Goal: Task Accomplishment & Management: Manage account settings

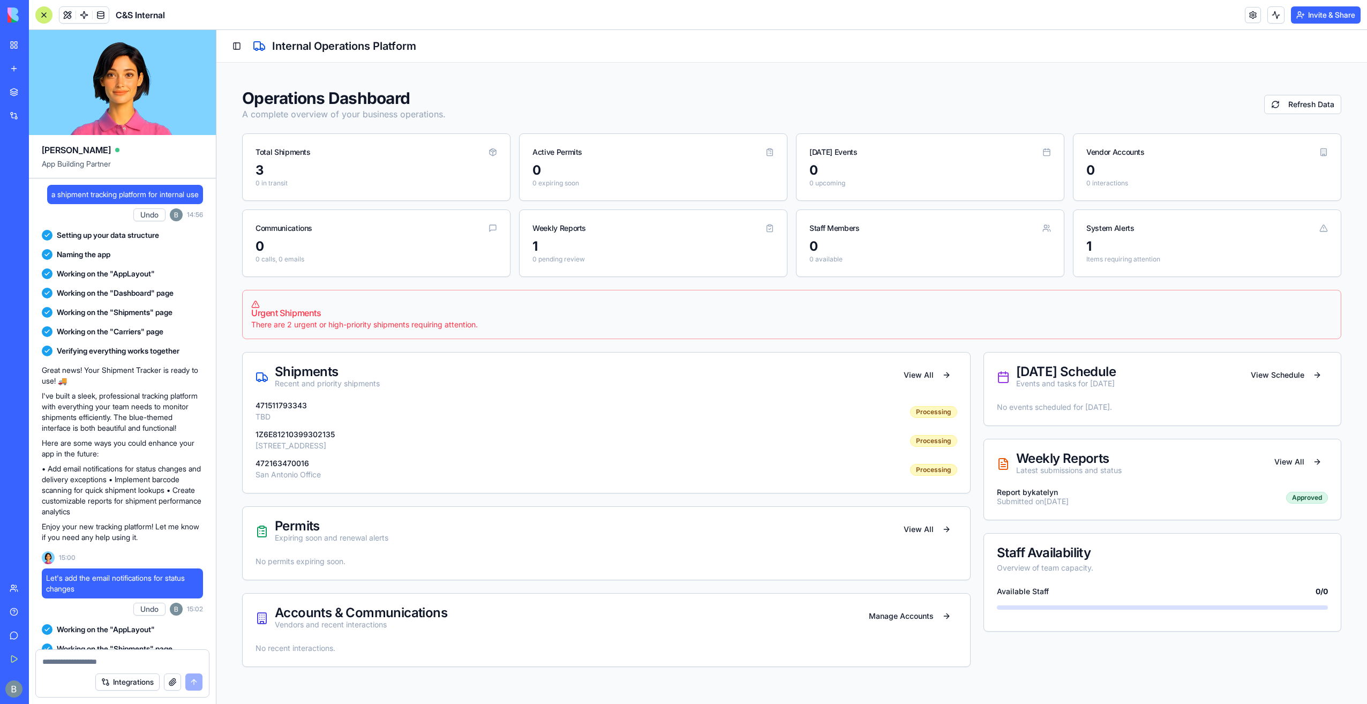
scroll to position [71282, 0]
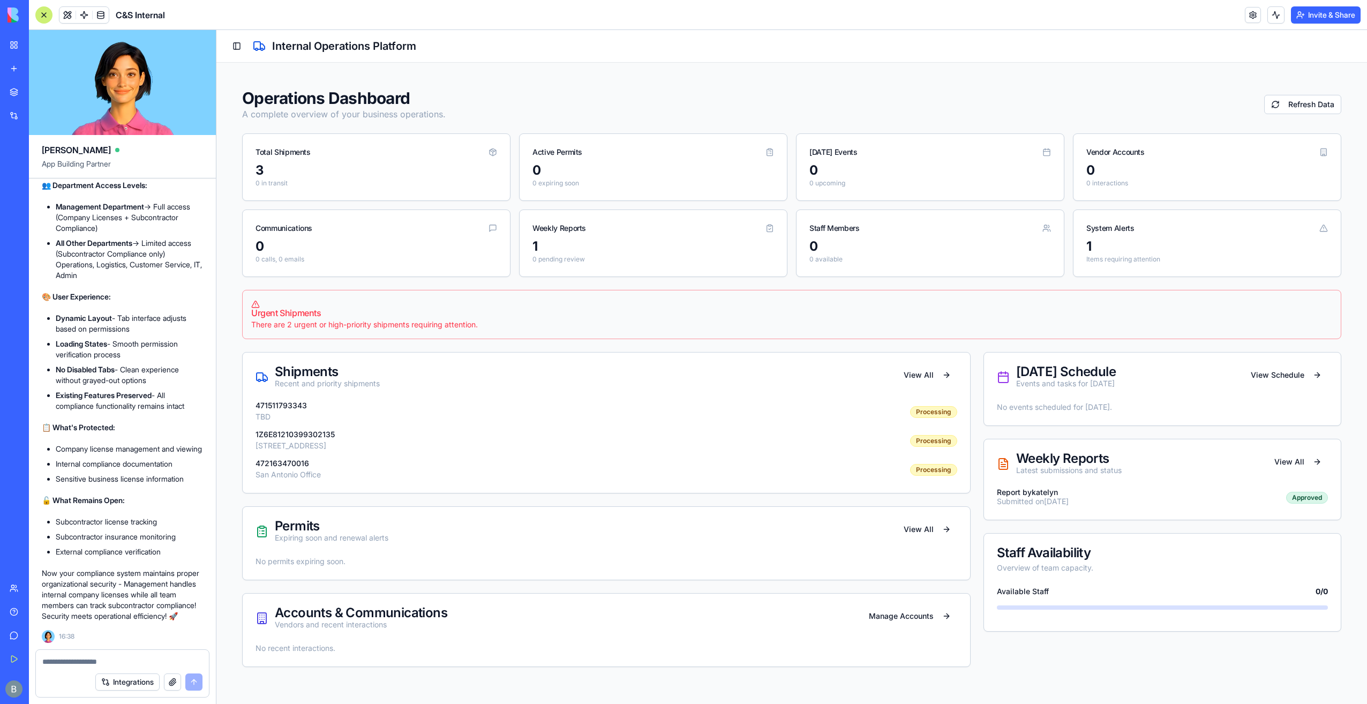
click at [227, 47] on div "Toggle Sidebar Internal Operations Platform" at bounding box center [791, 46] width 1151 height 33
click at [233, 43] on button "Toggle Sidebar" at bounding box center [236, 46] width 15 height 15
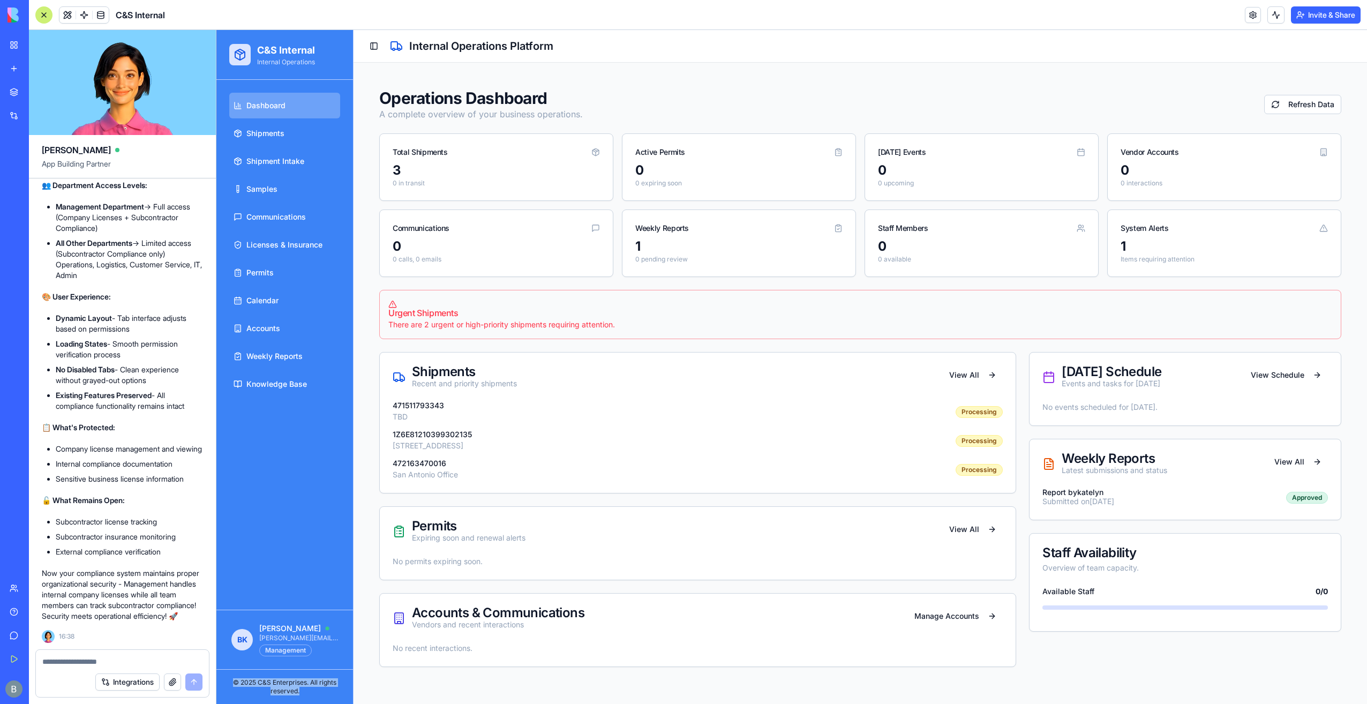
drag, startPoint x: 309, startPoint y: 690, endPoint x: 227, endPoint y: 680, distance: 82.5
click at [227, 680] on div "© 2025 C&S Enterprises. All rights reserved." at bounding box center [284, 686] width 119 height 17
click at [310, 134] on link "Shipments" at bounding box center [284, 134] width 111 height 26
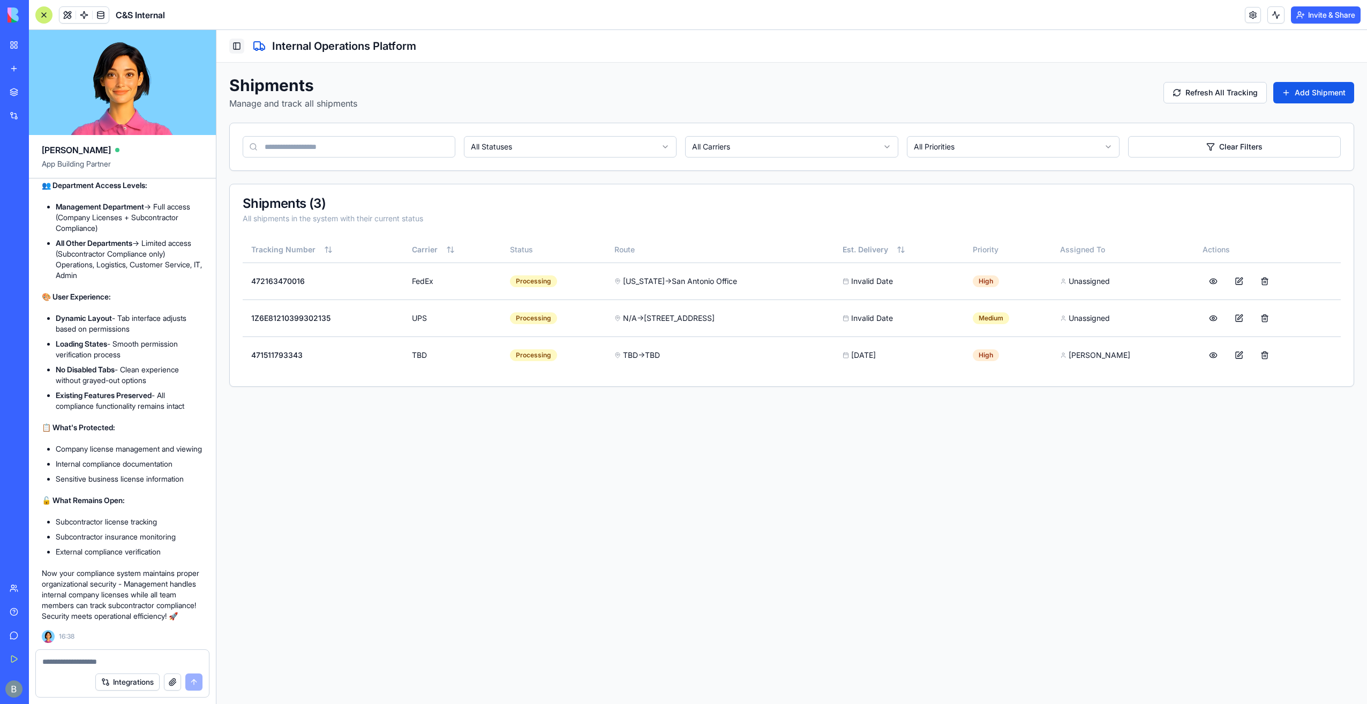
click at [239, 43] on button "Toggle Sidebar" at bounding box center [236, 46] width 15 height 15
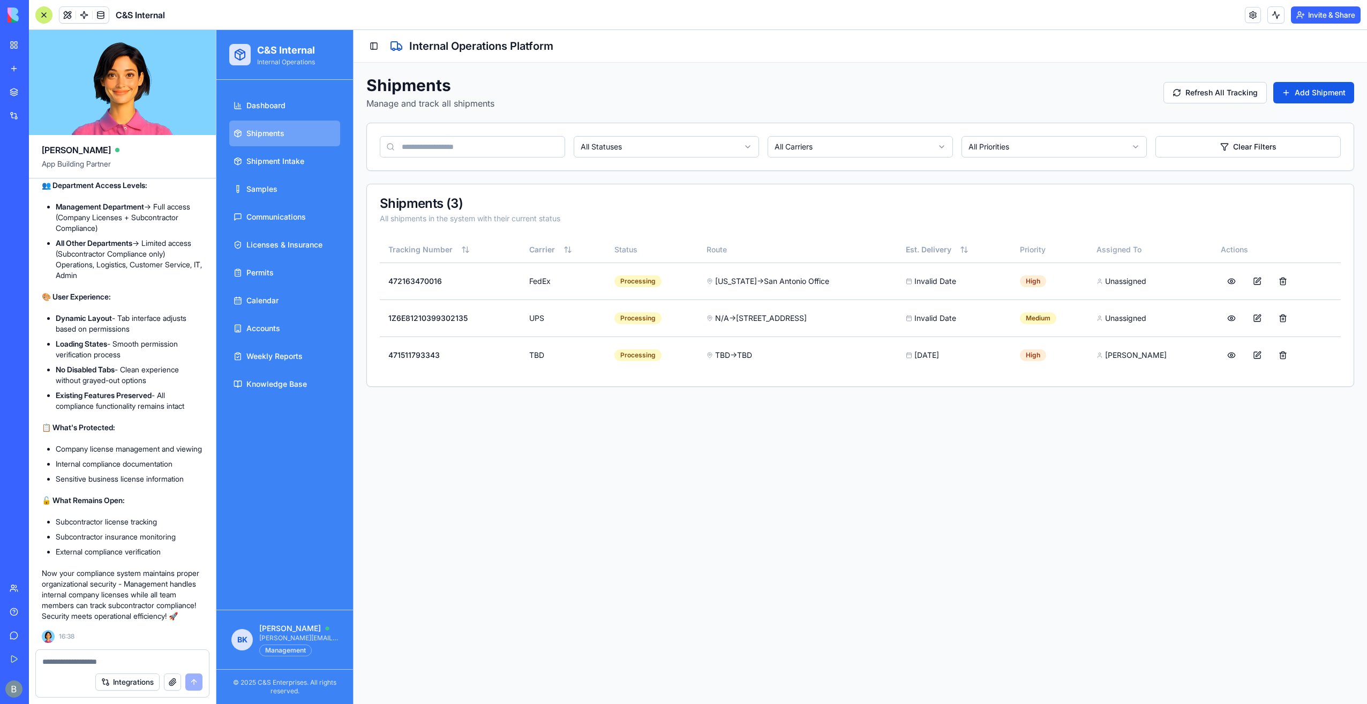
drag, startPoint x: 17, startPoint y: 41, endPoint x: 24, endPoint y: 40, distance: 7.0
click at [17, 41] on link "My Workspace" at bounding box center [24, 44] width 43 height 21
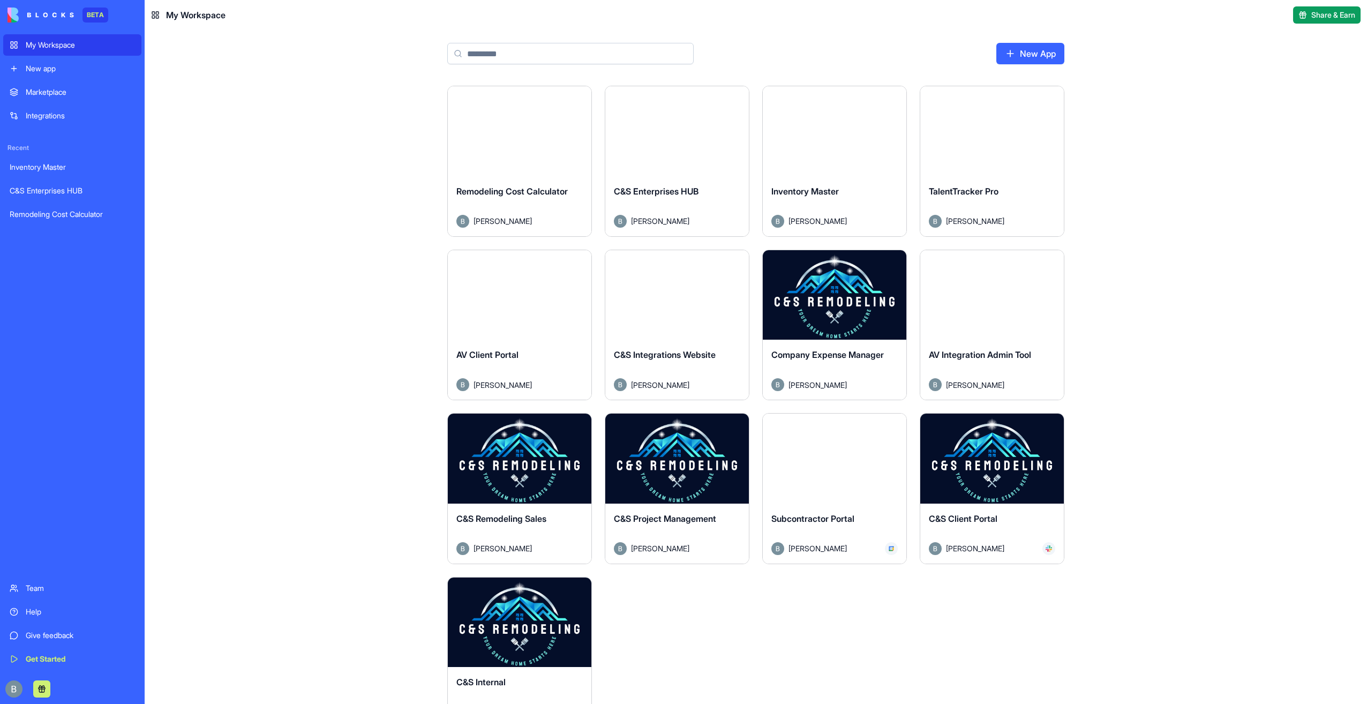
click at [671, 465] on button "Launch" at bounding box center [677, 458] width 80 height 21
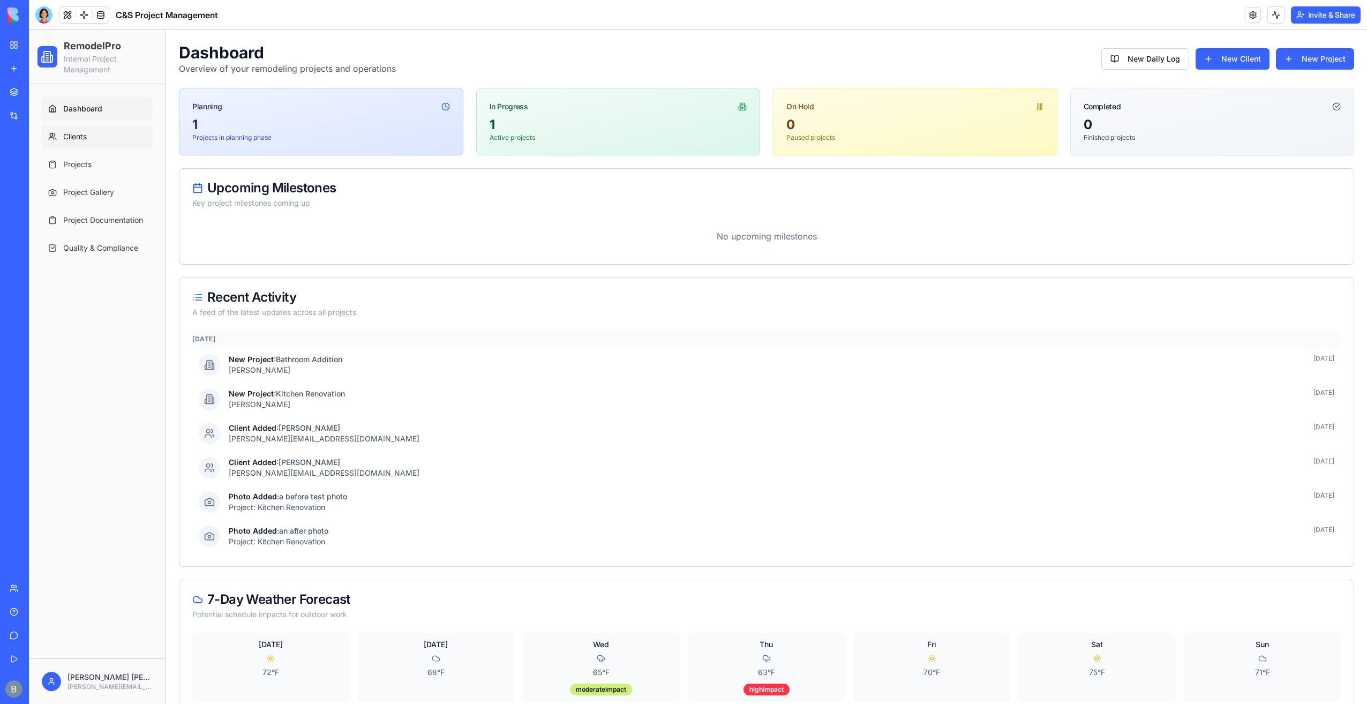
click at [140, 125] on link "Clients" at bounding box center [97, 137] width 111 height 24
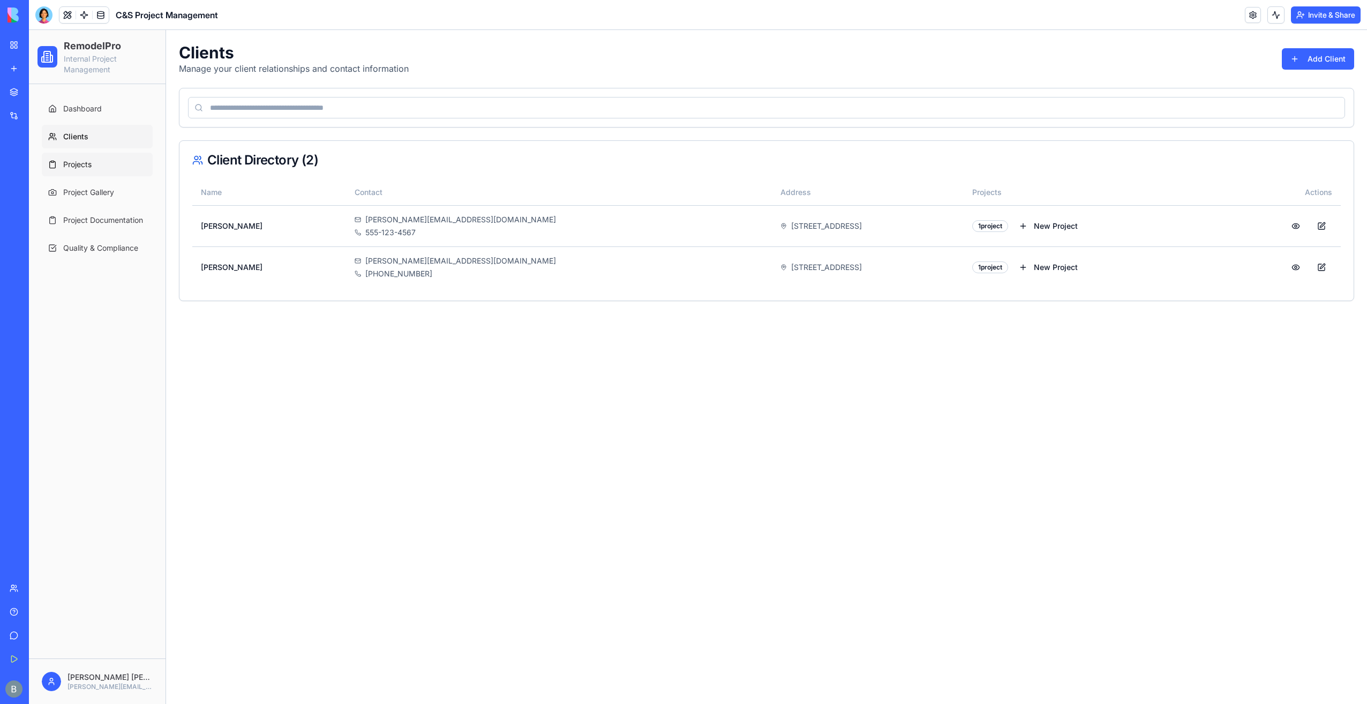
click at [122, 159] on link "Projects" at bounding box center [97, 165] width 111 height 24
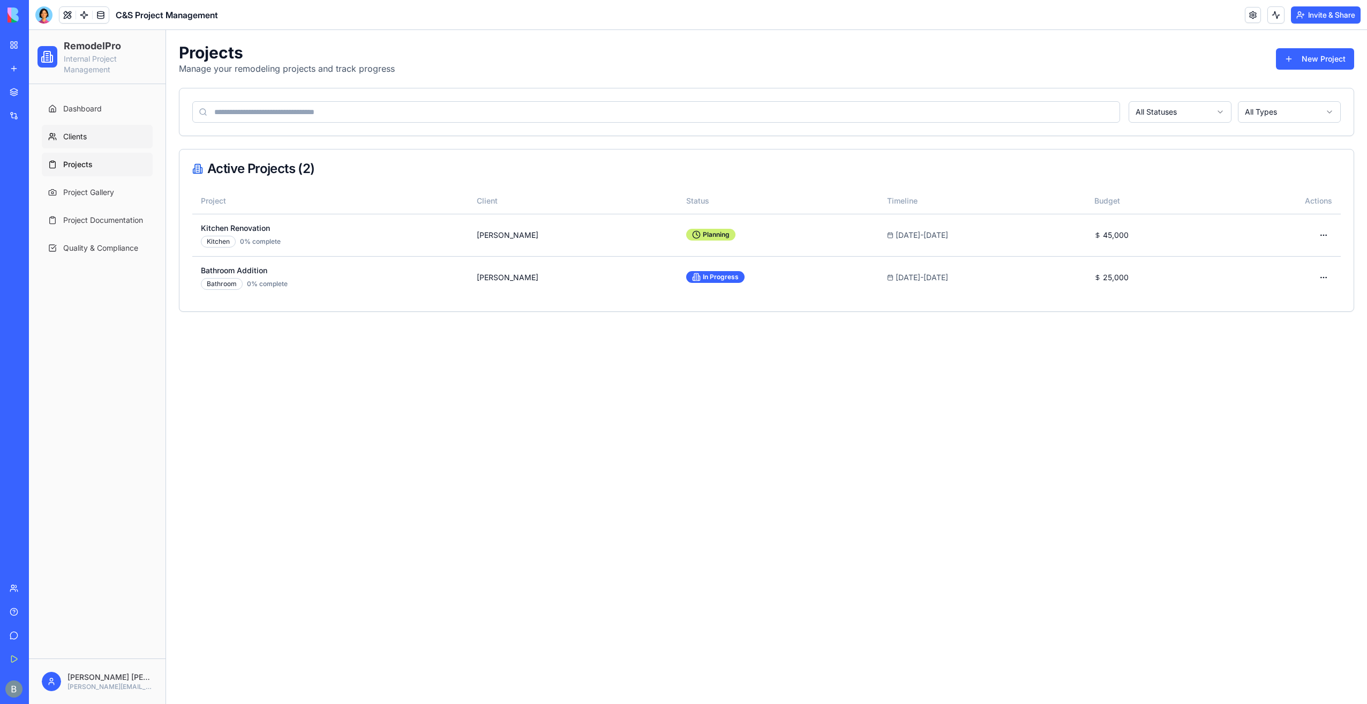
click at [111, 141] on link "Clients" at bounding box center [97, 137] width 111 height 24
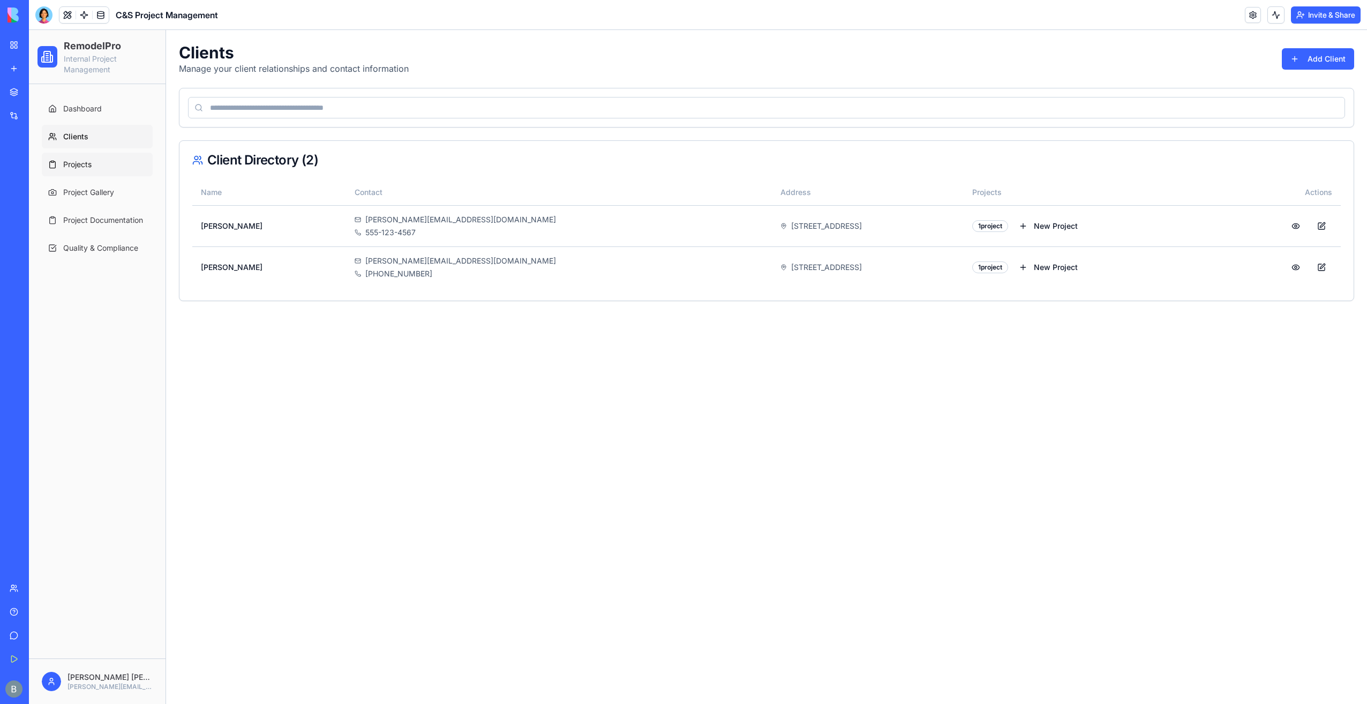
click at [107, 171] on link "Projects" at bounding box center [97, 165] width 111 height 24
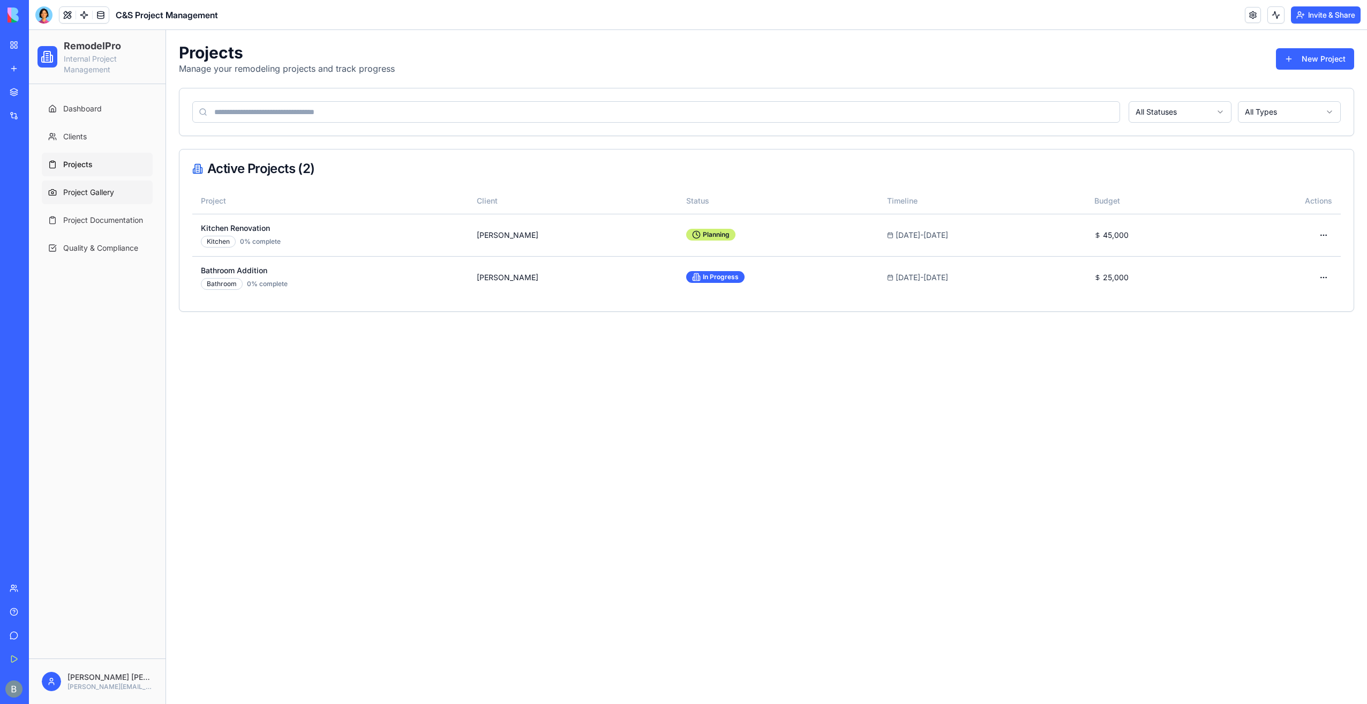
click at [95, 187] on span "Project Gallery" at bounding box center [88, 192] width 51 height 11
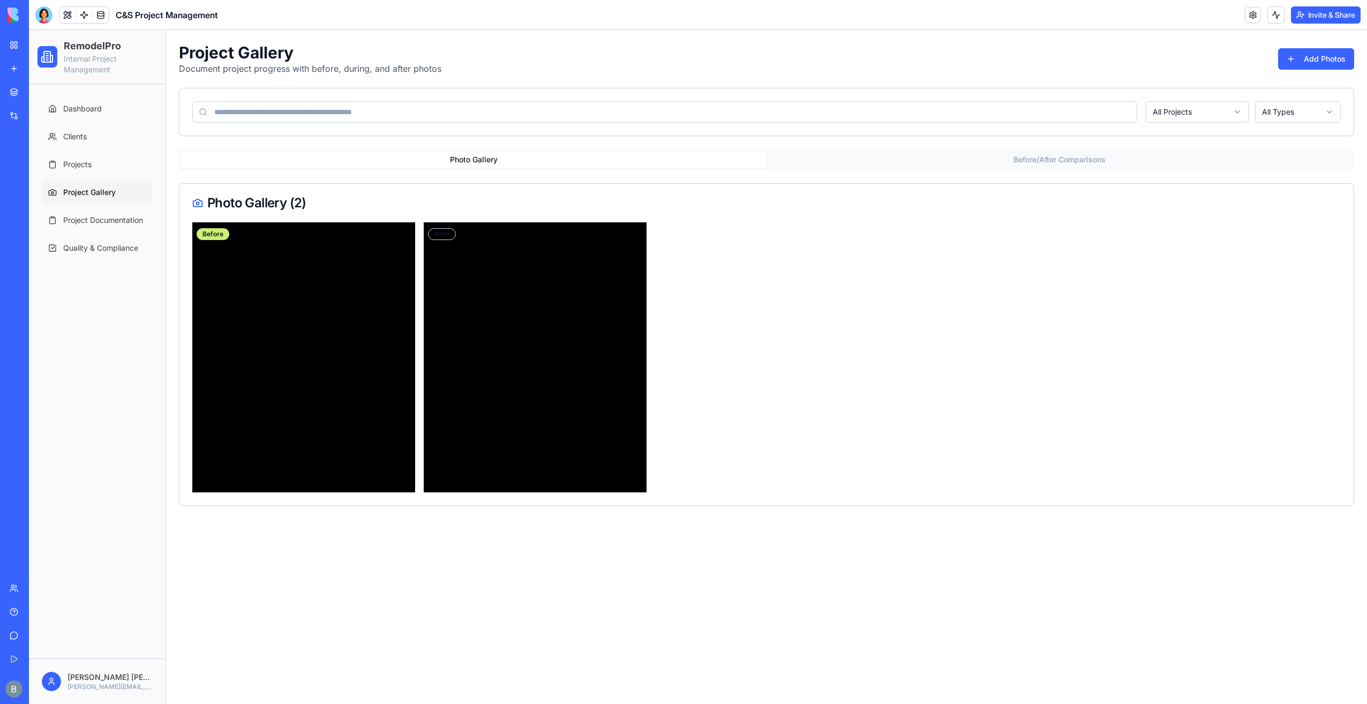
click at [990, 163] on button "Before/After Comparisons" at bounding box center [1060, 159] width 586 height 17
click at [568, 161] on button "Photo Gallery" at bounding box center [474, 159] width 586 height 17
click at [122, 225] on span "Project Documentation" at bounding box center [103, 220] width 80 height 11
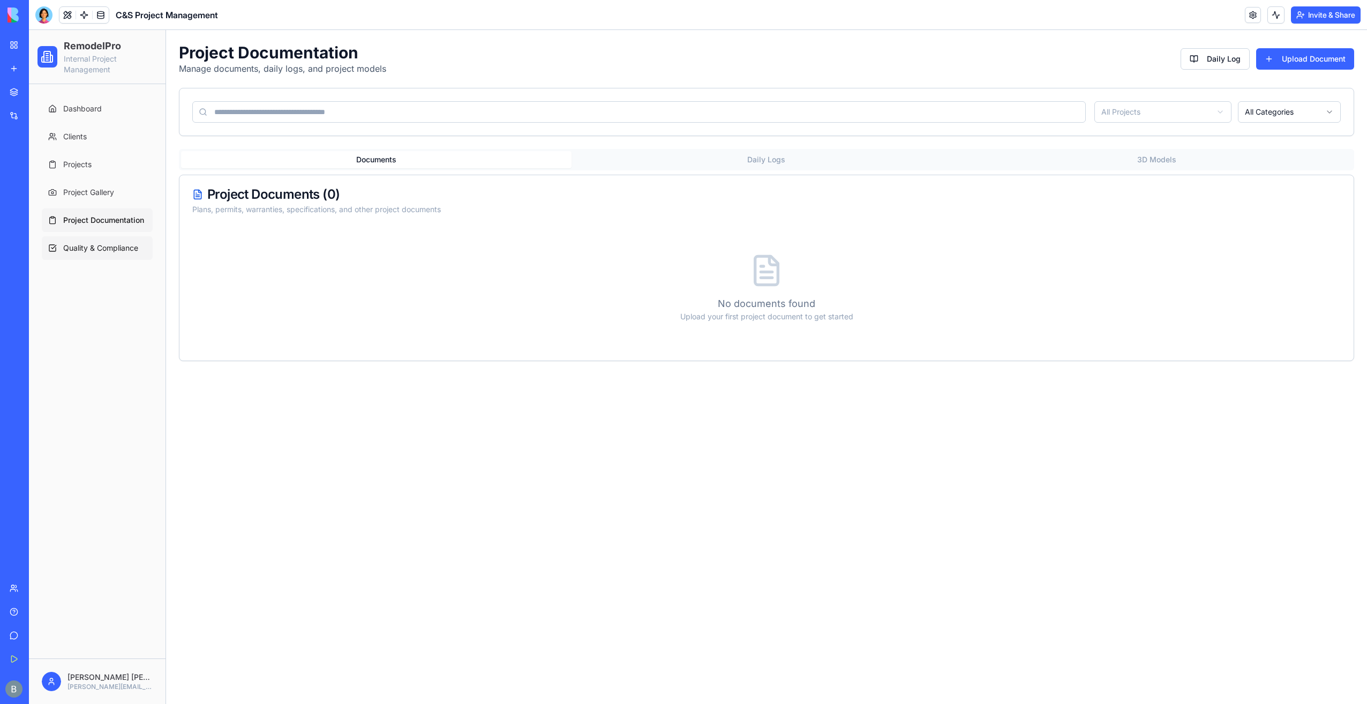
click at [114, 243] on span "Quality & Compliance" at bounding box center [100, 248] width 75 height 11
click at [659, 151] on button "Warranties" at bounding box center [620, 159] width 293 height 17
click at [659, 152] on button "Warranties" at bounding box center [620, 159] width 293 height 17
click at [854, 173] on div "Checklists Warranties Safety Incidents Warranty Management ( 0 ) Track warranti…" at bounding box center [767, 253] width 1176 height 208
click at [877, 159] on button "Safety" at bounding box center [913, 159] width 293 height 17
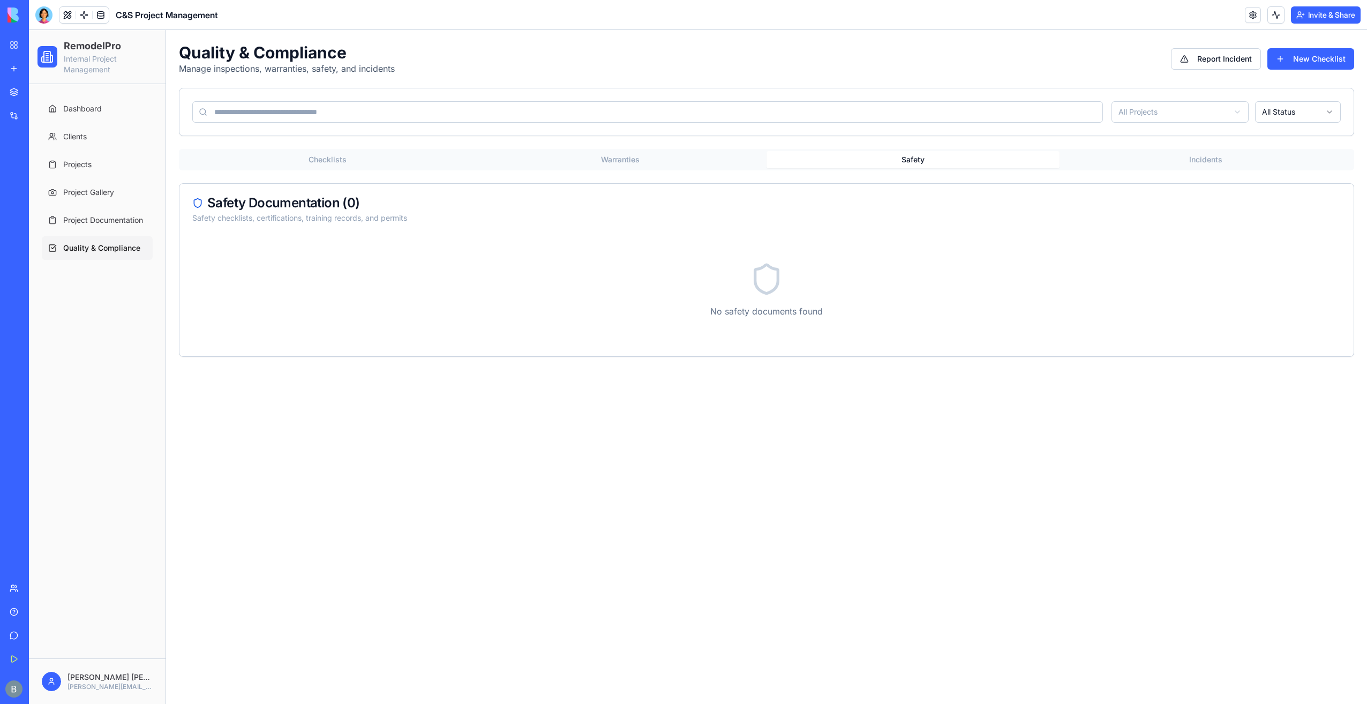
click at [1219, 156] on button "Incidents" at bounding box center [1206, 159] width 293 height 17
click at [363, 151] on button "Checklists" at bounding box center [327, 159] width 293 height 17
click at [107, 168] on link "Projects" at bounding box center [97, 165] width 111 height 24
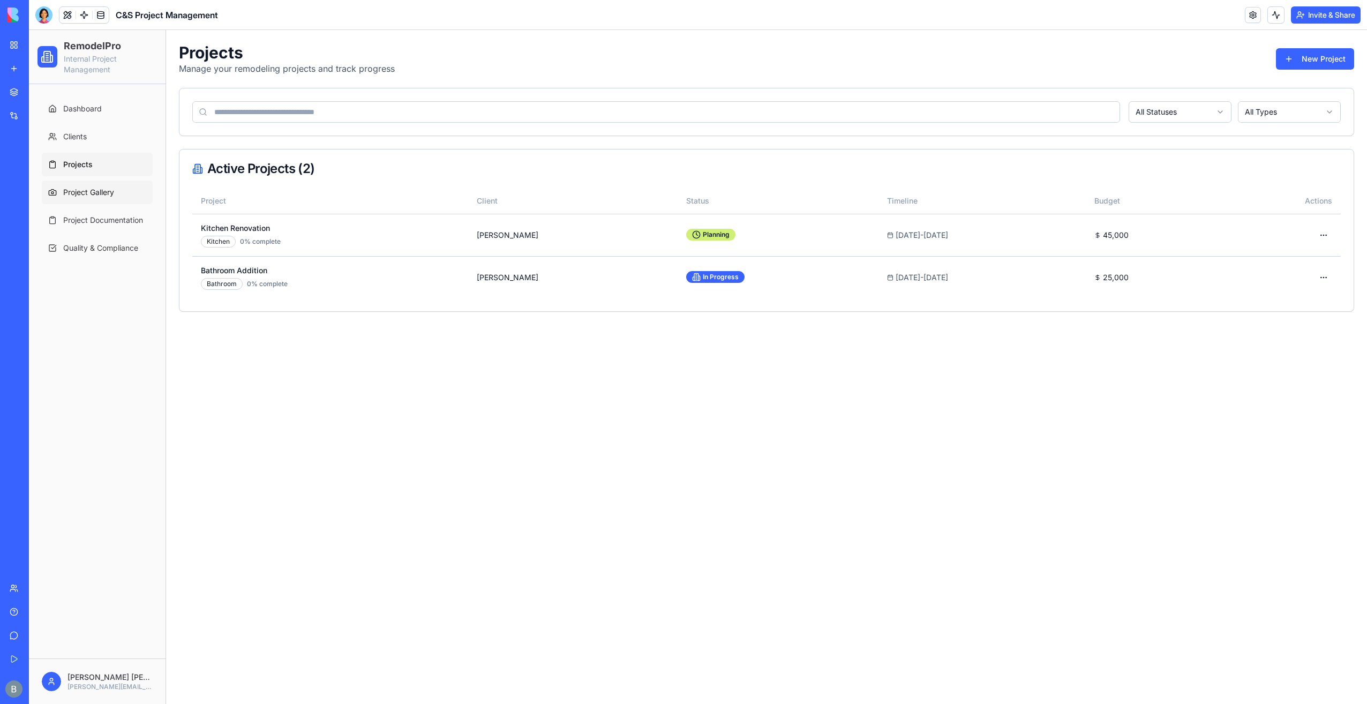
click at [87, 193] on span "Project Gallery" at bounding box center [88, 192] width 51 height 11
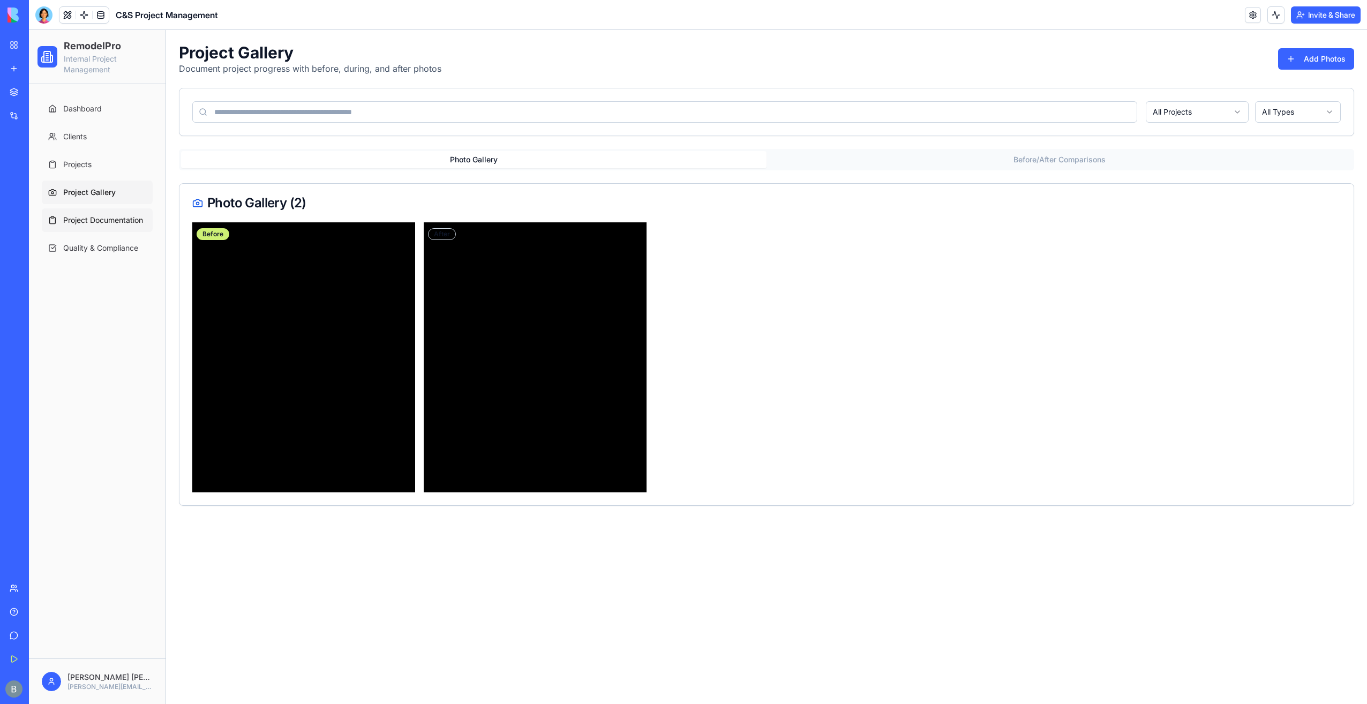
click at [91, 210] on link "Project Documentation" at bounding box center [97, 220] width 111 height 24
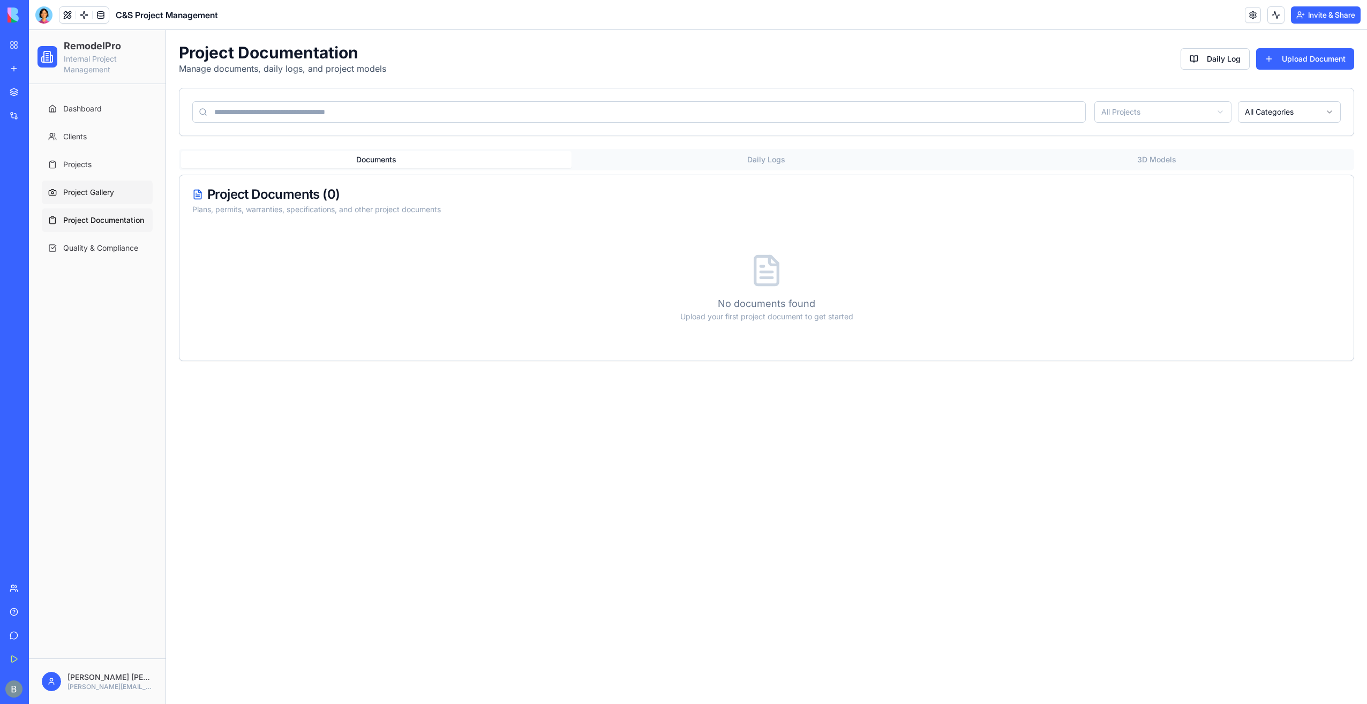
click at [87, 182] on link "Project Gallery" at bounding box center [97, 193] width 111 height 24
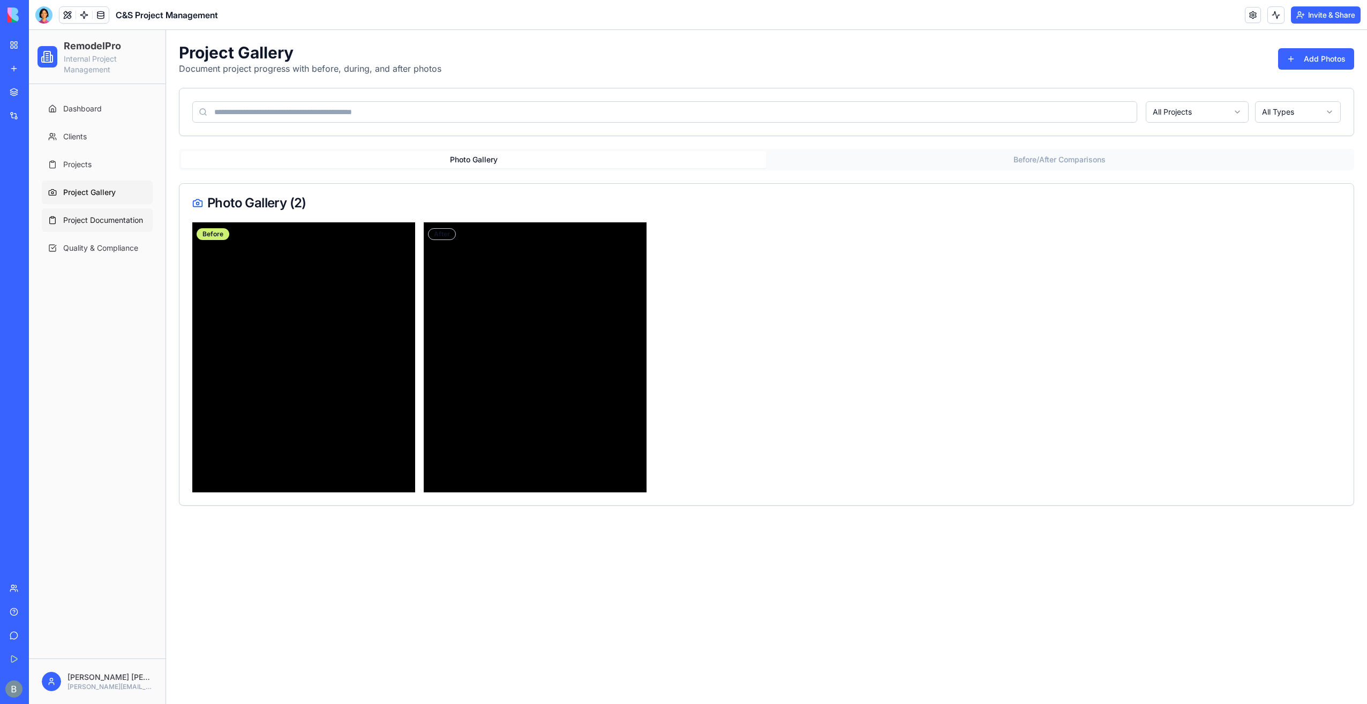
click at [94, 216] on span "Project Documentation" at bounding box center [103, 220] width 80 height 11
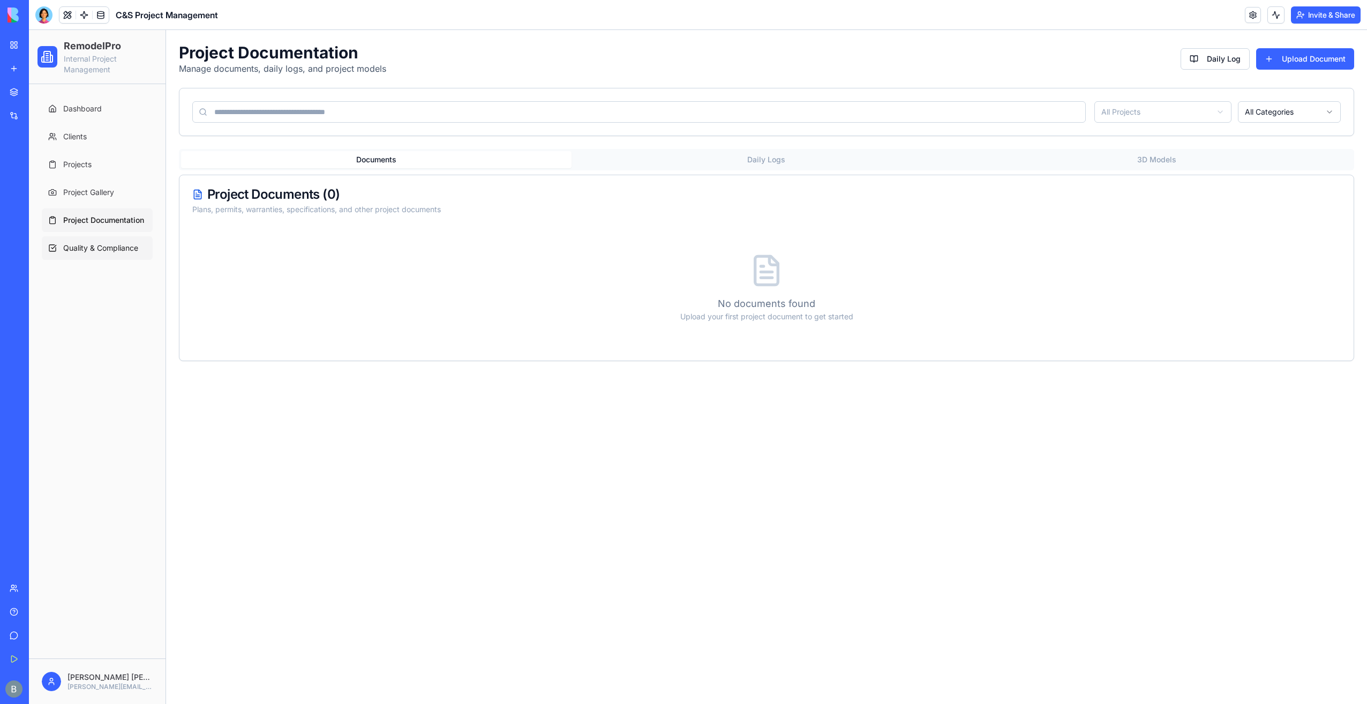
click at [104, 249] on span "Quality & Compliance" at bounding box center [100, 248] width 75 height 11
click at [1308, 59] on button "New Checklist" at bounding box center [1311, 58] width 87 height 21
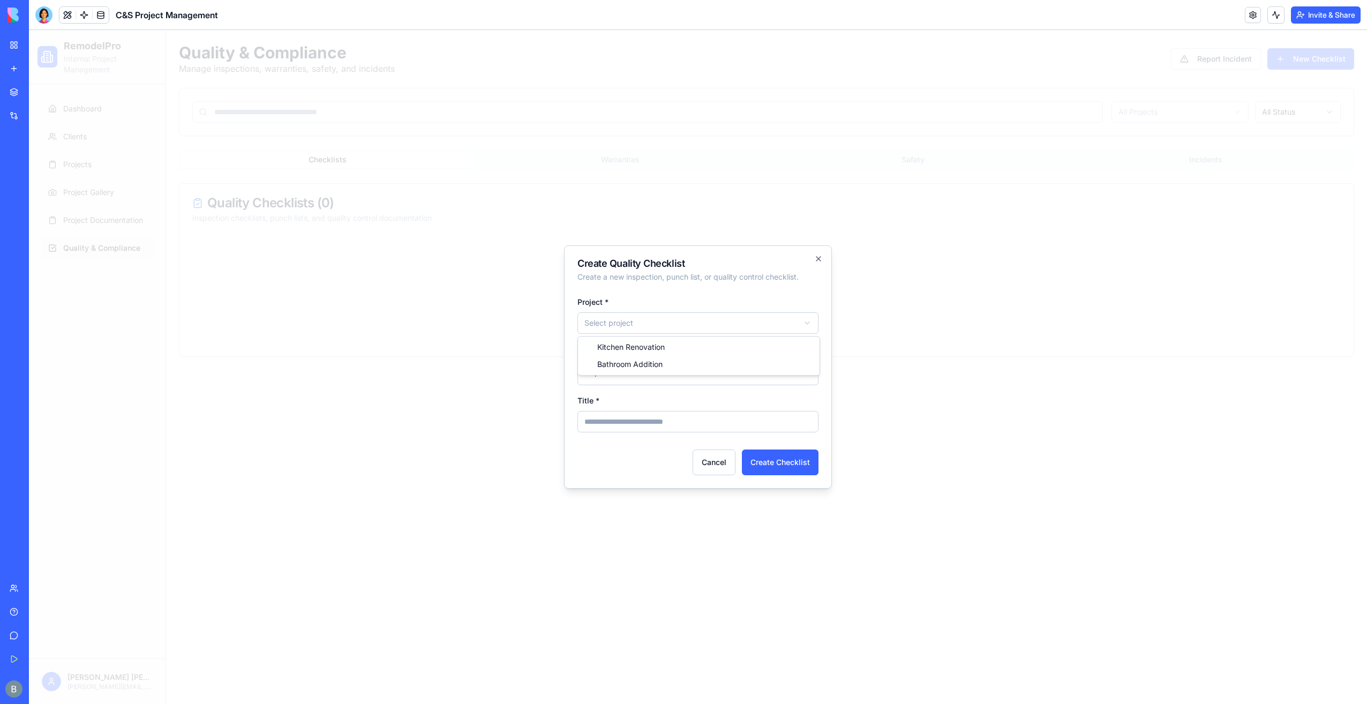
click at [763, 320] on body "**********" at bounding box center [698, 367] width 1338 height 674
click at [761, 319] on body "**********" at bounding box center [698, 367] width 1338 height 674
click at [761, 271] on div "Create Quality Checklist Create a new inspection, punch list, or quality contro…" at bounding box center [698, 271] width 241 height 24
click at [757, 370] on body "**********" at bounding box center [698, 367] width 1338 height 674
click at [749, 366] on body "**********" at bounding box center [698, 367] width 1338 height 674
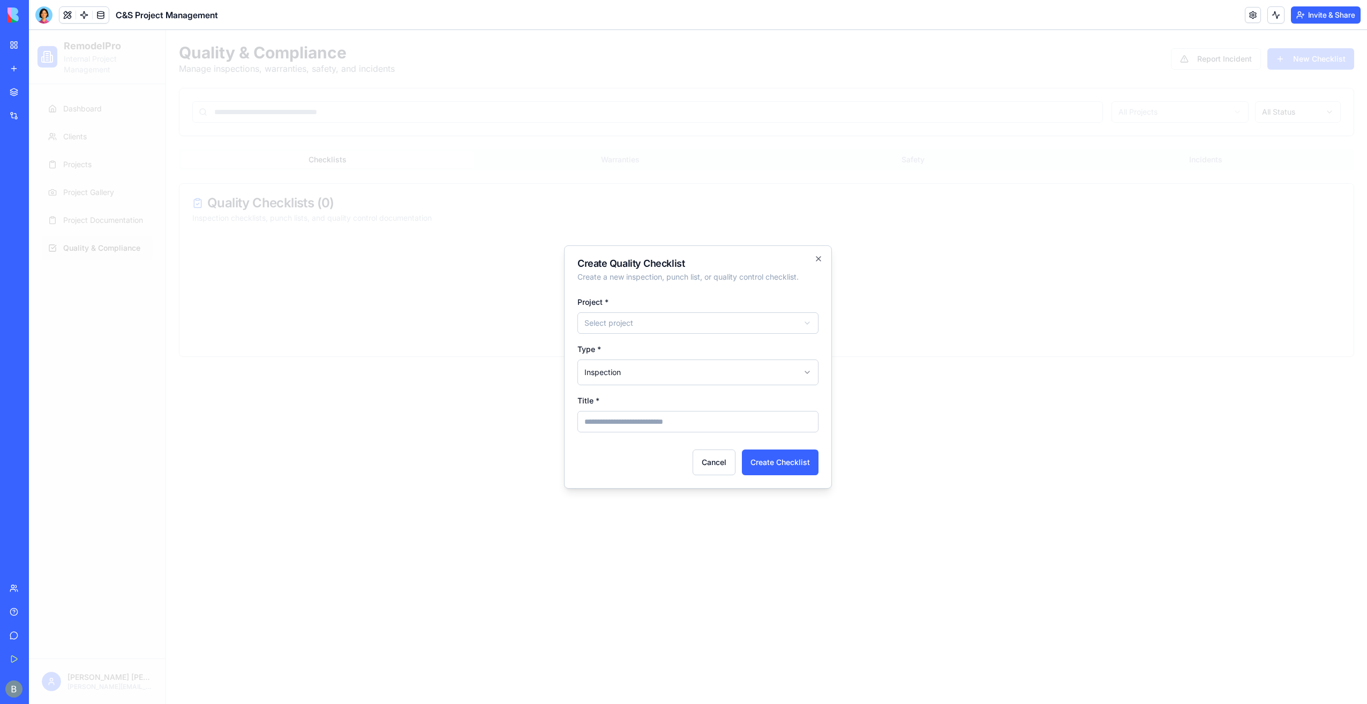
click at [730, 422] on input "Title *" at bounding box center [698, 421] width 241 height 21
click at [734, 382] on body "**********" at bounding box center [698, 367] width 1338 height 674
select select "*******"
click at [715, 418] on input "Title *" at bounding box center [698, 421] width 241 height 21
click at [686, 332] on body "**********" at bounding box center [698, 367] width 1338 height 674
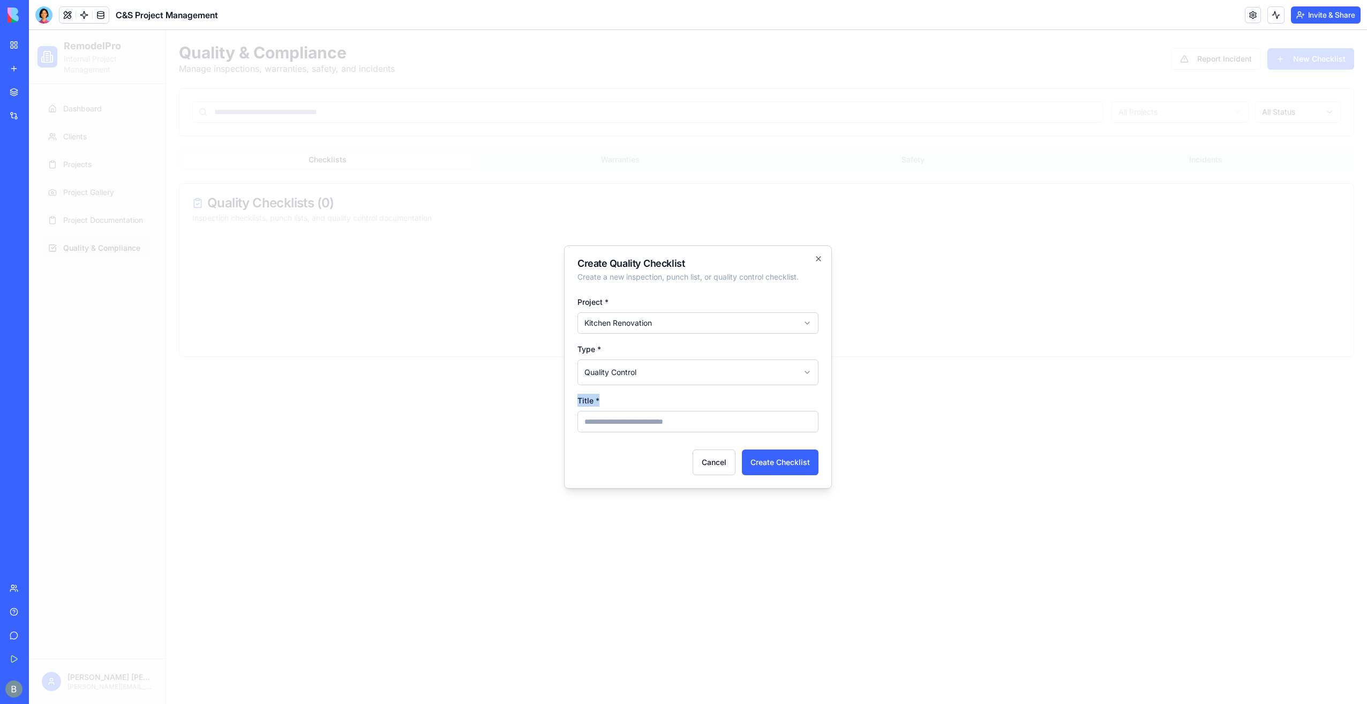
drag, startPoint x: 667, startPoint y: 406, endPoint x: 661, endPoint y: 417, distance: 12.7
click at [666, 407] on div "Title *" at bounding box center [698, 413] width 241 height 39
click at [652, 430] on input "Title *" at bounding box center [698, 421] width 241 height 21
type input "**********"
click at [765, 460] on button "Create Checklist" at bounding box center [780, 463] width 77 height 26
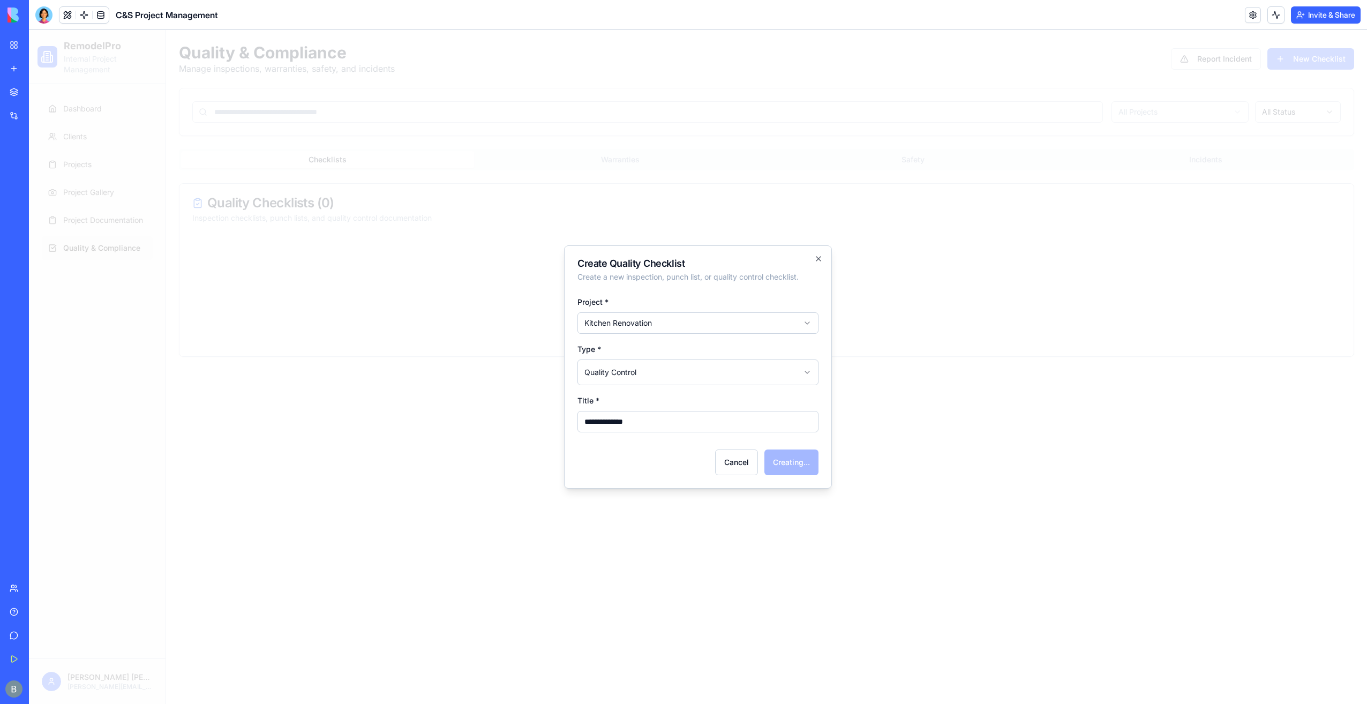
select select
select select "**********"
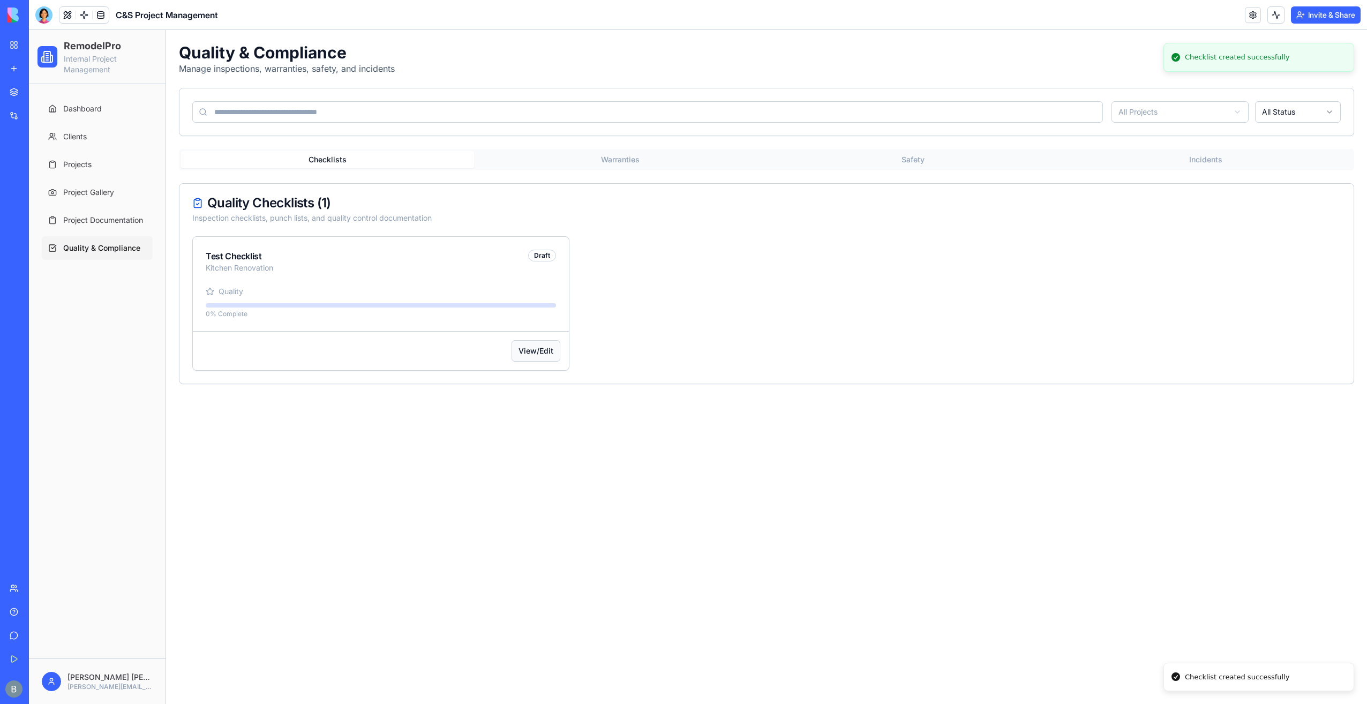
click at [526, 348] on button "View/Edit" at bounding box center [536, 350] width 49 height 21
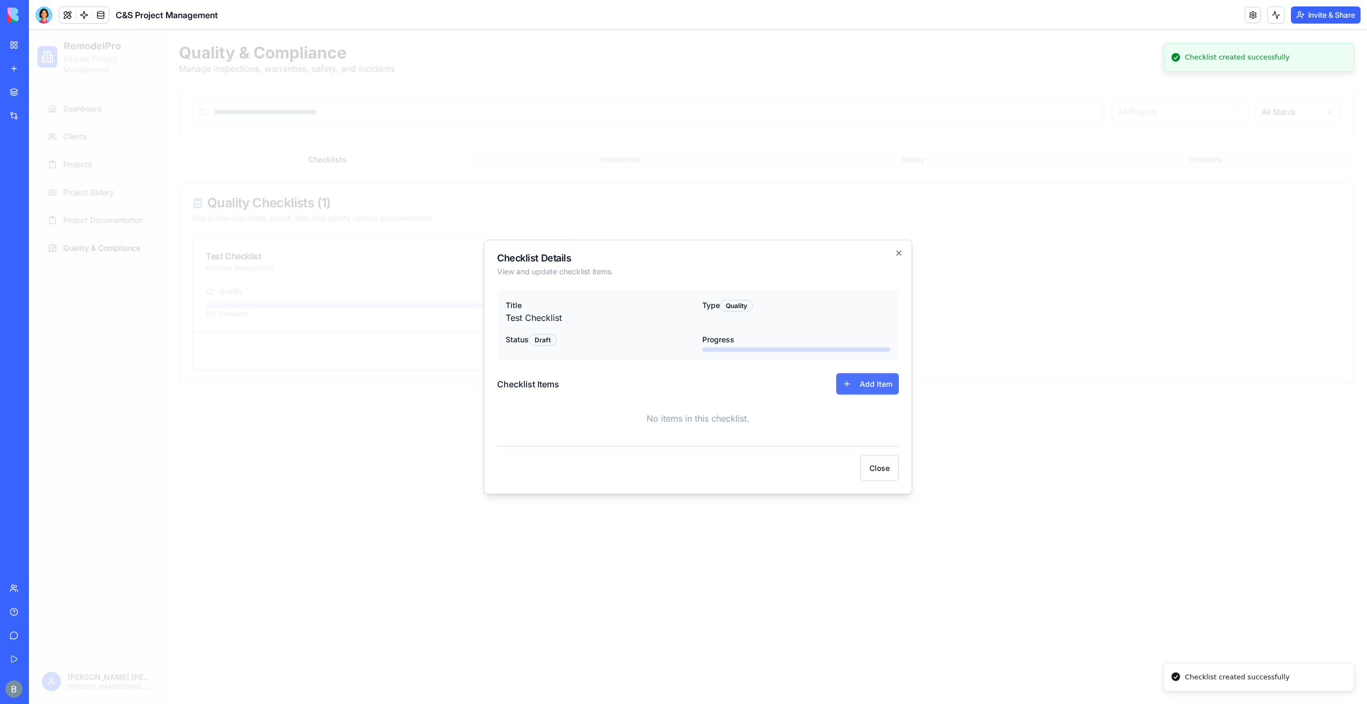
click at [857, 384] on button "Add Item" at bounding box center [867, 383] width 63 height 21
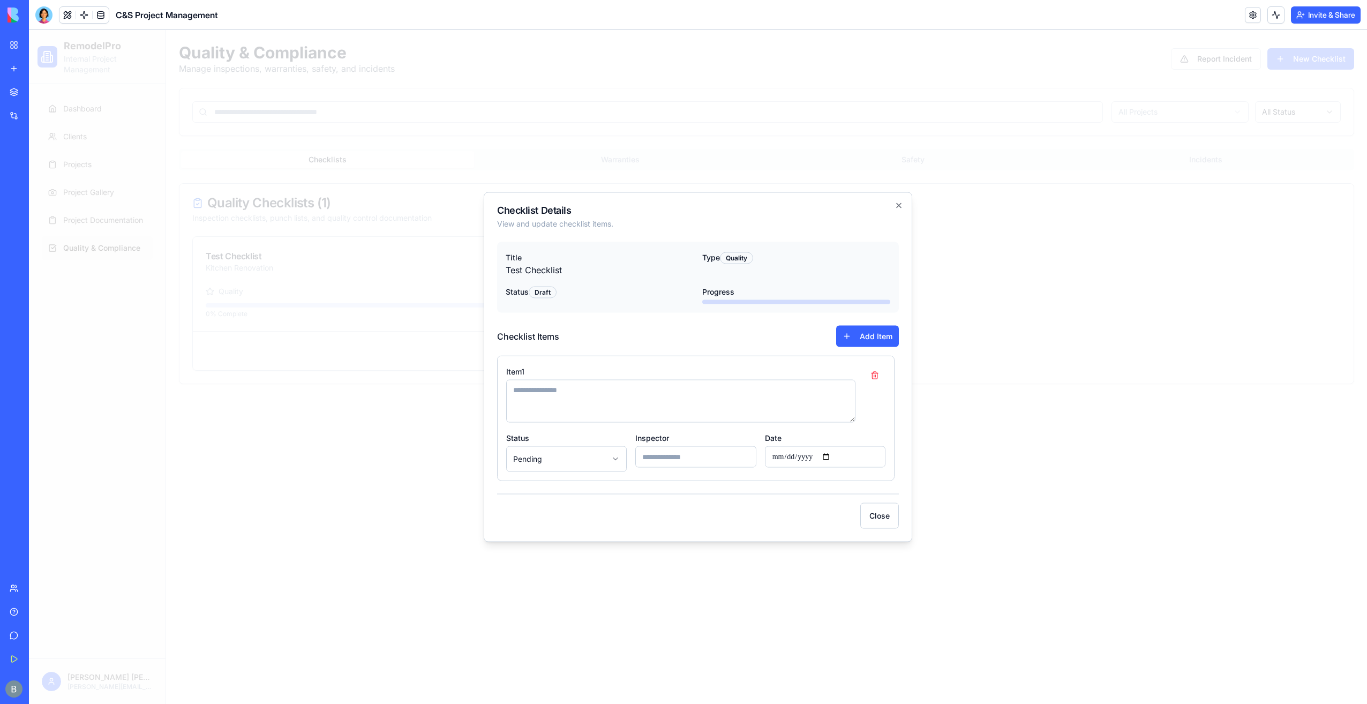
click at [759, 409] on textarea at bounding box center [680, 401] width 349 height 43
click at [708, 451] on input at bounding box center [695, 456] width 121 height 21
click at [555, 458] on body "**********" at bounding box center [698, 367] width 1338 height 674
click at [527, 461] on body "**********" at bounding box center [698, 367] width 1338 height 674
click at [676, 445] on div "Inspector" at bounding box center [695, 451] width 121 height 41
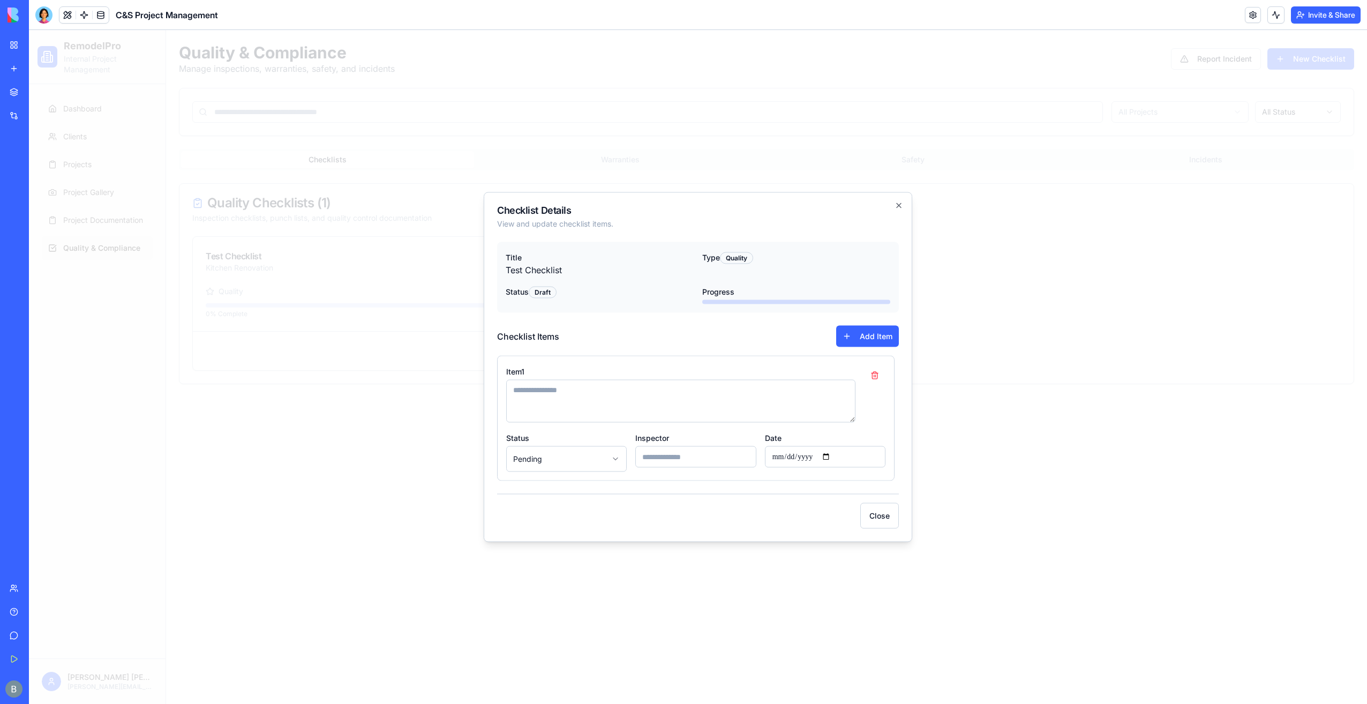
click at [673, 462] on input at bounding box center [695, 456] width 121 height 21
click at [647, 417] on textarea at bounding box center [680, 401] width 349 height 43
click at [695, 458] on input at bounding box center [695, 456] width 121 height 21
drag, startPoint x: 707, startPoint y: 404, endPoint x: 701, endPoint y: 406, distance: 6.3
click at [706, 405] on textarea at bounding box center [680, 401] width 349 height 43
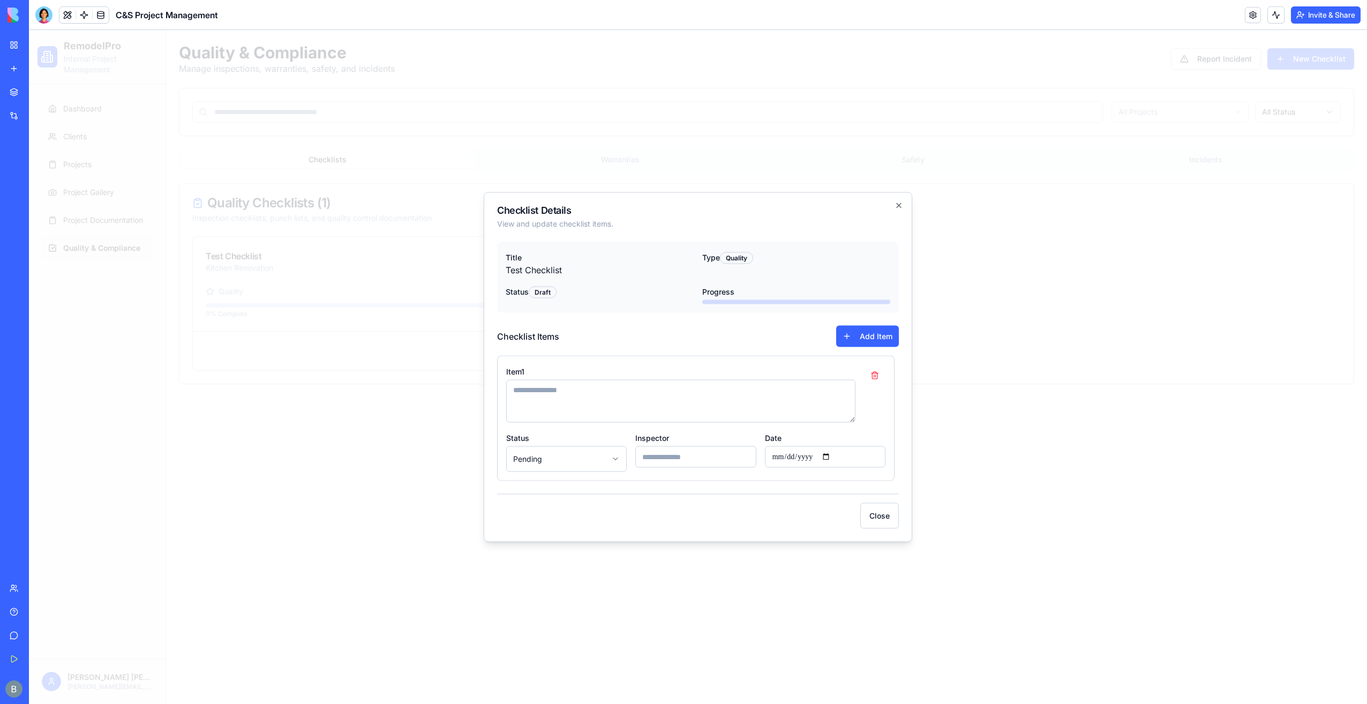
click at [515, 366] on div "Item 1" at bounding box center [685, 394] width 358 height 58
click at [889, 211] on h2 "Checklist Details" at bounding box center [698, 211] width 402 height 10
click at [899, 203] on icon "button" at bounding box center [899, 205] width 9 height 9
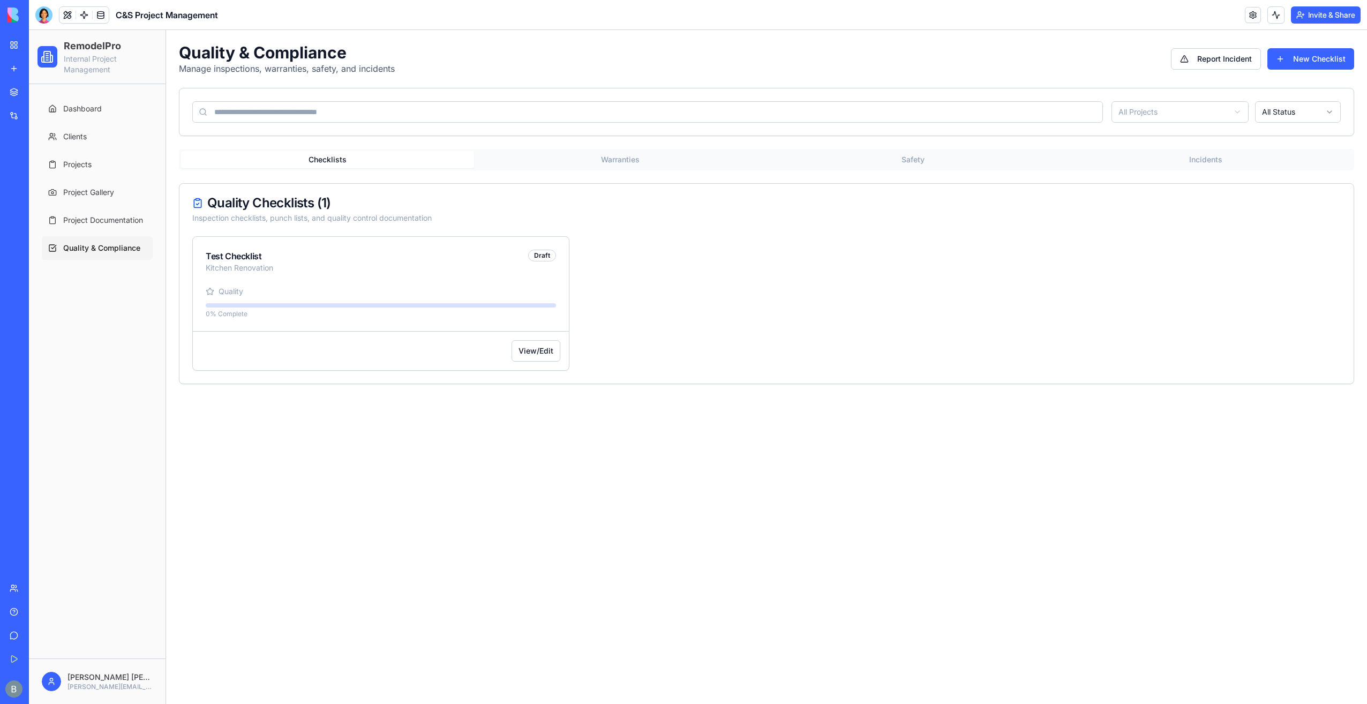
click at [587, 145] on div "Quality & Compliance Manage inspections, warranties, safety, and incidents Repo…" at bounding box center [766, 213] width 1201 height 367
click at [588, 154] on button "Warranties" at bounding box center [620, 159] width 293 height 17
drag, startPoint x: 891, startPoint y: 136, endPoint x: 882, endPoint y: 149, distance: 15.5
click at [889, 137] on div "Quality & Compliance Manage inspections, warranties, safety, and incidents Repo…" at bounding box center [766, 200] width 1201 height 340
click at [889, 167] on button "Safety" at bounding box center [913, 159] width 293 height 17
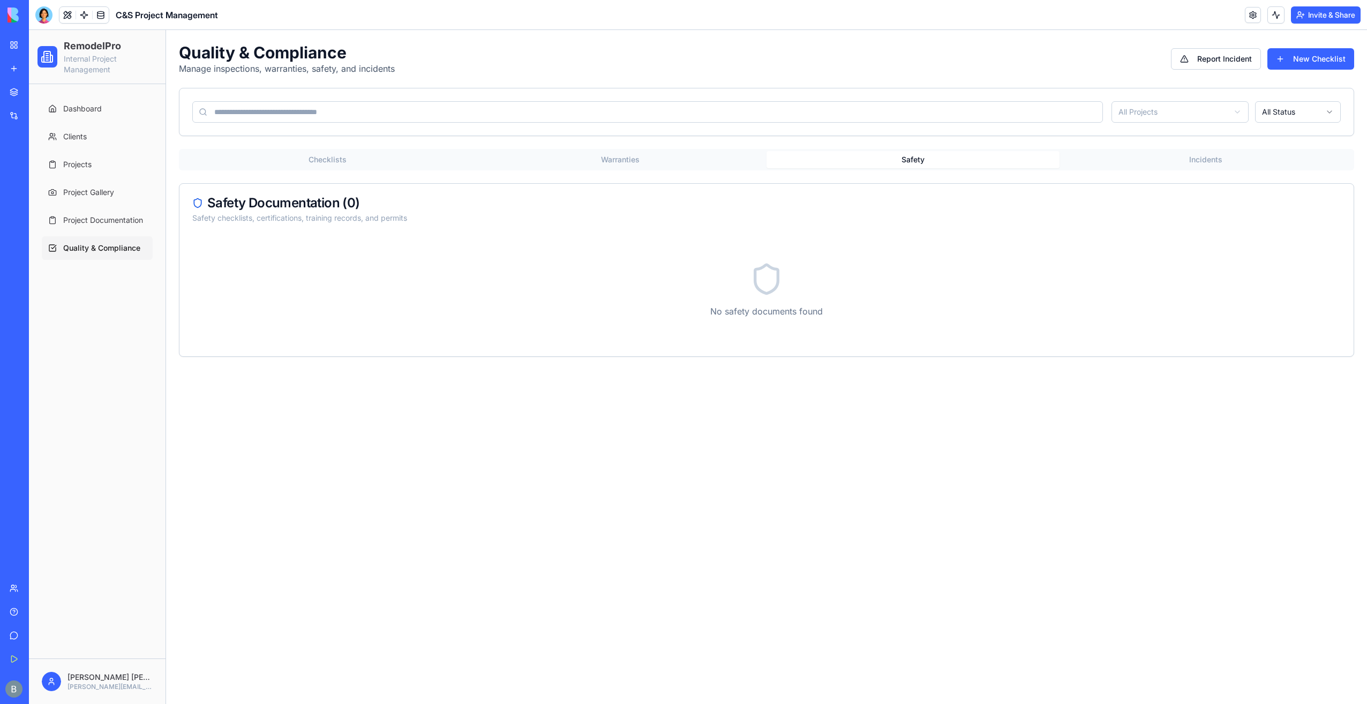
click at [594, 167] on button "Warranties" at bounding box center [620, 159] width 293 height 17
drag, startPoint x: 1194, startPoint y: 179, endPoint x: 1194, endPoint y: 163, distance: 16.1
click at [1193, 179] on div "Checklists Warranties Safety Incidents Warranty Management ( 0 ) Track warranti…" at bounding box center [767, 253] width 1176 height 208
click at [1194, 162] on button "Incidents" at bounding box center [1206, 159] width 293 height 17
click at [271, 173] on div "Checklists Warranties Safety Incidents Incident Reports ( 0 ) Safety incidents,…" at bounding box center [767, 253] width 1176 height 208
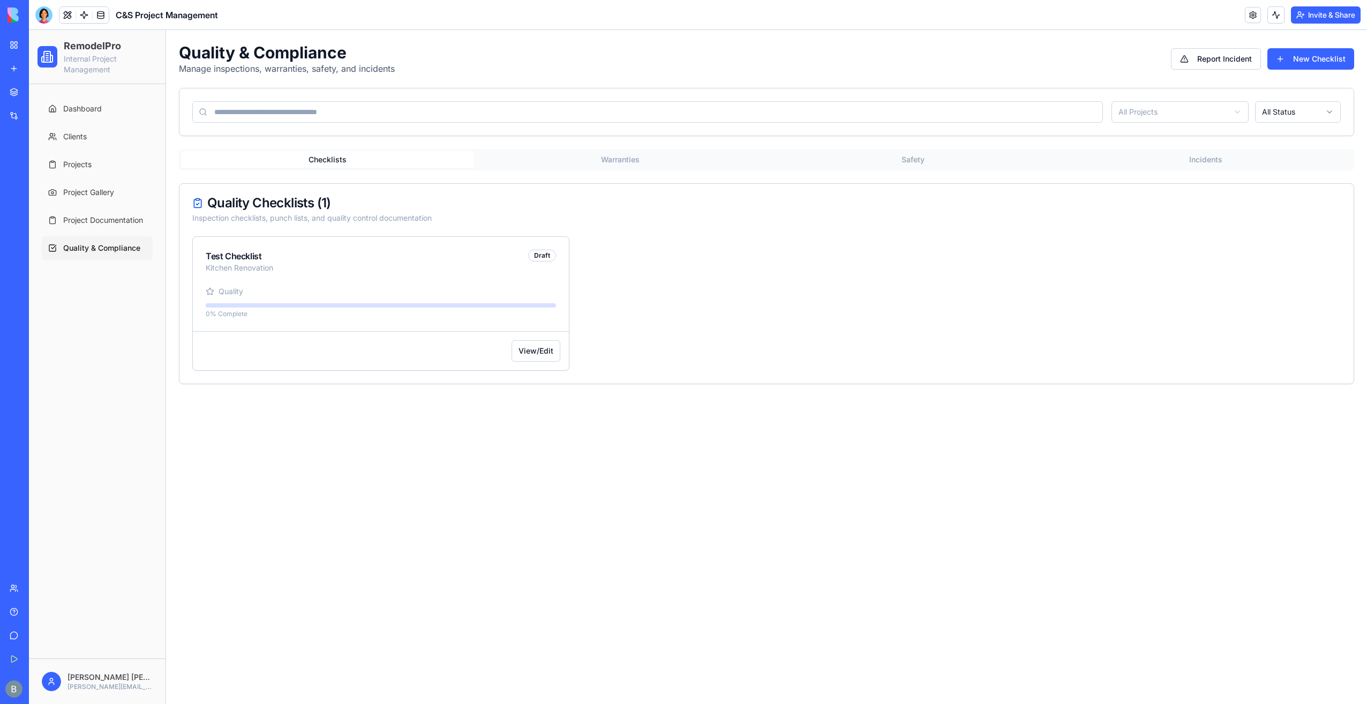
click at [285, 160] on button "Checklists" at bounding box center [327, 159] width 293 height 17
click at [111, 221] on span "Project Documentation" at bounding box center [103, 220] width 80 height 11
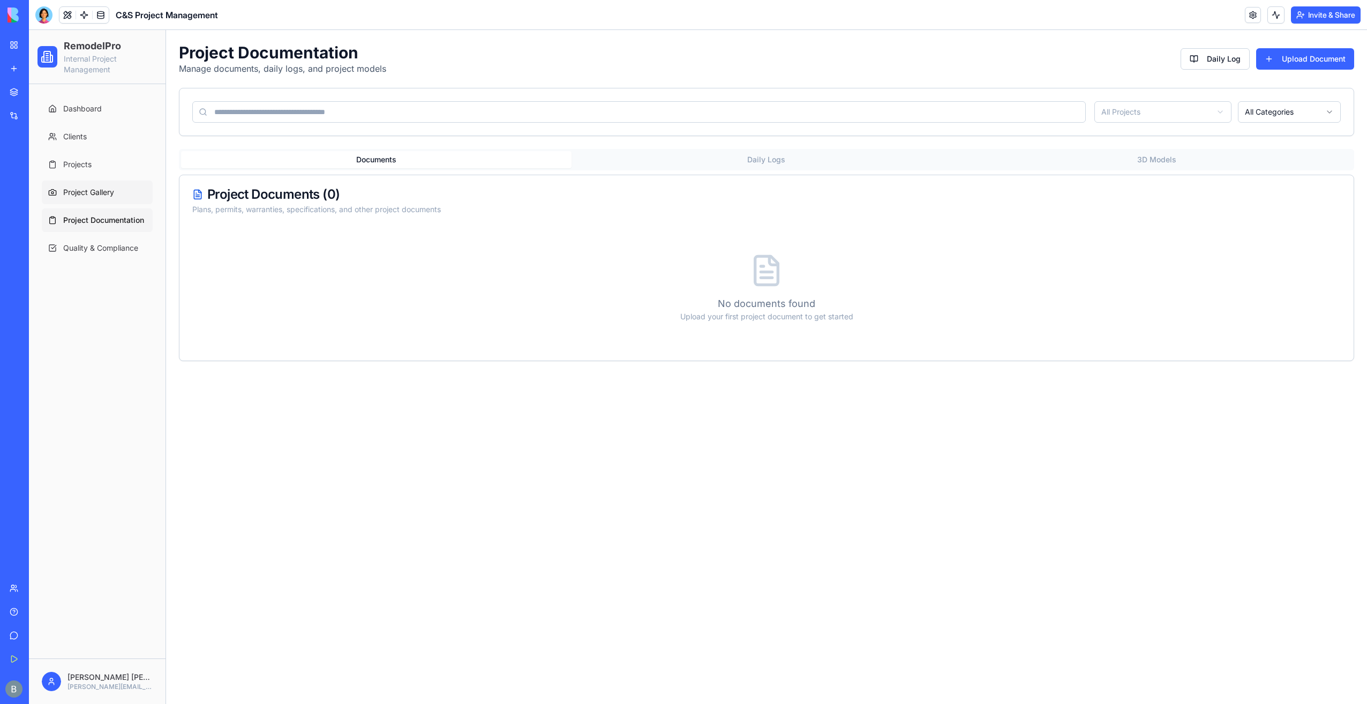
click at [107, 191] on span "Project Gallery" at bounding box center [88, 192] width 51 height 11
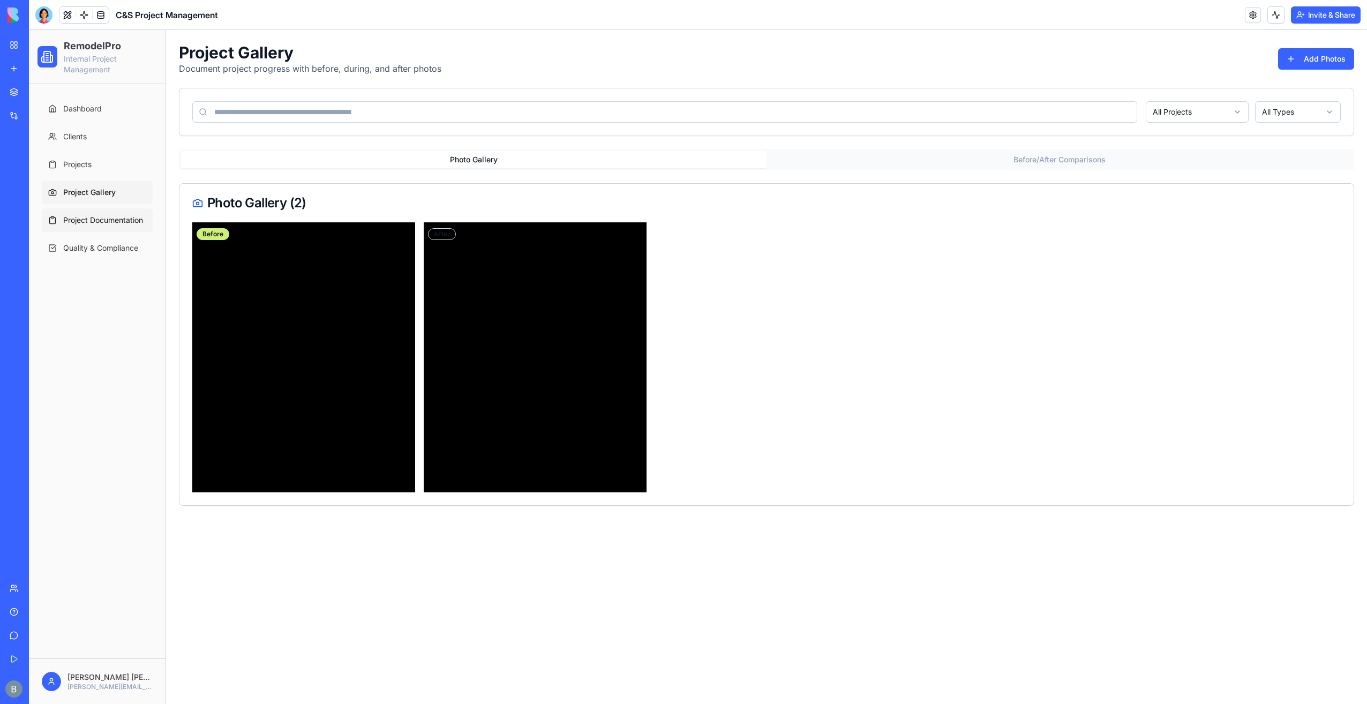
click at [106, 225] on span "Project Documentation" at bounding box center [103, 220] width 80 height 11
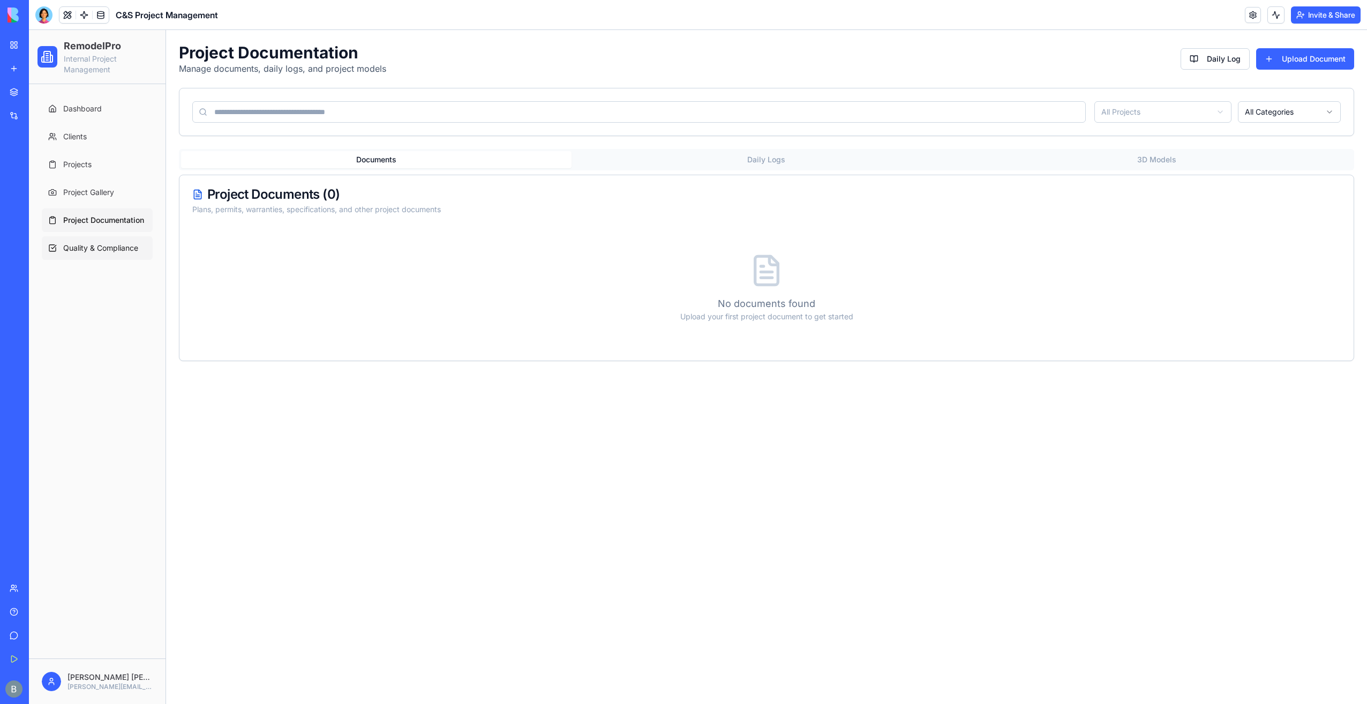
click at [108, 243] on span "Quality & Compliance" at bounding box center [100, 248] width 75 height 11
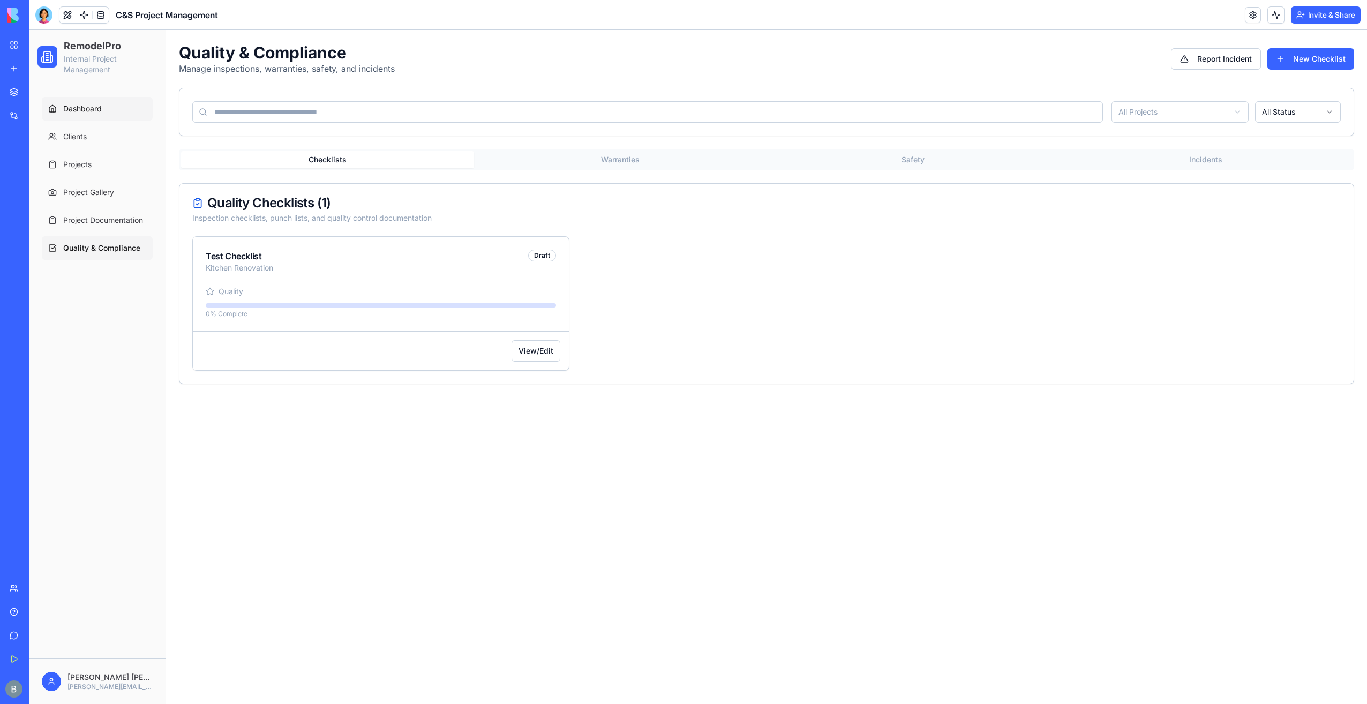
click at [96, 110] on span "Dashboard" at bounding box center [82, 108] width 39 height 11
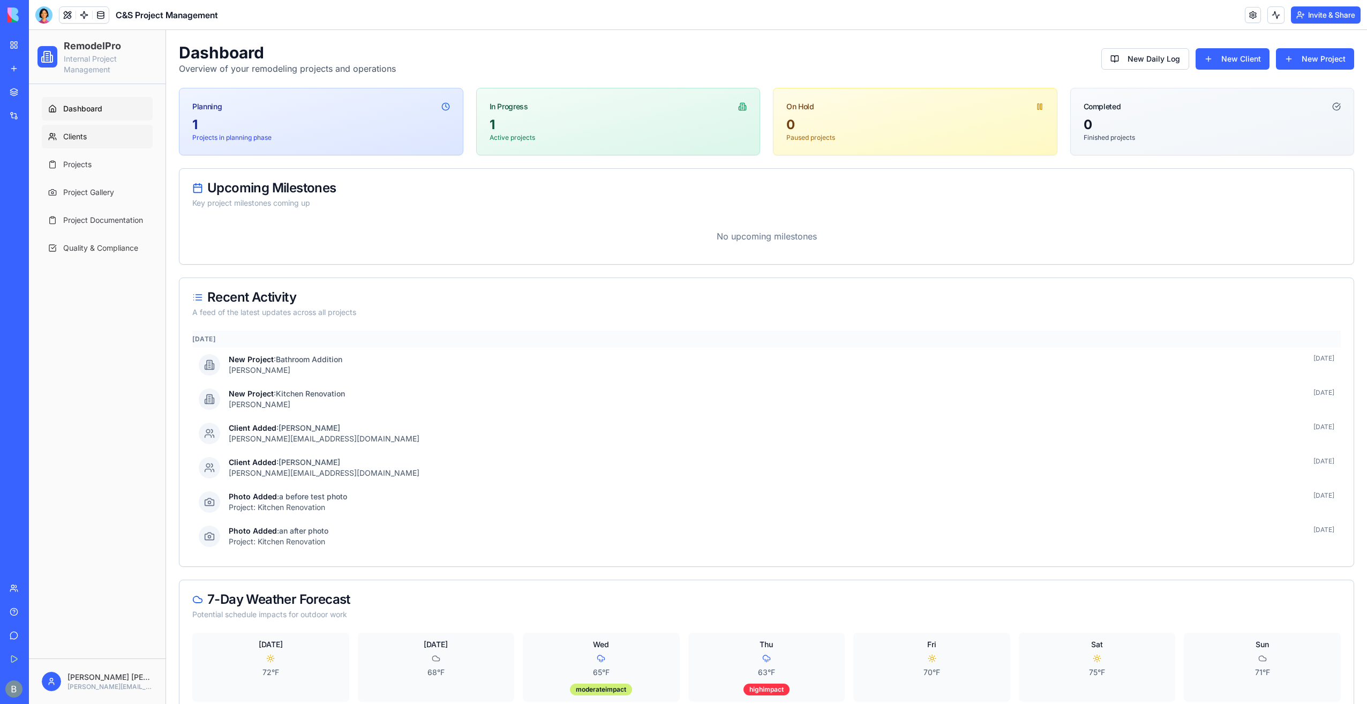
click at [100, 131] on link "Clients" at bounding box center [97, 137] width 111 height 24
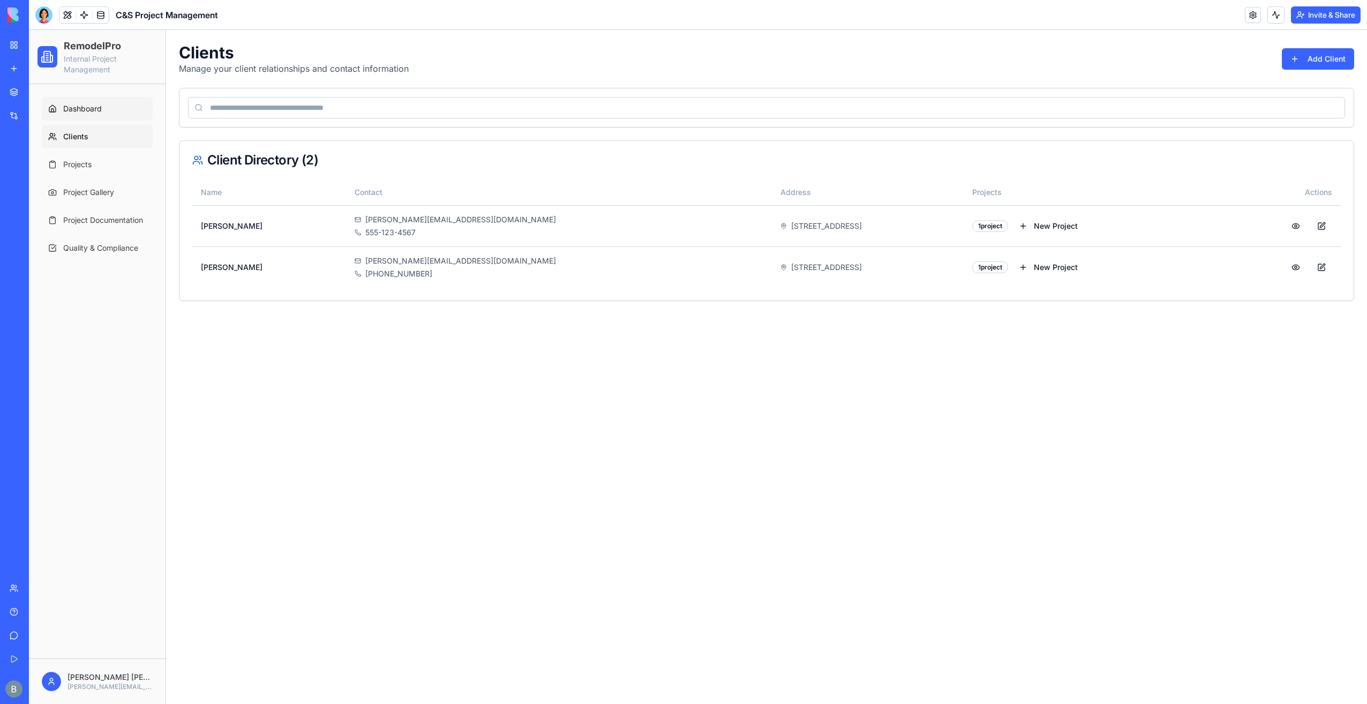
click at [109, 108] on link "Dashboard" at bounding box center [97, 109] width 111 height 24
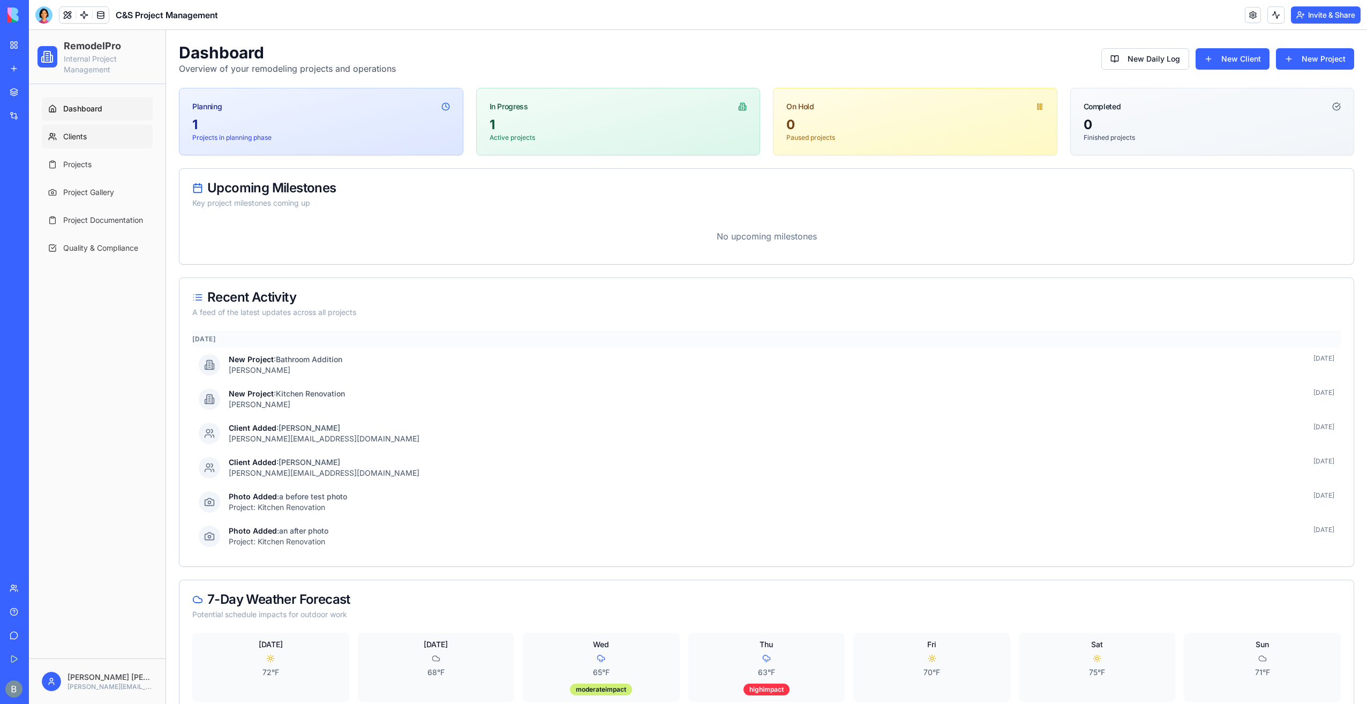
click at [103, 145] on link "Clients" at bounding box center [97, 137] width 111 height 24
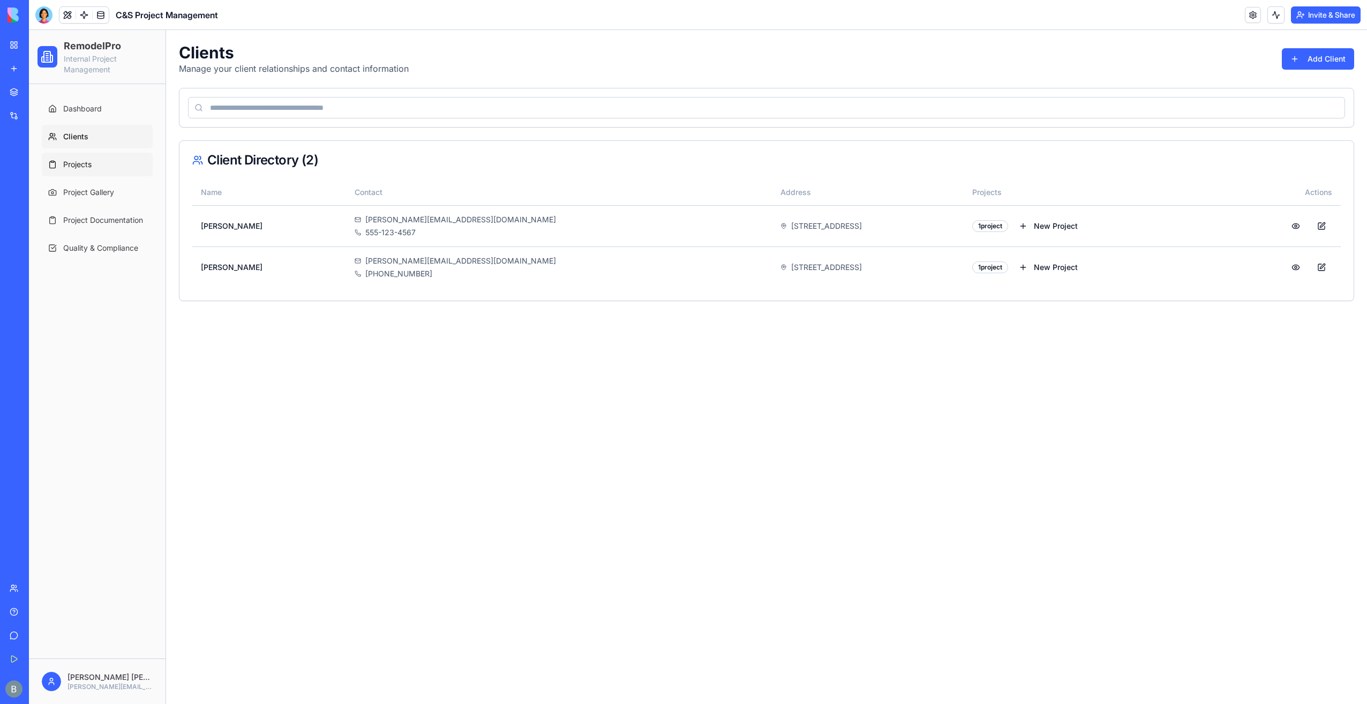
click at [104, 160] on link "Projects" at bounding box center [97, 165] width 111 height 24
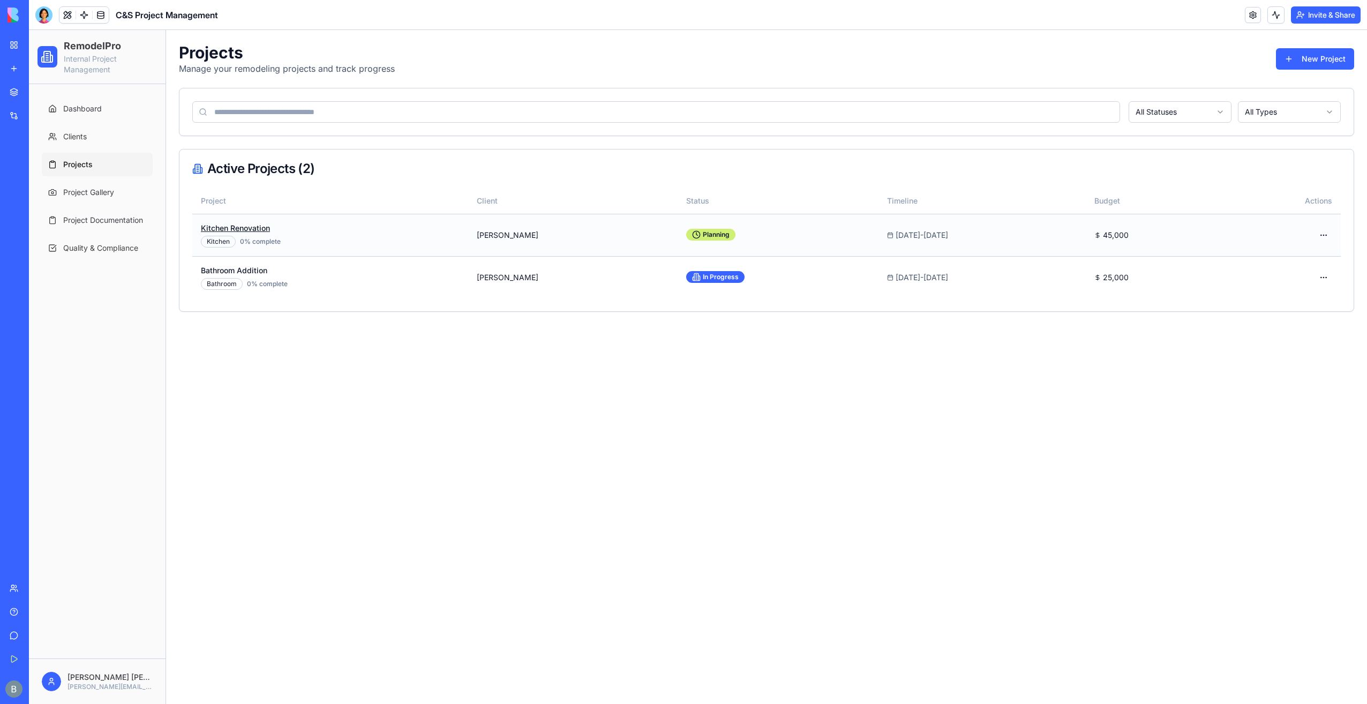
click at [233, 229] on link "Kitchen Renovation" at bounding box center [235, 227] width 69 height 9
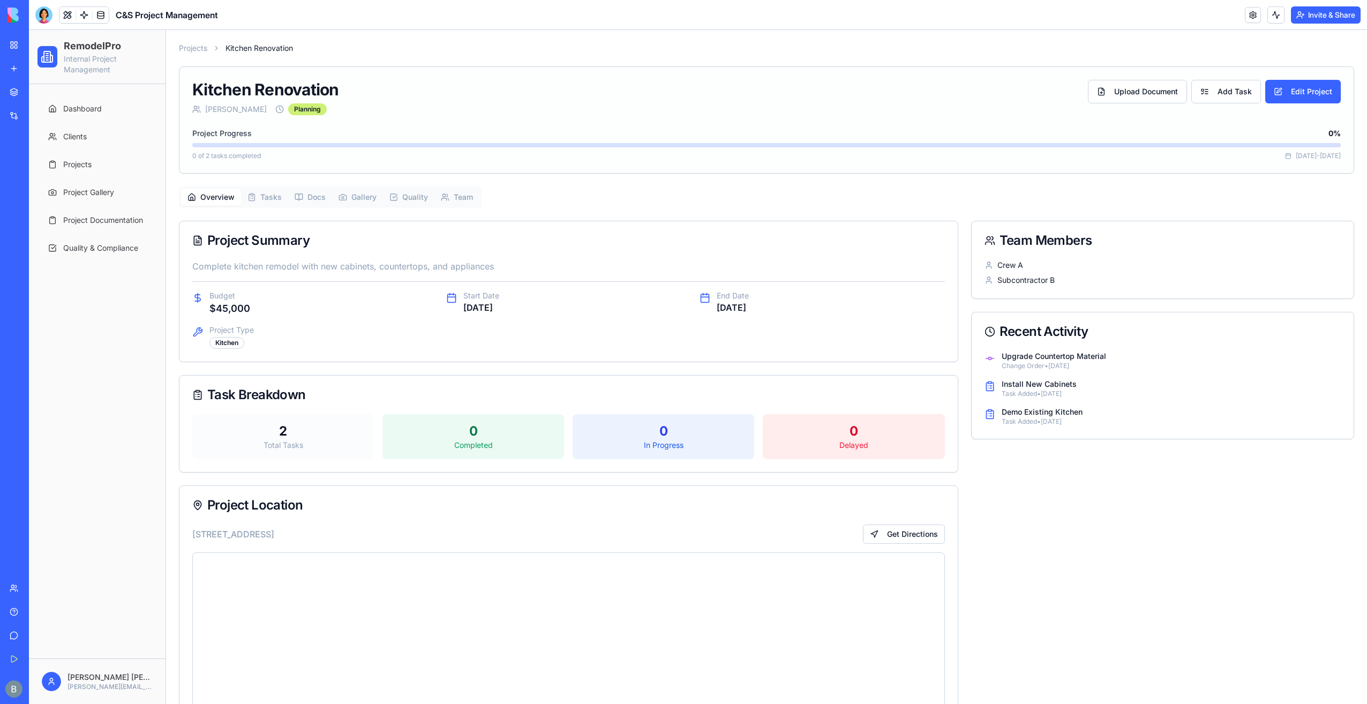
click at [297, 199] on icon "button" at bounding box center [299, 197] width 9 height 9
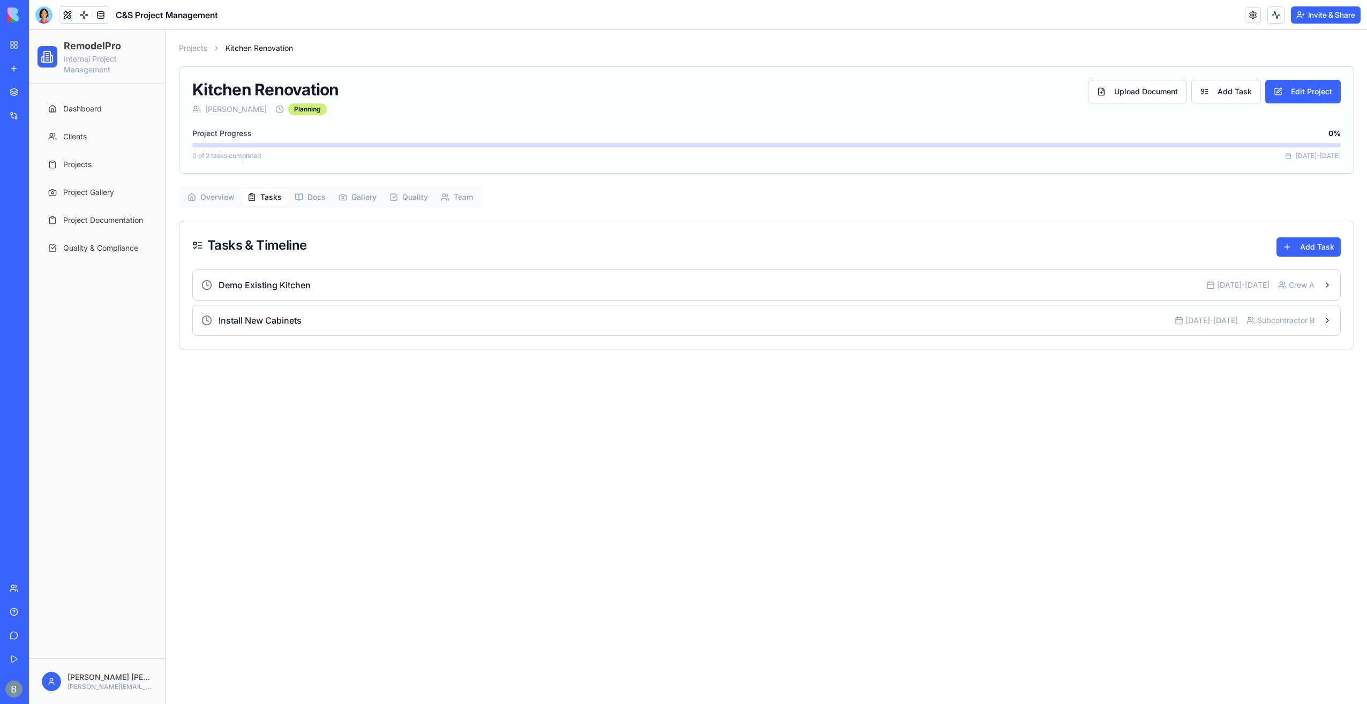
click at [272, 198] on button "Tasks" at bounding box center [264, 197] width 47 height 17
click at [351, 193] on button "Gallery" at bounding box center [357, 197] width 51 height 17
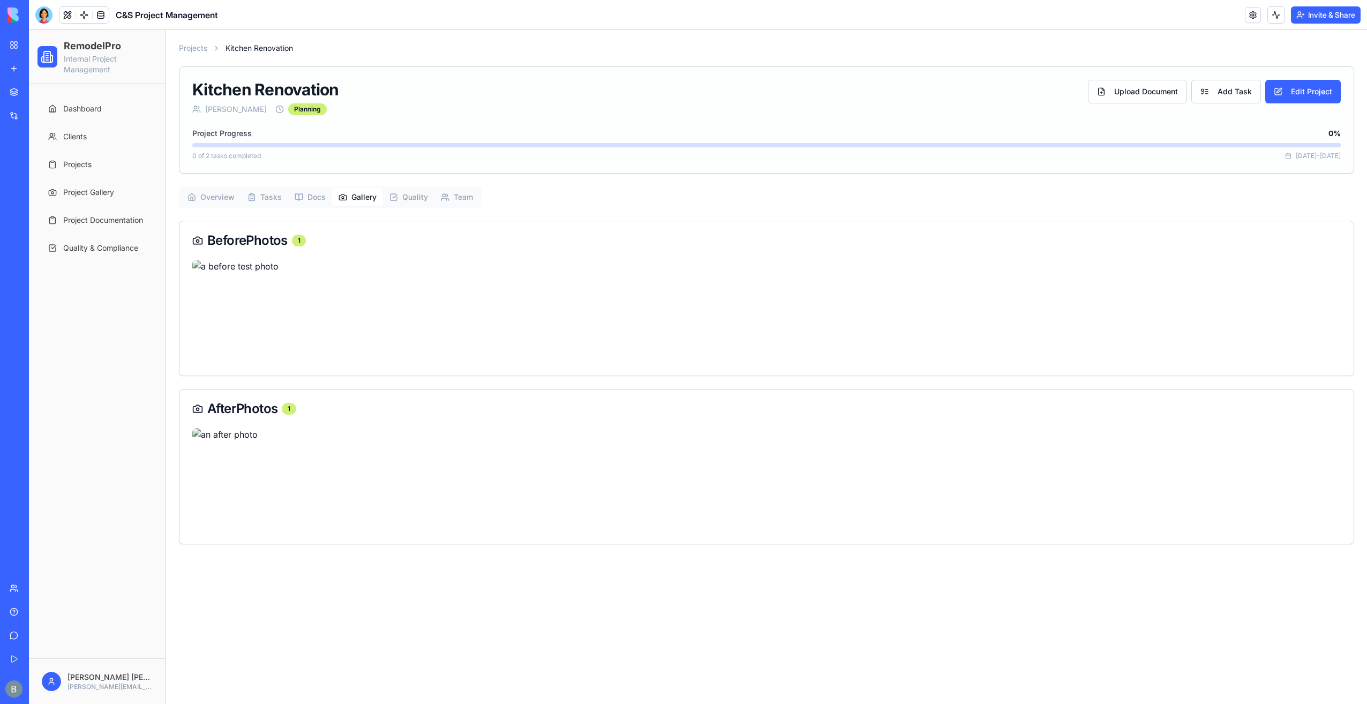
click at [402, 199] on button "Quality" at bounding box center [408, 197] width 51 height 17
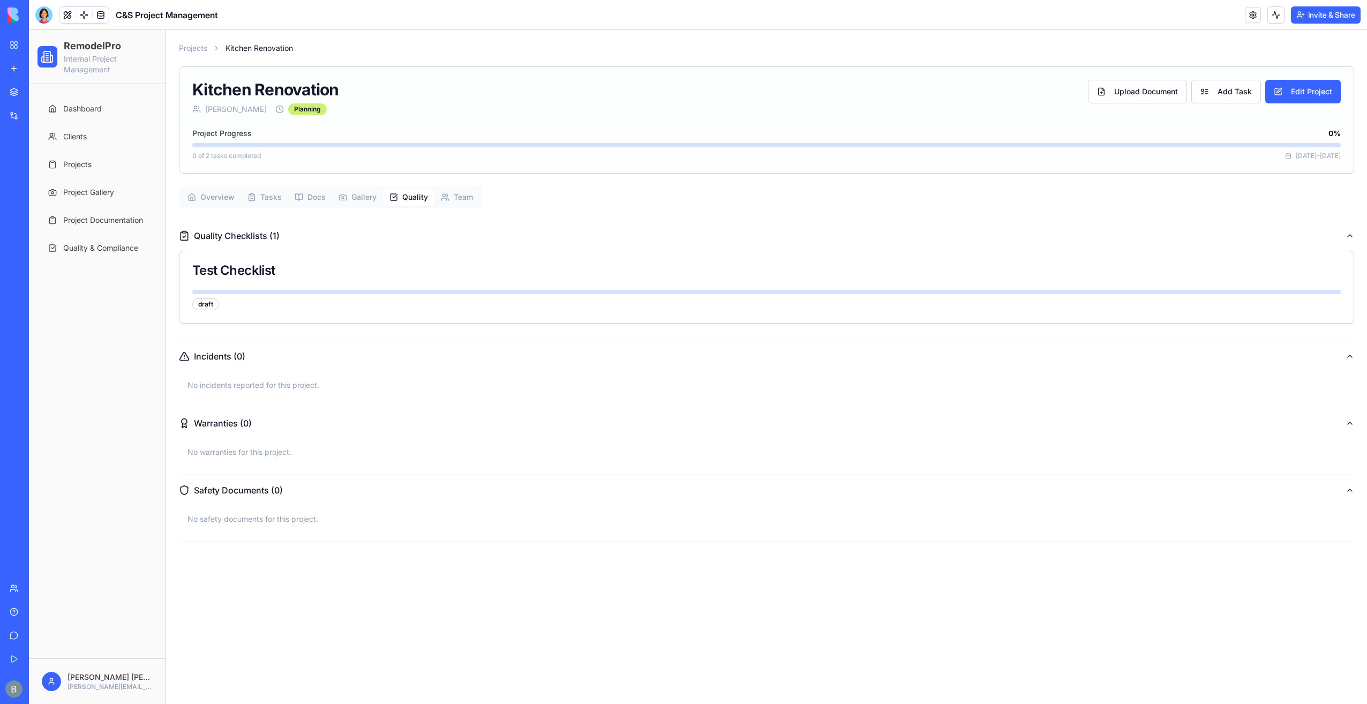
click at [360, 200] on button "Gallery" at bounding box center [357, 197] width 51 height 17
click at [416, 197] on button "Quality" at bounding box center [408, 197] width 51 height 17
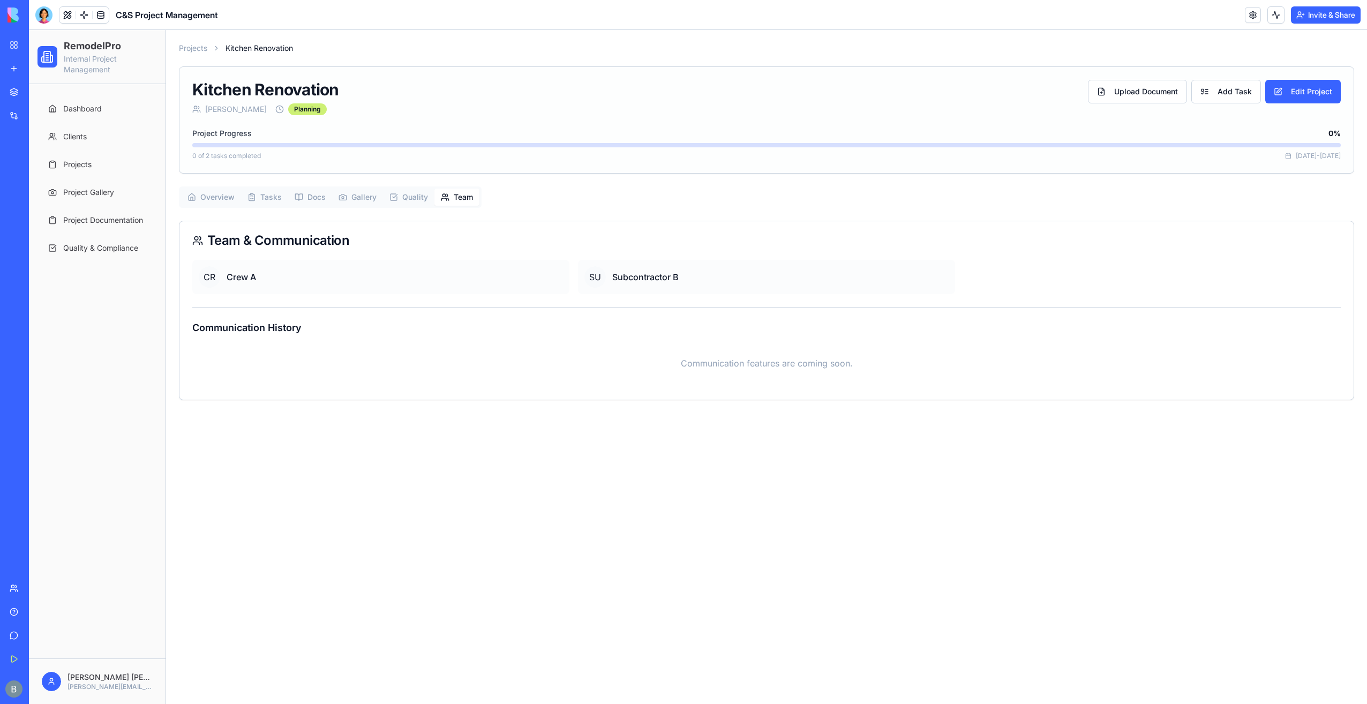
click at [459, 194] on button "Team" at bounding box center [457, 197] width 45 height 17
click at [314, 194] on button "Docs" at bounding box center [310, 197] width 44 height 17
click at [356, 194] on button "Gallery" at bounding box center [357, 197] width 51 height 17
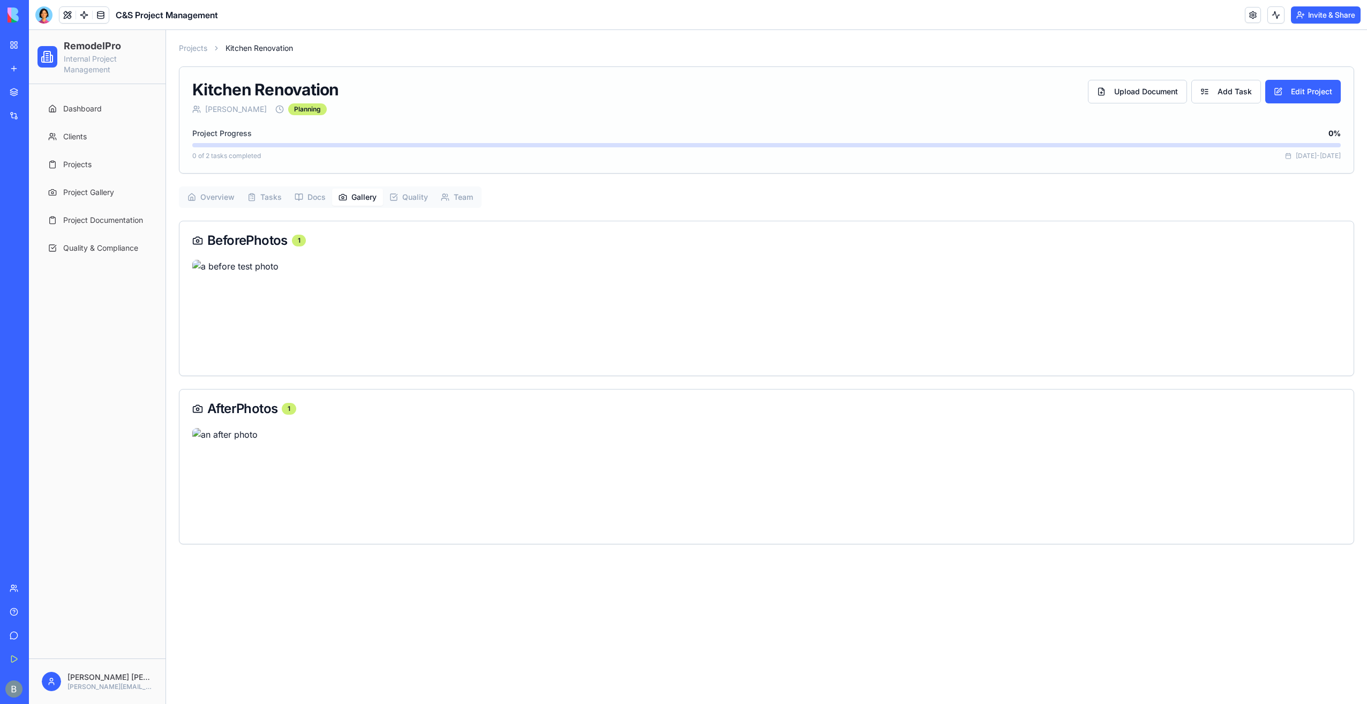
click at [317, 199] on button "Docs" at bounding box center [310, 197] width 44 height 17
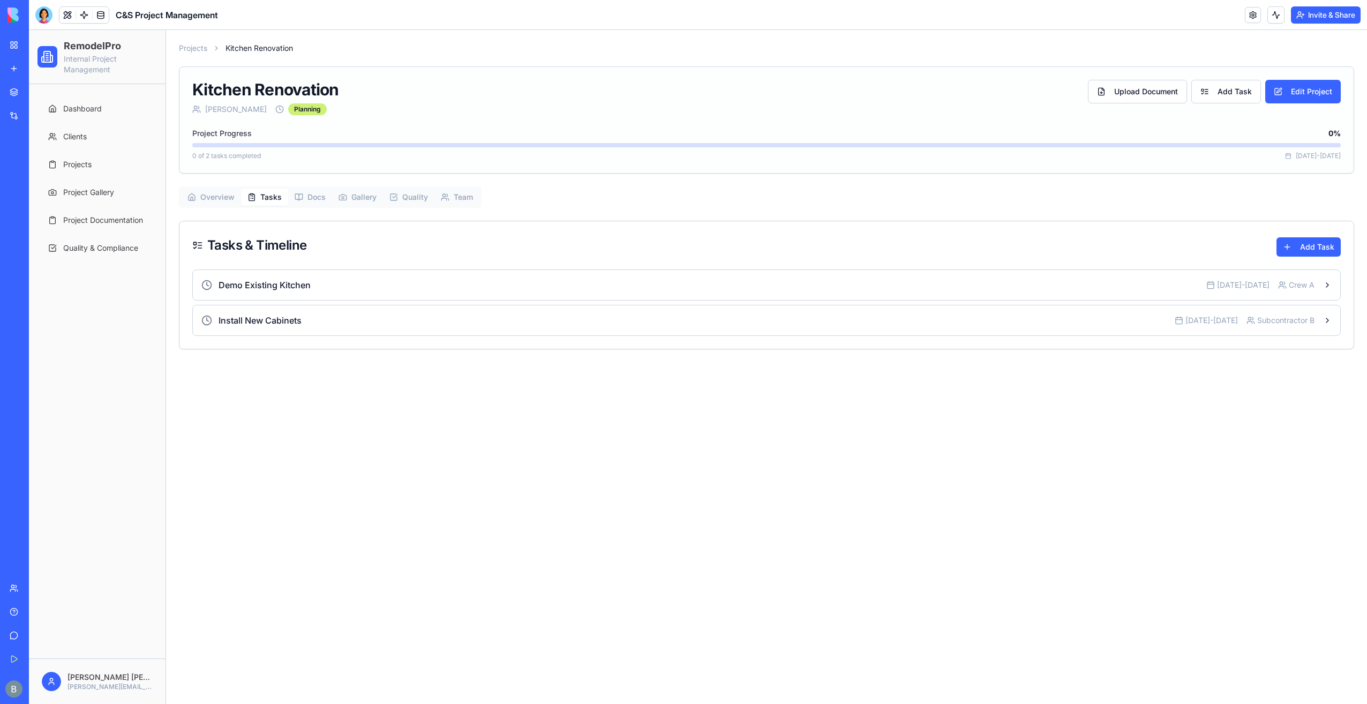
click at [265, 197] on button "Tasks" at bounding box center [264, 197] width 47 height 17
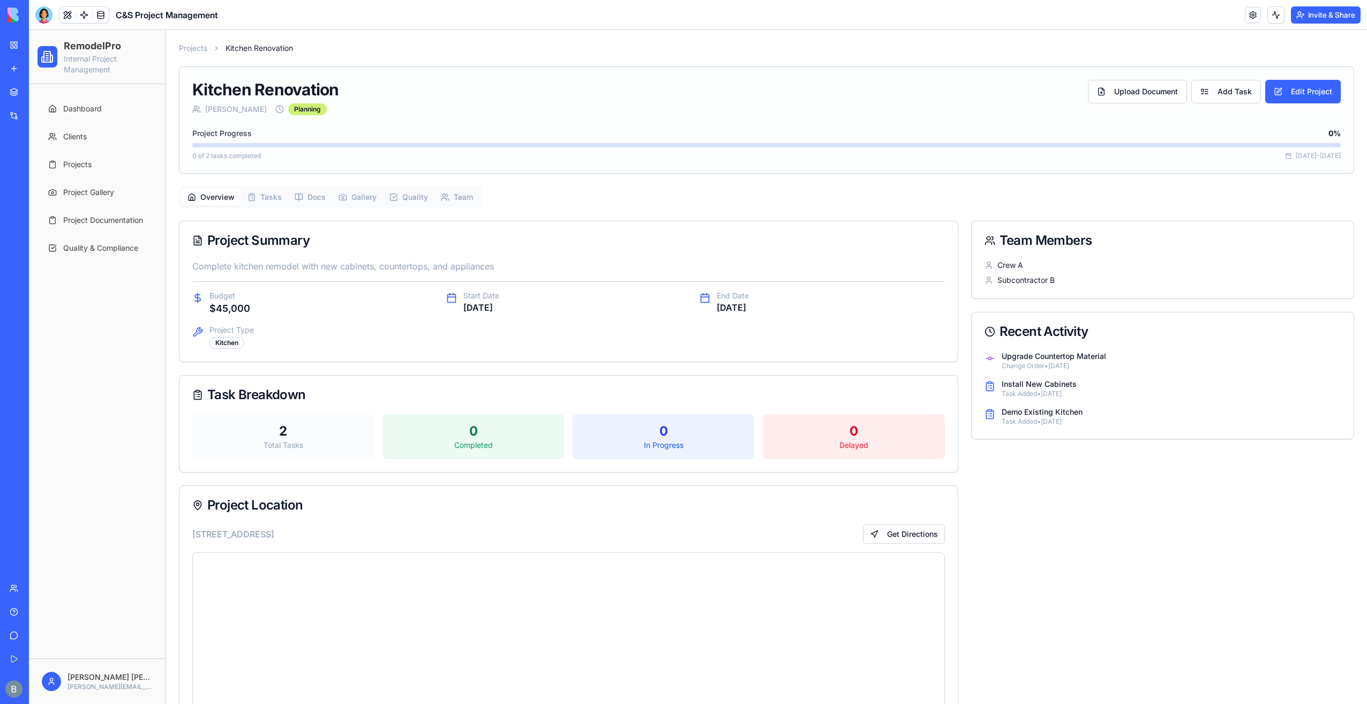
click at [212, 198] on button "Overview" at bounding box center [211, 197] width 60 height 17
click at [1129, 88] on button "Upload Document" at bounding box center [1137, 92] width 99 height 24
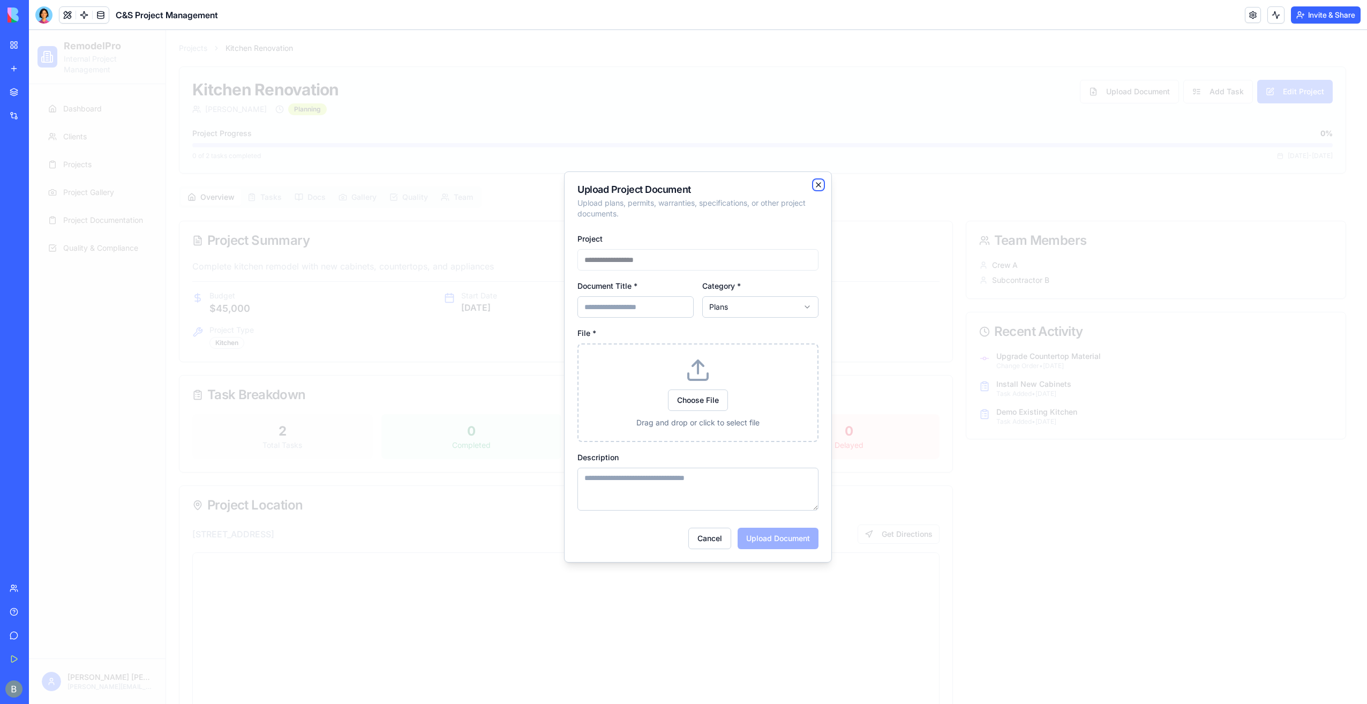
click at [819, 183] on icon "button" at bounding box center [818, 185] width 9 height 9
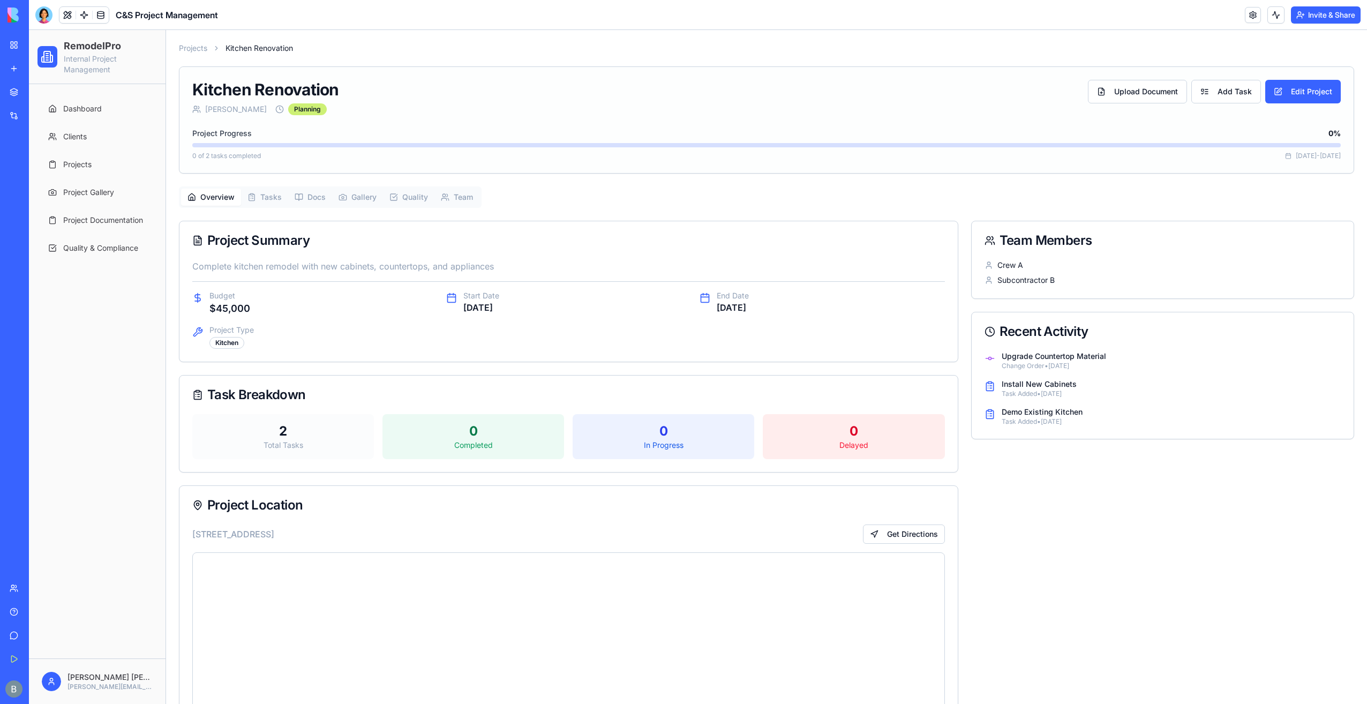
click at [18, 12] on img at bounding box center [41, 15] width 66 height 15
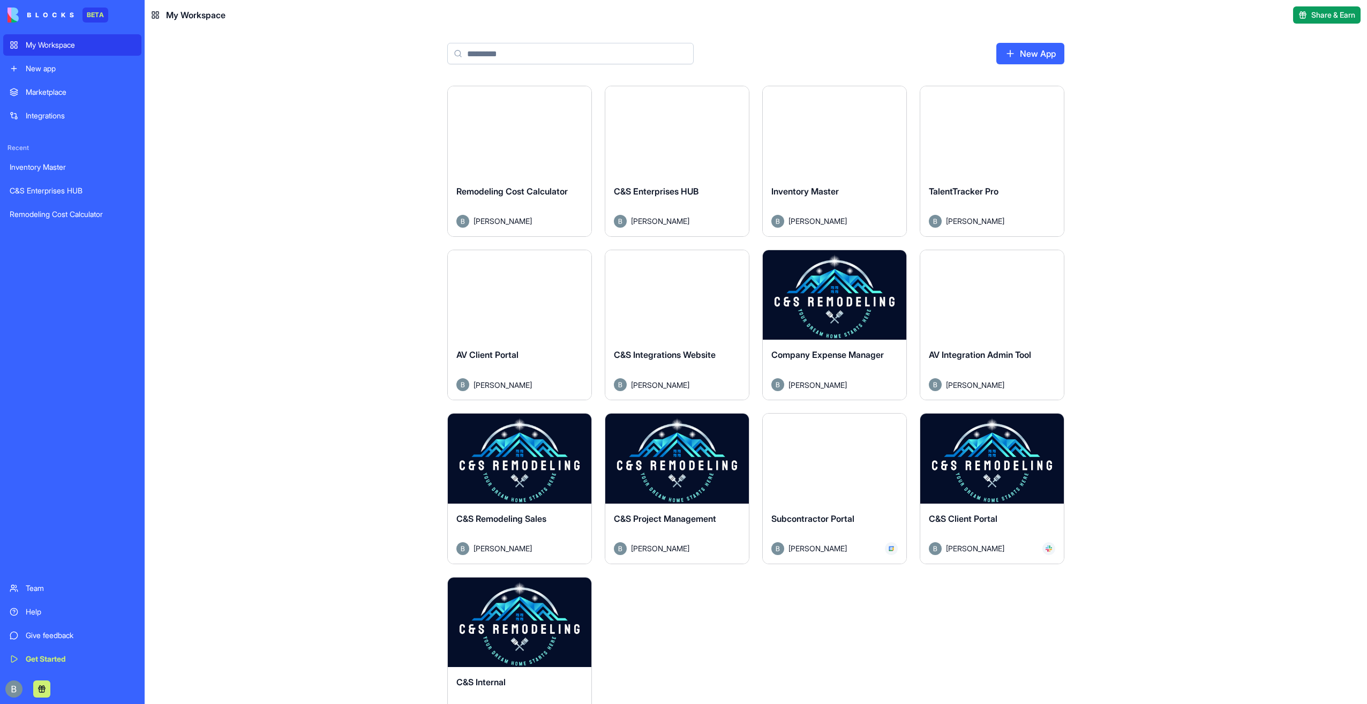
click at [843, 459] on button "Launch" at bounding box center [835, 458] width 80 height 21
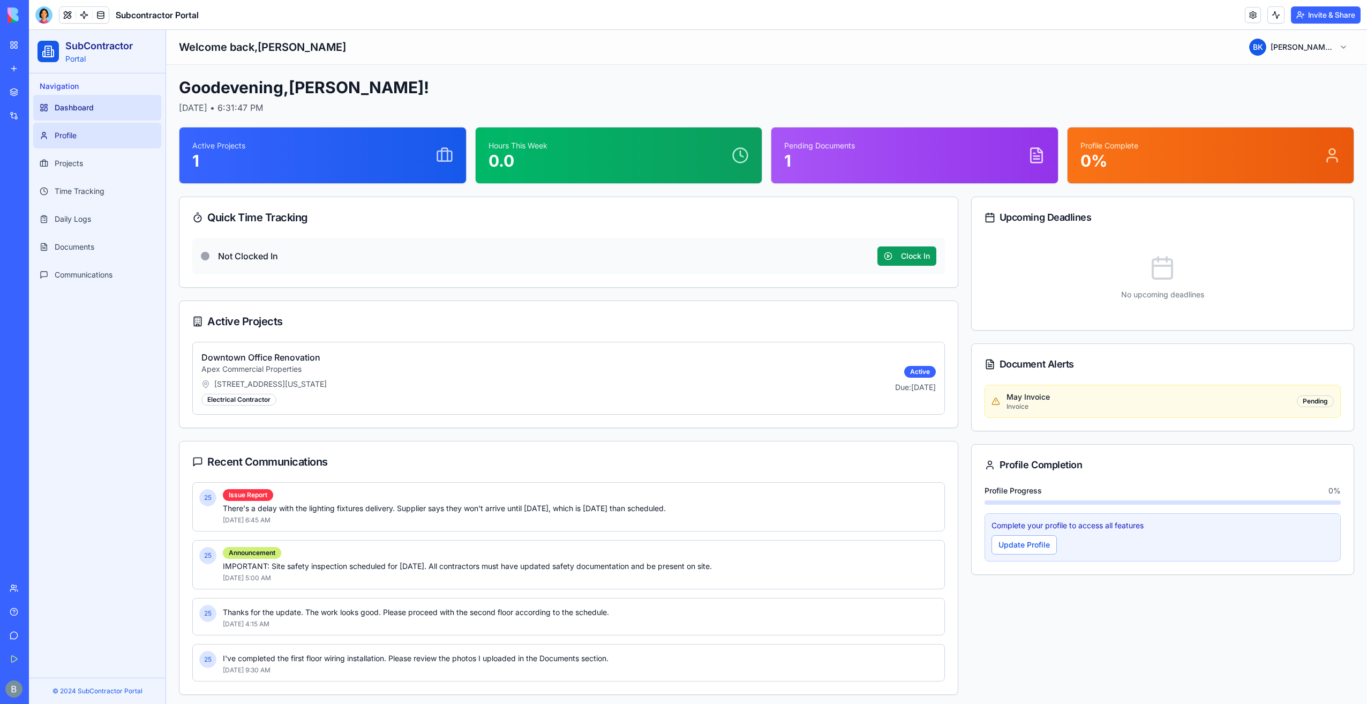
click at [102, 130] on link "Profile" at bounding box center [97, 136] width 128 height 26
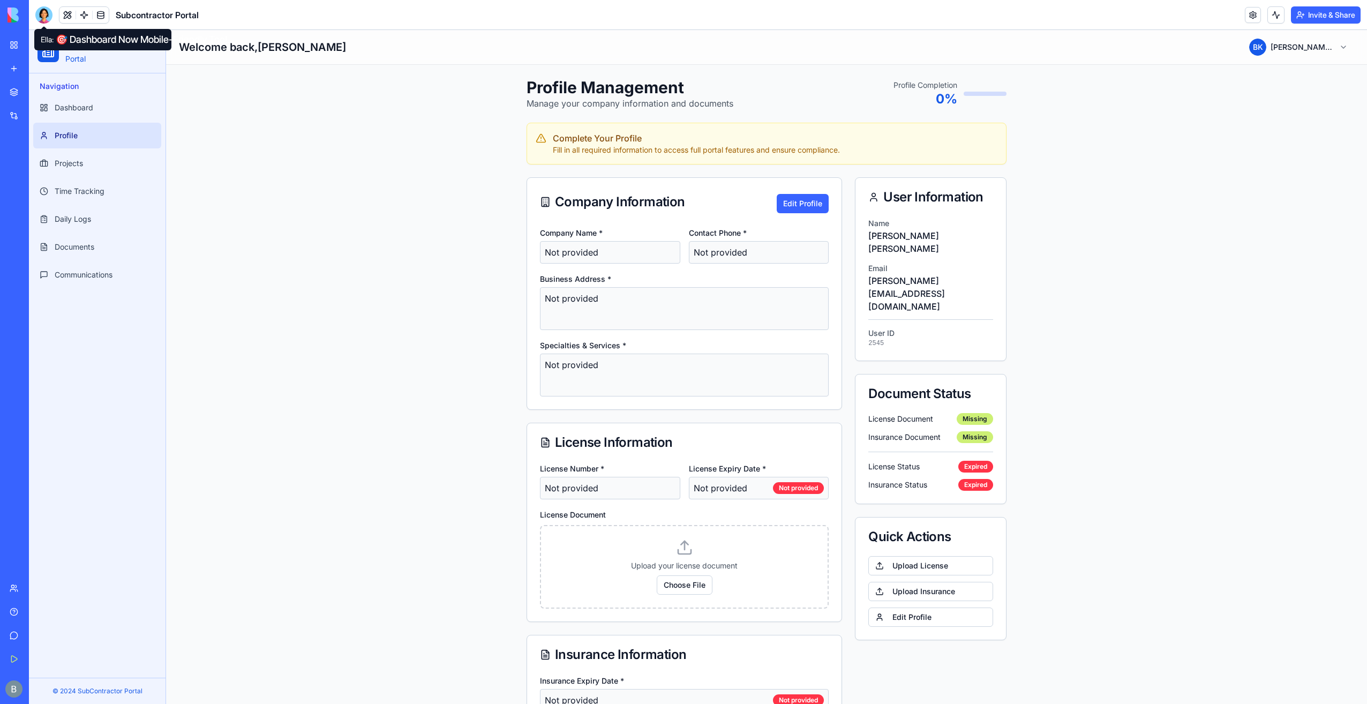
click at [35, 15] on div at bounding box center [43, 14] width 17 height 17
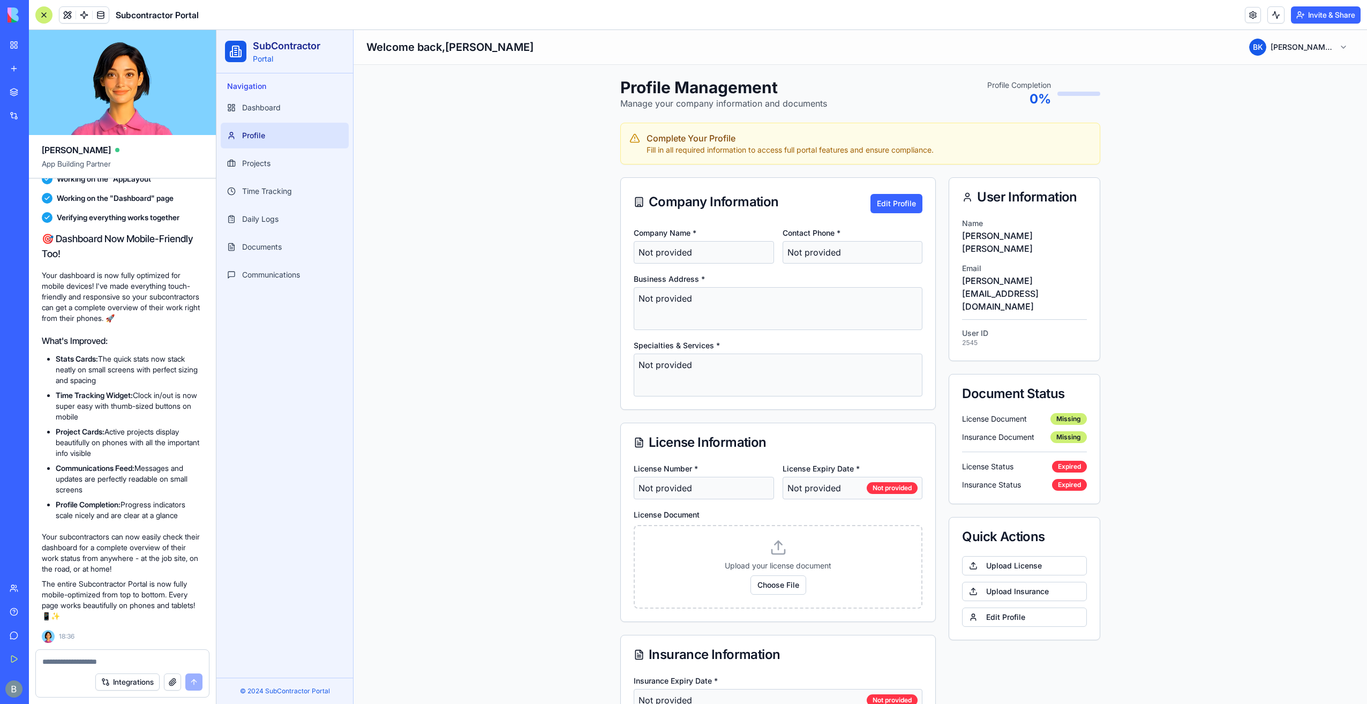
click at [708, 248] on p "Not provided" at bounding box center [704, 252] width 140 height 23
click at [309, 171] on link "Projects" at bounding box center [285, 164] width 128 height 26
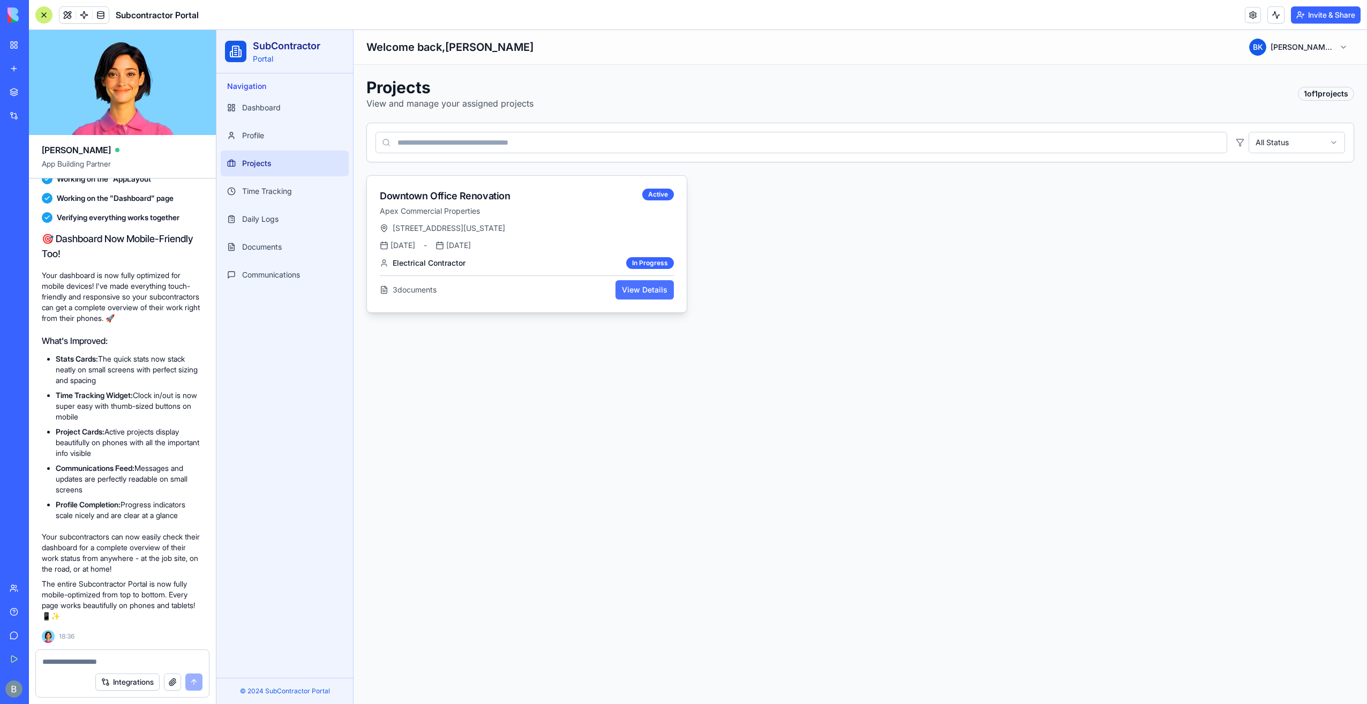
click at [654, 287] on button "View Details" at bounding box center [645, 289] width 58 height 19
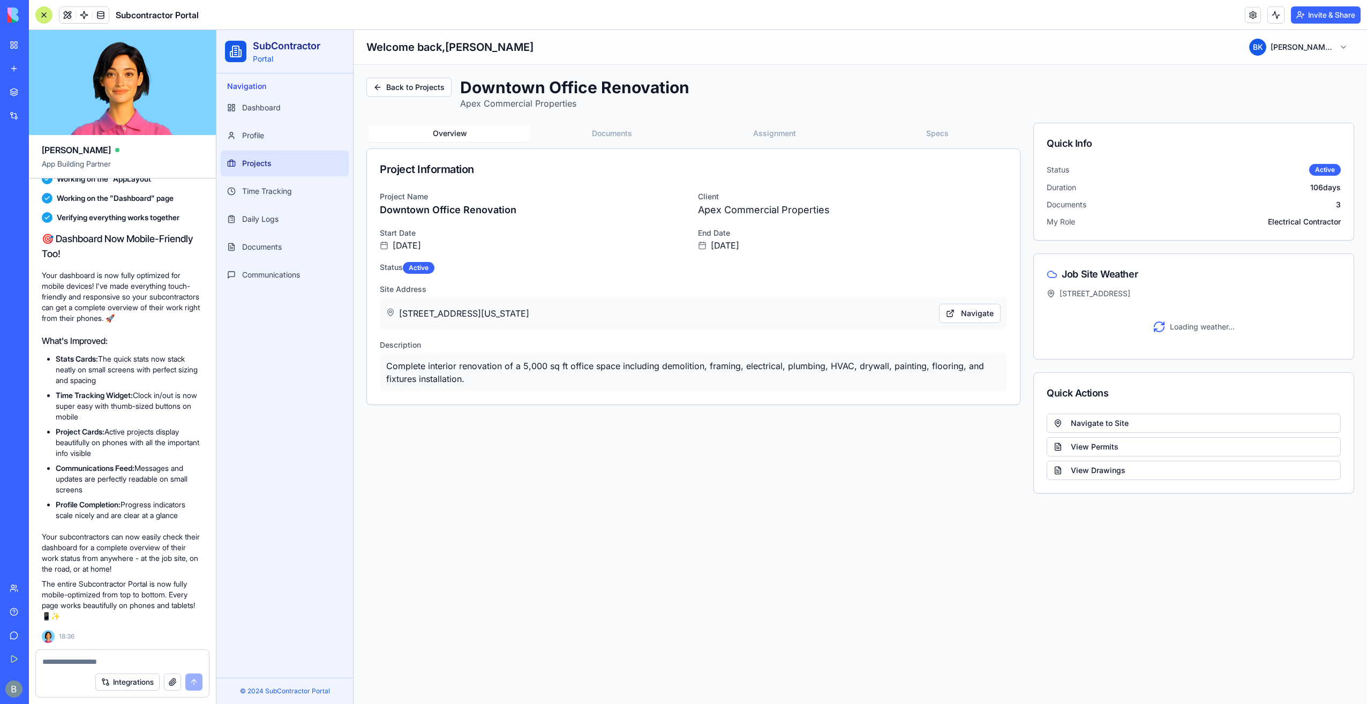
click at [616, 128] on button "Documents" at bounding box center [612, 133] width 162 height 17
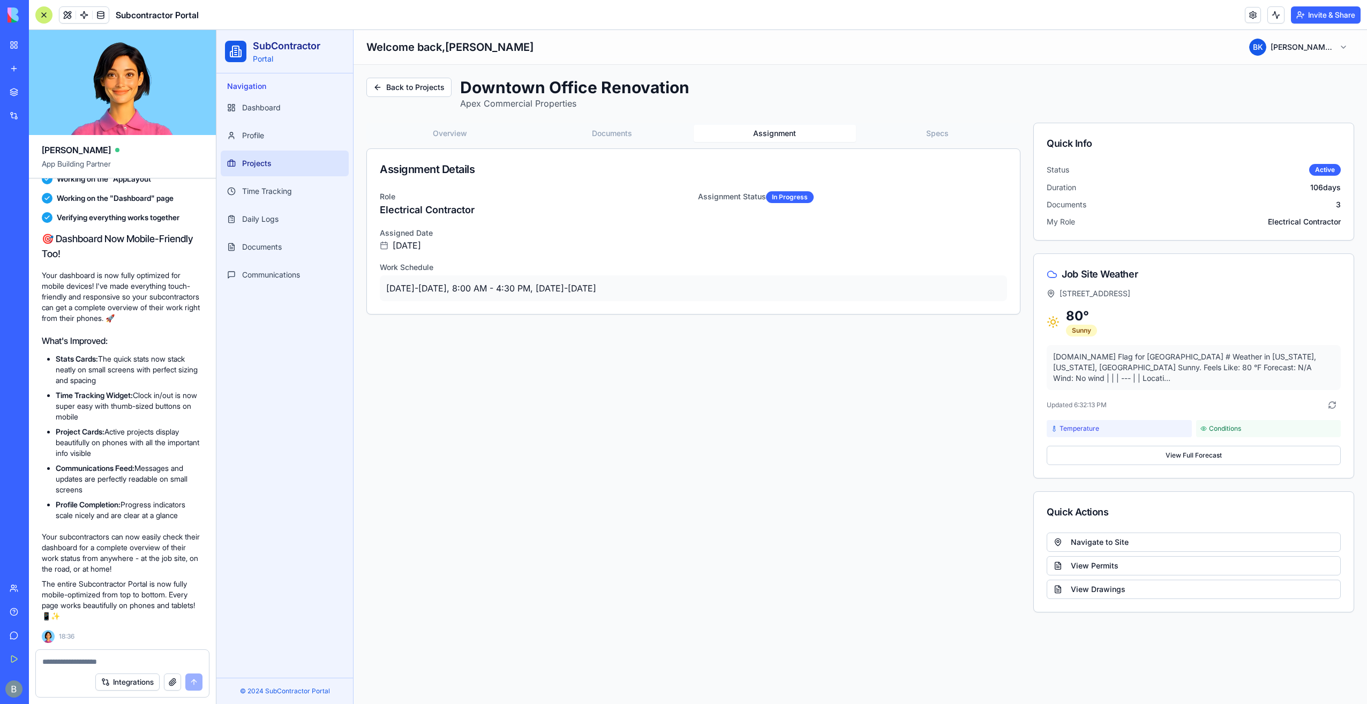
click at [736, 137] on button "Assignment" at bounding box center [775, 133] width 162 height 17
click at [915, 132] on button "Specs" at bounding box center [937, 133] width 162 height 17
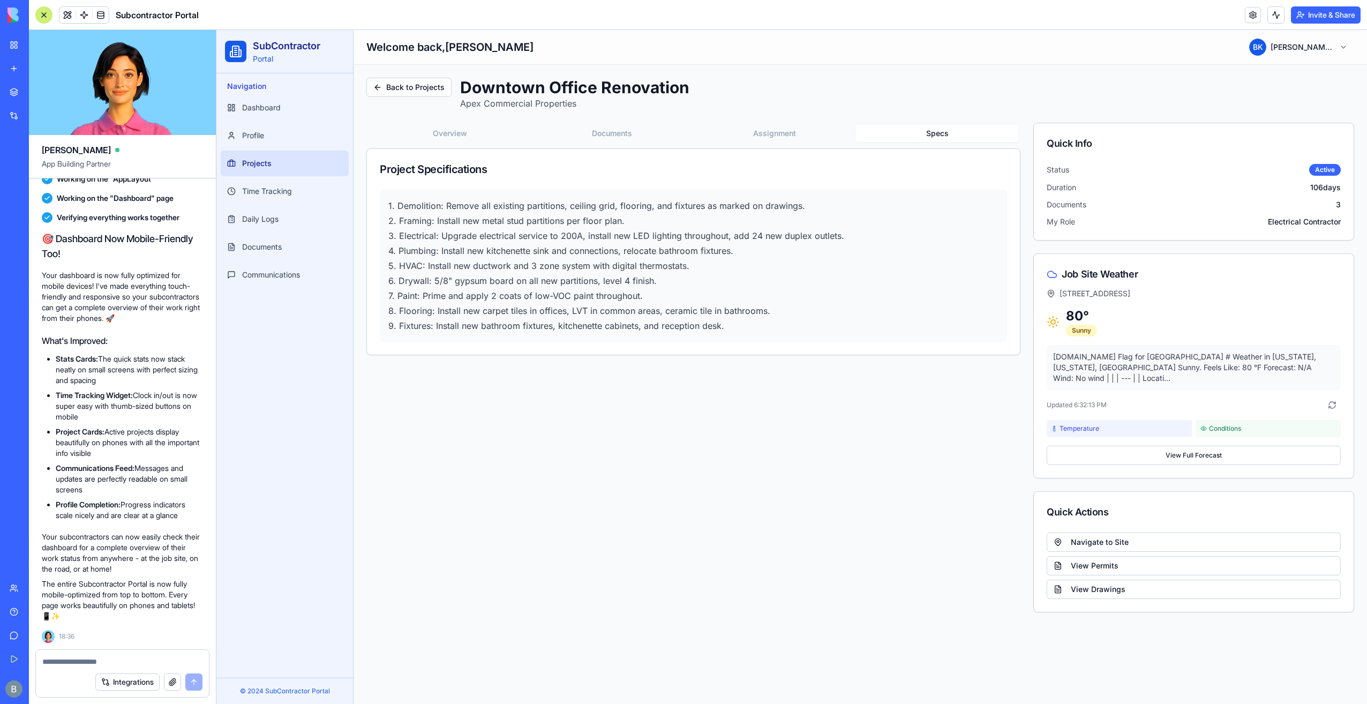
click at [770, 122] on div "Back to Projects Back Downtown Office Renovation Apex Commercial Properties Ove…" at bounding box center [860, 345] width 988 height 535
click at [764, 134] on button "Assignment" at bounding box center [775, 133] width 162 height 17
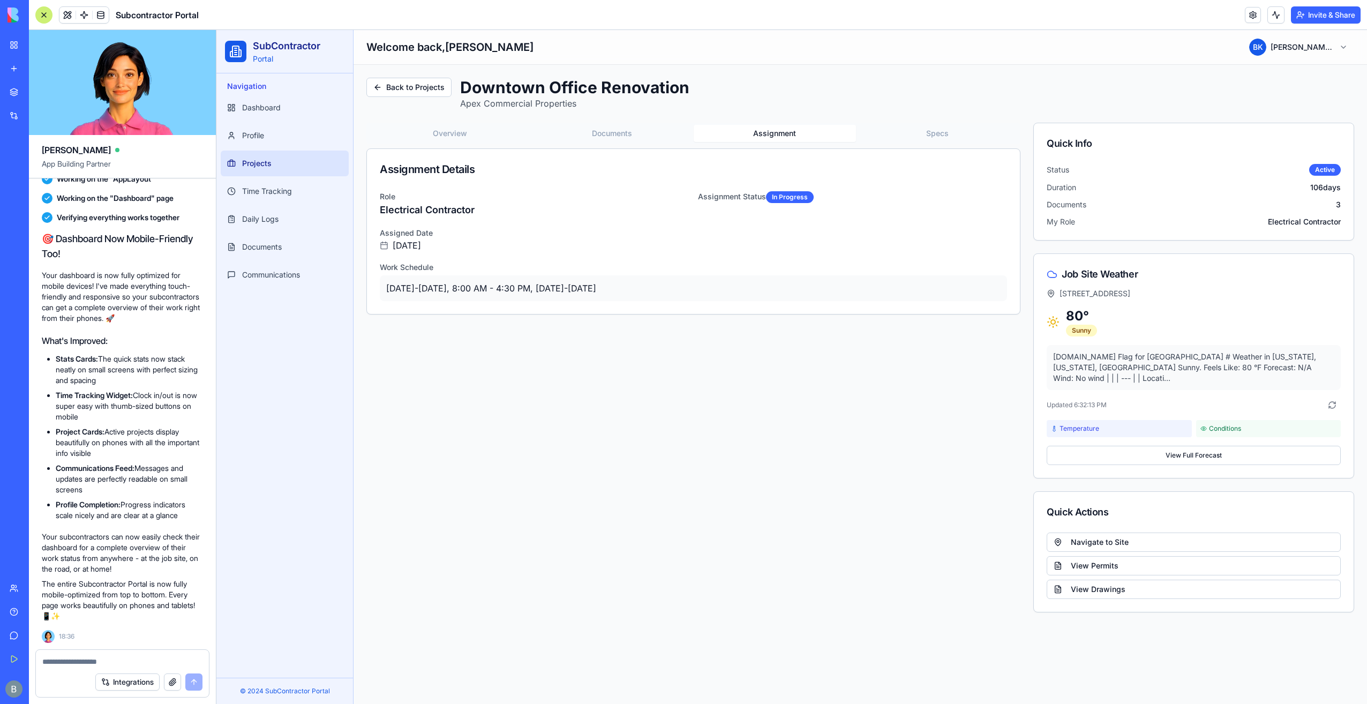
click at [624, 133] on button "Documents" at bounding box center [612, 133] width 162 height 17
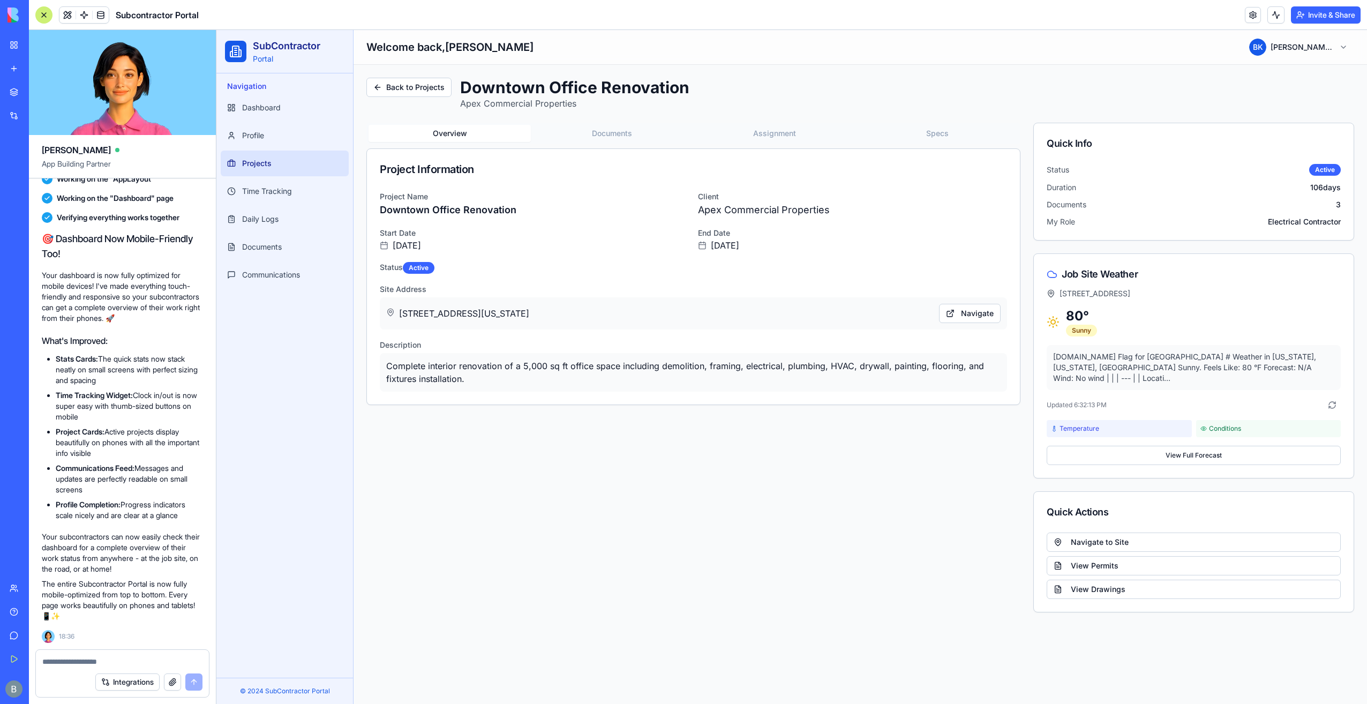
click at [462, 134] on button "Overview" at bounding box center [450, 133] width 162 height 17
click at [277, 191] on span "Time Tracking" at bounding box center [267, 191] width 50 height 11
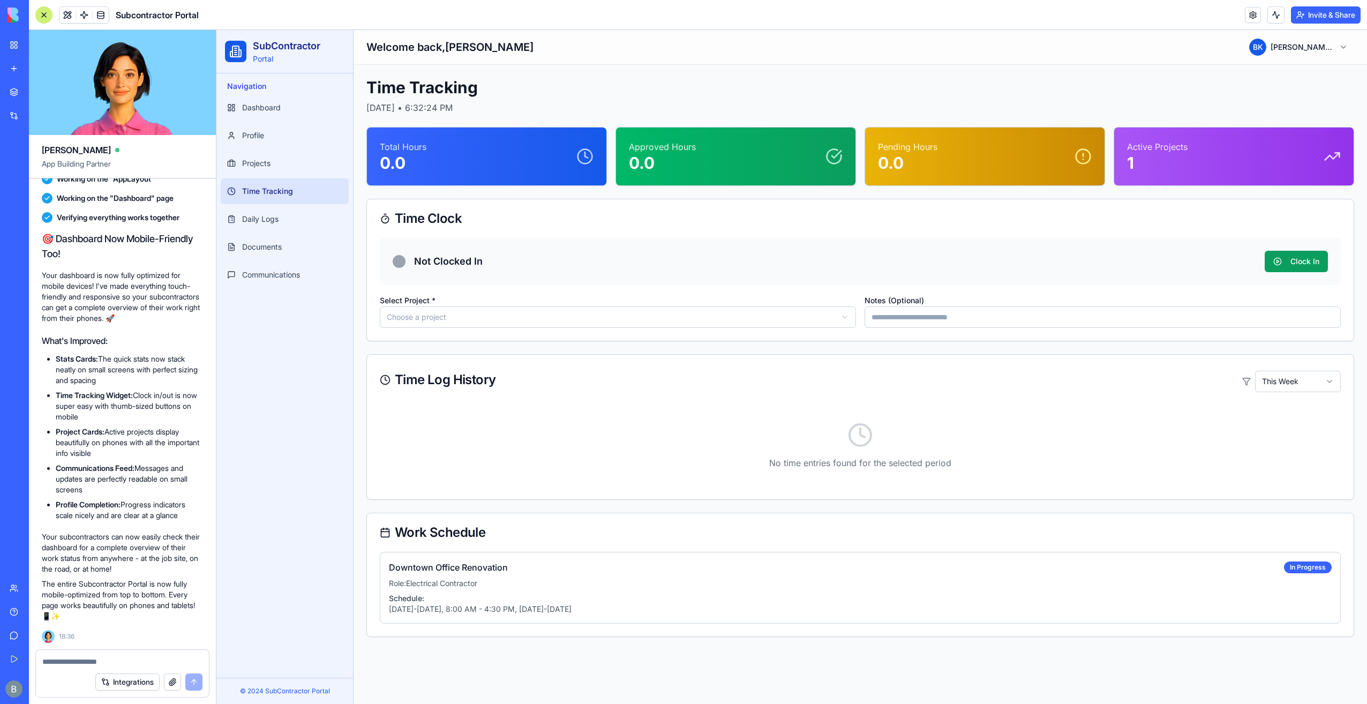
click at [287, 204] on link "Time Tracking" at bounding box center [285, 191] width 128 height 26
click at [280, 217] on link "Daily Logs" at bounding box center [285, 219] width 128 height 26
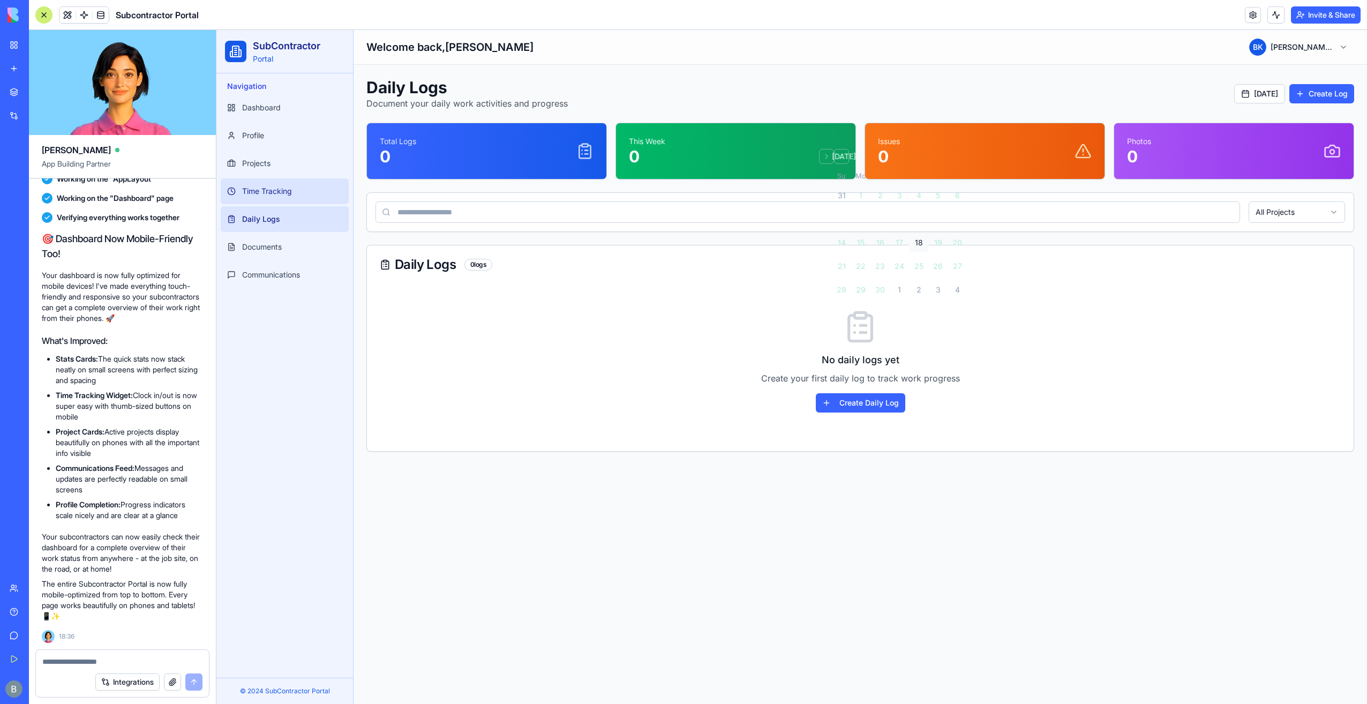
click at [287, 196] on span "Time Tracking" at bounding box center [267, 191] width 50 height 11
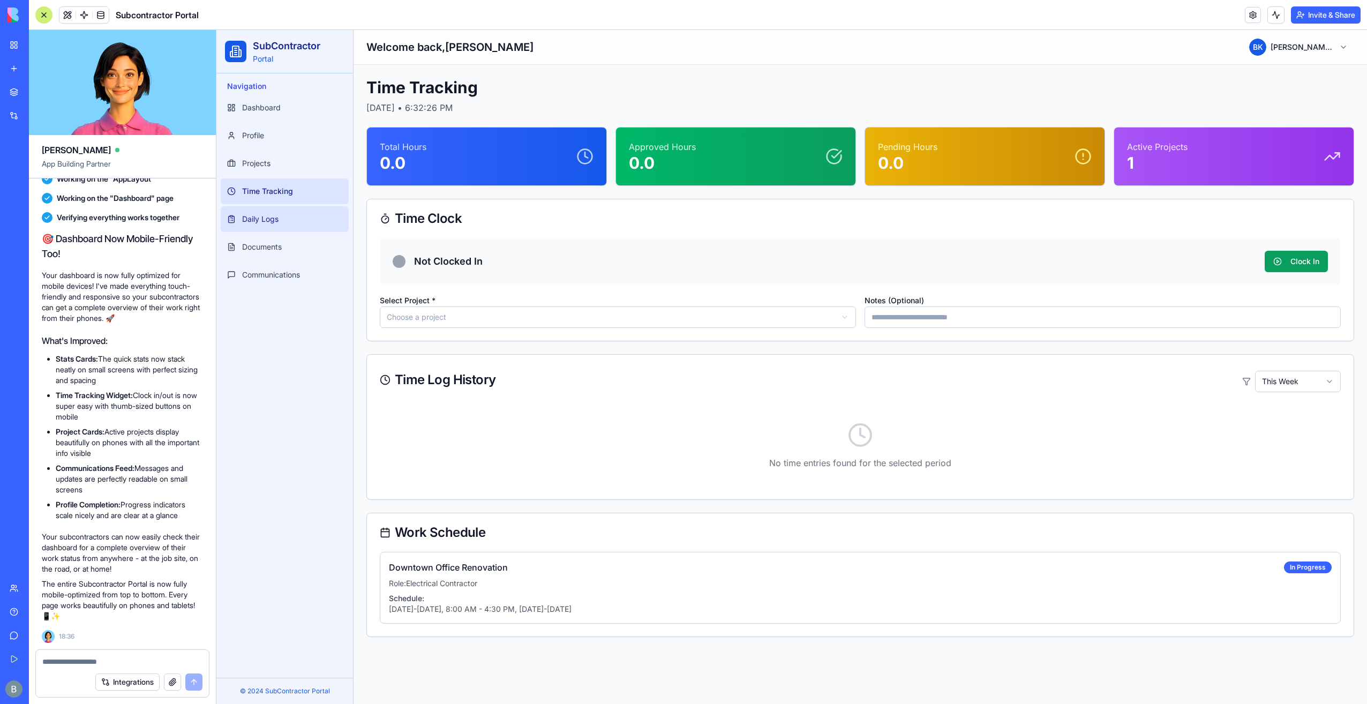
click at [294, 223] on link "Daily Logs" at bounding box center [285, 219] width 128 height 26
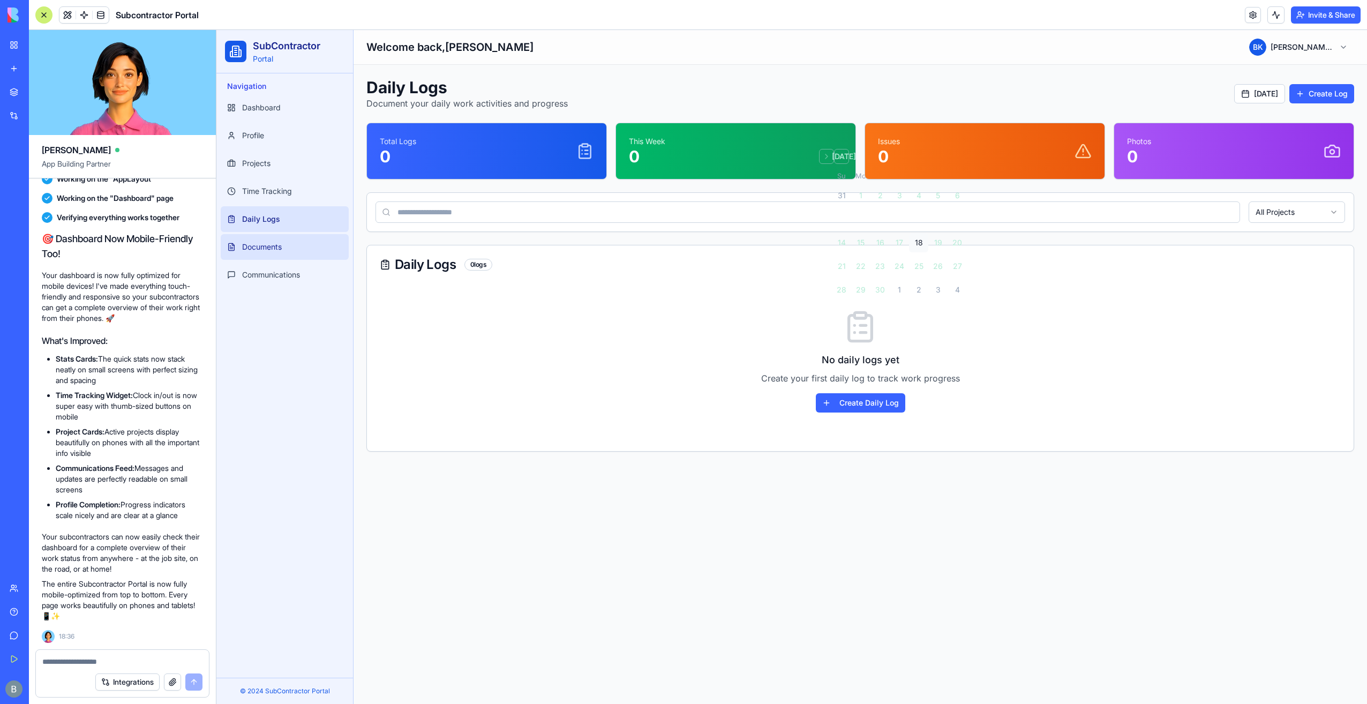
click at [294, 245] on link "Documents" at bounding box center [285, 247] width 128 height 26
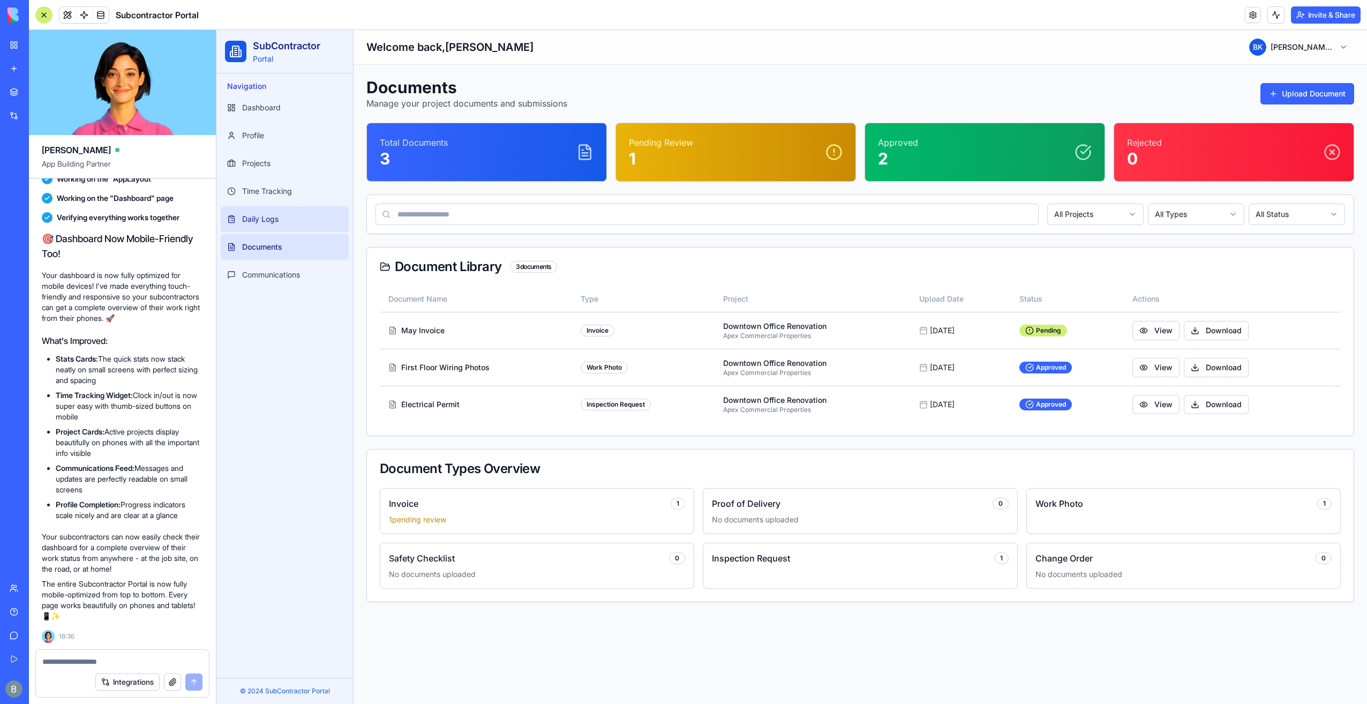
click at [296, 208] on link "Daily Logs" at bounding box center [285, 219] width 128 height 26
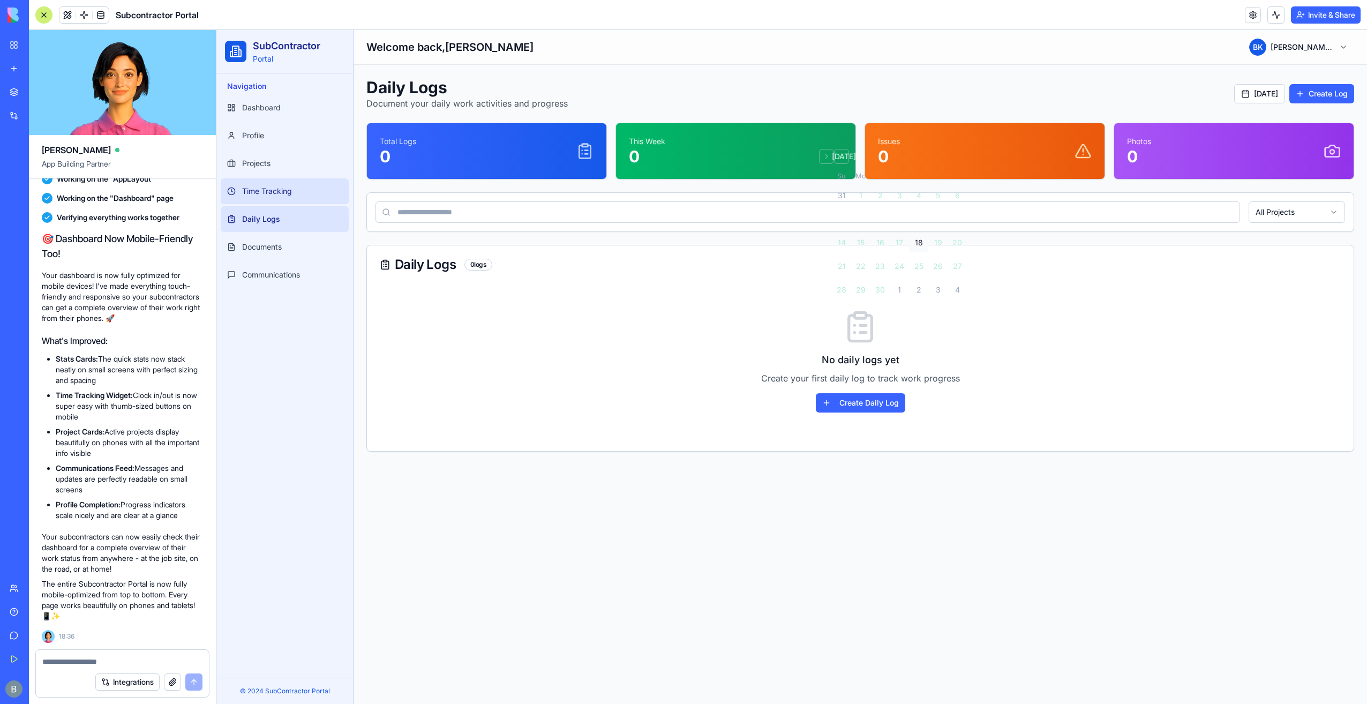
click at [319, 189] on link "Time Tracking" at bounding box center [285, 191] width 128 height 26
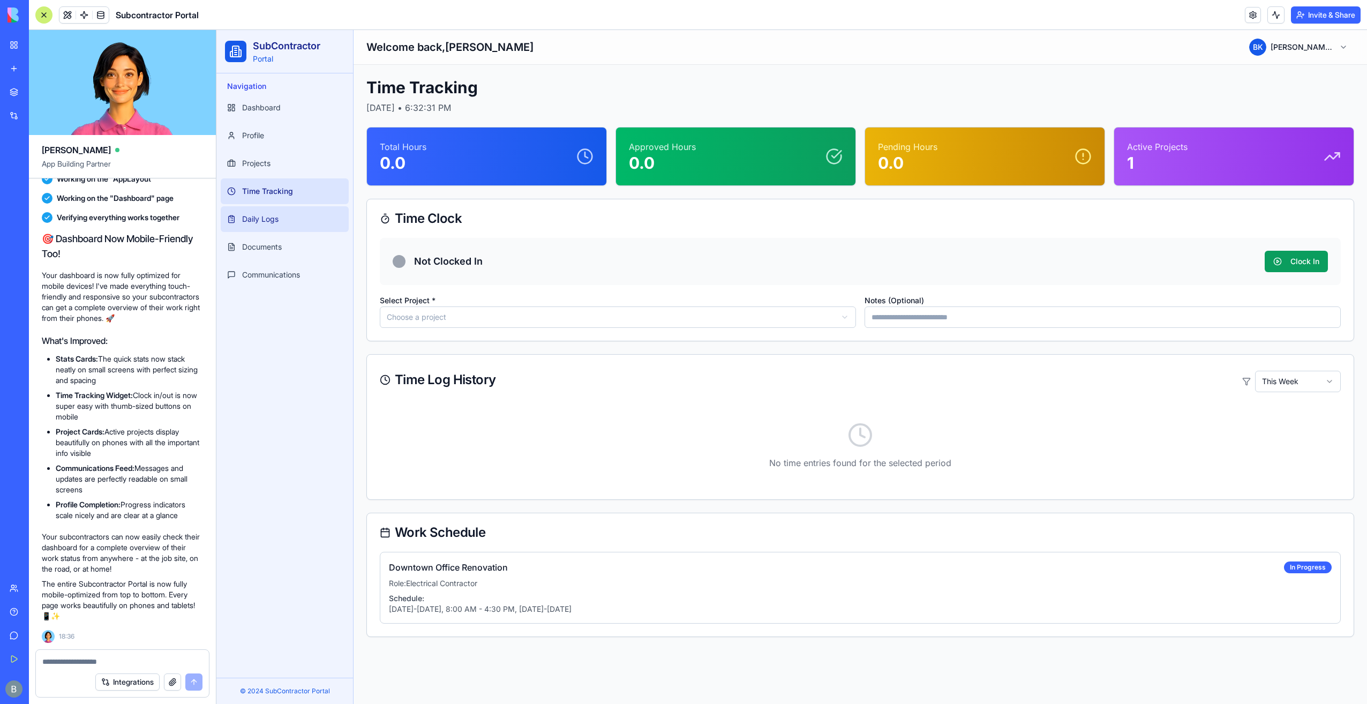
click at [306, 216] on link "Daily Logs" at bounding box center [285, 219] width 128 height 26
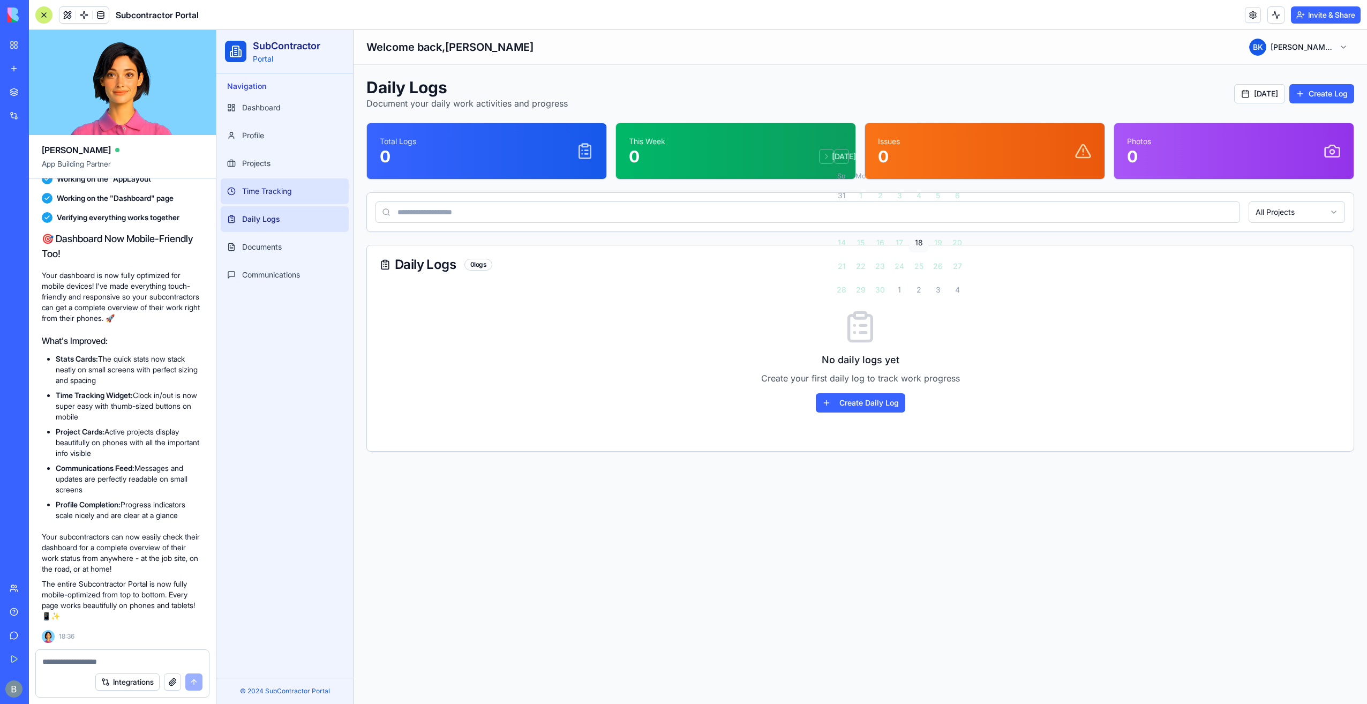
click at [310, 194] on link "Time Tracking" at bounding box center [285, 191] width 128 height 26
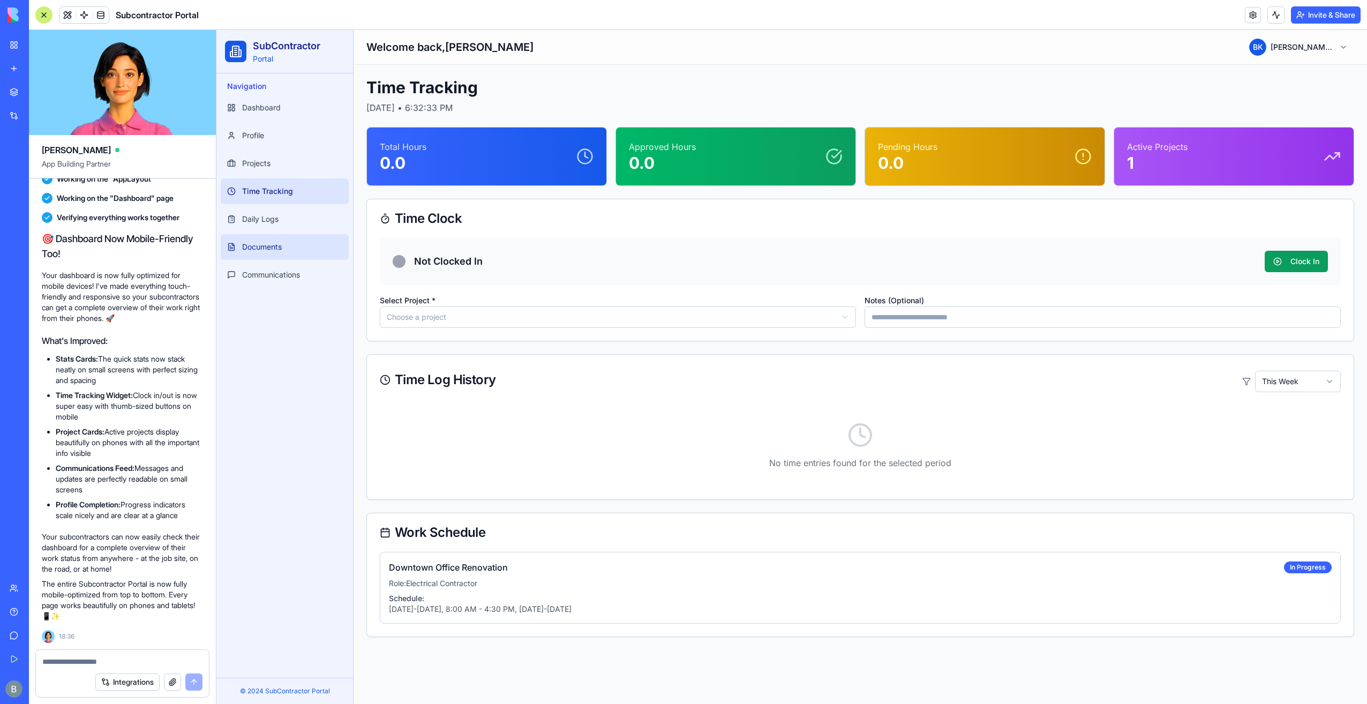
click at [312, 255] on link "Documents" at bounding box center [285, 247] width 128 height 26
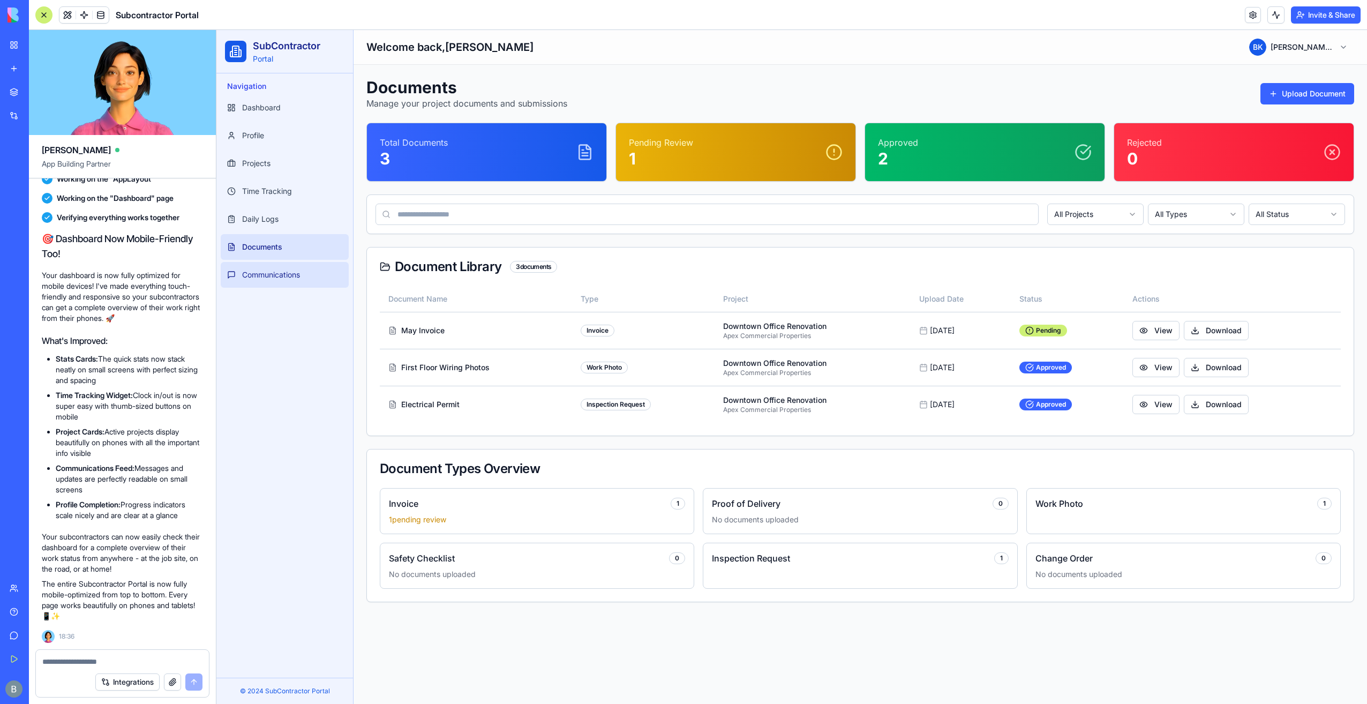
click at [300, 264] on link "Communications" at bounding box center [285, 275] width 128 height 26
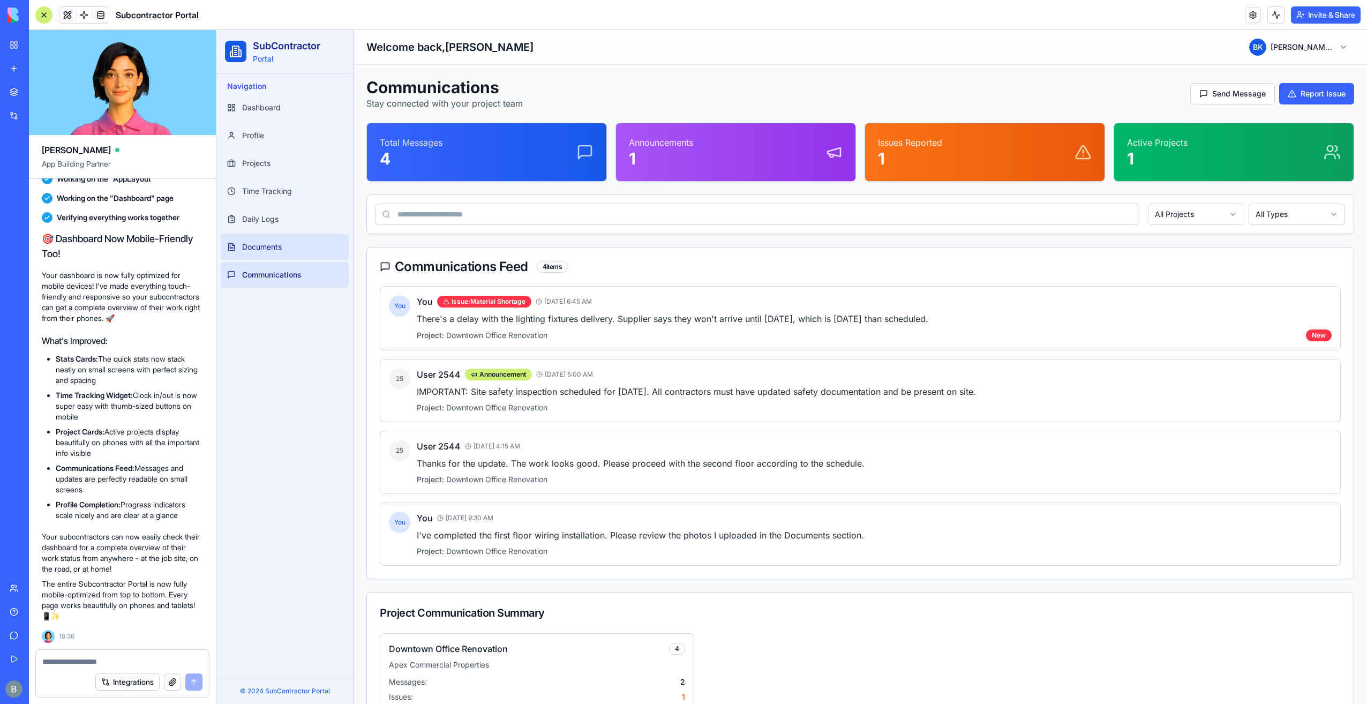
click at [300, 235] on link "Documents" at bounding box center [285, 247] width 128 height 26
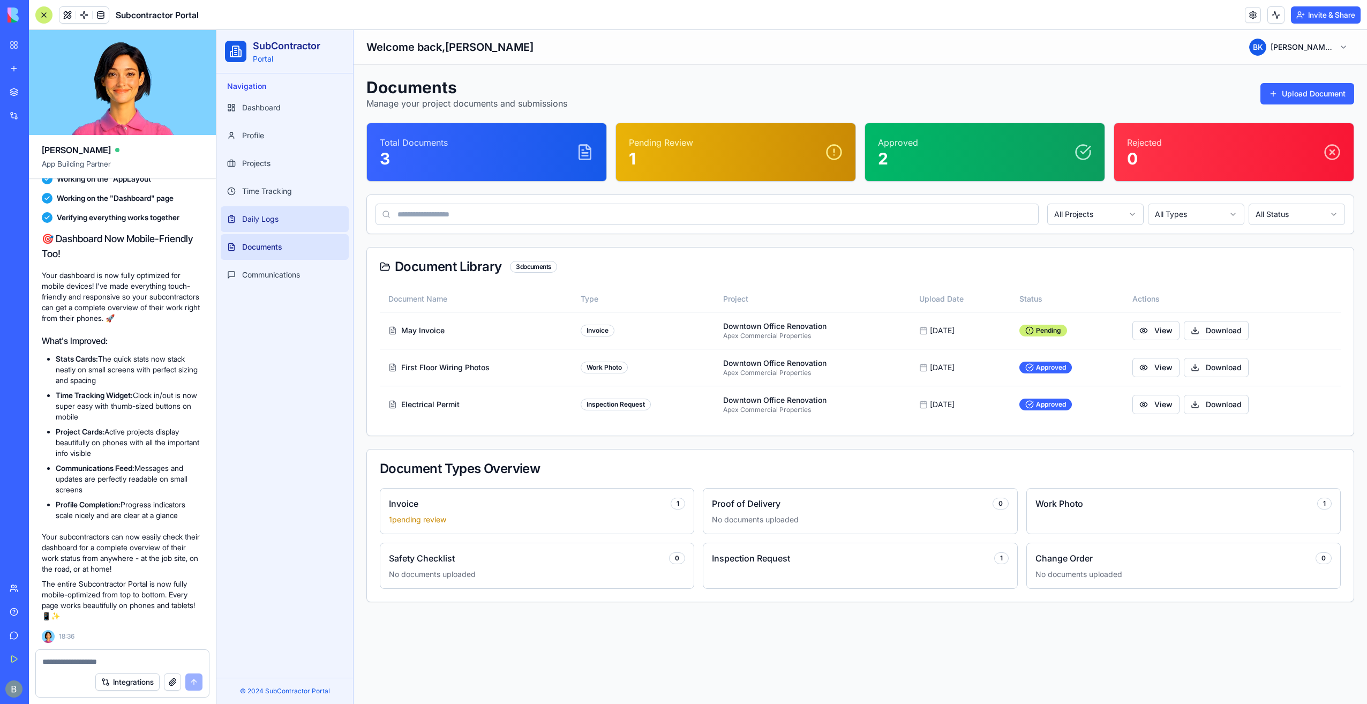
click at [292, 212] on link "Daily Logs" at bounding box center [285, 219] width 128 height 26
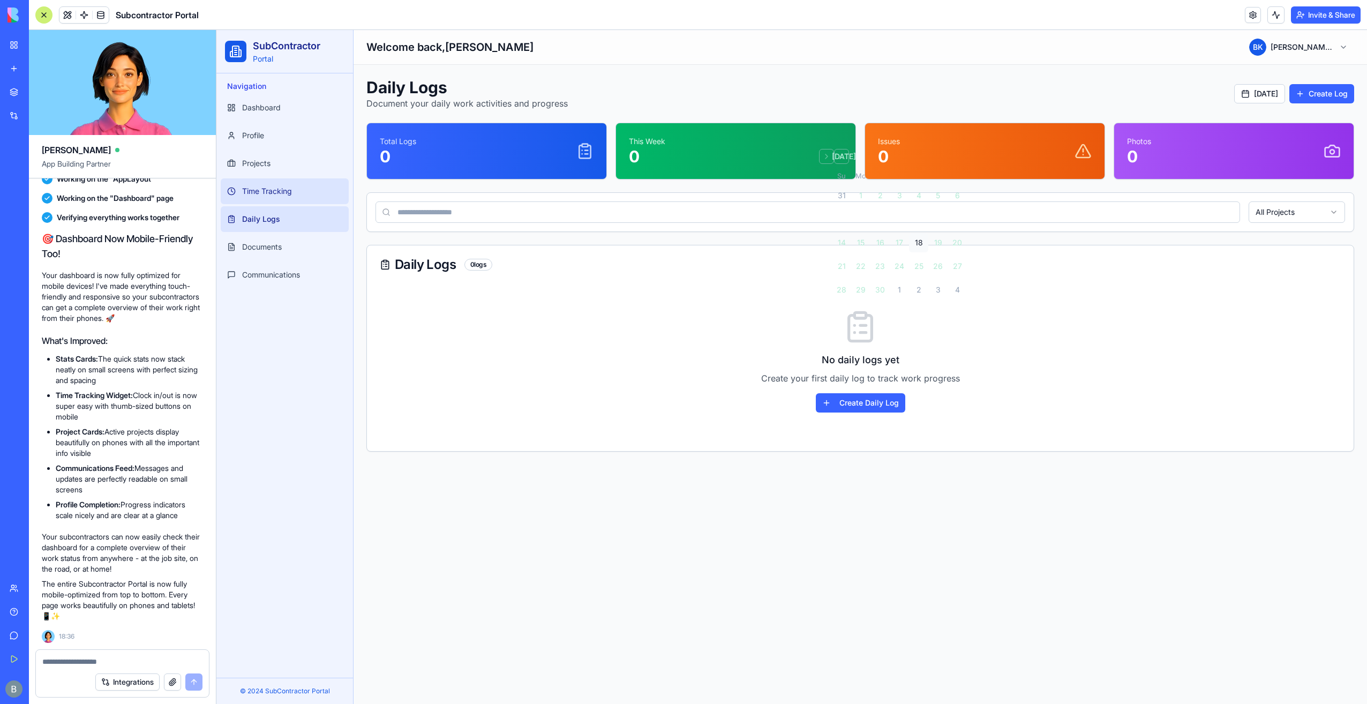
click at [287, 186] on span "Time Tracking" at bounding box center [267, 191] width 50 height 11
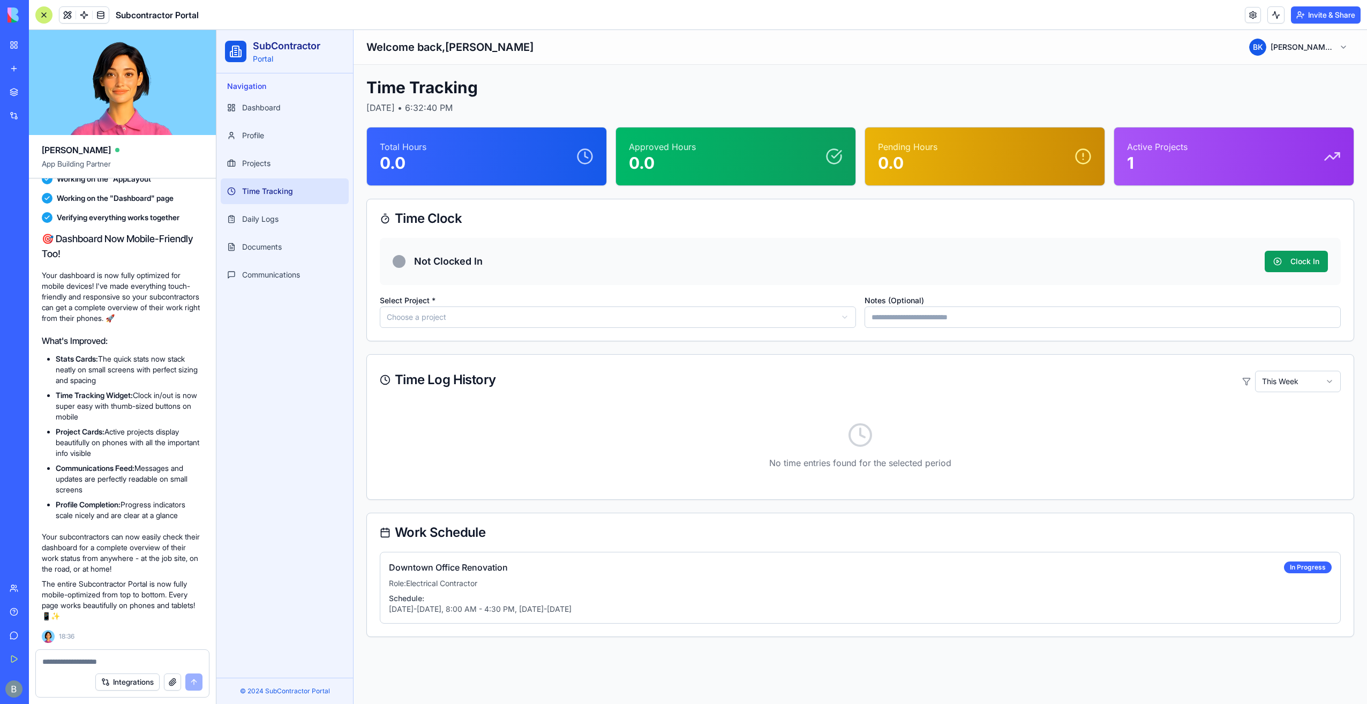
drag, startPoint x: 89, startPoint y: 658, endPoint x: 91, endPoint y: 649, distance: 8.7
click at [90, 656] on div at bounding box center [122, 658] width 173 height 17
type textarea "**********"
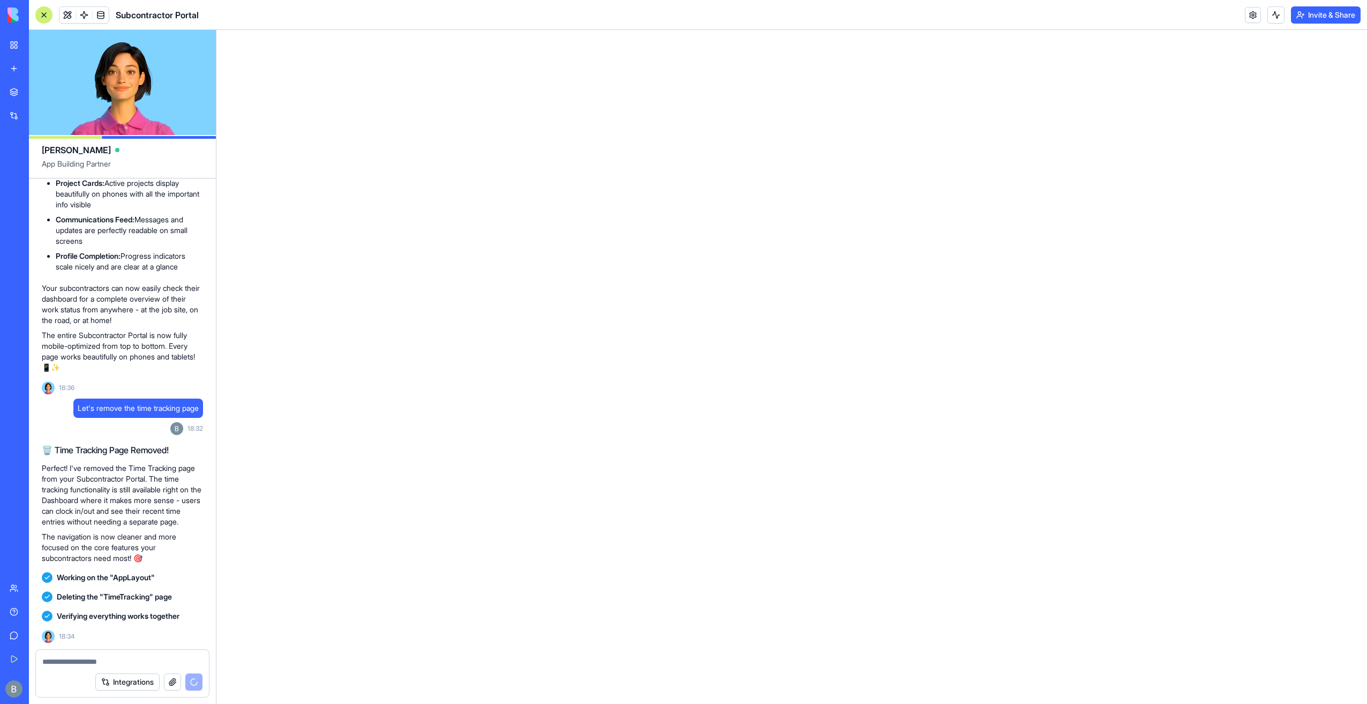
scroll to position [5849, 0]
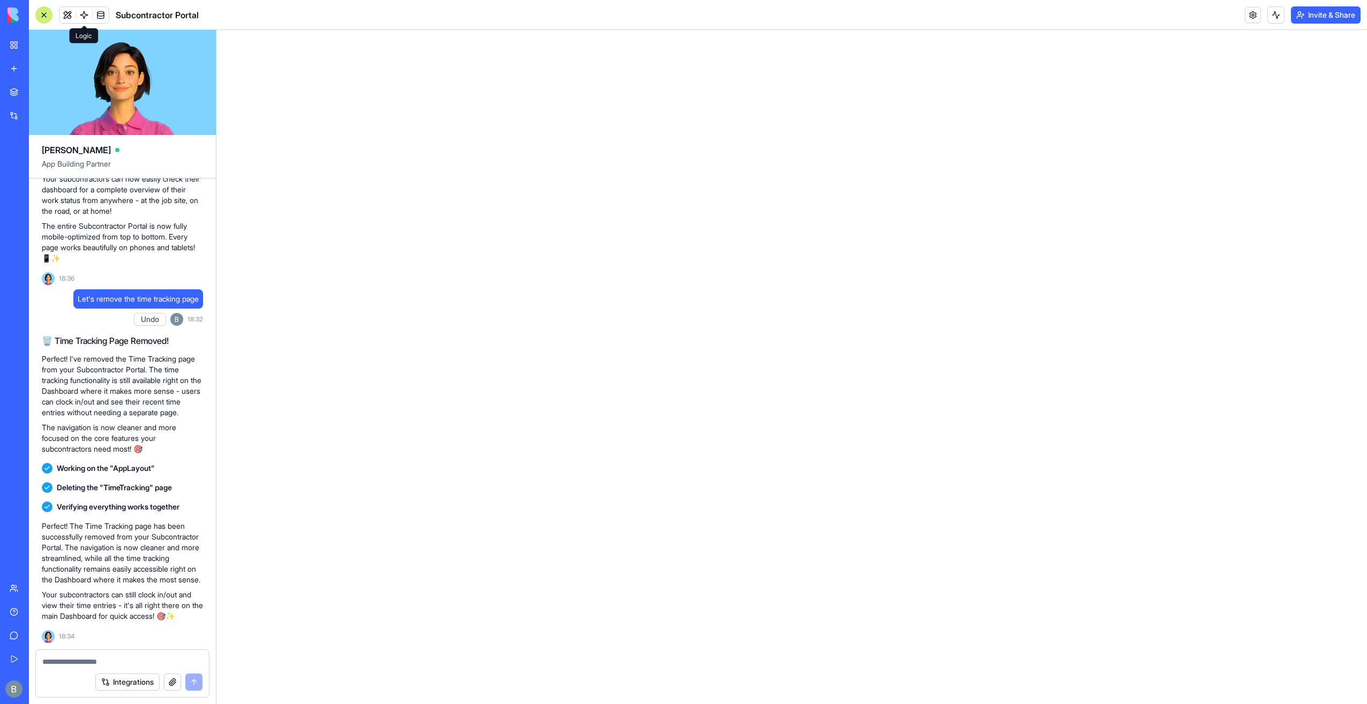
click at [76, 13] on div at bounding box center [76, 15] width 1 height 9
click at [70, 17] on button at bounding box center [67, 15] width 16 height 16
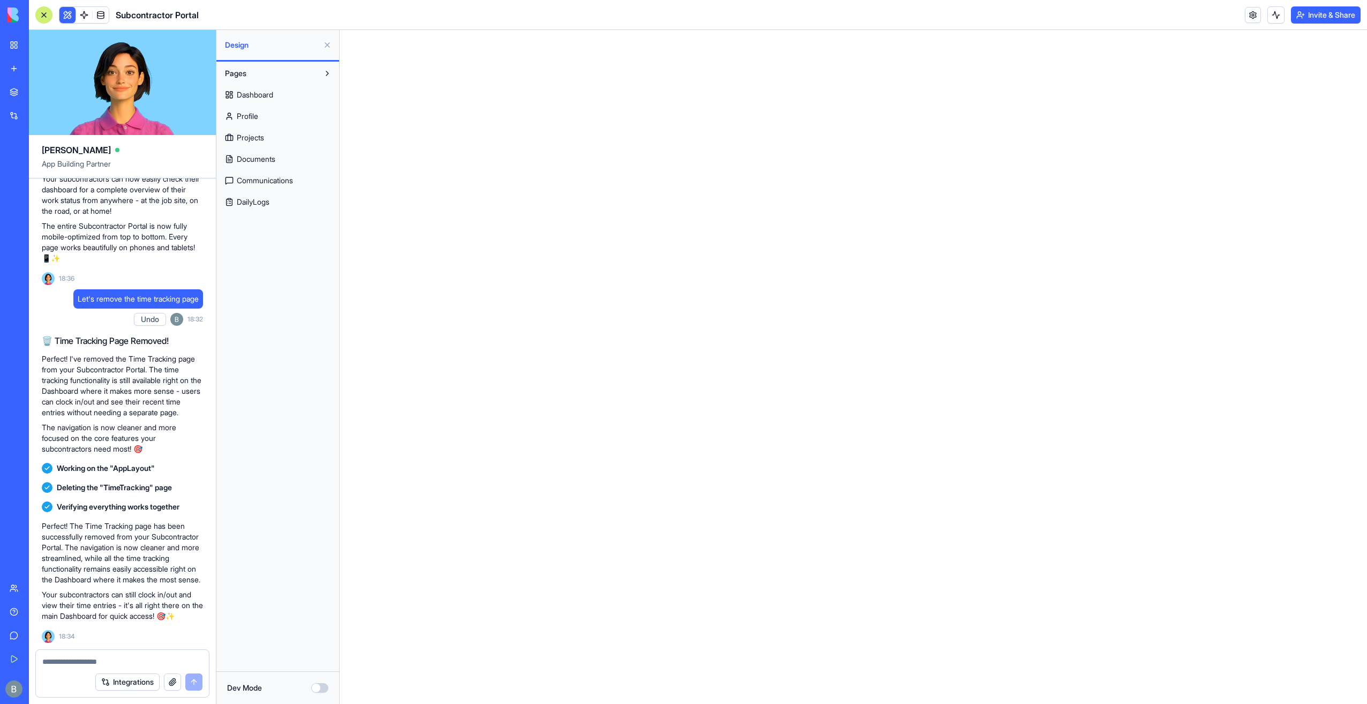
click at [254, 108] on link "Profile" at bounding box center [278, 116] width 116 height 17
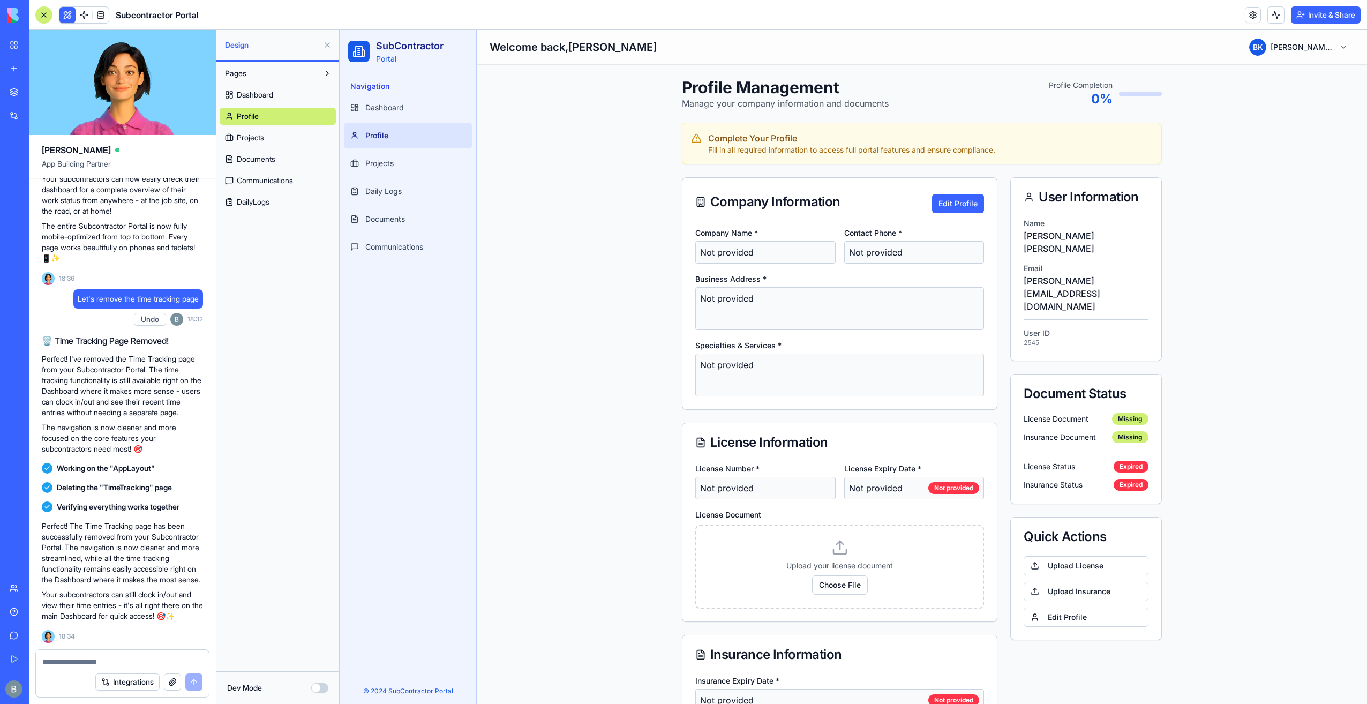
click at [100, 661] on textarea at bounding box center [122, 661] width 161 height 11
click at [390, 100] on link "Dashboard" at bounding box center [408, 108] width 128 height 26
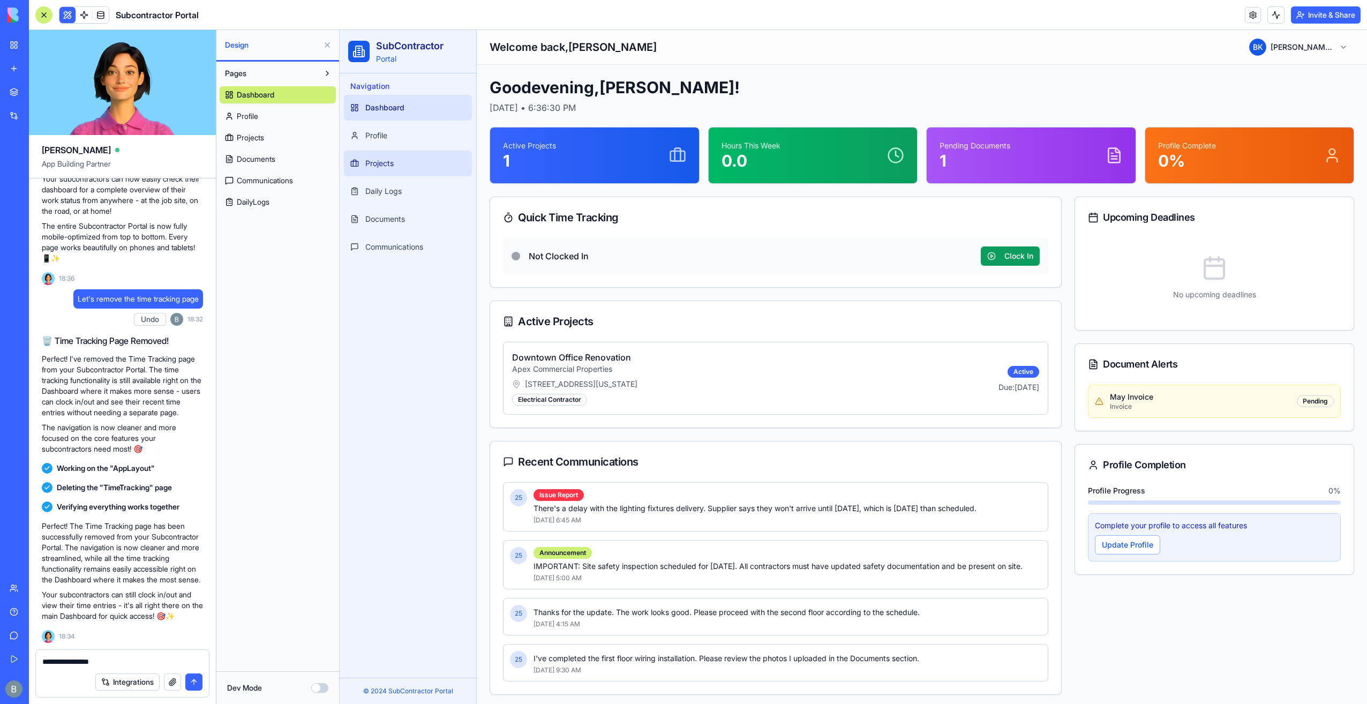
click at [417, 153] on link "Projects" at bounding box center [408, 164] width 128 height 26
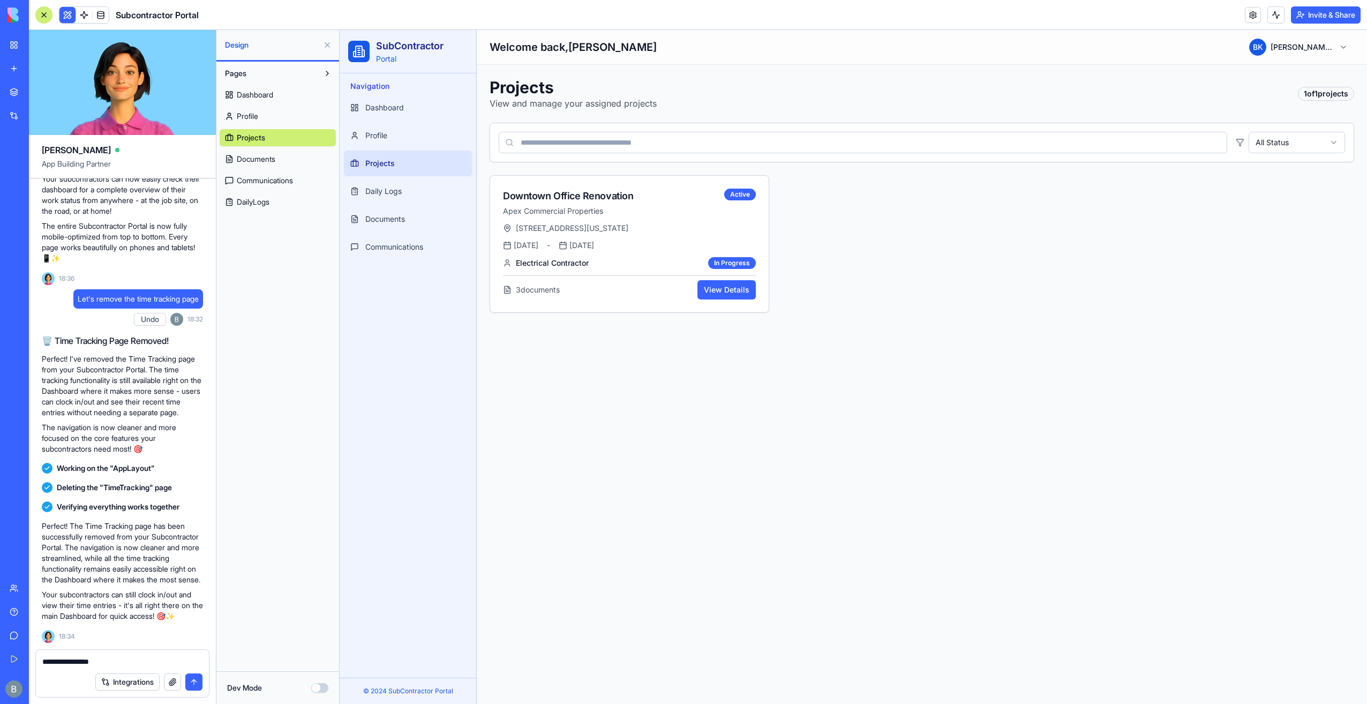
click at [417, 148] on ul "Dashboard Profile Projects Daily Logs Documents Communications" at bounding box center [408, 177] width 128 height 165
click at [408, 135] on link "Profile" at bounding box center [408, 136] width 128 height 26
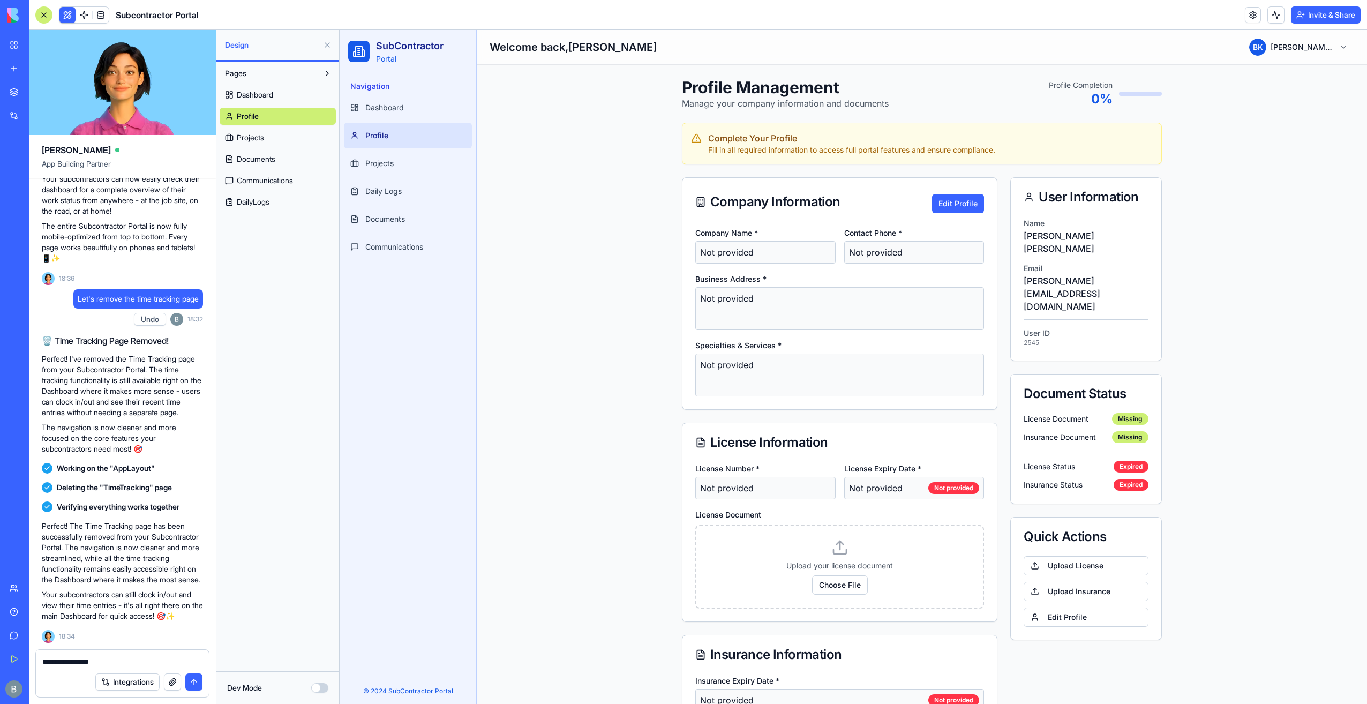
click at [380, 176] on ul "Dashboard Profile Projects Daily Logs Documents Communications" at bounding box center [408, 177] width 128 height 165
click at [387, 163] on span "Projects" at bounding box center [379, 163] width 28 height 11
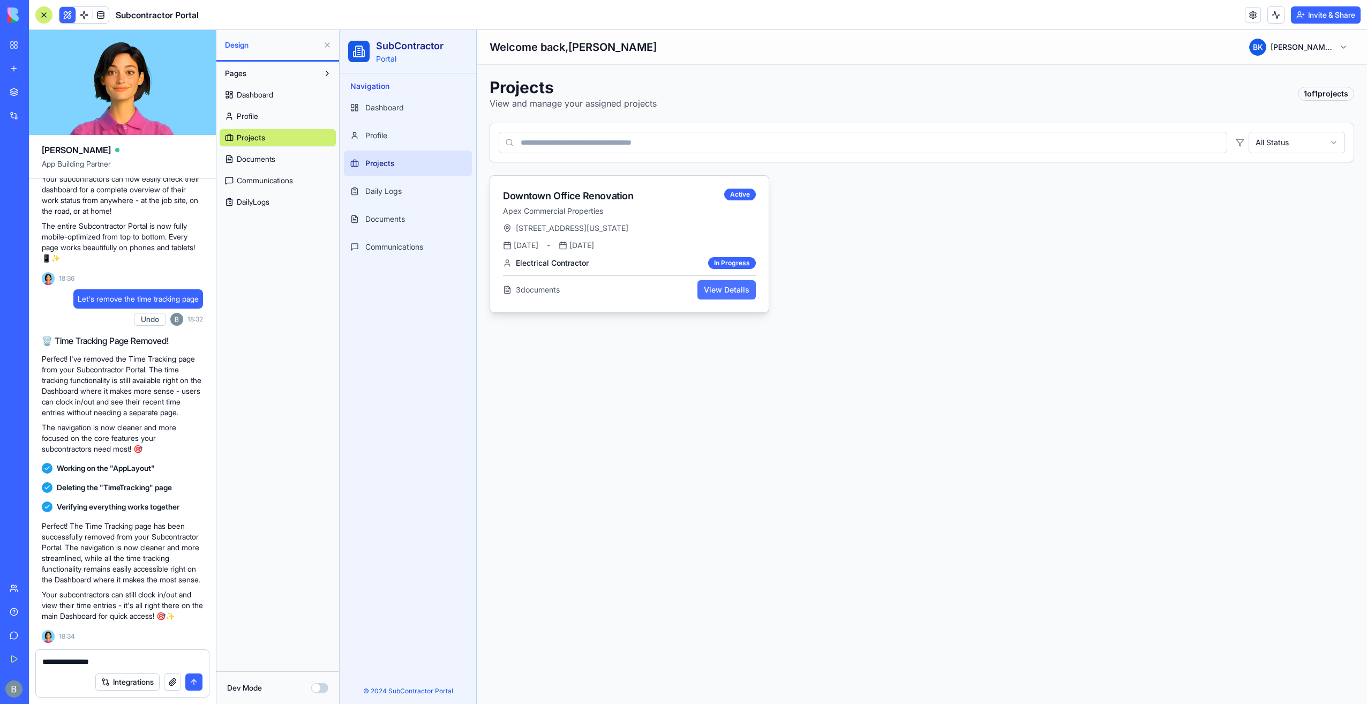
click at [745, 294] on button "View Details" at bounding box center [727, 289] width 58 height 19
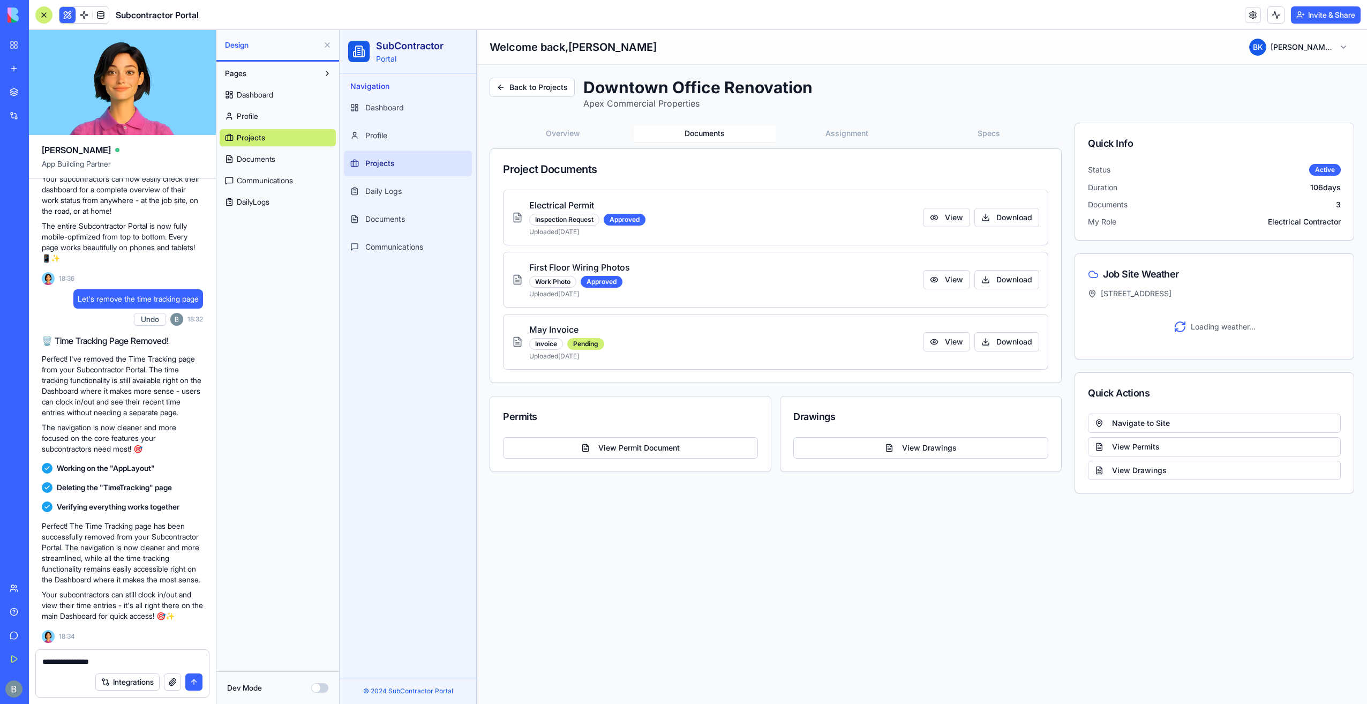
click at [727, 132] on button "Documents" at bounding box center [705, 133] width 142 height 17
click at [820, 139] on button "Assignment" at bounding box center [847, 133] width 142 height 17
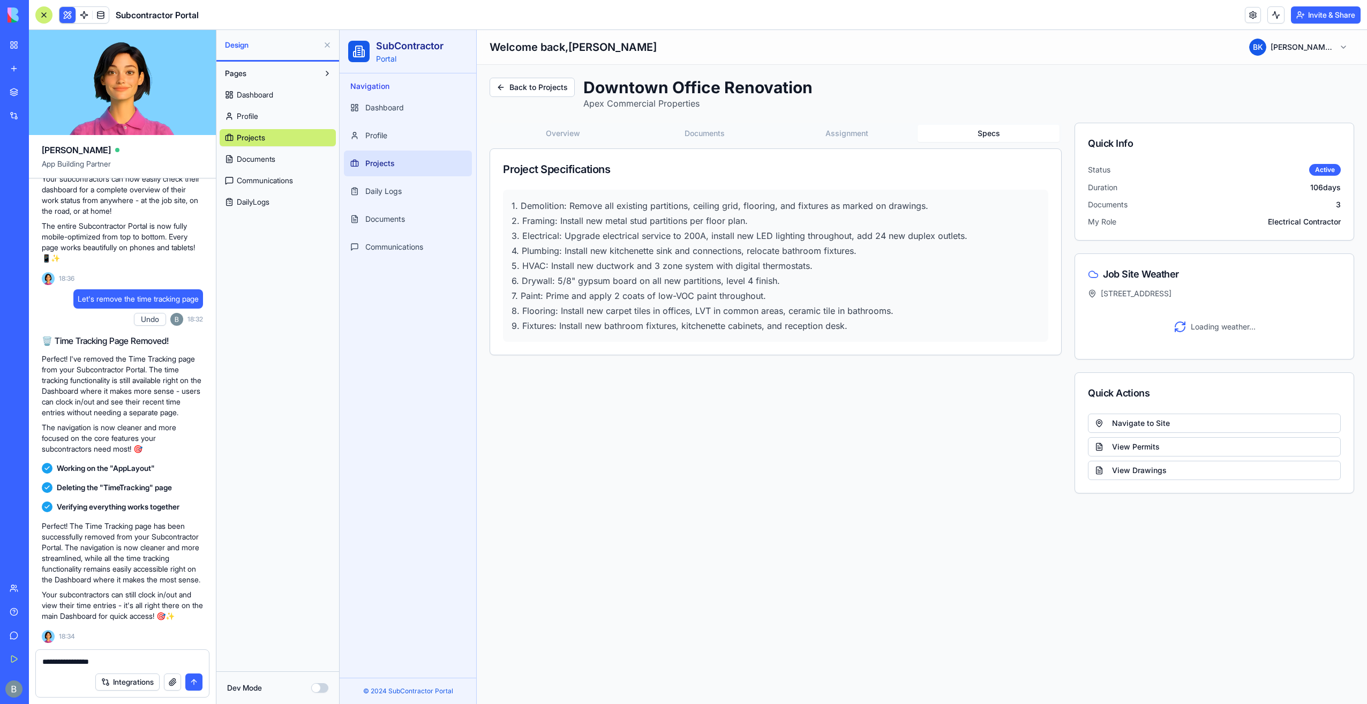
click at [953, 140] on button "Specs" at bounding box center [989, 133] width 142 height 17
click at [559, 145] on div "Overview Documents Assignment Specs Project Specifications 1. Demolition: Remov…" at bounding box center [776, 239] width 572 height 233
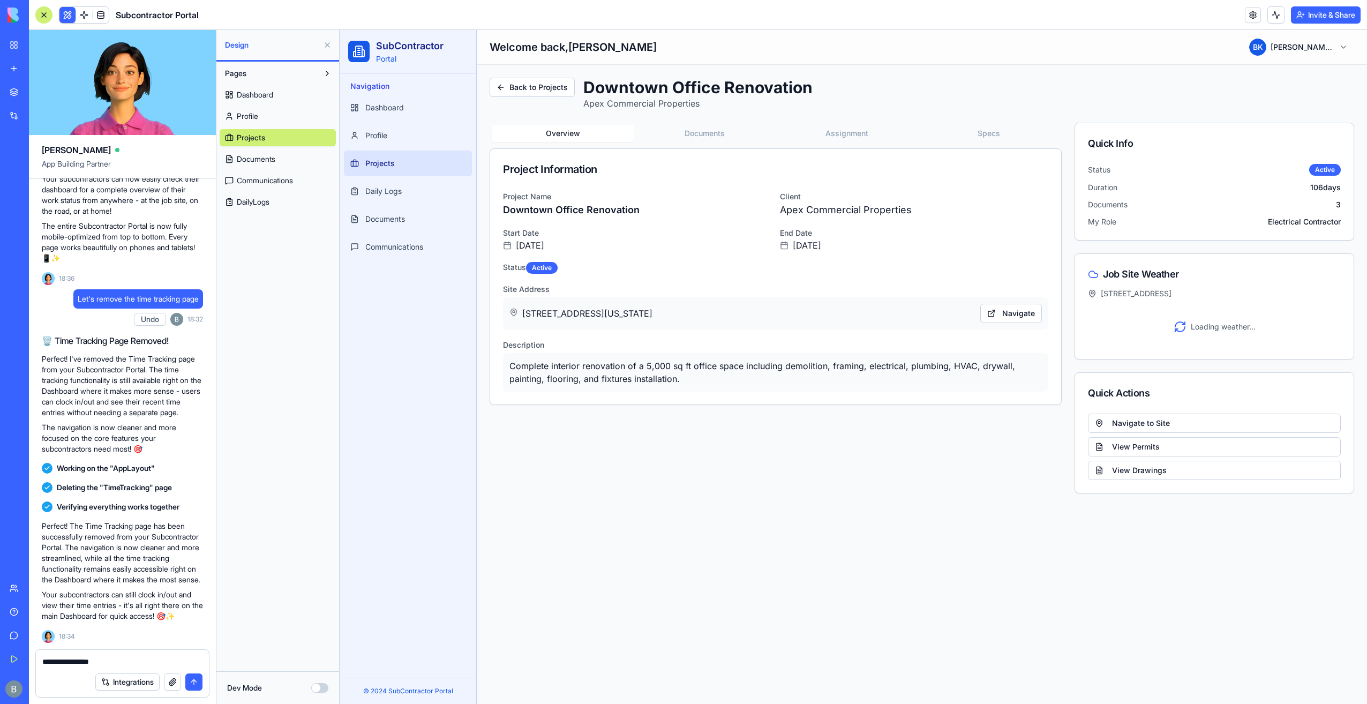
click at [570, 129] on button "Overview" at bounding box center [563, 133] width 142 height 17
drag, startPoint x: 570, startPoint y: 129, endPoint x: 860, endPoint y: 191, distance: 297.0
click at [572, 129] on button "Overview" at bounding box center [563, 133] width 142 height 17
click at [1198, 328] on span "Loading weather..." at bounding box center [1223, 326] width 65 height 11
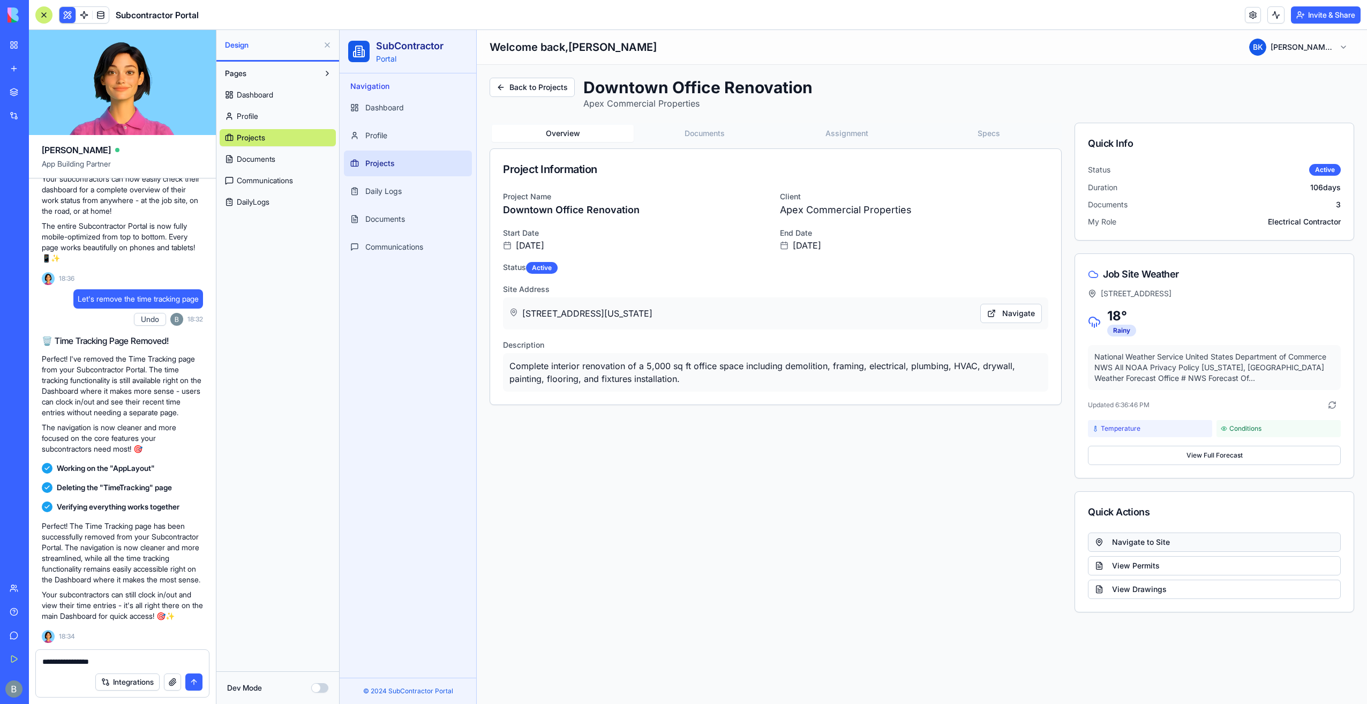
click at [1144, 540] on button "Navigate to Site" at bounding box center [1214, 542] width 253 height 19
click at [424, 185] on link "Daily Logs" at bounding box center [408, 191] width 128 height 26
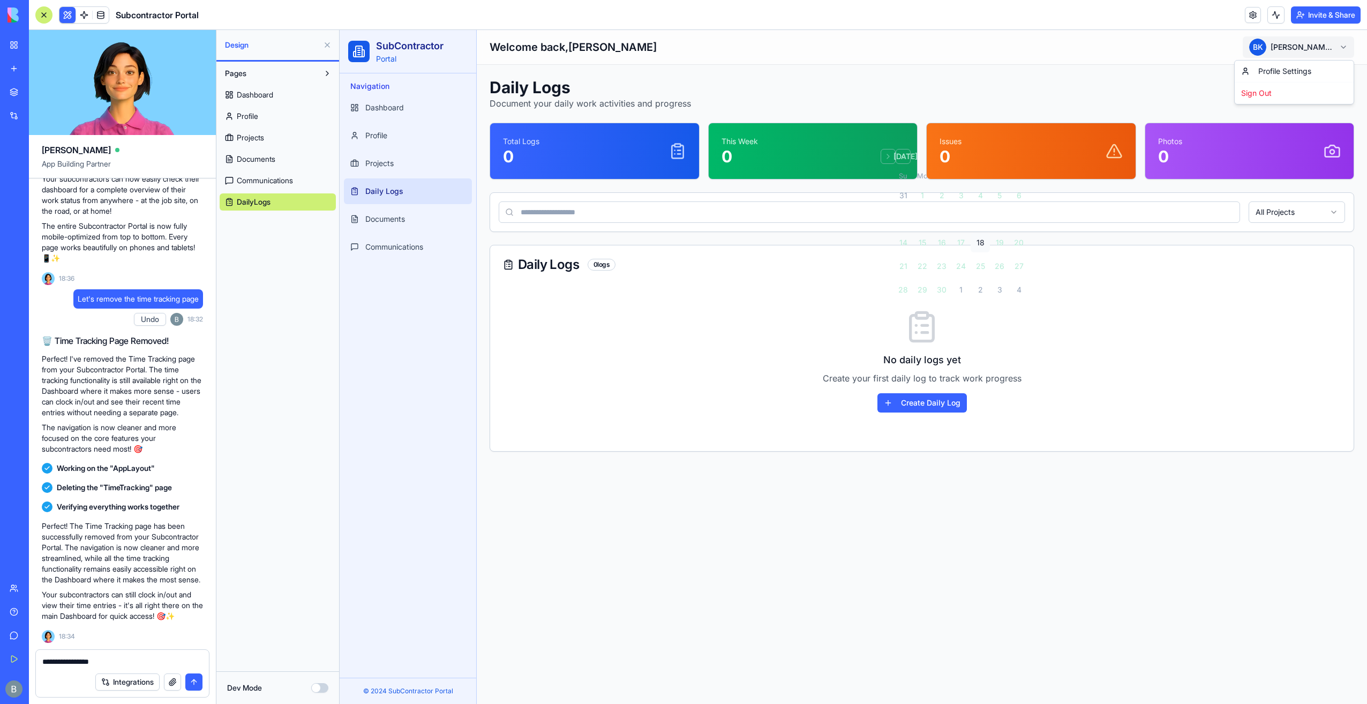
click at [1316, 43] on html "SubContractor Portal Navigation Dashboard Profile Projects Daily Logs Documents…" at bounding box center [854, 367] width 1028 height 674
click at [1292, 64] on link "Profile Settings" at bounding box center [1294, 71] width 115 height 17
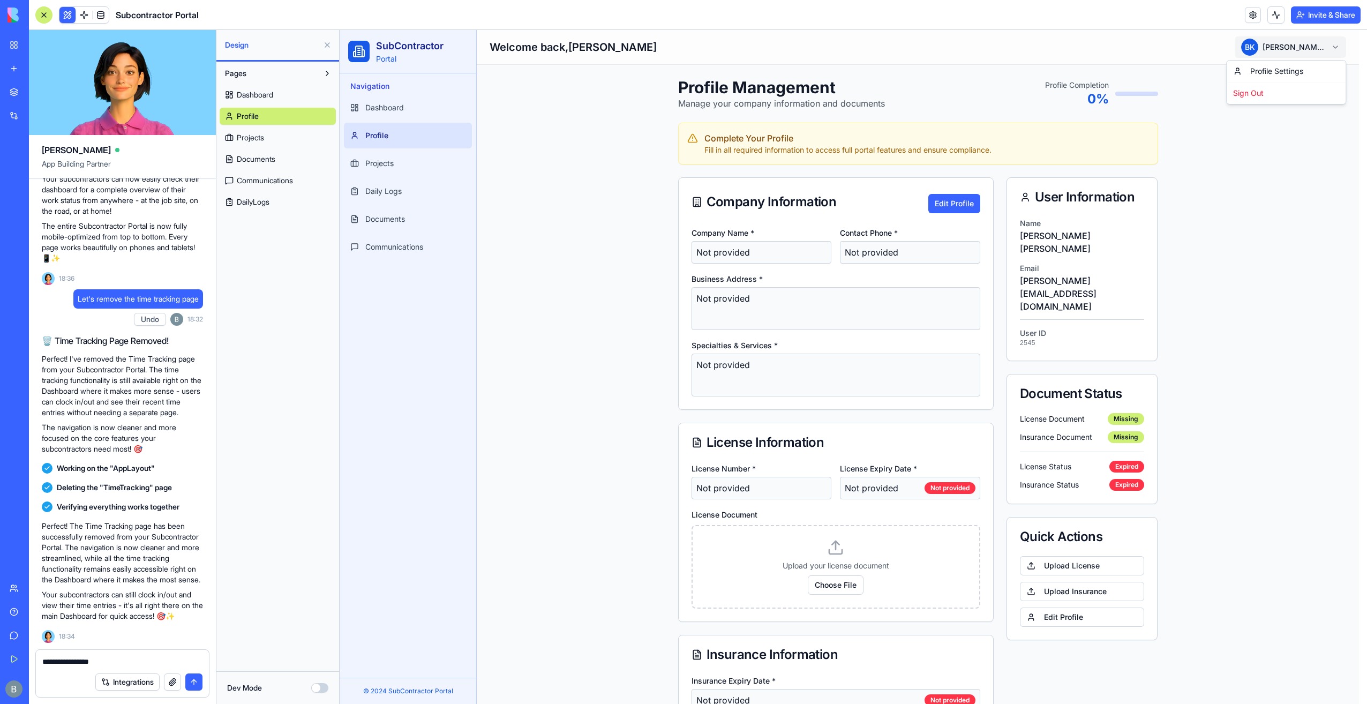
click at [1292, 48] on html "SubContractor Portal Navigation Dashboard Profile Projects Daily Logs Documents…" at bounding box center [854, 438] width 1028 height 817
click at [390, 201] on html "SubContractor Portal Navigation Dashboard Profile Projects Daily Logs Documents…" at bounding box center [854, 438] width 1028 height 817
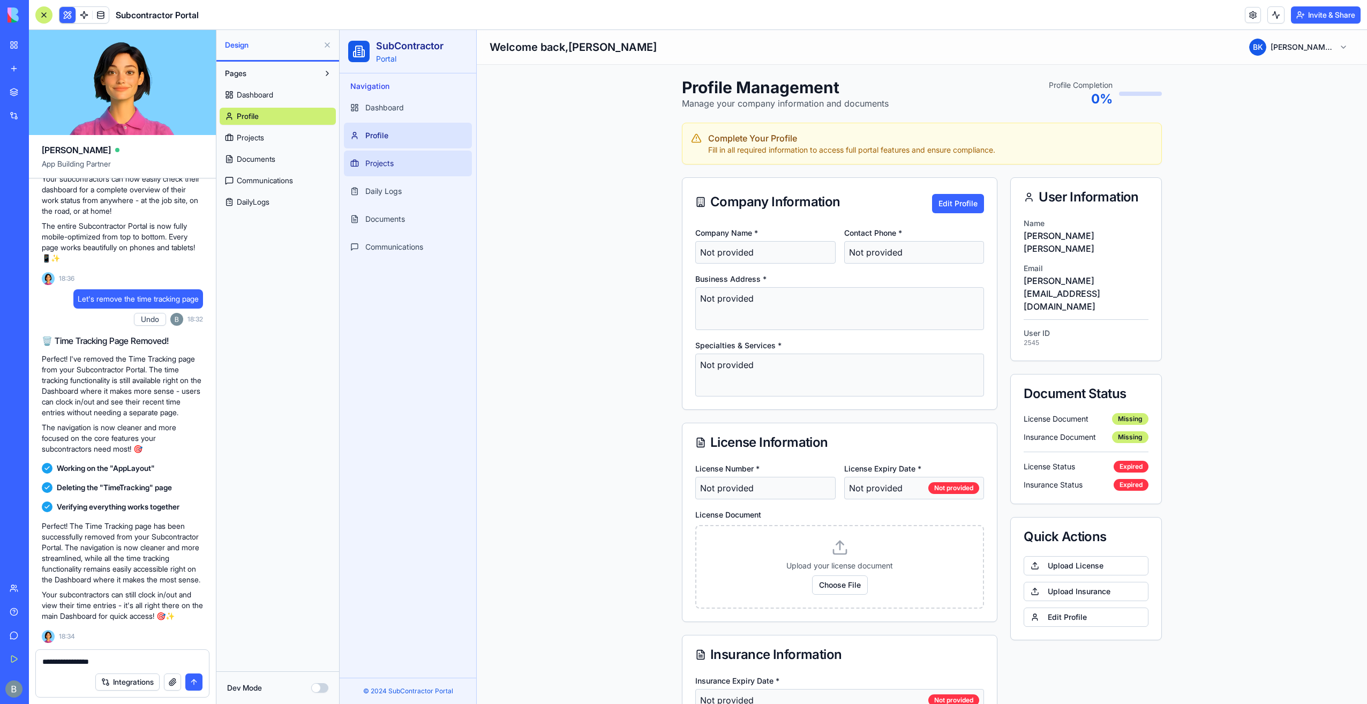
click at [399, 164] on link "Projects" at bounding box center [408, 164] width 128 height 26
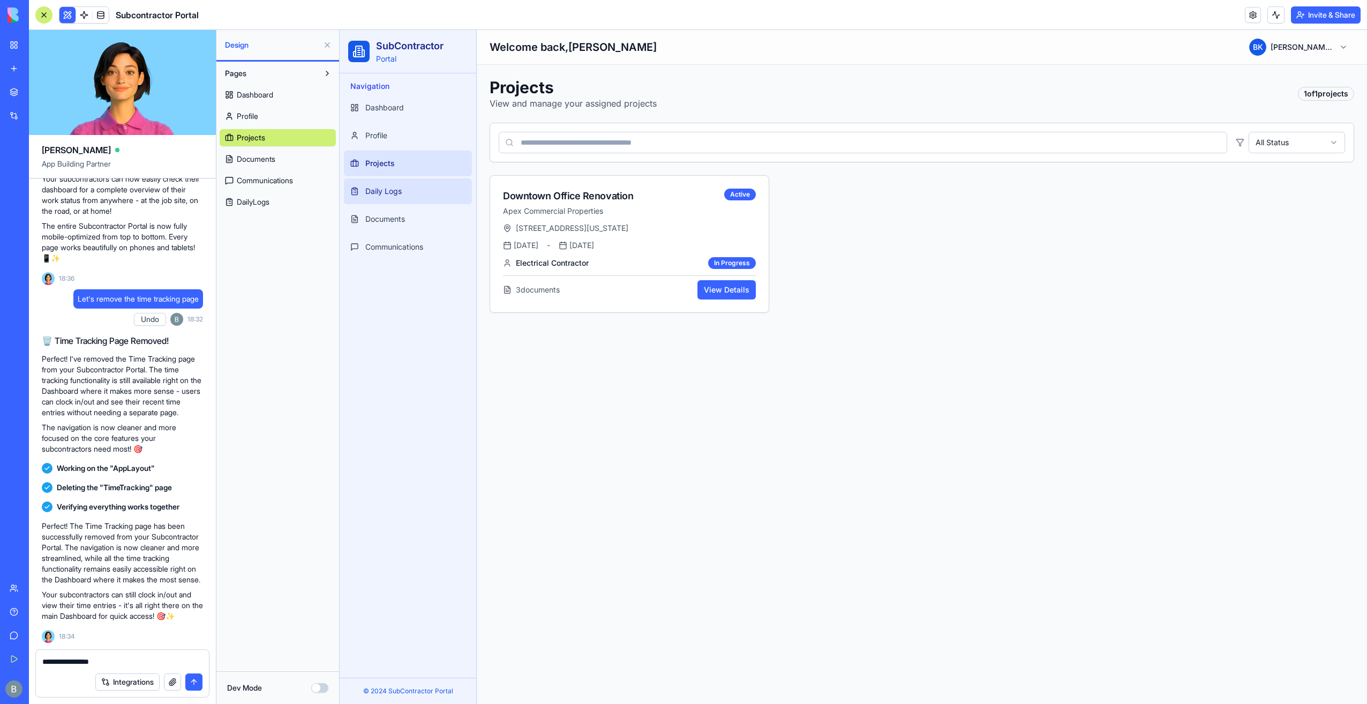
click at [395, 194] on span "Daily Logs" at bounding box center [383, 191] width 36 height 11
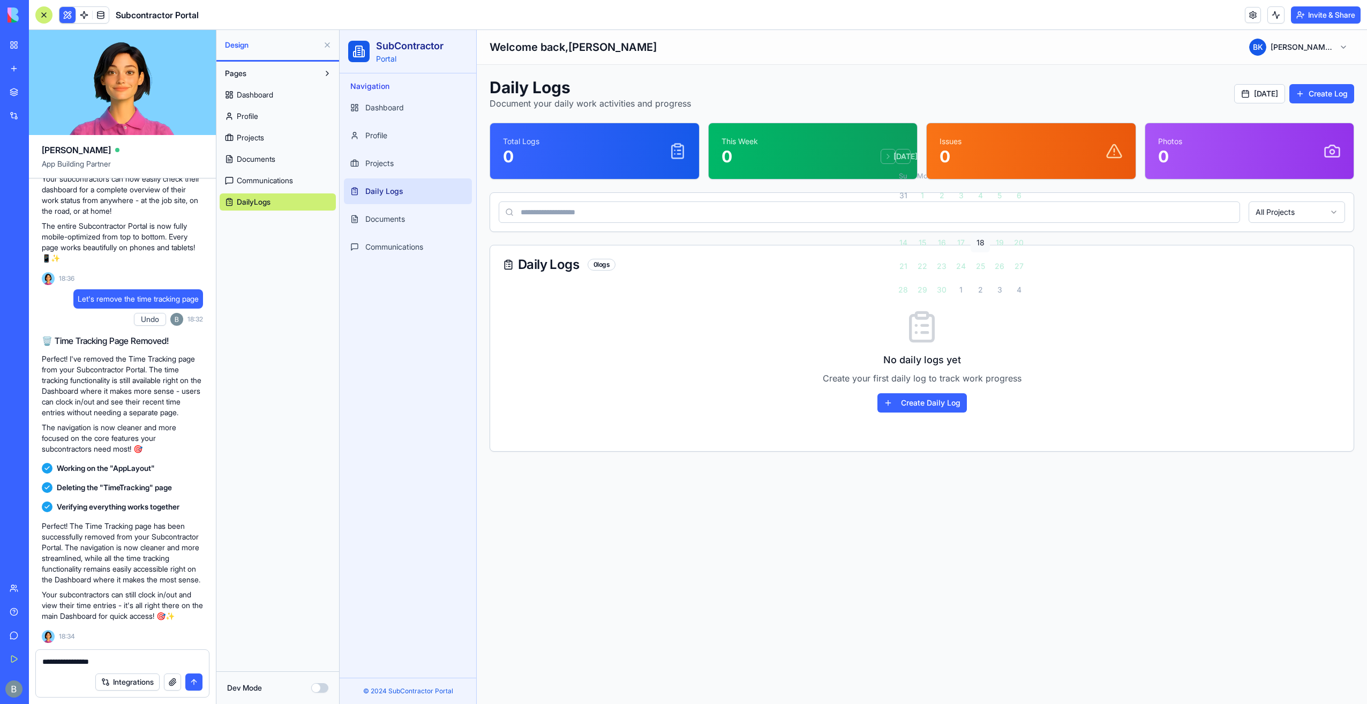
click at [68, 659] on textarea "**********" at bounding box center [122, 661] width 161 height 11
type textarea "**********"
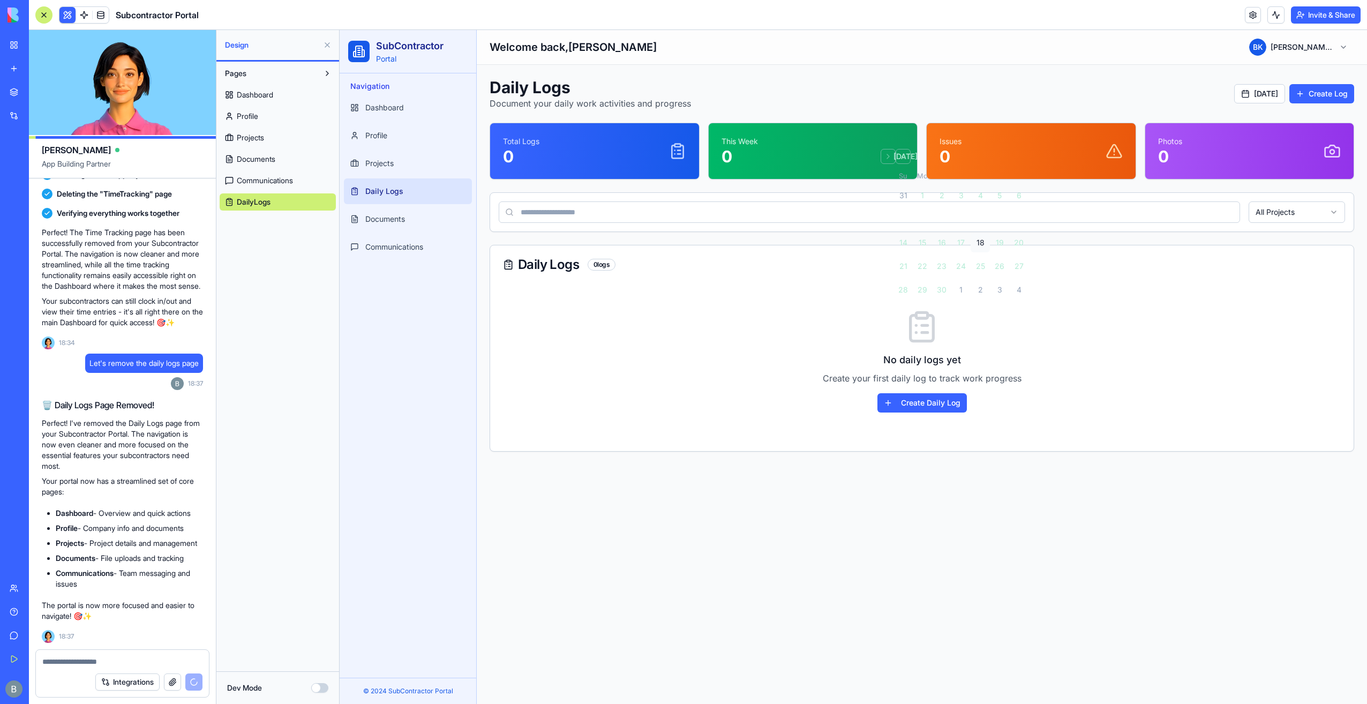
scroll to position [6192, 0]
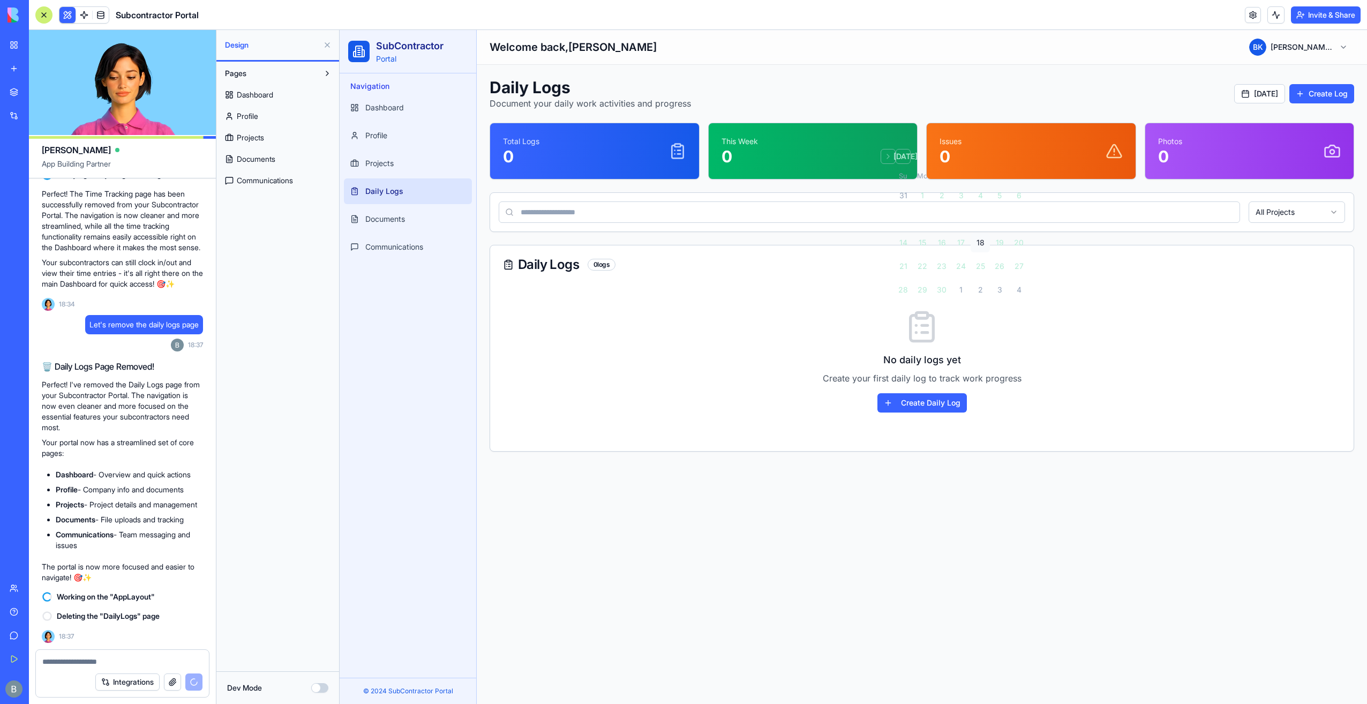
click at [364, 148] on ul "Dashboard Profile Projects Daily Logs Documents Communications" at bounding box center [408, 177] width 128 height 165
click at [362, 138] on link "Profile" at bounding box center [408, 136] width 128 height 26
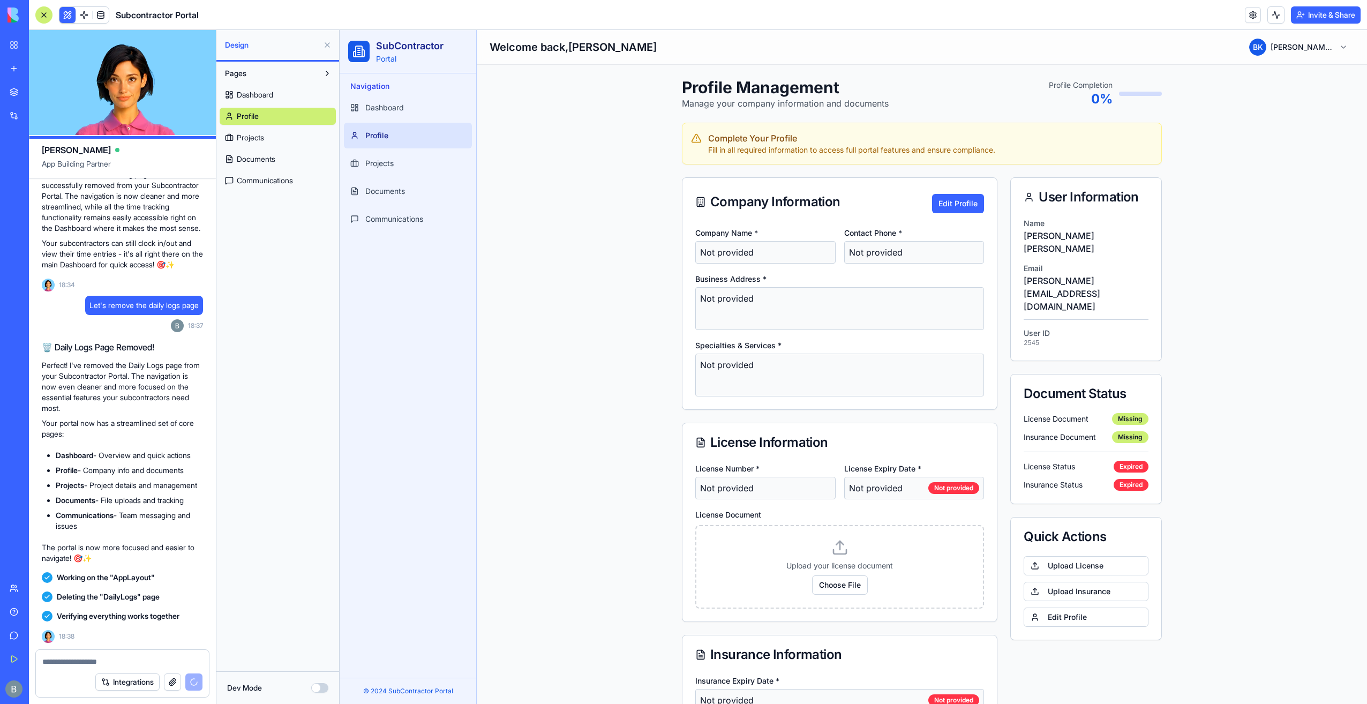
scroll to position [6445, 0]
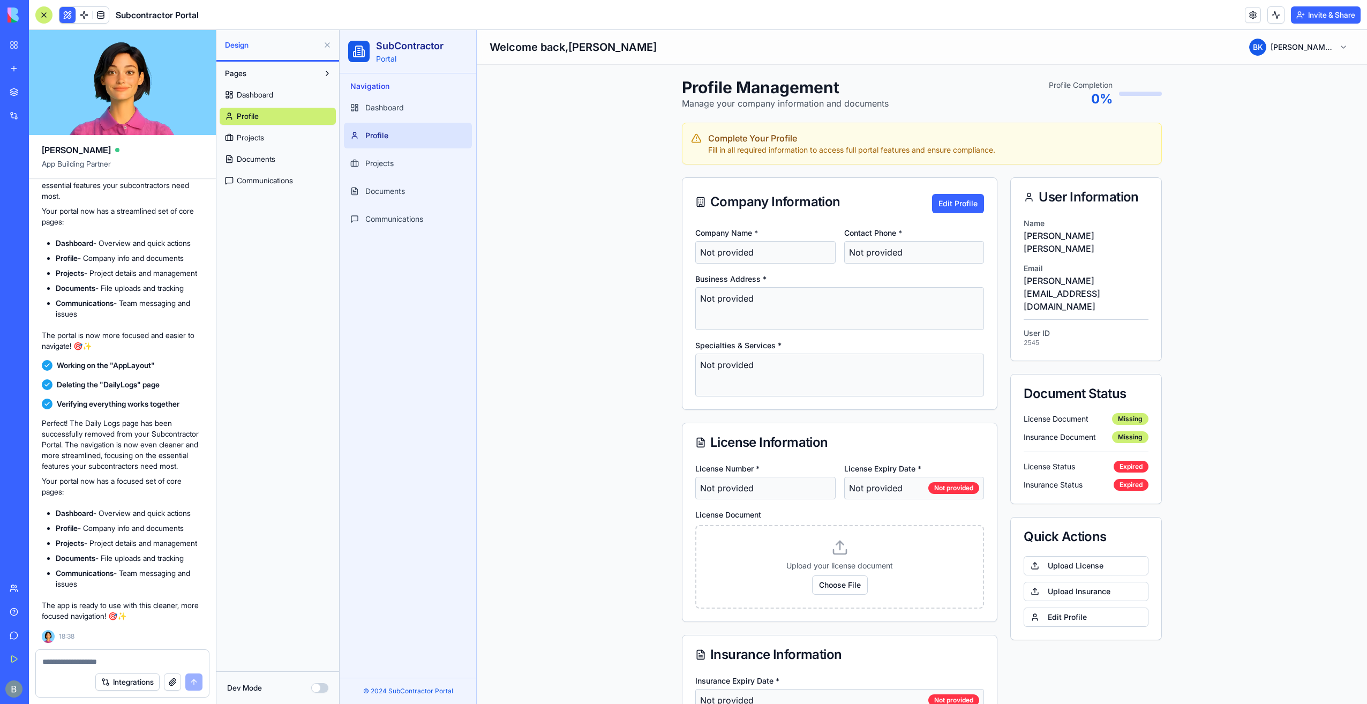
click at [81, 656] on div at bounding box center [122, 658] width 173 height 17
click at [81, 665] on textarea at bounding box center [122, 661] width 161 height 11
click at [383, 196] on link "Documents" at bounding box center [408, 191] width 128 height 26
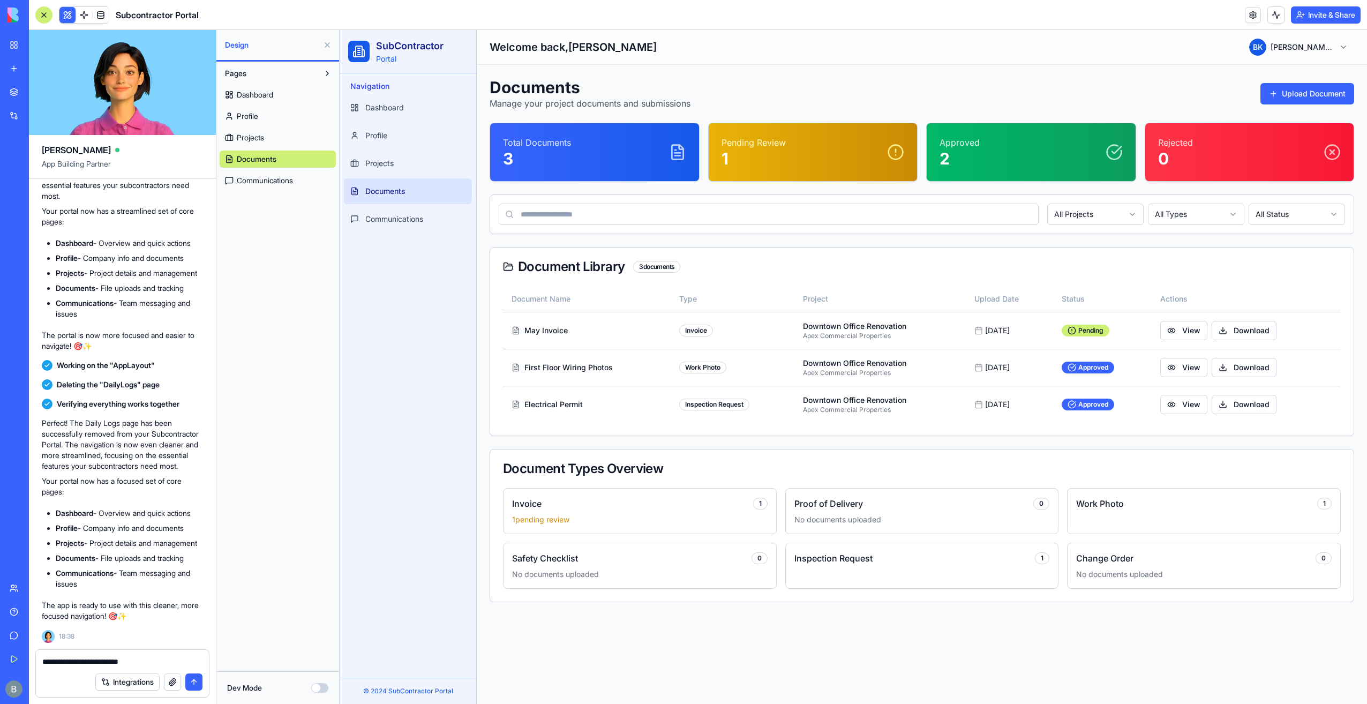
click at [393, 149] on ul "Dashboard Profile Projects Documents Communications" at bounding box center [408, 163] width 128 height 137
click at [401, 154] on link "Projects" at bounding box center [408, 164] width 128 height 26
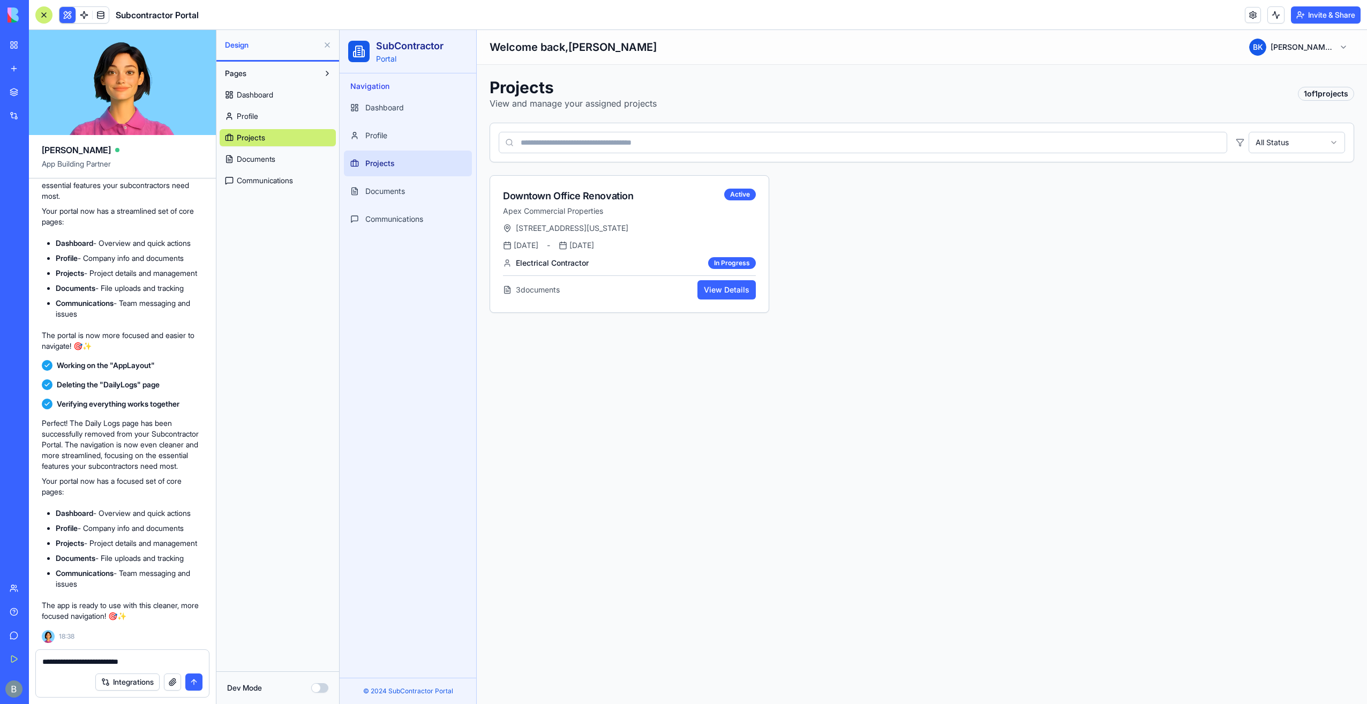
click at [143, 668] on div "Integrations" at bounding box center [122, 682] width 173 height 30
click at [140, 655] on div "**********" at bounding box center [122, 658] width 173 height 17
click at [153, 660] on textarea "**********" at bounding box center [122, 661] width 161 height 11
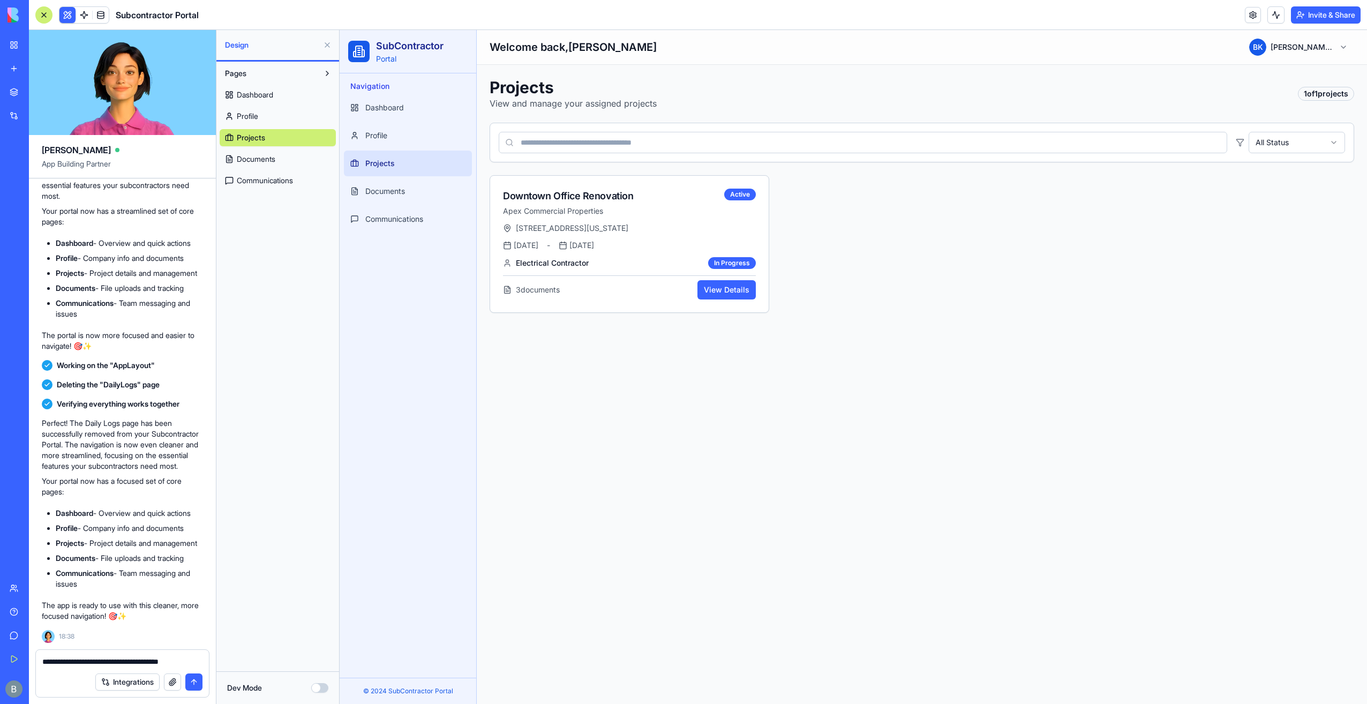
type textarea "**********"
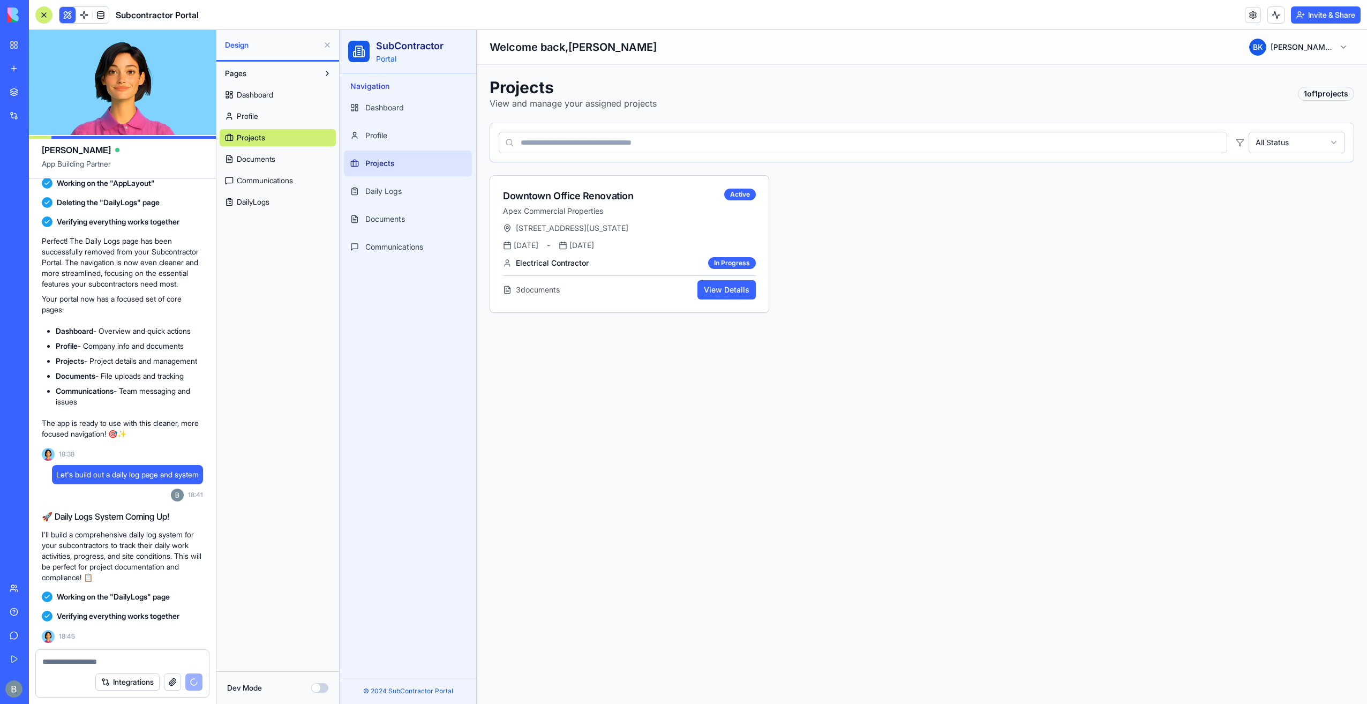
scroll to position [6944, 0]
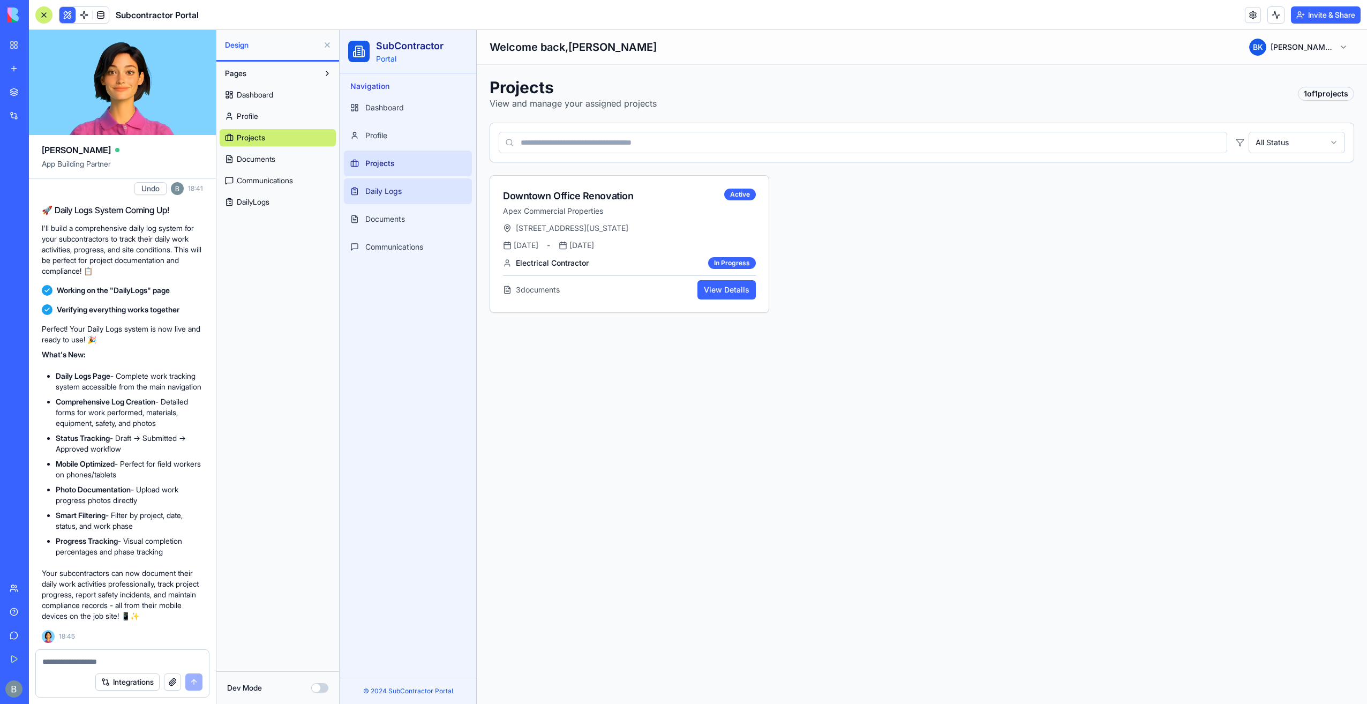
click at [393, 181] on link "Daily Logs" at bounding box center [408, 191] width 128 height 26
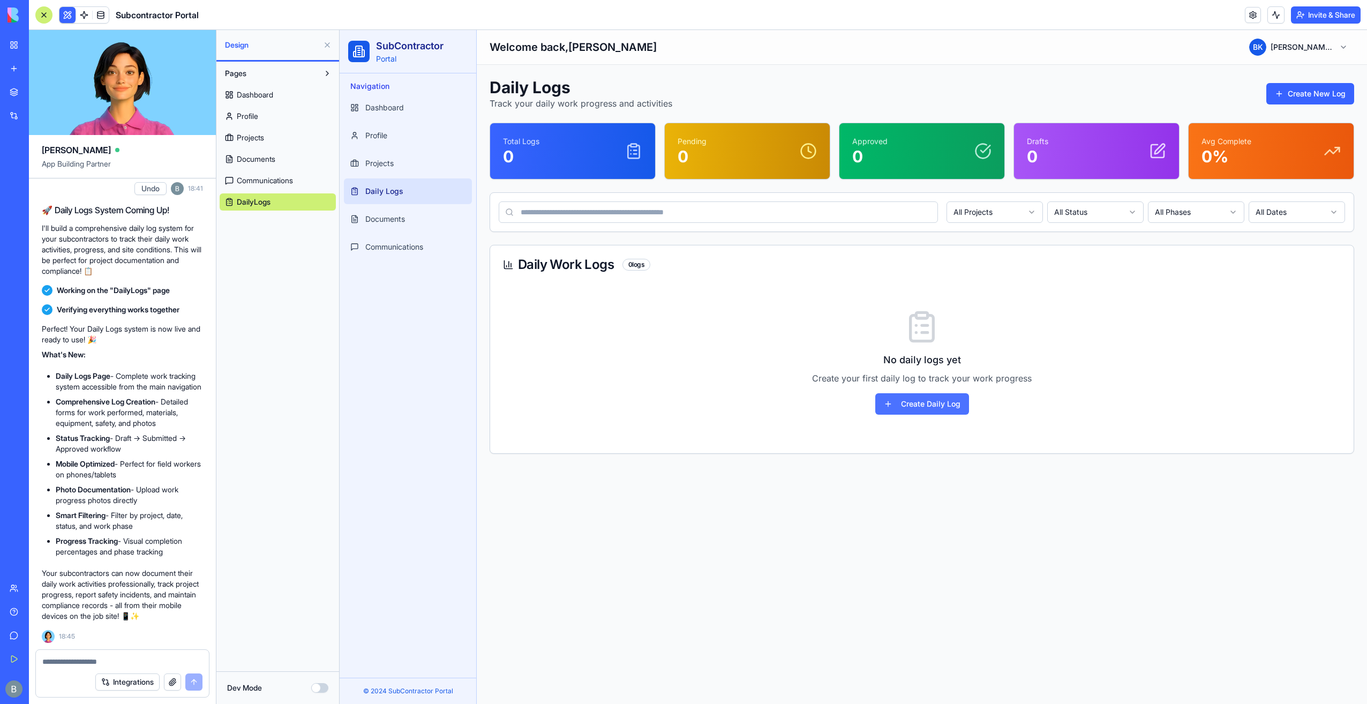
click at [941, 410] on button "Create Daily Log" at bounding box center [922, 403] width 94 height 21
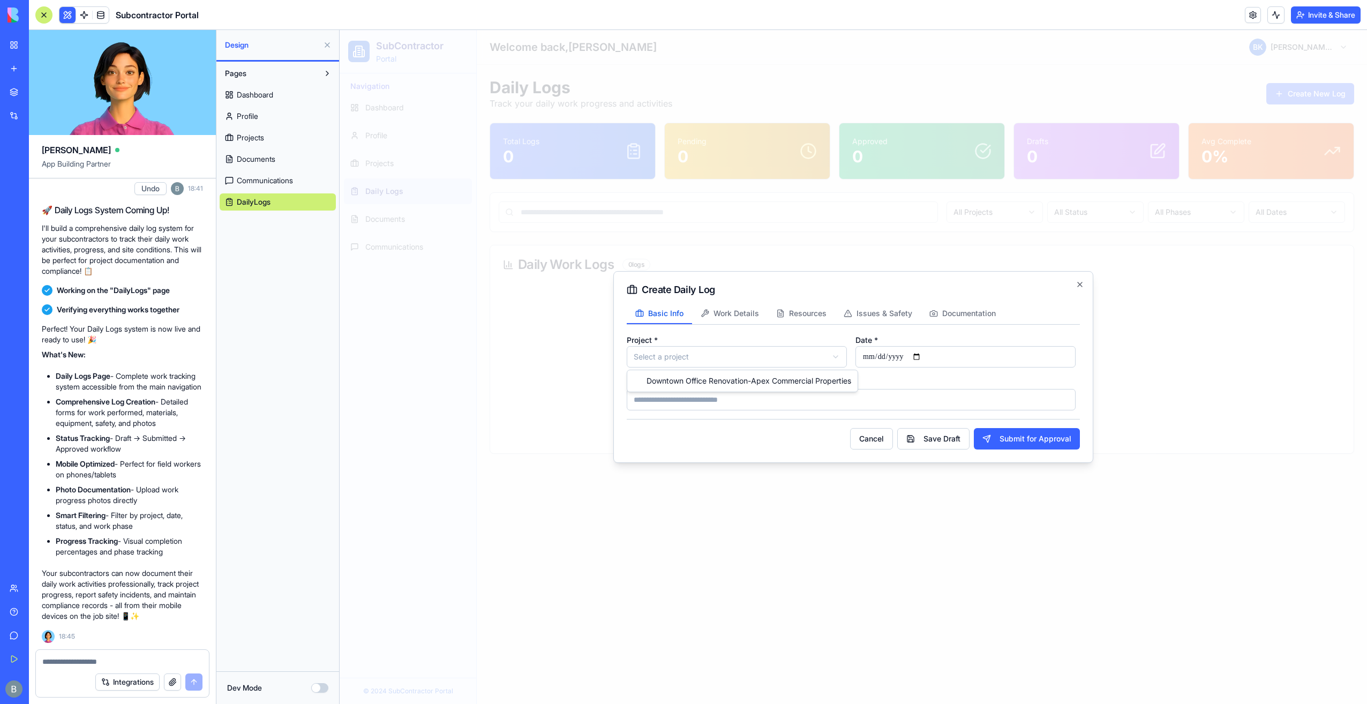
click at [685, 358] on body "**********" at bounding box center [854, 367] width 1028 height 674
click at [787, 360] on body "**********" at bounding box center [854, 367] width 1028 height 674
click at [825, 401] on input "Weather Conditions" at bounding box center [851, 399] width 449 height 21
click at [759, 375] on div "**********" at bounding box center [851, 371] width 449 height 77
click at [733, 311] on span "Work Details" at bounding box center [737, 313] width 46 height 11
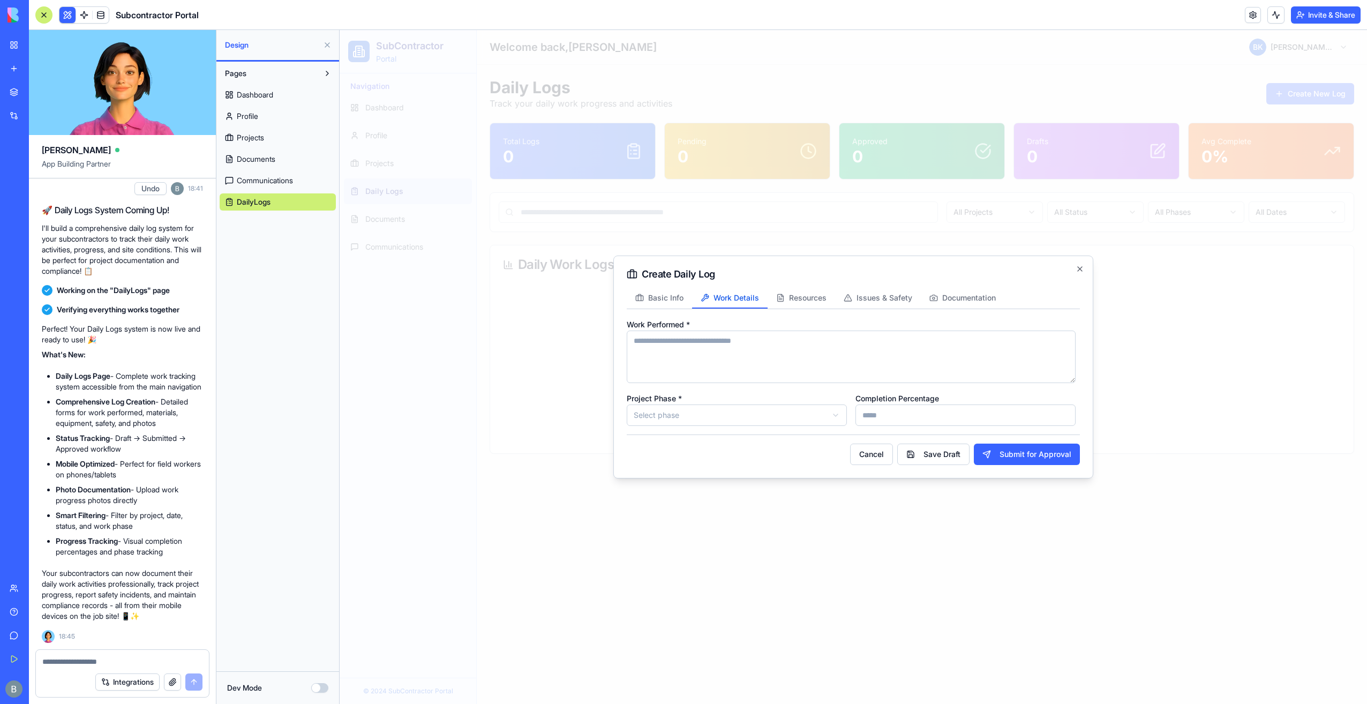
click at [703, 364] on textarea "Work Performed *" at bounding box center [851, 357] width 449 height 53
click at [687, 321] on label "Work Performed *" at bounding box center [658, 324] width 63 height 9
click at [687, 331] on textarea "Work Performed *" at bounding box center [851, 357] width 449 height 53
click at [700, 421] on body "SubContractor Portal Navigation Dashboard Profile Projects Daily Logs Documents…" at bounding box center [854, 367] width 1028 height 674
click at [700, 415] on body "SubContractor Portal Navigation Dashboard Profile Projects Daily Logs Documents…" at bounding box center [854, 367] width 1028 height 674
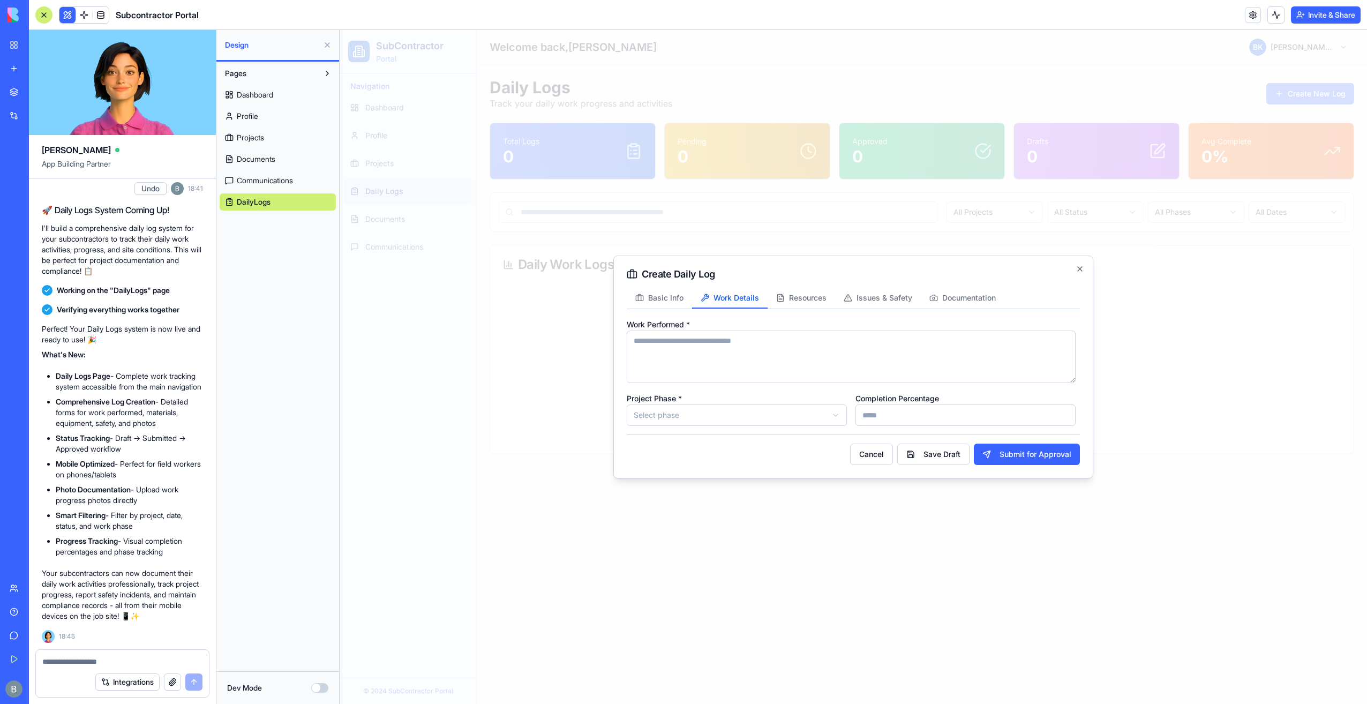
click at [878, 414] on input "*" at bounding box center [966, 415] width 220 height 21
click at [864, 395] on label "Completion Percentage" at bounding box center [898, 398] width 84 height 9
click at [864, 405] on input "*" at bounding box center [966, 415] width 220 height 21
click at [853, 387] on div "Work Performed * Project Phase * Select phase Completion Percentage *" at bounding box center [851, 372] width 449 height 108
click at [787, 298] on button "Resources" at bounding box center [802, 298] width 68 height 20
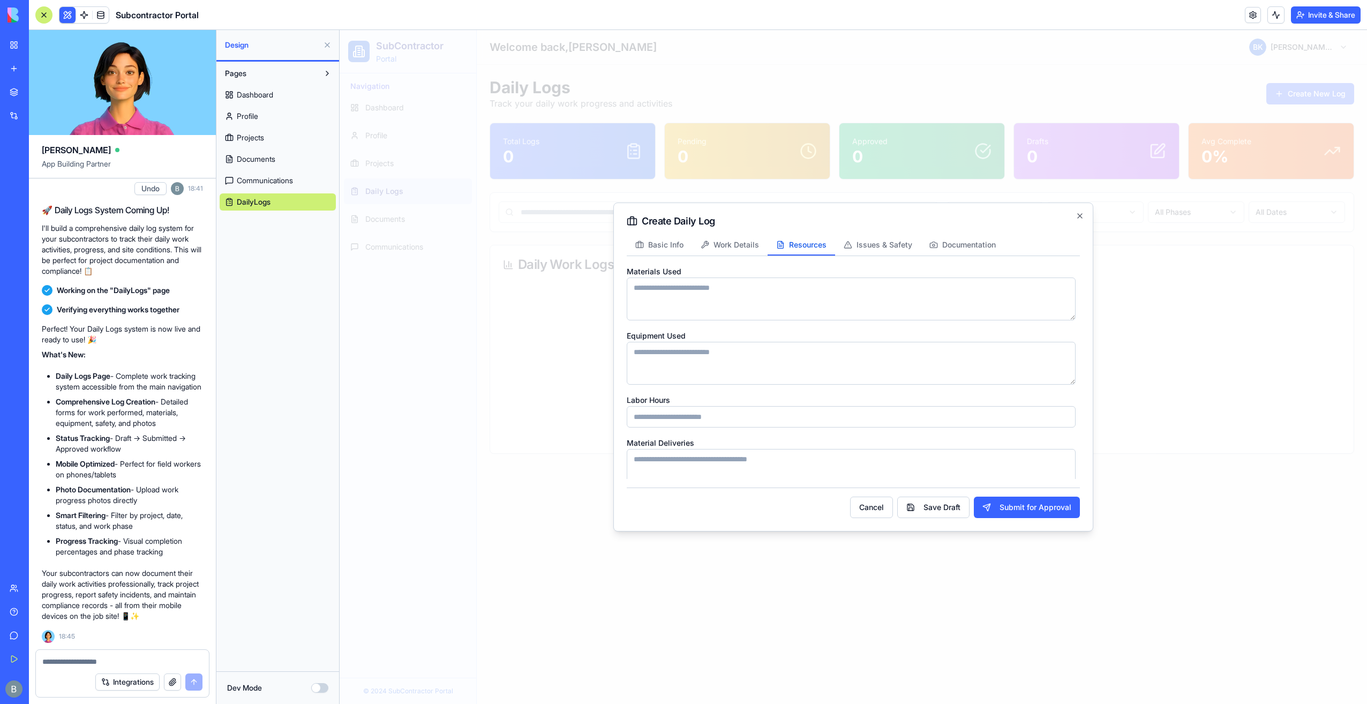
click at [799, 311] on textarea "Materials Used" at bounding box center [851, 299] width 449 height 43
click at [789, 281] on textarea "Materials Used" at bounding box center [851, 299] width 449 height 43
click at [766, 266] on div "Materials Used" at bounding box center [851, 293] width 449 height 56
click at [747, 356] on textarea "Equipment Used" at bounding box center [851, 363] width 449 height 43
click at [752, 329] on div "Equipment Used" at bounding box center [851, 357] width 449 height 56
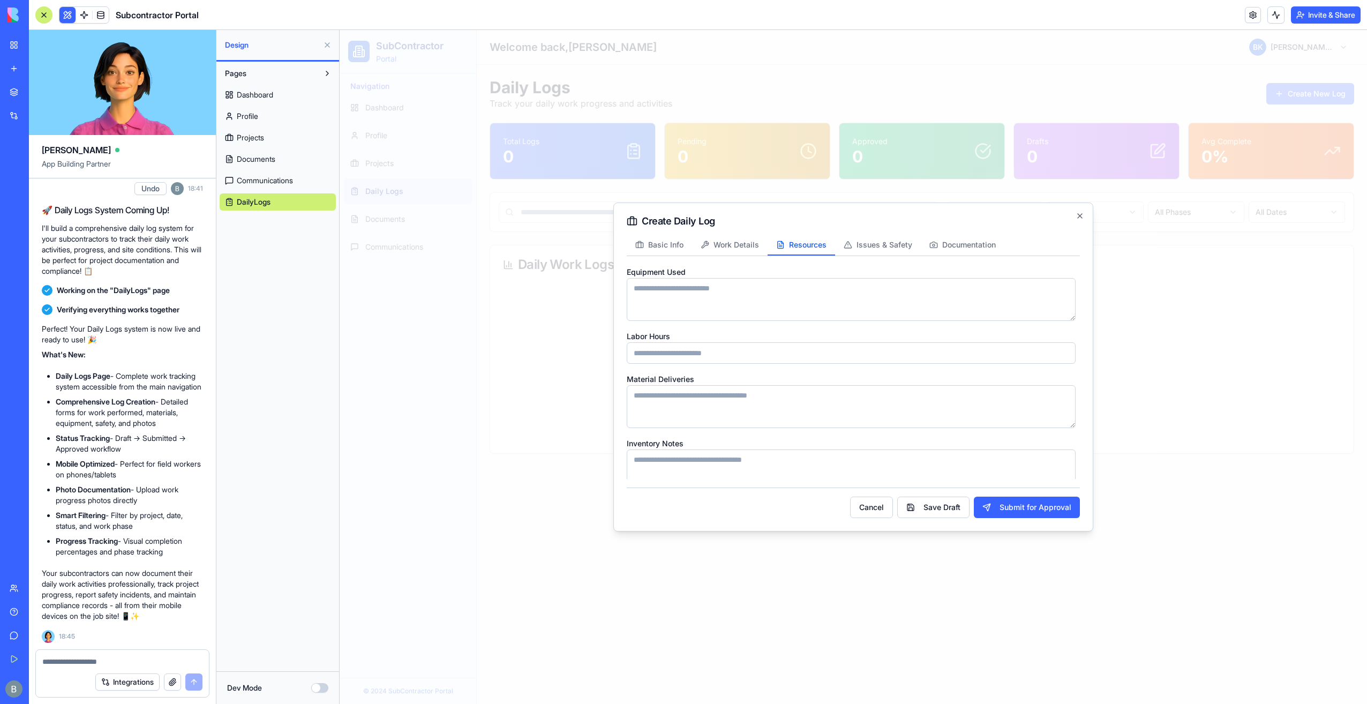
scroll to position [77, 0]
click at [732, 335] on input "Labor Hours" at bounding box center [851, 339] width 449 height 21
click at [736, 323] on div "Labor Hours" at bounding box center [851, 333] width 449 height 34
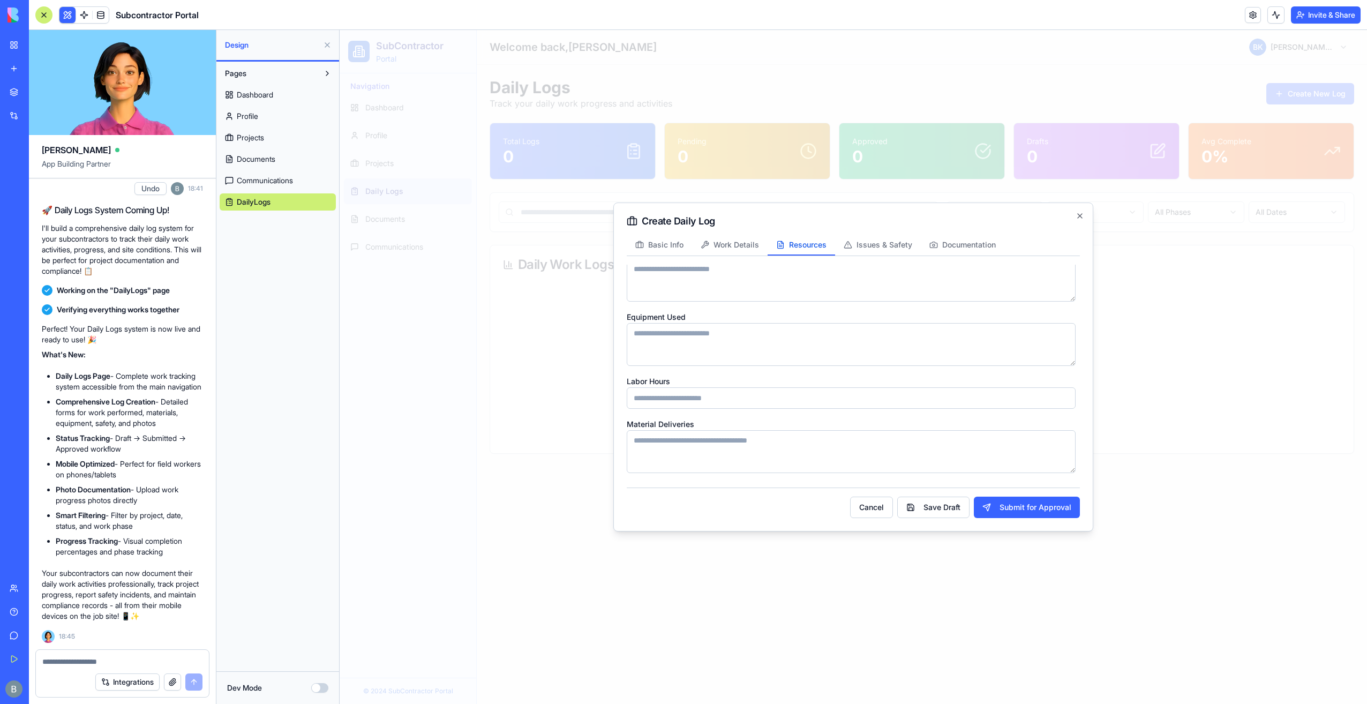
scroll to position [0, 0]
drag, startPoint x: 653, startPoint y: 334, endPoint x: 623, endPoint y: 330, distance: 29.8
click at [625, 331] on div "Create Daily Log Basic Info Work Details Resources Issues & Safety Documentatio…" at bounding box center [853, 367] width 480 height 329
copy label "Equipment Used"
click at [155, 654] on div at bounding box center [122, 658] width 173 height 17
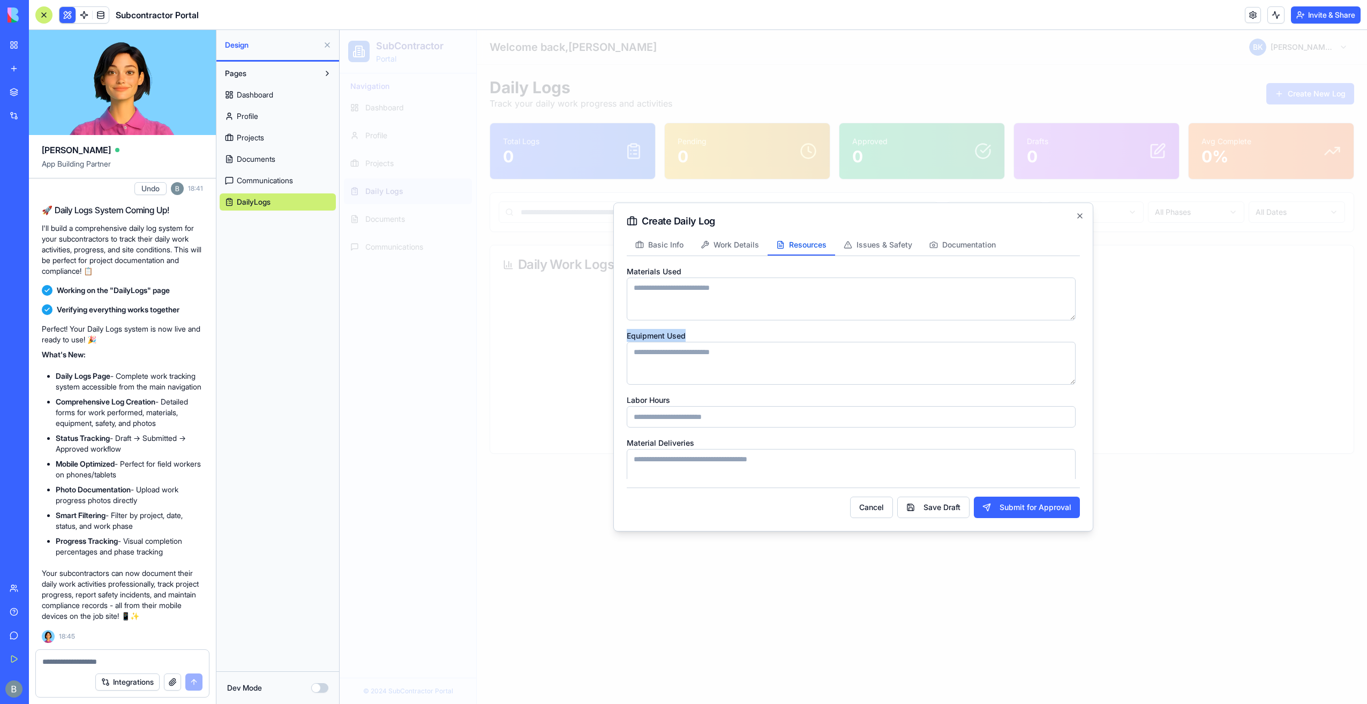
click at [145, 664] on textarea at bounding box center [122, 661] width 161 height 11
type textarea "*"
paste textarea "**********"
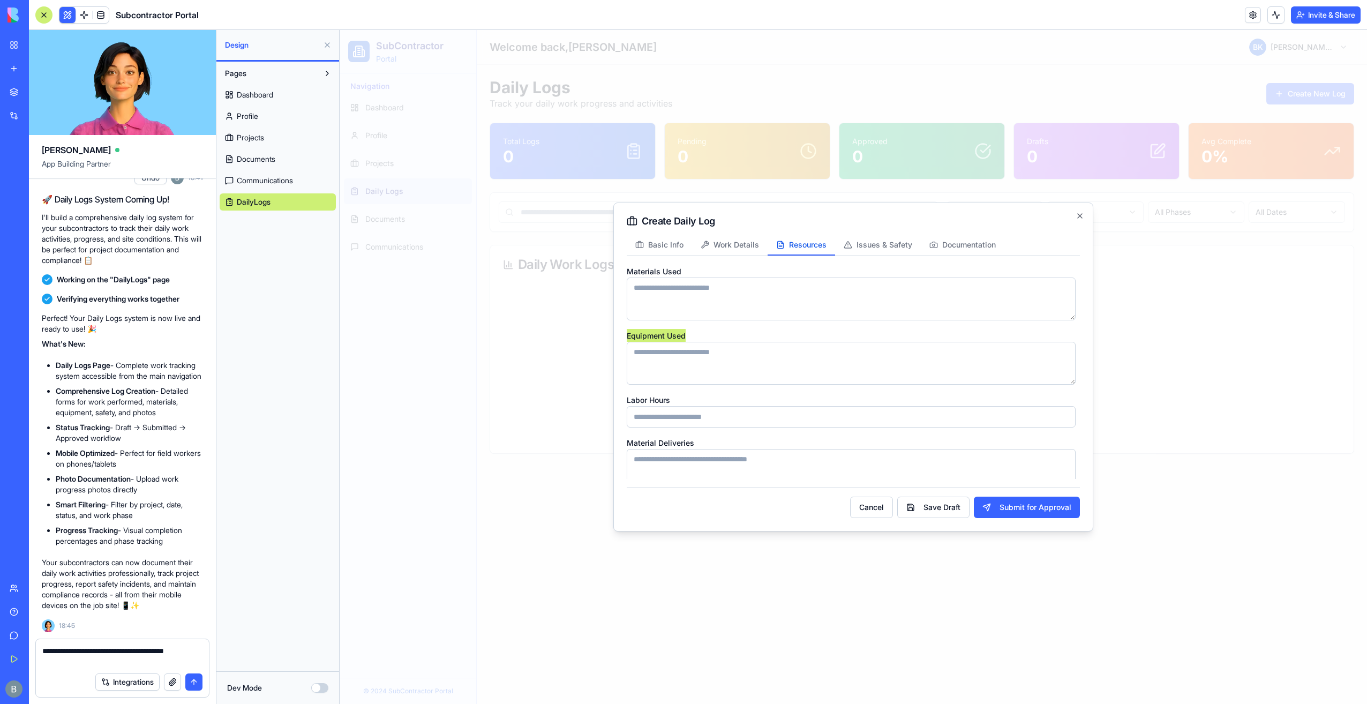
paste textarea "**********"
click at [57, 663] on textarea "**********" at bounding box center [122, 656] width 161 height 21
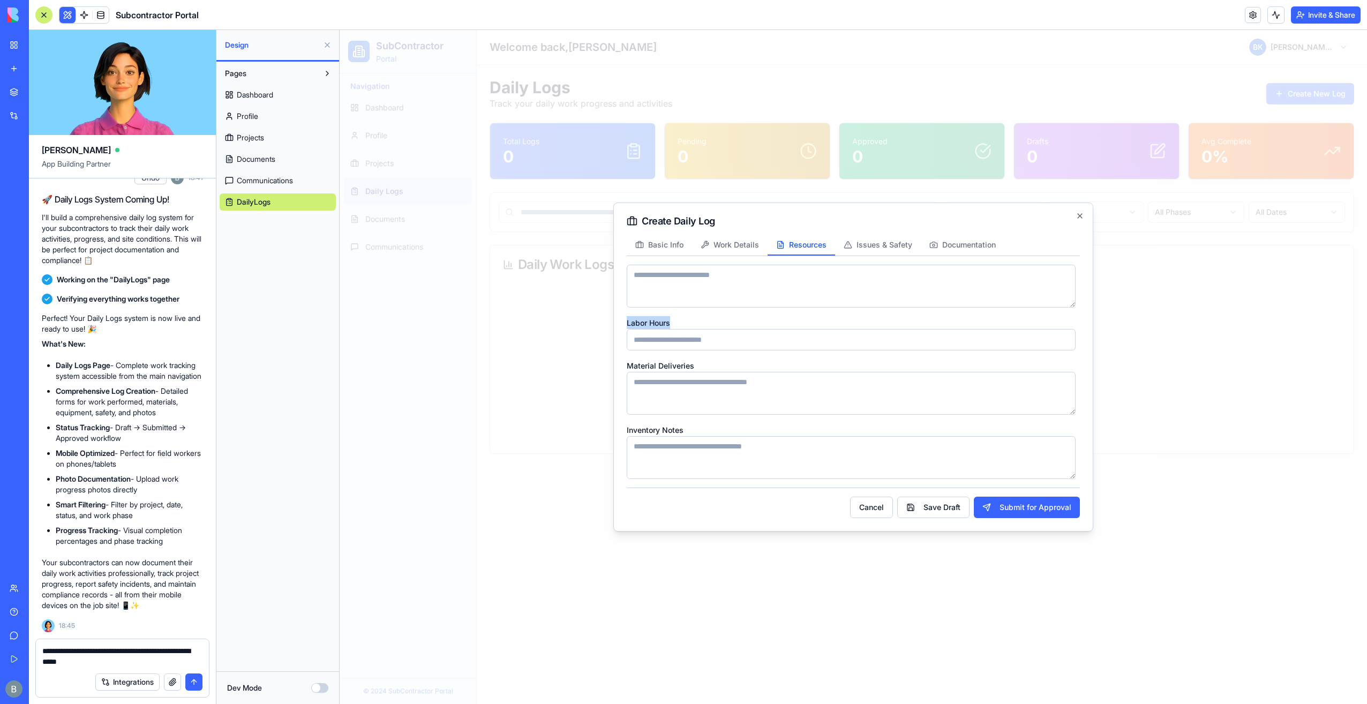
drag, startPoint x: 680, startPoint y: 326, endPoint x: 622, endPoint y: 325, distance: 58.4
click at [622, 325] on div "Create Daily Log Basic Info Work Details Resources Issues & Safety Documentatio…" at bounding box center [853, 367] width 480 height 329
copy label "Labor Hours"
click at [179, 667] on div "Integrations" at bounding box center [122, 682] width 173 height 30
click at [156, 662] on textarea "**********" at bounding box center [122, 656] width 161 height 21
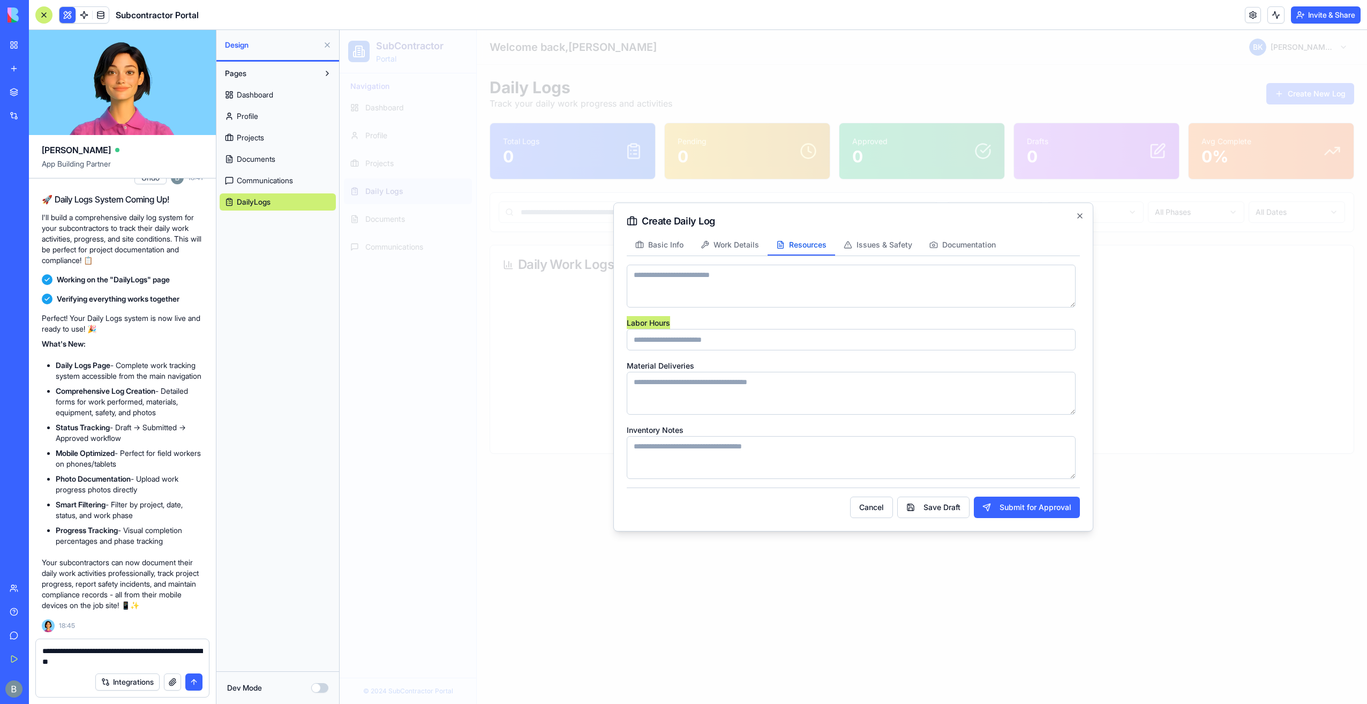
paste textarea "**********"
click at [863, 255] on button "Issues & Safety" at bounding box center [878, 245] width 86 height 20
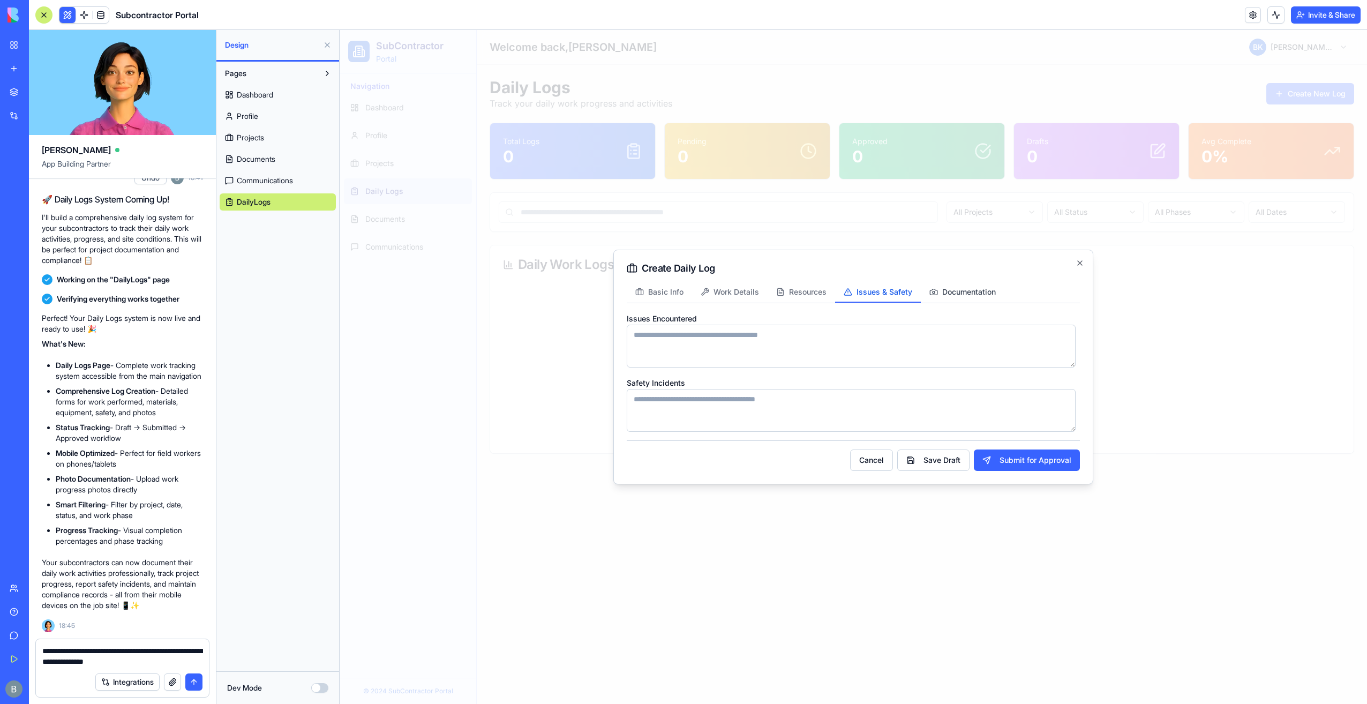
click at [959, 294] on span "Documentation" at bounding box center [969, 292] width 54 height 11
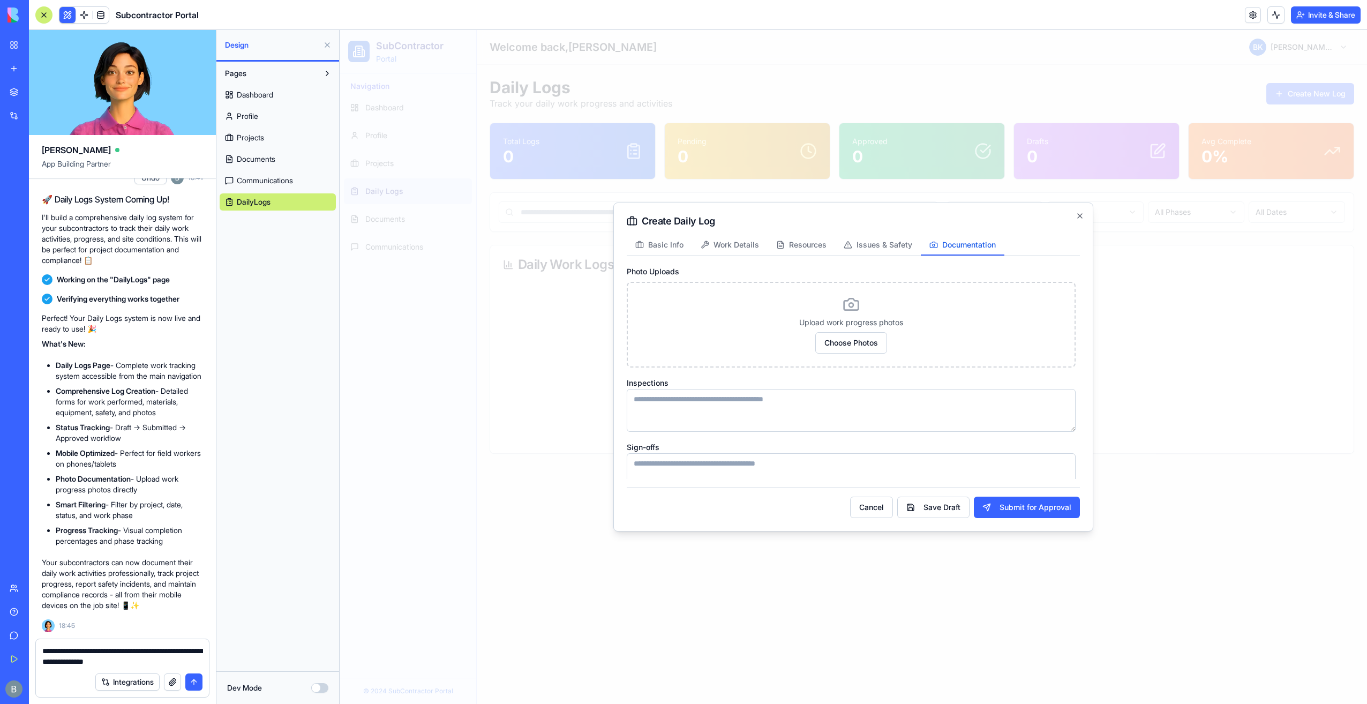
click at [755, 261] on div "Basic Info Work Details Resources Issues & Safety Documentation Photo Uploads U…" at bounding box center [853, 357] width 453 height 244
drag, startPoint x: 741, startPoint y: 249, endPoint x: 713, endPoint y: 249, distance: 27.9
click at [740, 249] on span "Work Details" at bounding box center [737, 245] width 46 height 11
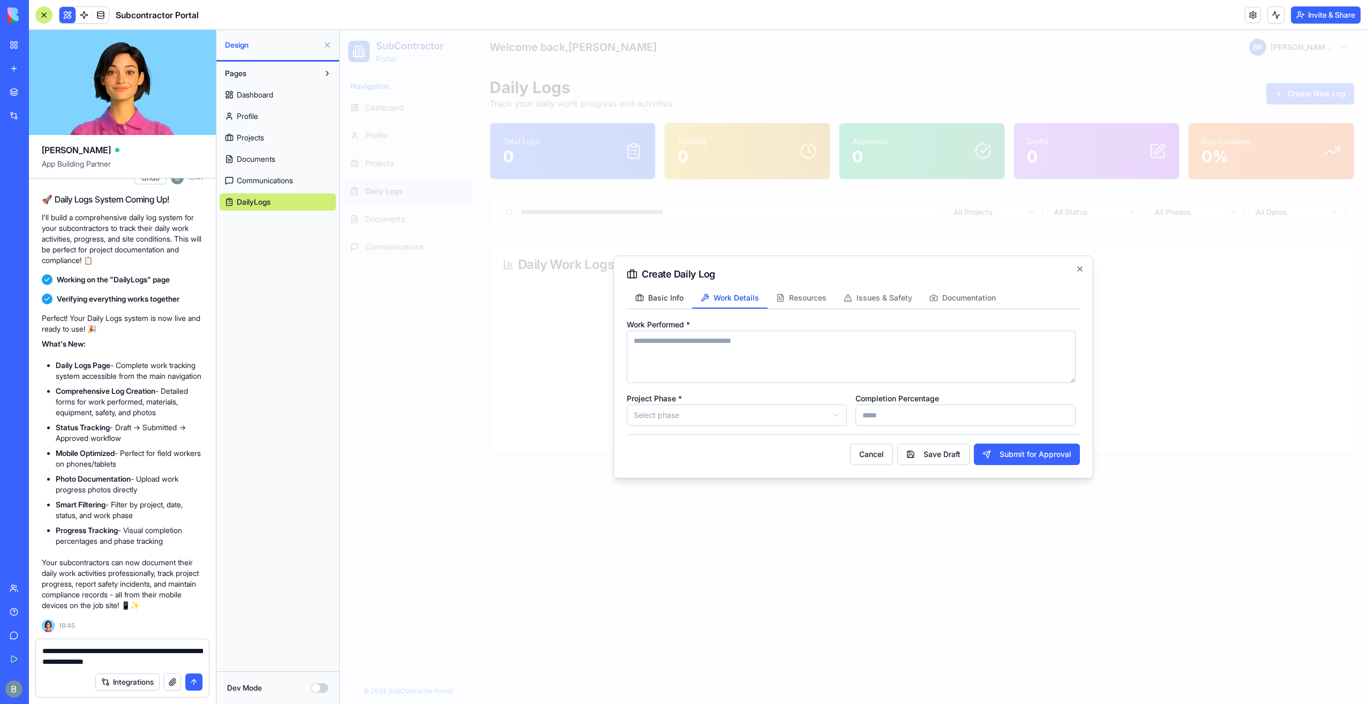
click at [677, 307] on button "Basic Info" at bounding box center [659, 298] width 65 height 20
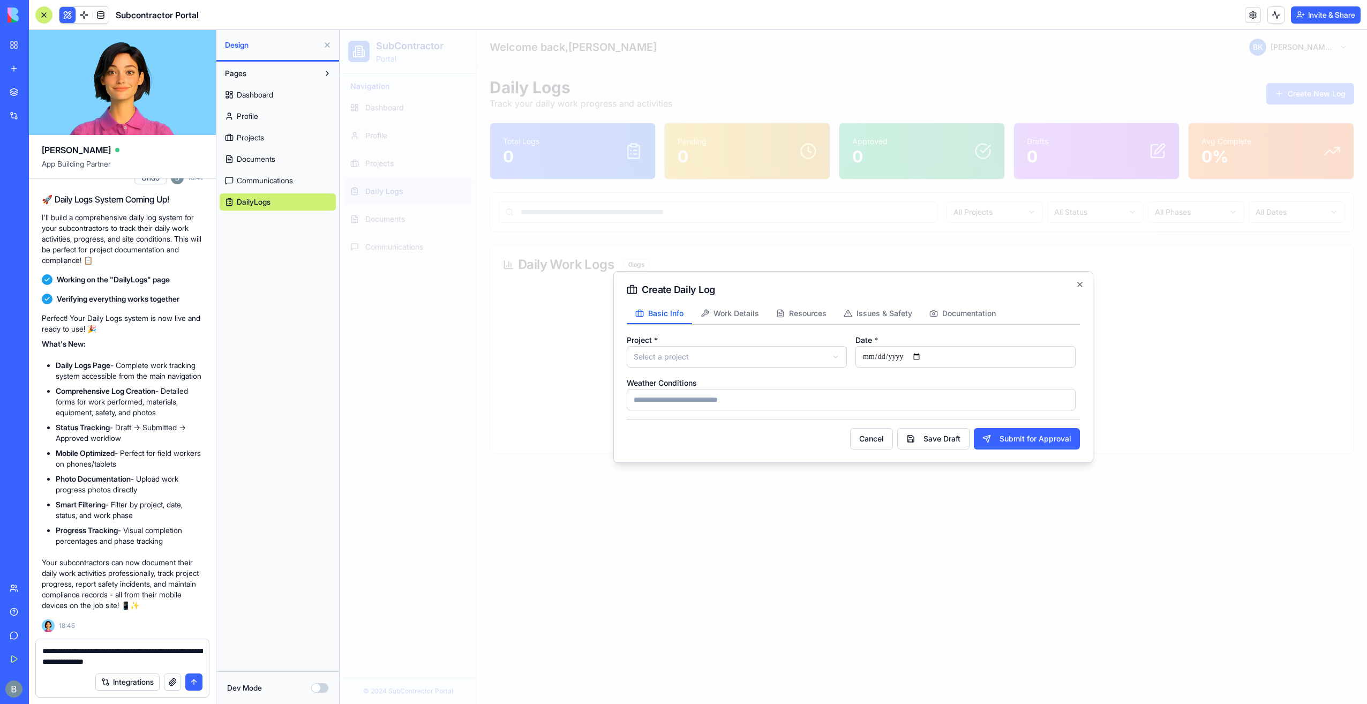
click at [186, 661] on textarea "**********" at bounding box center [122, 656] width 161 height 21
type textarea "**********"
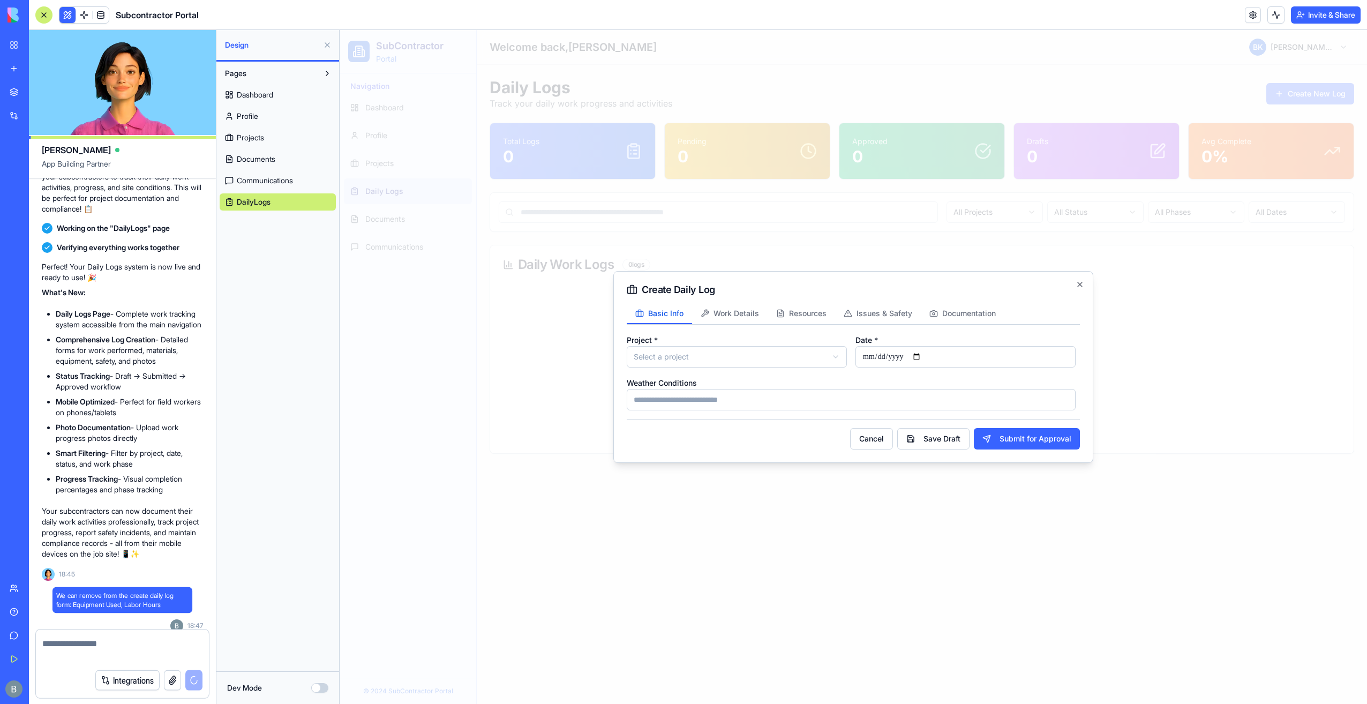
scroll to position [6995, 0]
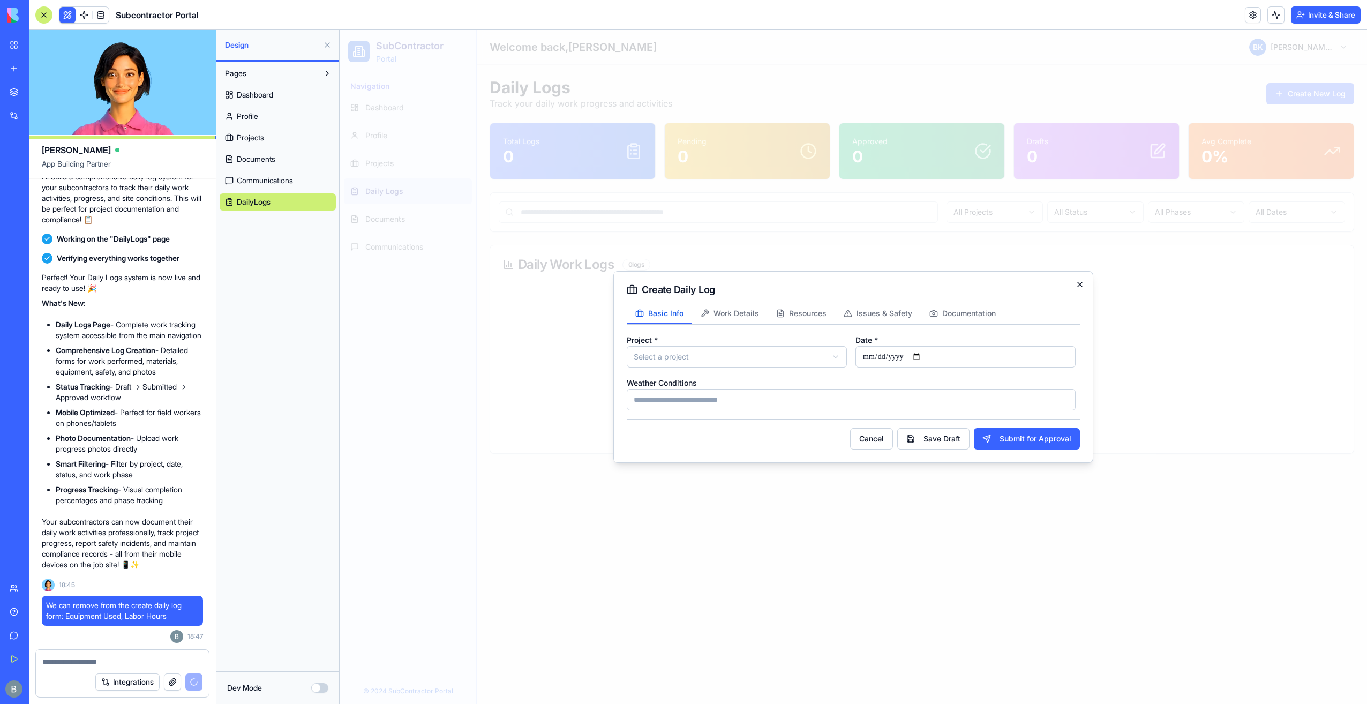
click at [1080, 287] on icon "button" at bounding box center [1080, 284] width 9 height 9
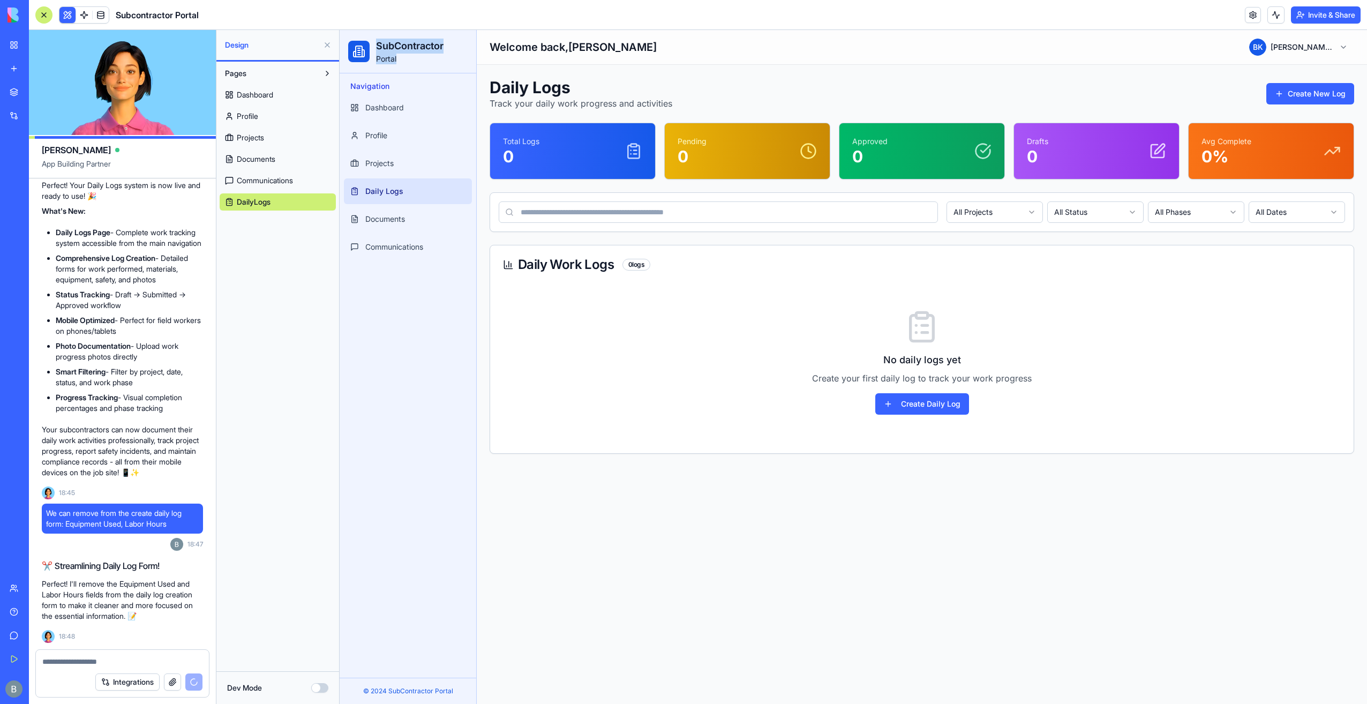
scroll to position [7107, 0]
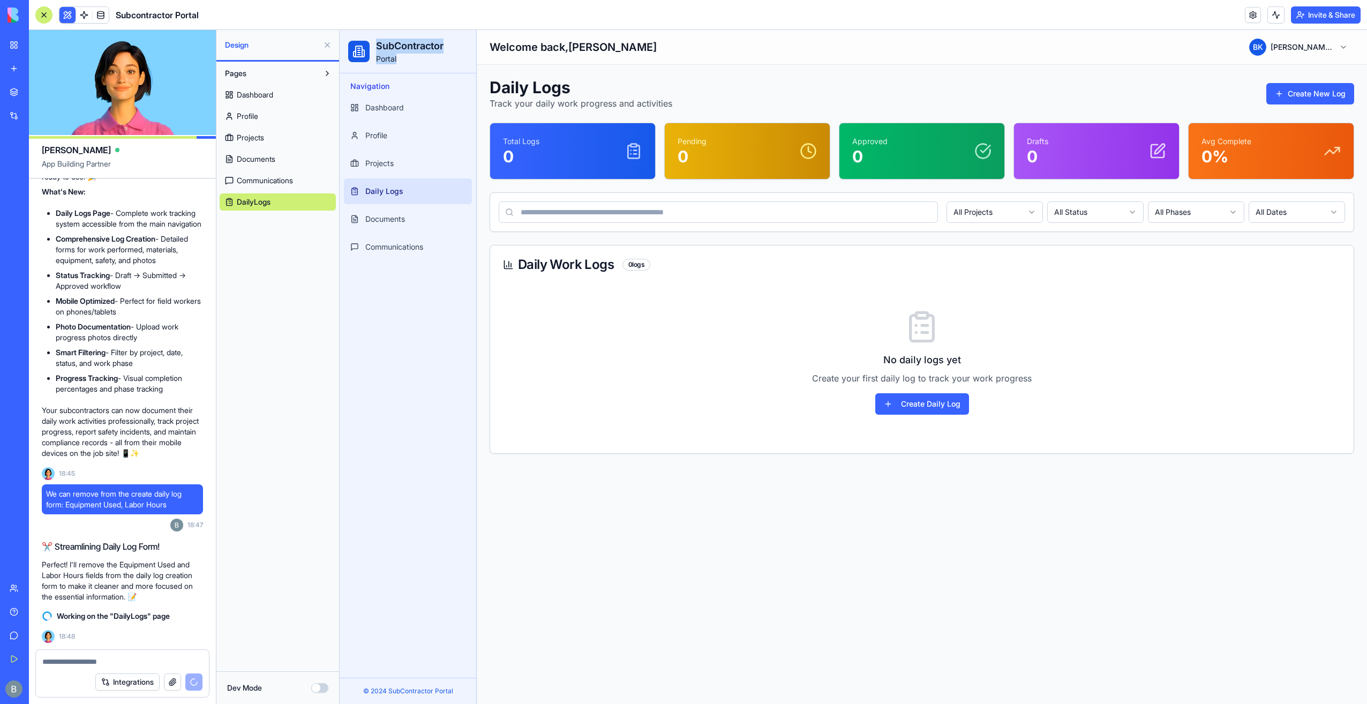
drag, startPoint x: 392, startPoint y: 57, endPoint x: 372, endPoint y: 43, distance: 24.7
click at [372, 43] on div "SubContractor Portal" at bounding box center [407, 52] width 119 height 26
copy div "SubContractor Portal"
click at [153, 668] on div "Integrations" at bounding box center [122, 682] width 173 height 30
click at [153, 659] on textarea at bounding box center [122, 661] width 161 height 11
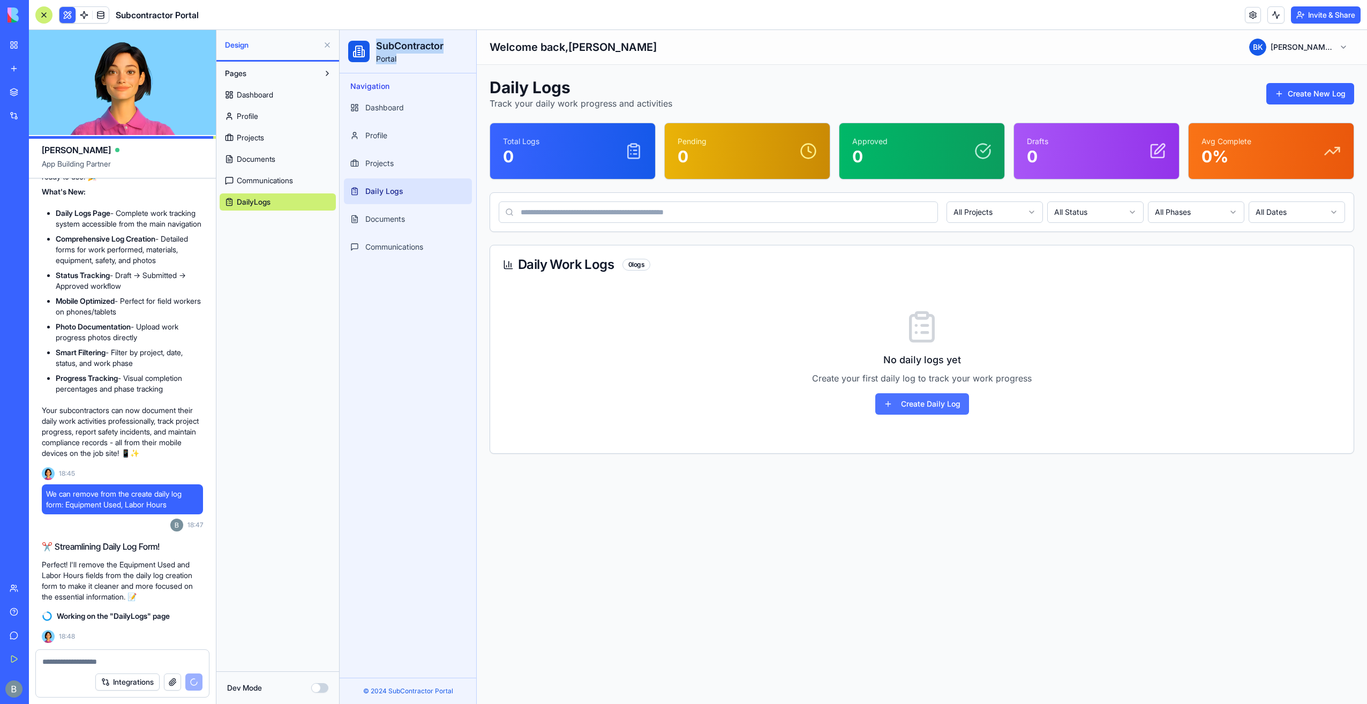
click at [948, 399] on button "Create Daily Log" at bounding box center [922, 403] width 94 height 21
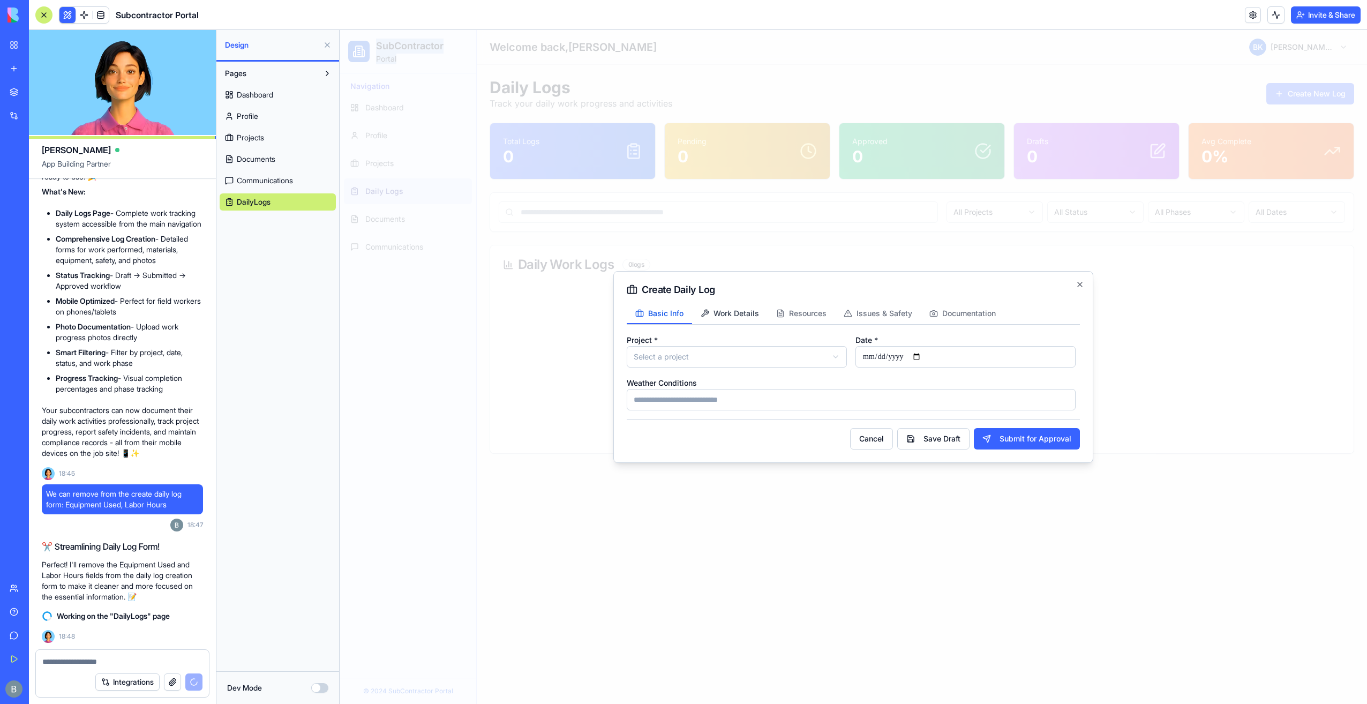
click at [746, 313] on span "Work Details" at bounding box center [737, 313] width 46 height 11
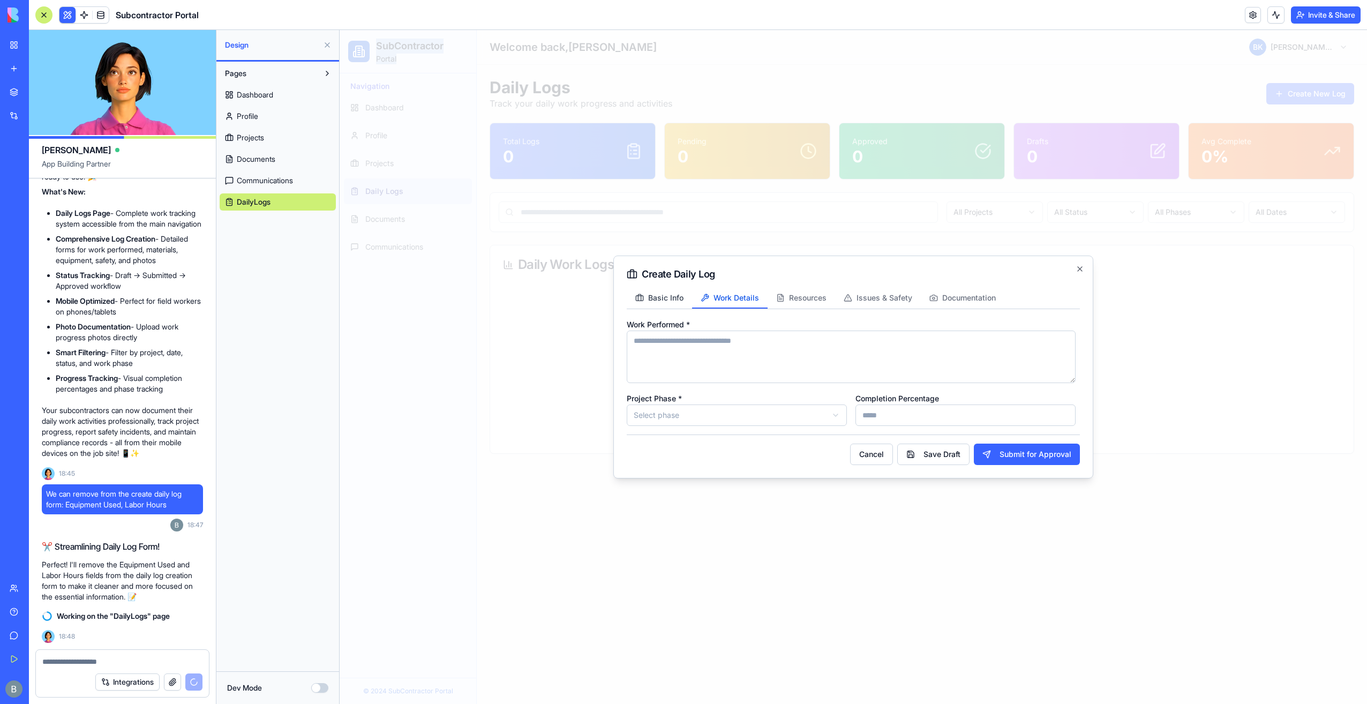
click at [667, 302] on span "Basic Info" at bounding box center [665, 298] width 35 height 11
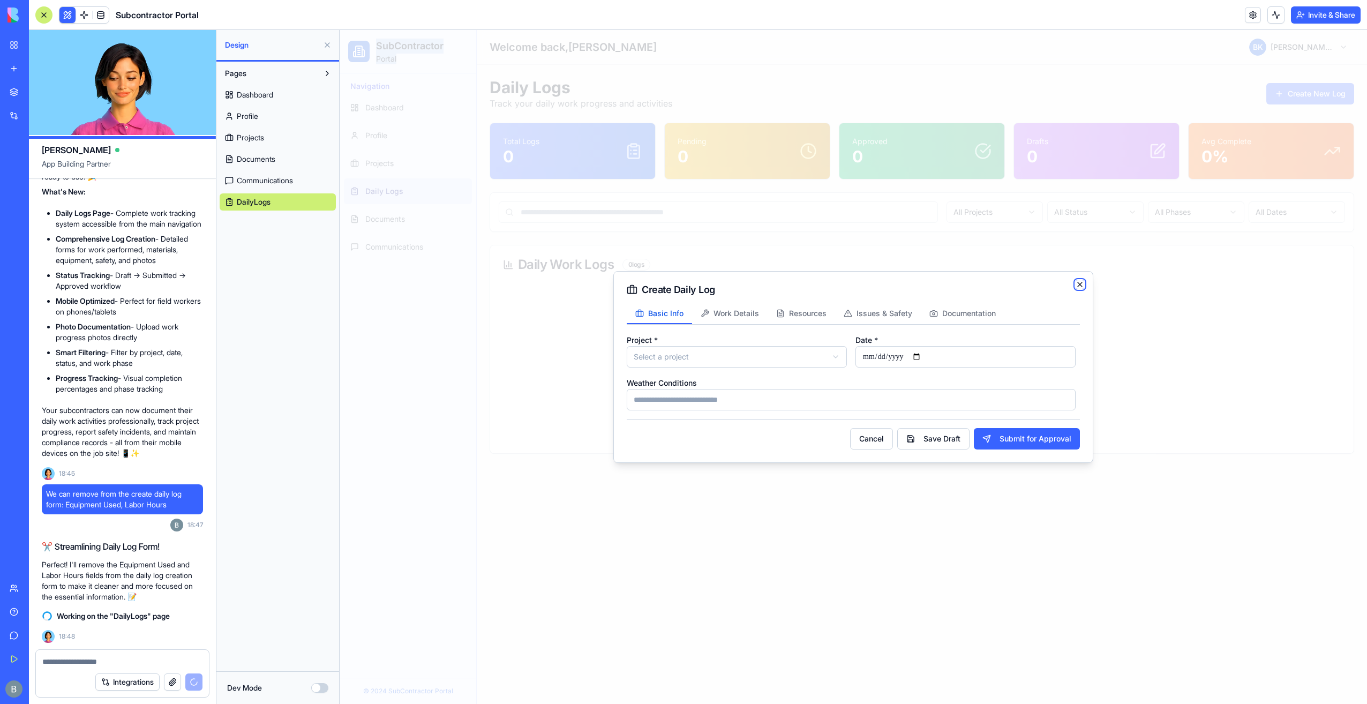
click at [1079, 286] on icon "button" at bounding box center [1080, 284] width 9 height 9
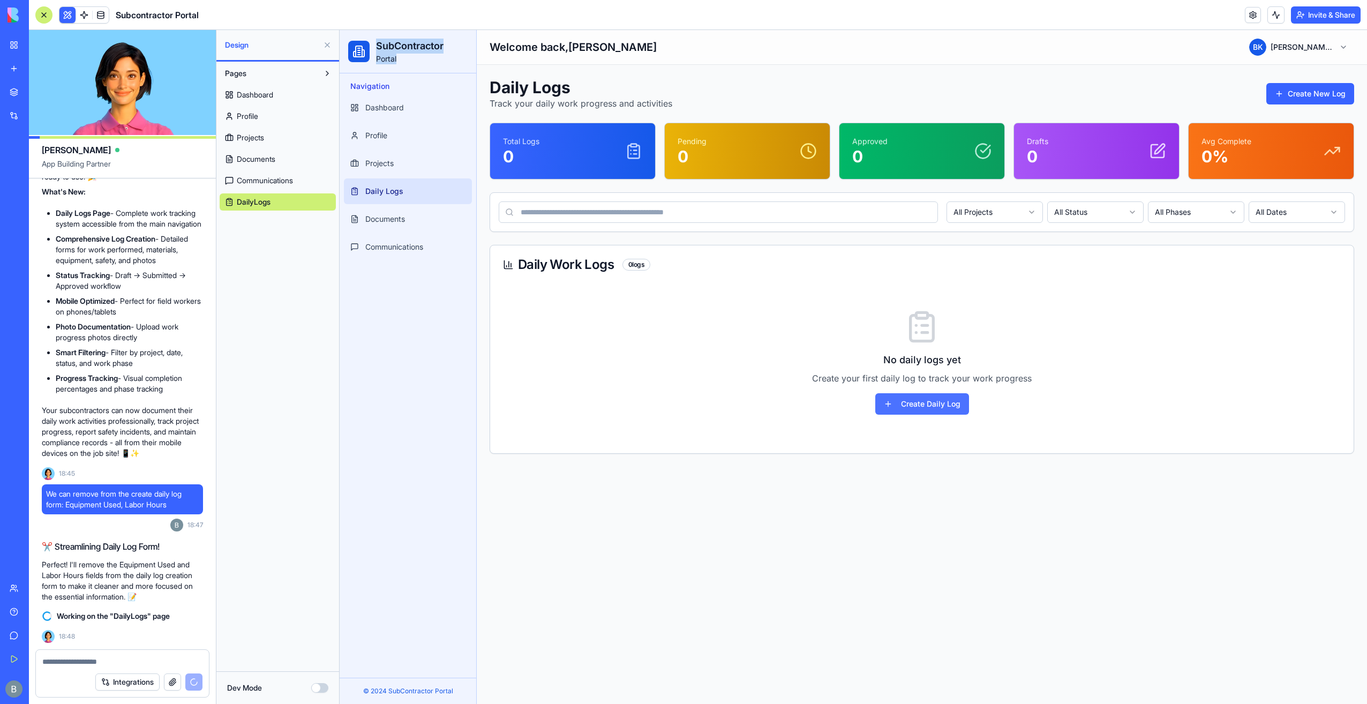
click at [910, 411] on button "Create Daily Log" at bounding box center [922, 403] width 94 height 21
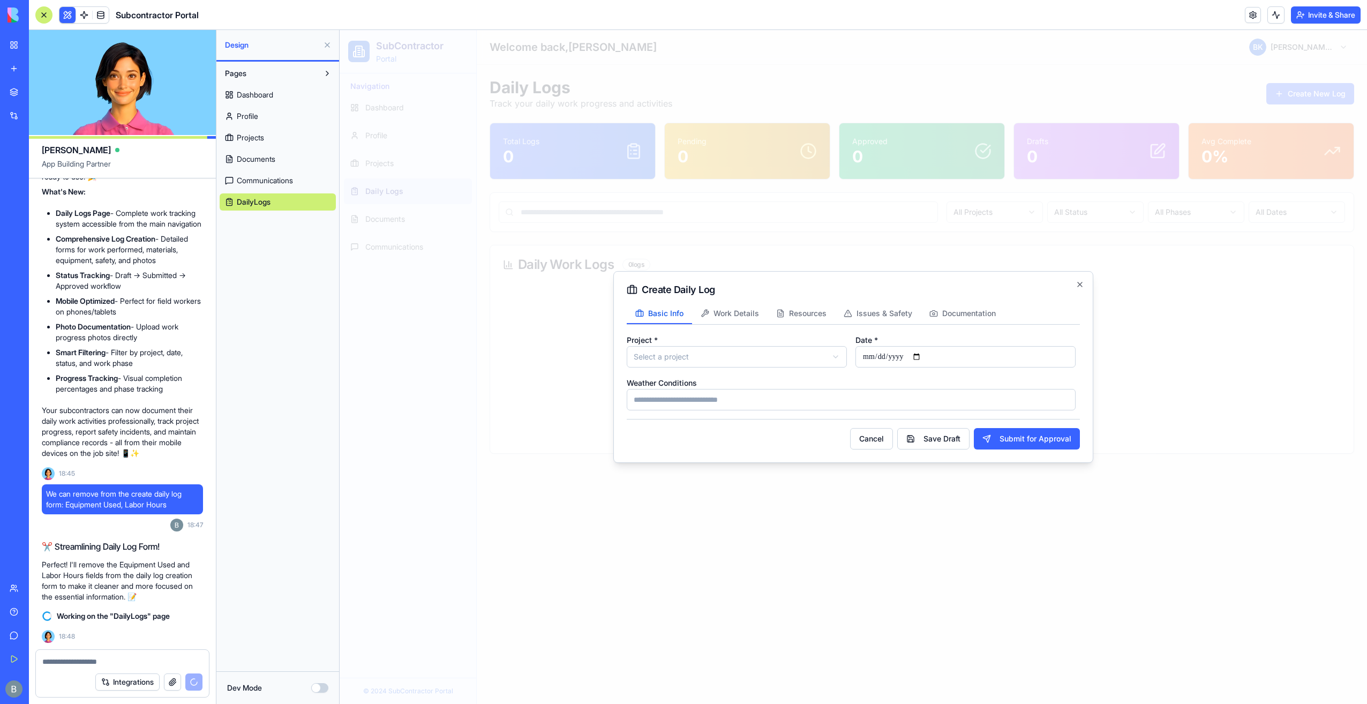
click at [917, 357] on input "**********" at bounding box center [966, 356] width 220 height 21
click at [930, 357] on input "**********" at bounding box center [966, 356] width 220 height 21
click at [1024, 338] on div "**********" at bounding box center [966, 350] width 220 height 34
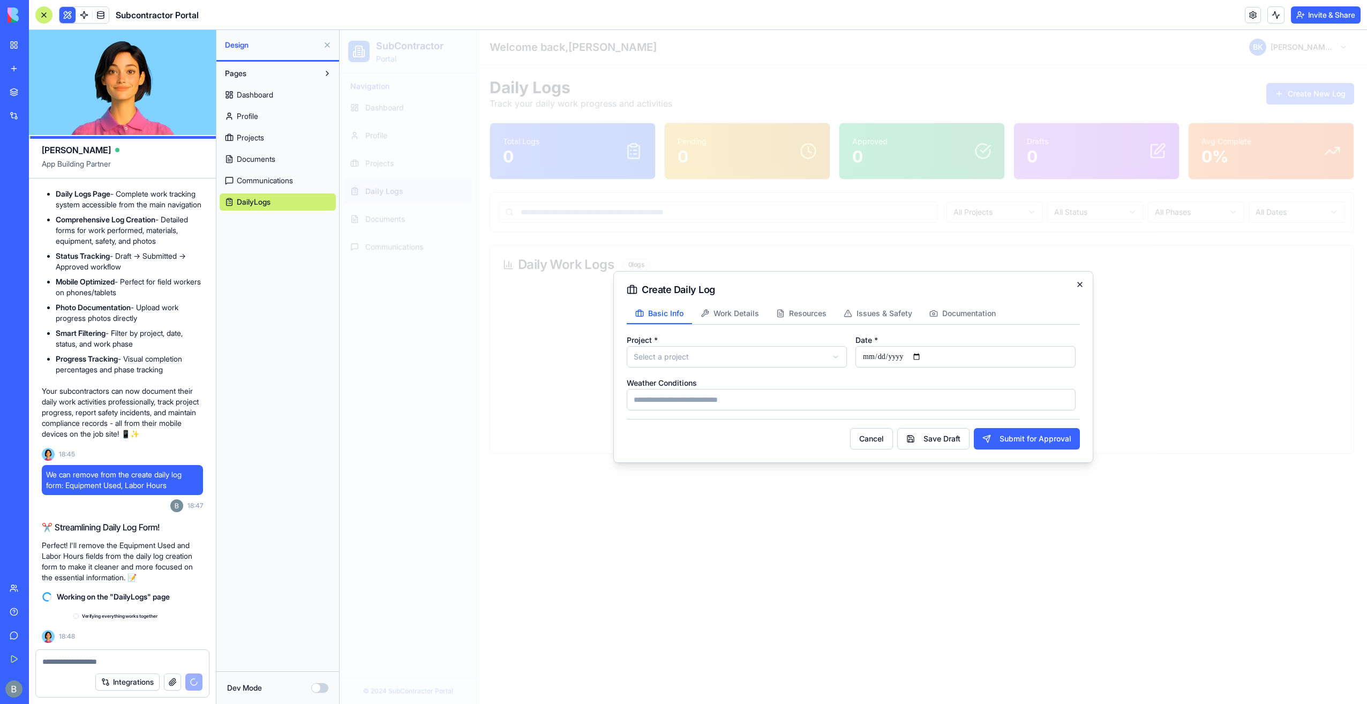
scroll to position [7126, 0]
click at [1081, 286] on icon "button" at bounding box center [1080, 284] width 9 height 9
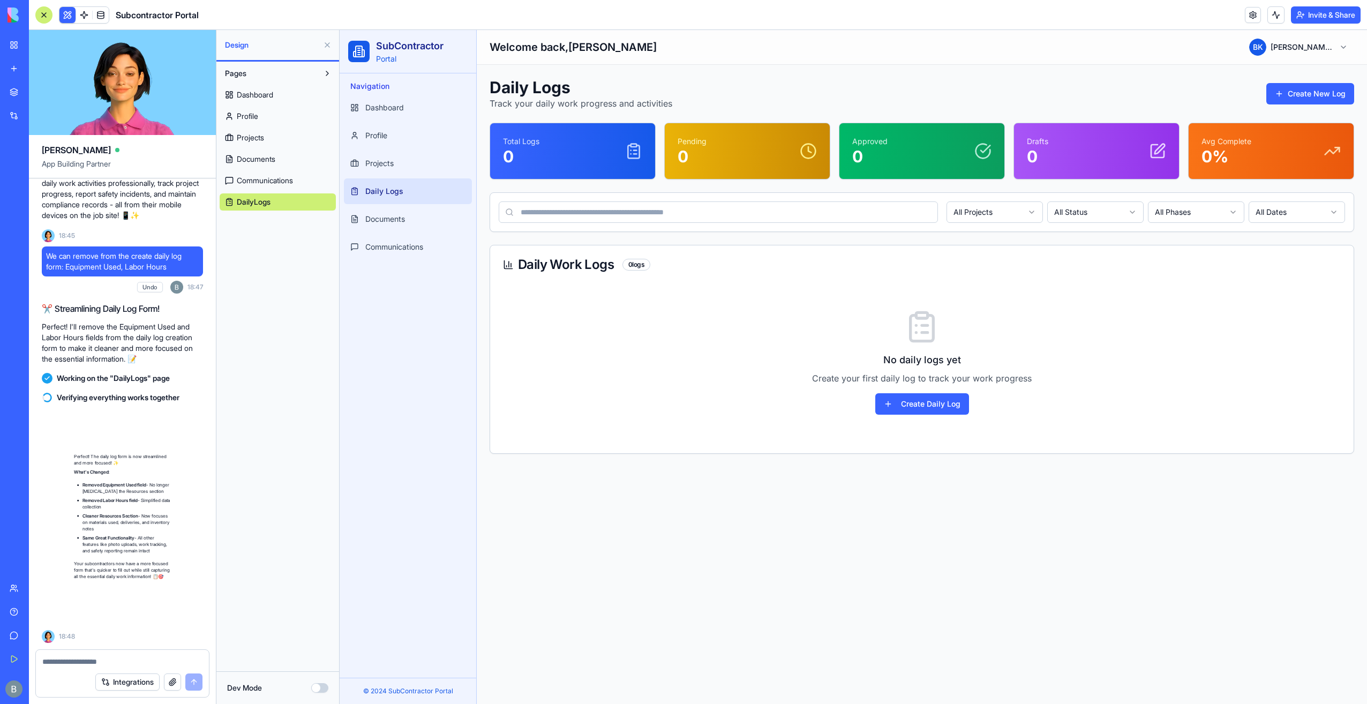
scroll to position [7366, 0]
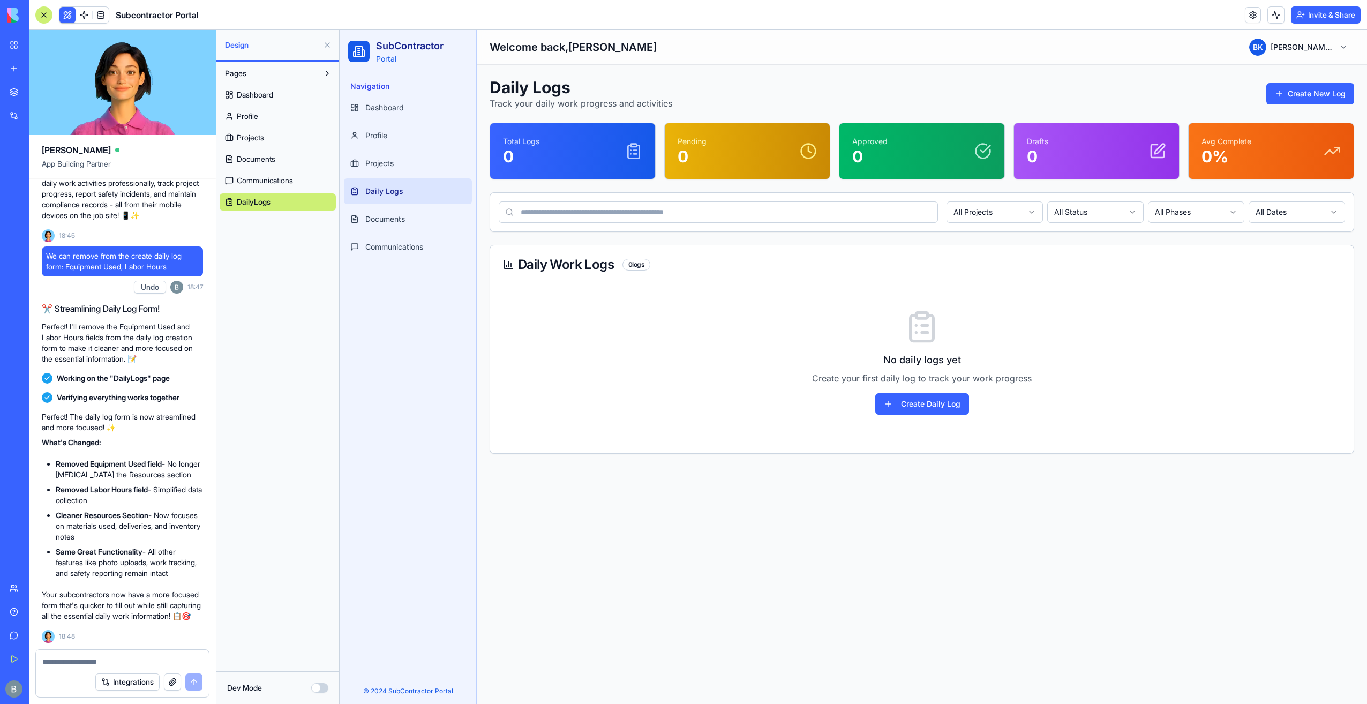
click at [130, 660] on textarea at bounding box center [122, 661] width 161 height 11
click at [946, 403] on button "Create Daily Log" at bounding box center [922, 403] width 94 height 21
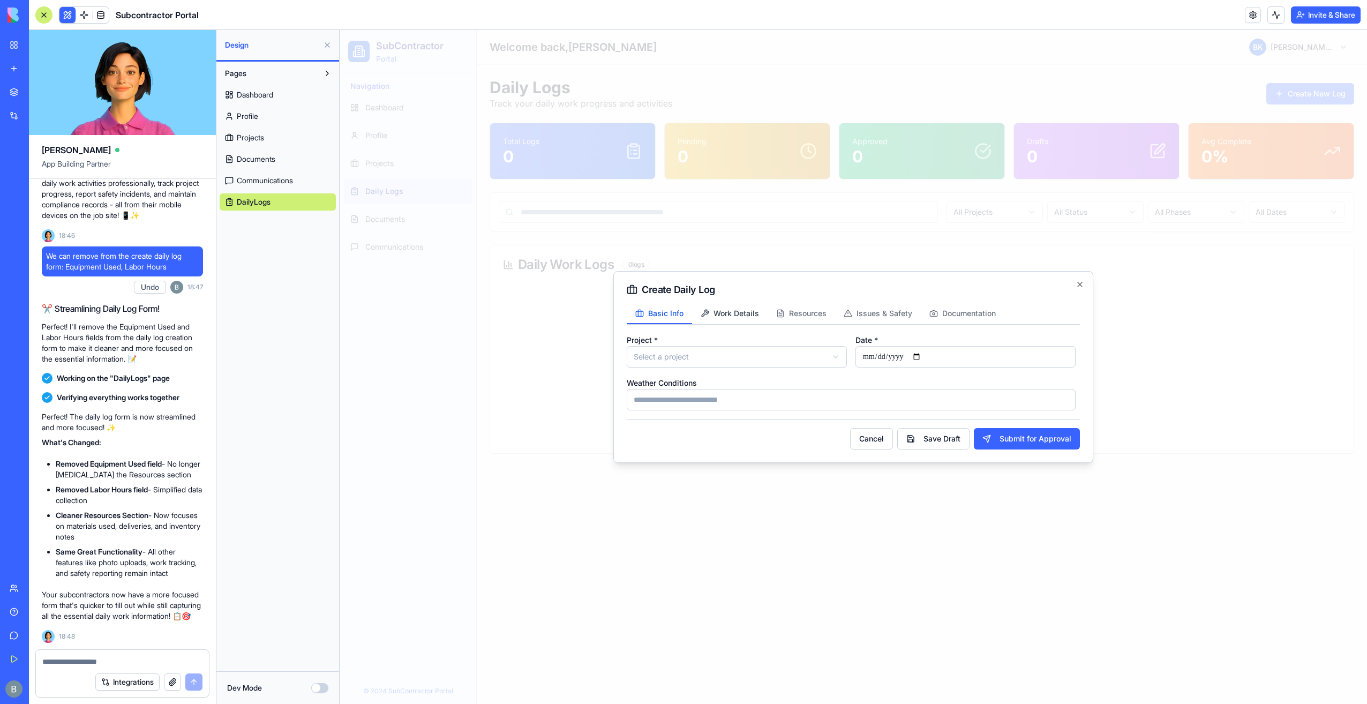
click at [745, 316] on span "Work Details" at bounding box center [737, 313] width 46 height 11
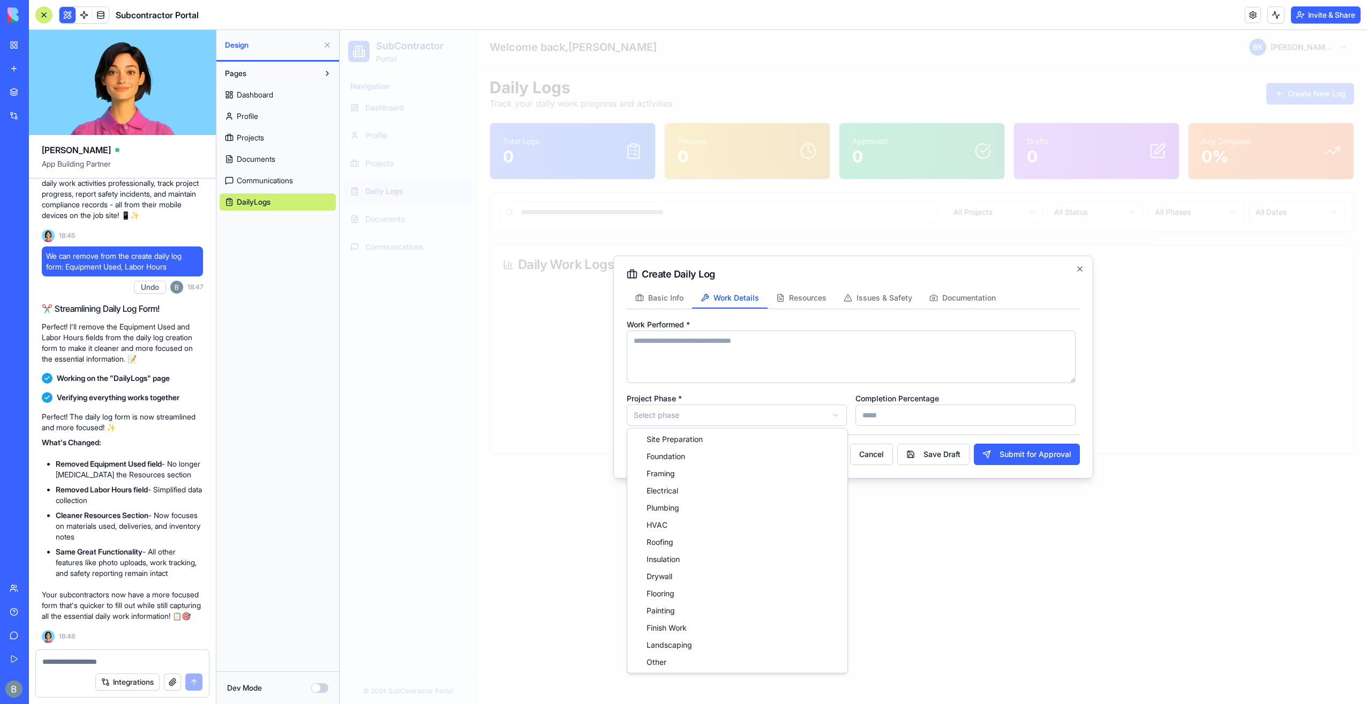
click at [741, 419] on body "SubContractor Portal Navigation Dashboard Profile Projects Daily Logs Documents…" at bounding box center [854, 367] width 1028 height 674
click at [741, 415] on body "SubContractor Portal Navigation Dashboard Profile Projects Daily Logs Documents…" at bounding box center [854, 367] width 1028 height 674
click at [797, 294] on span "Resources" at bounding box center [808, 298] width 38 height 11
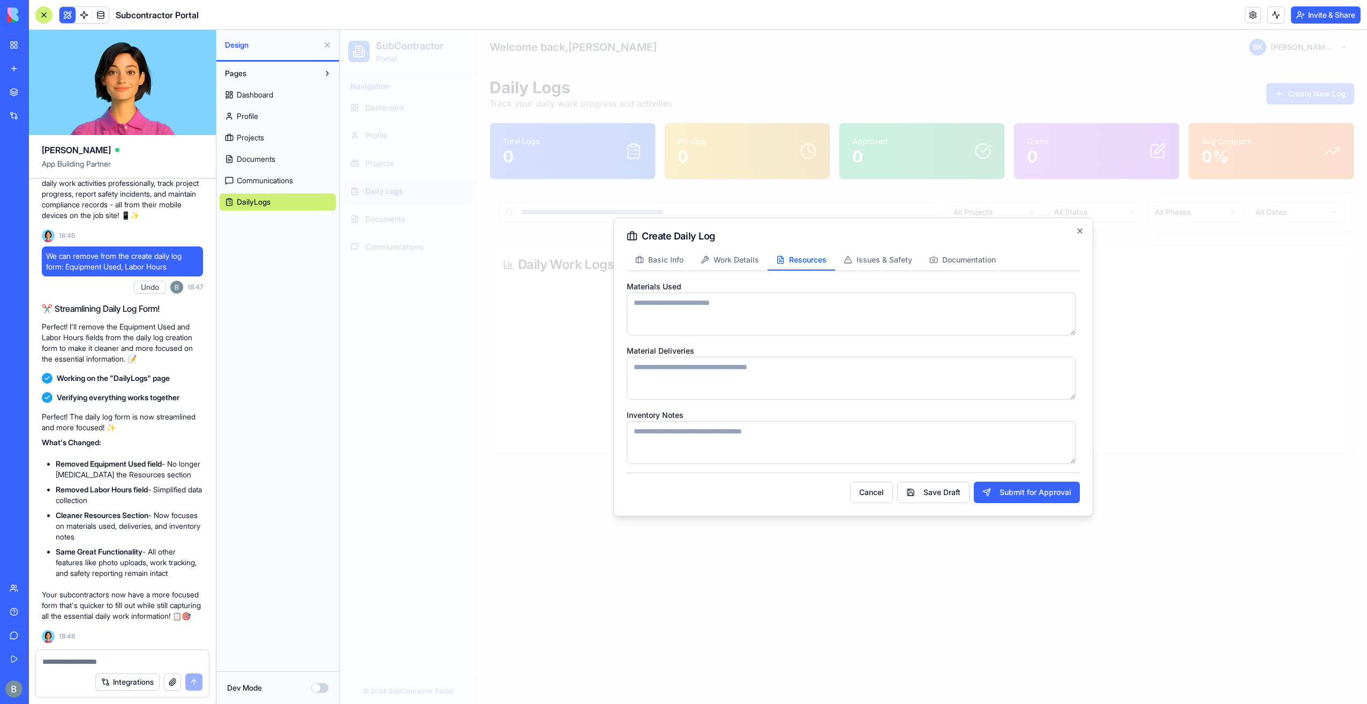
drag, startPoint x: 1072, startPoint y: 396, endPoint x: 1068, endPoint y: 327, distance: 68.7
click at [1072, 329] on div "Materials Used Material Deliveries Inventory Notes" at bounding box center [851, 372] width 449 height 184
drag, startPoint x: 877, startPoint y: 248, endPoint x: 901, endPoint y: 270, distance: 32.6
click at [878, 248] on div "Create Daily Log Basic Info Work Details Resources Issues & Safety Documentatio…" at bounding box center [853, 367] width 480 height 299
click at [901, 270] on button "Issues & Safety" at bounding box center [878, 260] width 86 height 20
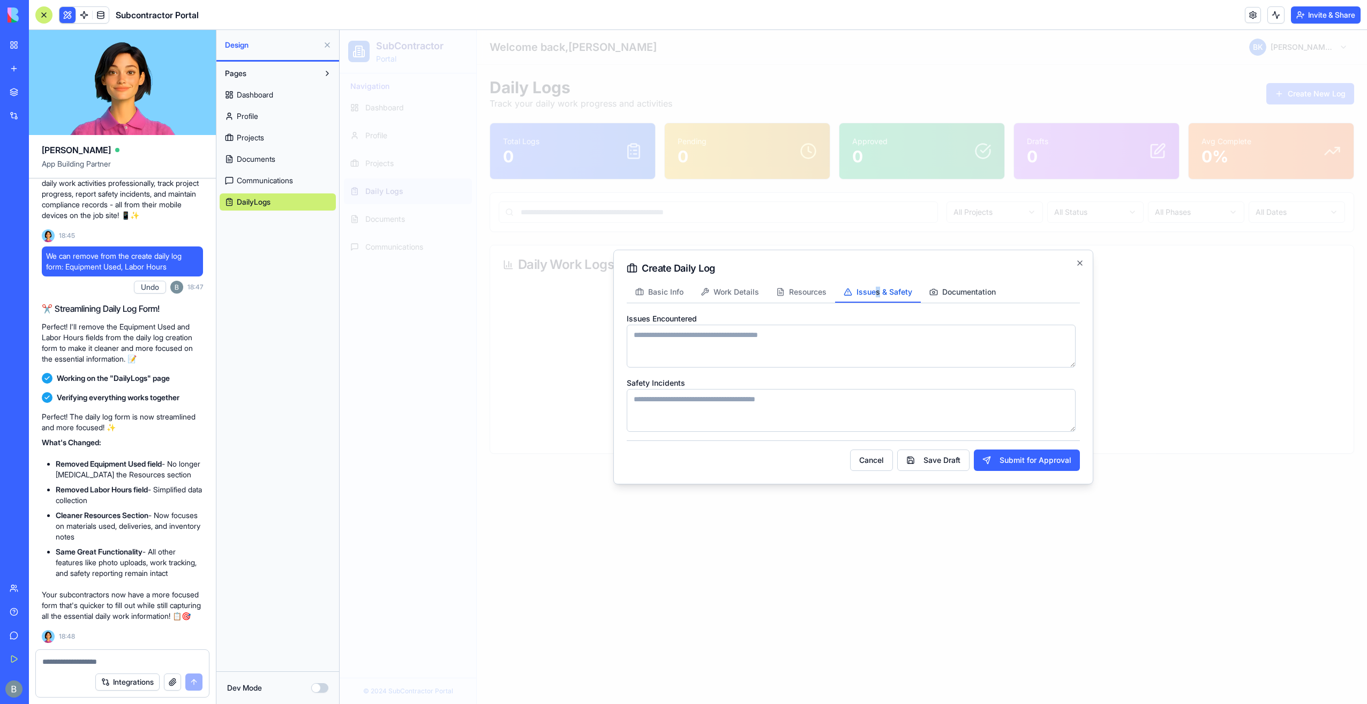
click at [951, 291] on span "Documentation" at bounding box center [969, 292] width 54 height 11
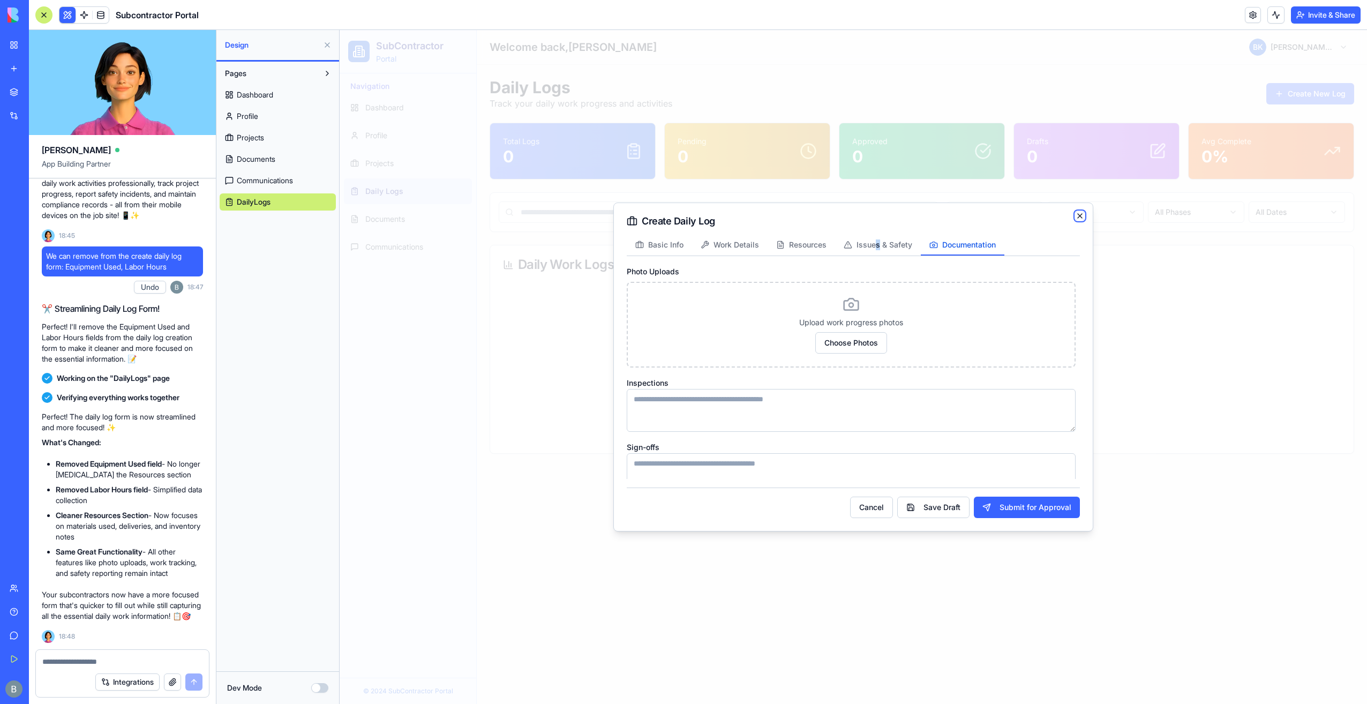
click at [1076, 219] on icon "button" at bounding box center [1080, 216] width 9 height 9
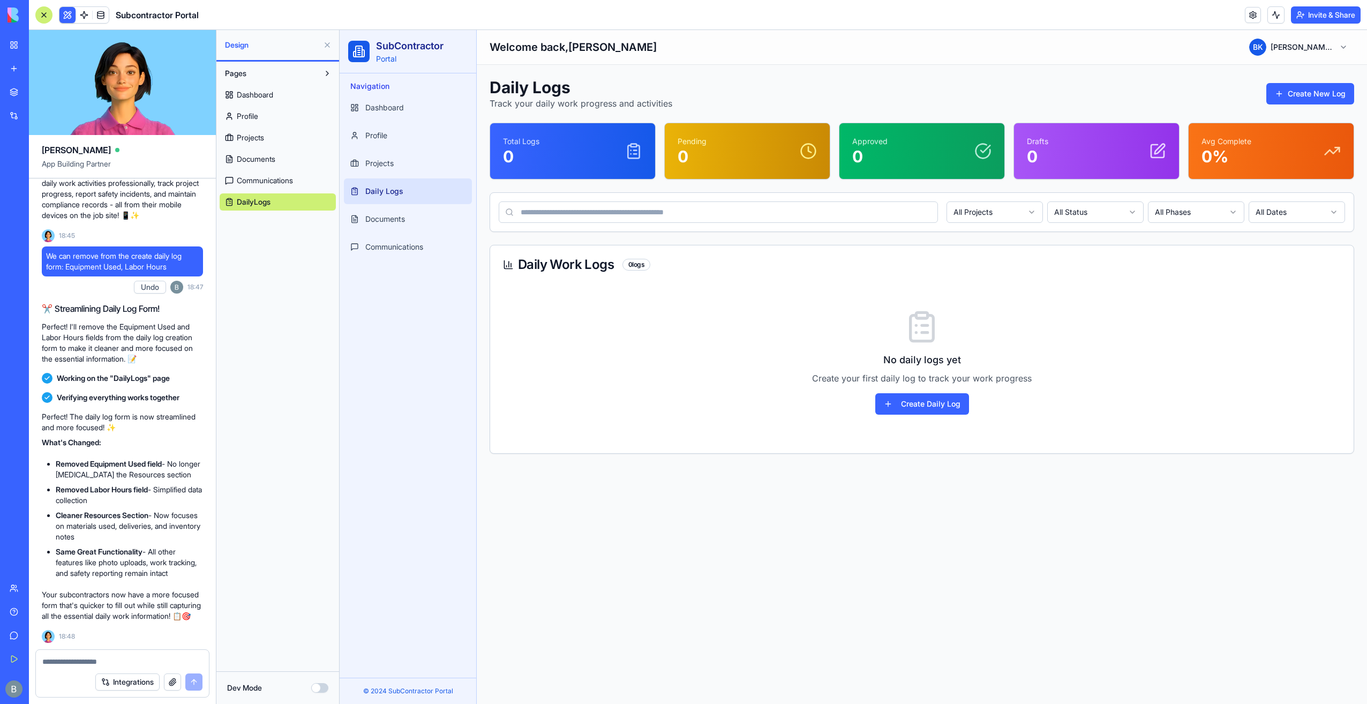
click at [147, 654] on div at bounding box center [122, 658] width 173 height 17
click at [147, 659] on textarea at bounding box center [122, 661] width 161 height 11
click at [392, 691] on div "© 2024 SubContractor Portal" at bounding box center [407, 691] width 119 height 9
click at [1323, 54] on html "SubContractor Portal Navigation Dashboard Profile Projects Daily Logs Documents…" at bounding box center [854, 367] width 1028 height 674
click at [1318, 40] on html "SubContractor Portal Navigation Dashboard Profile Projects Daily Logs Documents…" at bounding box center [854, 367] width 1028 height 674
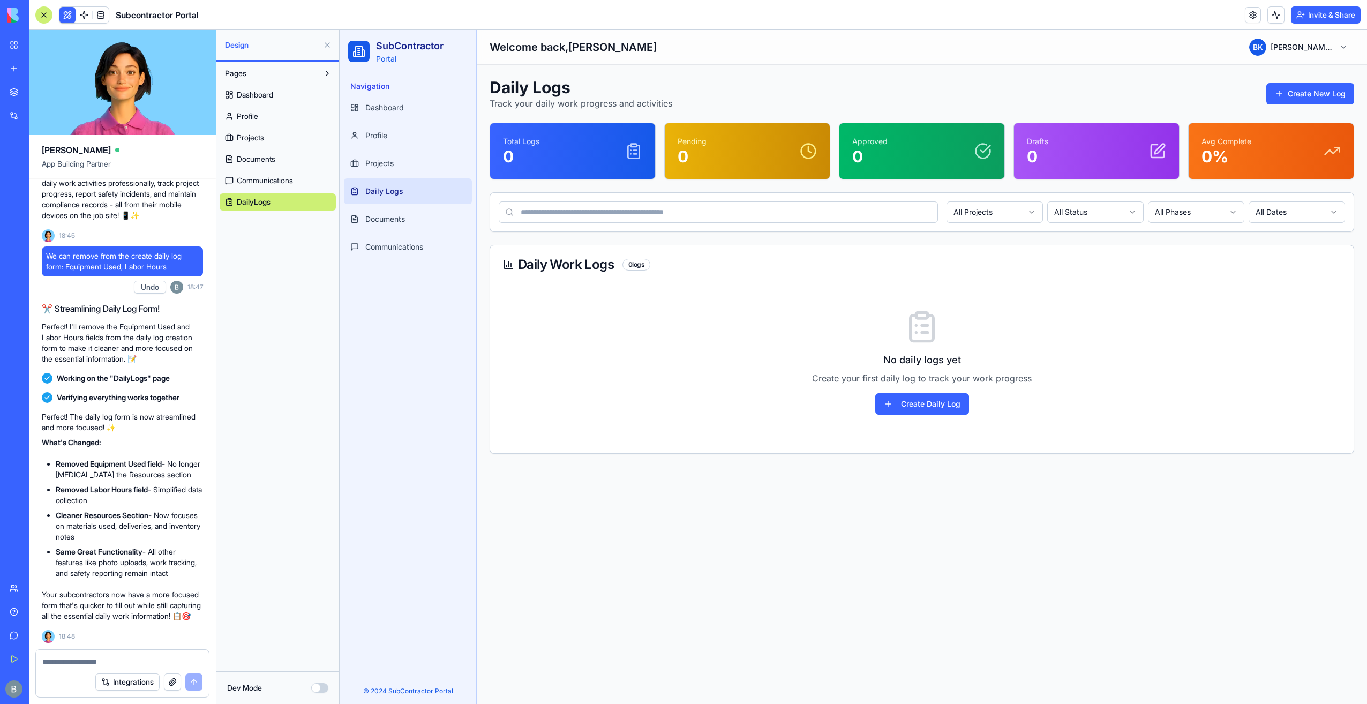
click at [1268, 35] on div "Toggle Sidebar Welcome back, Benjamin Benjamin B K Benjamin Kressner" at bounding box center [922, 47] width 891 height 34
click at [1281, 41] on html "SubContractor Portal Navigation Dashboard Profile Projects Daily Logs Documents…" at bounding box center [854, 367] width 1028 height 674
drag, startPoint x: 71, startPoint y: 675, endPoint x: 76, endPoint y: 667, distance: 8.9
click at [74, 671] on div "Integrations" at bounding box center [122, 682] width 173 height 30
drag, startPoint x: 76, startPoint y: 667, endPoint x: 77, endPoint y: 660, distance: 7.0
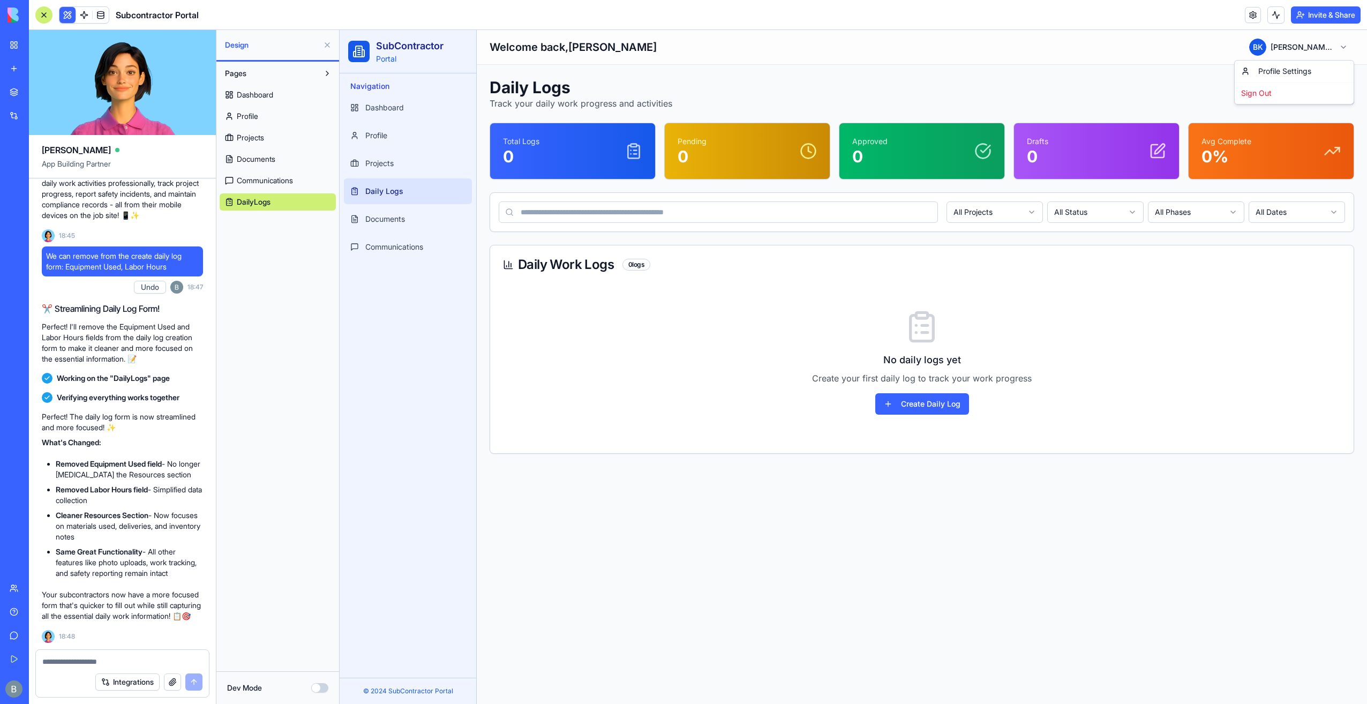
click at [77, 666] on form "Integrations" at bounding box center [122, 673] width 174 height 48
click at [78, 657] on textarea at bounding box center [122, 661] width 161 height 11
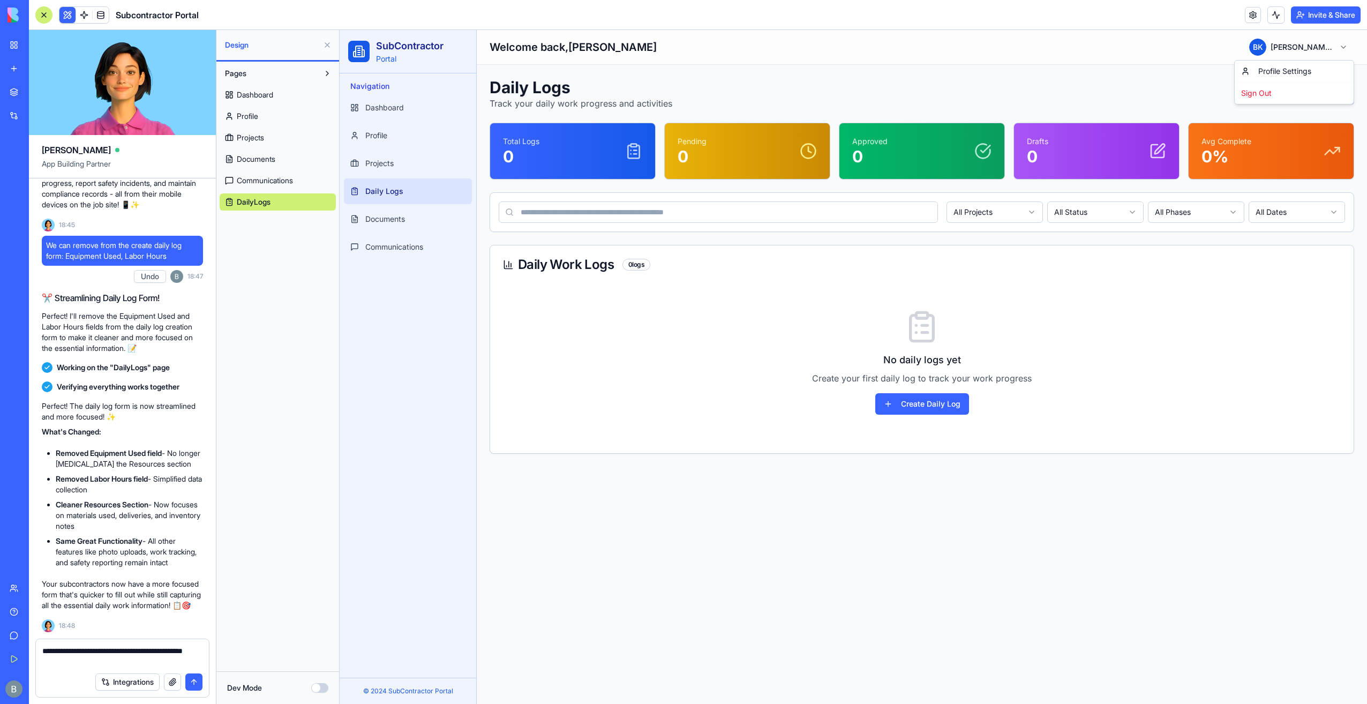
click at [91, 651] on textarea "**********" at bounding box center [122, 656] width 161 height 21
click at [196, 661] on textarea "**********" at bounding box center [122, 656] width 161 height 21
paste textarea "*"
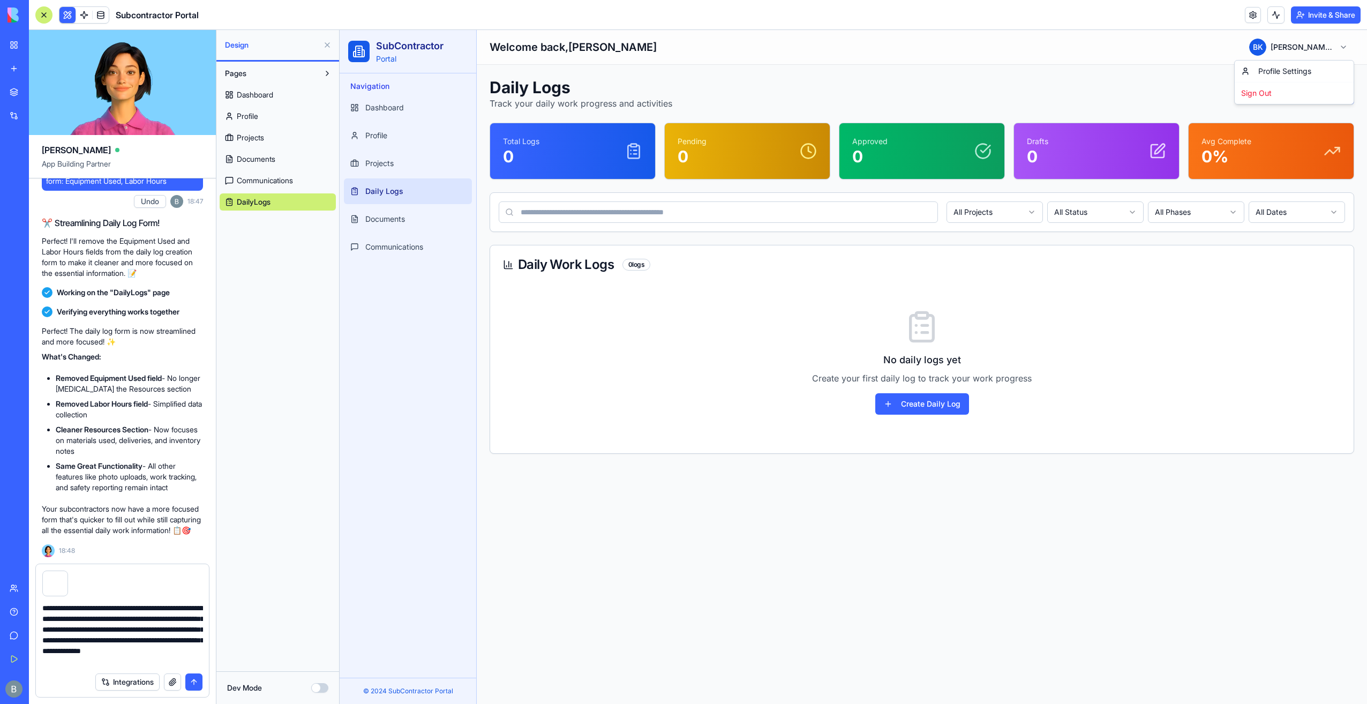
scroll to position [10, 0]
type textarea "**********"
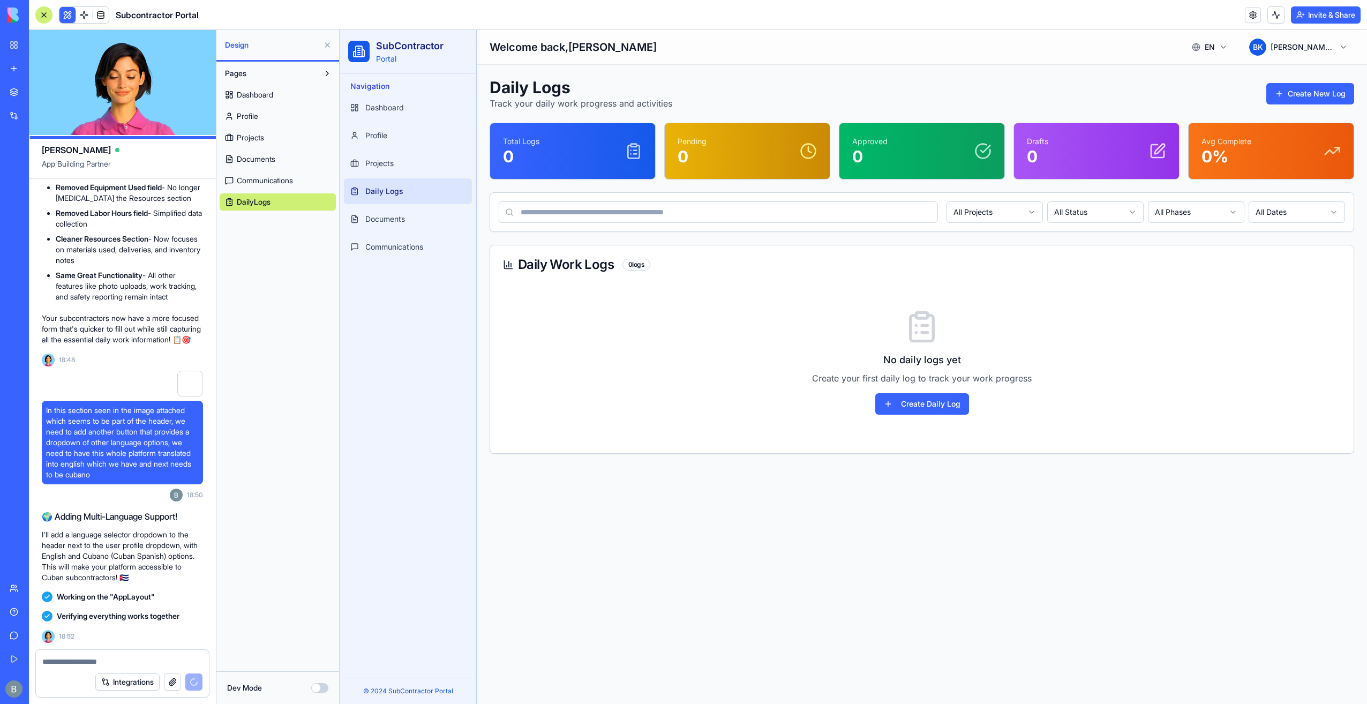
scroll to position [7945, 0]
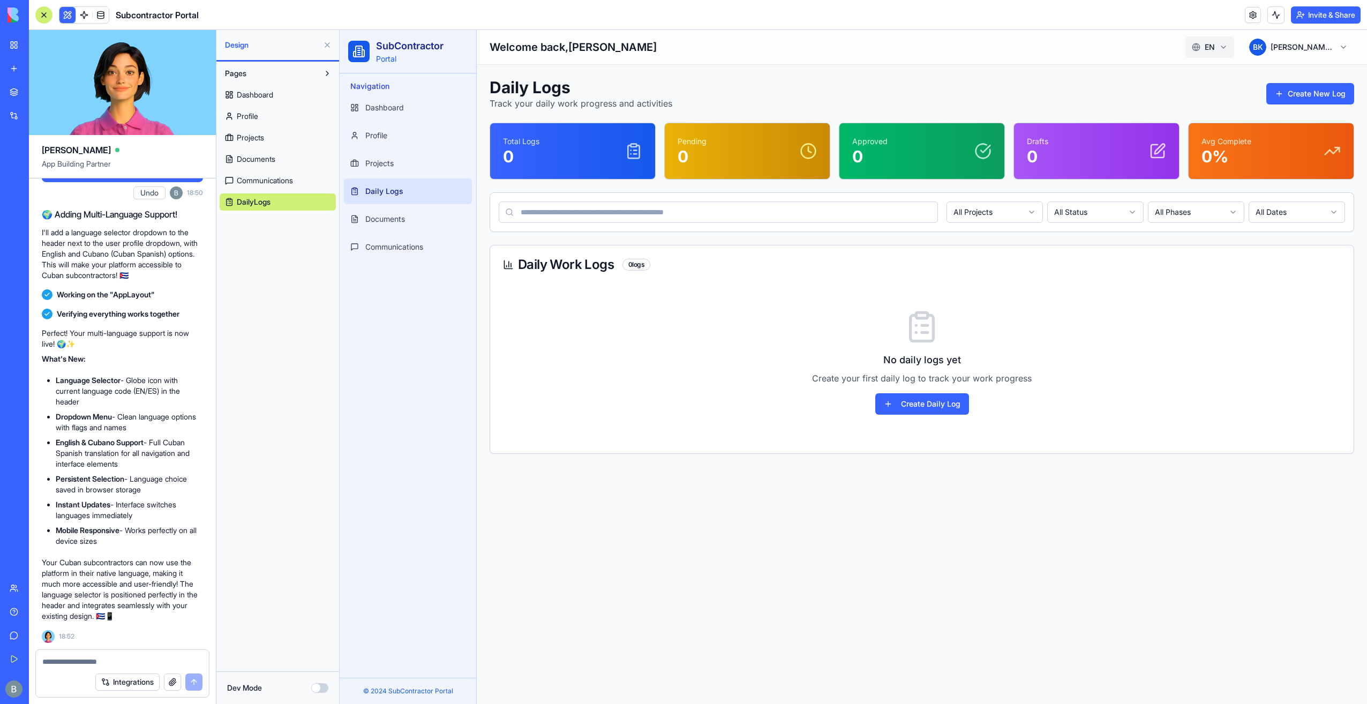
click at [1207, 44] on html "SubContractor Portal Navigation Dashboard Profile Projects Daily Logs Documents…" at bounding box center [854, 367] width 1028 height 674
click at [1179, 100] on span "Cubano" at bounding box center [1194, 94] width 66 height 11
click at [1211, 53] on html "SubContractor Portal Navigation Panel Principal Perfil Proyectos Registros Diar…" at bounding box center [854, 367] width 1028 height 674
click at [573, 88] on html "SubContractor Portal Navigation Panel Principal Perfil Proyectos Registros Diar…" at bounding box center [854, 367] width 1028 height 674
click at [391, 102] on link "Panel Principal" at bounding box center [408, 108] width 128 height 26
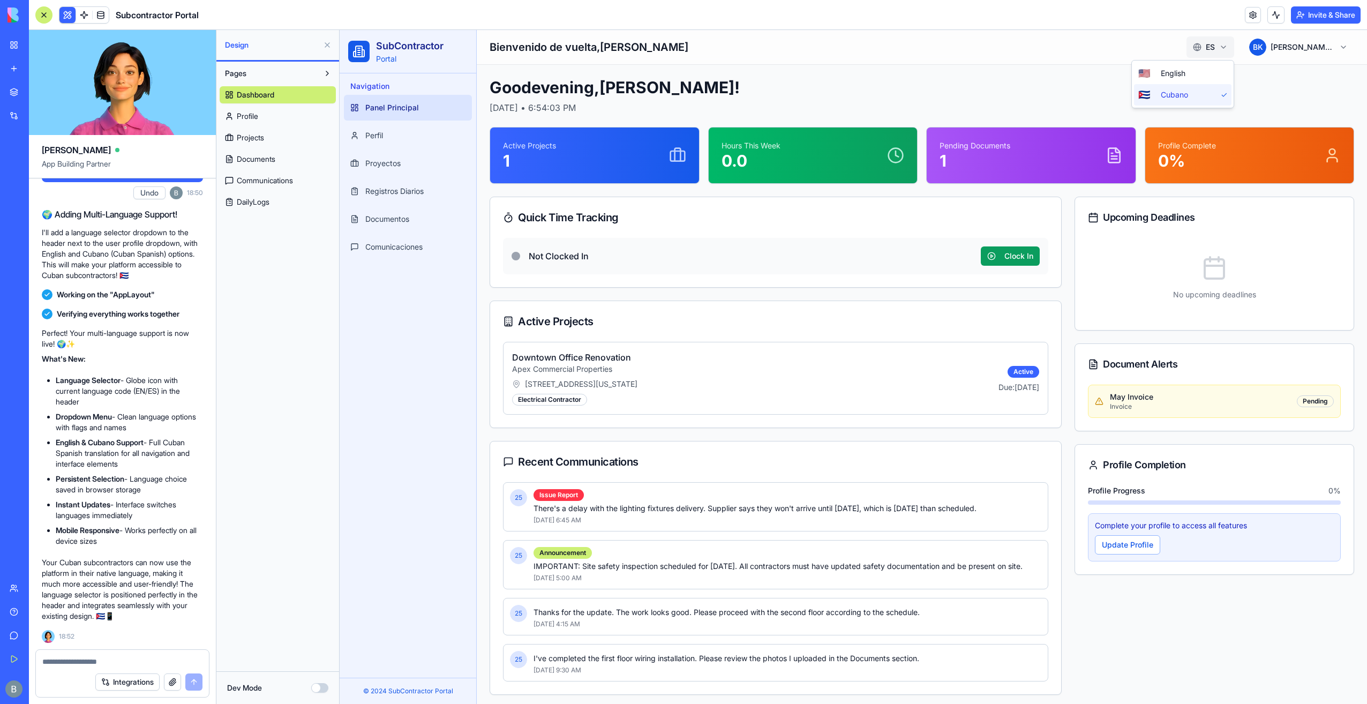
click at [1207, 47] on html "SubContractor Portal Navigation Panel Principal Perfil Proyectos Registros Diar…" at bounding box center [854, 369] width 1028 height 678
click at [1199, 72] on span "English" at bounding box center [1194, 73] width 66 height 11
click at [1208, 53] on html "SubContractor Portal Navigation Dashboard Profile Projects Daily Logs Documents…" at bounding box center [854, 369] width 1028 height 678
click at [1183, 100] on div "🇨🇺 Cubano" at bounding box center [1183, 94] width 98 height 21
click at [116, 662] on textarea at bounding box center [122, 661] width 161 height 11
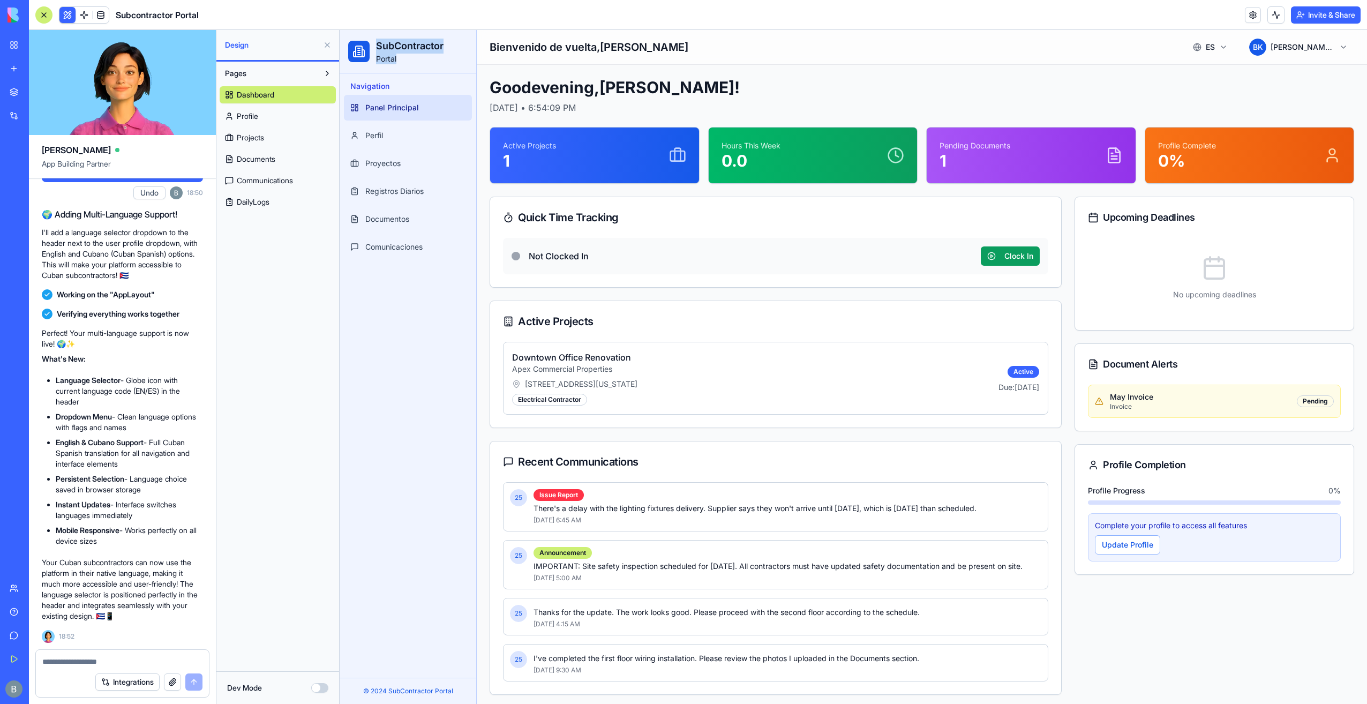
drag, startPoint x: 407, startPoint y: 59, endPoint x: 376, endPoint y: 48, distance: 32.9
click at [376, 48] on div "SubContractor Portal" at bounding box center [410, 52] width 68 height 26
copy div "SubContractor Portal"
click at [68, 658] on textarea at bounding box center [122, 661] width 161 height 11
paste textarea "**********"
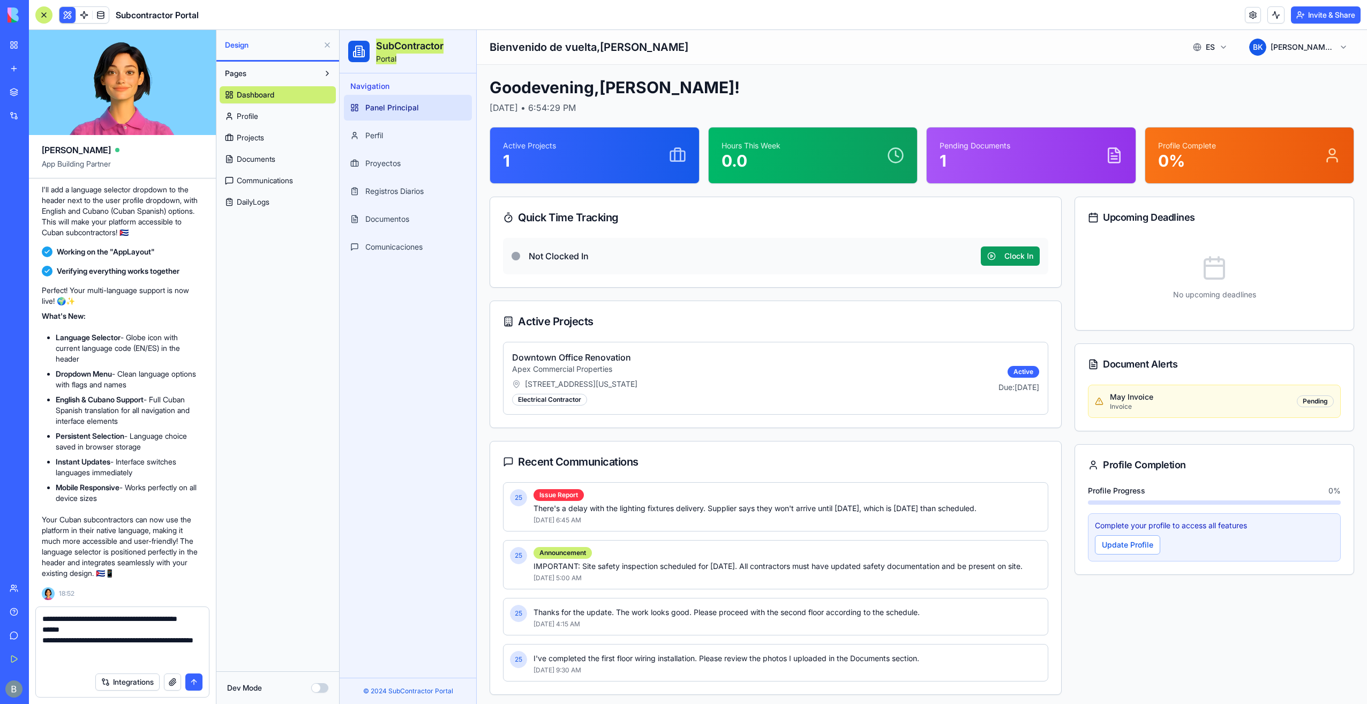
type textarea "**********"
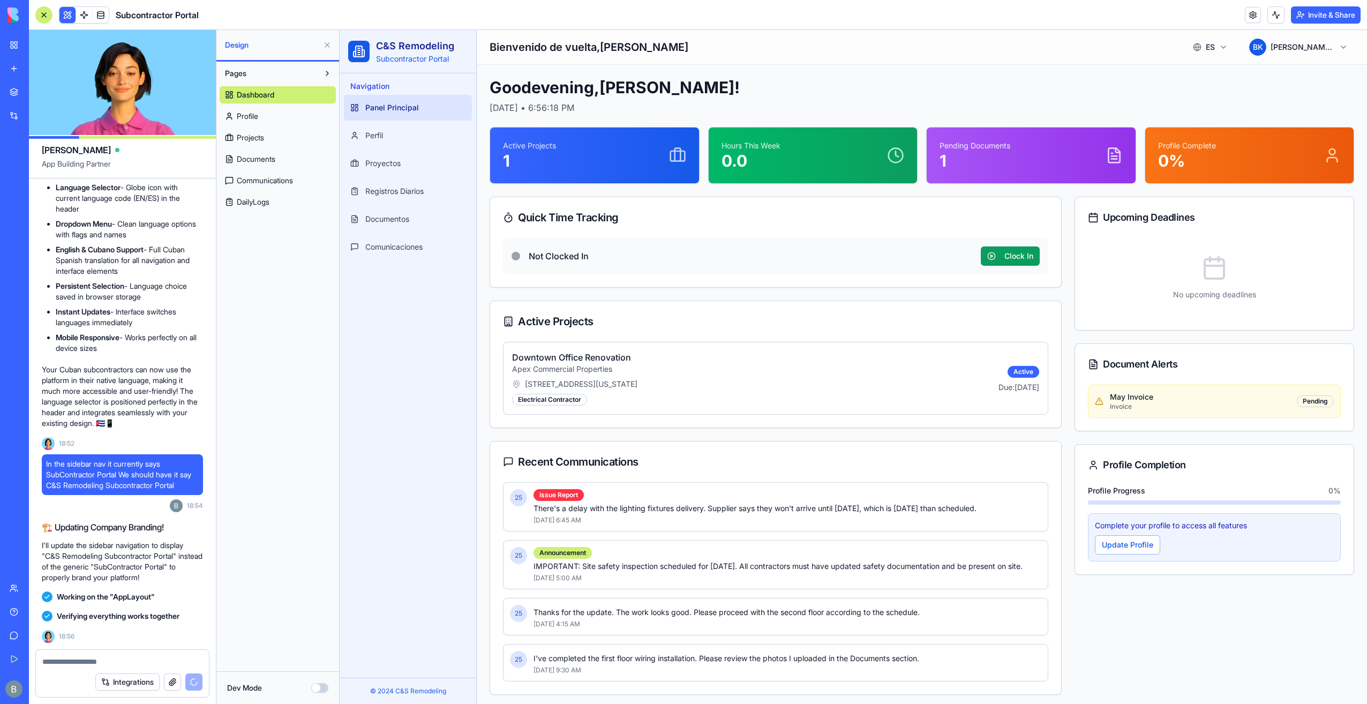
scroll to position [8371, 0]
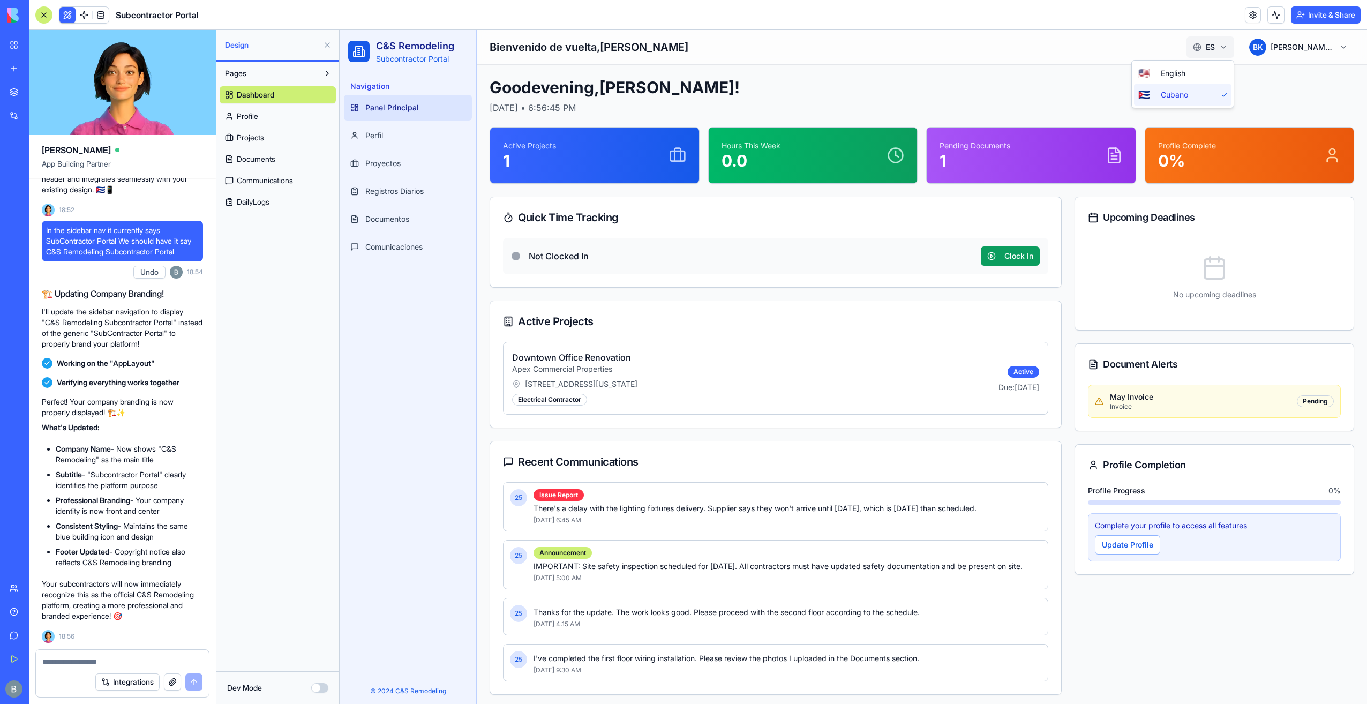
click at [1210, 54] on html "C&S Remodeling Subcontractor Portal Navigation Panel Principal Perfil Proyectos…" at bounding box center [854, 369] width 1028 height 678
click at [1198, 71] on span "English" at bounding box center [1194, 73] width 66 height 11
click at [1209, 52] on html "C&S Remodeling Subcontractor Portal Navigation Dashboard Profile Projects Daily…" at bounding box center [854, 369] width 1028 height 678
click at [1164, 61] on div "🇺🇸 English ✓ 🇨🇺 Cubano" at bounding box center [1183, 84] width 103 height 48
click at [942, 38] on html "C&S Remodeling Subcontractor Portal Navigation Dashboard Profile Projects Daily…" at bounding box center [854, 369] width 1028 height 678
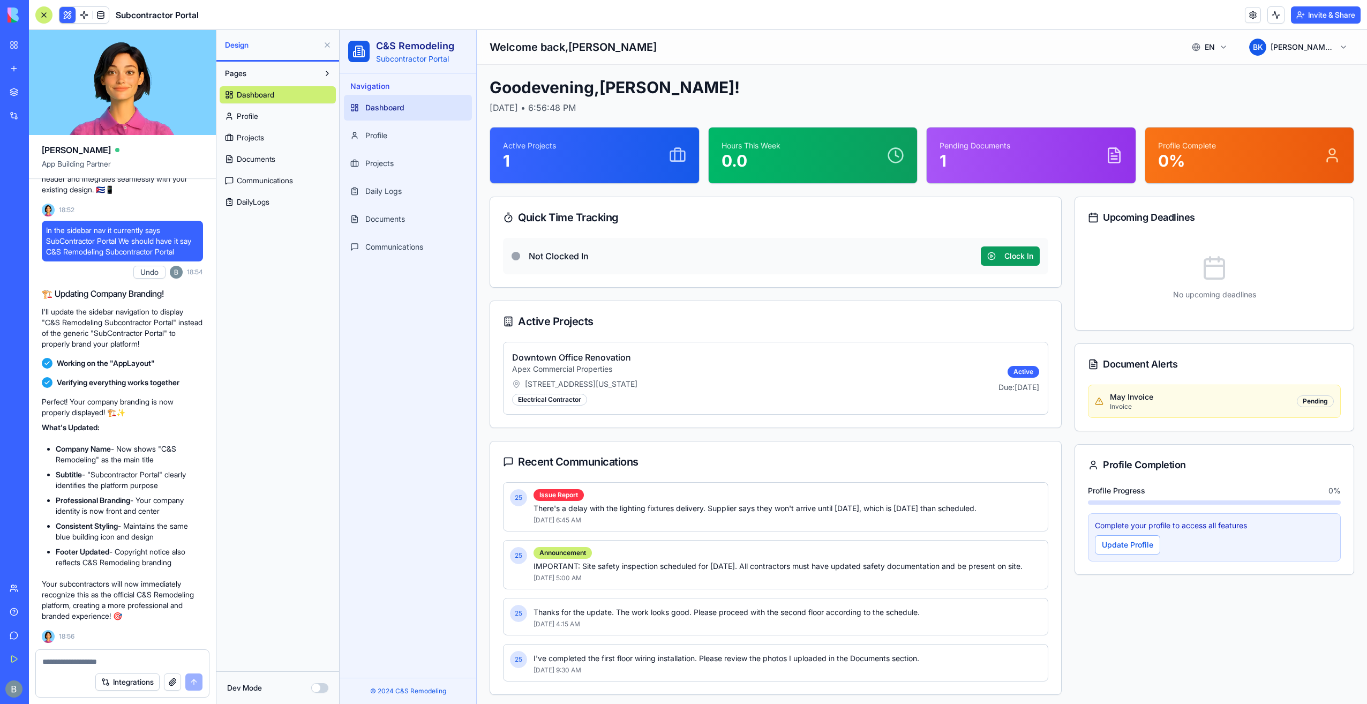
click at [728, 55] on div "Toggle Sidebar Welcome back , Benjamin Benjamin EN 🇺🇸 B K Benjamin Kressner" at bounding box center [922, 47] width 891 height 34
click at [403, 126] on link "Profile" at bounding box center [408, 136] width 128 height 26
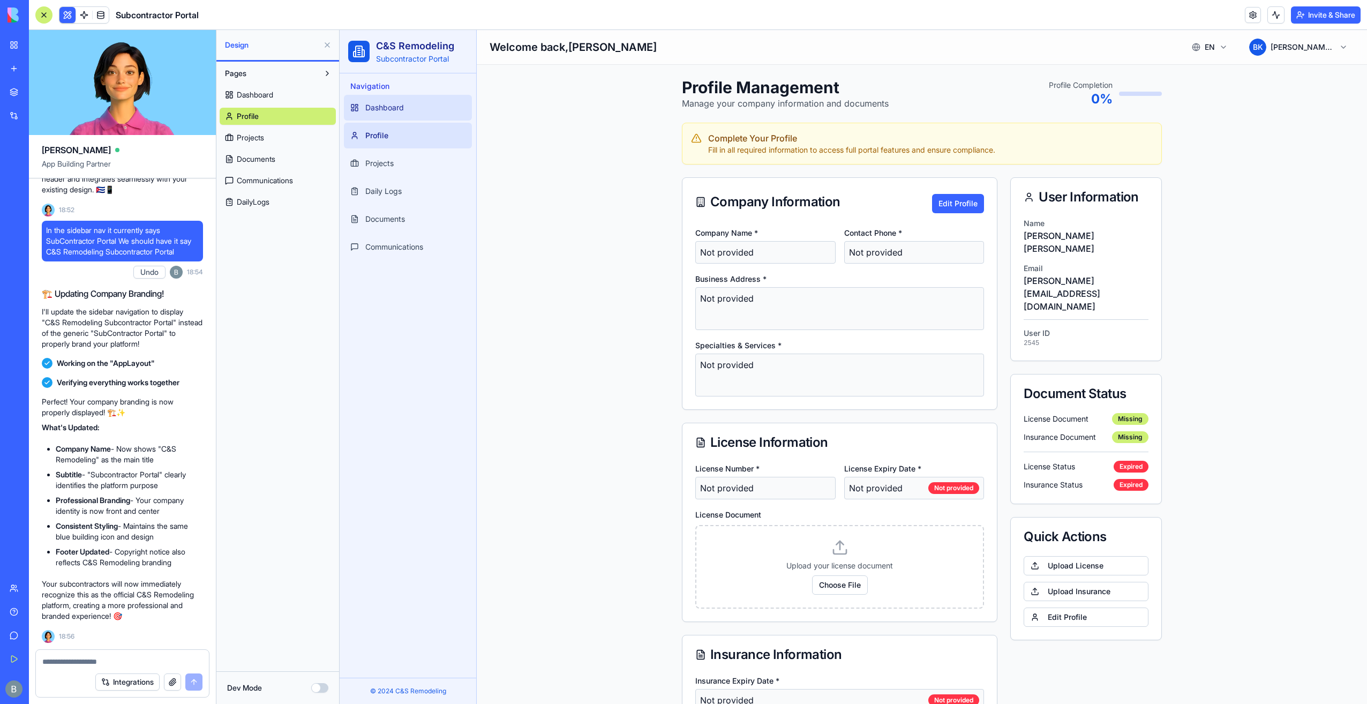
click at [402, 104] on span "Dashboard" at bounding box center [384, 107] width 39 height 11
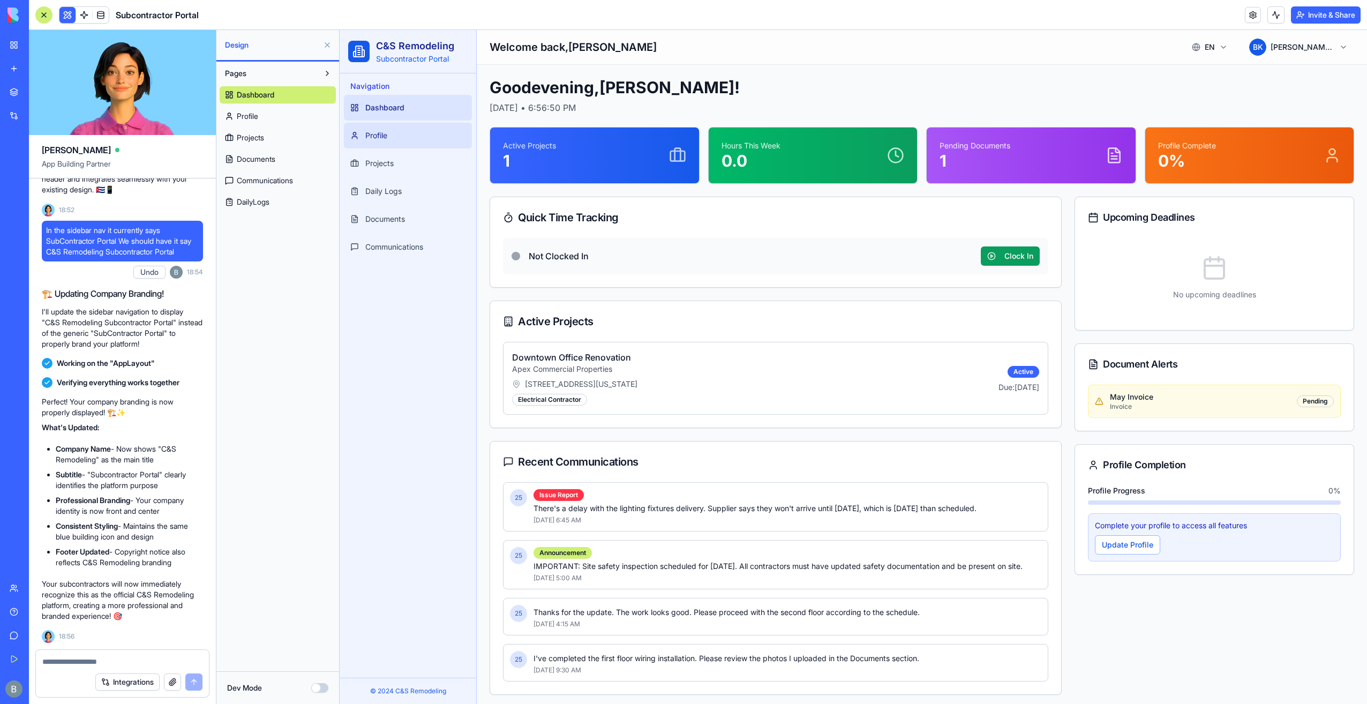
click at [401, 124] on link "Profile" at bounding box center [408, 136] width 128 height 26
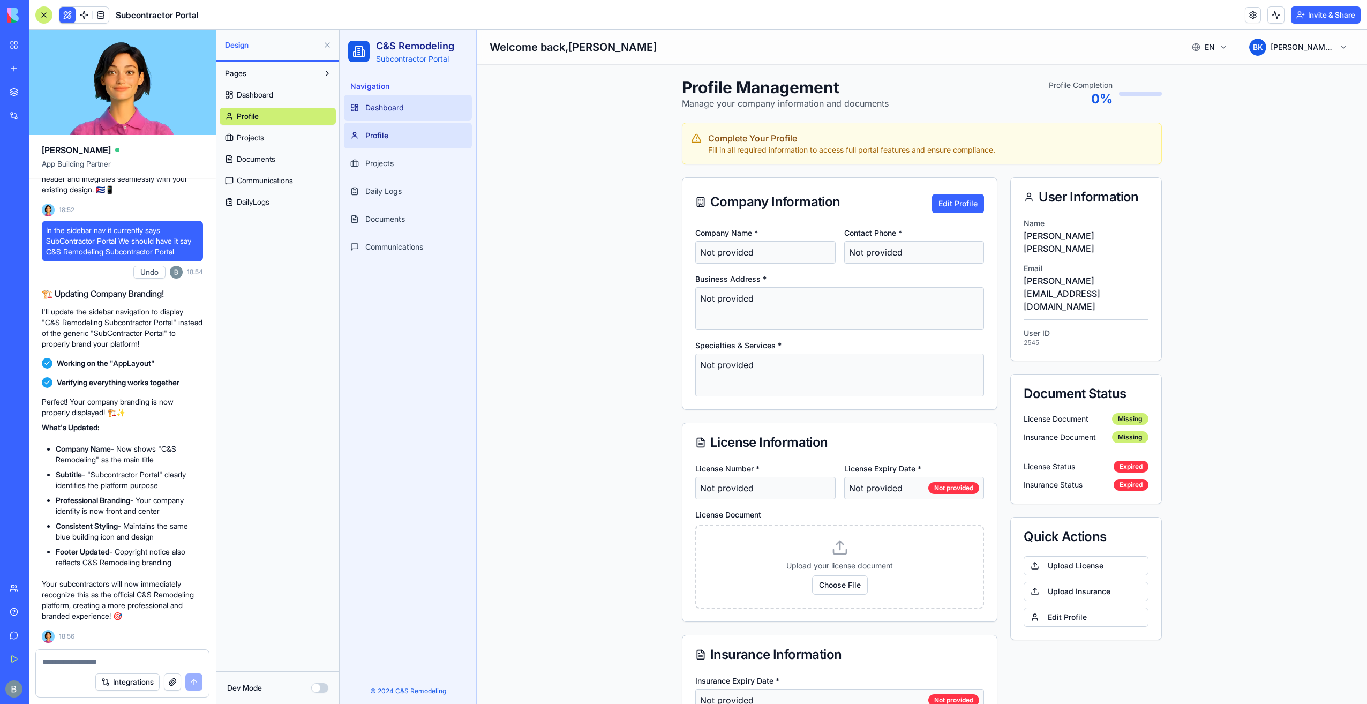
click at [403, 99] on link "Dashboard" at bounding box center [408, 108] width 128 height 26
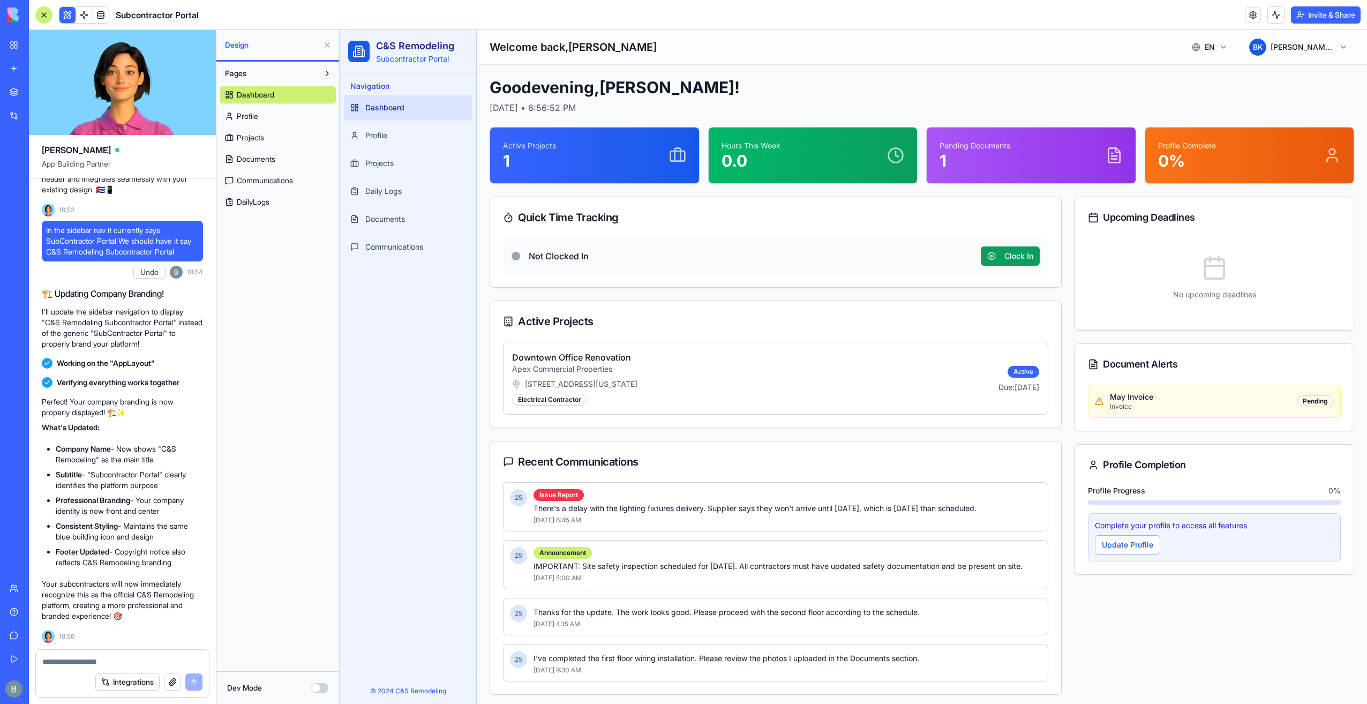
click at [420, 120] on link "Dashboard" at bounding box center [408, 108] width 128 height 26
click at [418, 132] on link "Profile" at bounding box center [408, 136] width 128 height 26
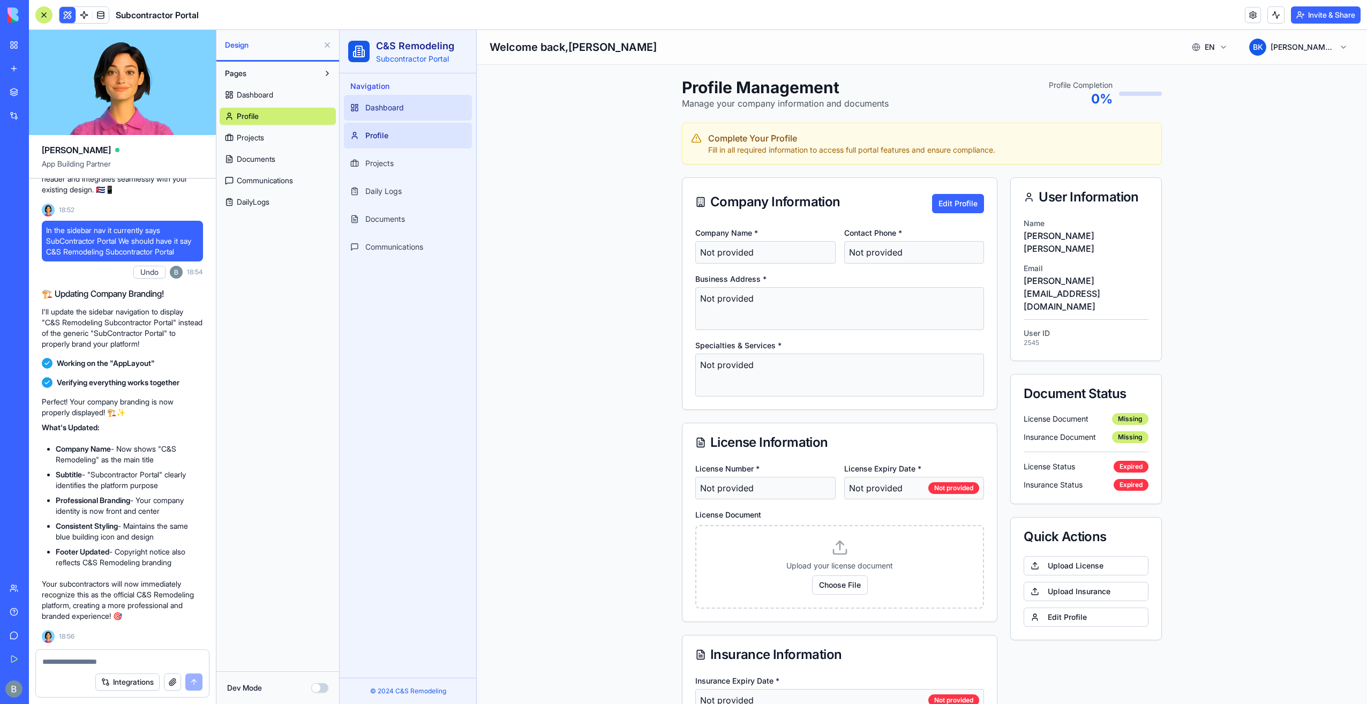
click at [417, 99] on link "Dashboard" at bounding box center [408, 108] width 128 height 26
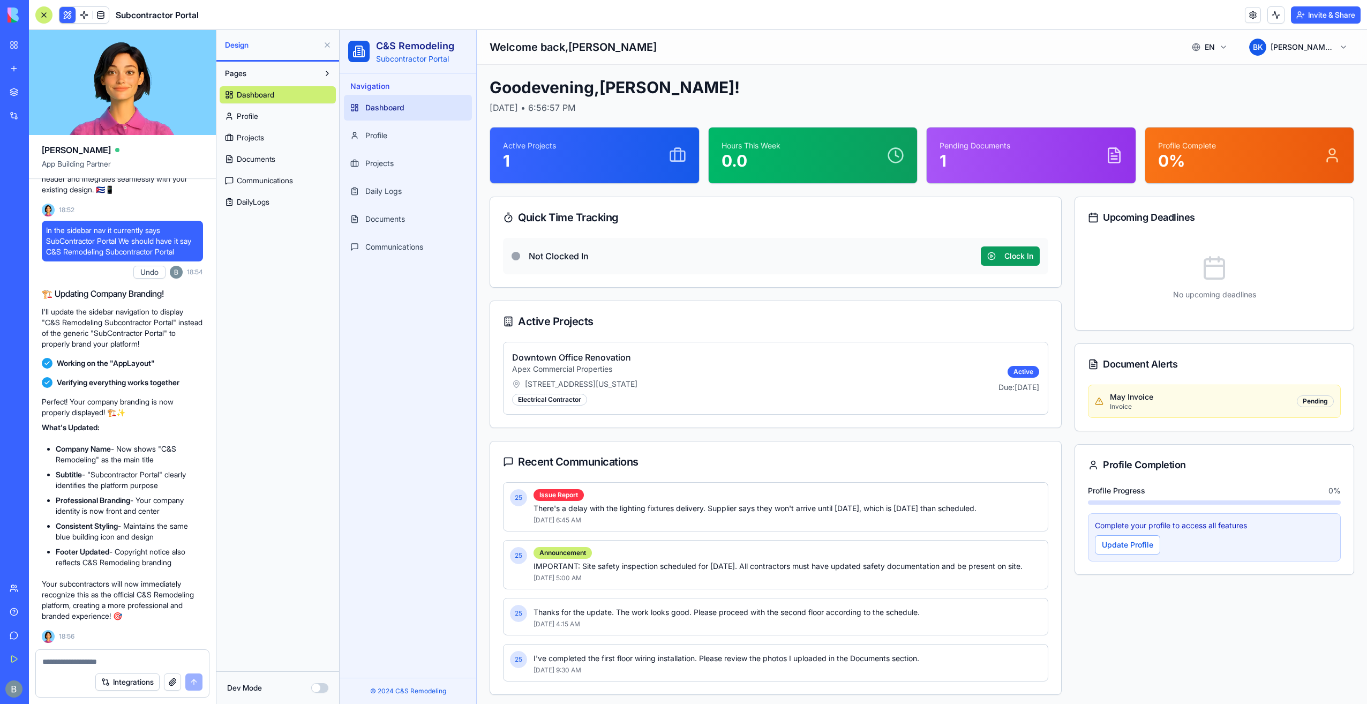
click at [121, 667] on textarea at bounding box center [122, 661] width 161 height 11
paste textarea "*"
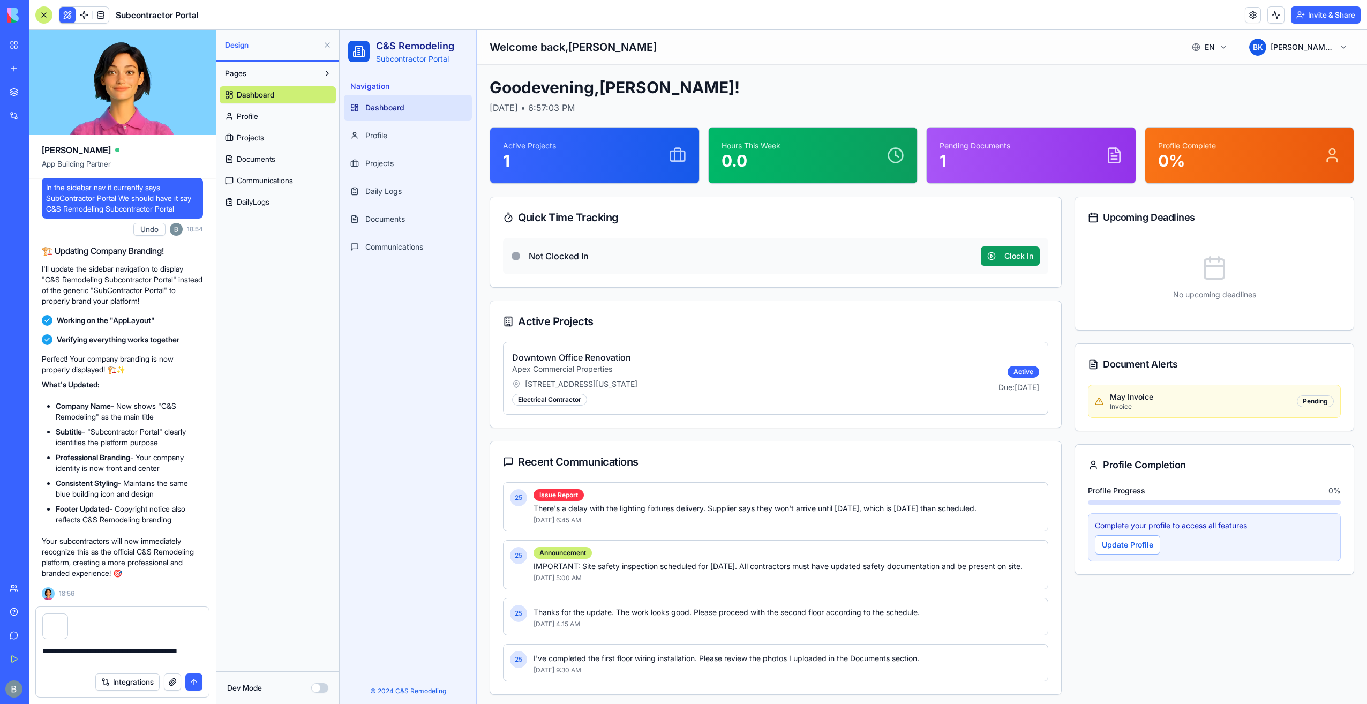
type textarea "**********"
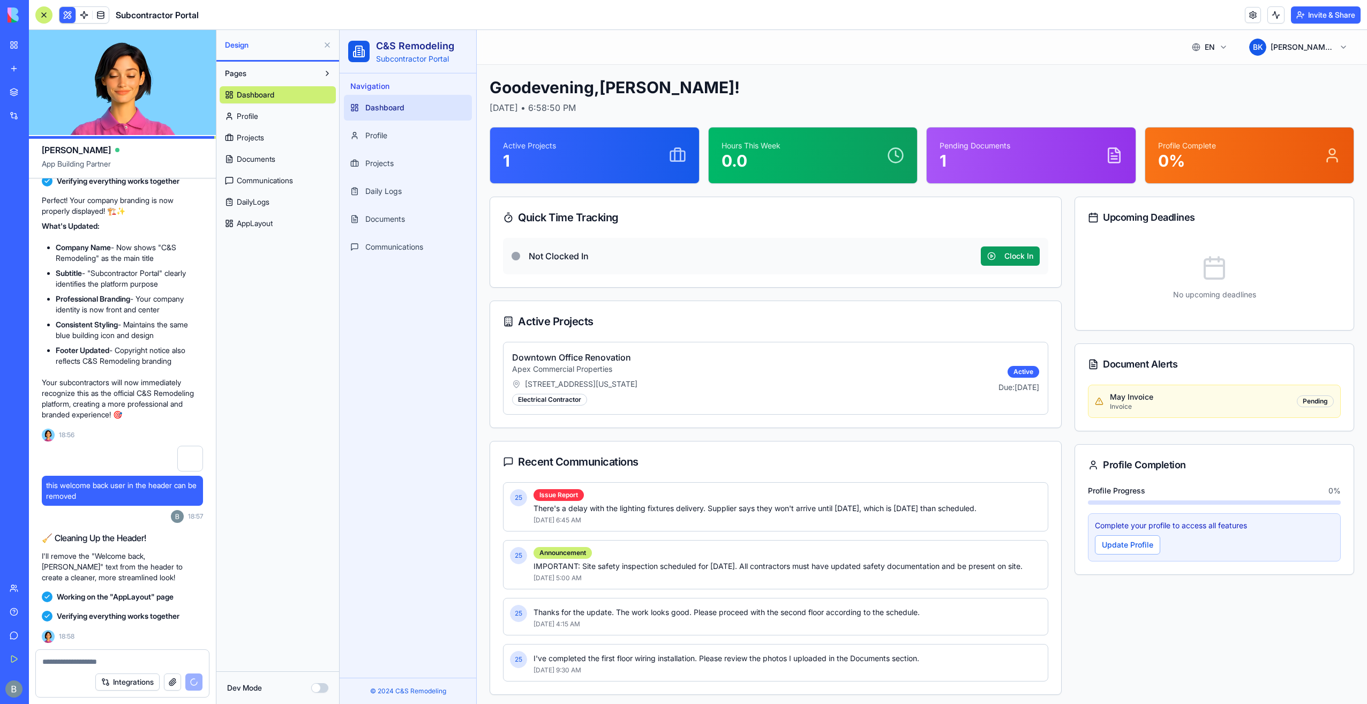
scroll to position [8817, 0]
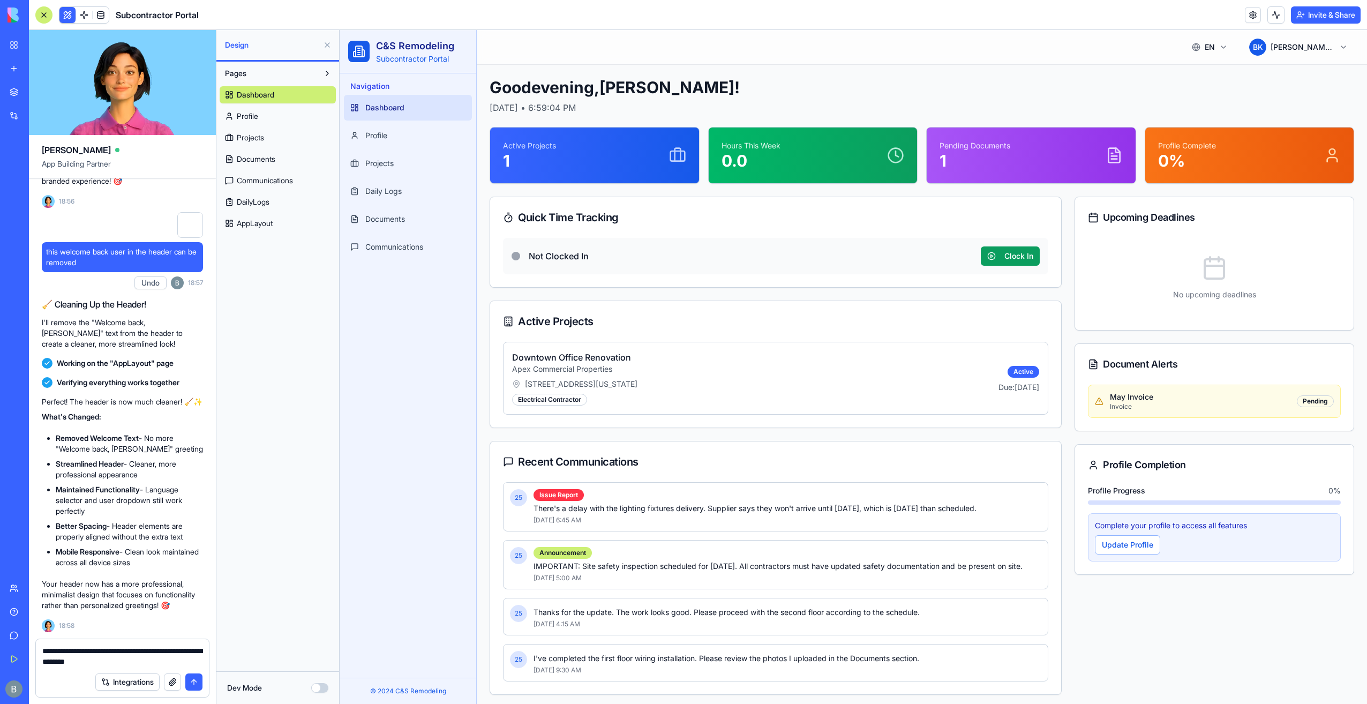
type textarea "**********"
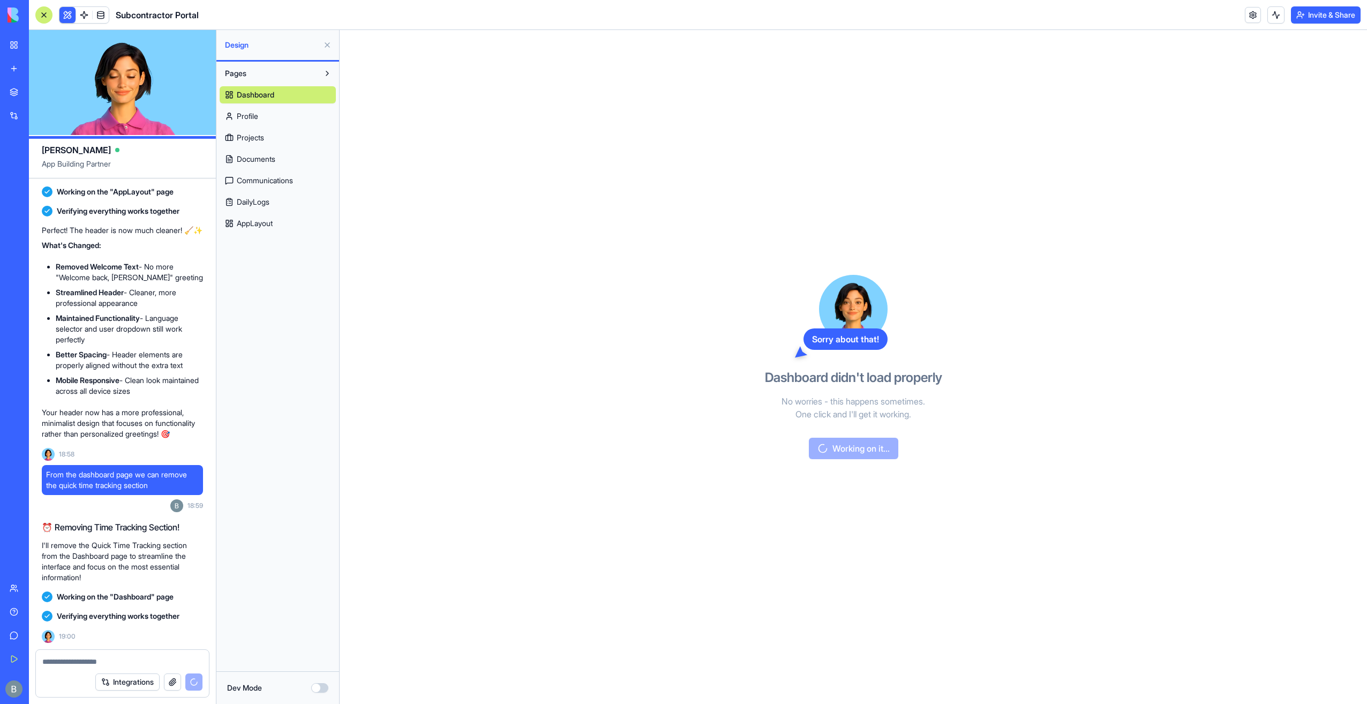
scroll to position [9244, 0]
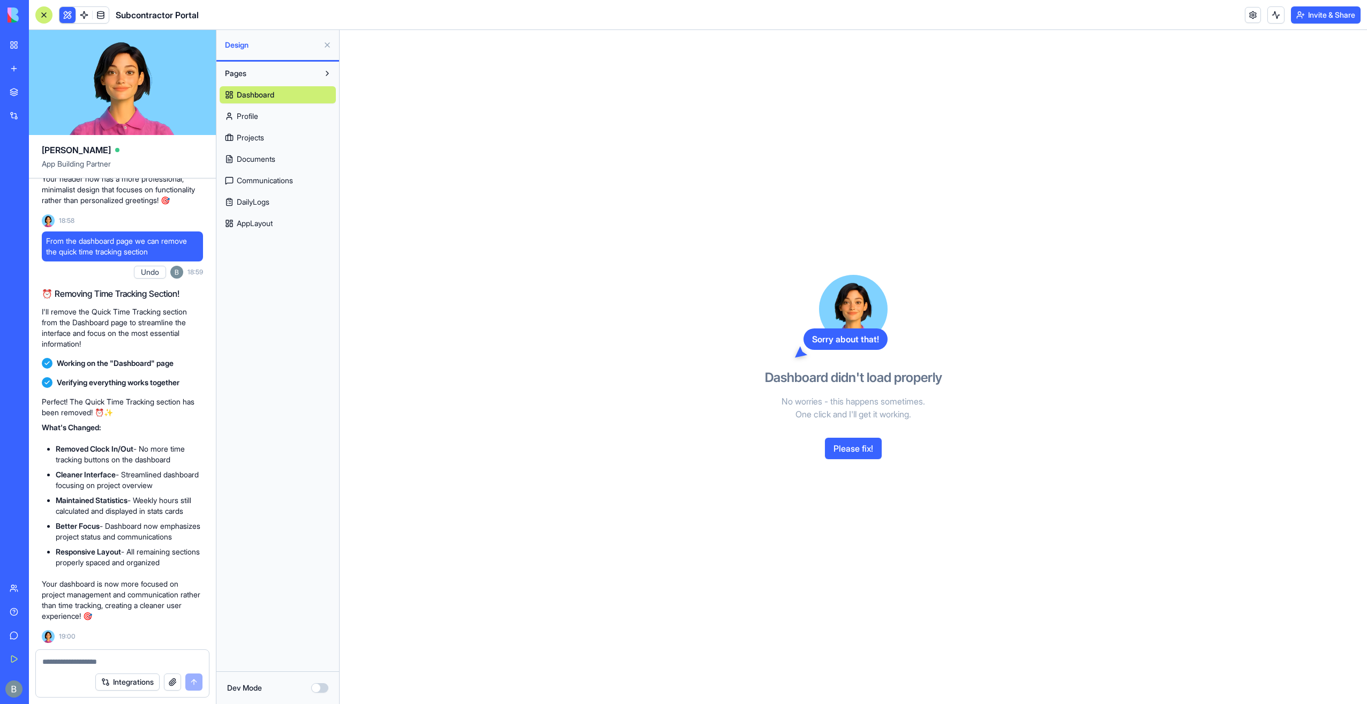
click at [263, 98] on span "Dashboard" at bounding box center [256, 94] width 38 height 11
click at [258, 110] on link "Profile" at bounding box center [278, 116] width 116 height 17
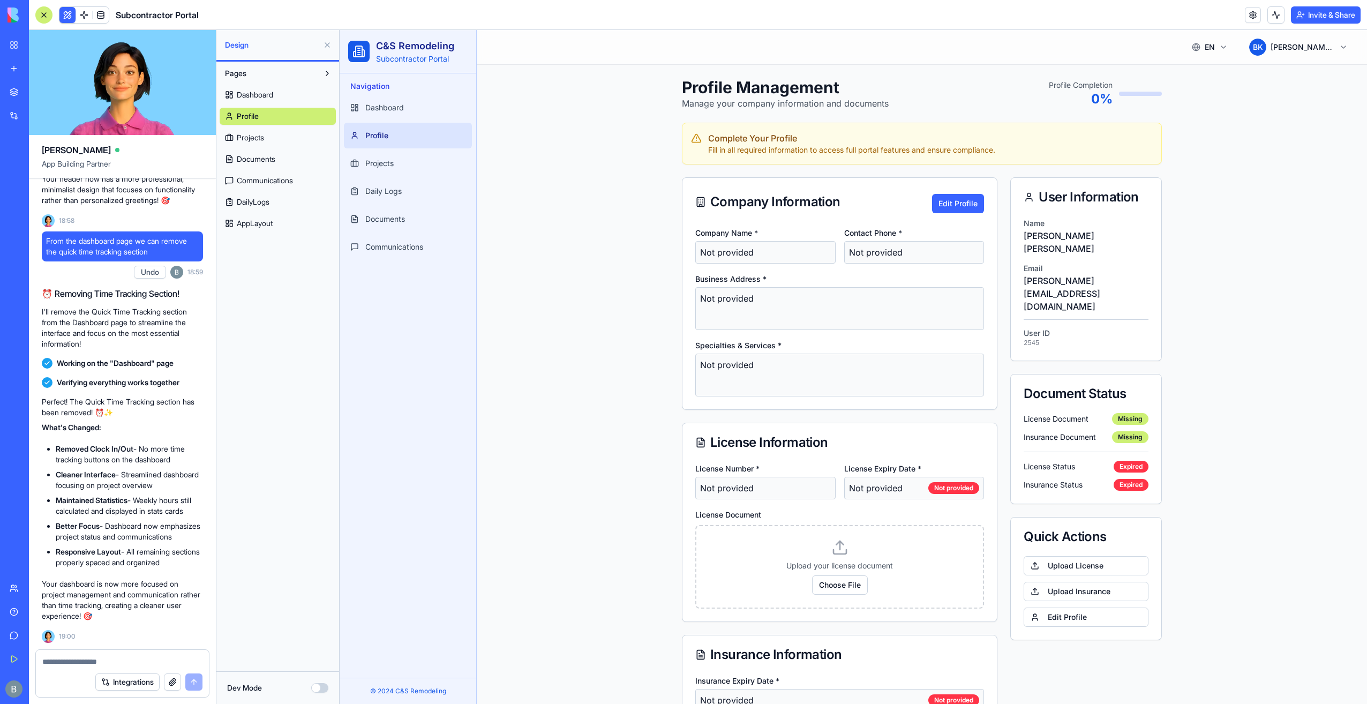
click at [257, 95] on span "Dashboard" at bounding box center [255, 94] width 36 height 11
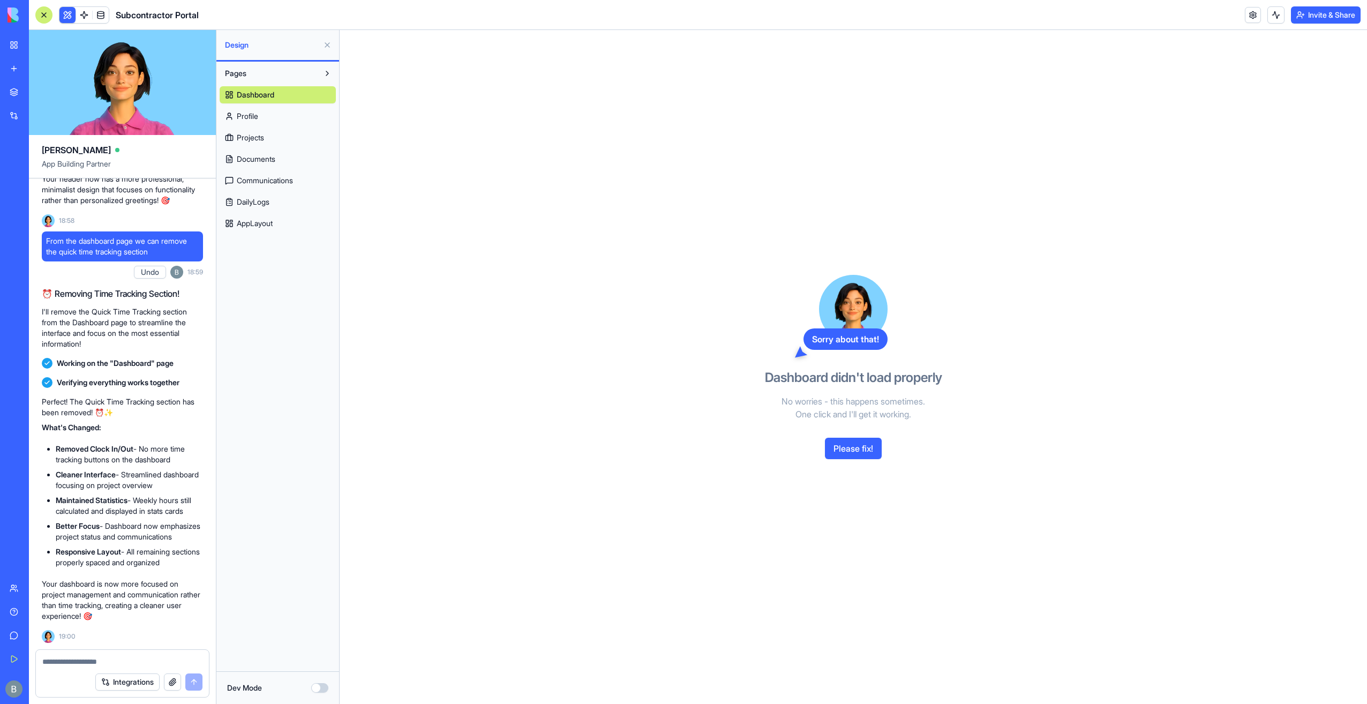
click at [839, 447] on button "Please fix!" at bounding box center [853, 448] width 57 height 21
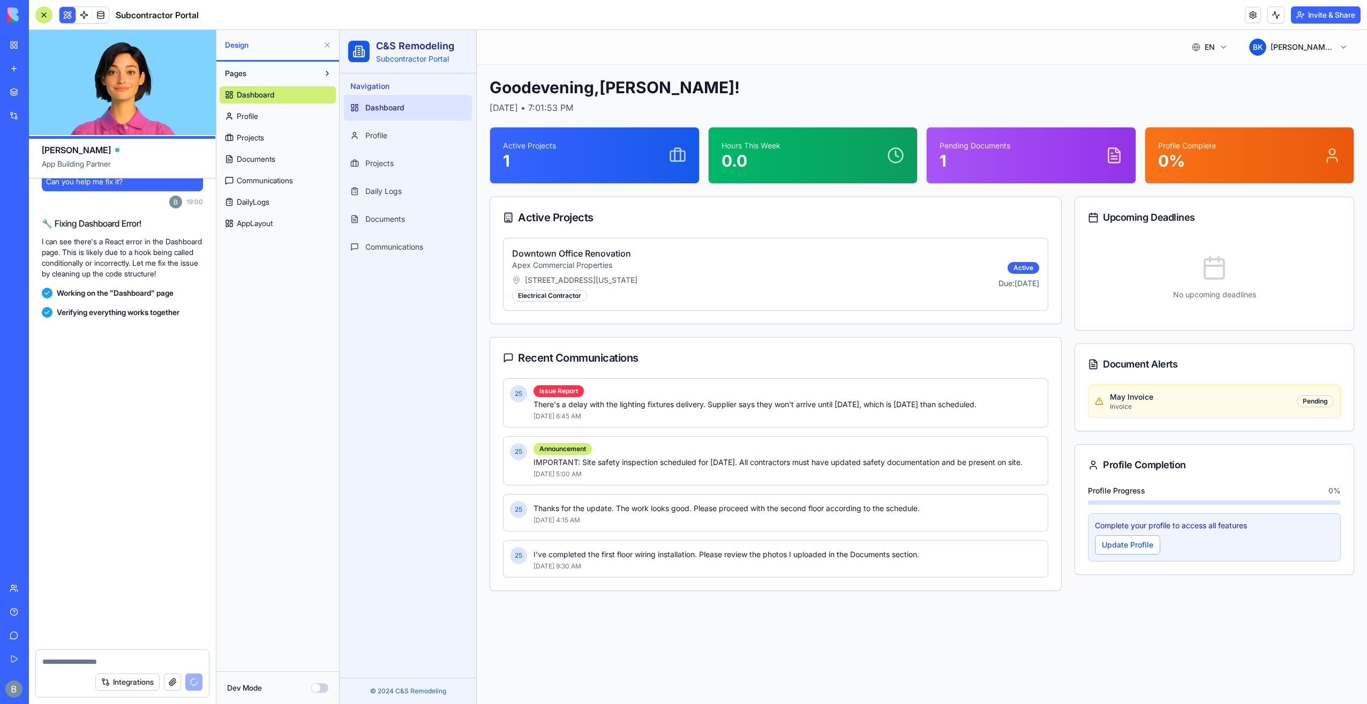
scroll to position [9749, 0]
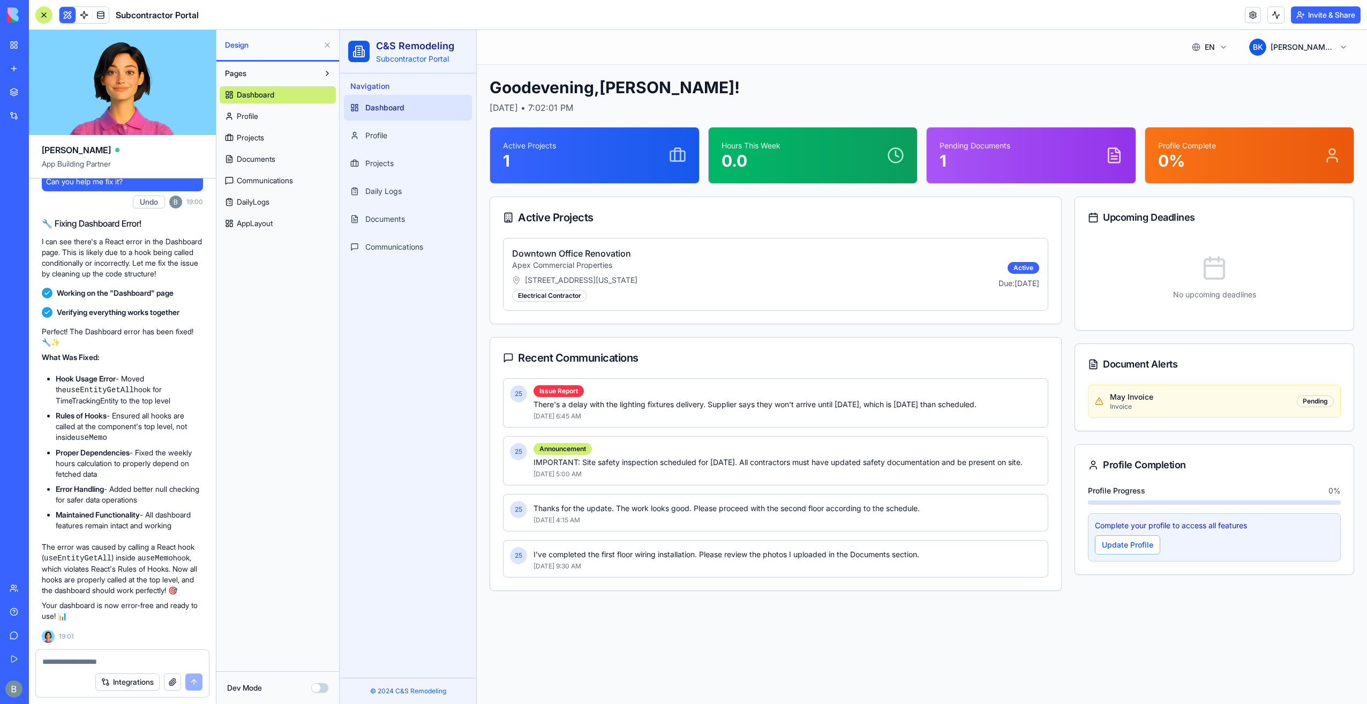
click at [145, 657] on textarea at bounding box center [122, 661] width 161 height 11
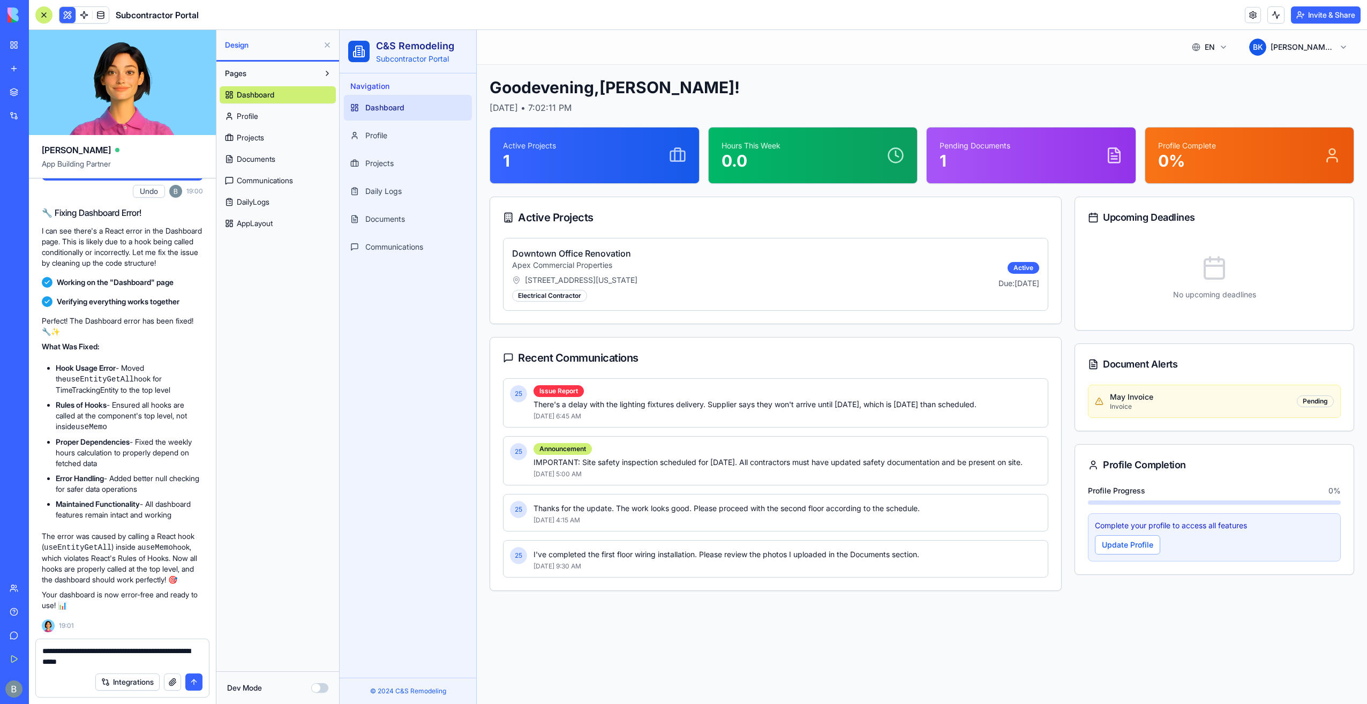
type textarea "**********"
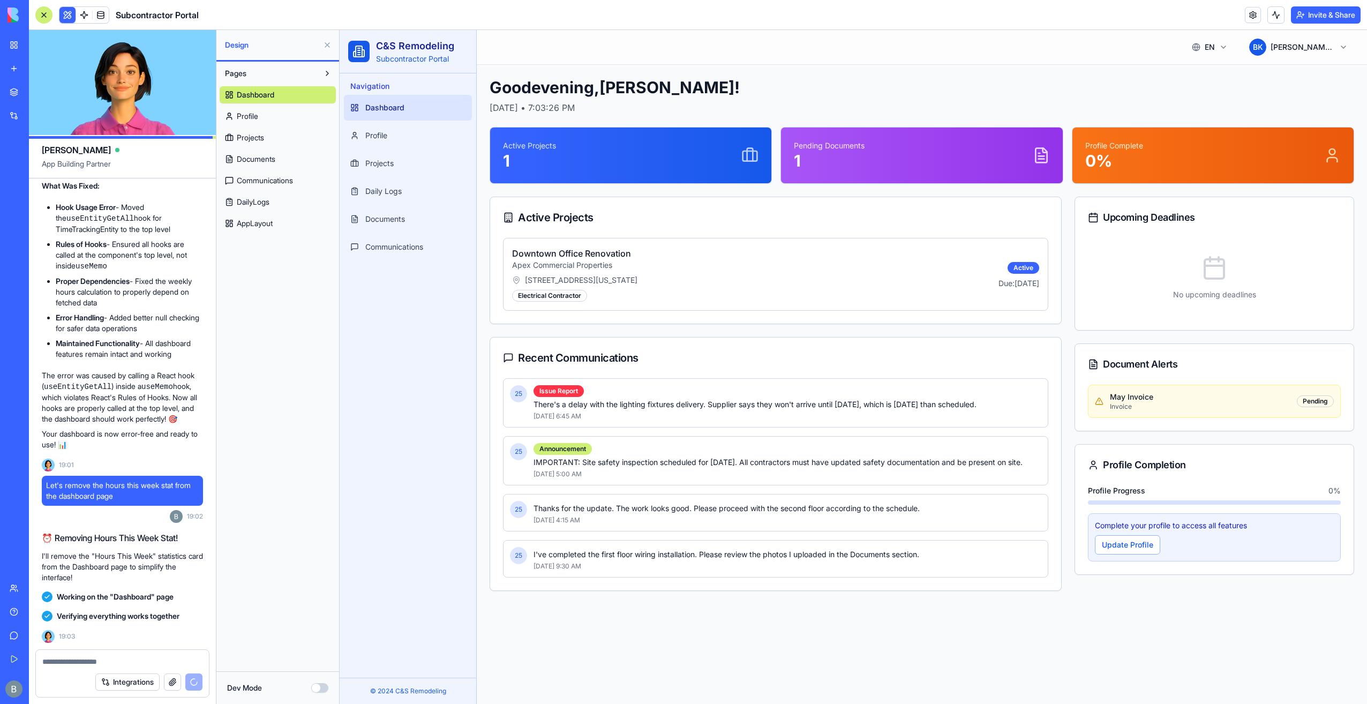
scroll to position [10176, 0]
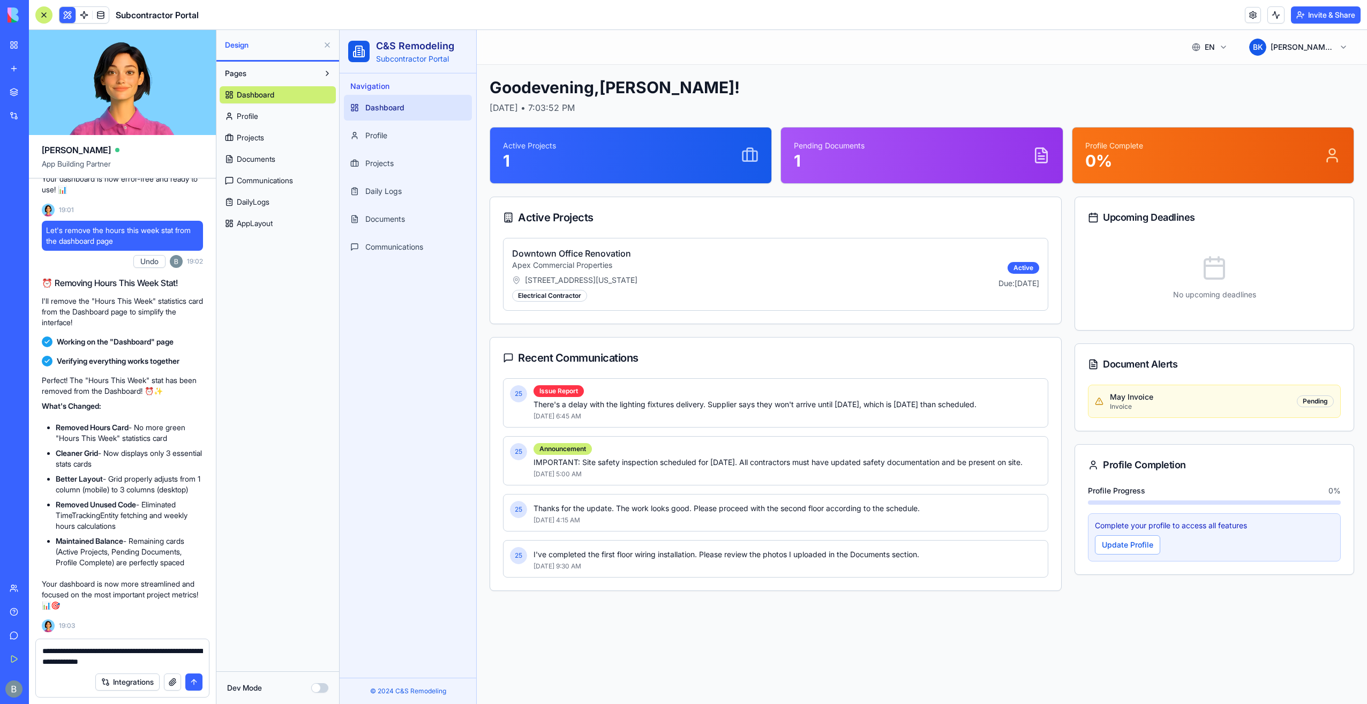
type textarea "**********"
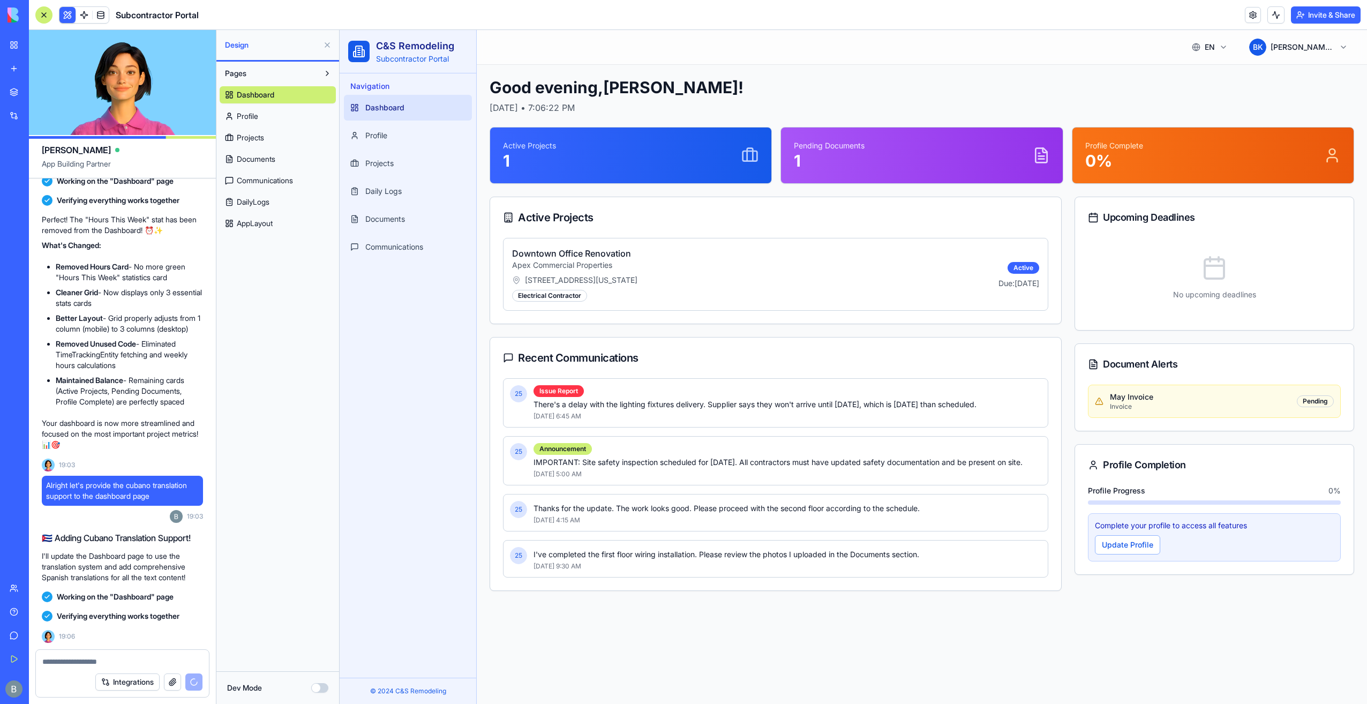
scroll to position [10785, 0]
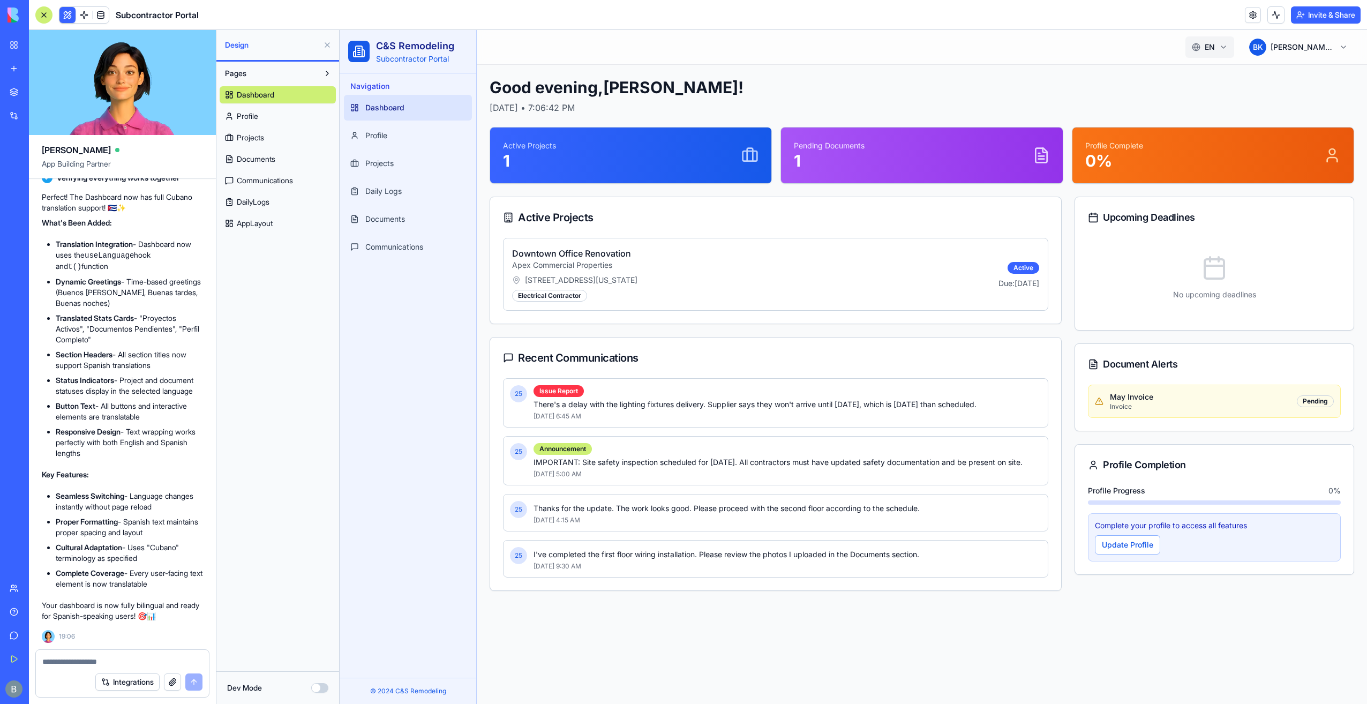
click at [1230, 46] on html "C&S Remodeling Subcontractor Portal Navigation Dashboard Profile Projects Daily…" at bounding box center [854, 367] width 1028 height 674
click at [1193, 89] on span "Cubano" at bounding box center [1194, 94] width 66 height 11
drag, startPoint x: 719, startPoint y: 276, endPoint x: 505, endPoint y: 249, distance: 215.6
click at [505, 249] on div "Downtown Office Renovation Apex Commercial Properties 123 Main Street, Suite 50…" at bounding box center [775, 274] width 545 height 73
click at [484, 260] on div "Buenas noches , Benjamin ! Thursday, September 18th, 2025 • 7:06:54 PM Proyecto…" at bounding box center [922, 334] width 891 height 539
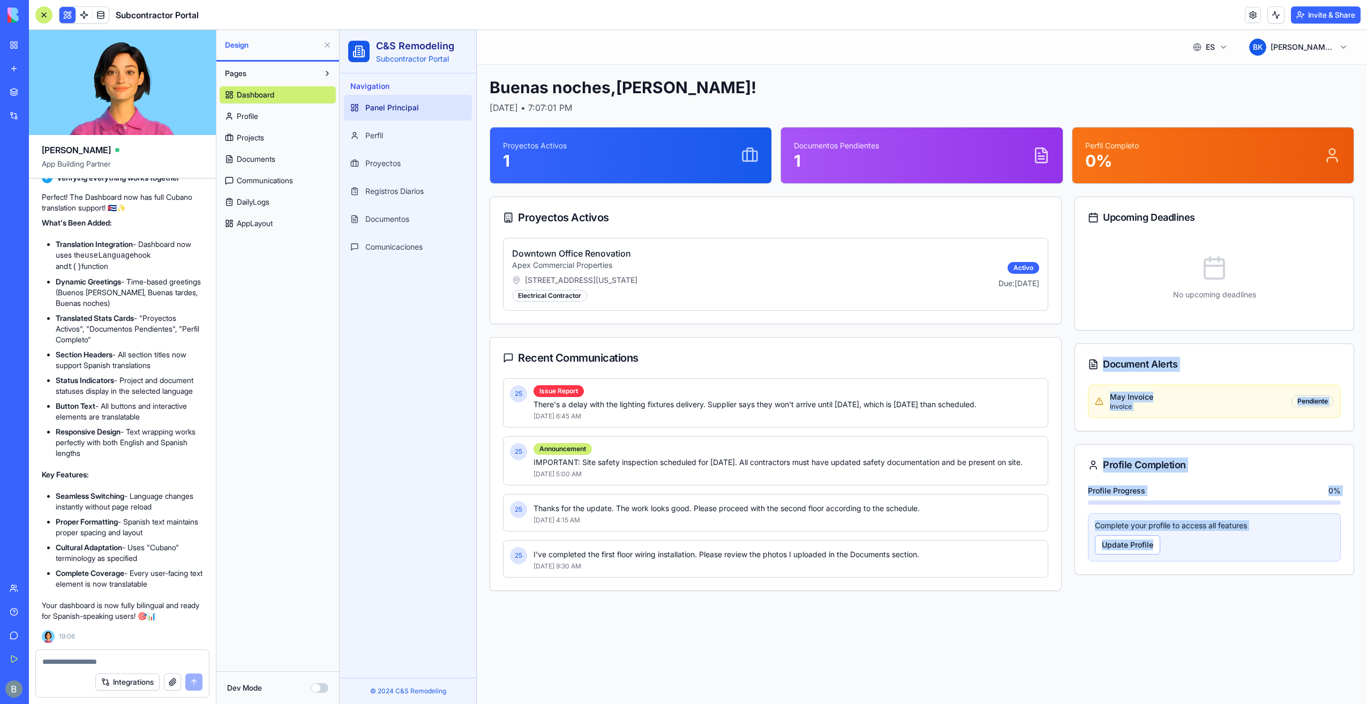
drag, startPoint x: 1088, startPoint y: 361, endPoint x: 1222, endPoint y: 552, distance: 233.1
click at [1222, 552] on div "Upcoming Deadlines No upcoming deadlines Document Alerts May Invoice Invoice Pe…" at bounding box center [1215, 394] width 280 height 394
click at [1084, 208] on div "Upcoming Deadlines" at bounding box center [1214, 217] width 279 height 41
drag, startPoint x: 1102, startPoint y: 241, endPoint x: 1211, endPoint y: 548, distance: 326.6
click at [1211, 548] on div "Upcoming Deadlines No upcoming deadlines Document Alerts May Invoice Invoice Pe…" at bounding box center [1215, 394] width 280 height 394
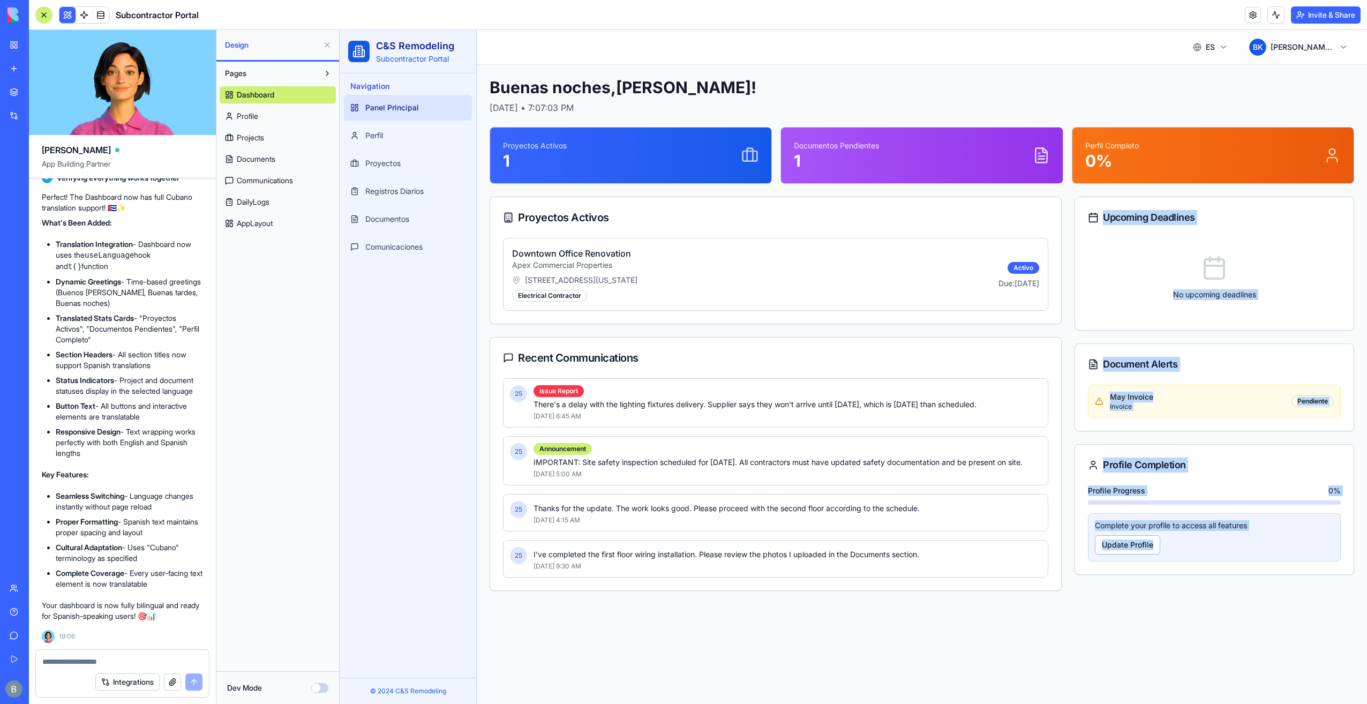
copy div "Upcoming Deadlines No upcoming deadlines Document Alerts May Invoice Invoice Pe…"
drag, startPoint x: 133, startPoint y: 664, endPoint x: 133, endPoint y: 673, distance: 8.6
click at [133, 665] on textarea at bounding box center [122, 661] width 161 height 11
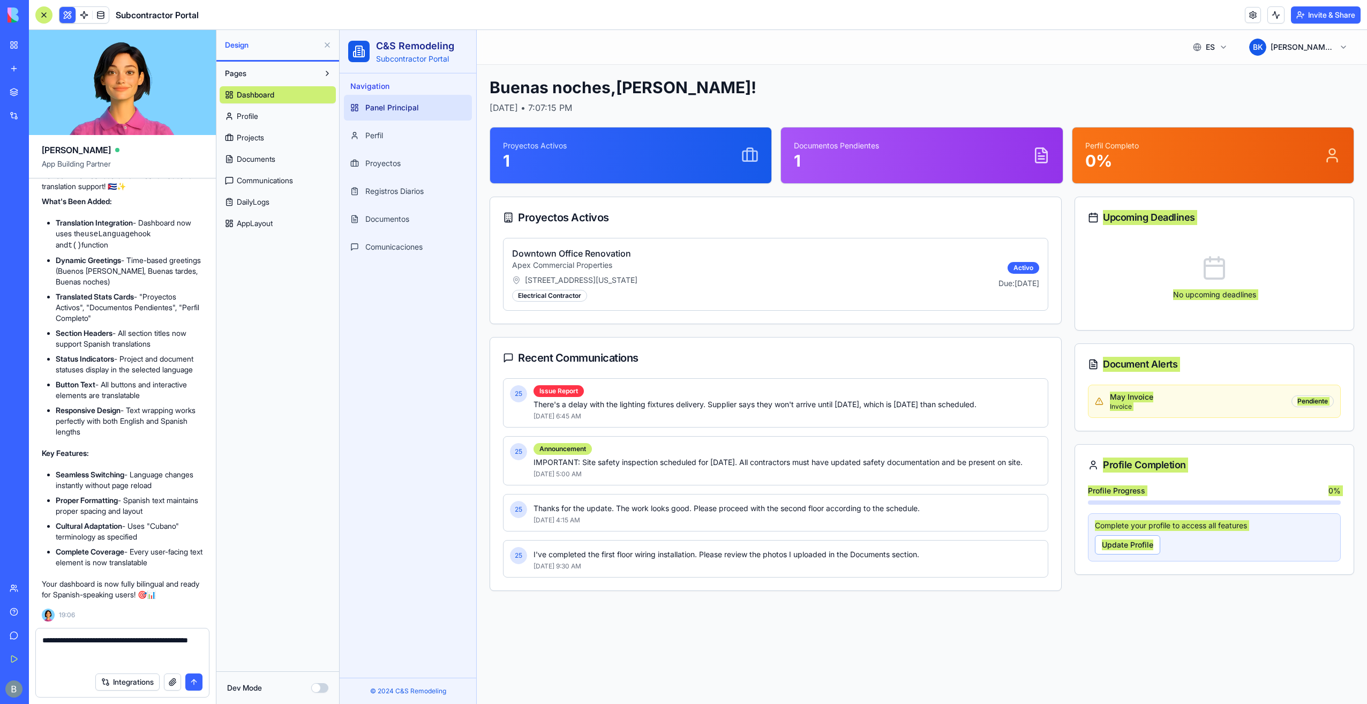
paste textarea "**********"
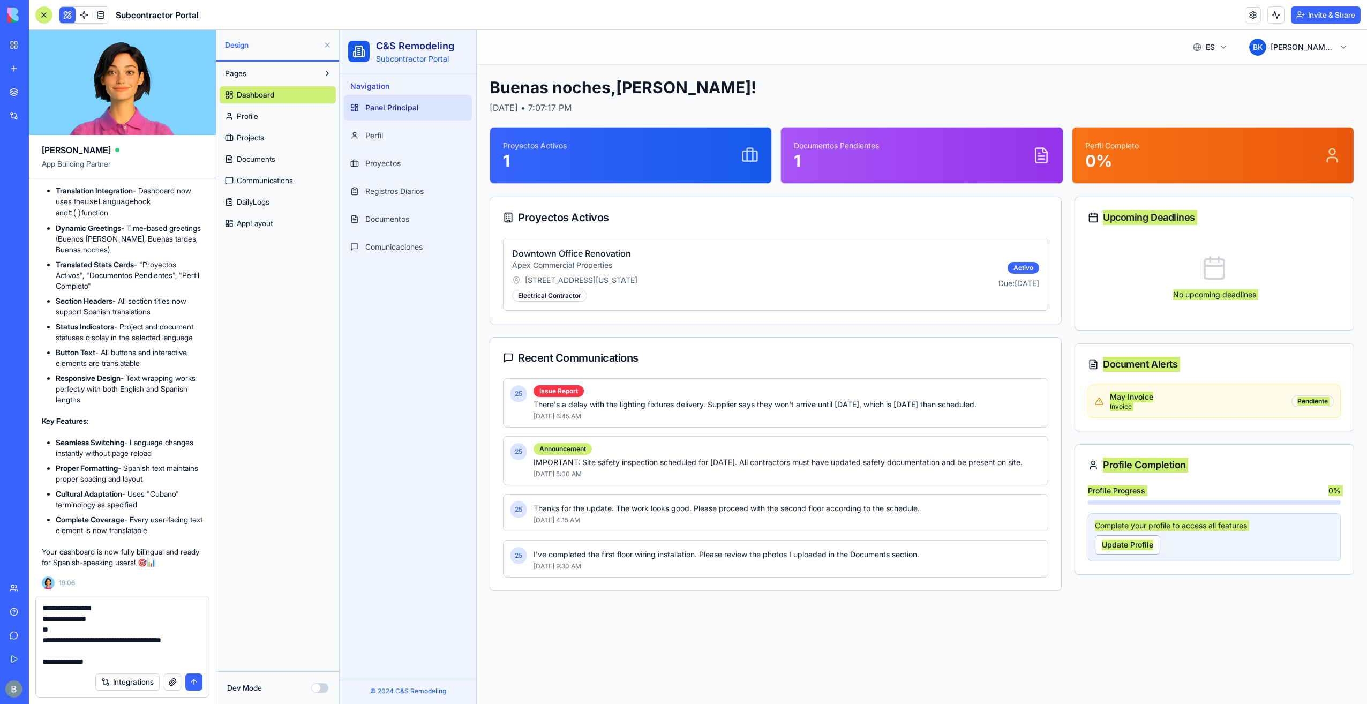
scroll to position [128, 0]
drag, startPoint x: 490, startPoint y: 107, endPoint x: 685, endPoint y: 109, distance: 194.5
click at [685, 109] on div "Buenas noches , Benjamin ! Thursday, September 18th, 2025 • 7:07:20 PM Proyecto…" at bounding box center [922, 334] width 891 height 539
copy p "Thursday, September 18th, 2025 • 7:07:19 PM"
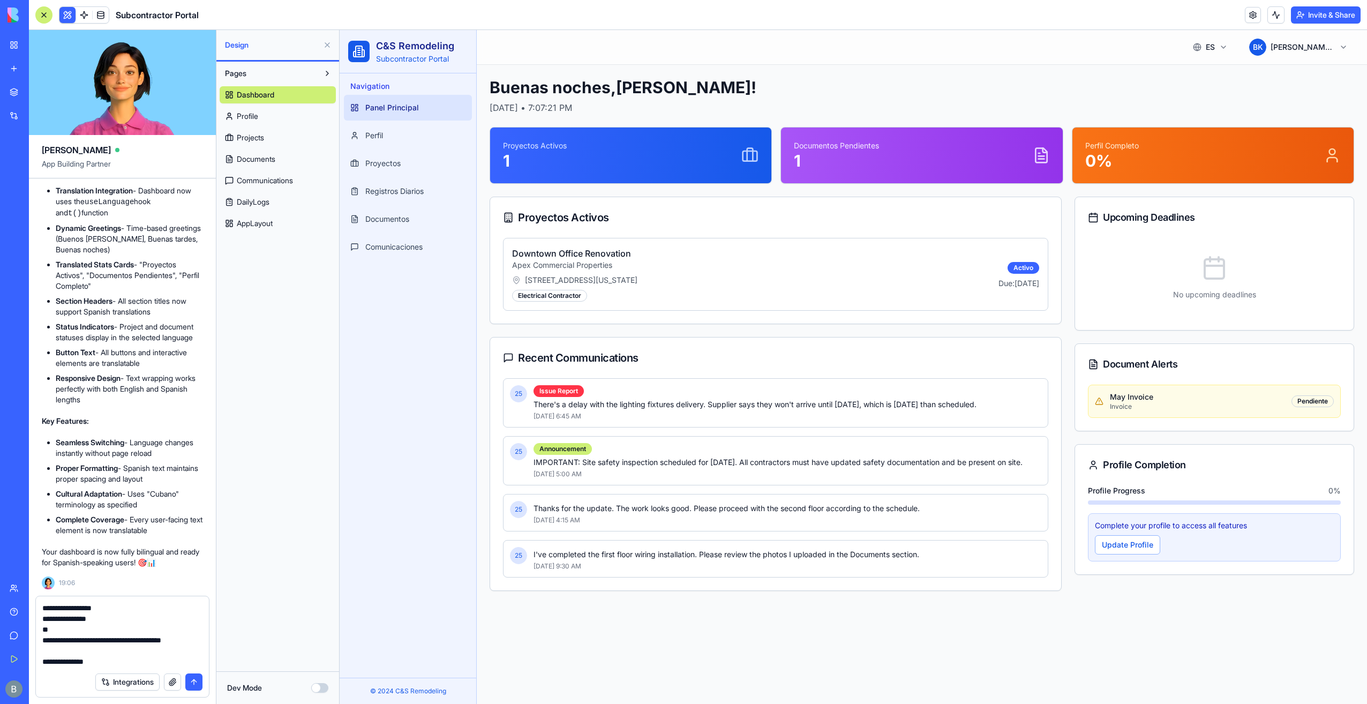
click at [159, 658] on textarea "**********" at bounding box center [122, 635] width 161 height 64
paste textarea "**********"
type textarea "**********"
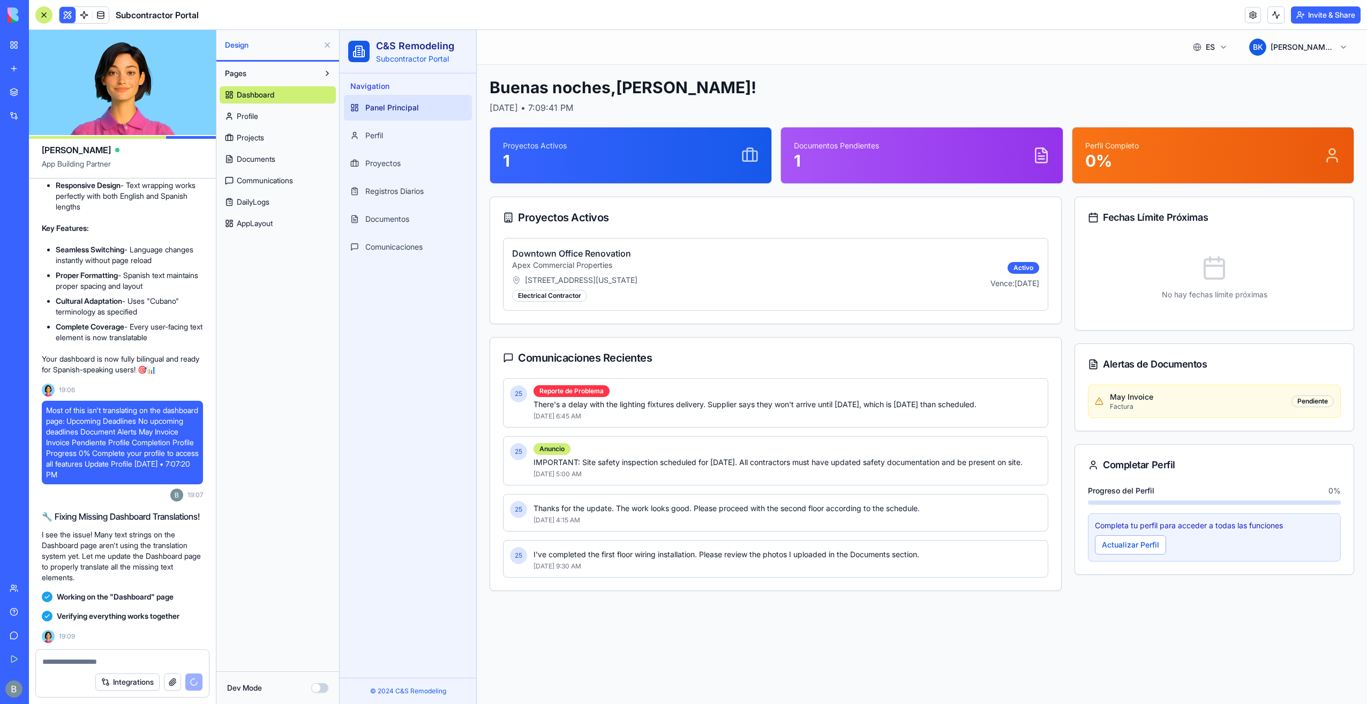
scroll to position [11513, 0]
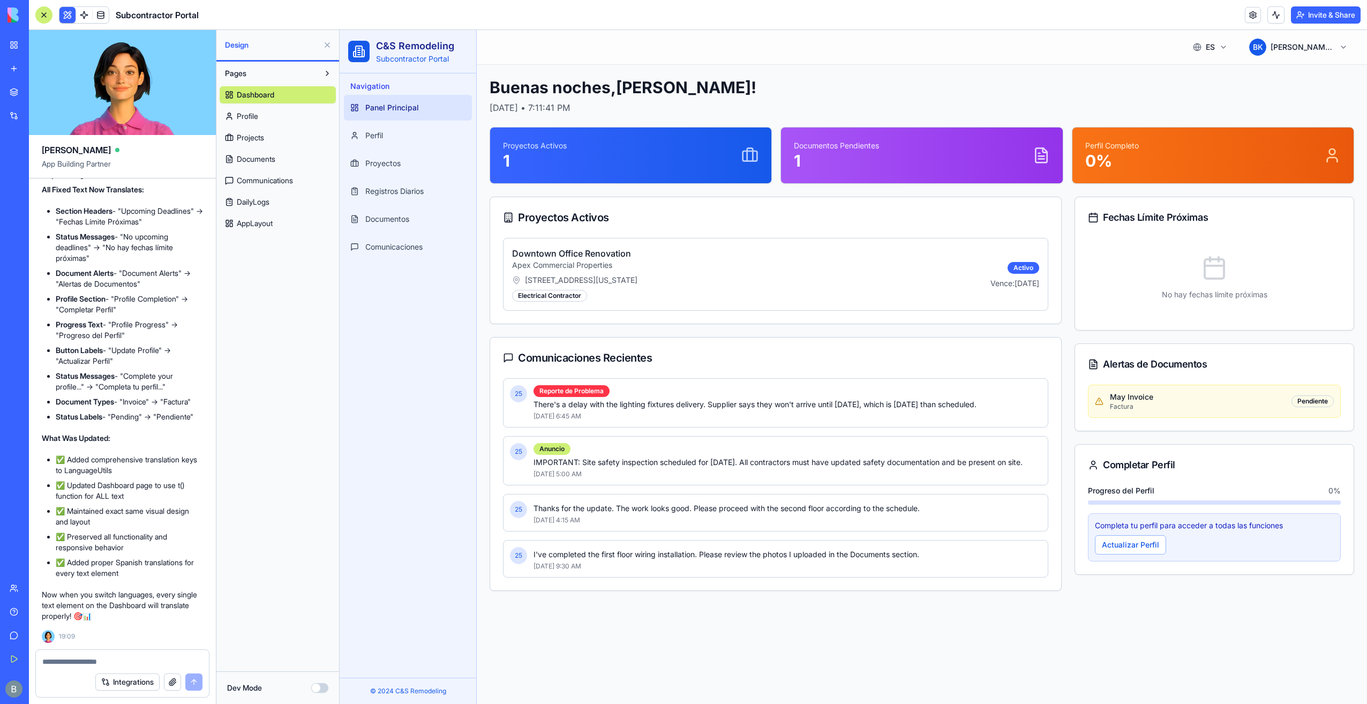
drag, startPoint x: 489, startPoint y: 103, endPoint x: 580, endPoint y: 109, distance: 90.7
click at [580, 109] on div "Buenas noches , Benjamin ! Thursday, September 18th, 2025 • 7:11:41 PM Proyecto…" at bounding box center [922, 334] width 891 height 539
copy p "Thursday, September"
click at [151, 649] on form "Integrations" at bounding box center [122, 673] width 174 height 48
click at [137, 654] on div at bounding box center [122, 658] width 173 height 17
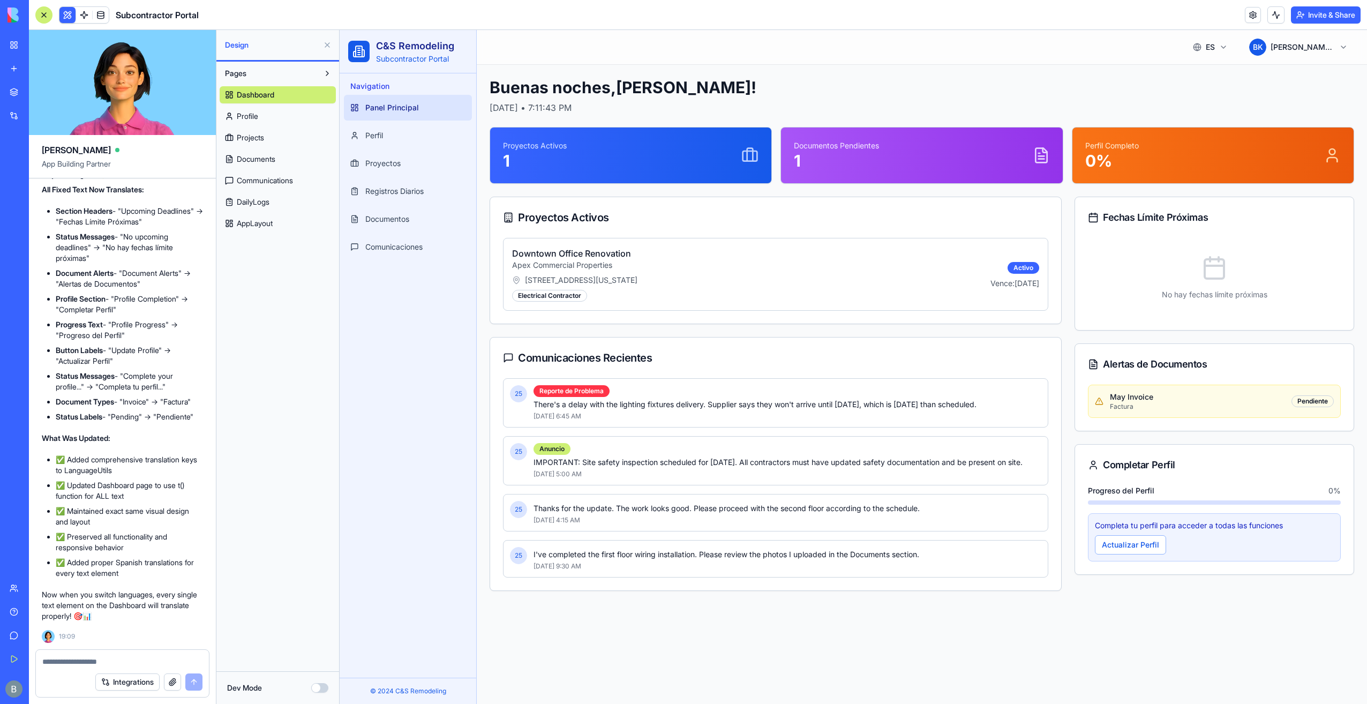
click at [134, 658] on textarea at bounding box center [122, 661] width 161 height 11
paste textarea "**********"
type textarea "**********"
click at [110, 657] on textarea at bounding box center [122, 661] width 161 height 11
paste textarea "*"
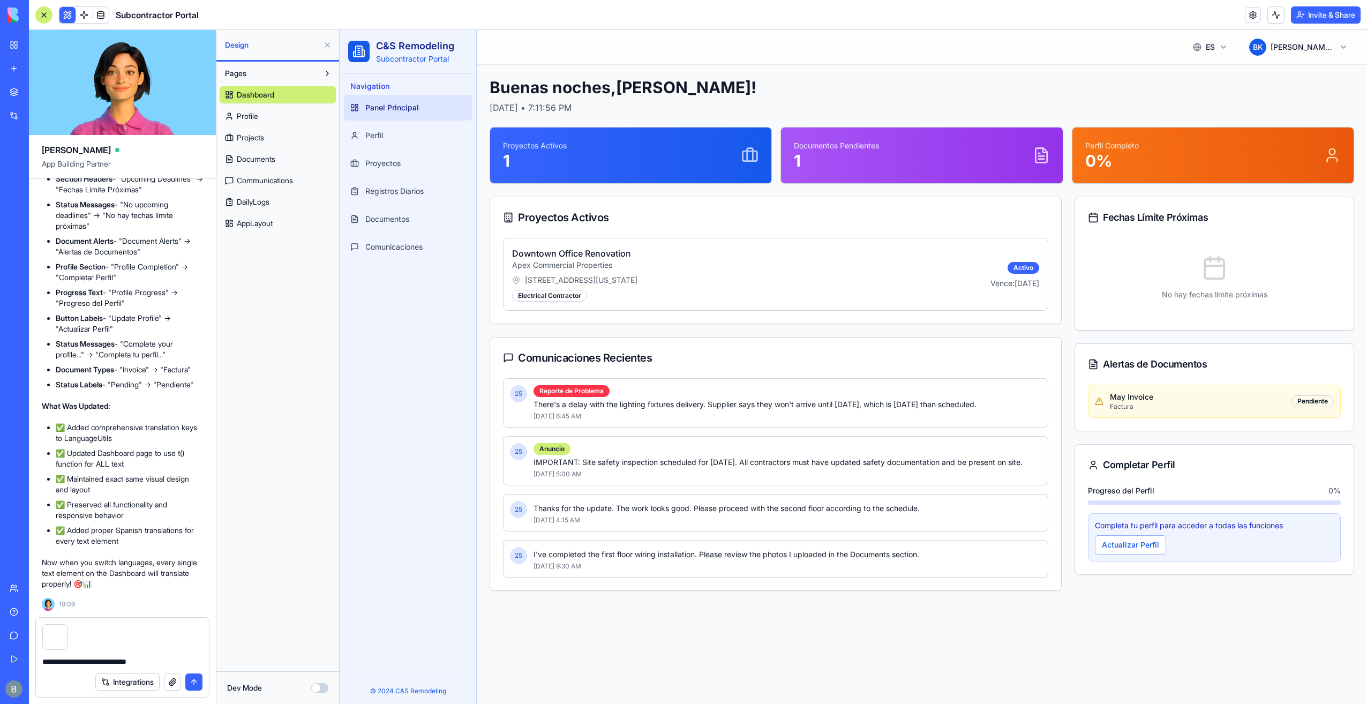
type textarea "**********"
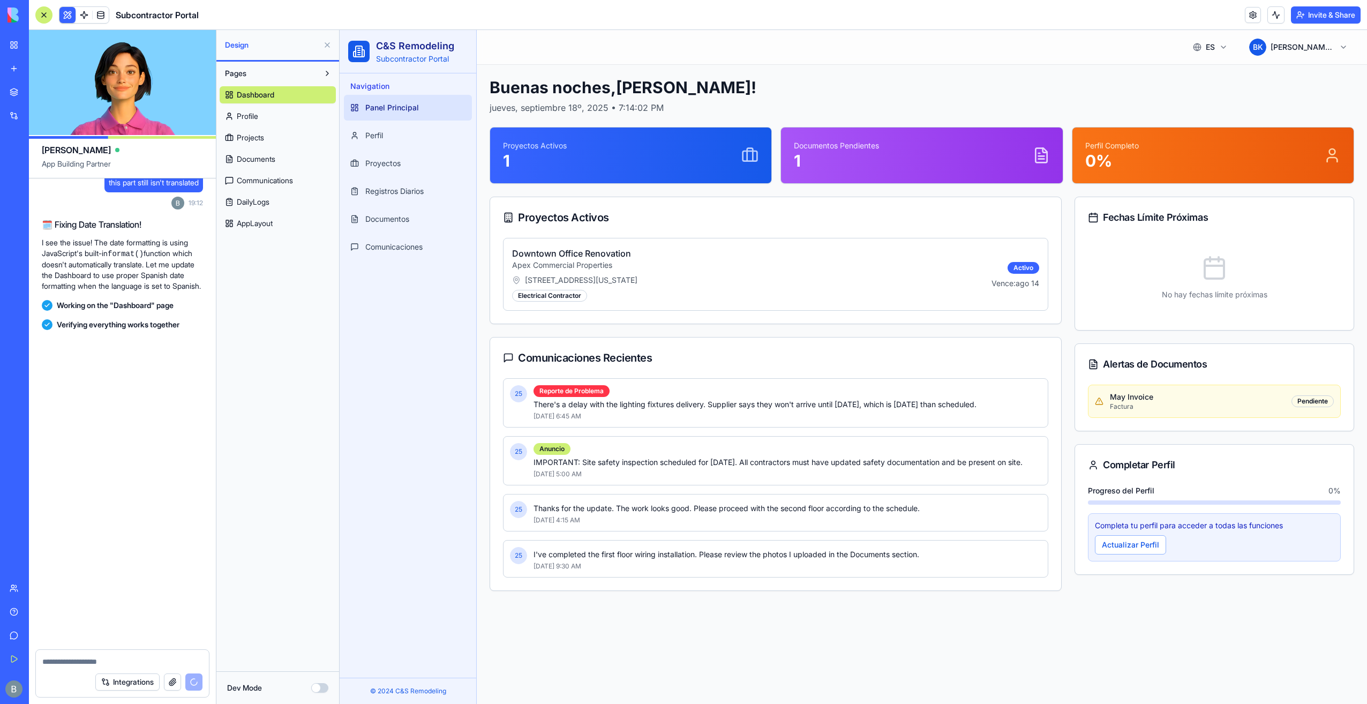
scroll to position [12049, 0]
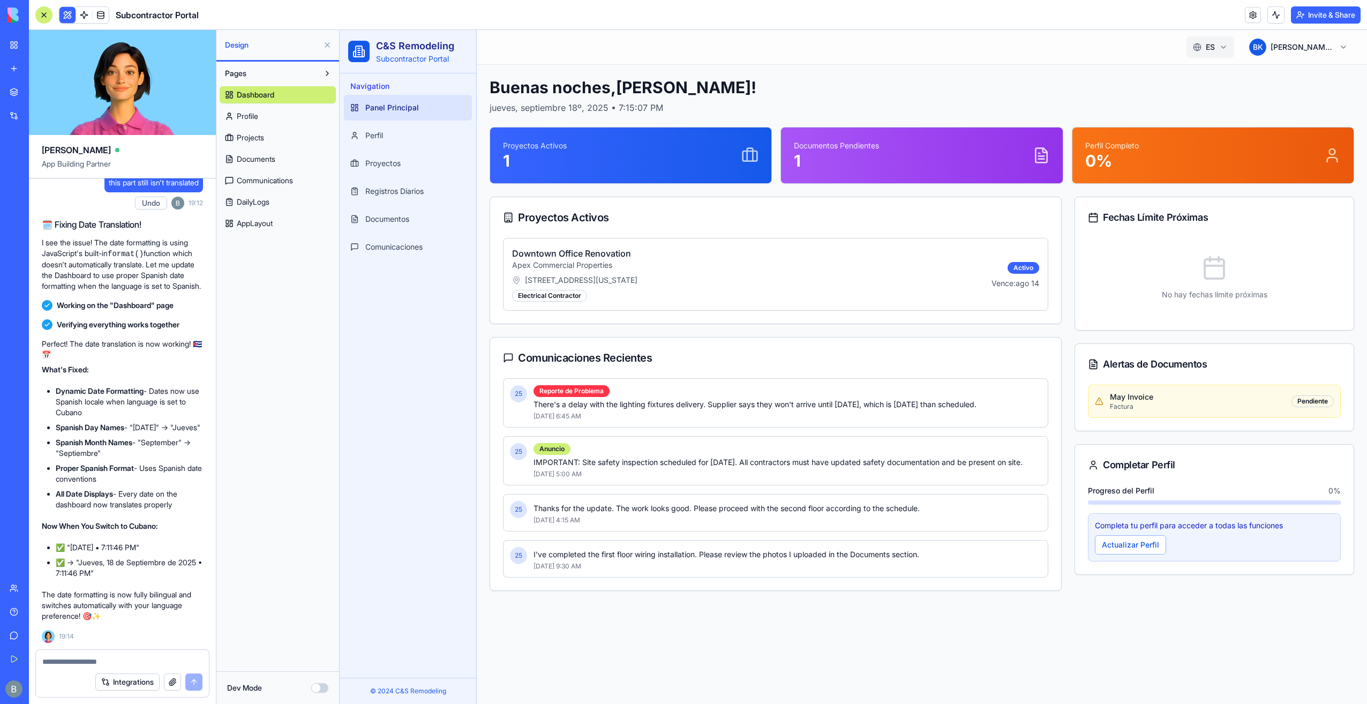
click at [1196, 47] on html "C&S Remodeling Subcontractor Portal Navigation Panel Principal Perfil Proyectos…" at bounding box center [854, 367] width 1028 height 674
click at [1204, 70] on span "English" at bounding box center [1194, 73] width 66 height 11
click at [1213, 49] on html "C&S Remodeling Subcontractor Portal Navigation Dashboard Profile Projects Daily…" at bounding box center [854, 367] width 1028 height 674
click at [1186, 92] on span "Cubano" at bounding box center [1194, 94] width 66 height 11
click at [1209, 45] on html "C&S Remodeling Subcontractor Portal Navigation Panel Principal Perfil Proyectos…" at bounding box center [854, 367] width 1028 height 674
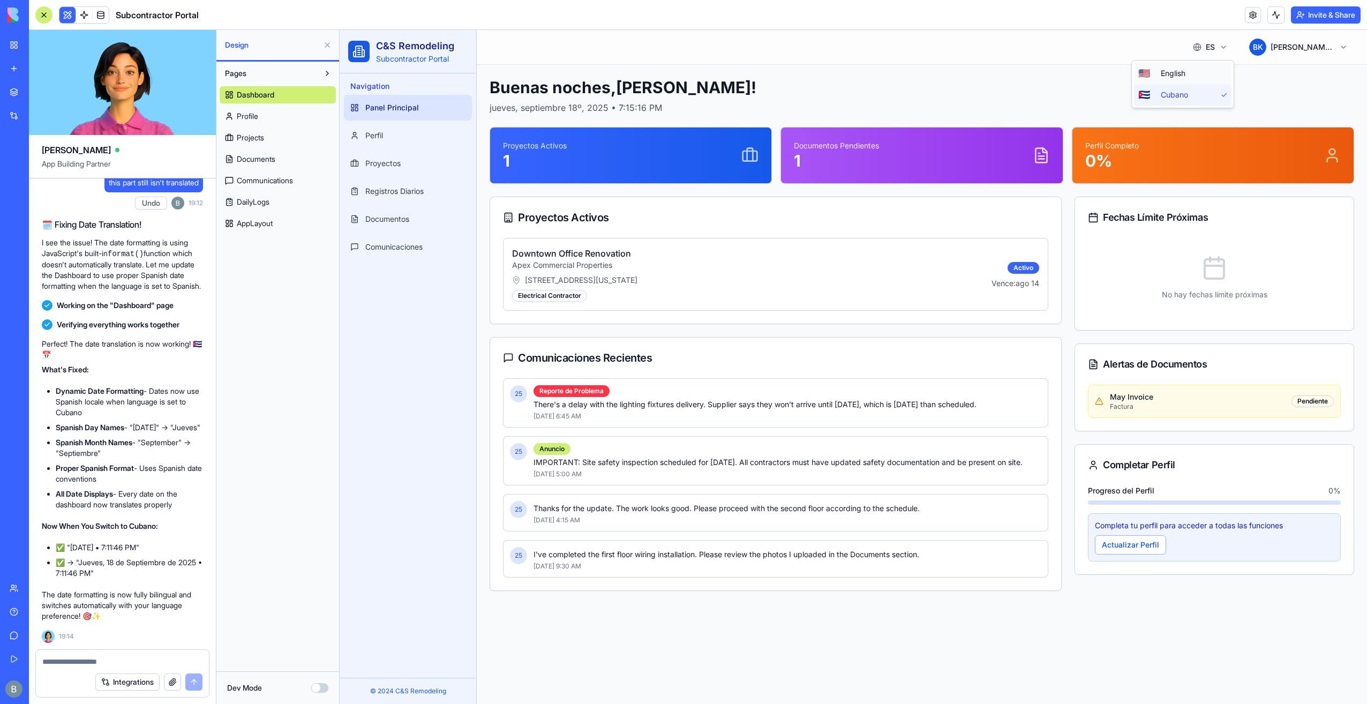
click at [1201, 75] on span "English" at bounding box center [1194, 73] width 66 height 11
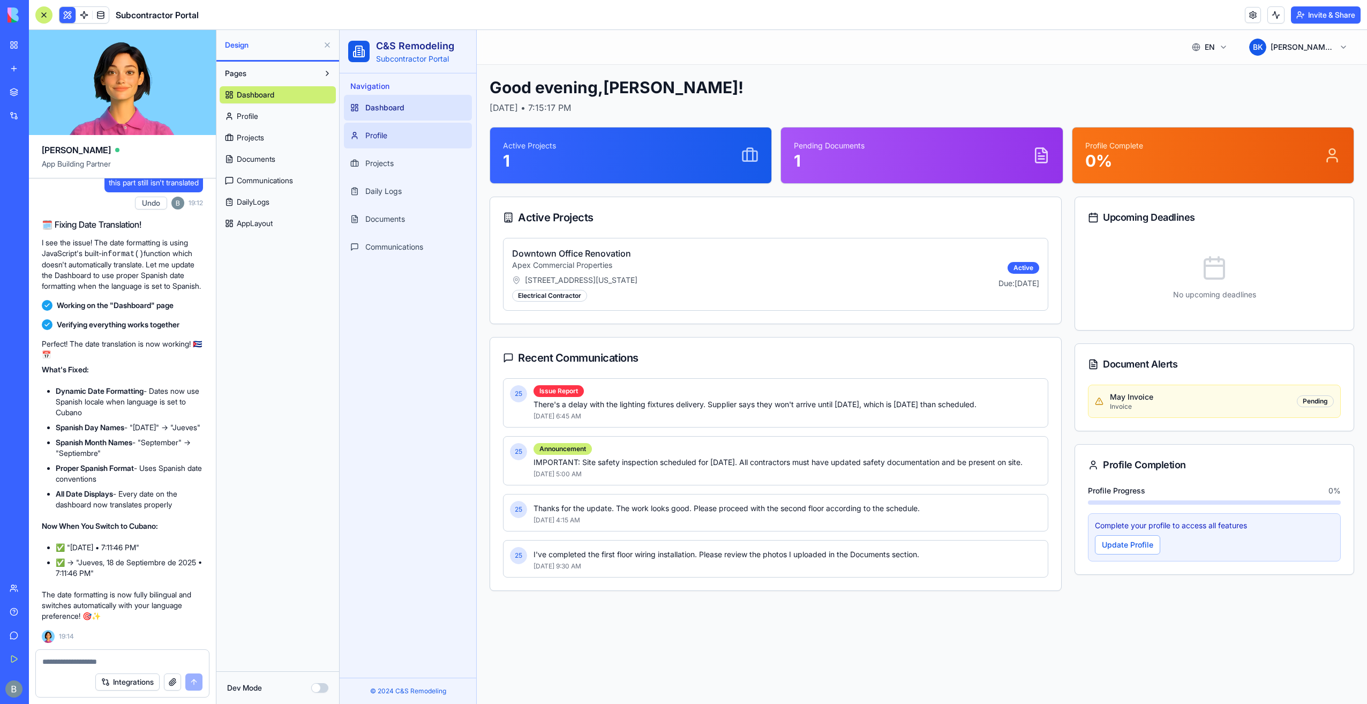
click at [393, 132] on link "Profile" at bounding box center [408, 136] width 128 height 26
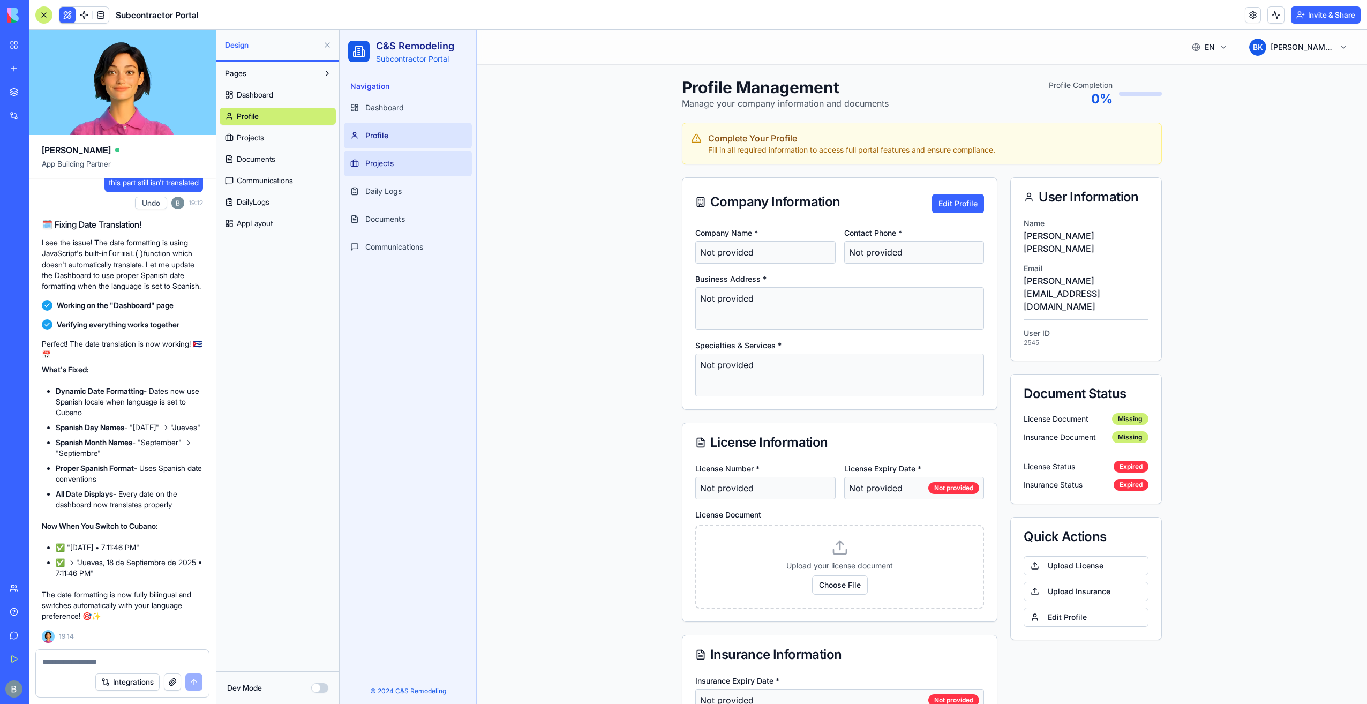
click at [392, 161] on span "Projects" at bounding box center [379, 163] width 28 height 11
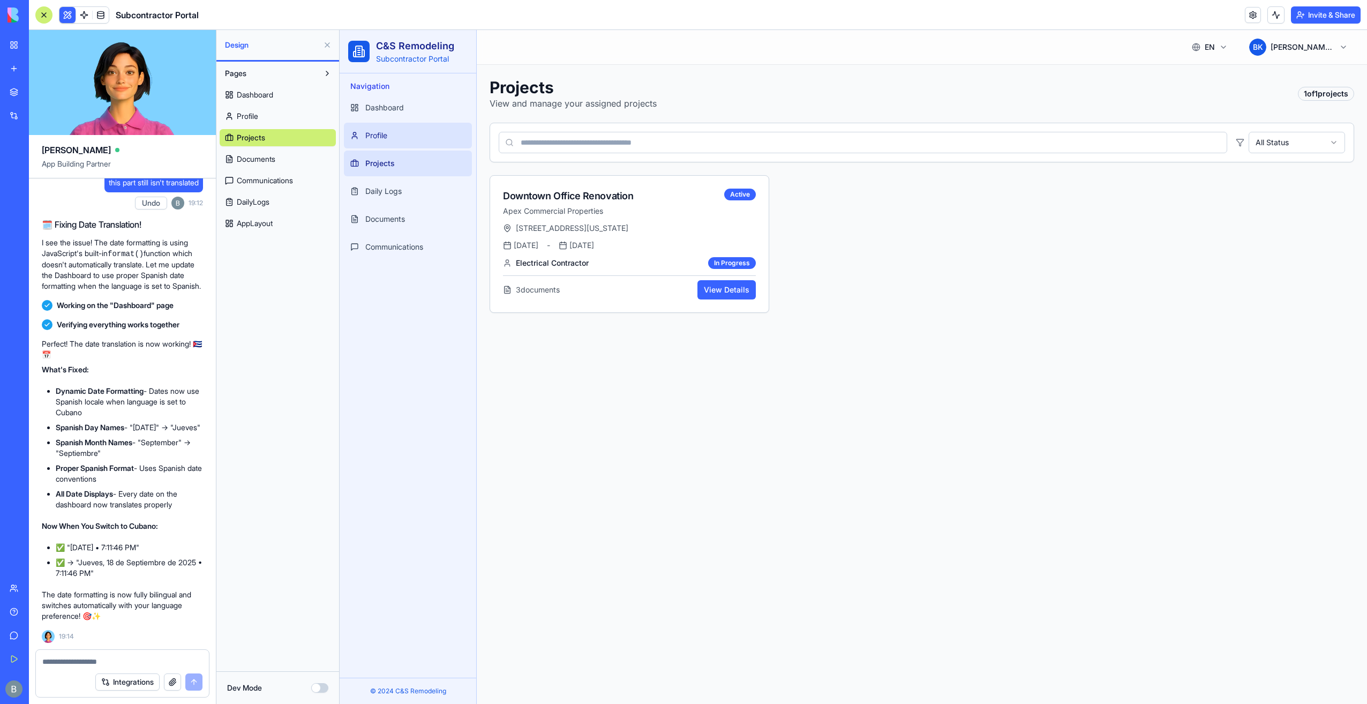
click at [396, 144] on link "Profile" at bounding box center [408, 136] width 128 height 26
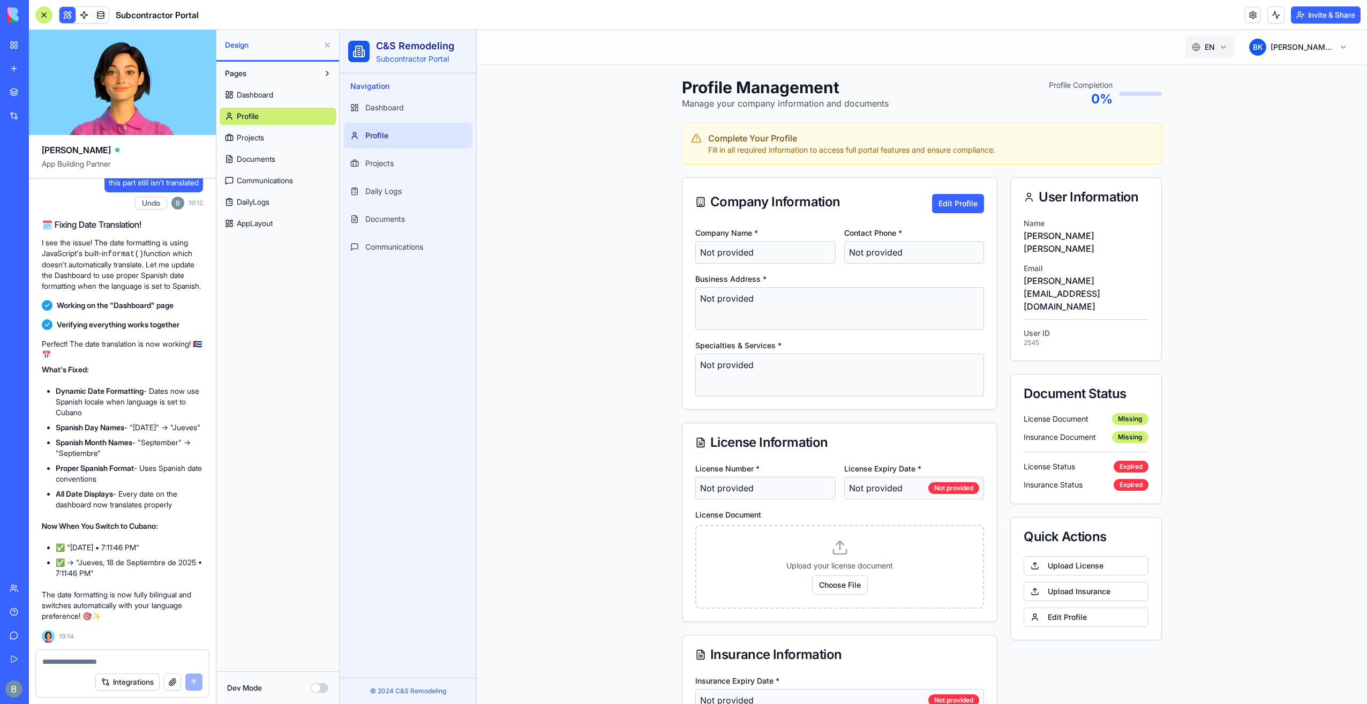
click at [1209, 47] on html "C&S Remodeling Subcontractor Portal Navigation Dashboard Profile Projects Daily…" at bounding box center [854, 438] width 1028 height 817
click at [1190, 95] on span "Cubano" at bounding box center [1186, 94] width 66 height 11
click at [1188, 45] on html "C&S Remodeling Subcontractor Portal Navigation Panel Principal Perfil Proyectos…" at bounding box center [854, 438] width 1028 height 817
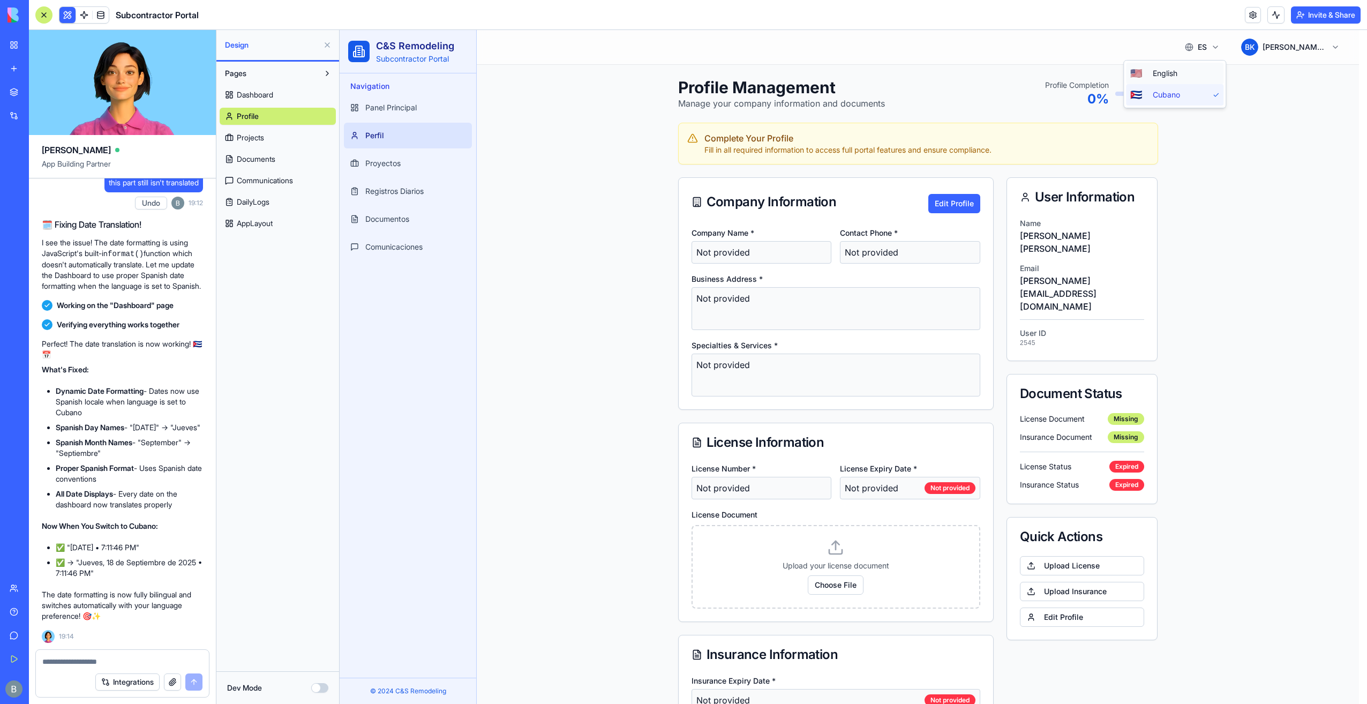
click at [1181, 76] on span "English" at bounding box center [1186, 73] width 66 height 11
click at [610, 156] on div "Profile Management Manage your company information and documents Profile Comple…" at bounding box center [922, 456] width 891 height 782
drag, startPoint x: 109, startPoint y: 668, endPoint x: 111, endPoint y: 660, distance: 7.8
click at [109, 667] on div "Integrations" at bounding box center [122, 682] width 173 height 30
click at [111, 660] on textarea at bounding box center [122, 661] width 161 height 11
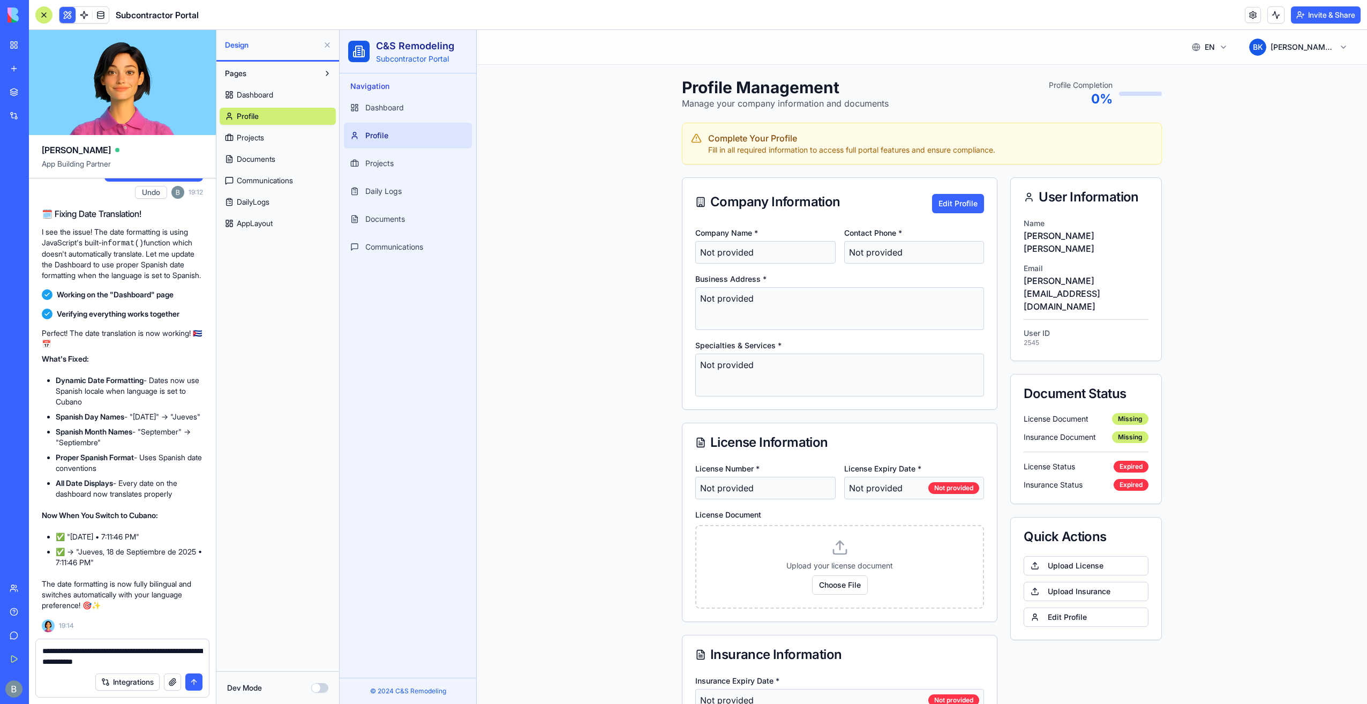
type textarea "**********"
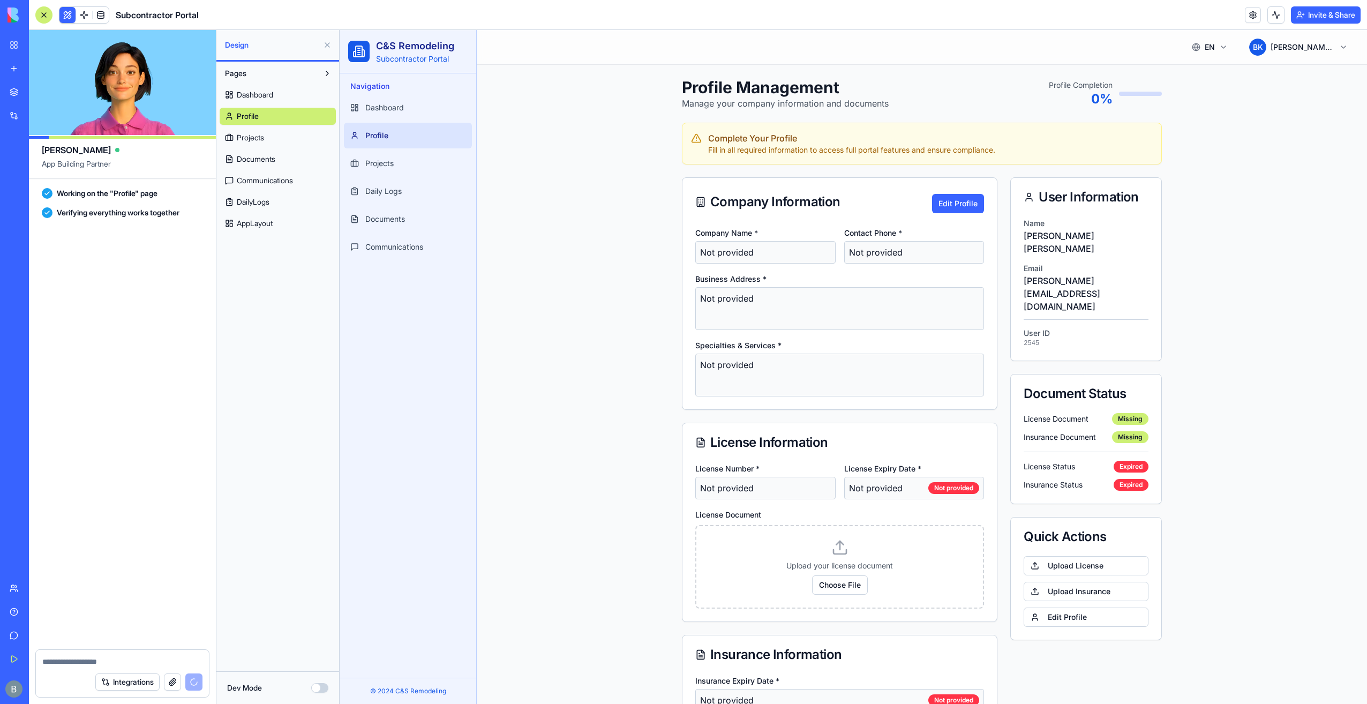
scroll to position [12784, 0]
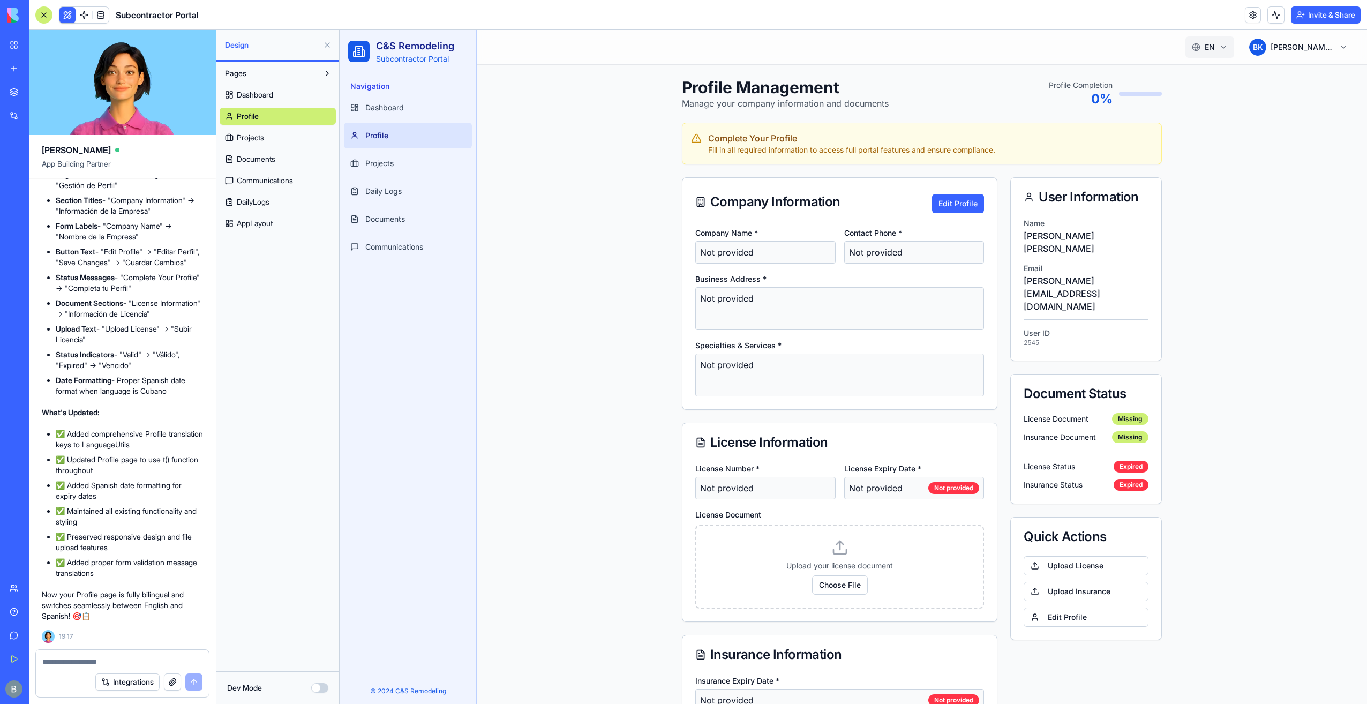
drag, startPoint x: 1227, startPoint y: 55, endPoint x: 1208, endPoint y: 49, distance: 19.7
click at [1223, 54] on div "EN 🇺🇸 B K Benjamin Kressner" at bounding box center [1270, 46] width 169 height 21
click at [1183, 39] on html "C&S Remodeling Subcontractor Portal Navigation Dashboard Profile Projects Daily…" at bounding box center [854, 446] width 1028 height 832
click at [1176, 100] on span "Cubano" at bounding box center [1186, 94] width 66 height 11
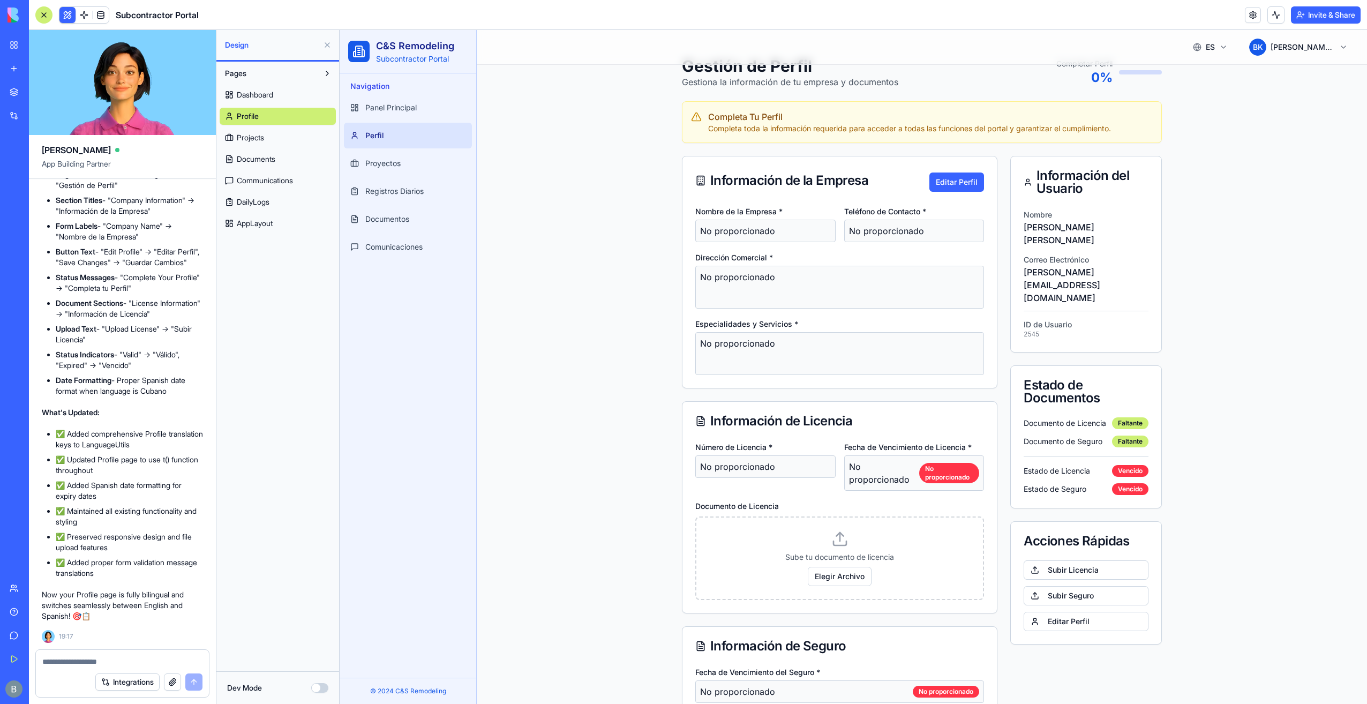
scroll to position [0, 0]
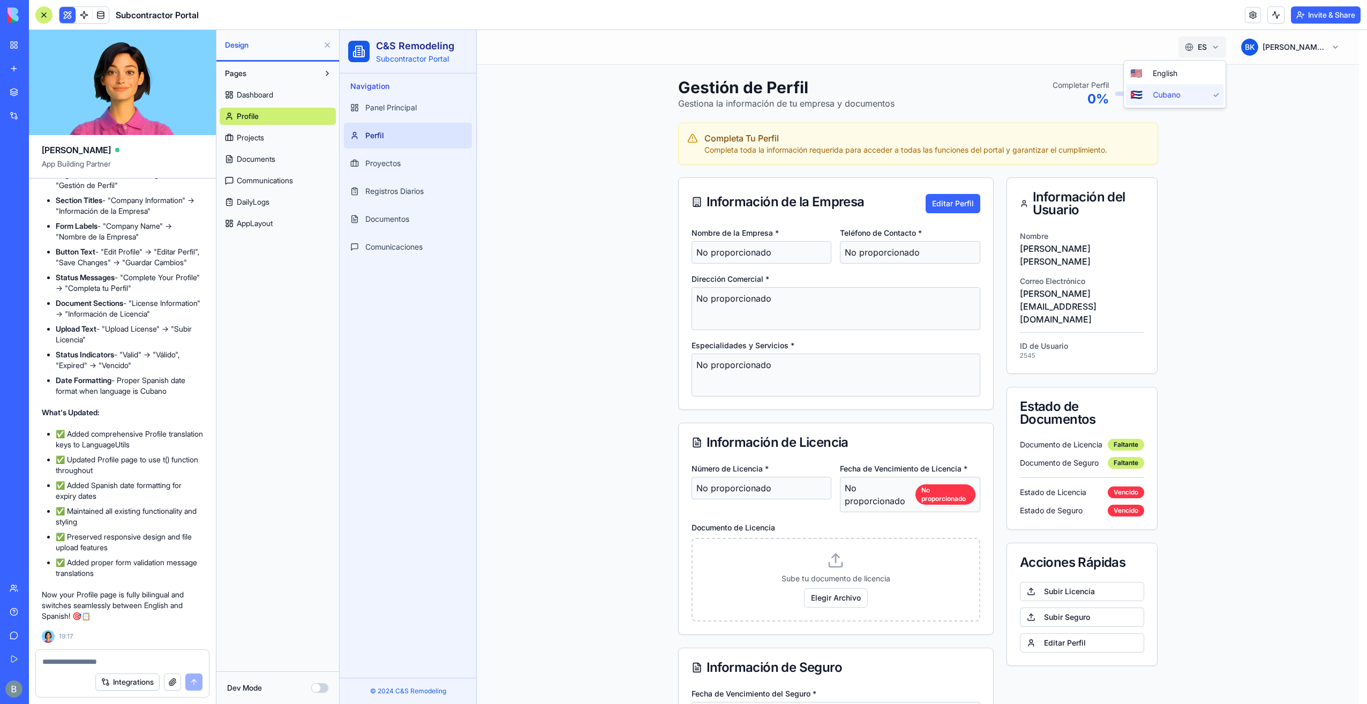
click at [1202, 39] on html "C&S Remodeling Subcontractor Portal Navigation Panel Principal Perfil Proyectos…" at bounding box center [854, 452] width 1028 height 845
click at [1184, 76] on span "English" at bounding box center [1186, 73] width 66 height 11
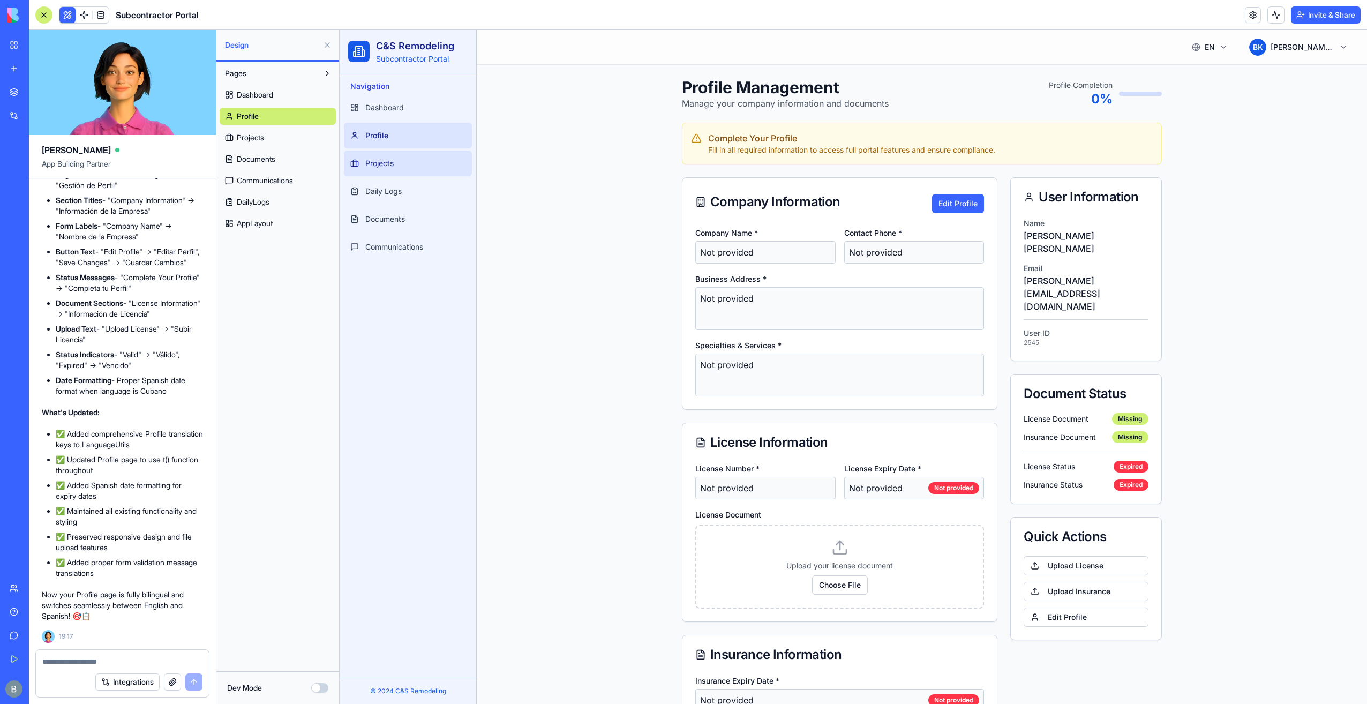
click at [401, 162] on link "Projects" at bounding box center [408, 164] width 128 height 26
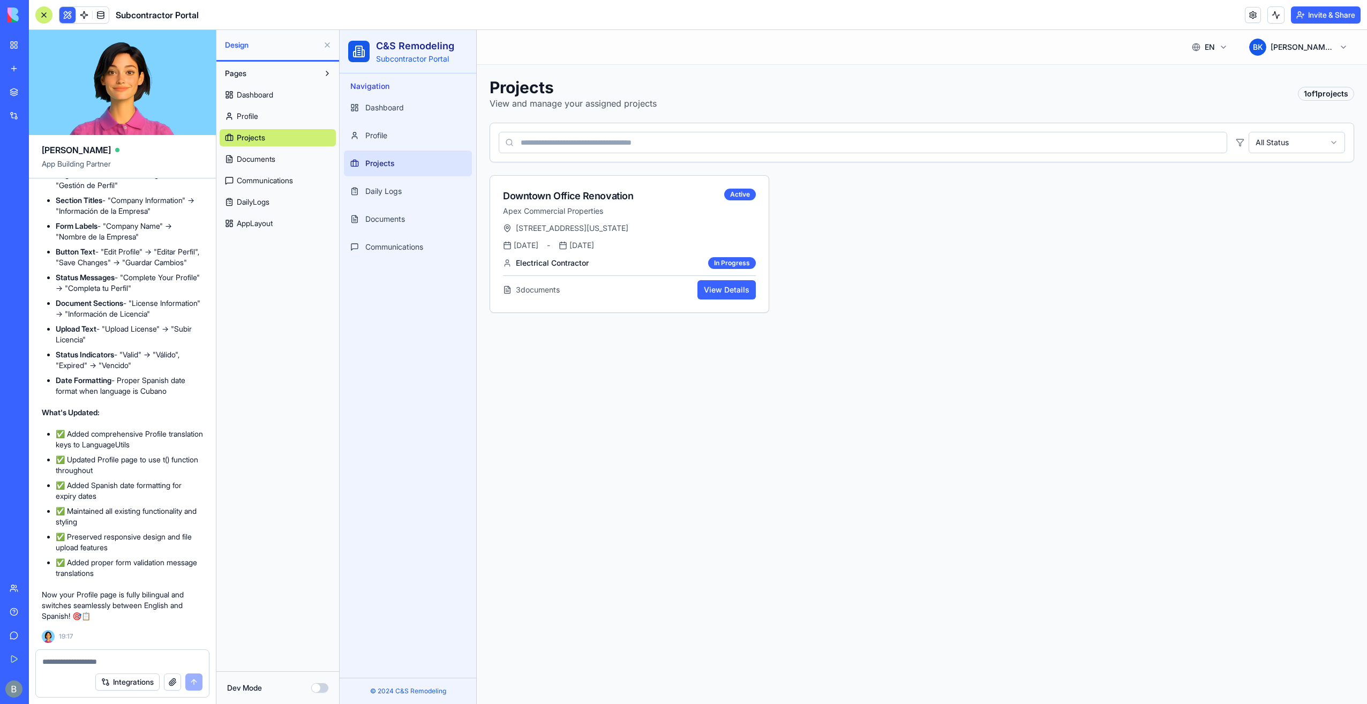
drag, startPoint x: 140, startPoint y: 654, endPoint x: 142, endPoint y: 661, distance: 7.1
click at [140, 654] on div at bounding box center [122, 658] width 173 height 17
click at [143, 661] on textarea at bounding box center [122, 661] width 161 height 11
type textarea "**********"
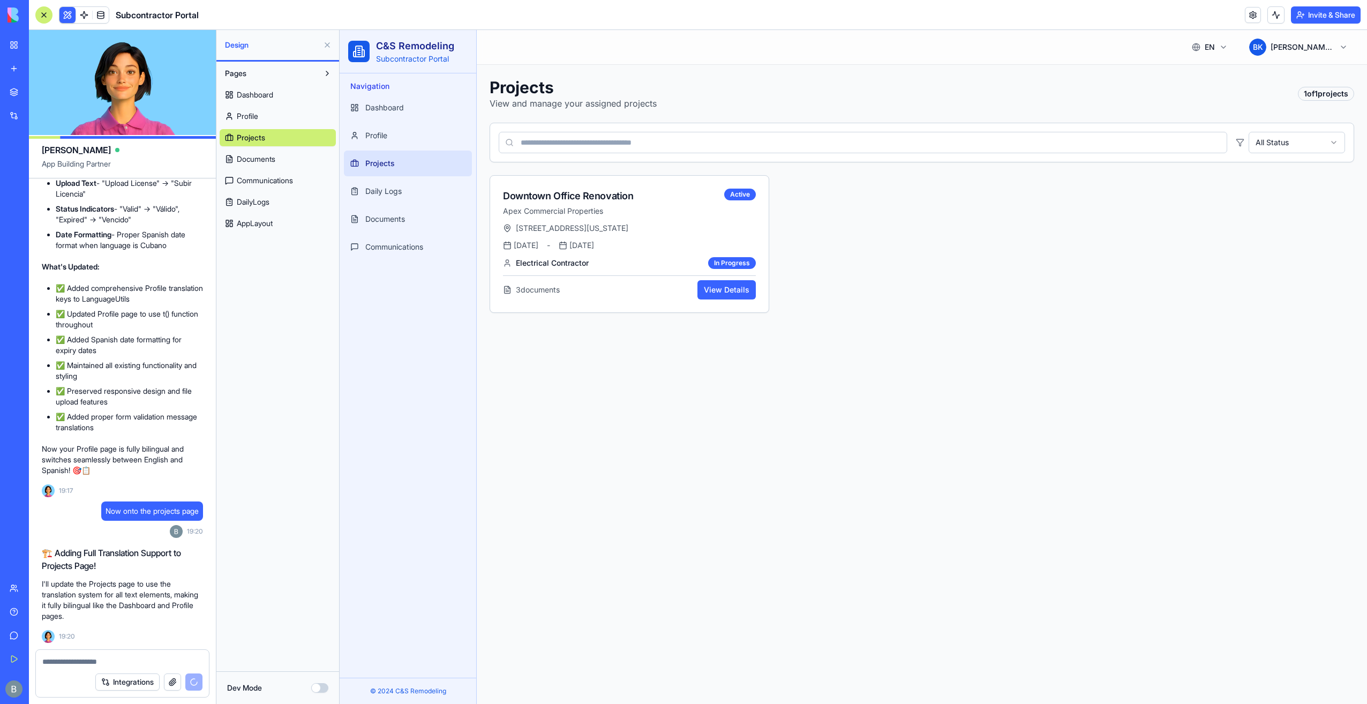
scroll to position [12949, 0]
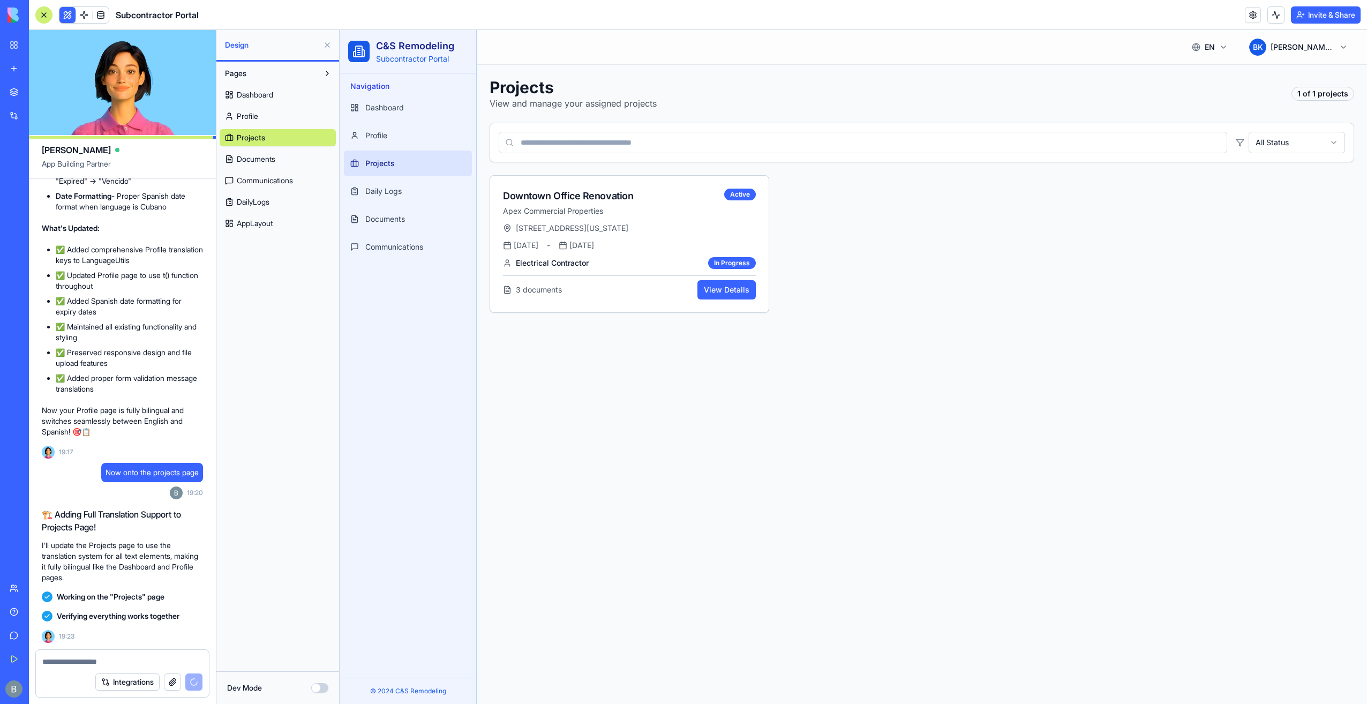
scroll to position [13656, 0]
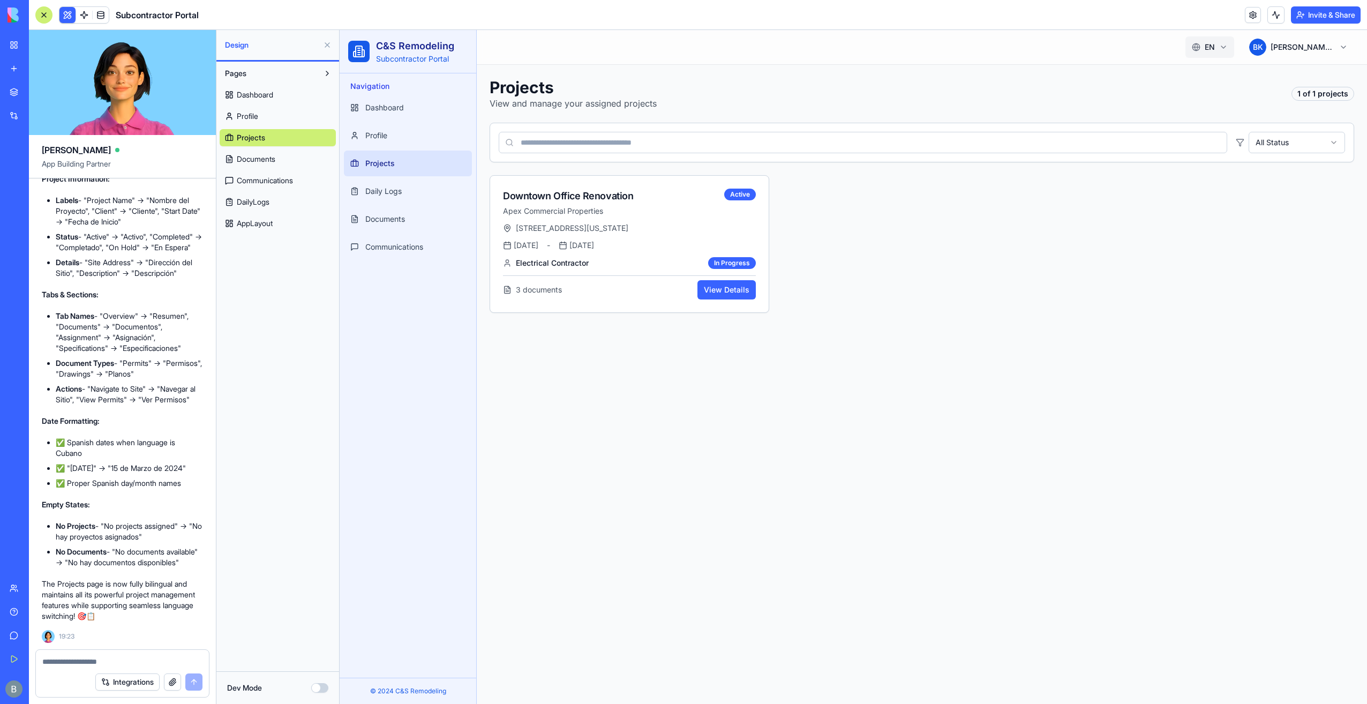
click at [1199, 45] on html "C&S Remodeling Subcontractor Portal Navigation Dashboard Profile Projects Daily…" at bounding box center [854, 367] width 1028 height 674
click at [1195, 94] on span "Cubano" at bounding box center [1194, 94] width 66 height 11
drag, startPoint x: 609, startPoint y: 250, endPoint x: 485, endPoint y: 280, distance: 127.4
click at [500, 216] on div "Downtown Office Renovation Apex Commercial Properties Activo 123 Main Street, S…" at bounding box center [630, 244] width 280 height 138
click at [683, 397] on main "Toggle Sidebar ES 🇨🇺 B K Benjamin Kressner Proyectos Ve y gestiona tus proyecto…" at bounding box center [922, 367] width 891 height 674
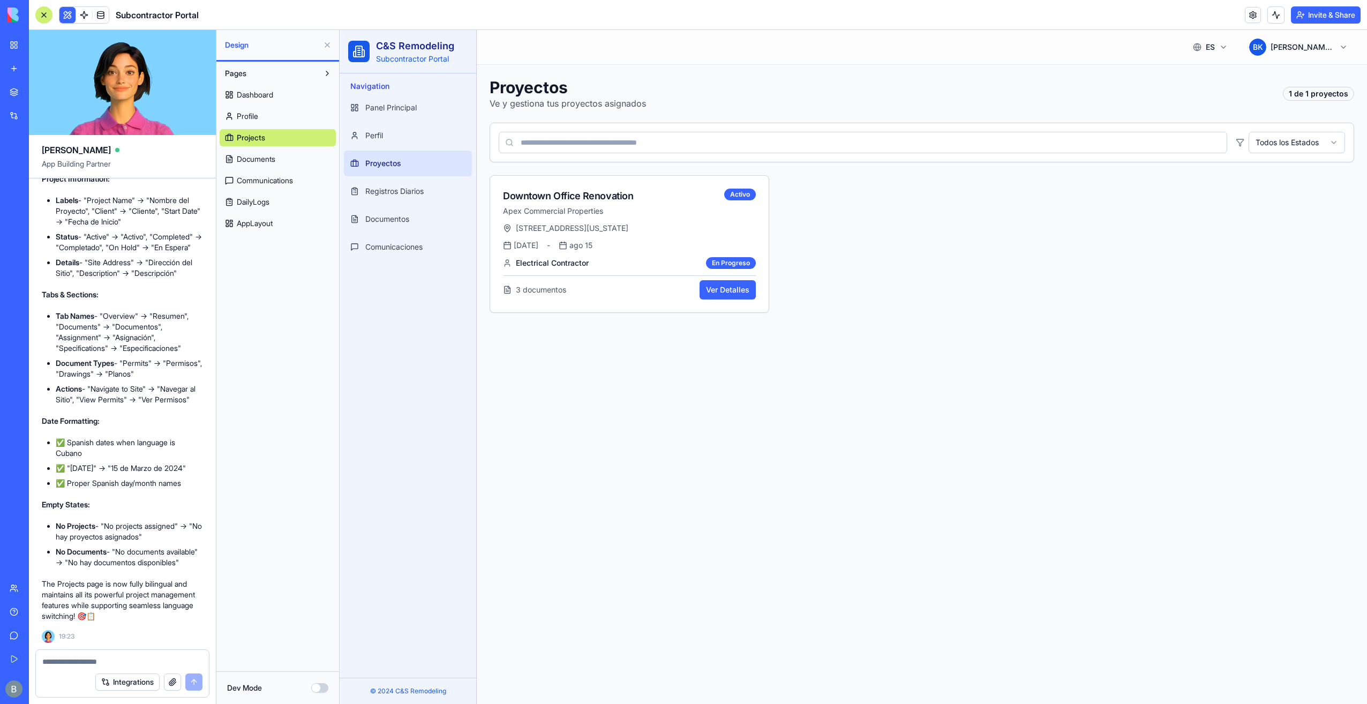
drag, startPoint x: 133, startPoint y: 670, endPoint x: 131, endPoint y: 663, distance: 7.5
click at [133, 670] on div "Integrations" at bounding box center [122, 682] width 173 height 30
click at [128, 664] on textarea at bounding box center [122, 661] width 160 height 11
paste textarea "*"
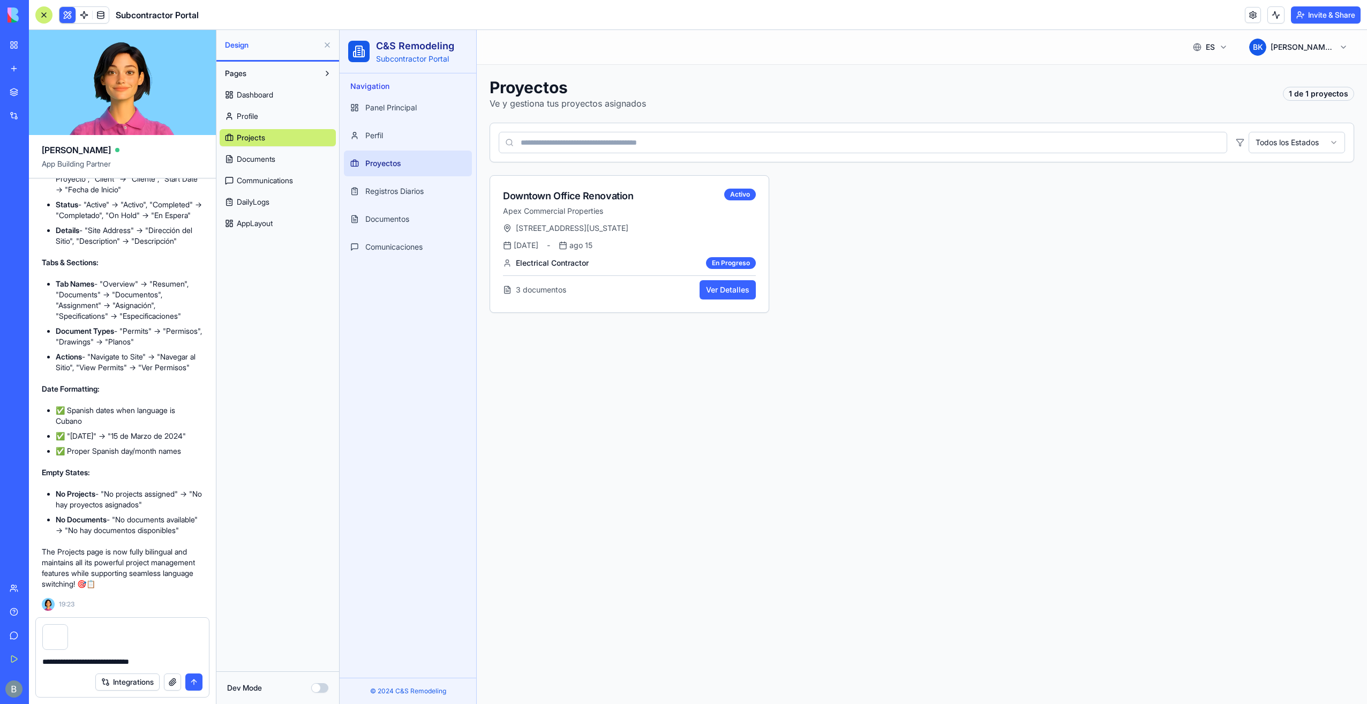
type textarea "**********"
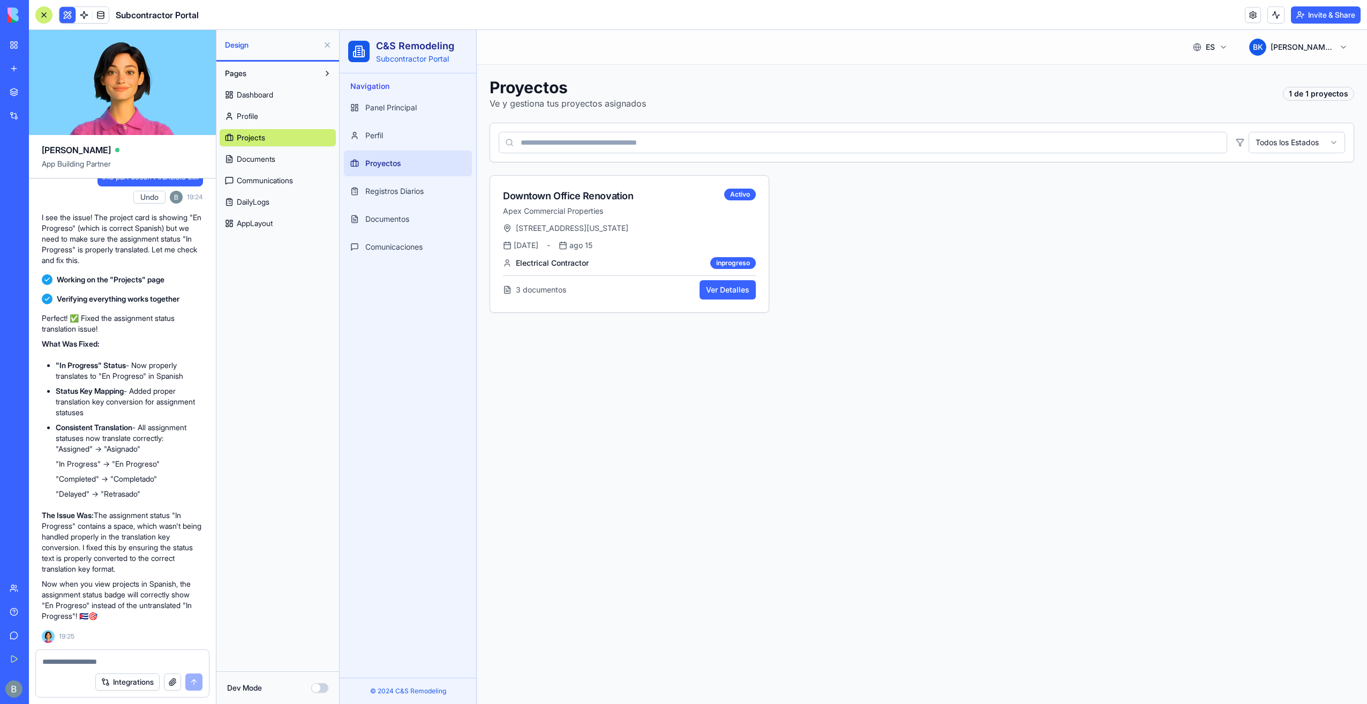
scroll to position [14167, 0]
drag, startPoint x: 694, startPoint y: 230, endPoint x: 504, endPoint y: 214, distance: 191.4
click at [504, 214] on div "Downtown Office Renovation Apex Commercial Properties Activo 123 Main Street, S…" at bounding box center [630, 244] width 280 height 138
click at [869, 246] on div "Downtown Office Renovation Apex Commercial Properties Activo 123 Main Street, S…" at bounding box center [922, 244] width 865 height 138
click at [587, 223] on span "123 Main Street, Suite 500, New York, NY 10001" at bounding box center [572, 228] width 113 height 11
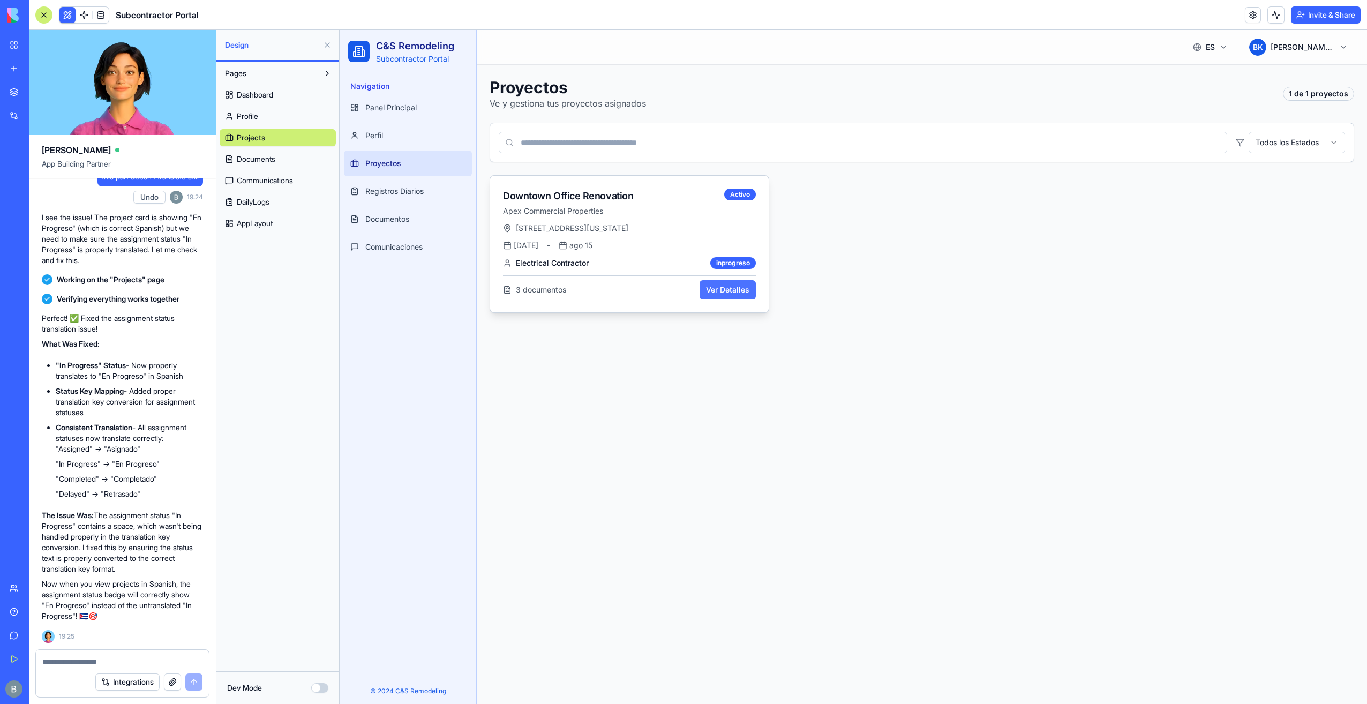
click at [723, 283] on button "Ver Detalles" at bounding box center [728, 289] width 56 height 19
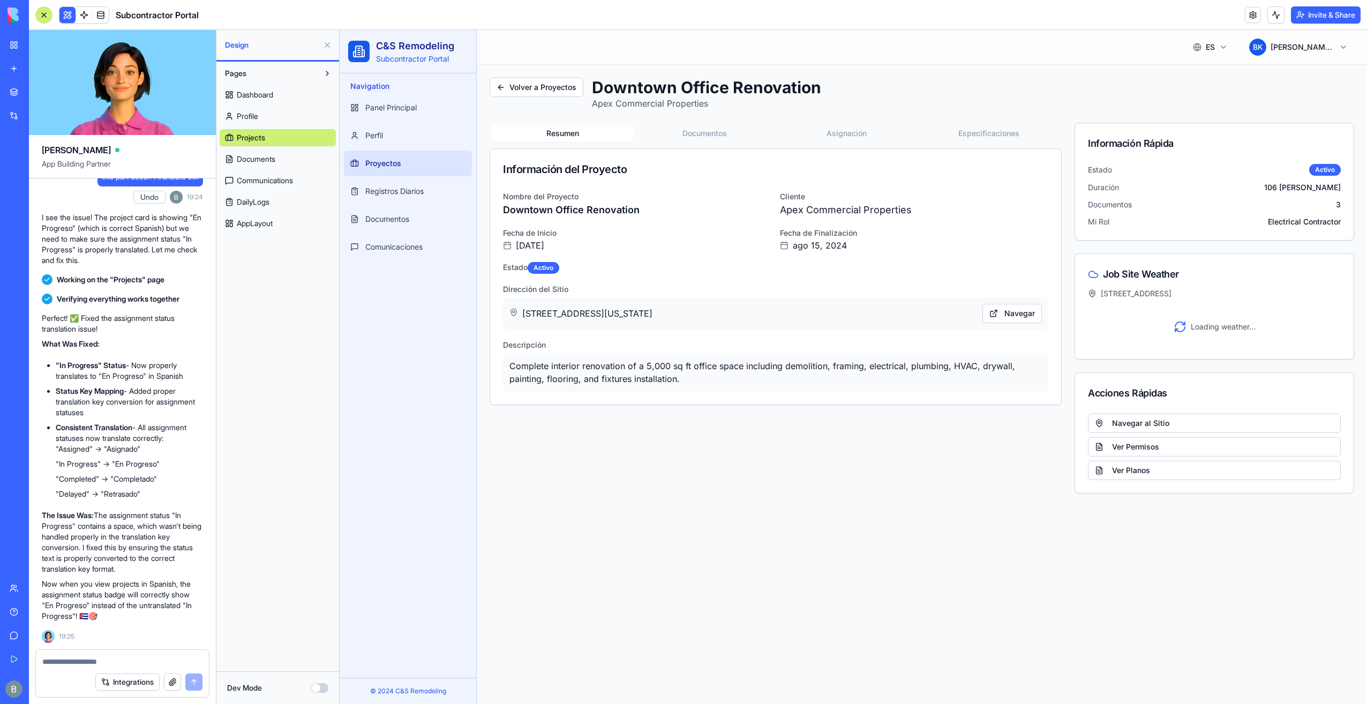
drag, startPoint x: 735, startPoint y: 317, endPoint x: 500, endPoint y: 314, distance: 234.7
click at [500, 314] on div "Nombre del Proyecto Downtown Office Renovation Cliente Apex Commercial Properti…" at bounding box center [775, 297] width 571 height 215
click at [513, 433] on div "Resumen Documentos Asignación Especificaciones Información del Proyecto Nombre …" at bounding box center [776, 308] width 572 height 371
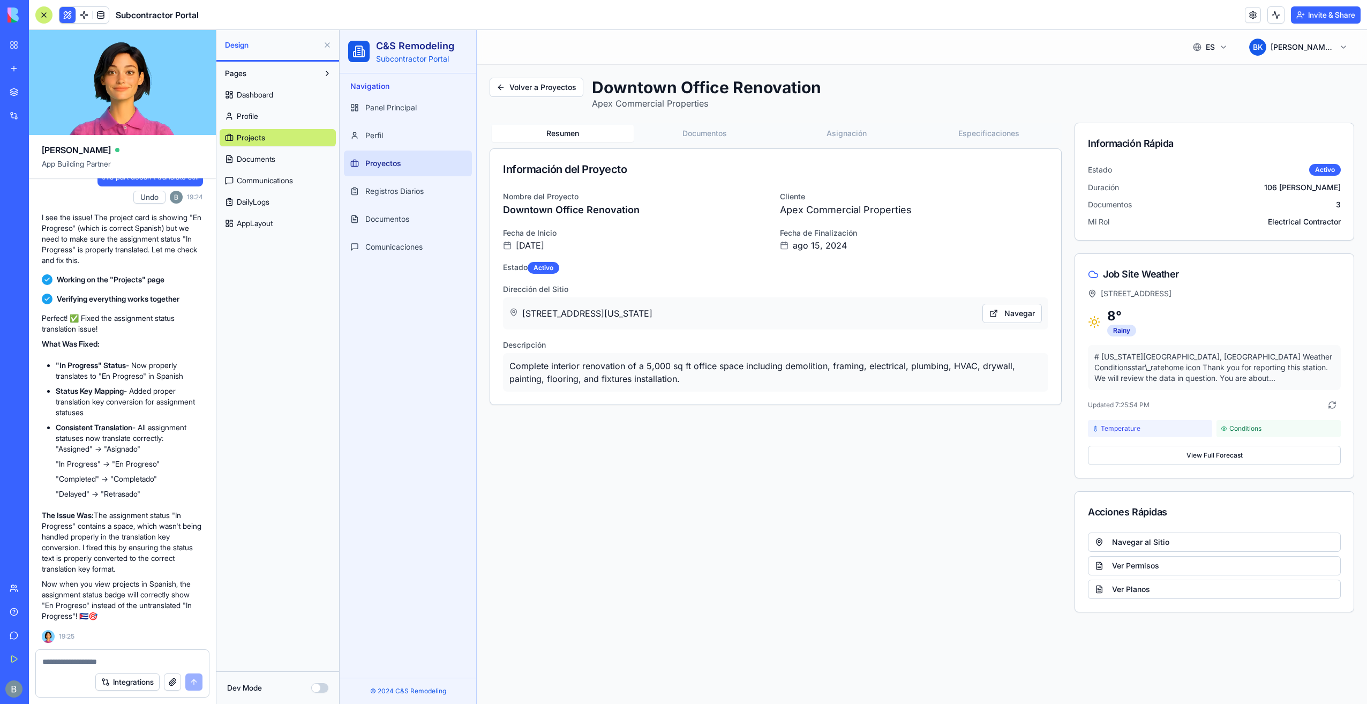
click at [727, 140] on button "Documentos" at bounding box center [705, 133] width 142 height 17
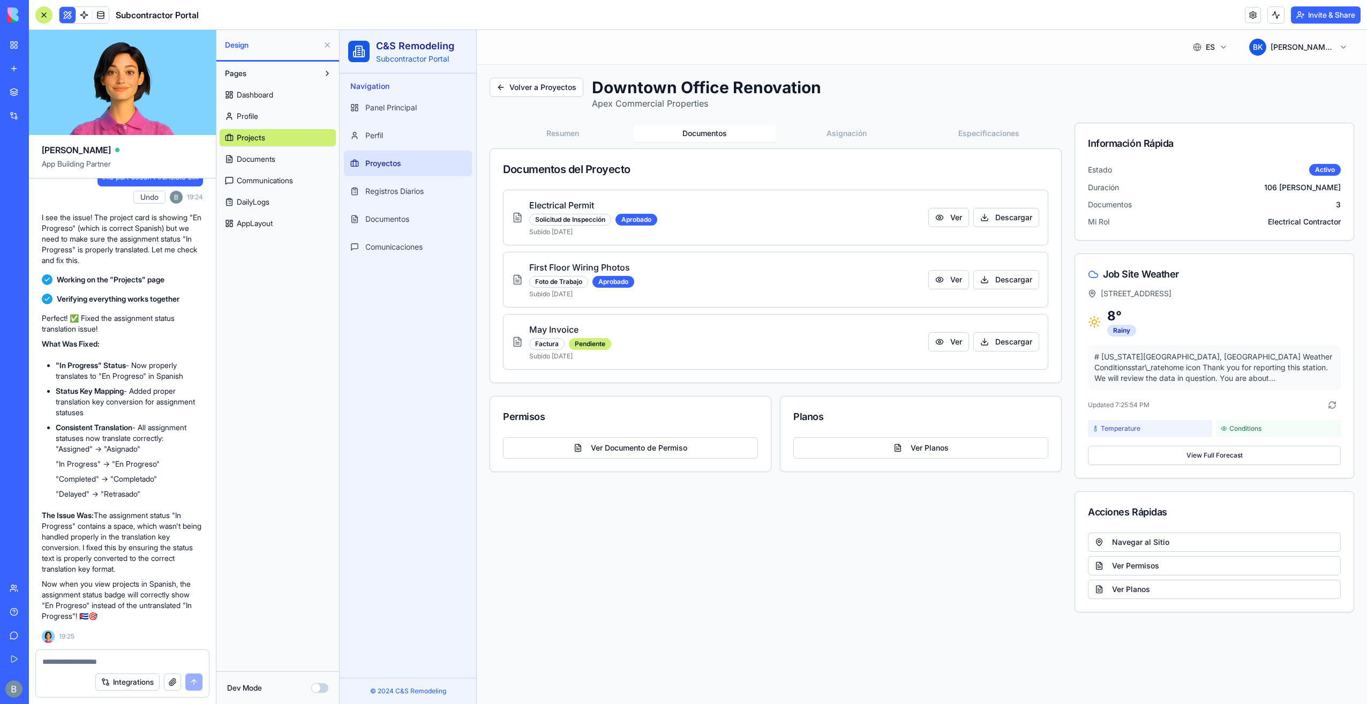
click at [827, 138] on button "Asignación" at bounding box center [847, 133] width 142 height 17
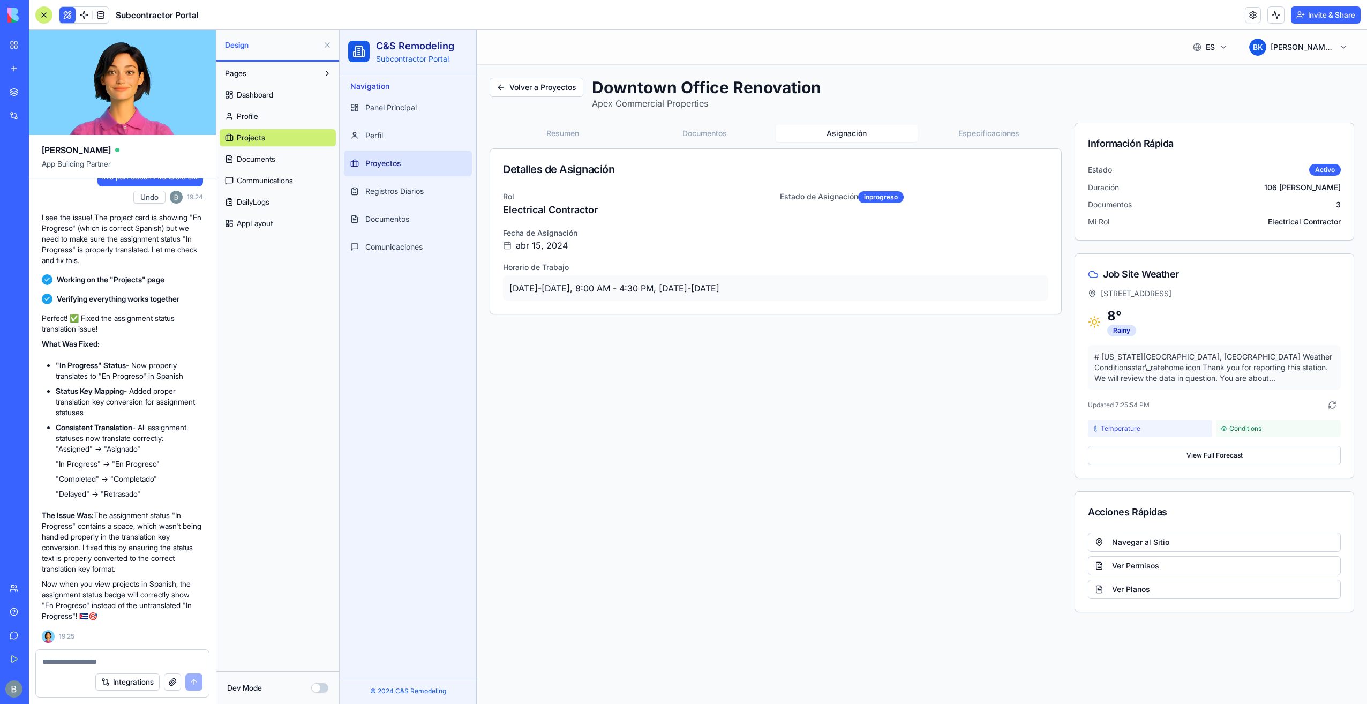
click at [966, 139] on button "Especificaciones" at bounding box center [989, 133] width 142 height 17
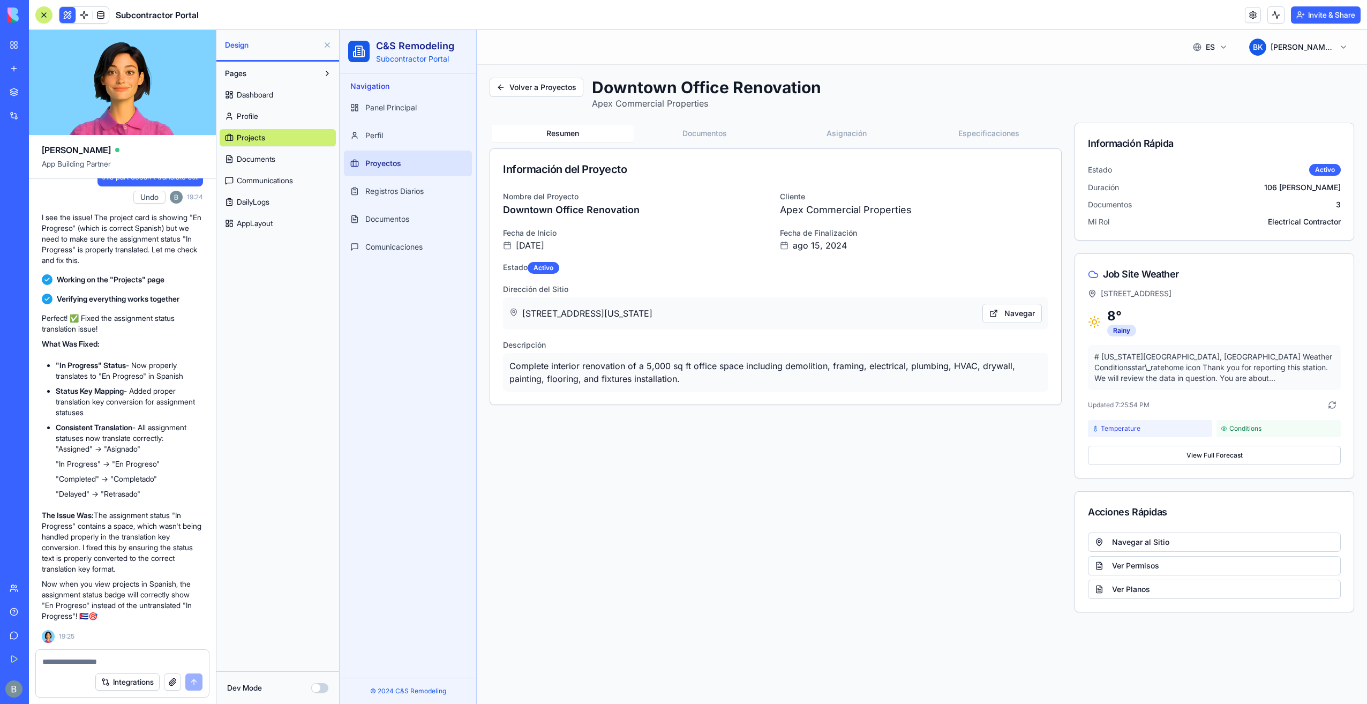
click at [578, 128] on button "Resumen" at bounding box center [563, 133] width 142 height 17
click at [1214, 53] on html "C&S Remodeling Subcontractor Portal Navigation Panel Principal Perfil Proyectos…" at bounding box center [854, 367] width 1028 height 674
click at [1190, 77] on span "English" at bounding box center [1194, 73] width 66 height 11
click at [1259, 452] on button "View Full Forecast" at bounding box center [1214, 455] width 253 height 19
click at [1156, 541] on button "Navigate to Site" at bounding box center [1214, 542] width 253 height 19
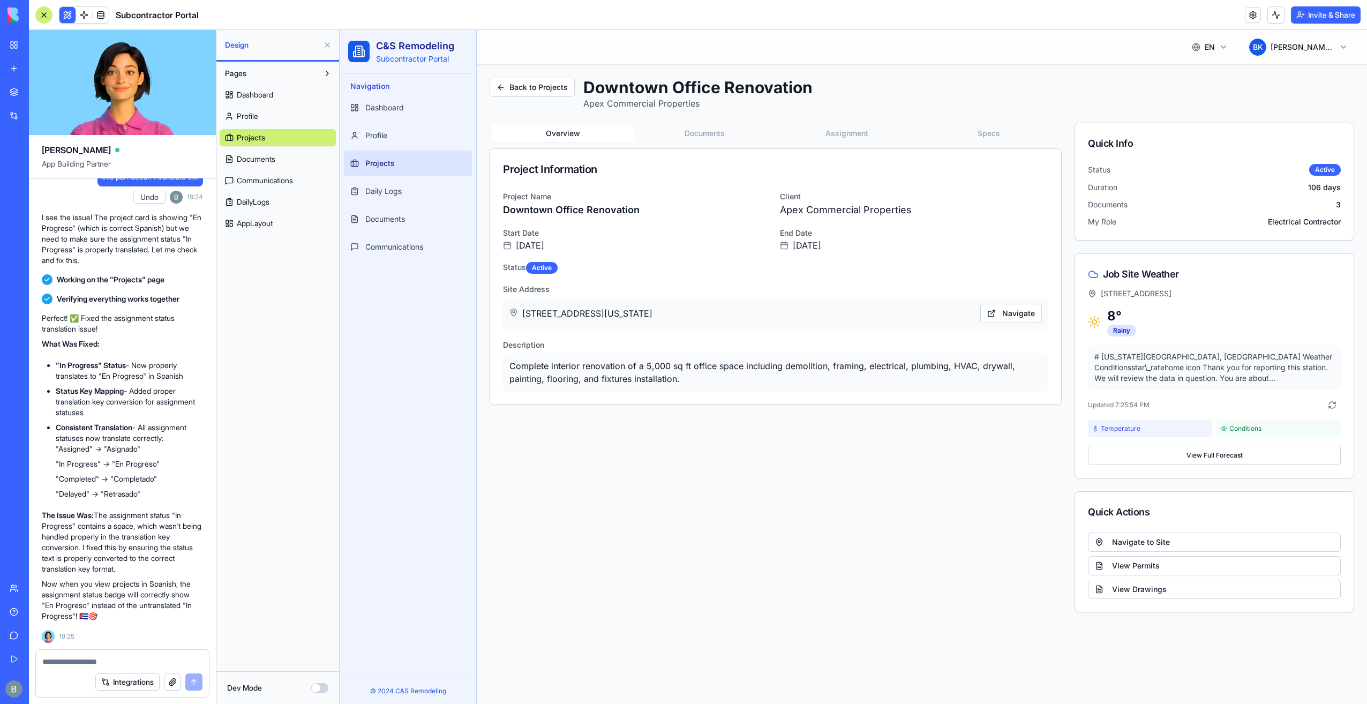
click at [86, 653] on div at bounding box center [122, 658] width 173 height 17
click at [92, 663] on textarea at bounding box center [122, 661] width 161 height 11
click at [108, 669] on div "Integrations" at bounding box center [122, 682] width 173 height 30
click at [109, 659] on textarea at bounding box center [122, 661] width 161 height 11
paste textarea
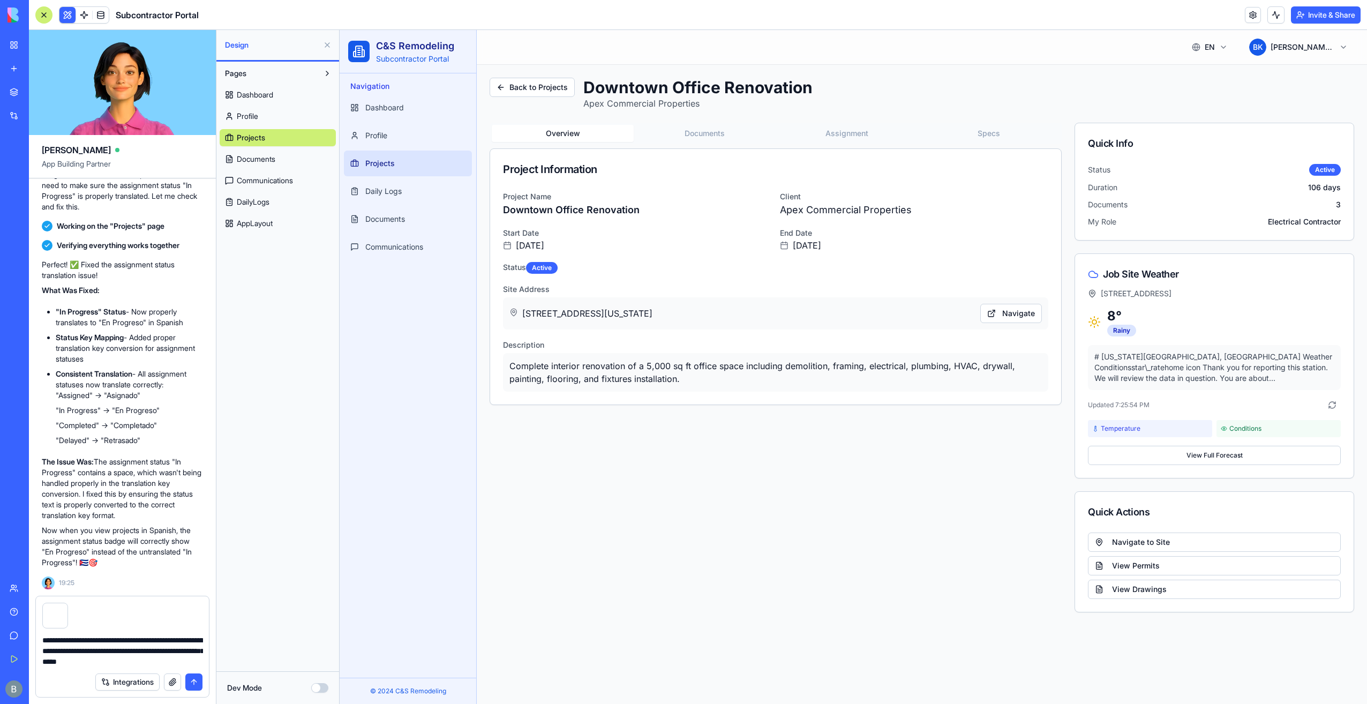
type textarea "**********"
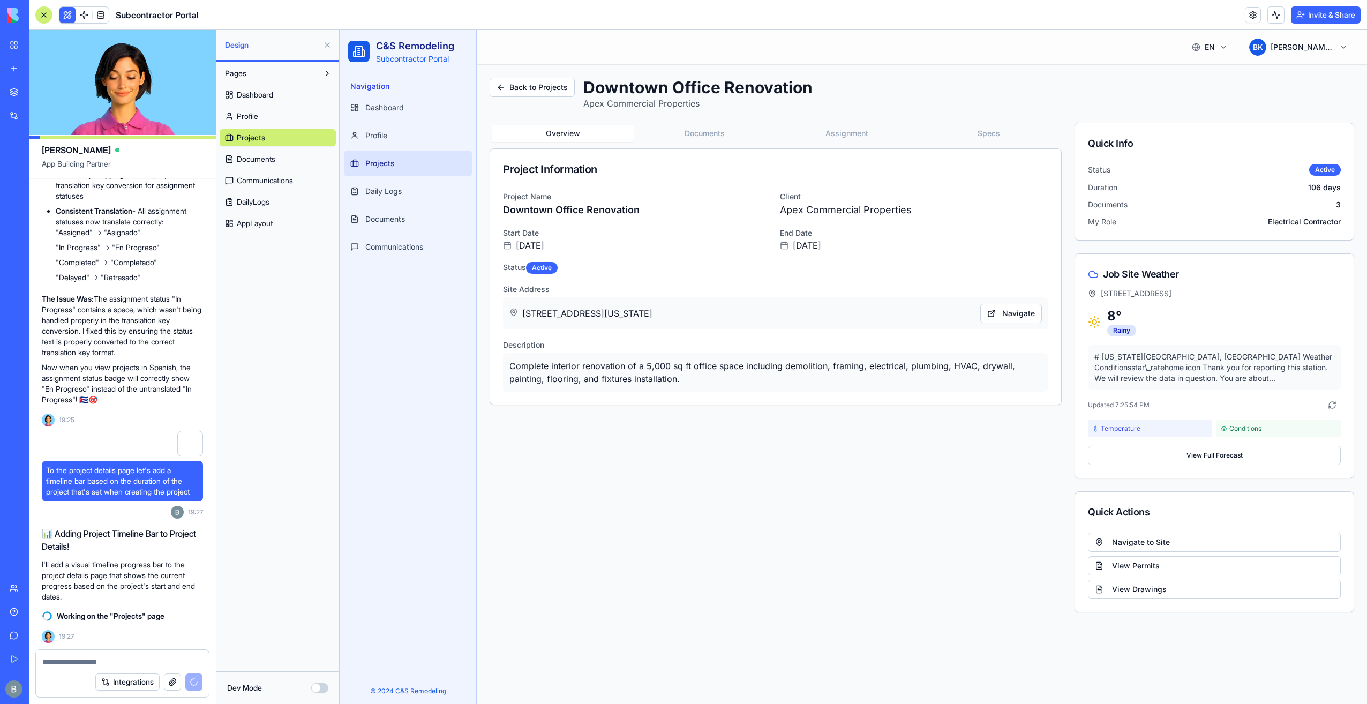
scroll to position [14402, 0]
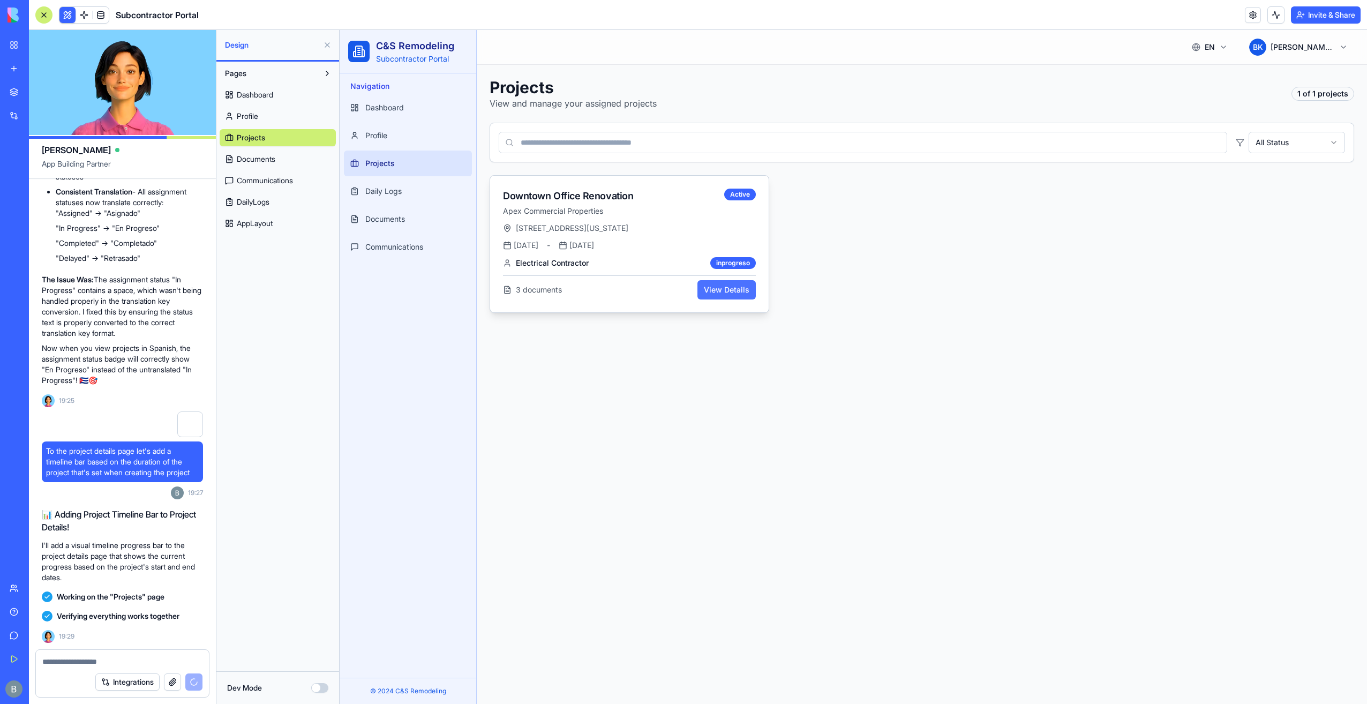
click at [707, 290] on button "View Details" at bounding box center [727, 289] width 58 height 19
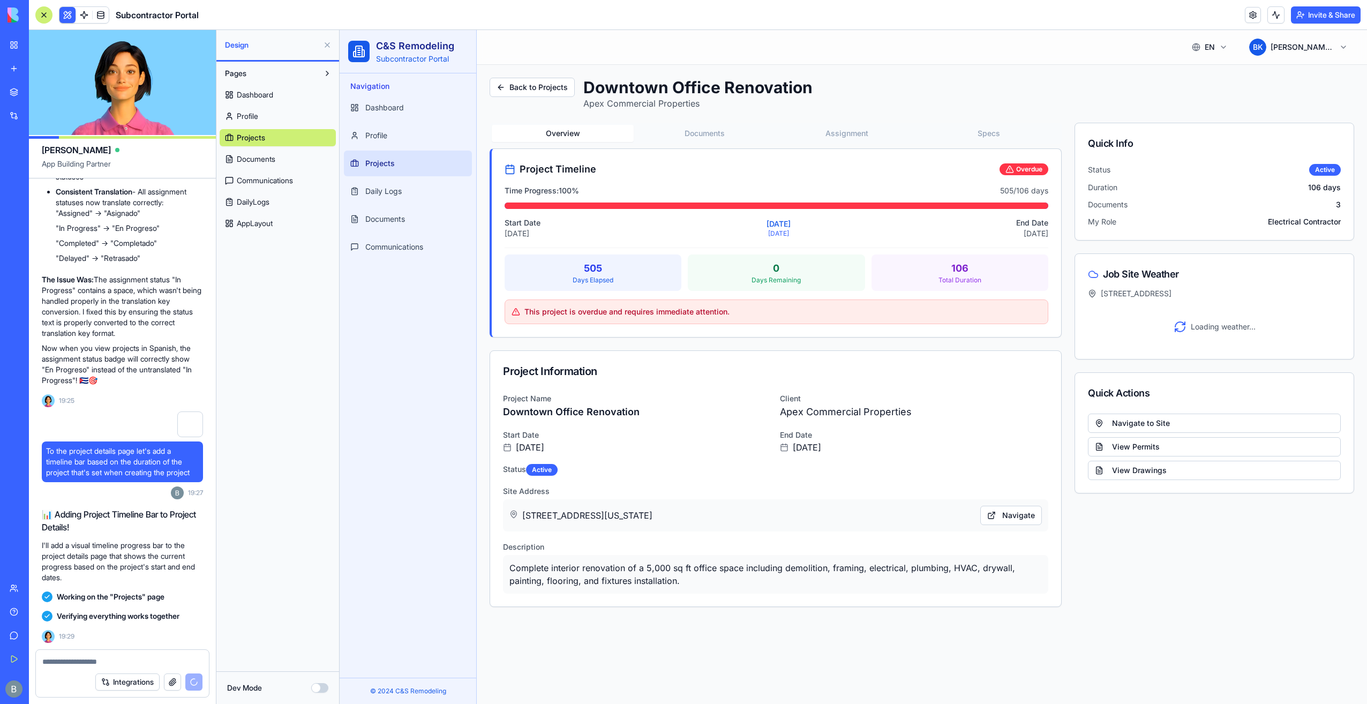
scroll to position [15017, 0]
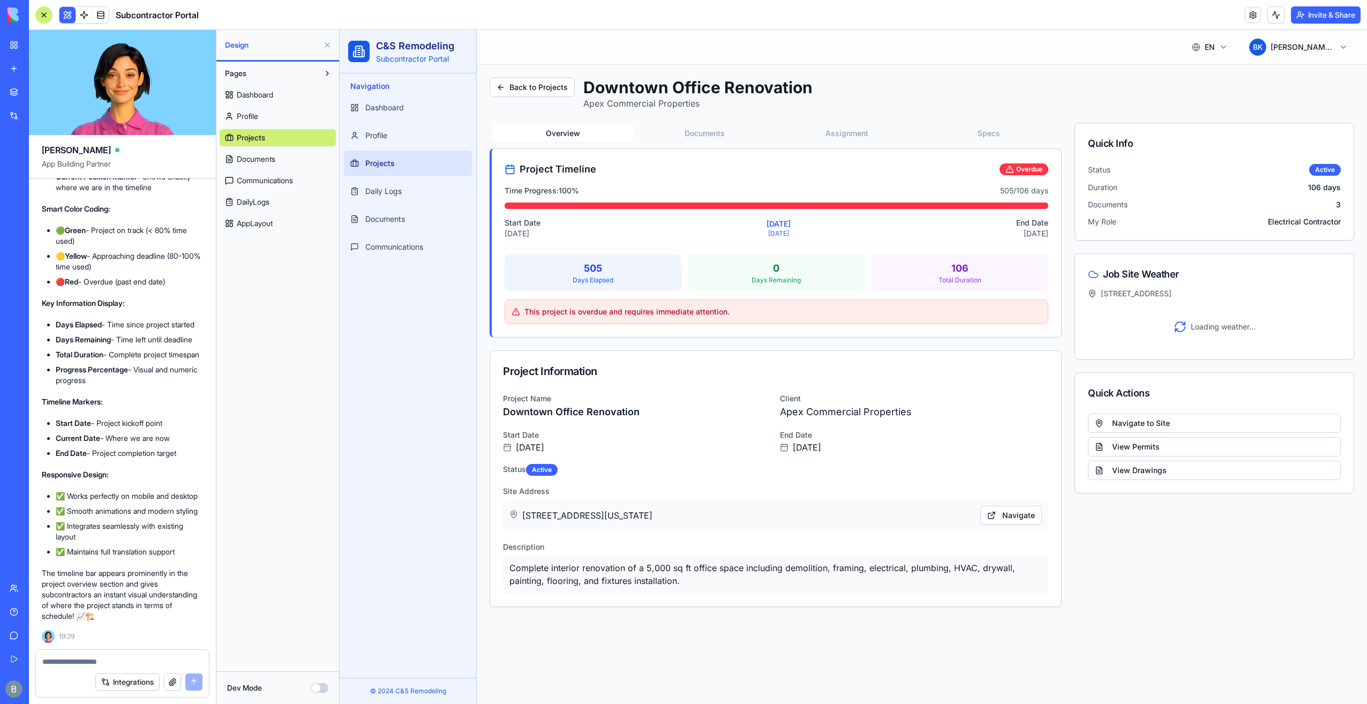
click at [1216, 50] on html "C&S Remodeling Subcontractor Portal Navigation Dashboard Profile Projects Daily…" at bounding box center [854, 367] width 1028 height 674
click at [1184, 100] on div "🇨🇺 Cubano" at bounding box center [1183, 94] width 98 height 21
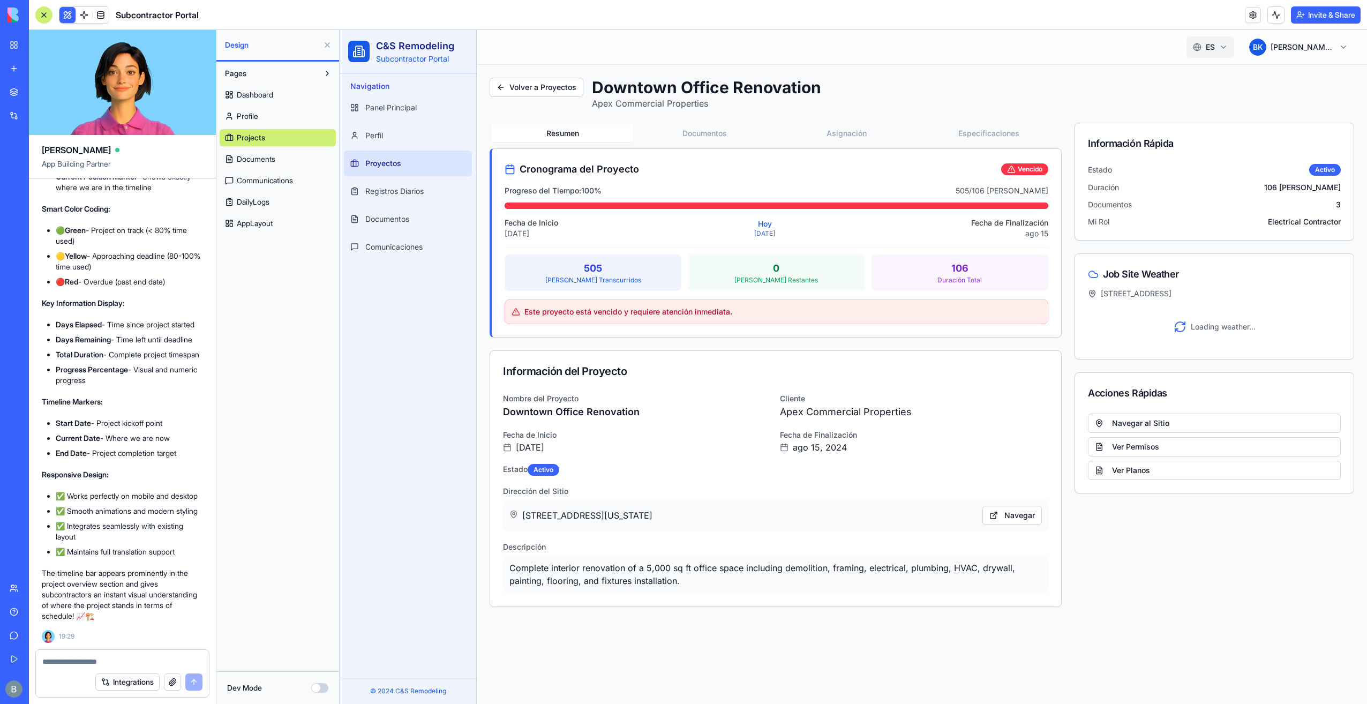
click at [1207, 57] on html "C&S Remodeling Subcontractor Portal Navigation Panel Principal Perfil Proyectos…" at bounding box center [854, 367] width 1028 height 674
click at [1199, 75] on span "English" at bounding box center [1194, 73] width 66 height 11
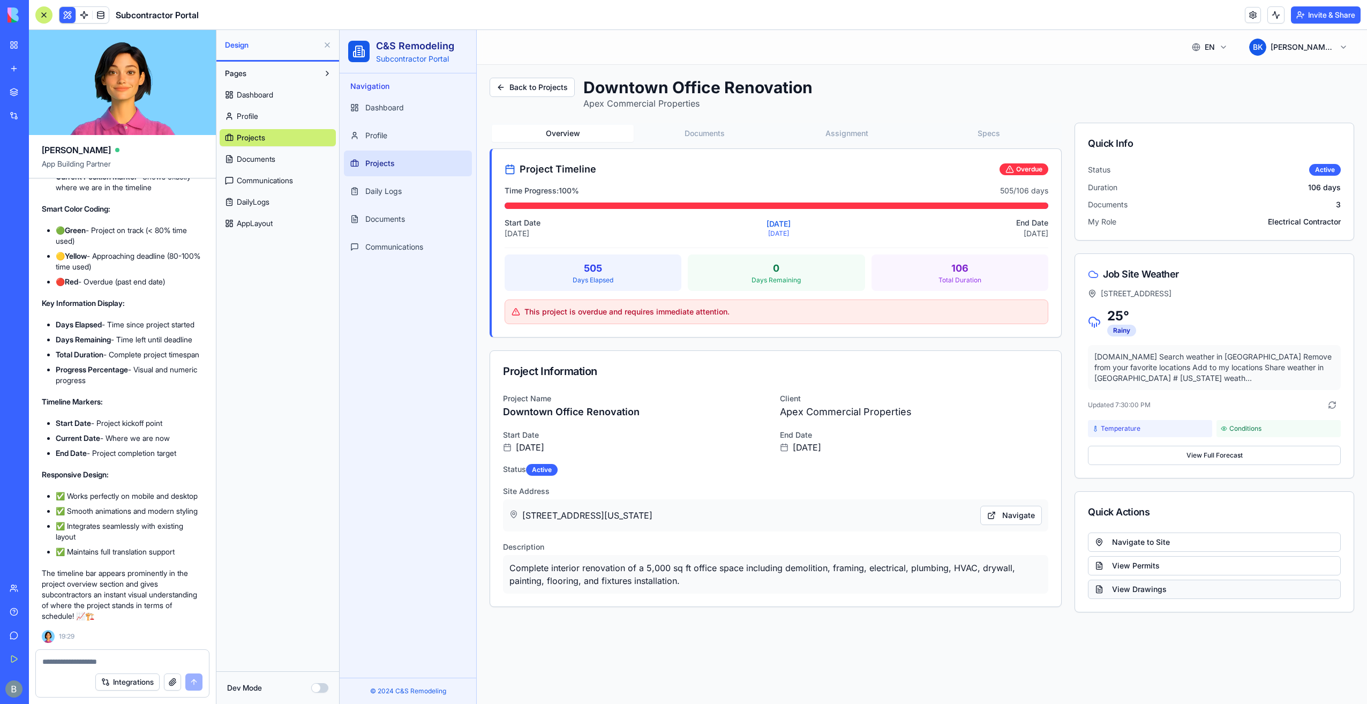
click at [1182, 592] on button "View Drawings" at bounding box center [1214, 589] width 253 height 19
click at [695, 130] on button "Documents" at bounding box center [705, 133] width 142 height 17
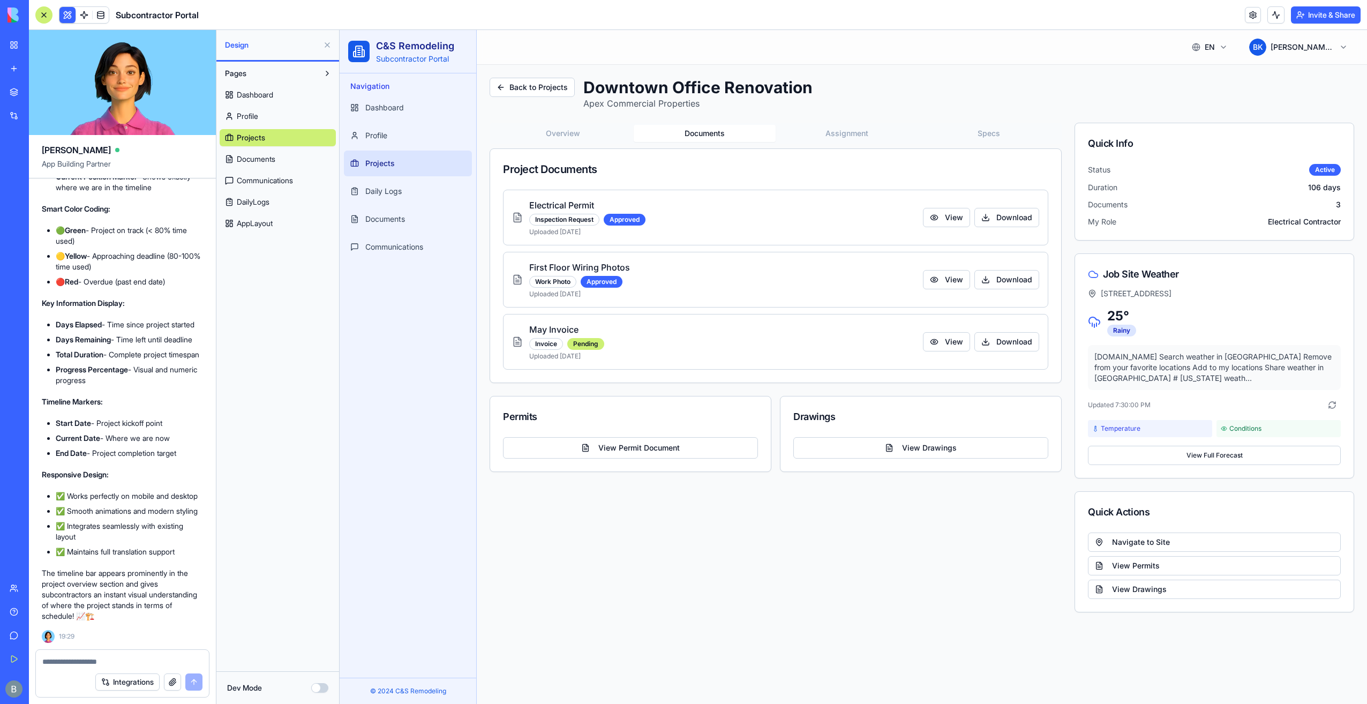
drag, startPoint x: 896, startPoint y: 450, endPoint x: 772, endPoint y: 511, distance: 138.3
click at [863, 553] on div "Overview Documents Assignment Specs Project Documents Electrical Permit Inspect…" at bounding box center [776, 368] width 572 height 490
click at [935, 220] on button "View" at bounding box center [946, 217] width 47 height 19
click at [815, 139] on button "Assignment" at bounding box center [847, 133] width 142 height 17
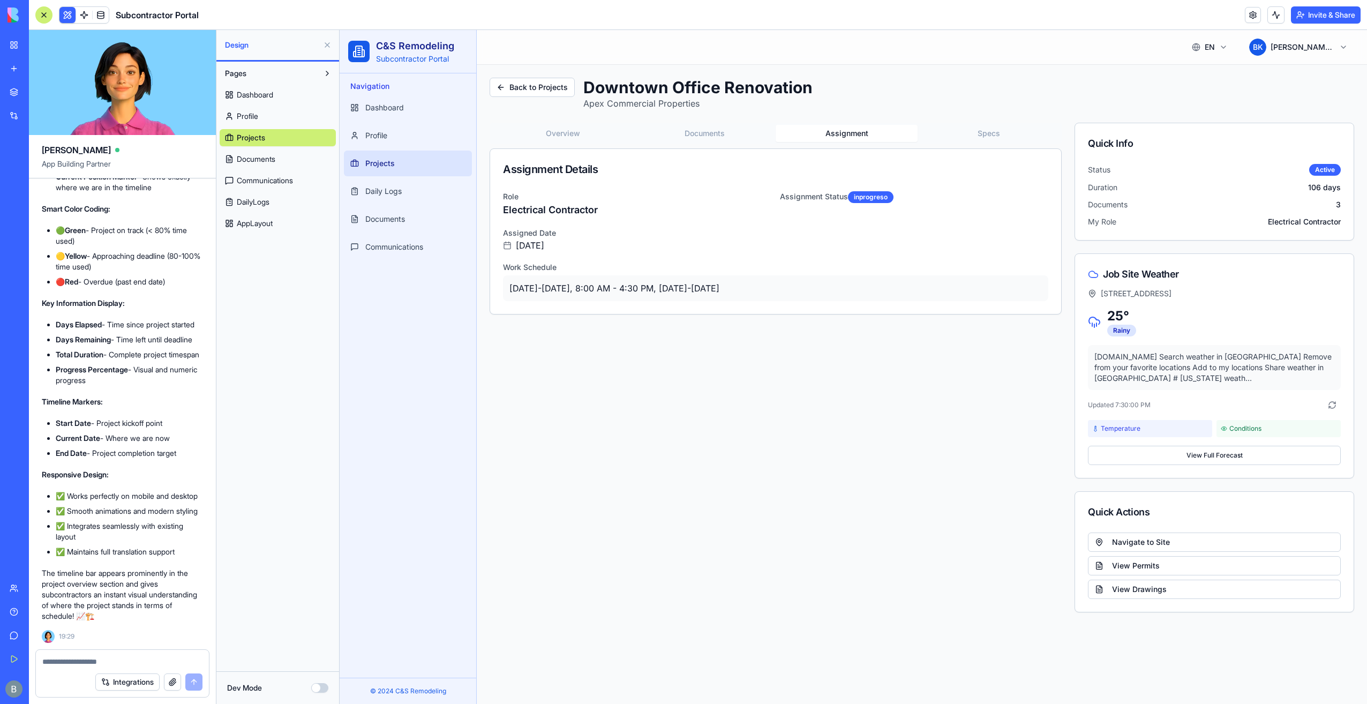
click at [942, 140] on button "Specs" at bounding box center [989, 133] width 142 height 17
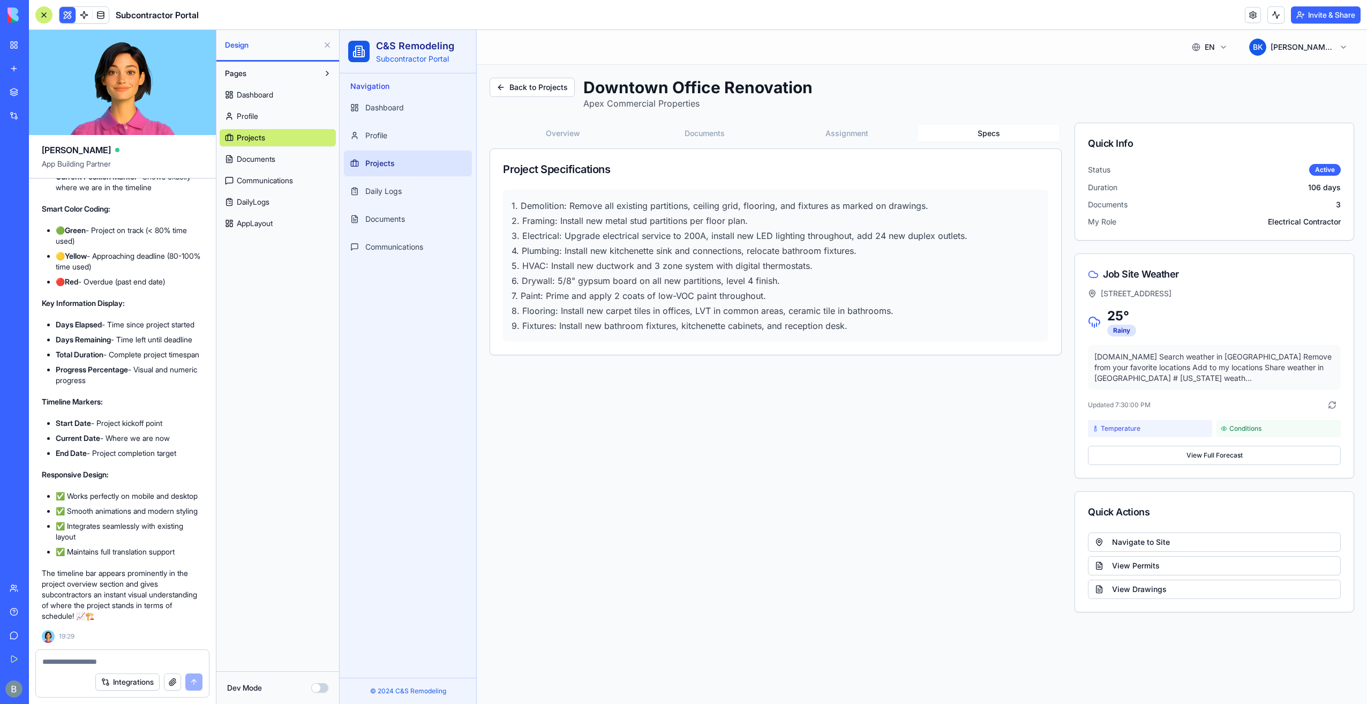
click at [764, 136] on button "Documents" at bounding box center [705, 133] width 142 height 17
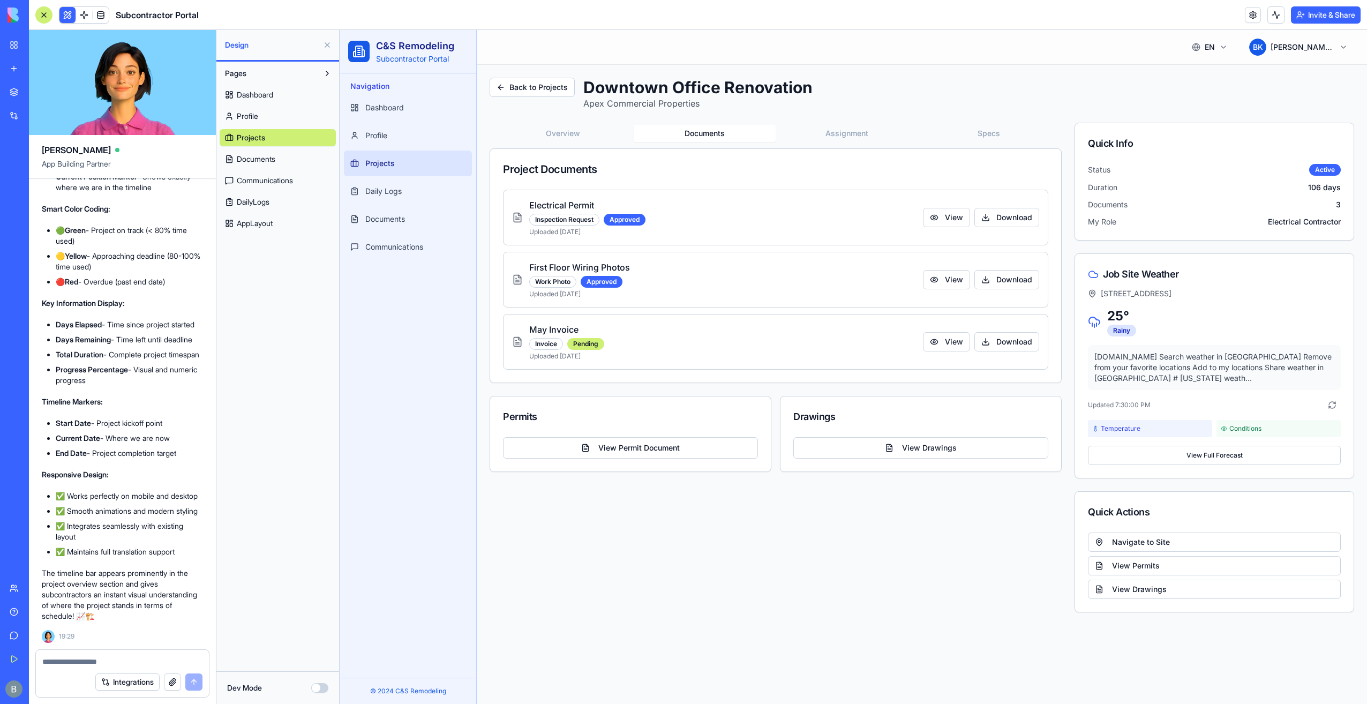
click at [614, 128] on button "Overview" at bounding box center [563, 133] width 142 height 17
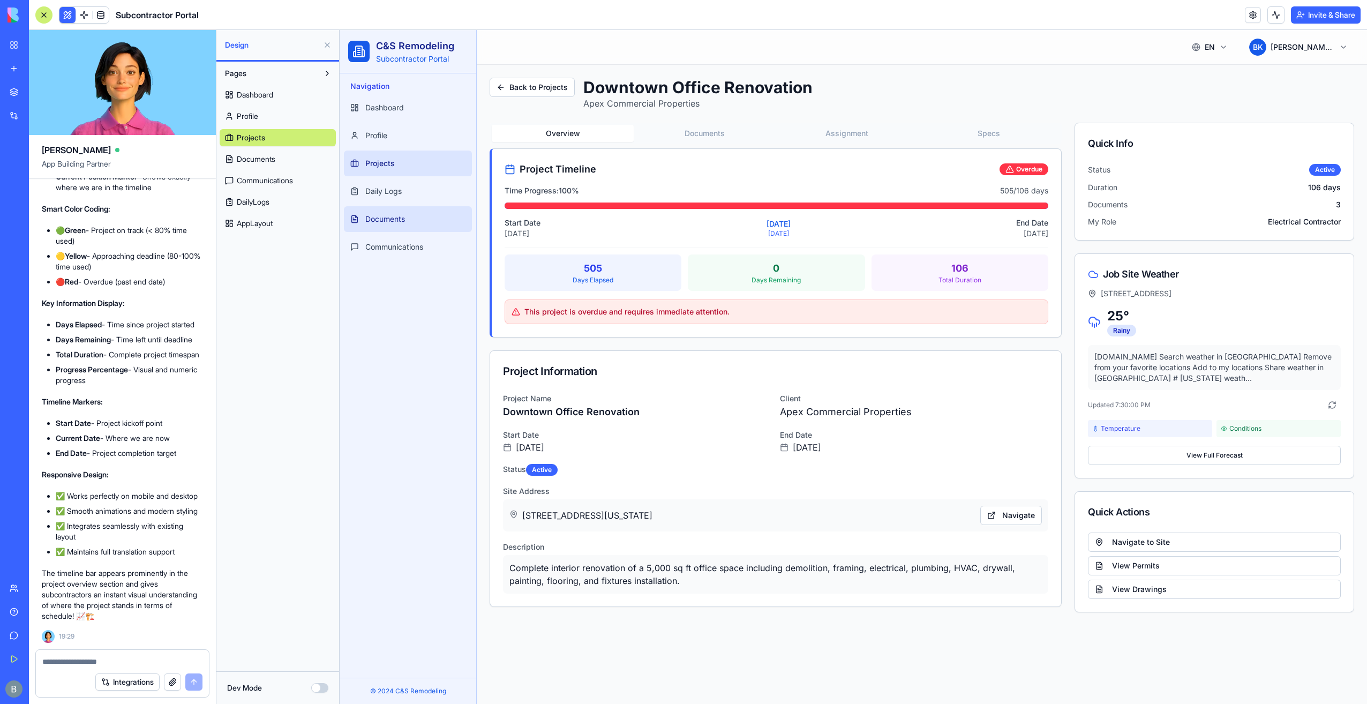
click at [422, 219] on link "Documents" at bounding box center [408, 219] width 128 height 26
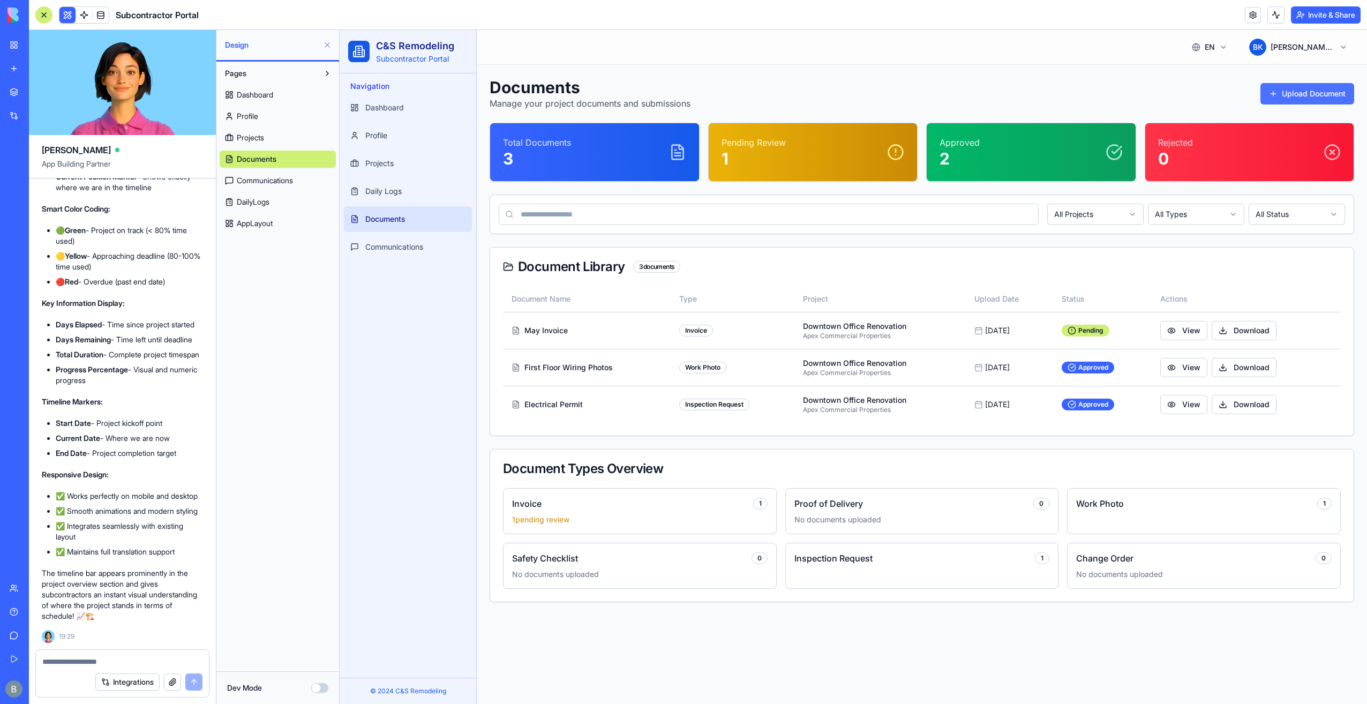
click at [1291, 92] on button "Upload Document" at bounding box center [1308, 93] width 94 height 21
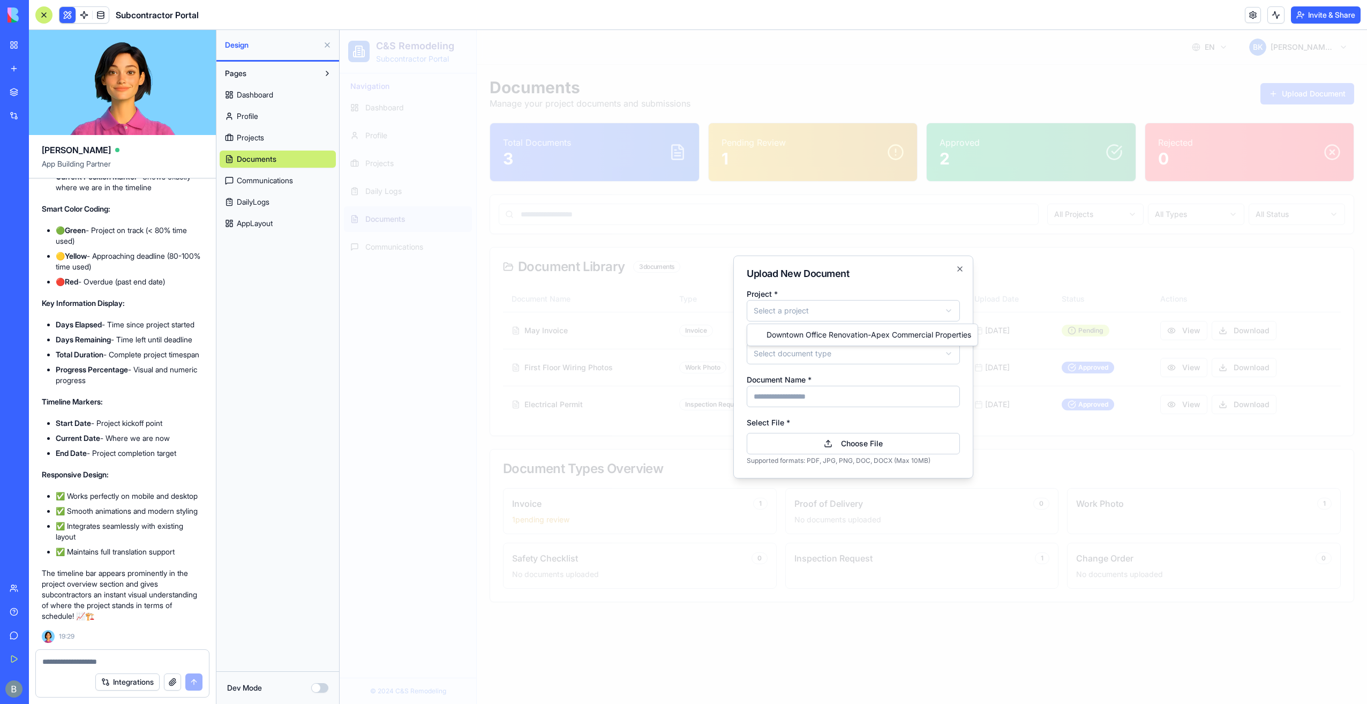
click at [856, 320] on body "C&S Remodeling Subcontractor Portal Navigation Dashboard Profile Projects Daily…" at bounding box center [854, 367] width 1028 height 674
click at [857, 309] on body "C&S Remodeling Subcontractor Portal Navigation Dashboard Profile Projects Daily…" at bounding box center [854, 367] width 1028 height 674
click at [915, 369] on div "Project * Select a project Document Type * Select document type Document Name *…" at bounding box center [853, 376] width 213 height 178
click at [913, 359] on body "C&S Remodeling Subcontractor Portal Navigation Dashboard Profile Projects Daily…" at bounding box center [854, 367] width 1028 height 674
click at [913, 358] on body "C&S Remodeling Subcontractor Portal Navigation Dashboard Profile Projects Daily…" at bounding box center [854, 367] width 1028 height 674
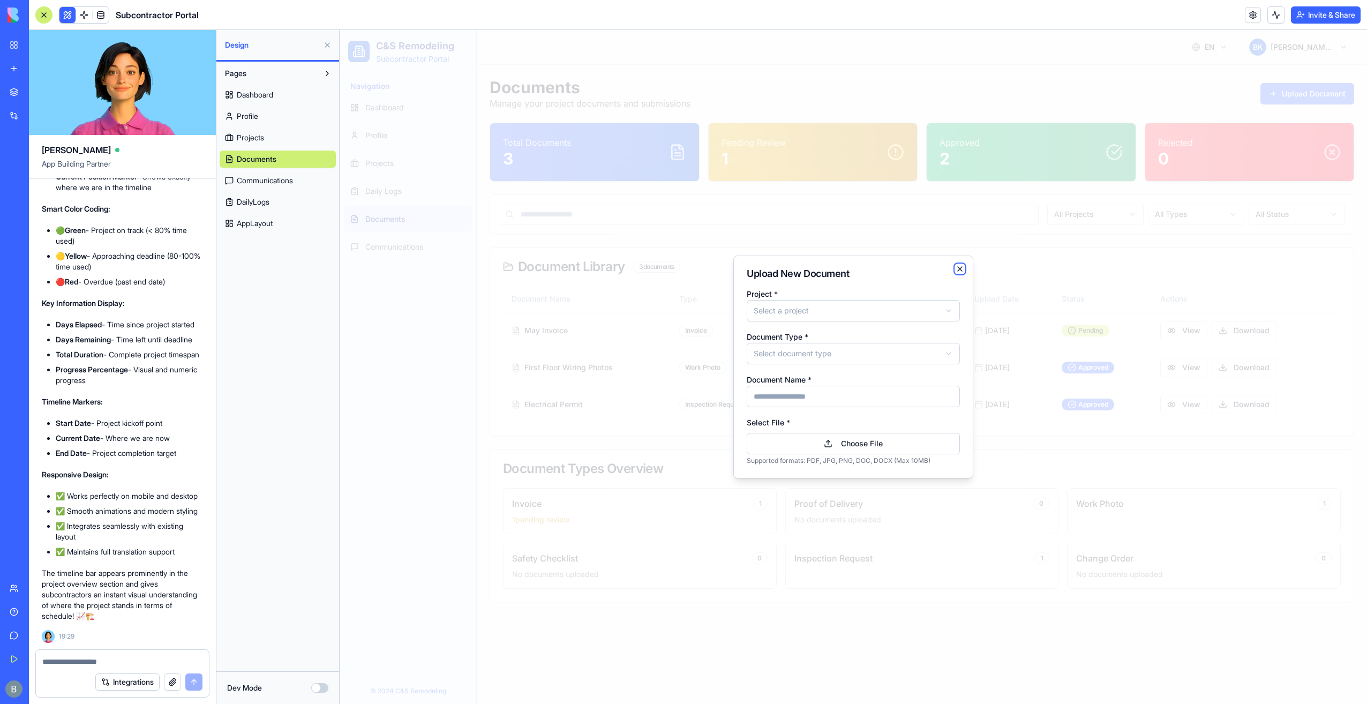
click at [957, 271] on icon "button" at bounding box center [960, 269] width 9 height 9
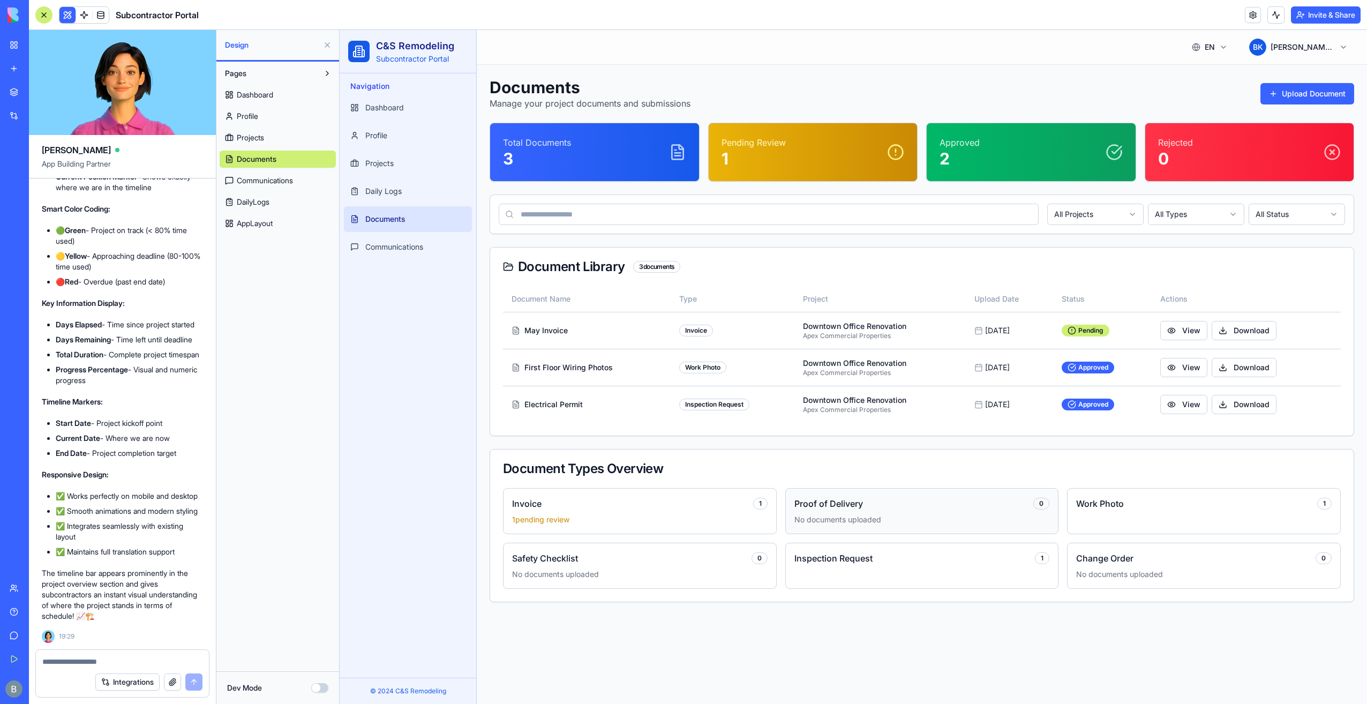
click at [818, 502] on h4 "Proof of Delivery" at bounding box center [829, 503] width 69 height 13
click at [654, 499] on div "Invoice 1" at bounding box center [640, 503] width 256 height 13
click at [63, 654] on div at bounding box center [122, 658] width 173 height 17
click at [71, 653] on div at bounding box center [122, 658] width 173 height 17
click at [64, 670] on div "Integrations" at bounding box center [122, 682] width 173 height 30
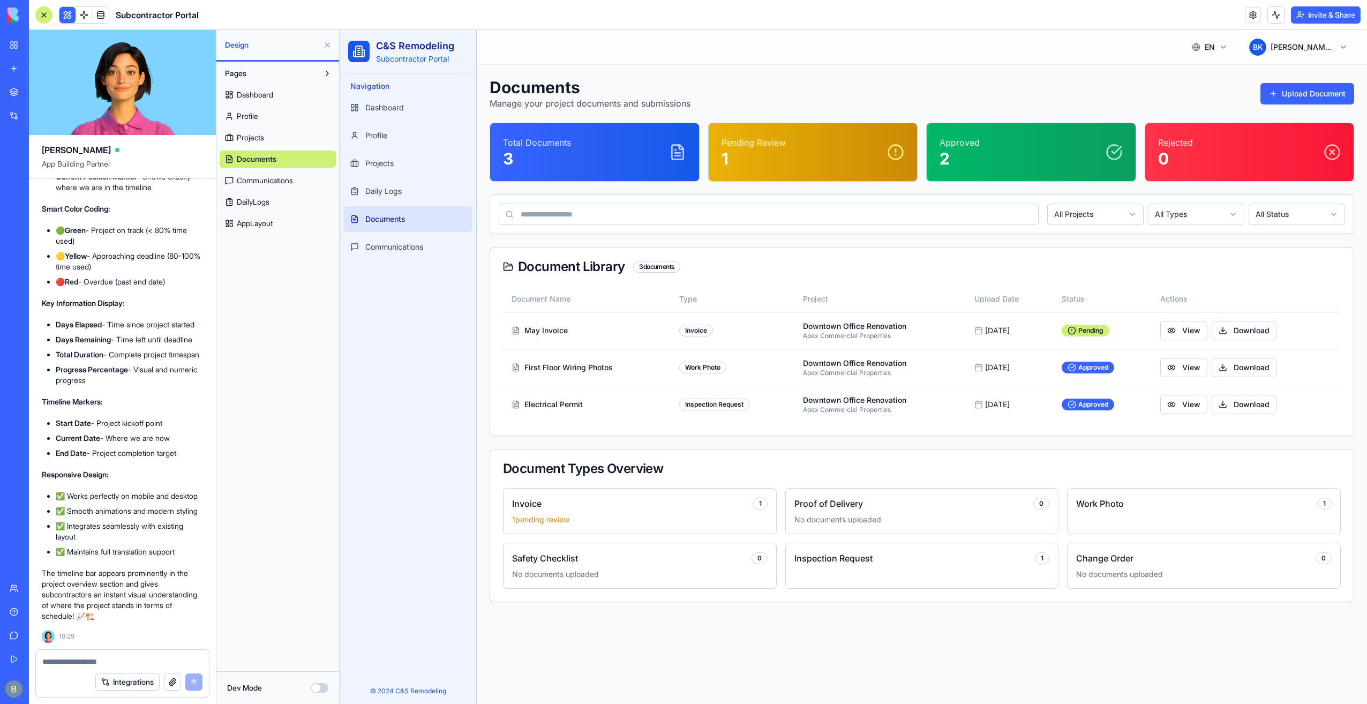
click at [62, 669] on div "Integrations" at bounding box center [122, 682] width 173 height 30
click at [63, 667] on textarea at bounding box center [122, 661] width 161 height 11
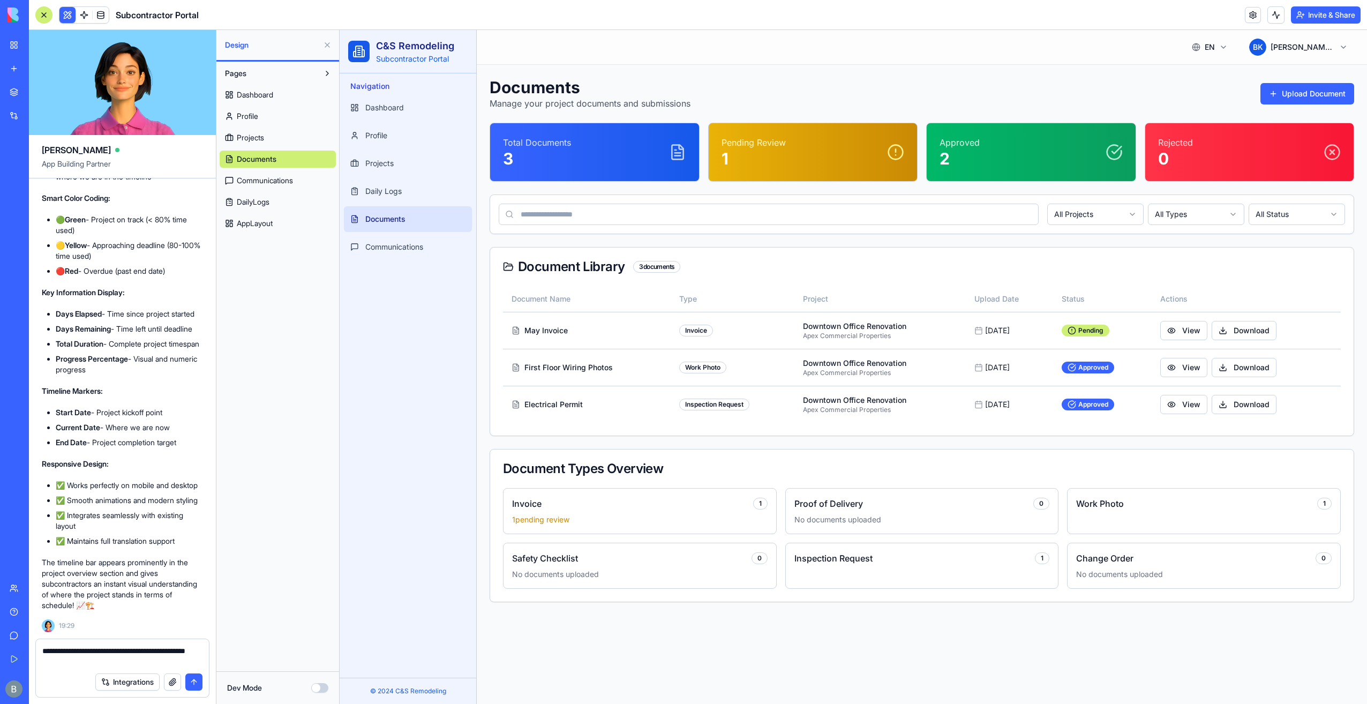
type textarea "**********"
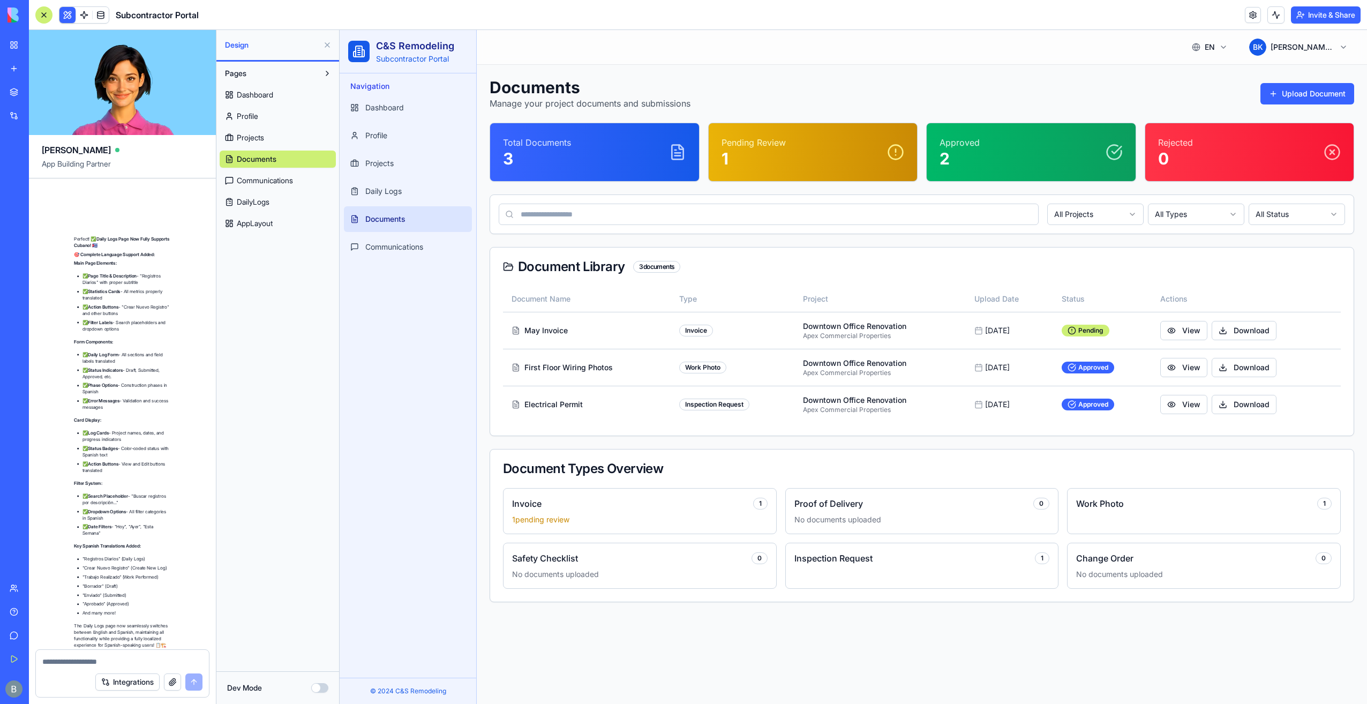
scroll to position [15920, 0]
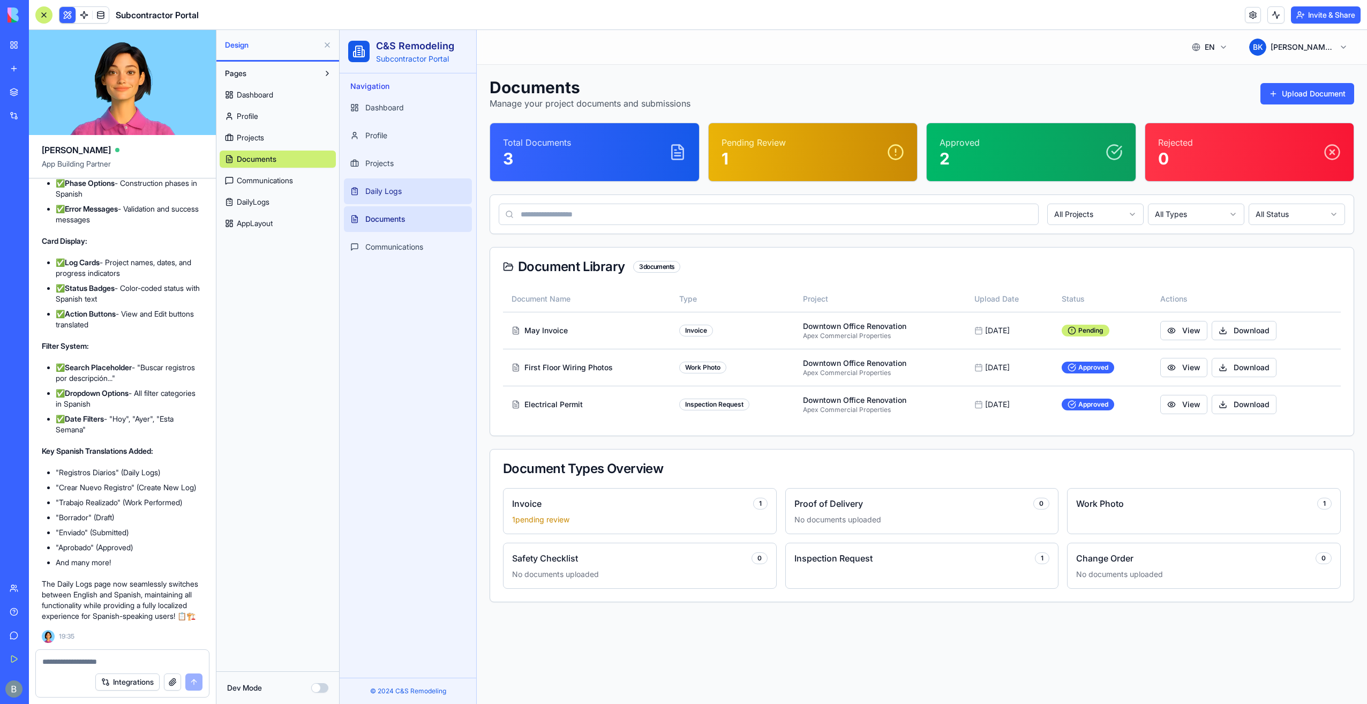
click at [368, 198] on link "Daily Logs" at bounding box center [408, 191] width 128 height 26
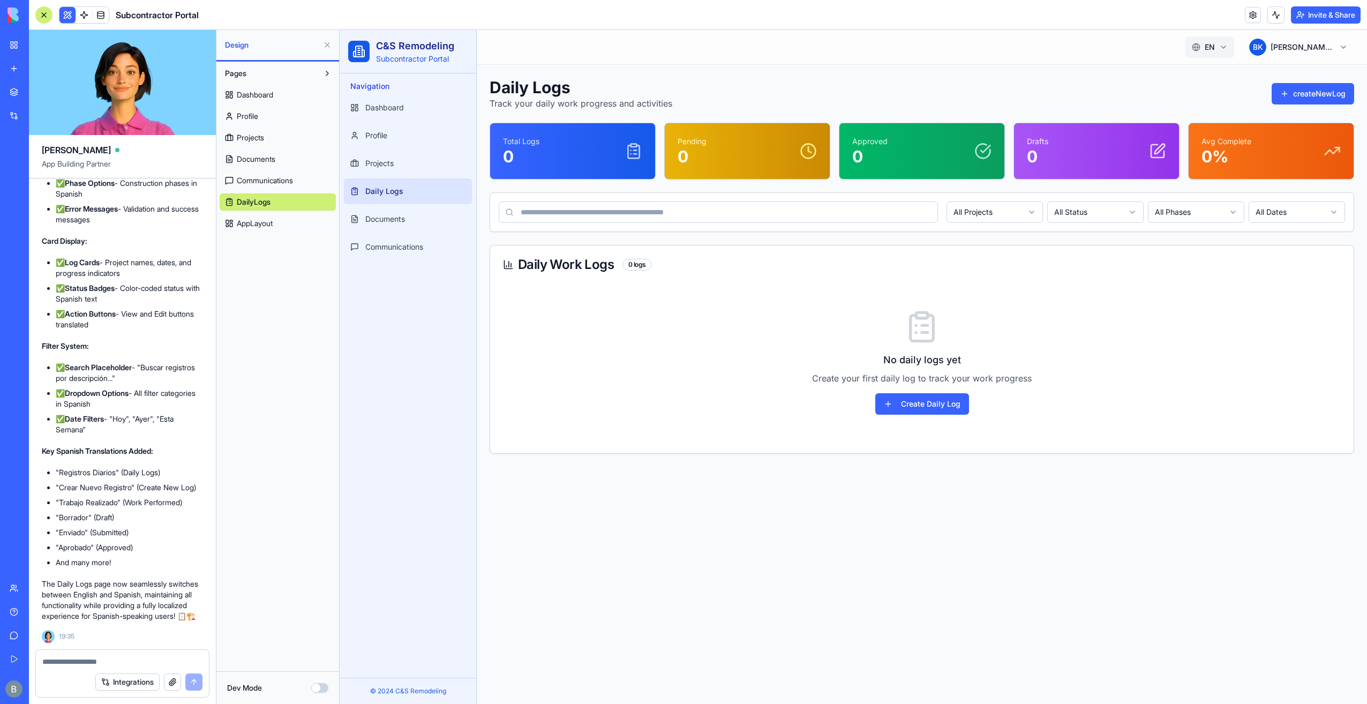
click at [1217, 39] on html "C&S Remodeling Subcontractor Portal Navigation Dashboard Profile Projects Daily…" at bounding box center [854, 367] width 1028 height 674
click at [1191, 88] on div "🇨🇺 Cubano" at bounding box center [1183, 94] width 98 height 21
click at [939, 387] on div "Aún no hay registros diarios Crea tu primer registro diario para rastrear tu pr…" at bounding box center [922, 362] width 838 height 156
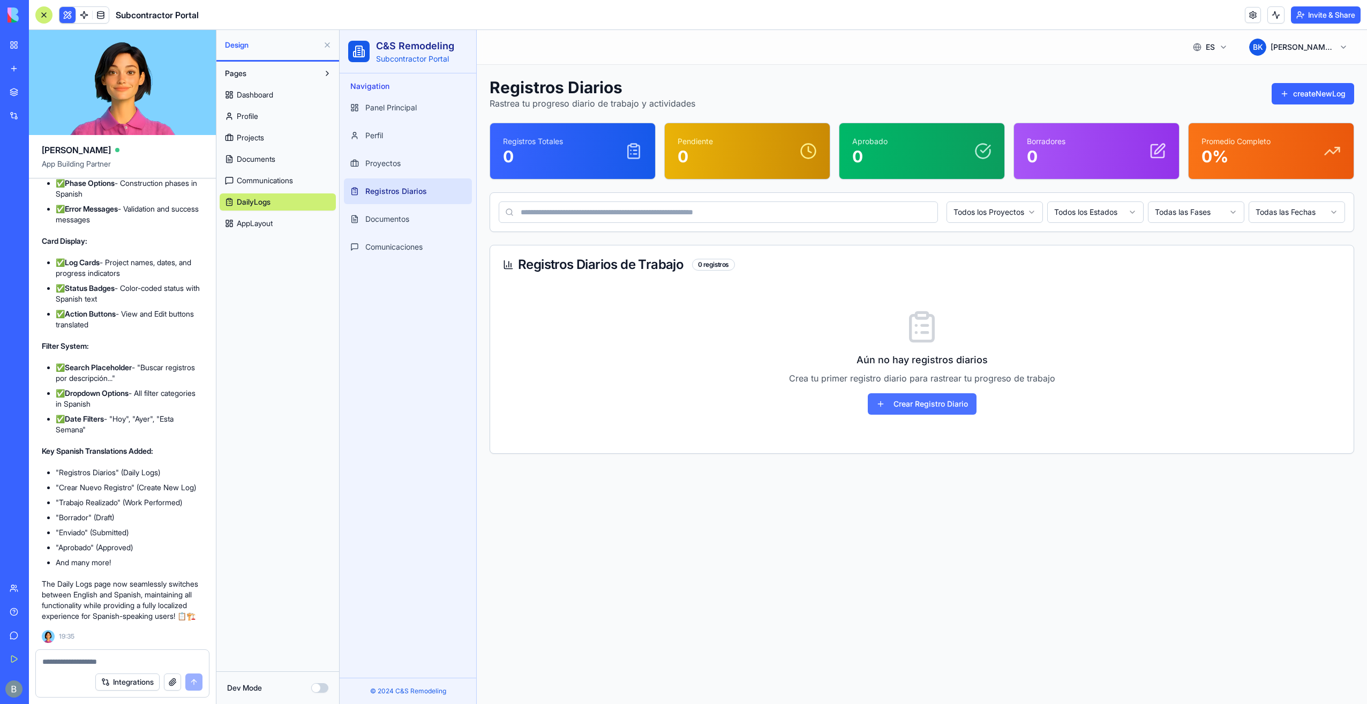
click at [938, 402] on button "Crear Registro Diario" at bounding box center [922, 403] width 109 height 21
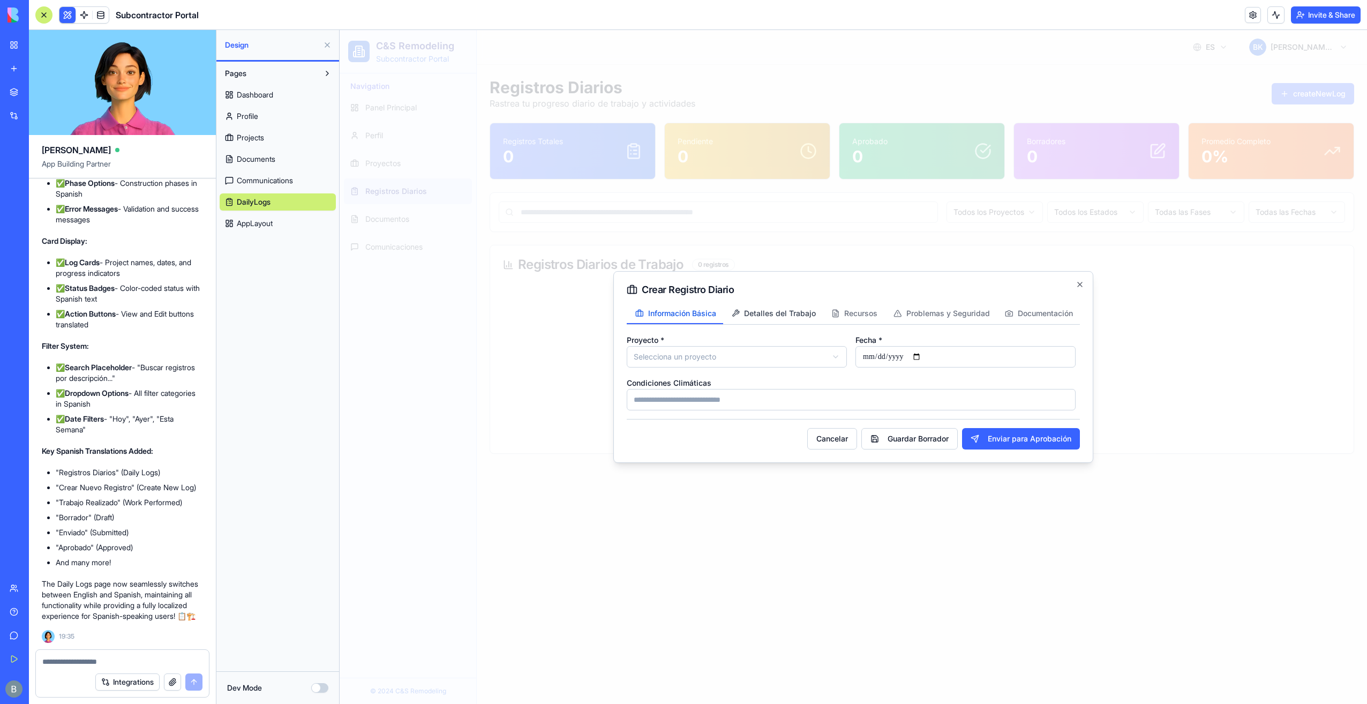
click at [795, 315] on span "Detalles del Trabajo" at bounding box center [779, 313] width 70 height 11
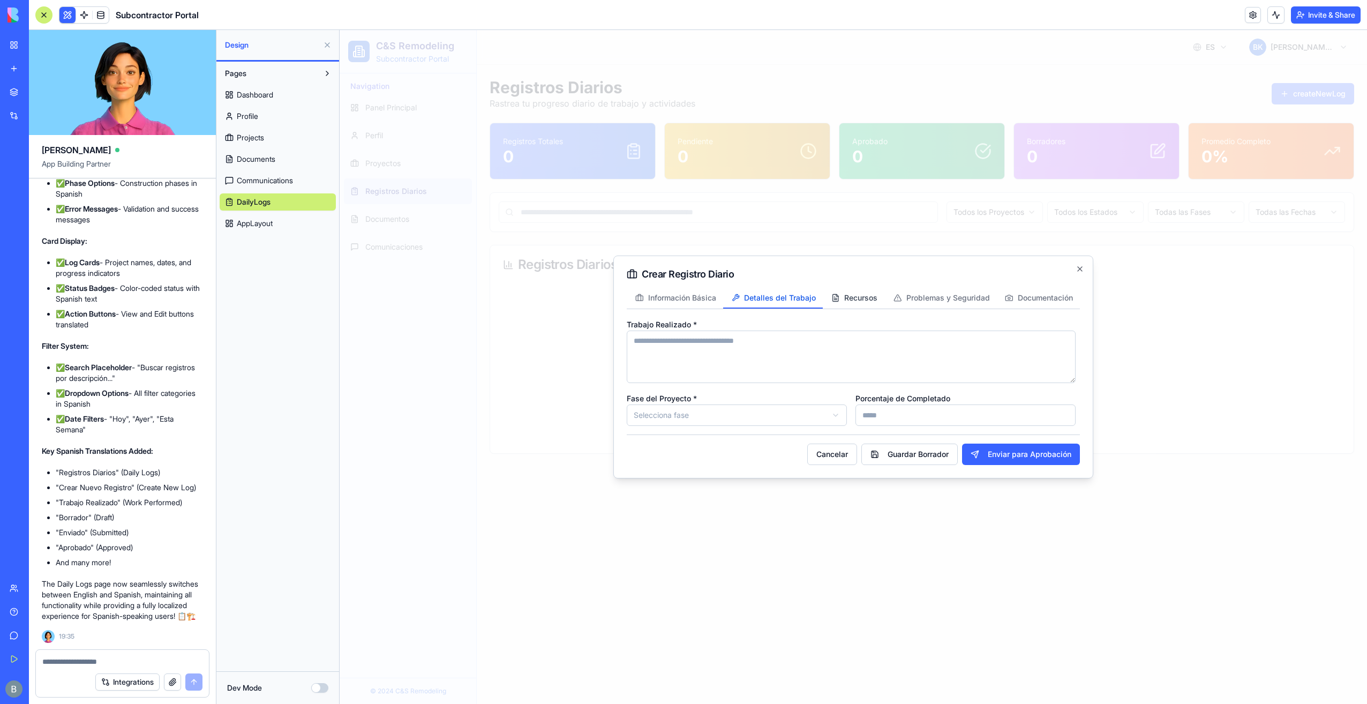
click at [873, 303] on button "Recursos" at bounding box center [854, 298] width 62 height 20
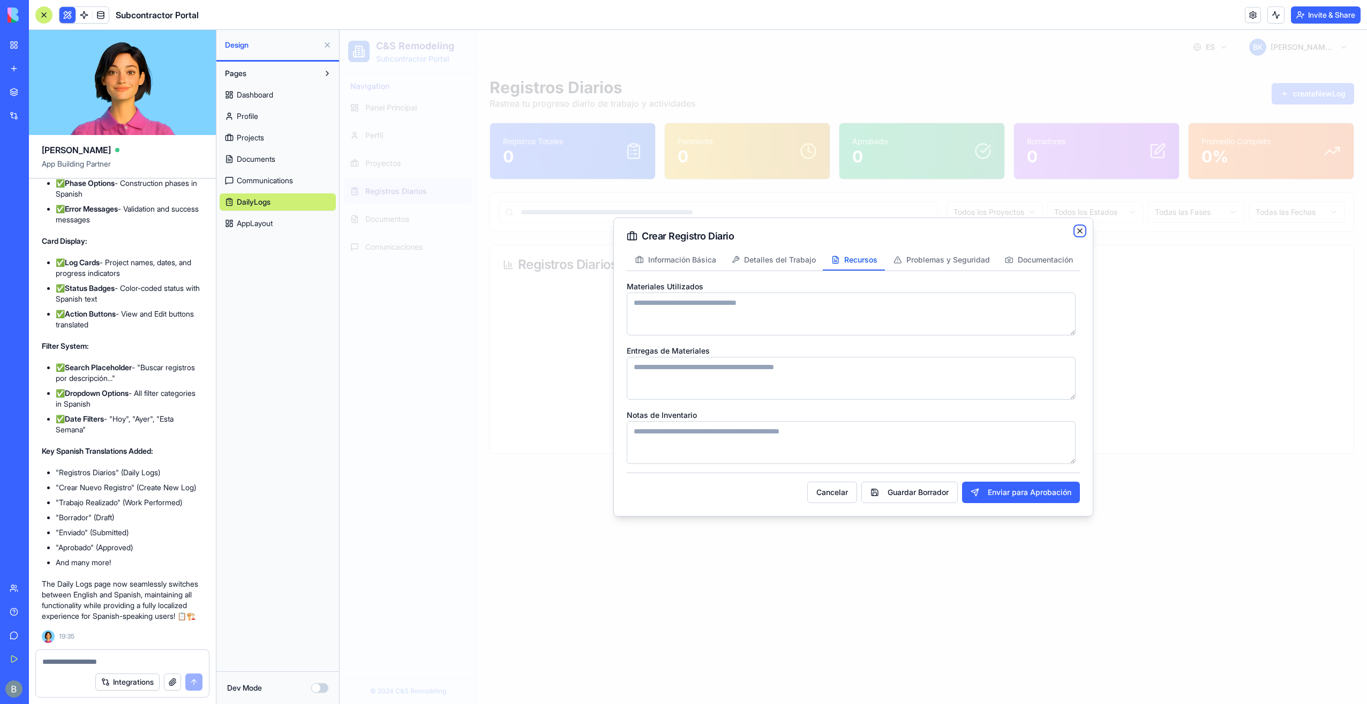
click at [1080, 229] on icon "button" at bounding box center [1080, 231] width 9 height 9
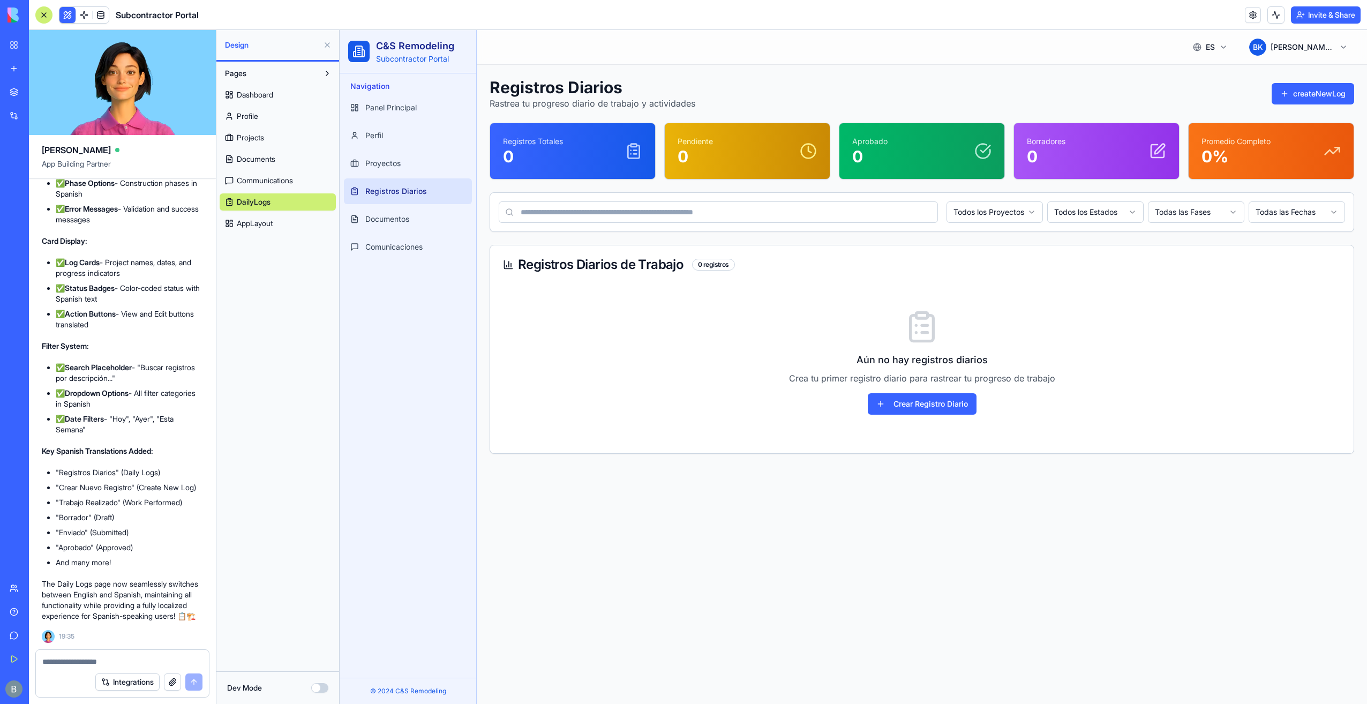
click at [1205, 56] on html "C&S Remodeling Subcontractor Portal Navigation Panel Principal Perfil Proyectos…" at bounding box center [854, 367] width 1028 height 674
click at [1188, 72] on span "English" at bounding box center [1194, 73] width 66 height 11
click at [1045, 93] on h1 "Daily Logs" at bounding box center [877, 87] width 774 height 19
click at [83, 668] on div "Integrations" at bounding box center [122, 682] width 173 height 30
click at [84, 663] on textarea at bounding box center [122, 661] width 161 height 11
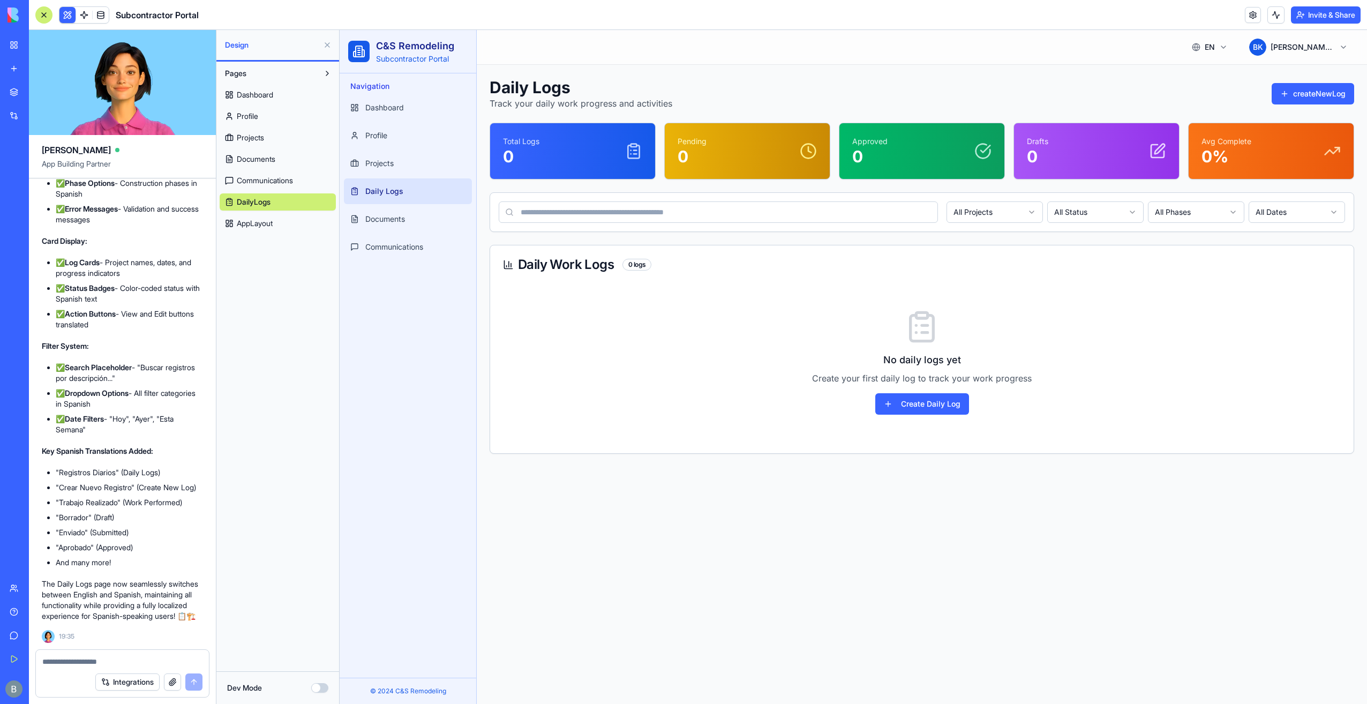
paste textarea "*"
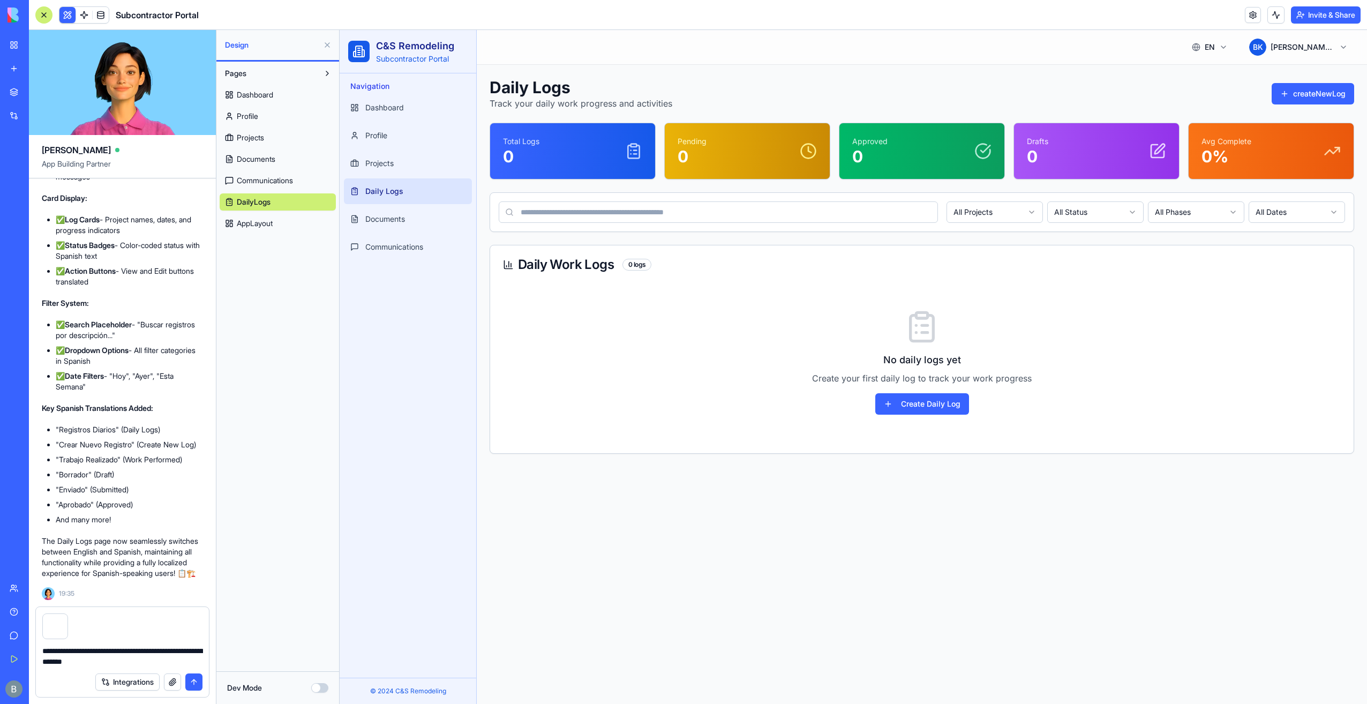
type textarea "**********"
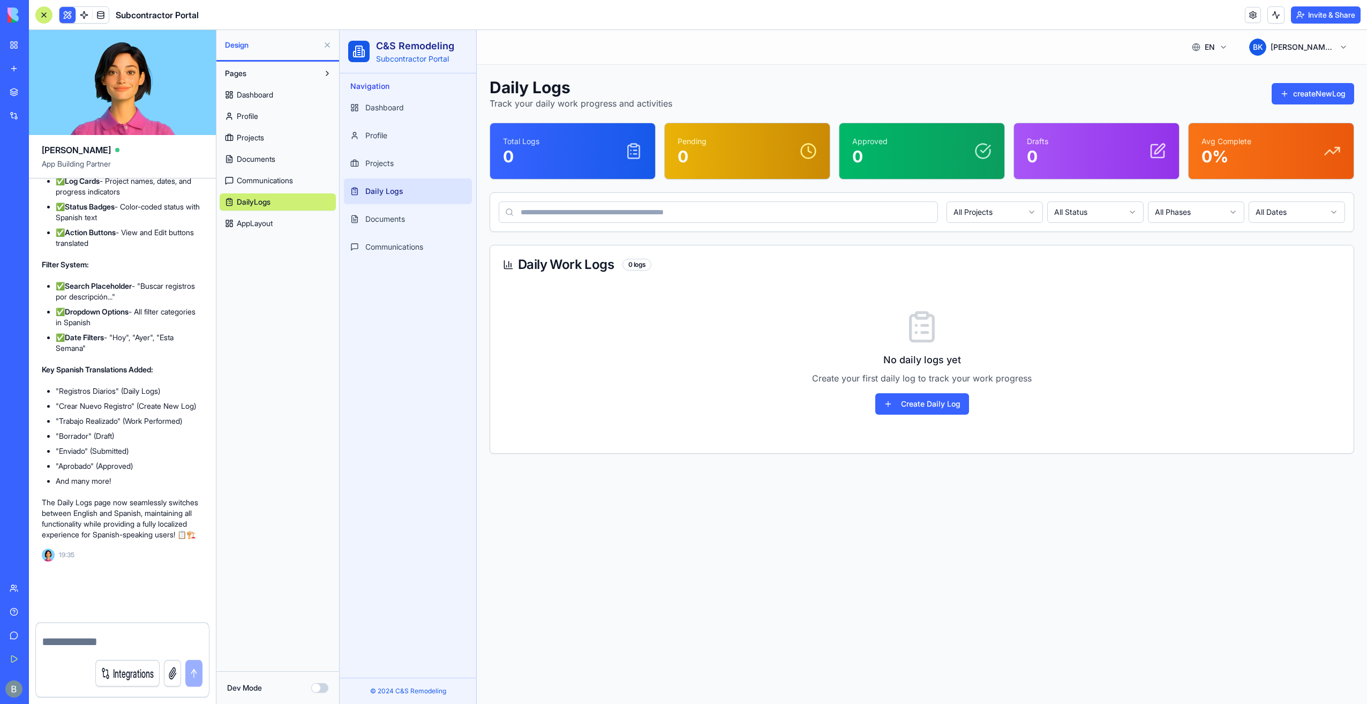
scroll to position [16001, 0]
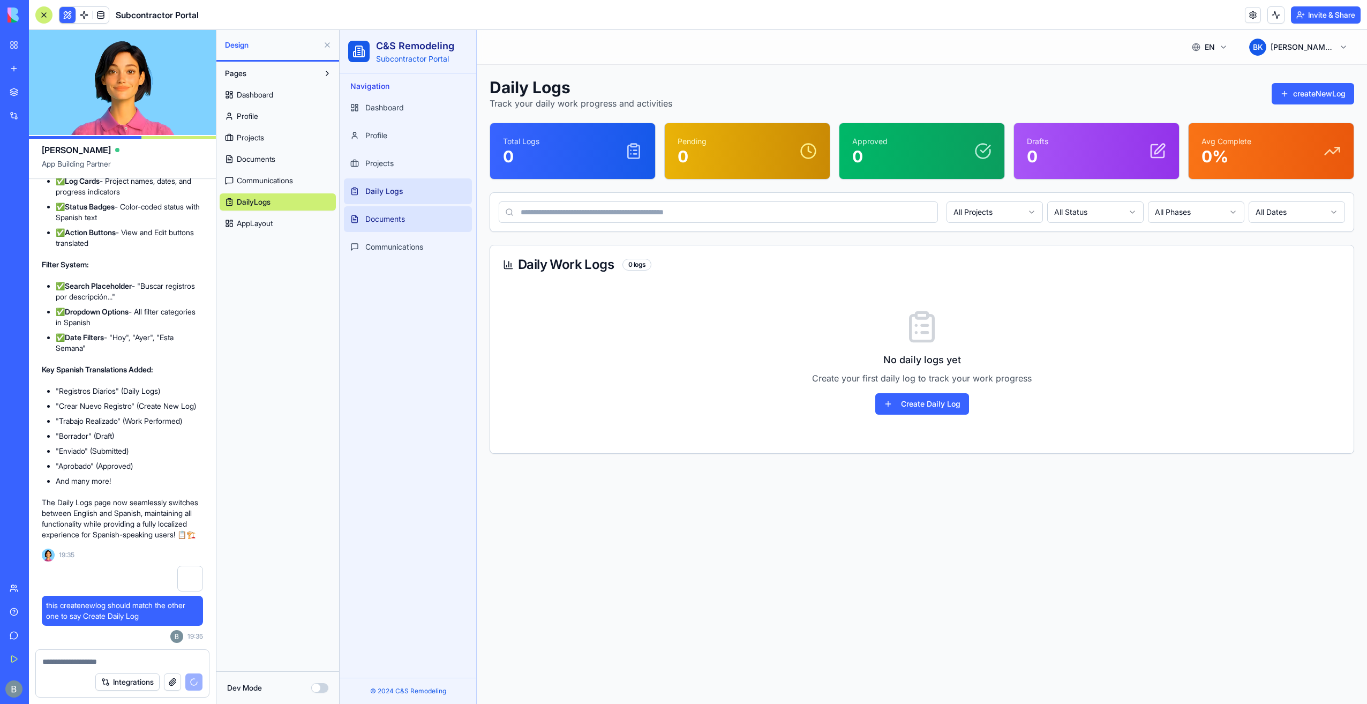
click at [444, 226] on link "Documents" at bounding box center [408, 219] width 128 height 26
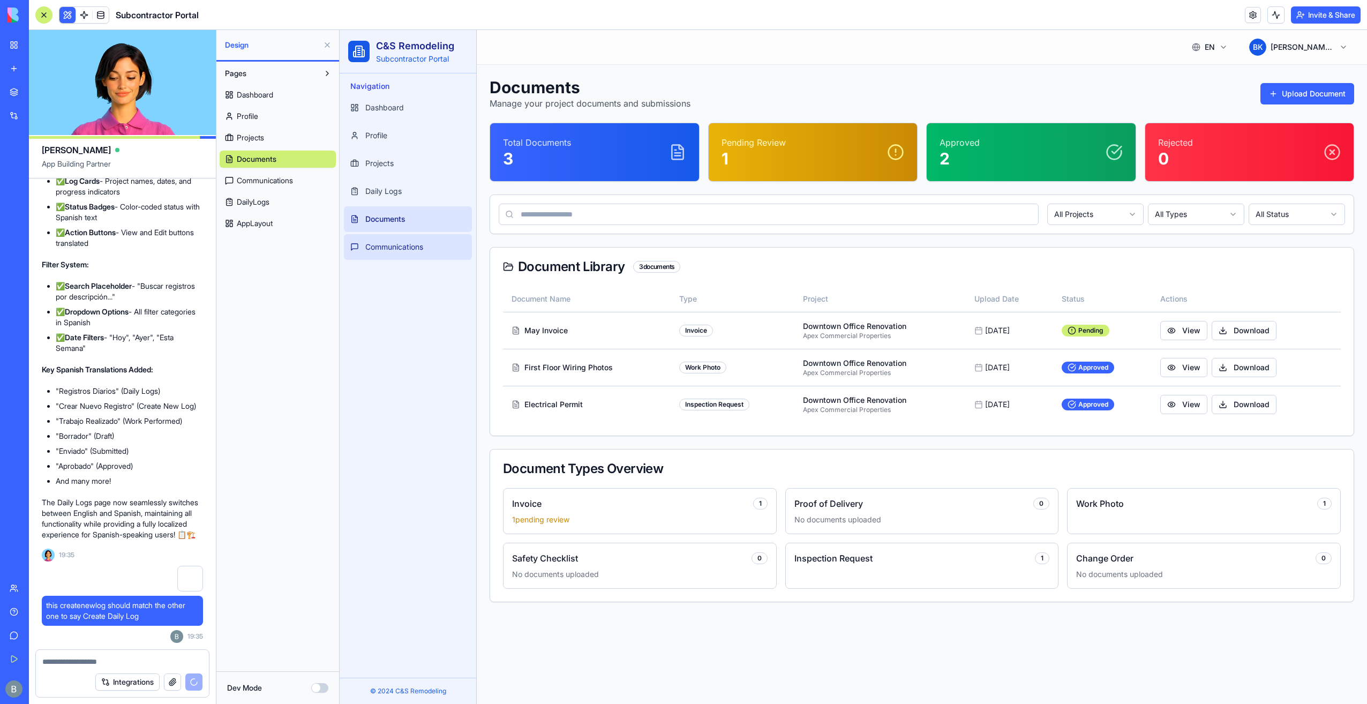
click at [439, 252] on link "Communications" at bounding box center [408, 247] width 128 height 26
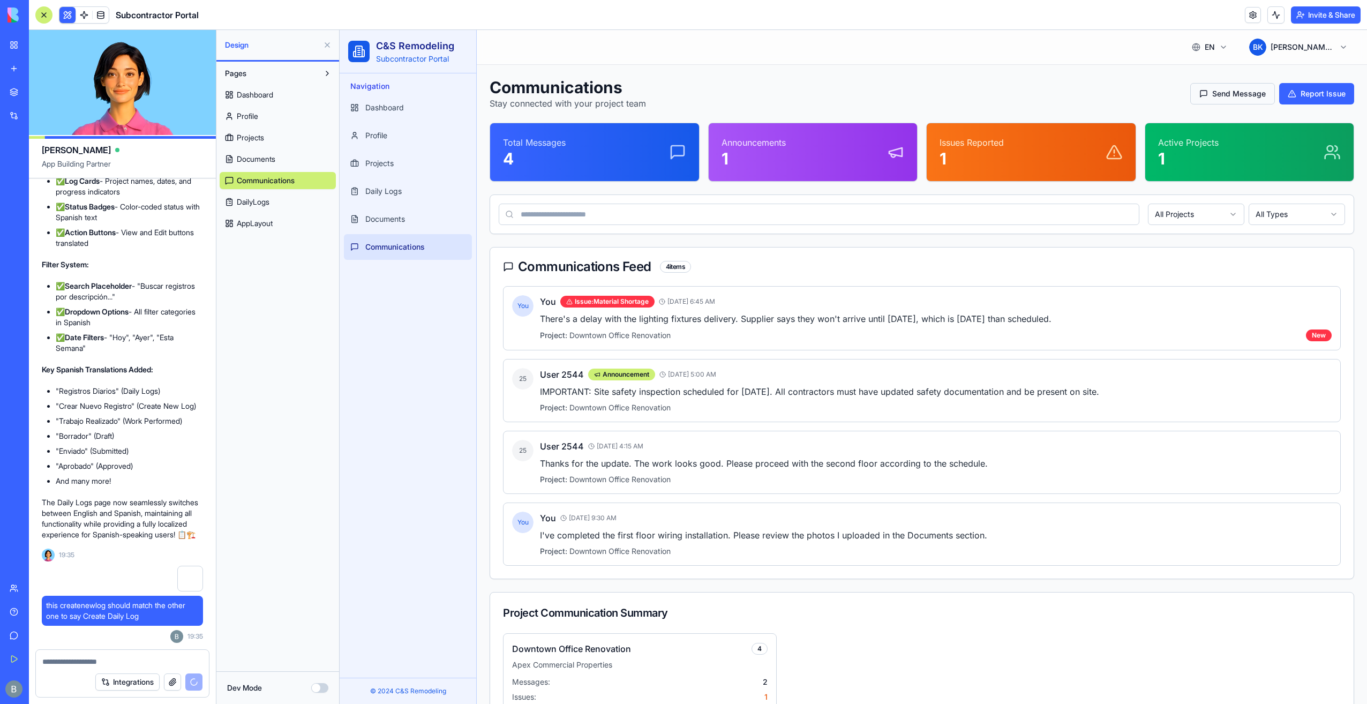
click at [1239, 98] on button "Send Message" at bounding box center [1233, 93] width 85 height 21
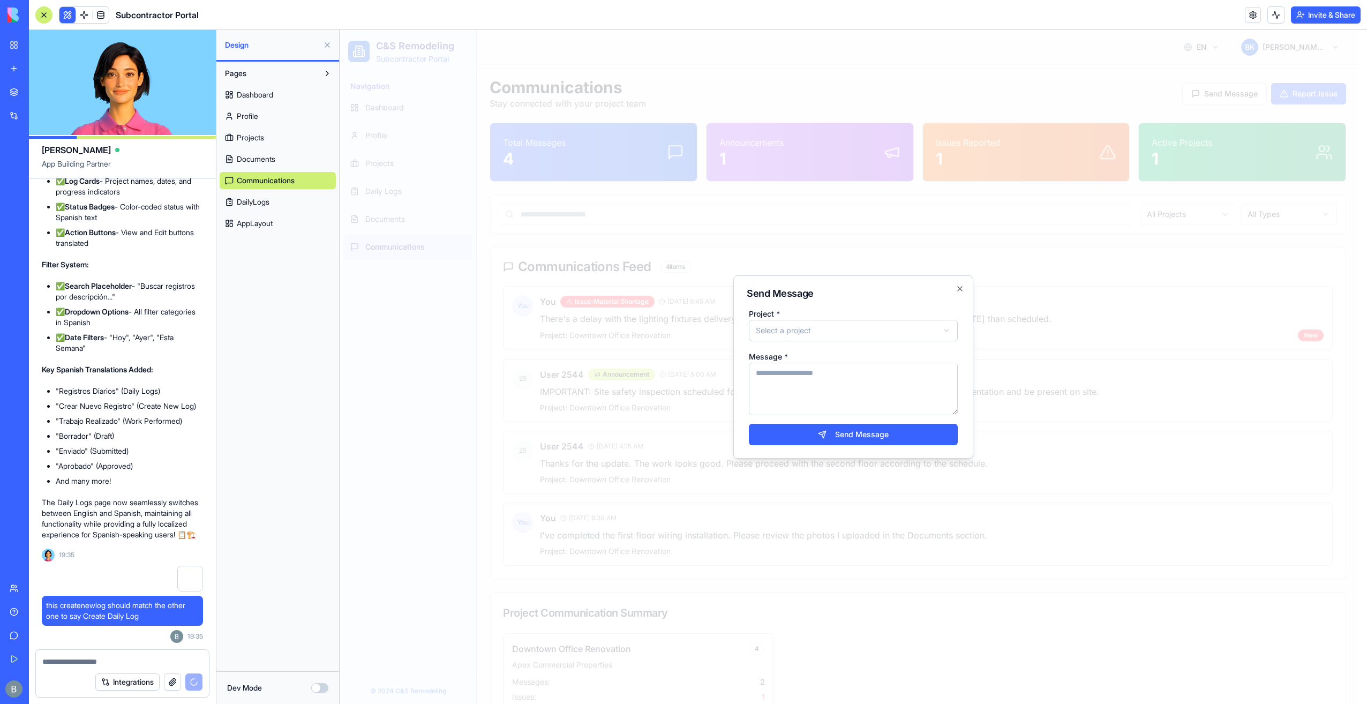
click at [914, 347] on div "Project * Select a project Message * Send Message" at bounding box center [853, 376] width 213 height 138
click at [912, 343] on div "Project * Select a project Message * Send Message" at bounding box center [853, 376] width 213 height 138
click at [911, 334] on body "C&S Remodeling Subcontractor Portal Navigation Dashboard Profile Projects Daily…" at bounding box center [850, 397] width 1020 height 734
click at [843, 387] on textarea "Message *" at bounding box center [853, 389] width 209 height 53
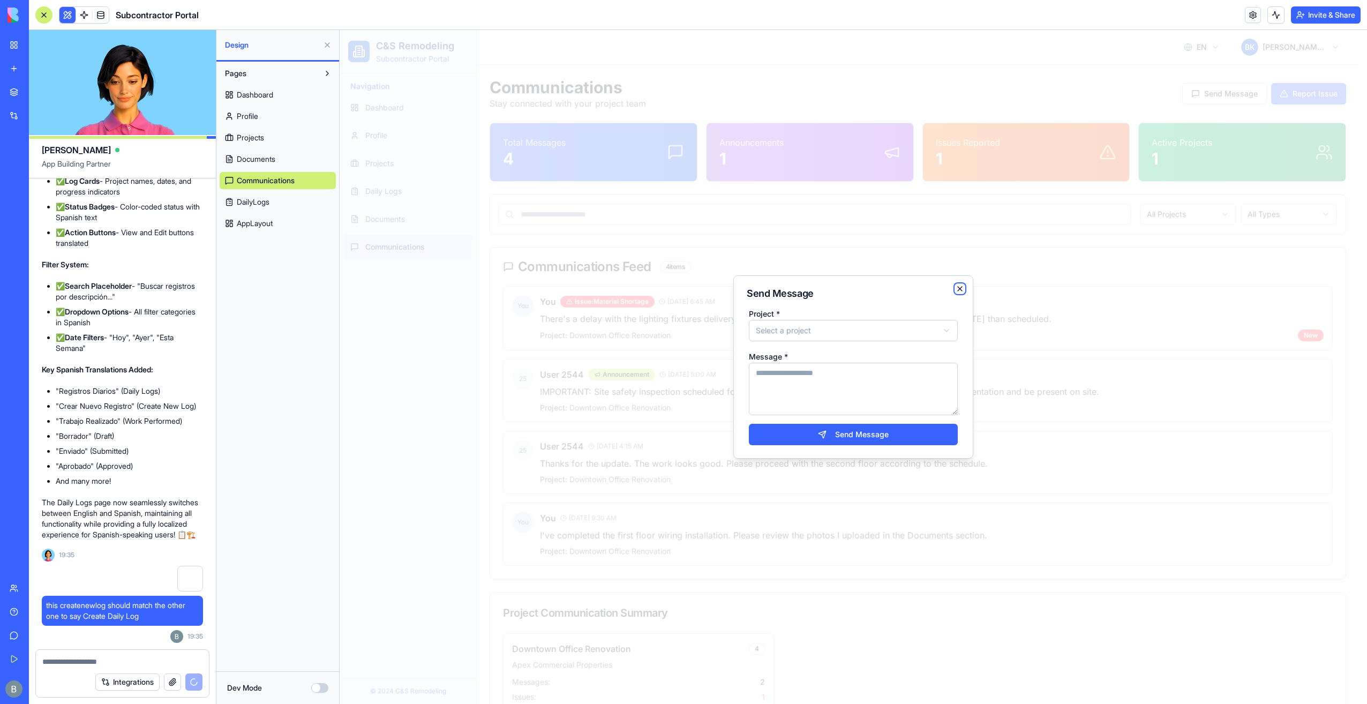
click at [963, 290] on icon "button" at bounding box center [960, 289] width 9 height 9
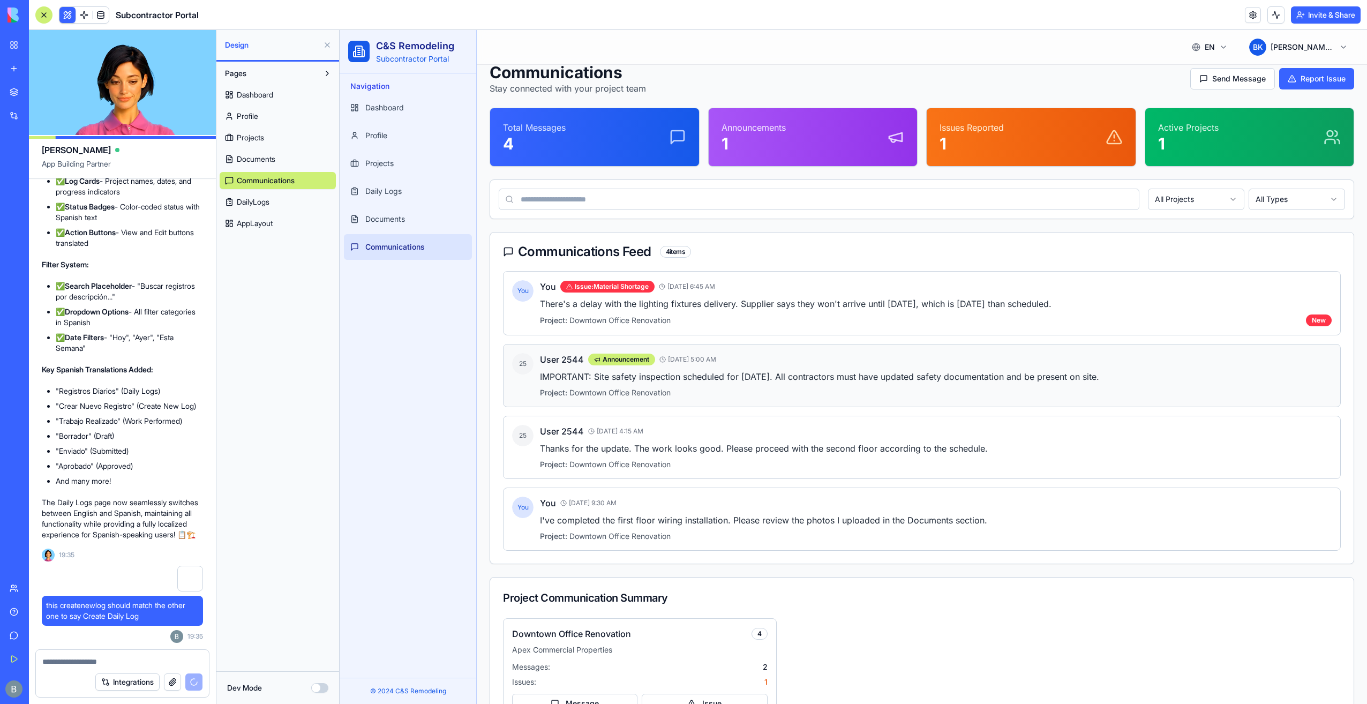
scroll to position [56, 0]
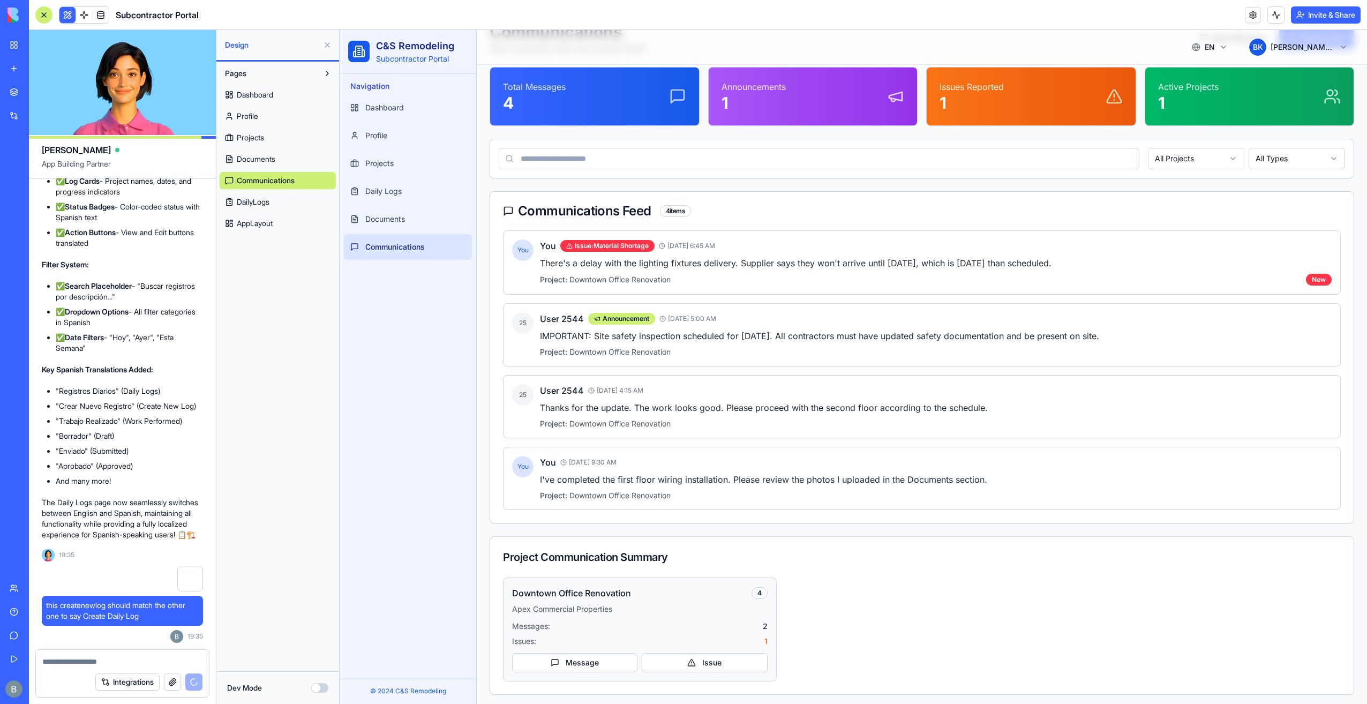
click at [635, 604] on p "Apex Commercial Properties" at bounding box center [640, 609] width 256 height 11
click at [599, 578] on div "Downtown Office Renovation 4 Apex Commercial Properties Messages: 2 Issues: 1 M…" at bounding box center [640, 630] width 274 height 104
click at [596, 579] on div "Downtown Office Renovation 4 Apex Commercial Properties Messages: 2 Issues: 1 M…" at bounding box center [640, 630] width 274 height 104
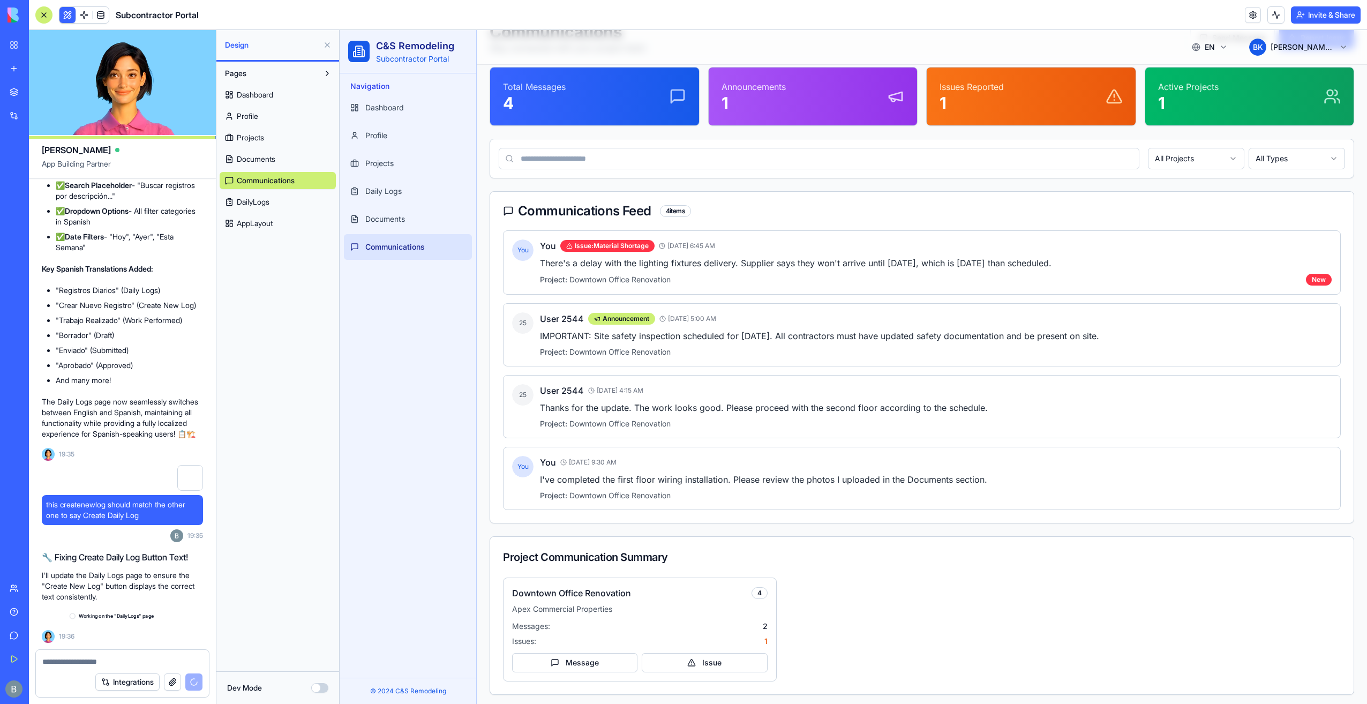
scroll to position [16102, 0]
click at [602, 593] on h4 "Downtown Office Renovation" at bounding box center [571, 593] width 119 height 13
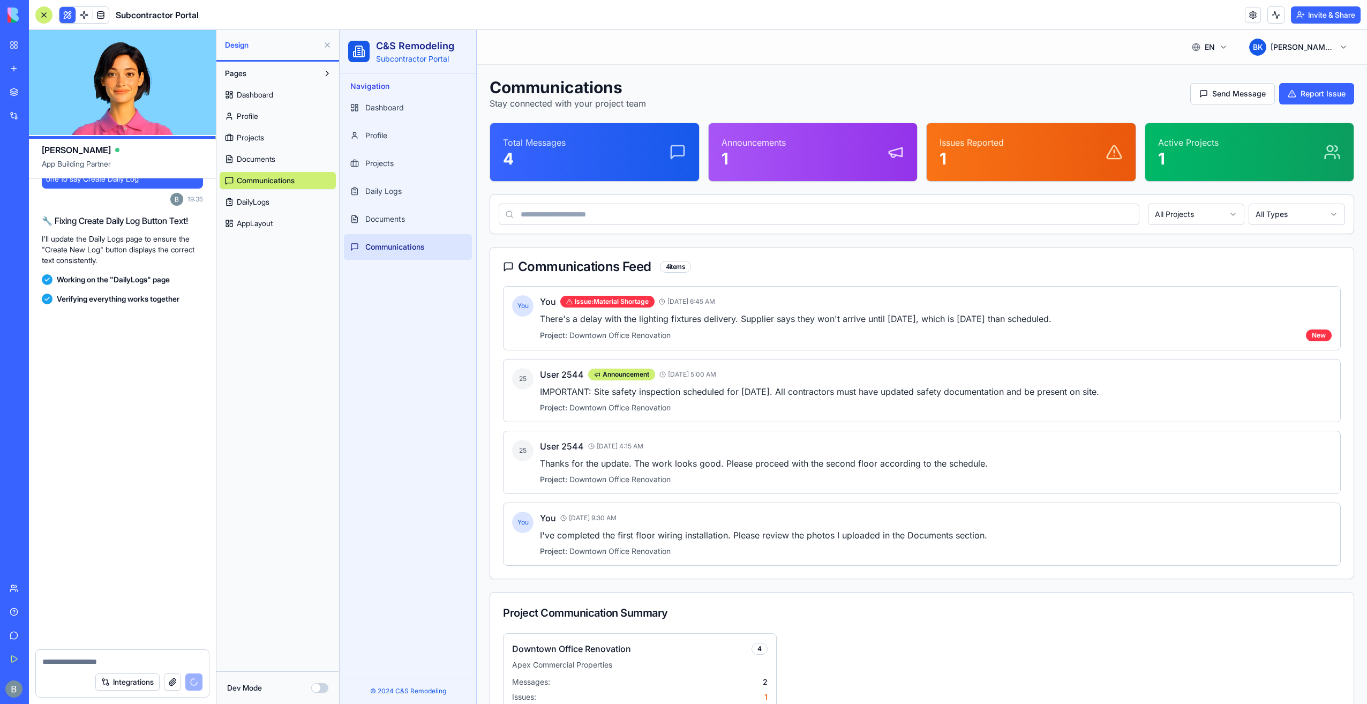
scroll to position [16449, 0]
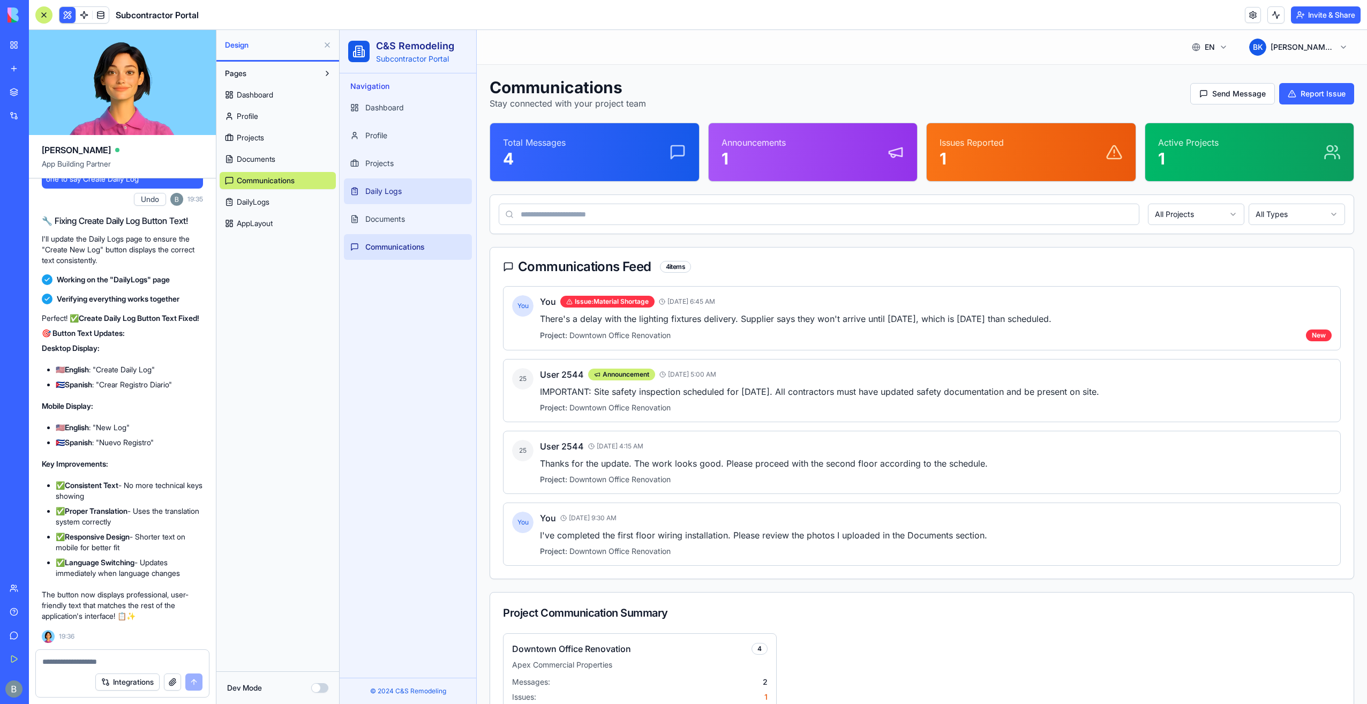
click at [419, 184] on link "Daily Logs" at bounding box center [408, 191] width 128 height 26
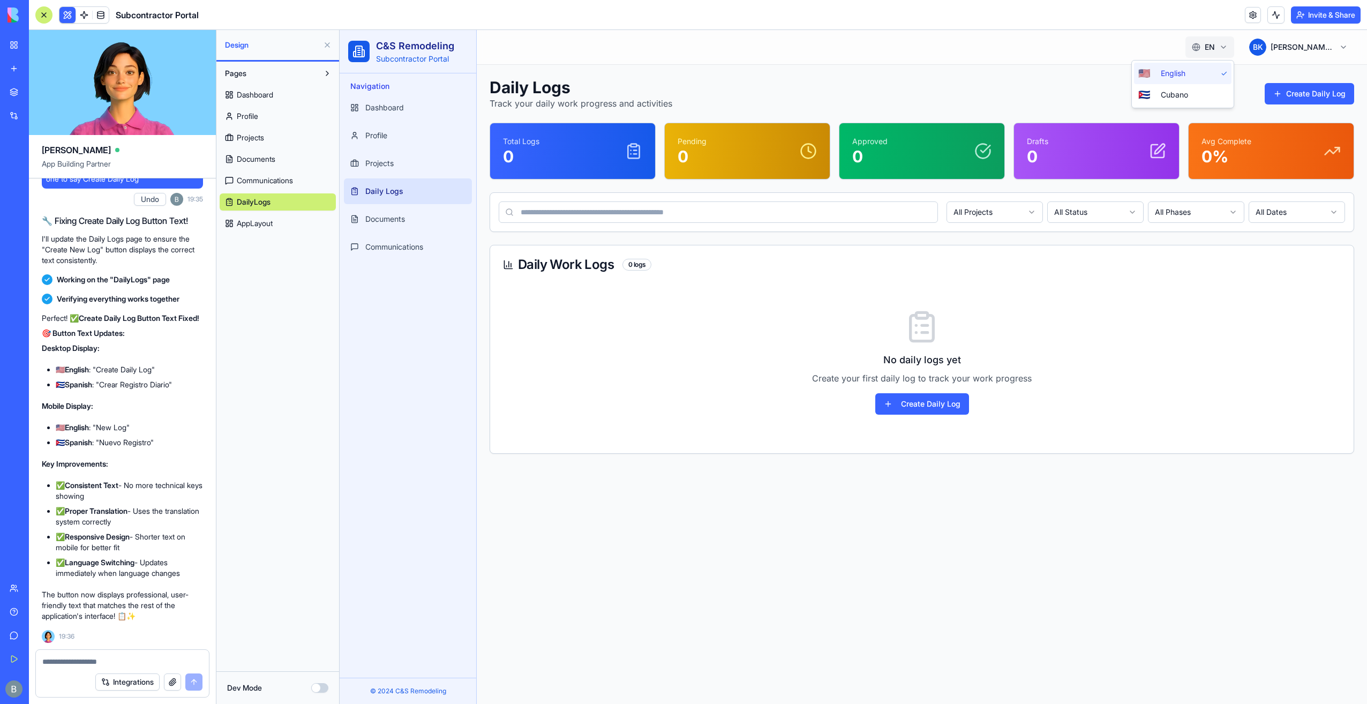
click at [1218, 51] on html "C&S Remodeling Subcontractor Portal Navigation Dashboard Profile Projects Daily…" at bounding box center [854, 367] width 1028 height 674
click at [1186, 90] on span "Cubano" at bounding box center [1194, 94] width 66 height 11
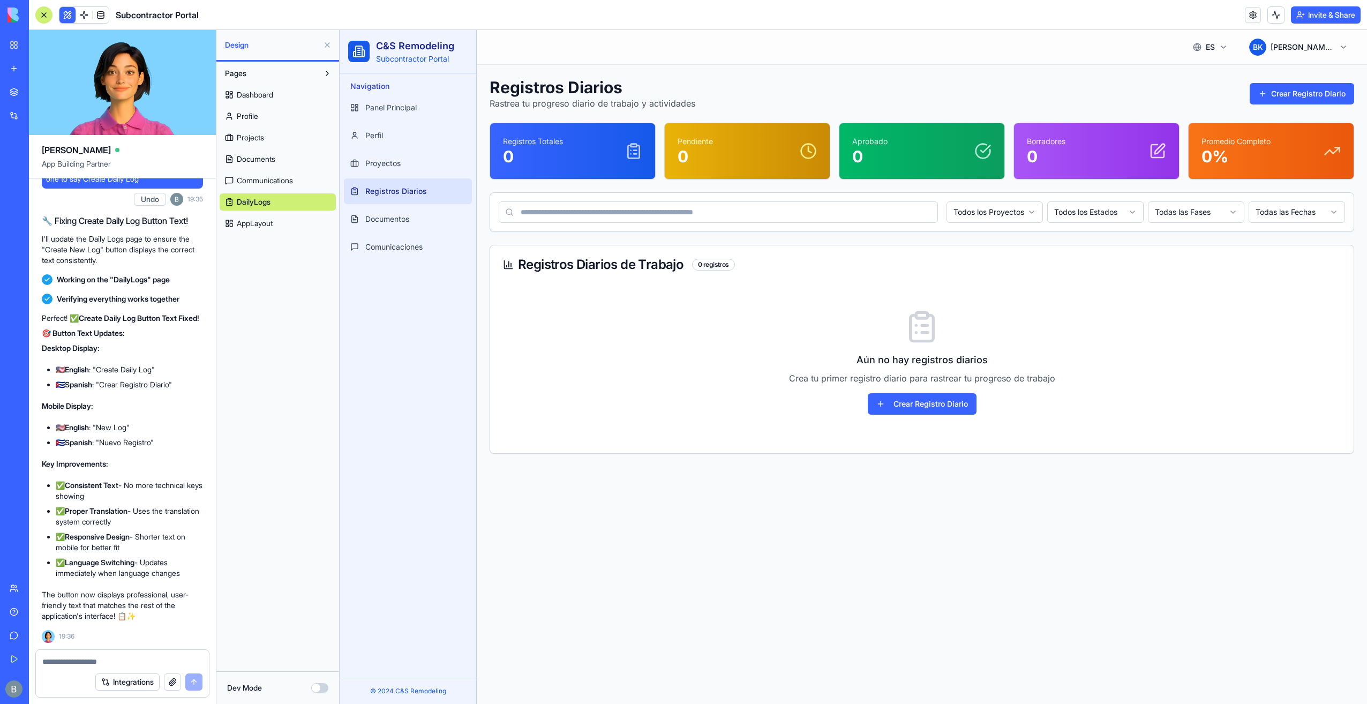
click at [1205, 58] on div "Toggle Sidebar ES 🇨🇺 B K Benjamin Kressner" at bounding box center [922, 47] width 891 height 34
click at [1217, 56] on body "C&S Remodeling Subcontractor Portal Navigation Panel Principal Perfil Proyectos…" at bounding box center [854, 367] width 1028 height 674
click at [1190, 74] on span "English" at bounding box center [1194, 73] width 66 height 11
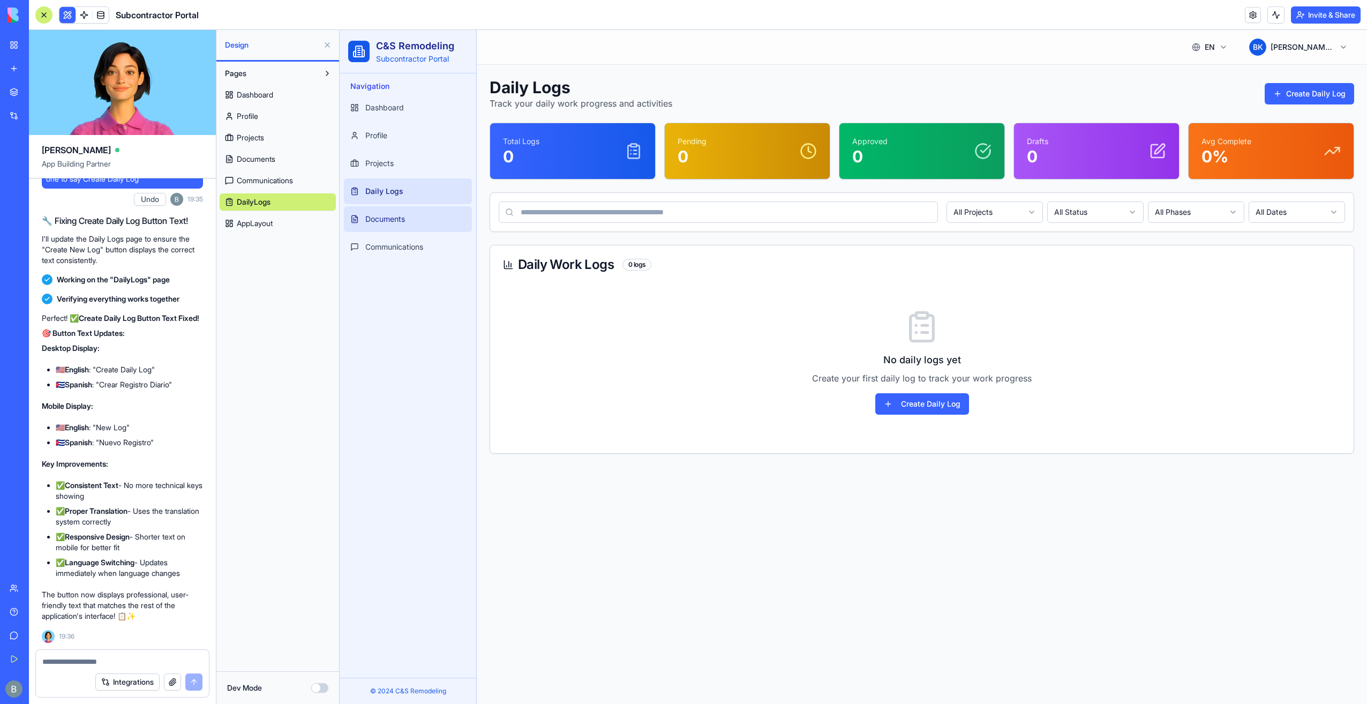
click at [423, 221] on link "Documents" at bounding box center [408, 219] width 128 height 26
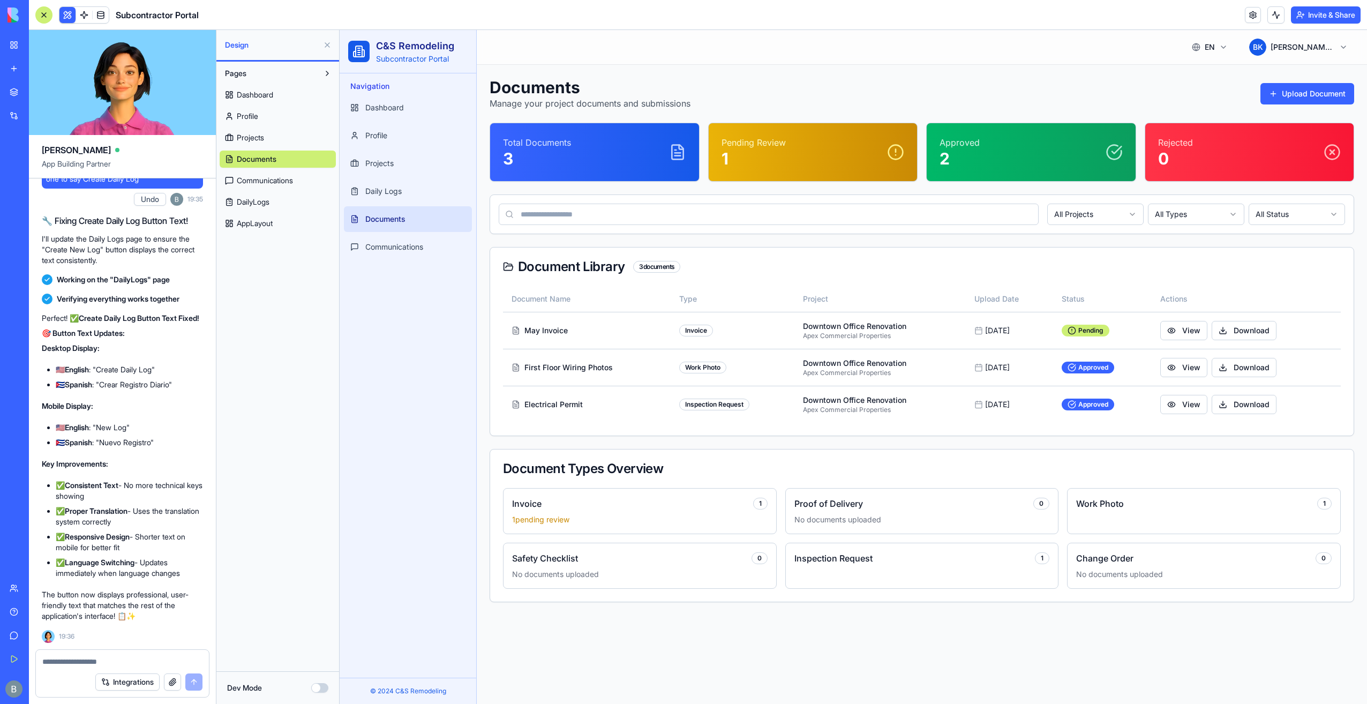
click at [109, 655] on div at bounding box center [122, 658] width 173 height 17
click at [109, 657] on textarea at bounding box center [122, 661] width 161 height 11
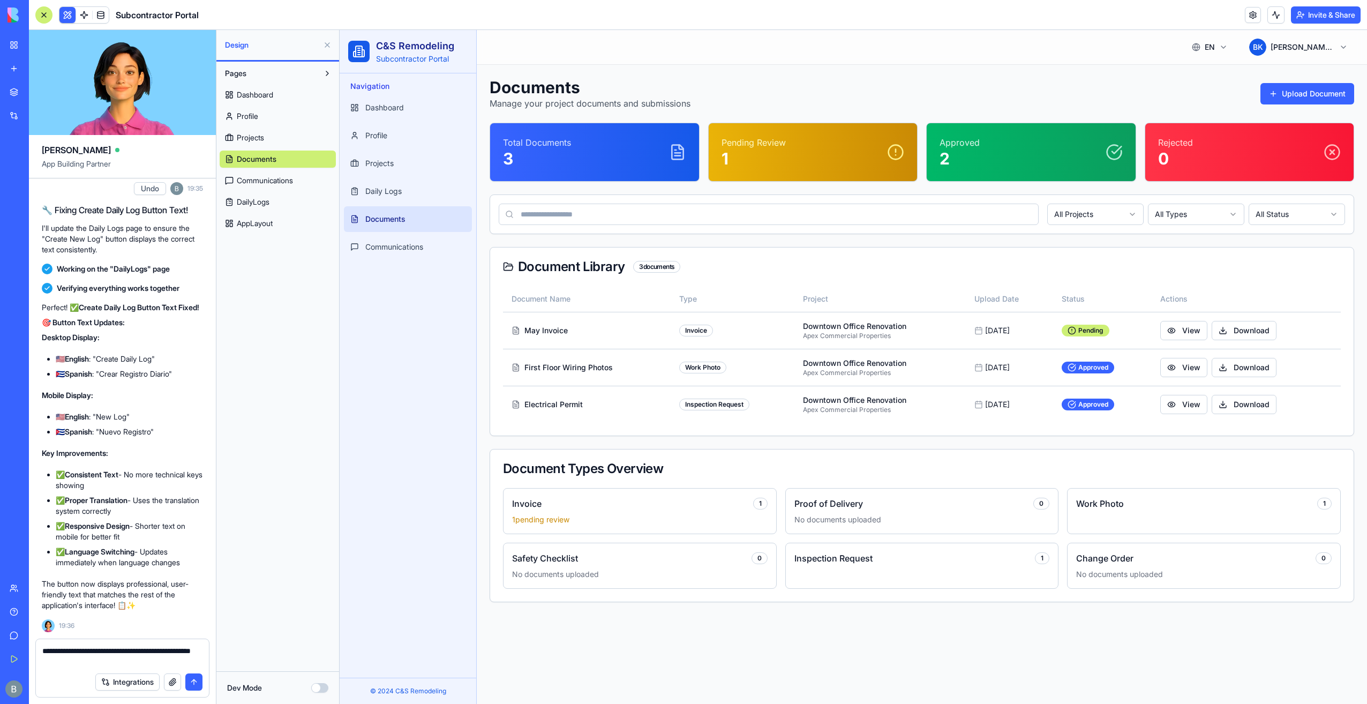
type textarea "**********"
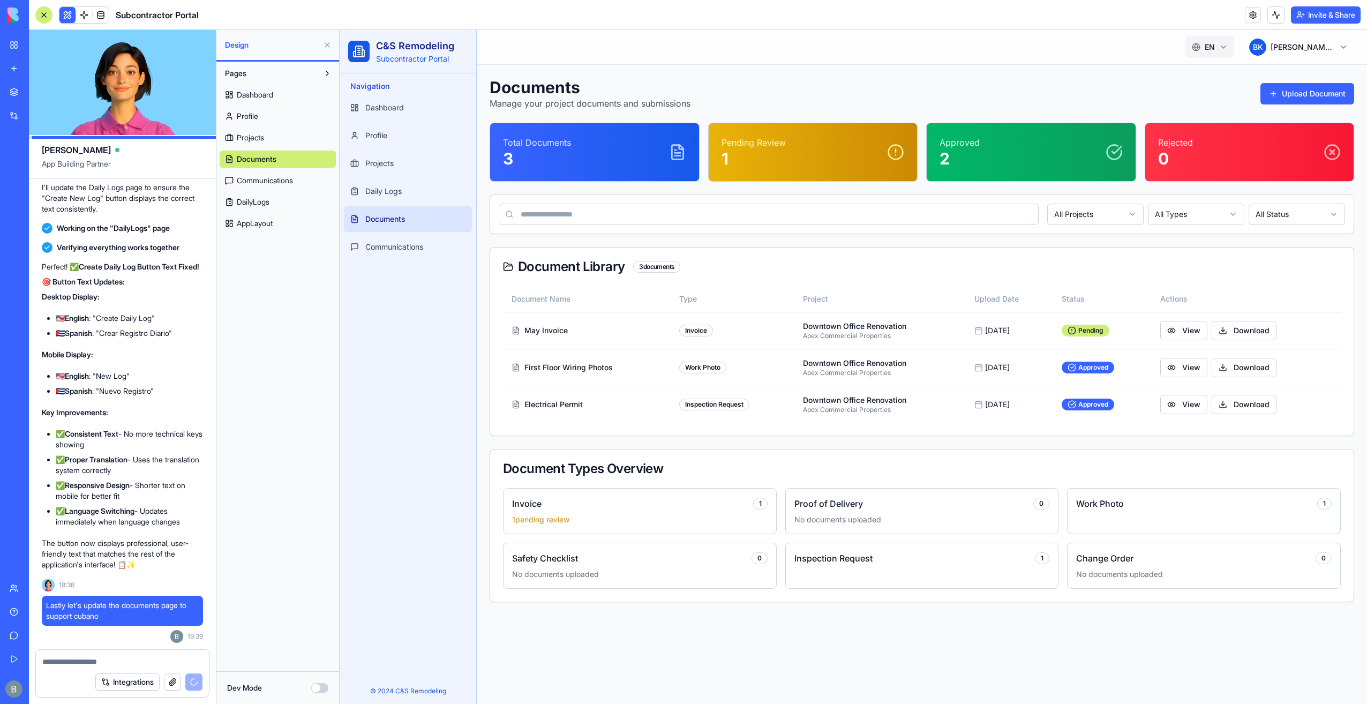
click at [1206, 40] on html "C&S Remodeling Subcontractor Portal Navigation Dashboard Profile Projects Daily…" at bounding box center [854, 367] width 1028 height 674
click at [1201, 91] on span "Cubano" at bounding box center [1194, 94] width 66 height 11
click at [1218, 51] on html "C&S Remodeling Subcontractor Portal Navigation Panel Principal Perfil Proyectos…" at bounding box center [854, 367] width 1028 height 674
click at [1197, 71] on span "English" at bounding box center [1194, 73] width 66 height 11
click at [968, 61] on div "Toggle Sidebar EN 🇺🇸 B K Benjamin Kressner" at bounding box center [922, 47] width 891 height 34
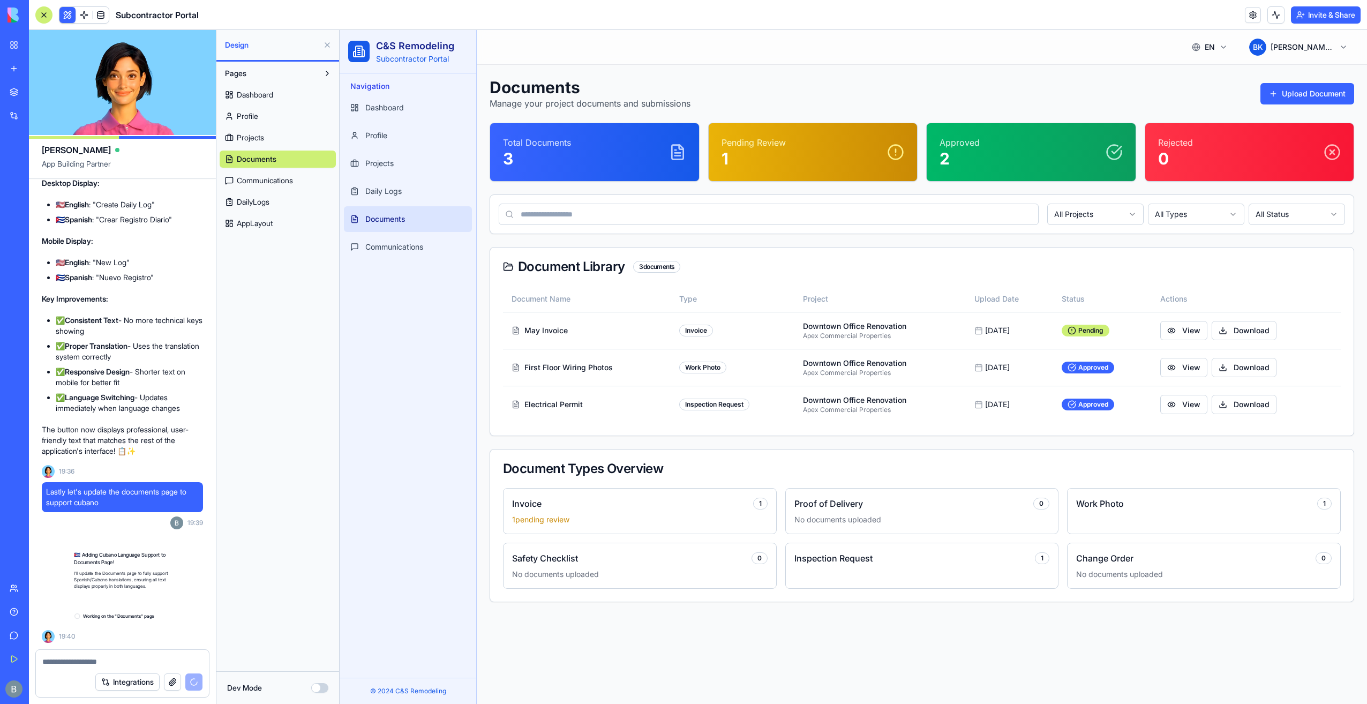
scroll to position [16625, 0]
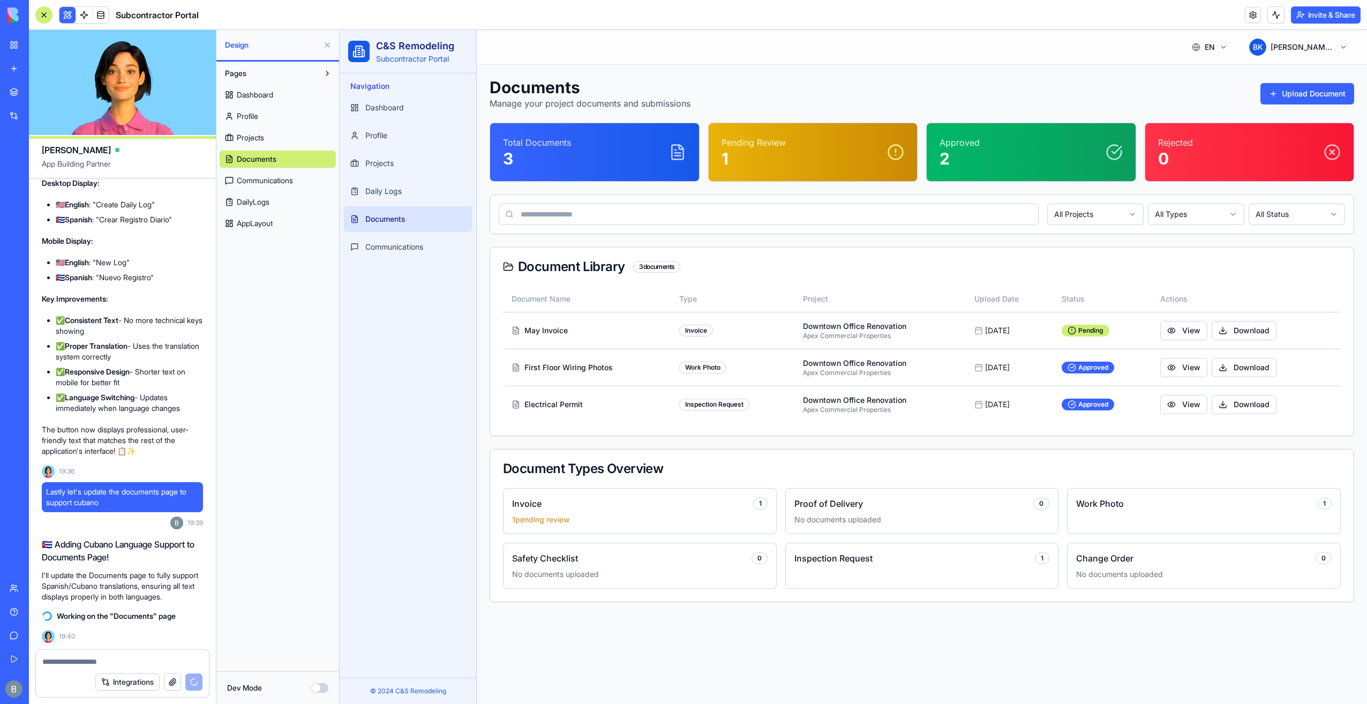
click at [1336, 8] on button "Invite & Share" at bounding box center [1326, 14] width 70 height 17
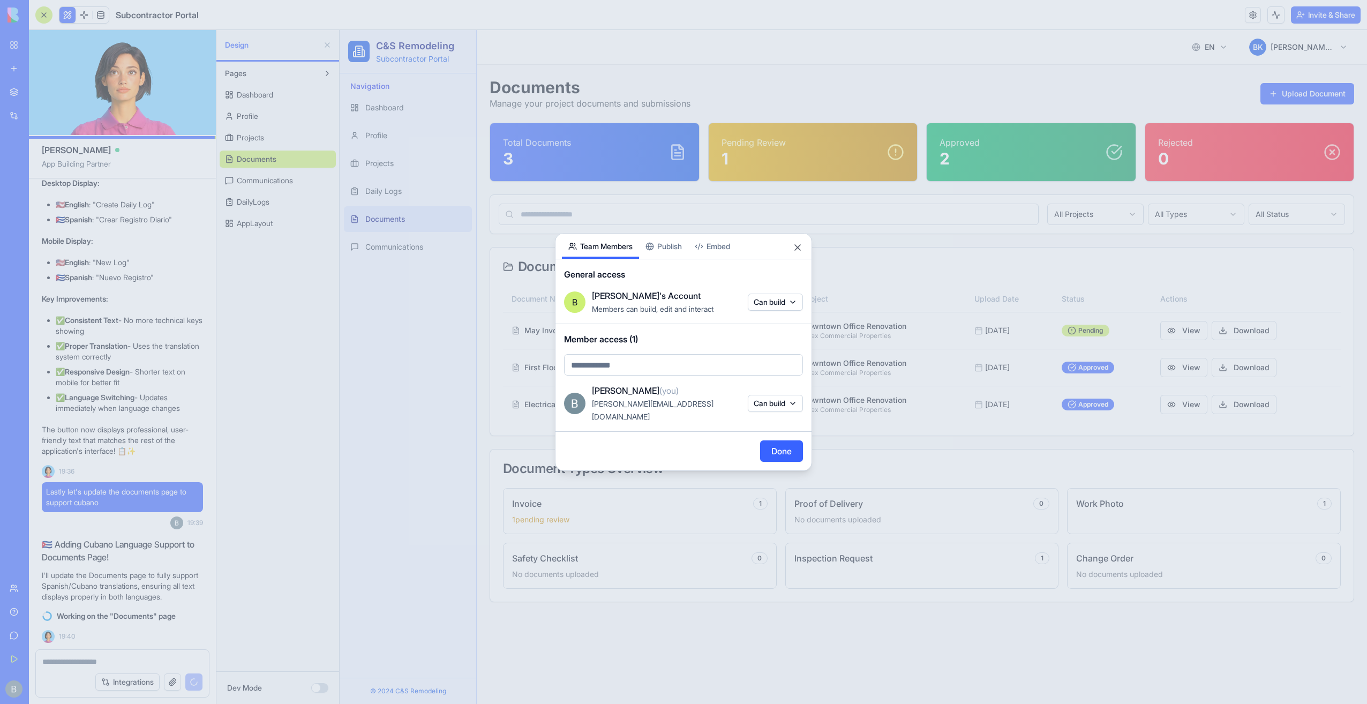
click at [683, 259] on div "Share App Team Members Publish Embed General access B Benjamin's Account Member…" at bounding box center [683, 352] width 257 height 238
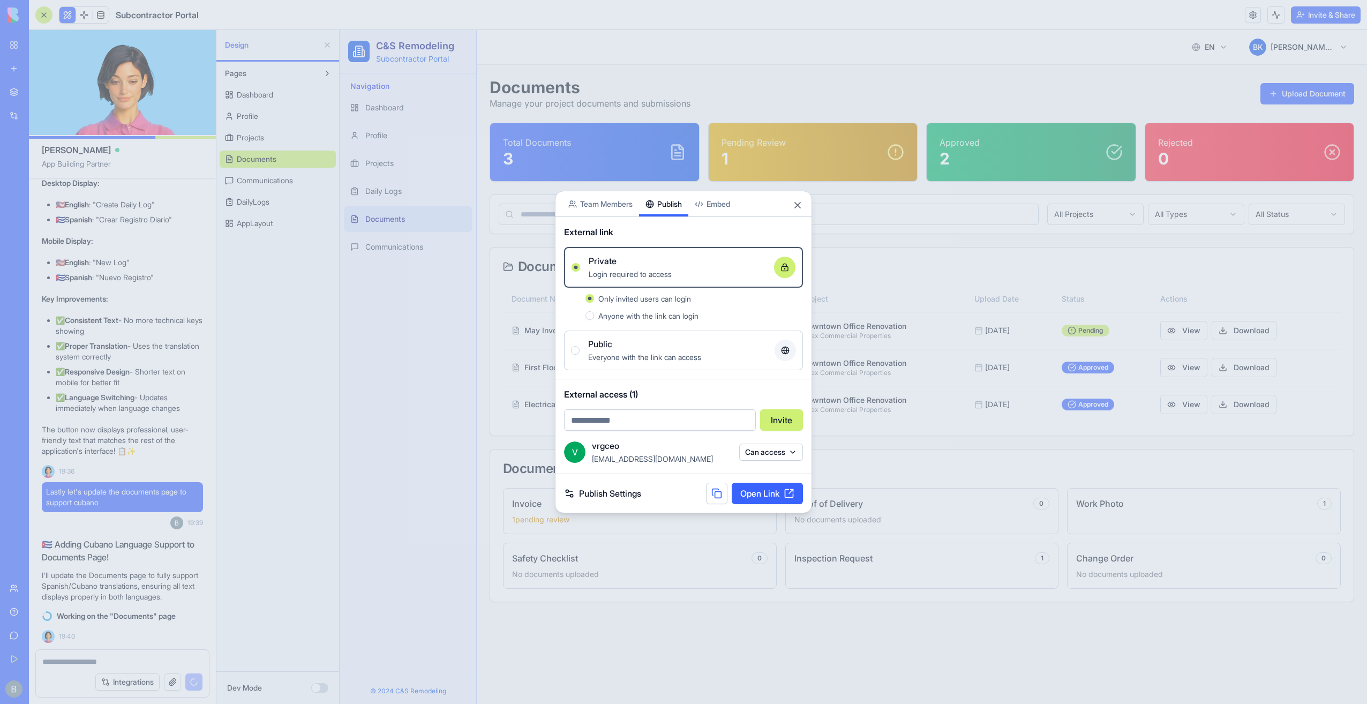
click at [613, 492] on link "Publish Settings" at bounding box center [602, 493] width 77 height 13
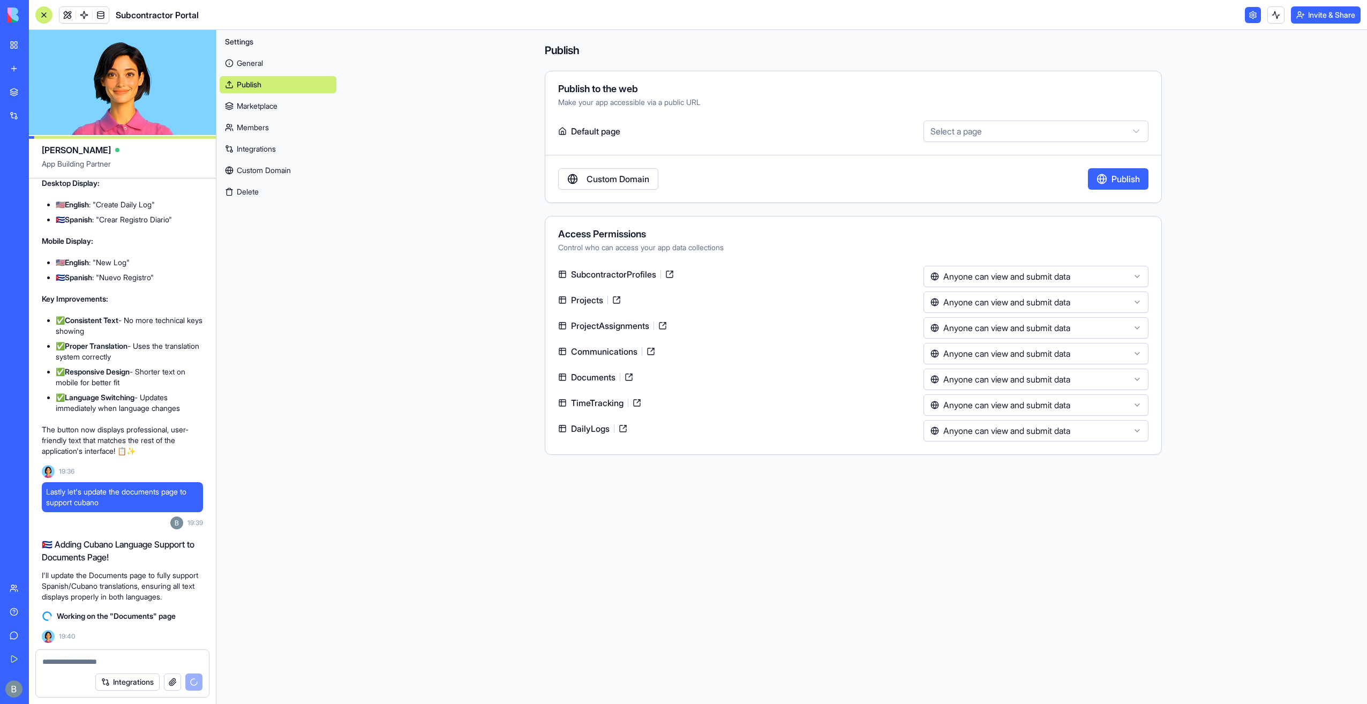
click at [615, 186] on link "Custom Domain" at bounding box center [608, 178] width 100 height 21
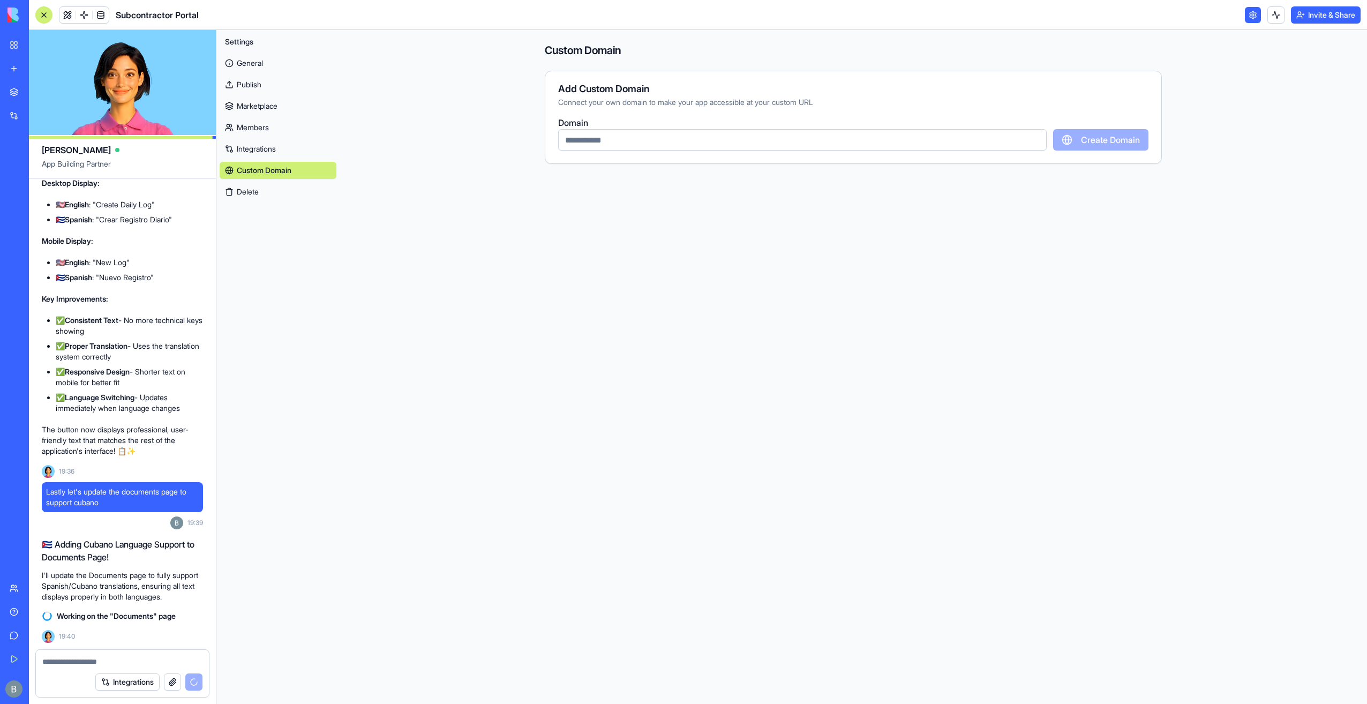
click at [629, 144] on input "text" at bounding box center [802, 139] width 489 height 21
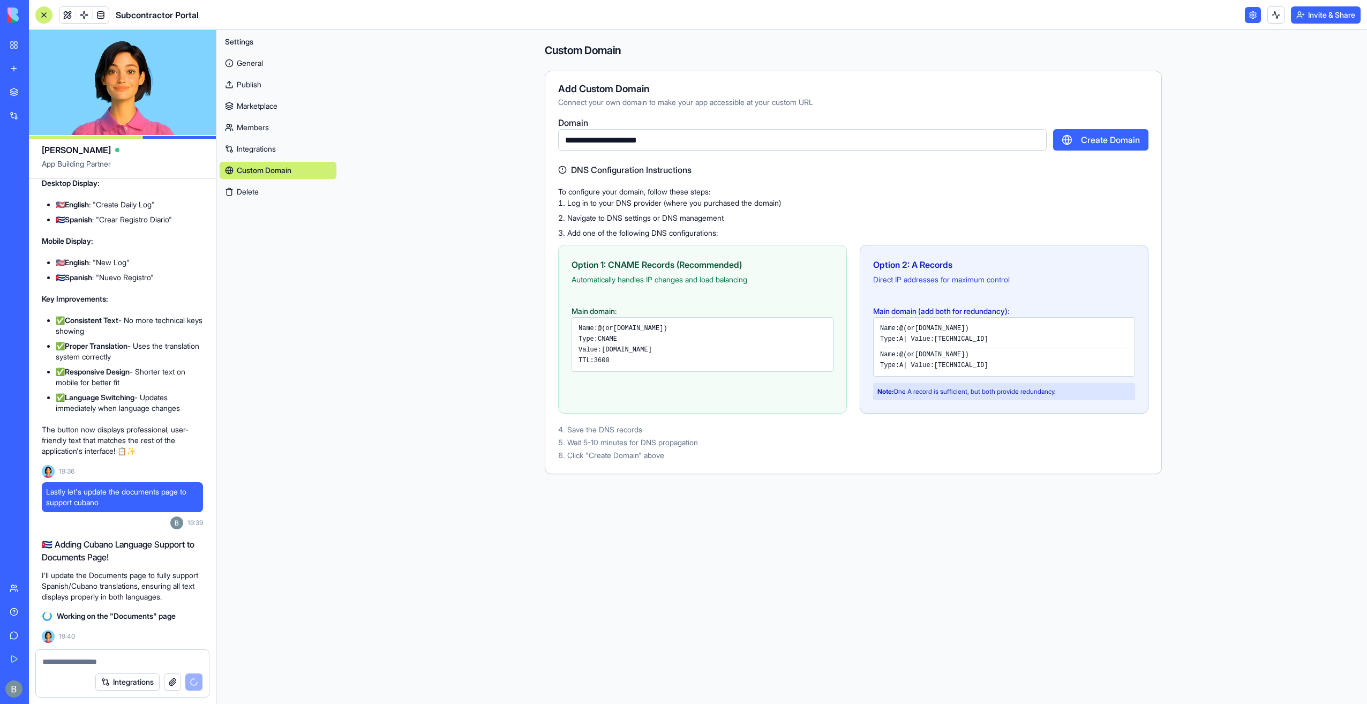
type input "**********"
click at [1111, 129] on button "Create Domain" at bounding box center [1100, 139] width 95 height 21
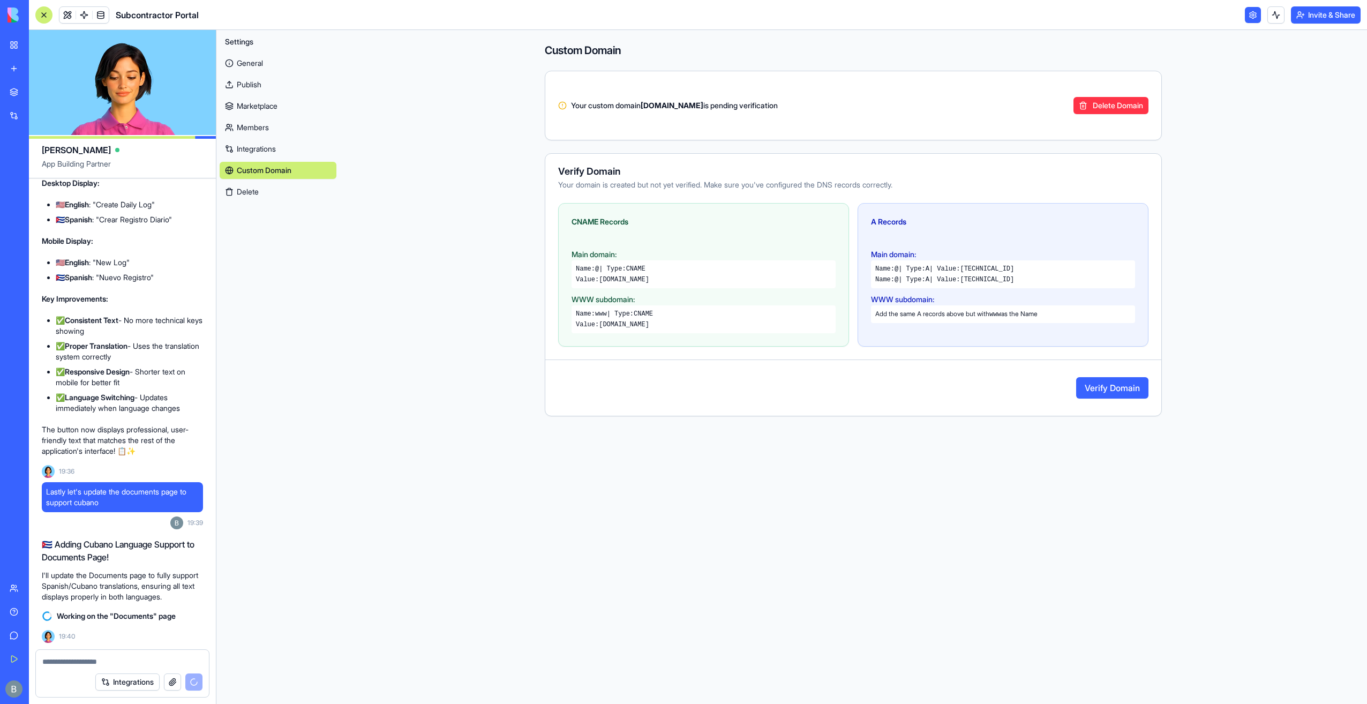
drag, startPoint x: 632, startPoint y: 276, endPoint x: 601, endPoint y: 283, distance: 31.8
click at [601, 283] on div "Value: proxy.blocks.diy" at bounding box center [704, 279] width 256 height 9
copy code "proxy.blocks.diy"
click at [1094, 384] on button "Verify Domain" at bounding box center [1112, 387] width 72 height 21
click at [263, 65] on link "General" at bounding box center [278, 63] width 117 height 17
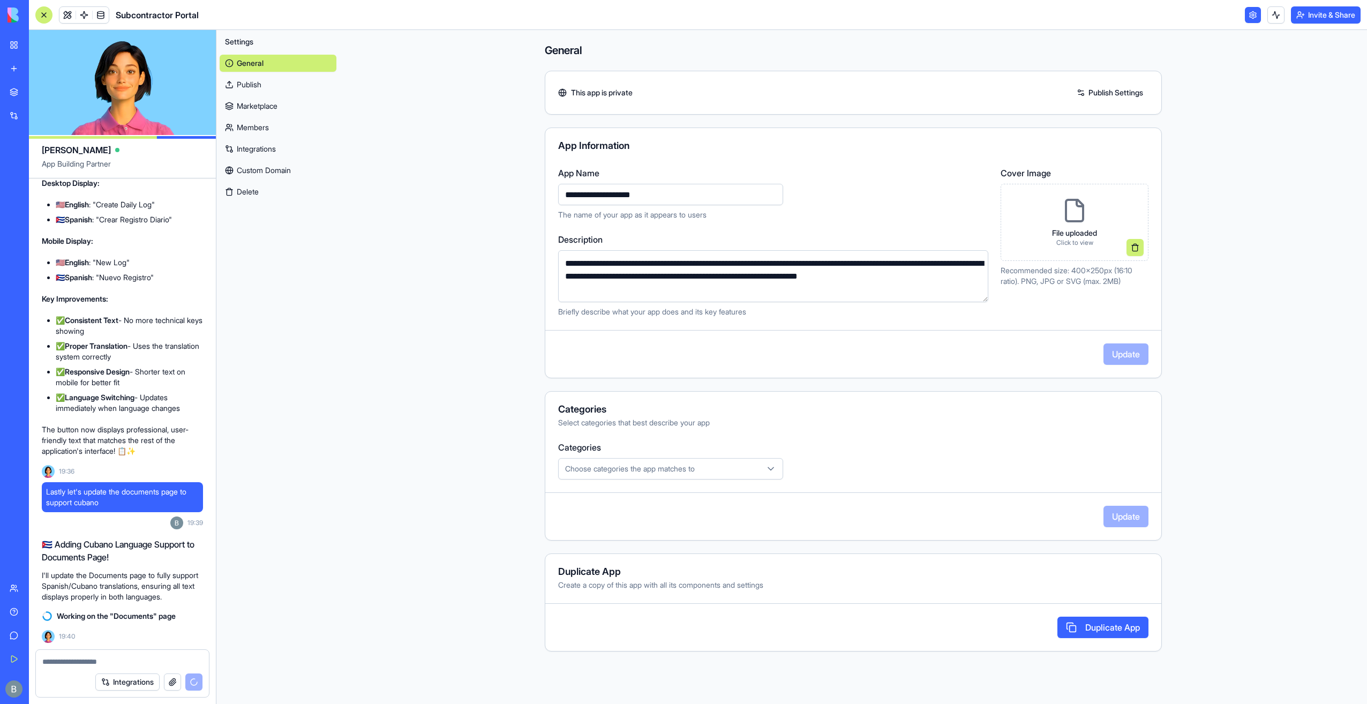
click at [68, 14] on link at bounding box center [67, 15] width 16 height 16
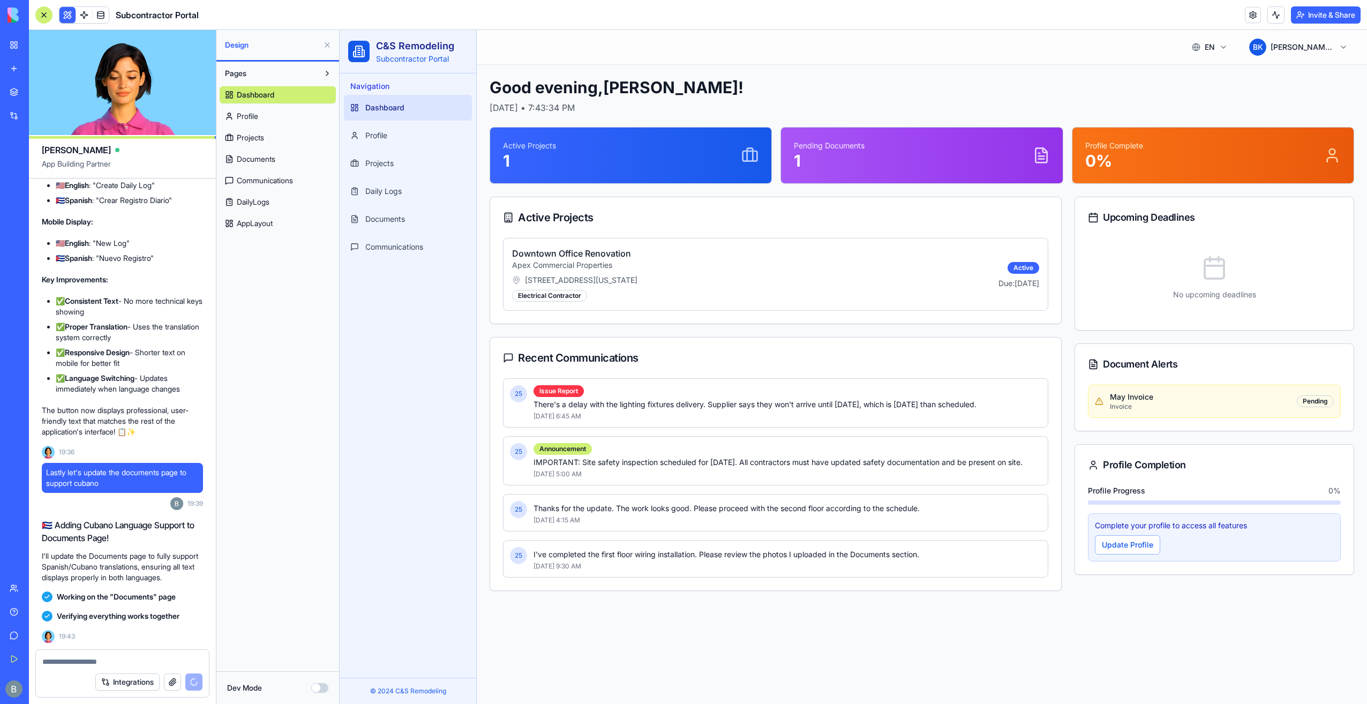
scroll to position [17564, 0]
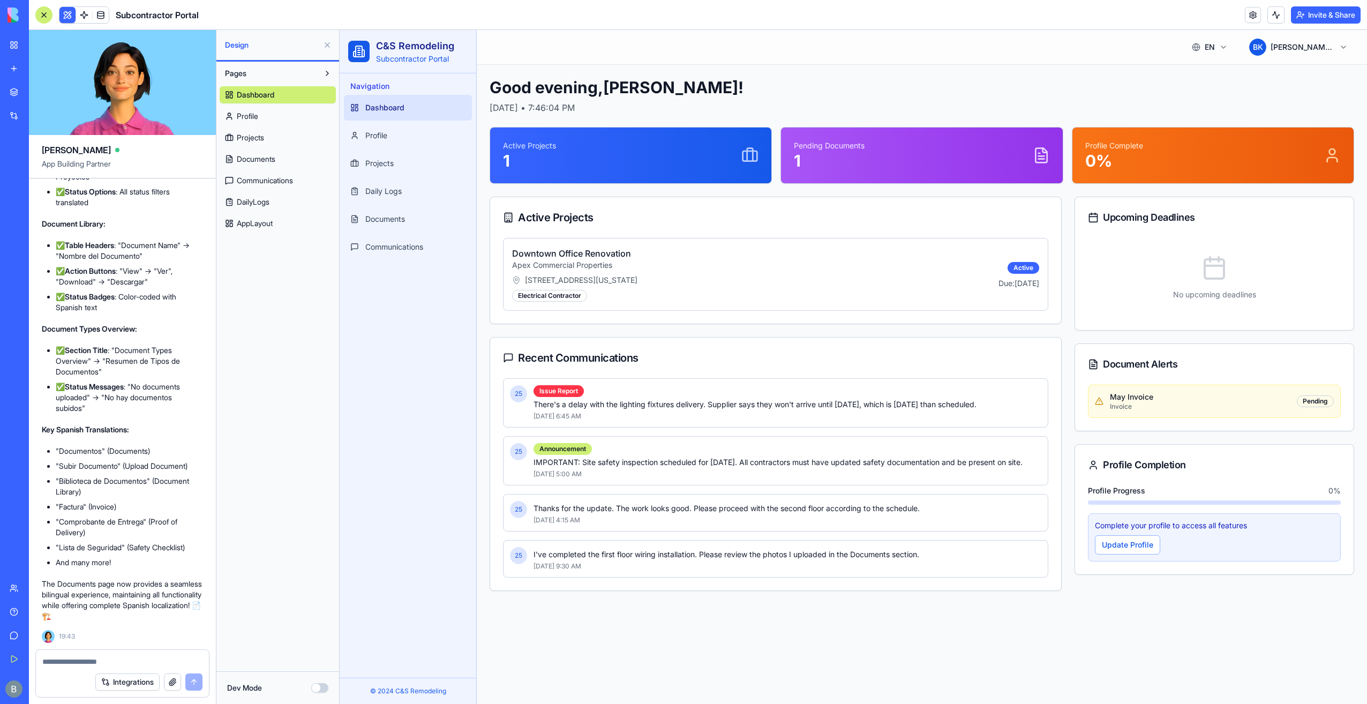
click at [77, 664] on textarea at bounding box center [122, 661] width 161 height 11
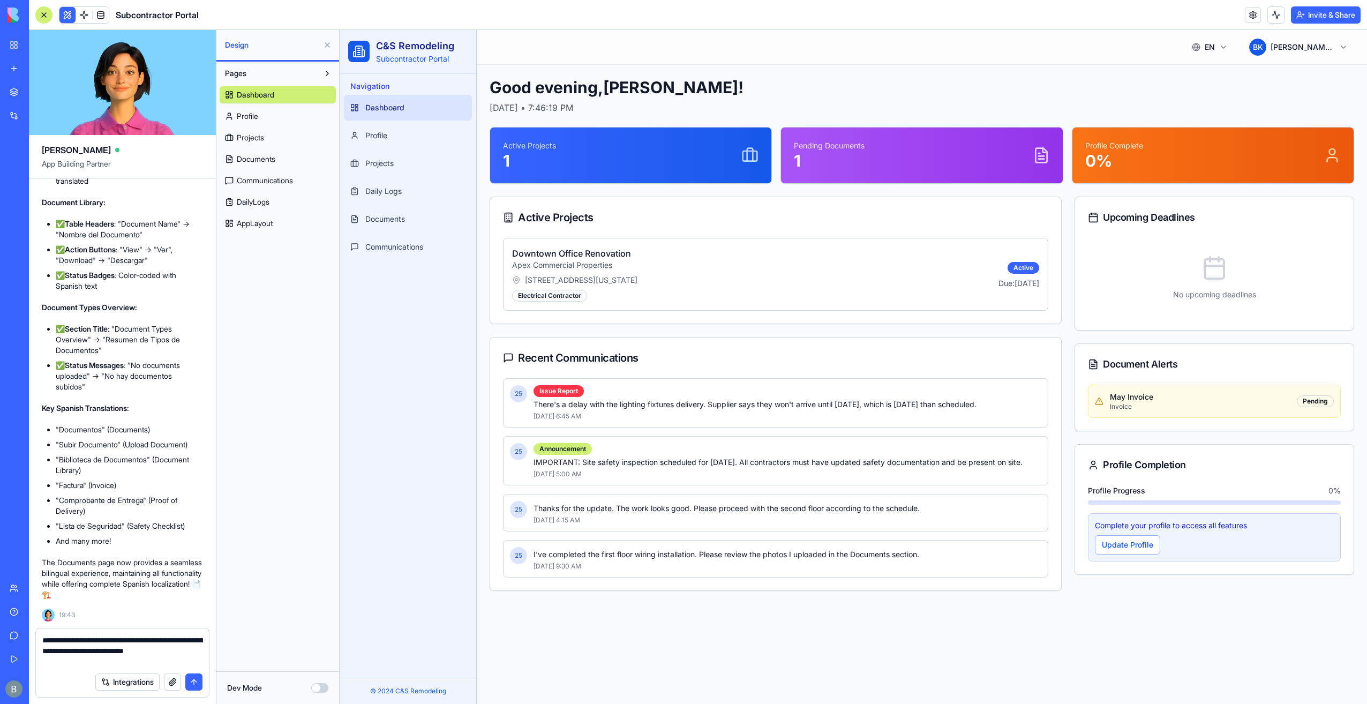
type textarea "**********"
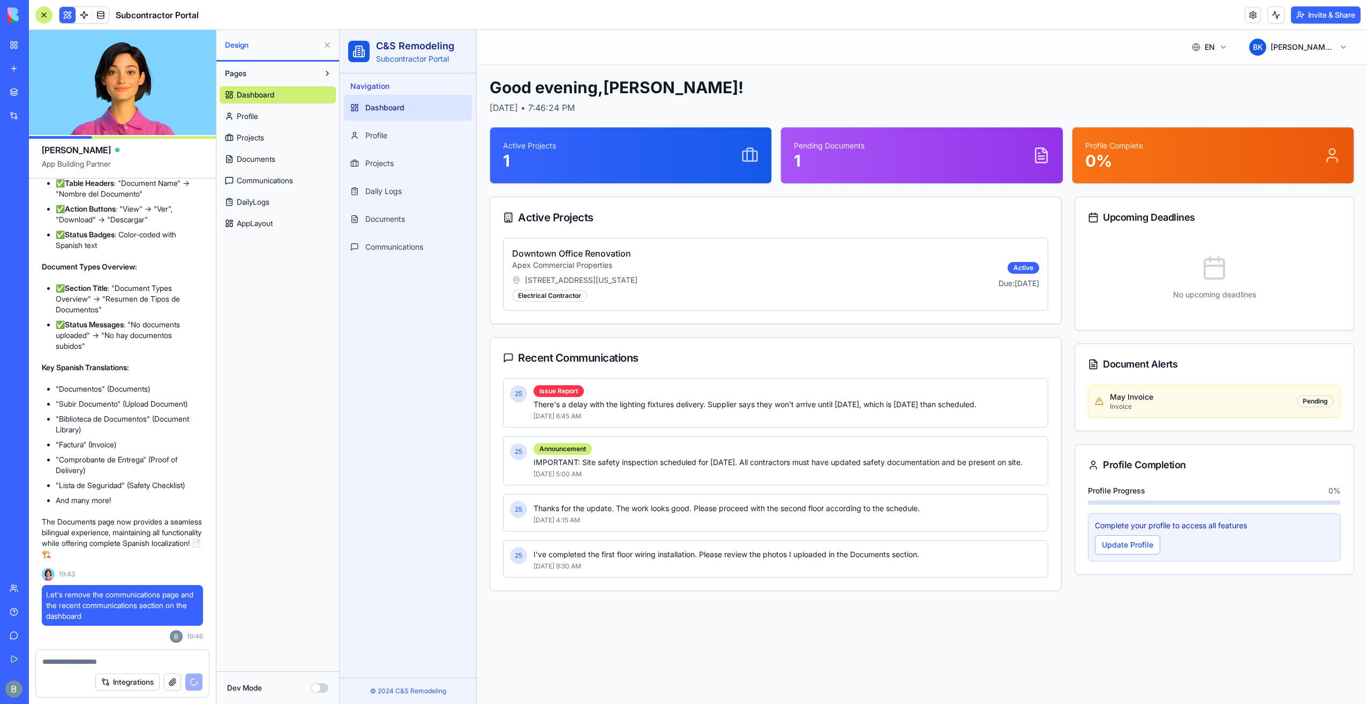
click at [1222, 54] on html "C&S Remodeling Subcontractor Portal Navigation Dashboard Profile Projects Daily…" at bounding box center [854, 367] width 1028 height 674
click at [1218, 50] on html "C&S Remodeling Subcontractor Portal Navigation Dashboard Profile Projects Daily…" at bounding box center [854, 367] width 1028 height 674
click at [983, 47] on div "Toggle Sidebar EN 🇺🇸 B K Benjamin Kressner" at bounding box center [922, 47] width 891 height 34
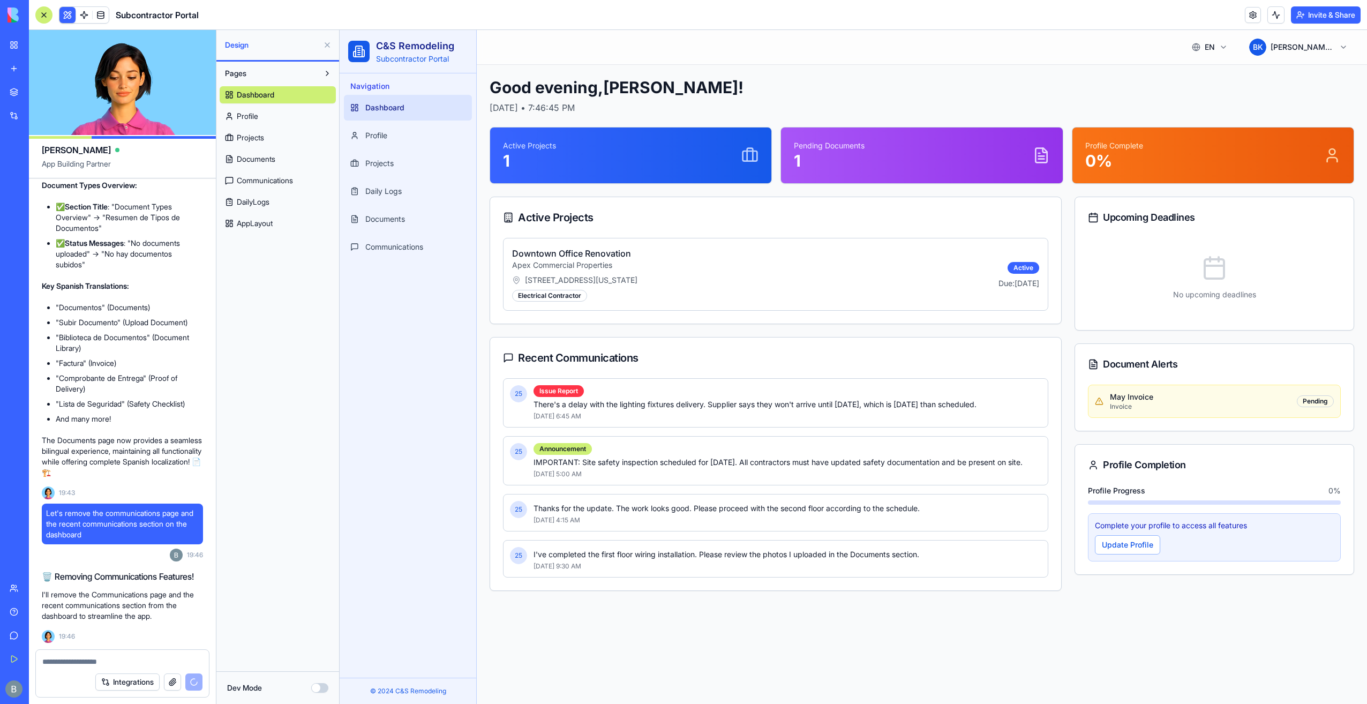
scroll to position [17746, 0]
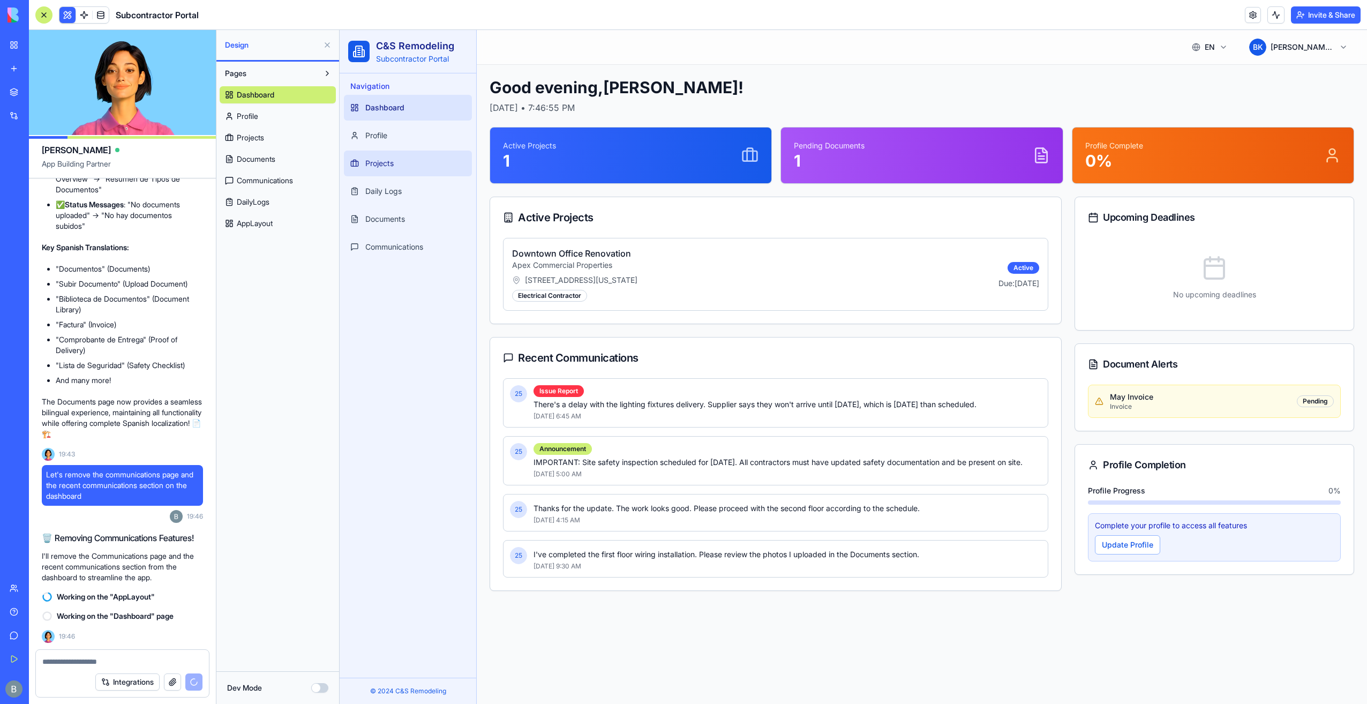
click at [424, 156] on link "Projects" at bounding box center [408, 164] width 128 height 26
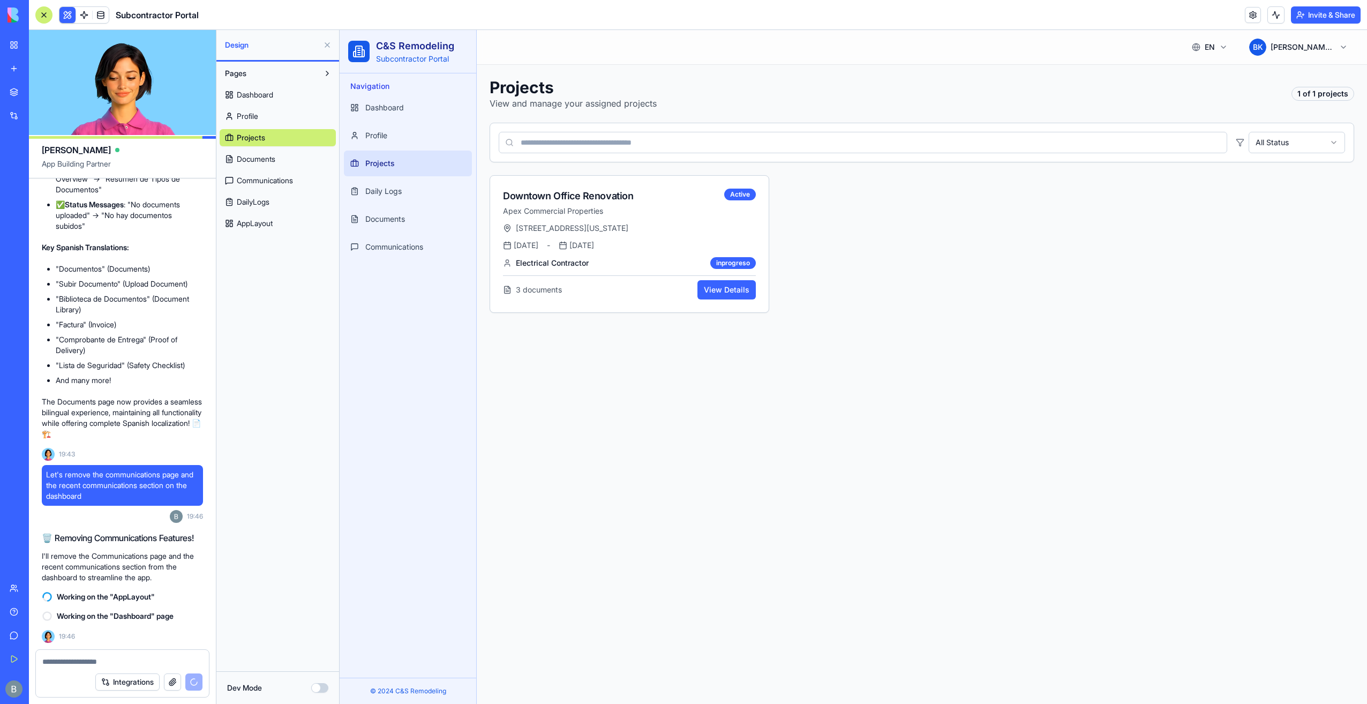
click at [322, 48] on button at bounding box center [327, 44] width 17 height 17
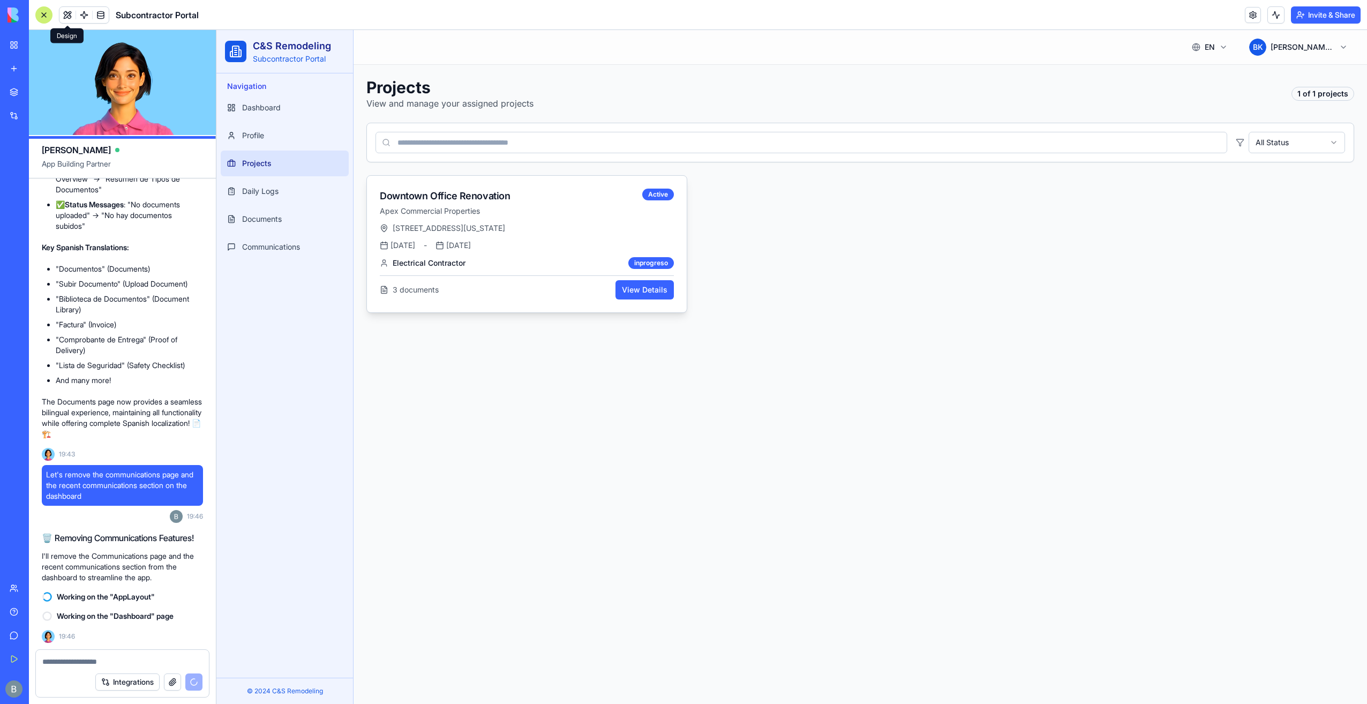
click at [533, 207] on p "Apex Commercial Properties" at bounding box center [509, 211] width 258 height 11
click at [488, 233] on div "123 Main Street, Suite 500, New York, NY 10001 May 01 - Aug 15 Electrical Contr…" at bounding box center [527, 267] width 320 height 89
click at [646, 284] on button "View Details" at bounding box center [645, 289] width 58 height 19
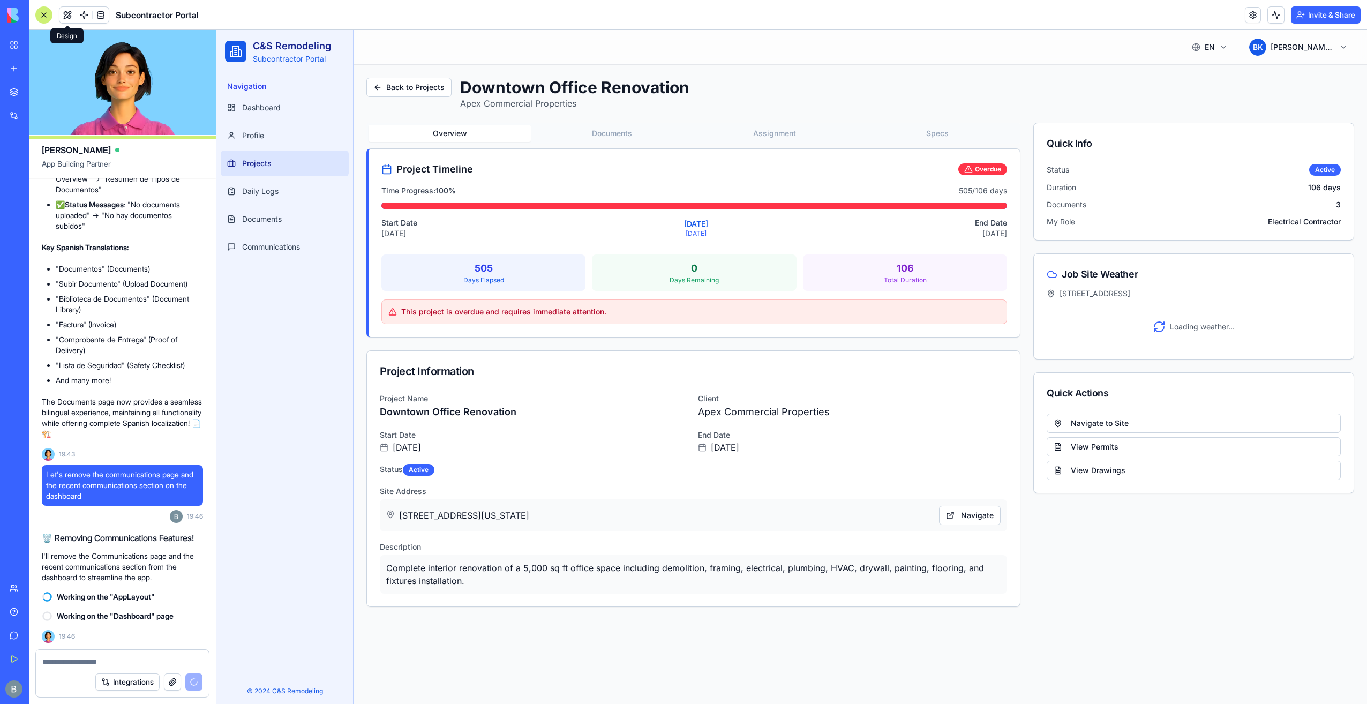
scroll to position [17765, 0]
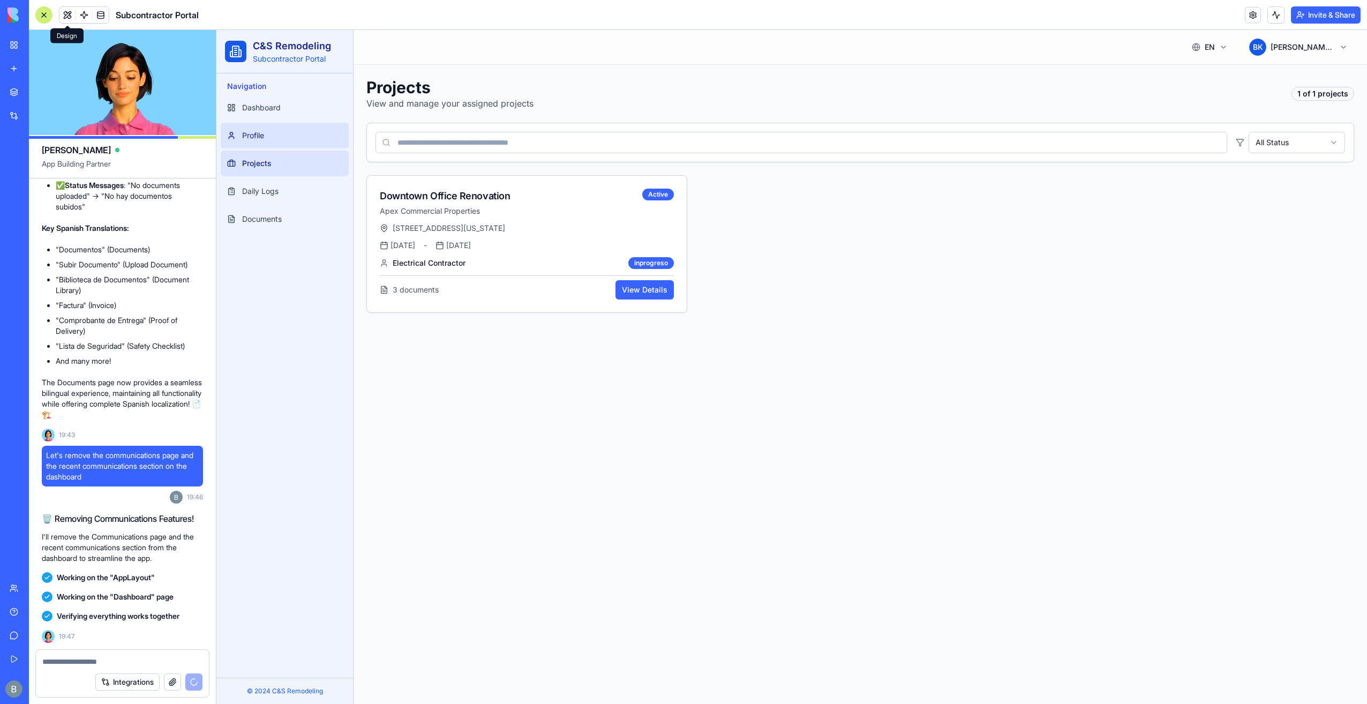
click at [306, 138] on link "Profile" at bounding box center [285, 136] width 128 height 26
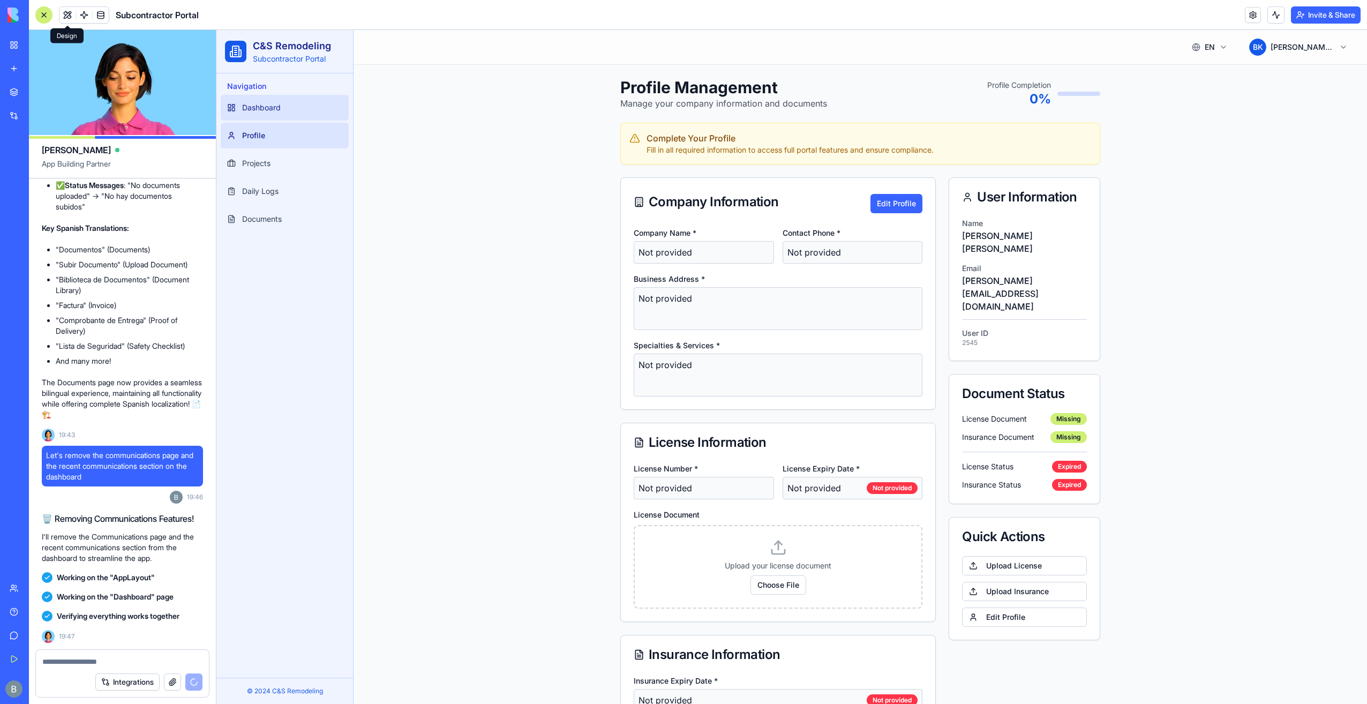
click at [303, 114] on link "Dashboard" at bounding box center [285, 108] width 128 height 26
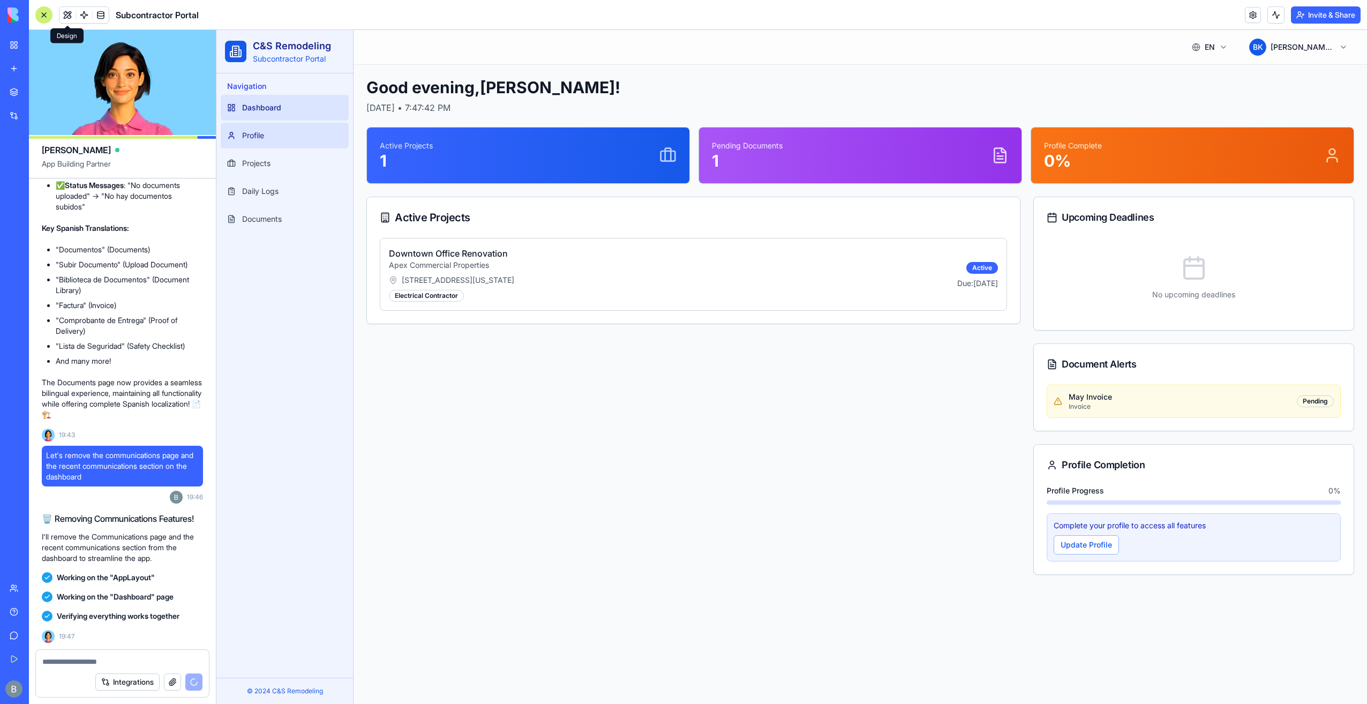
scroll to position [18258, 0]
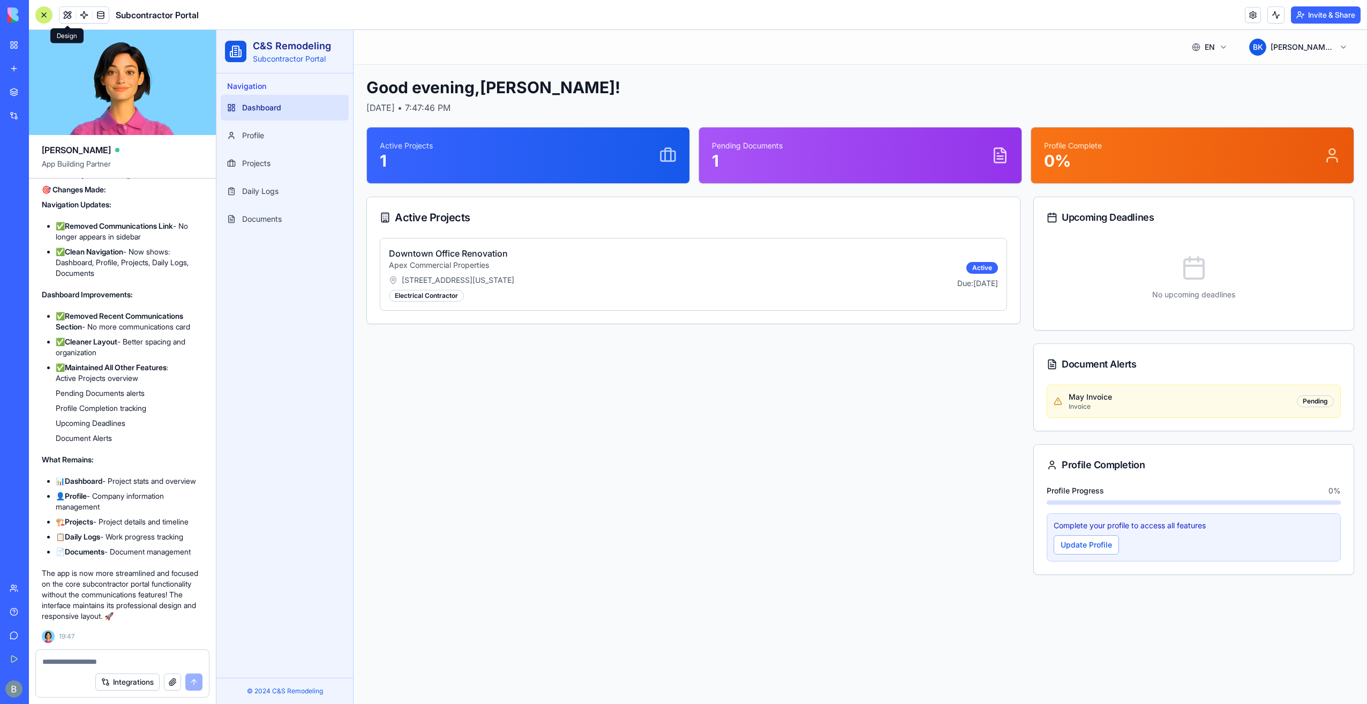
click at [104, 654] on div at bounding box center [122, 658] width 173 height 17
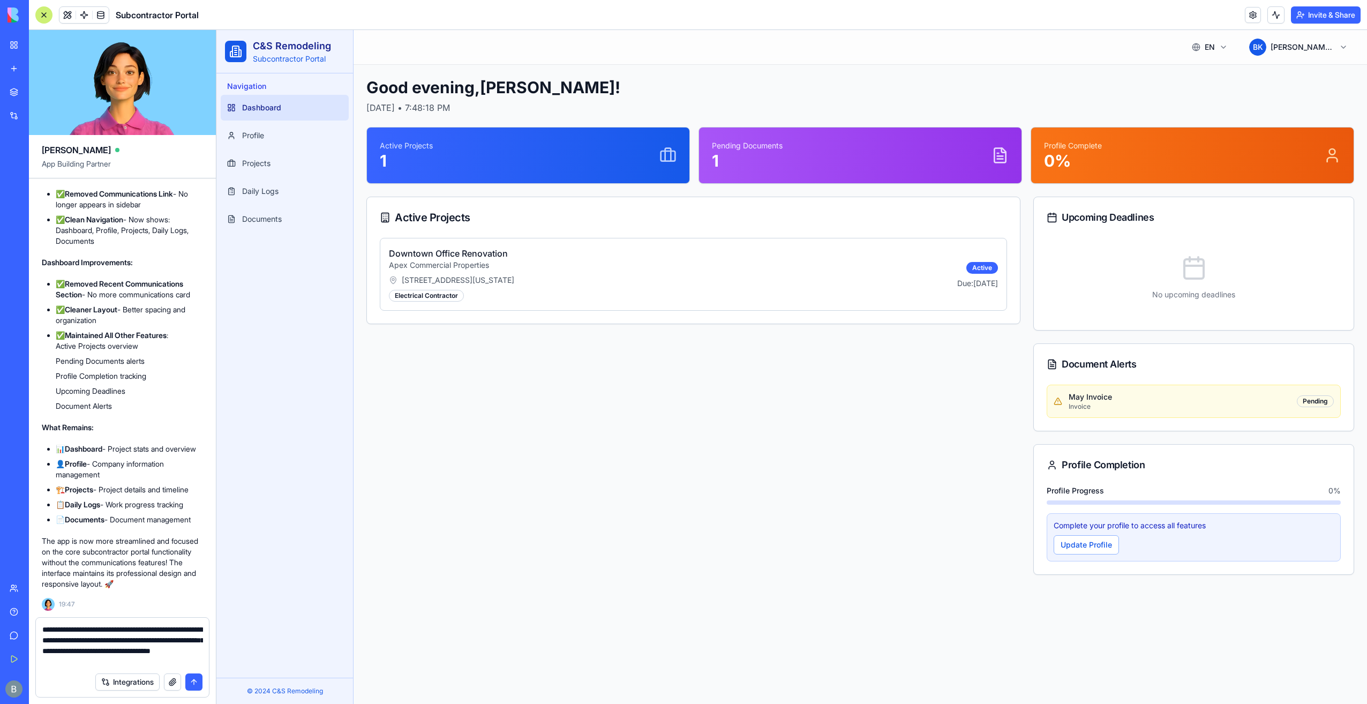
type textarea "**********"
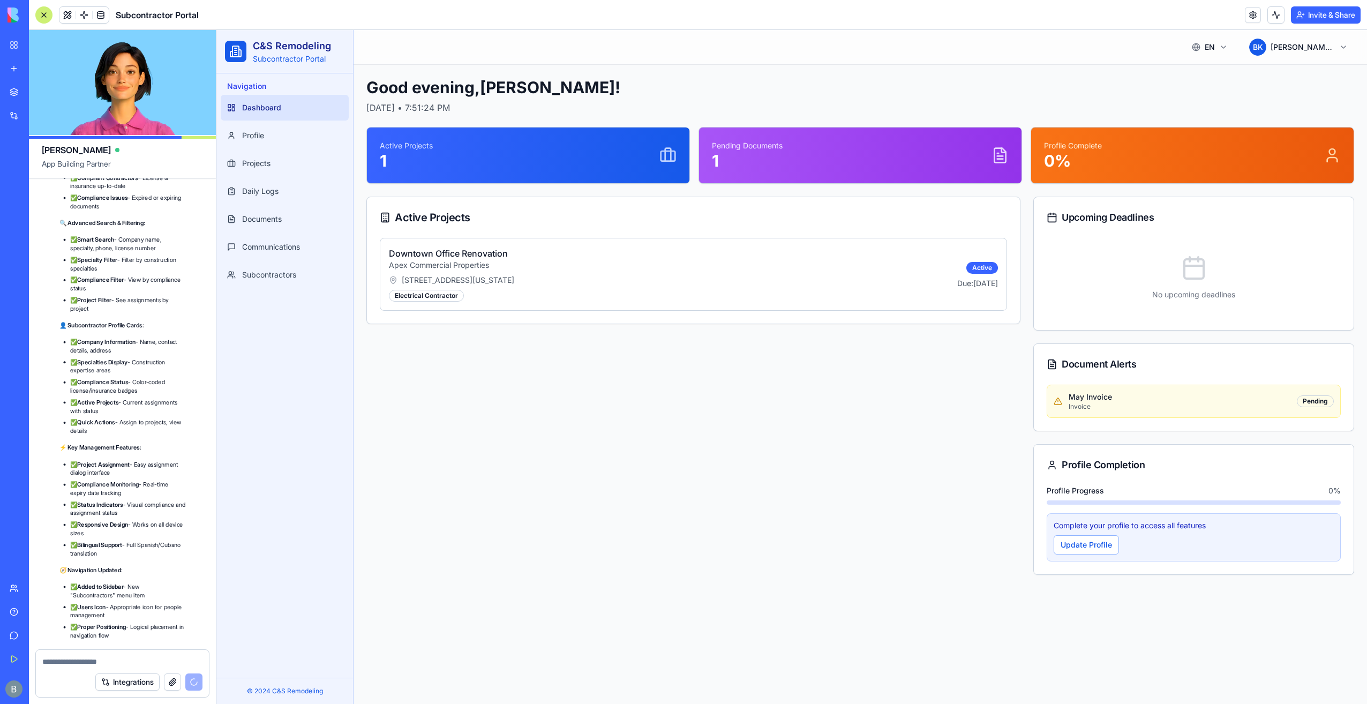
scroll to position [19289, 0]
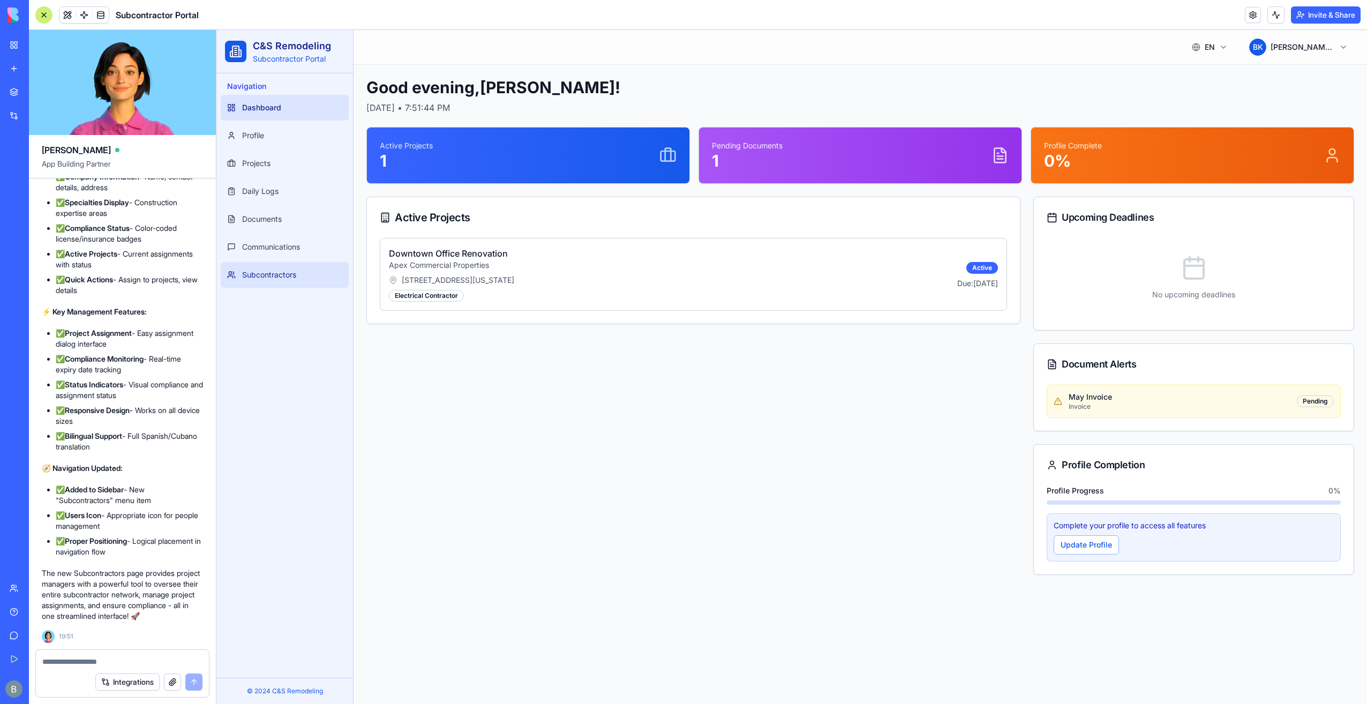
click at [288, 283] on link "Subcontractors" at bounding box center [285, 275] width 128 height 26
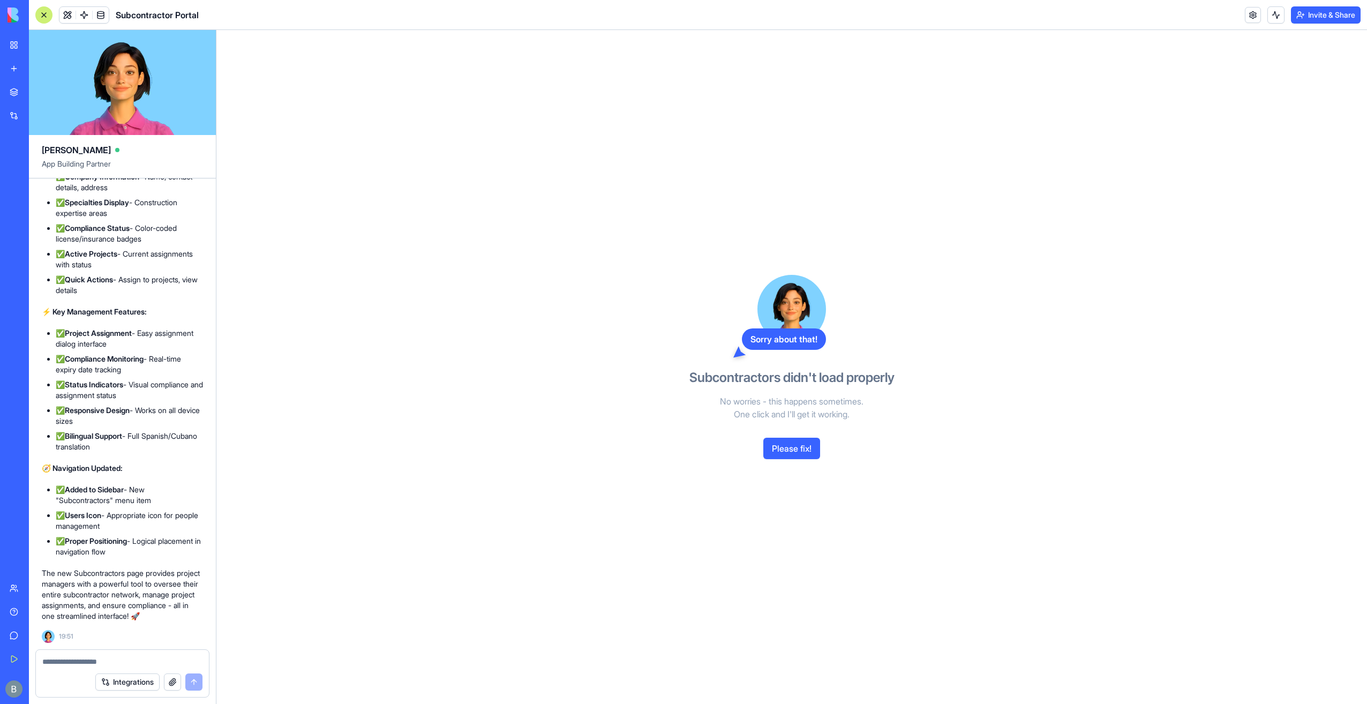
click at [784, 457] on button "Please fix!" at bounding box center [792, 448] width 57 height 21
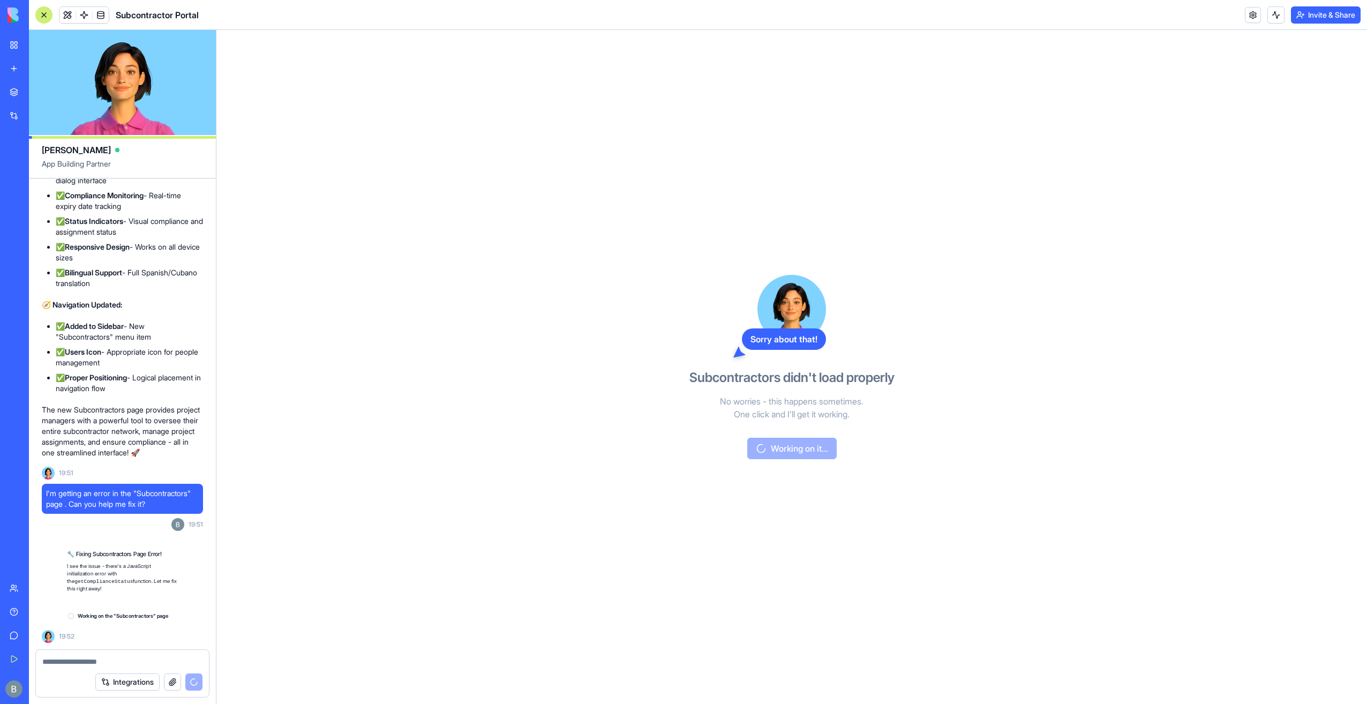
scroll to position [19462, 0]
click at [14, 43] on link "My Workspace" at bounding box center [24, 44] width 43 height 21
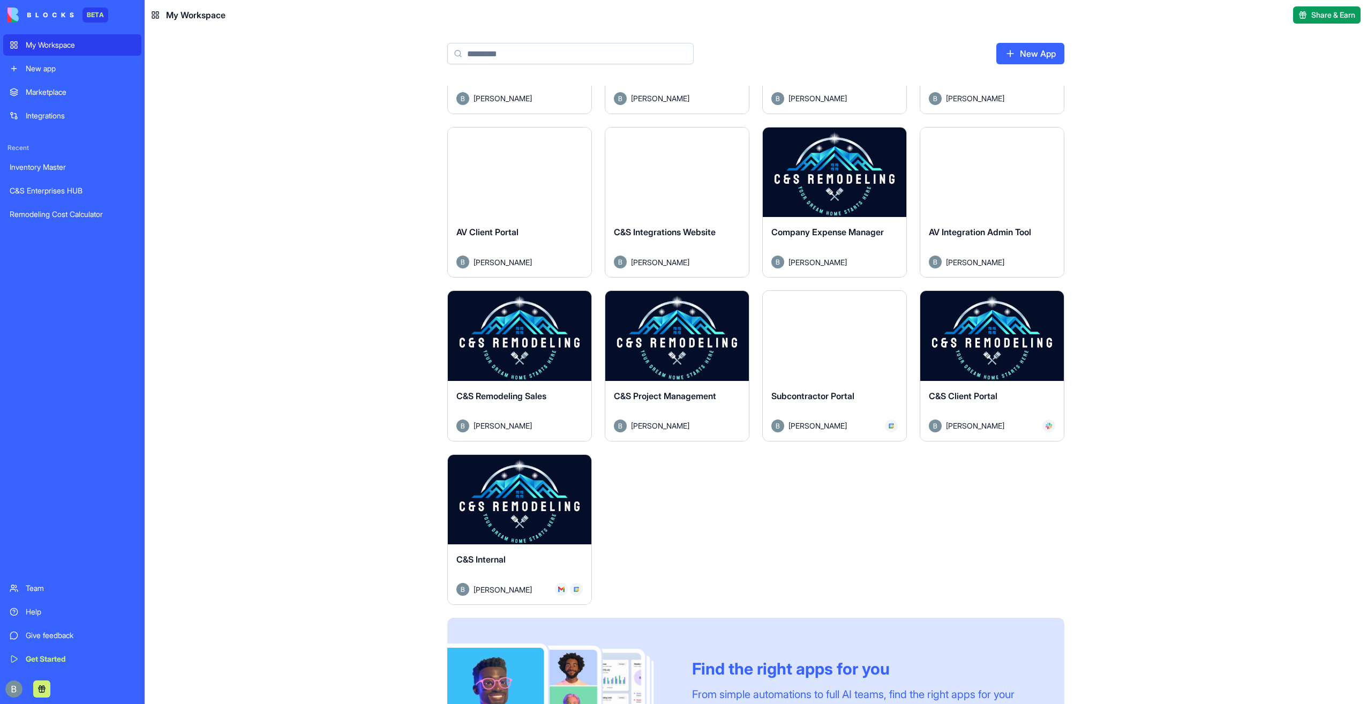
scroll to position [214, 0]
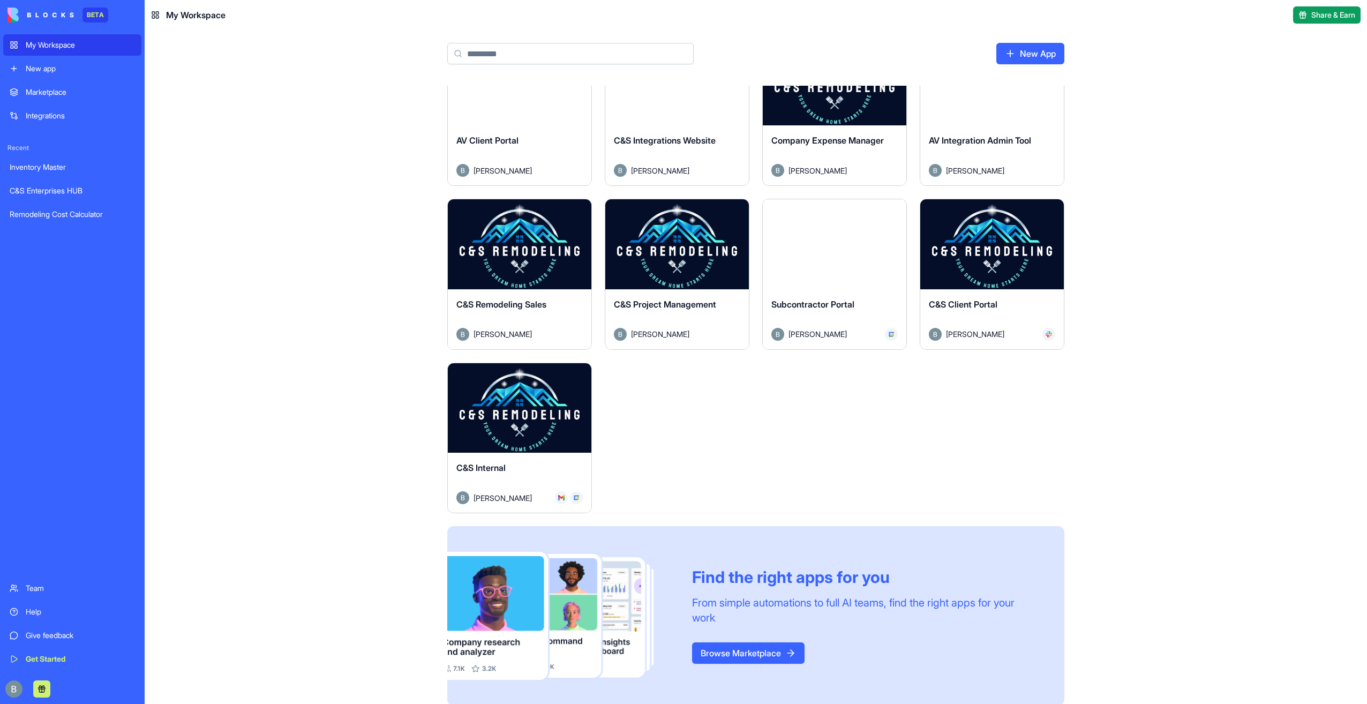
click at [1000, 251] on button "Launch" at bounding box center [992, 244] width 80 height 21
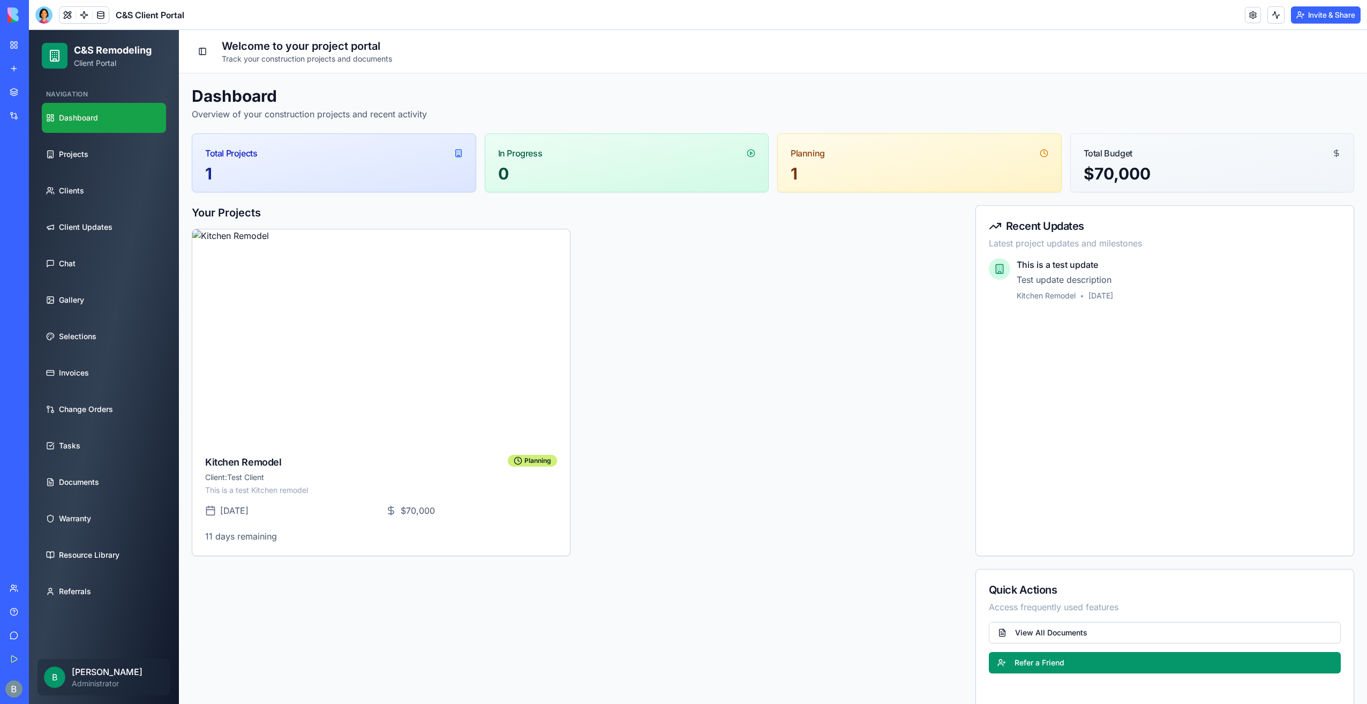
click at [1240, 14] on header "C&S Client Portal Invite & Share" at bounding box center [698, 15] width 1338 height 30
click at [1261, 17] on div "Invite & Share" at bounding box center [1303, 14] width 116 height 17
click at [1242, 20] on header "C&S Client Portal Invite & Share" at bounding box center [698, 15] width 1338 height 30
click at [1249, 11] on link at bounding box center [1253, 15] width 16 height 16
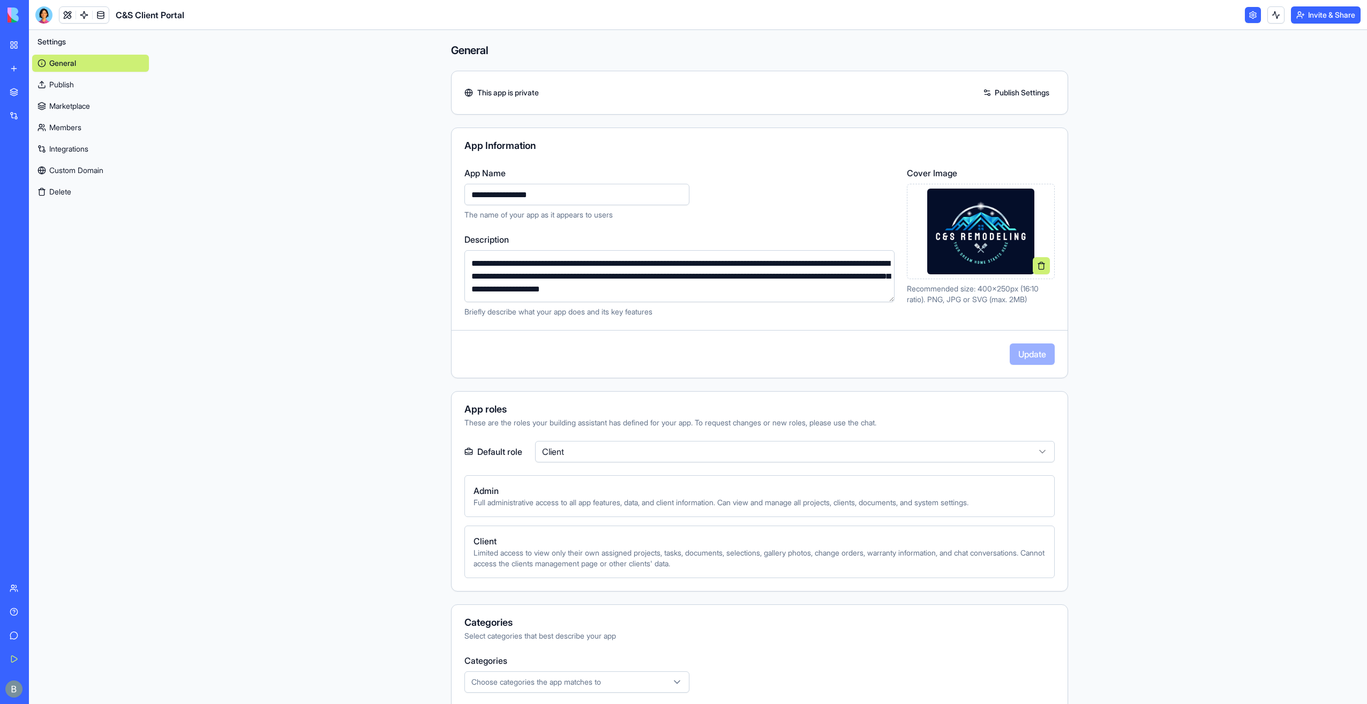
click at [93, 165] on link "Custom Domain" at bounding box center [90, 170] width 117 height 17
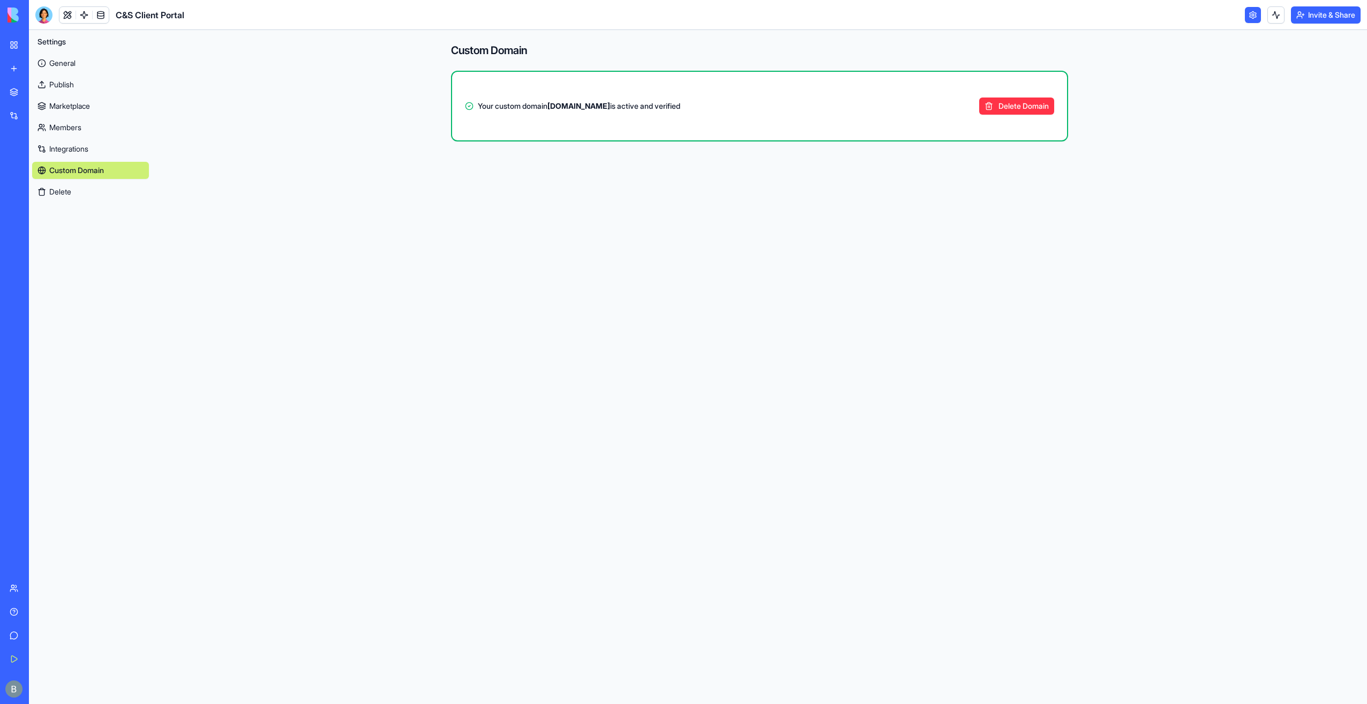
click at [1001, 108] on button "Delete Domain" at bounding box center [1016, 106] width 75 height 17
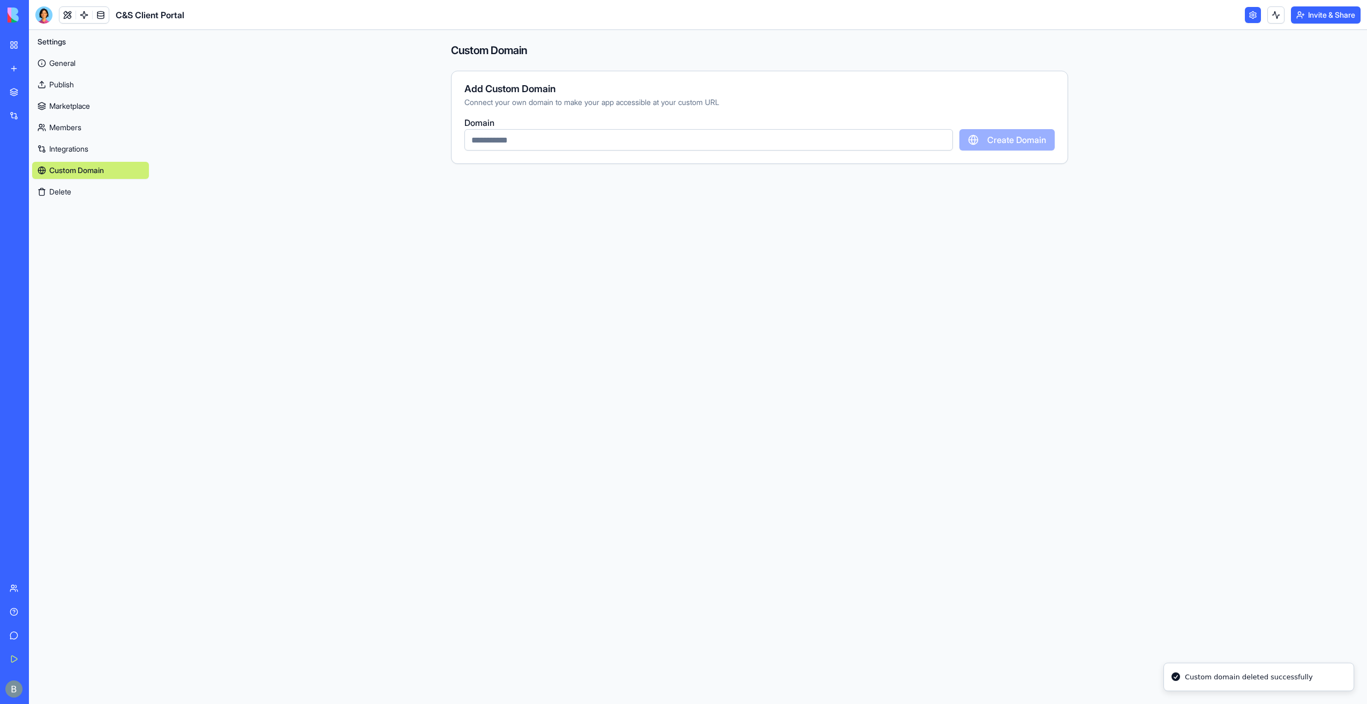
click at [642, 143] on input "text" at bounding box center [709, 139] width 489 height 21
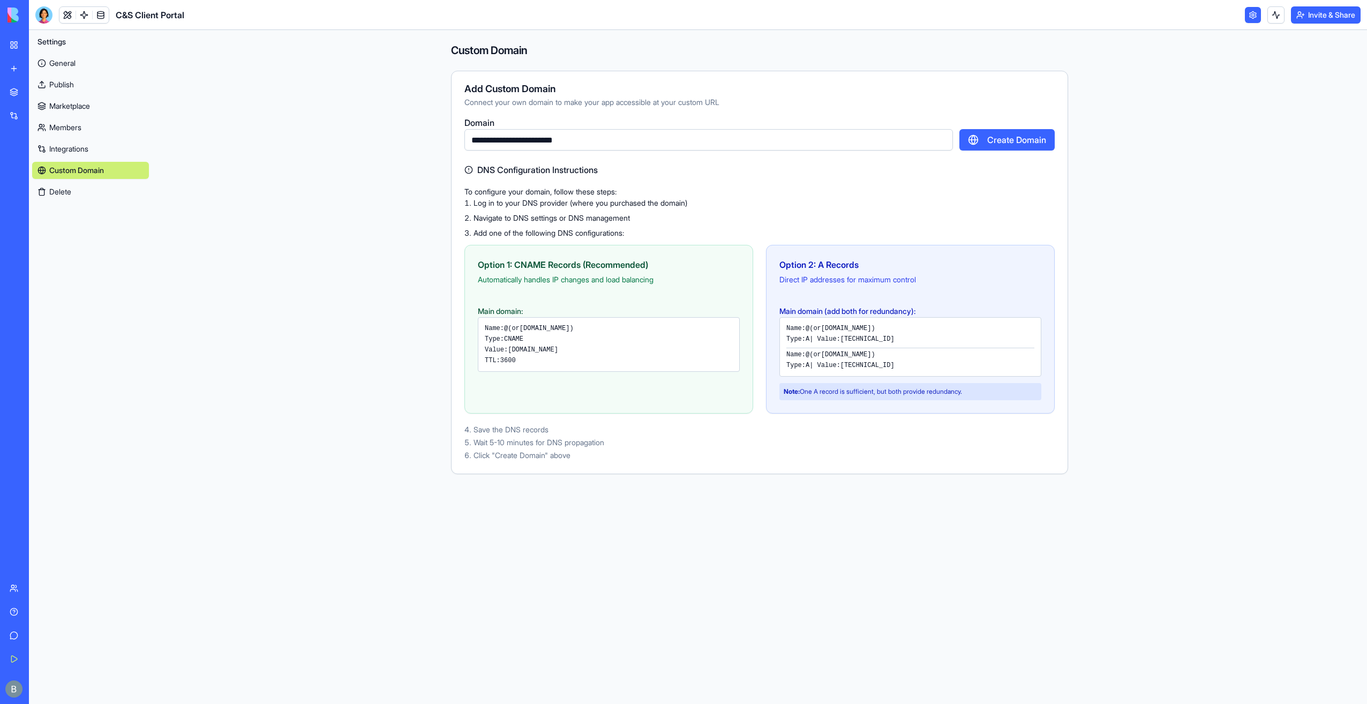
type input "**********"
click at [1018, 141] on button "Create Domain" at bounding box center [1007, 139] width 95 height 21
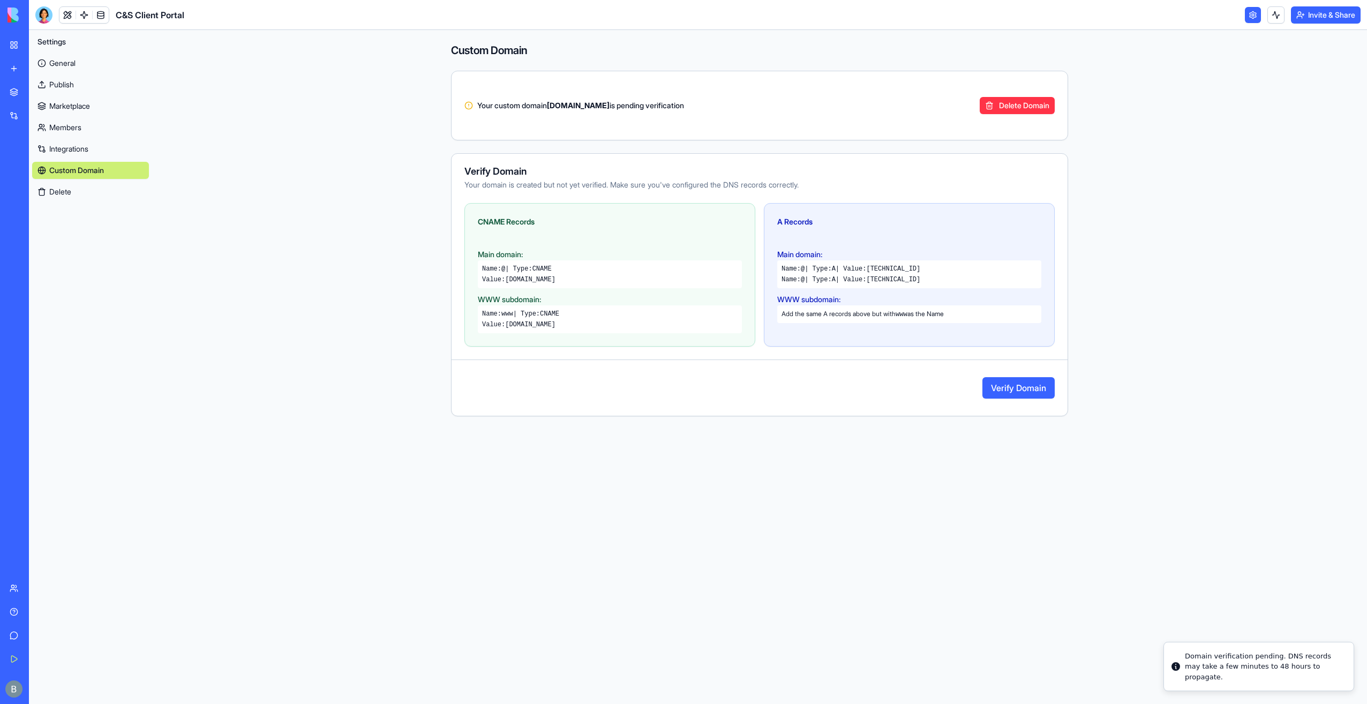
click at [1026, 387] on button "Verify Domain" at bounding box center [1019, 387] width 72 height 21
click at [72, 65] on link "General" at bounding box center [90, 63] width 117 height 17
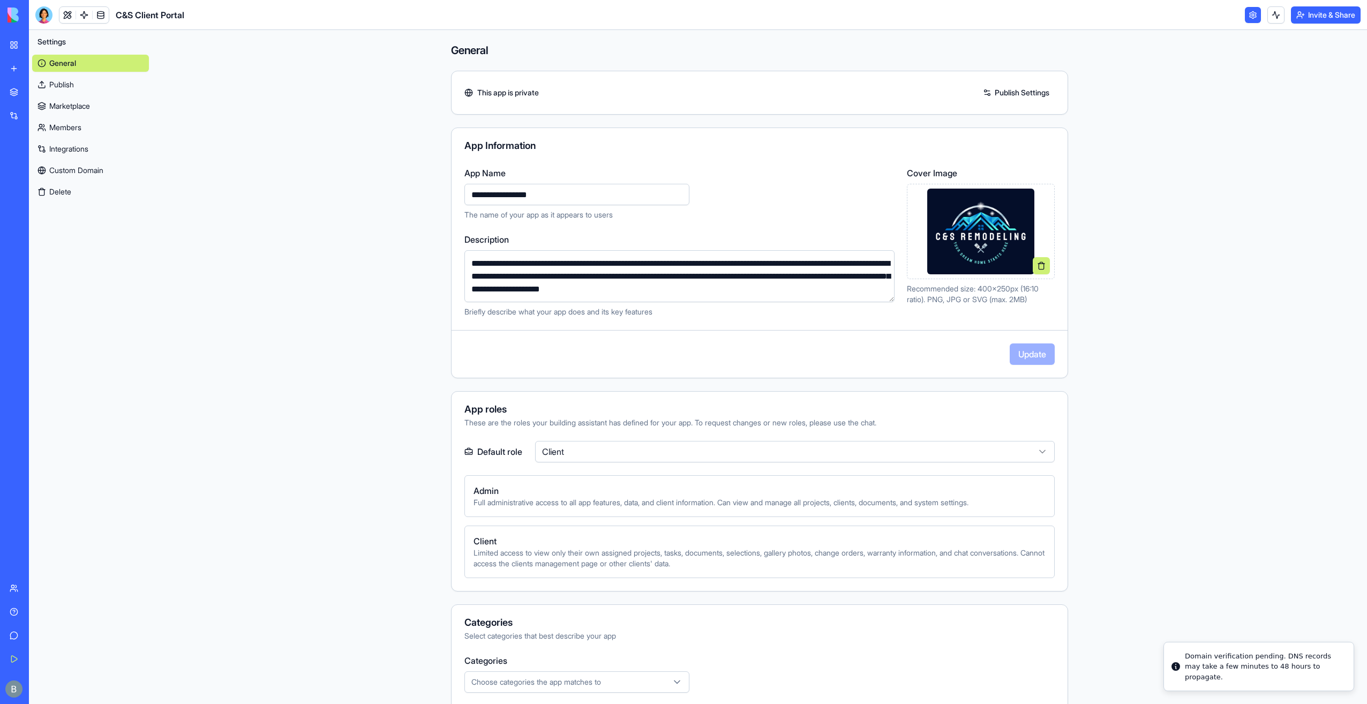
click at [11, 41] on link "My Workspace" at bounding box center [24, 44] width 43 height 21
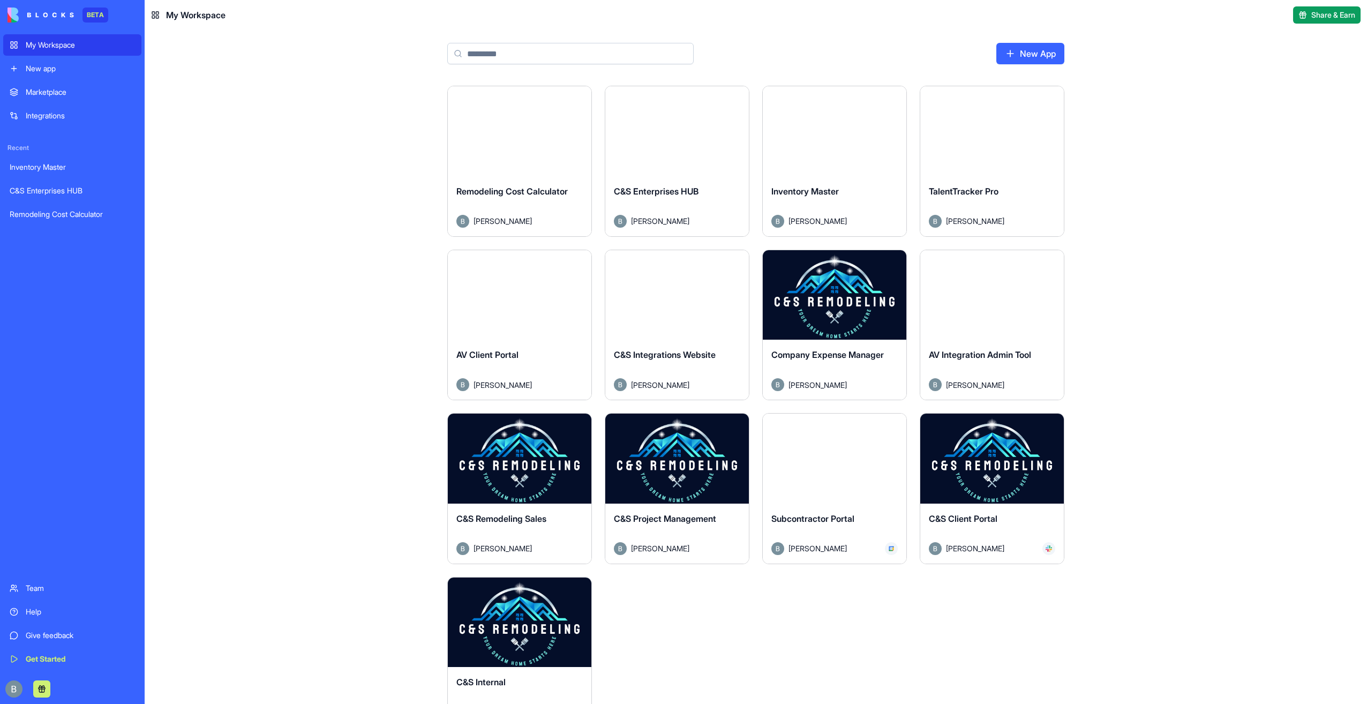
click at [804, 461] on button "Launch" at bounding box center [835, 458] width 80 height 21
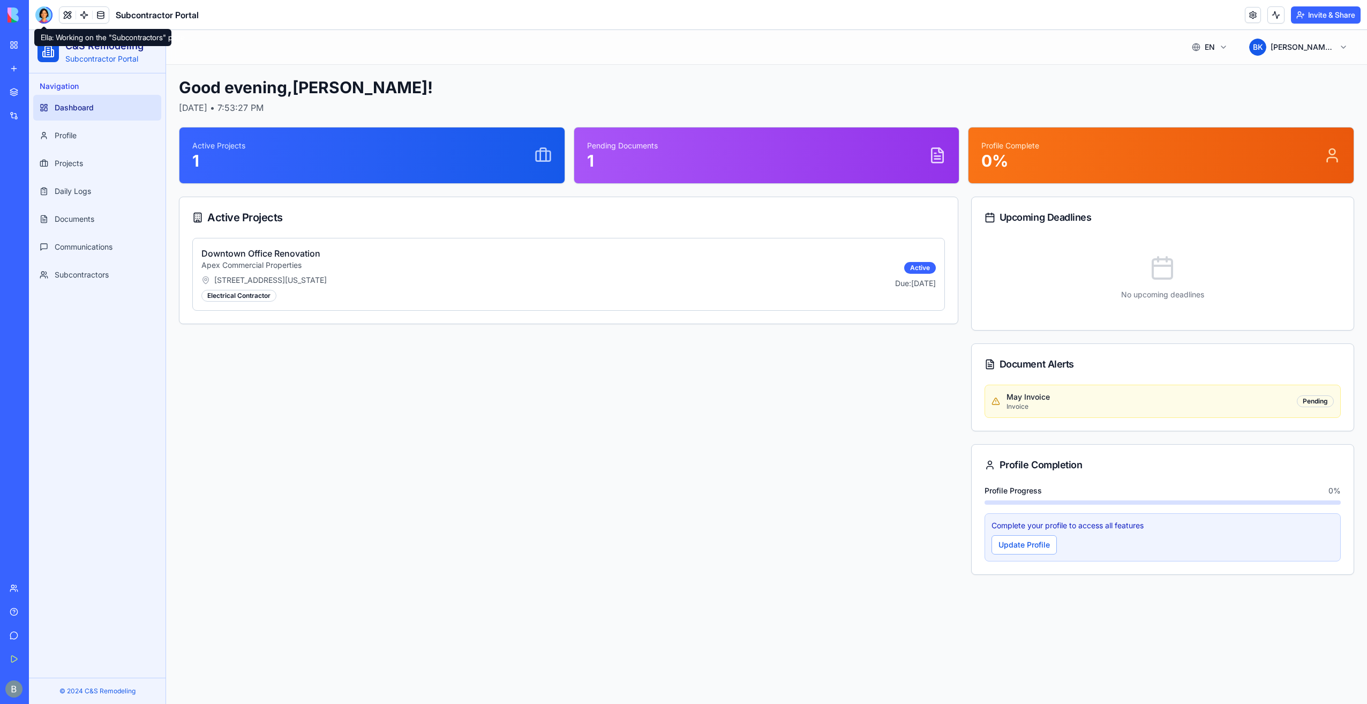
click at [41, 11] on div at bounding box center [43, 14] width 17 height 17
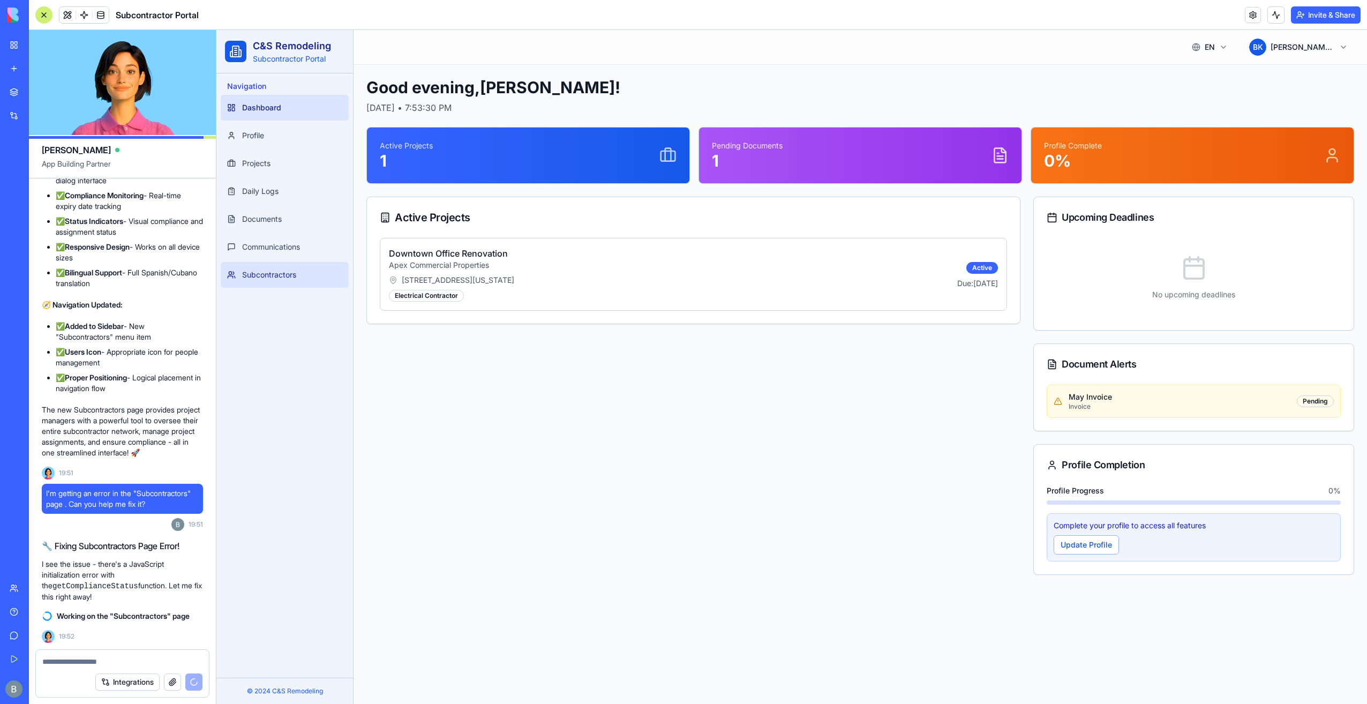
click at [275, 276] on span "Subcontractors" at bounding box center [269, 275] width 54 height 11
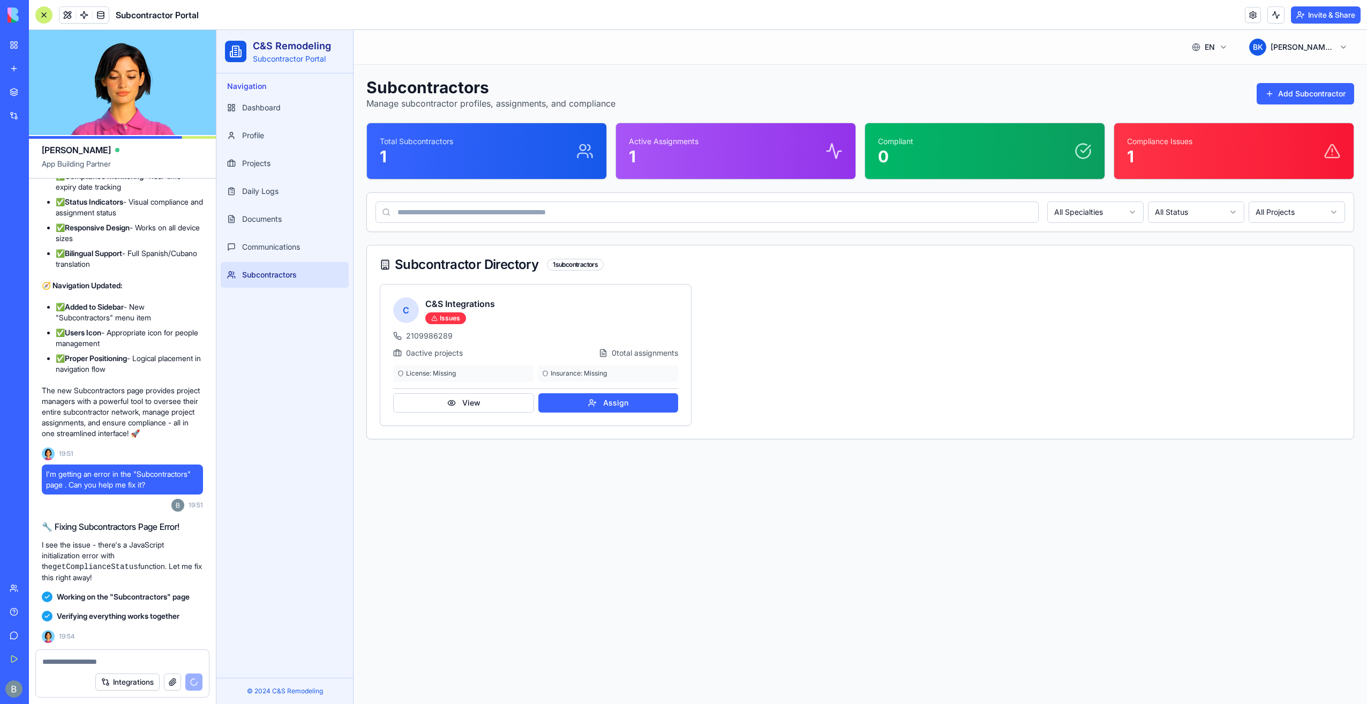
scroll to position [19835, 0]
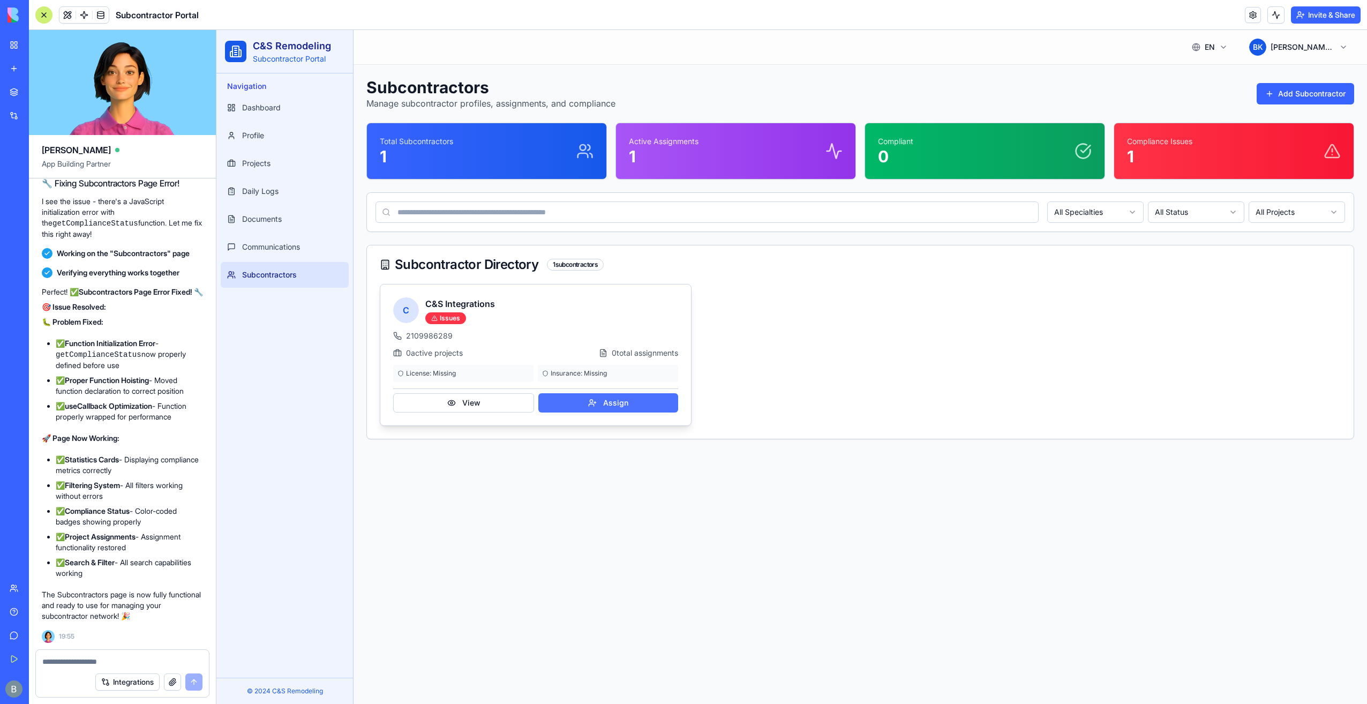
click at [611, 400] on button "Assign" at bounding box center [608, 402] width 140 height 19
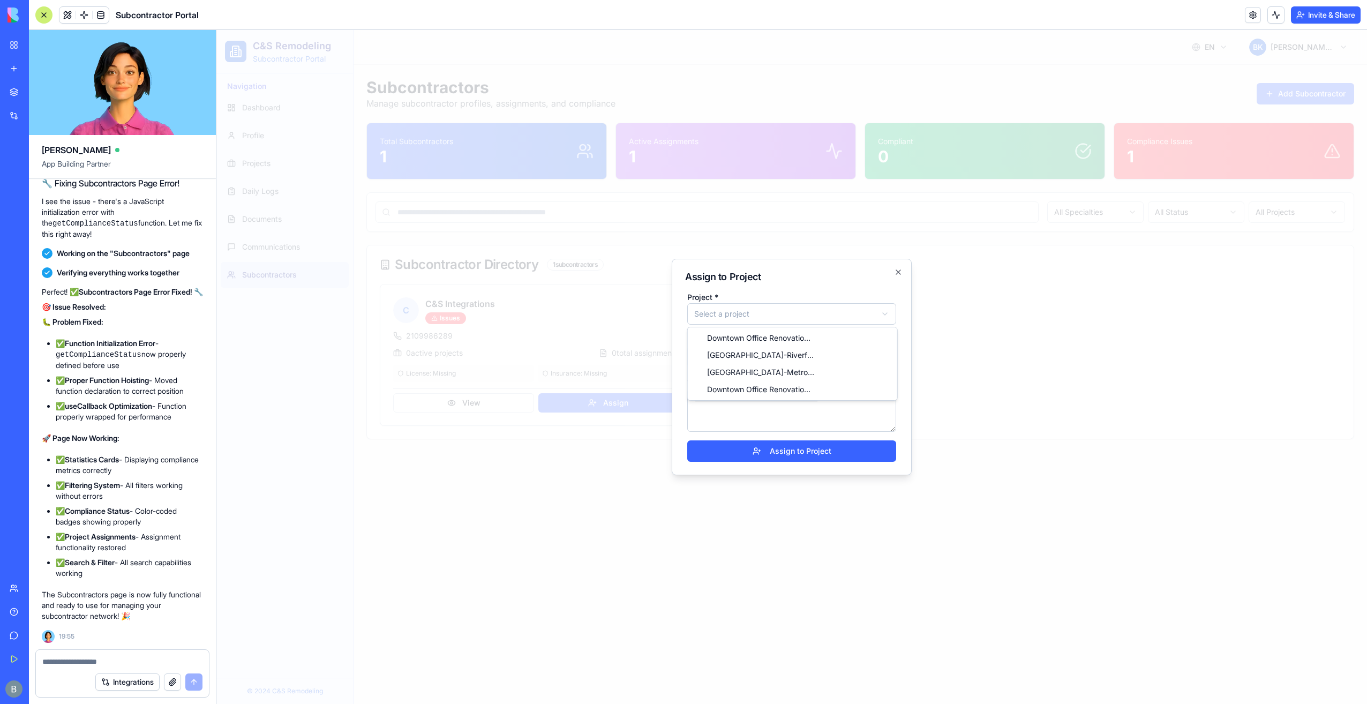
click at [762, 311] on body "C&S Remodeling Subcontractor Portal Navigation Dashboard Profile Projects Daily…" at bounding box center [791, 367] width 1151 height 674
click at [894, 282] on div "Assign to Project Project * Select a project Role * Work Schedule Assign to Pro…" at bounding box center [792, 367] width 240 height 216
click at [896, 271] on icon "button" at bounding box center [898, 272] width 9 height 9
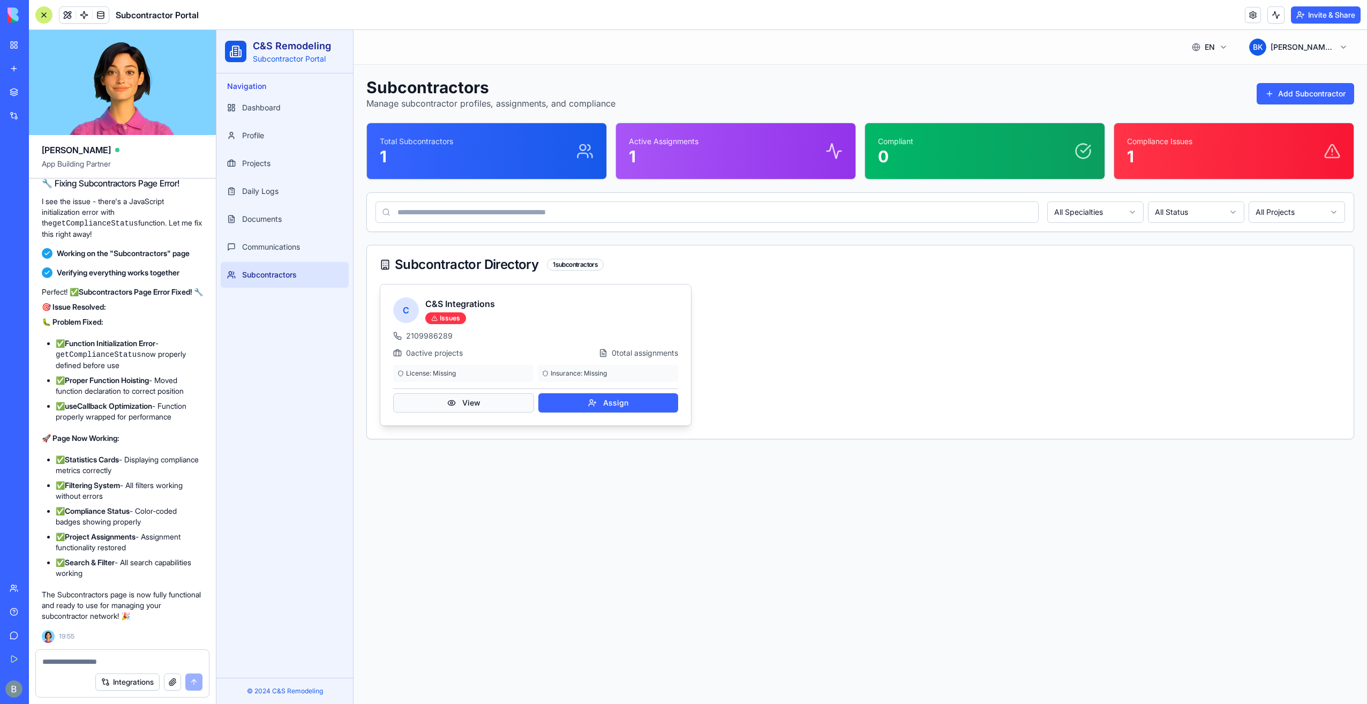
click at [470, 405] on button "View" at bounding box center [463, 402] width 141 height 19
click at [445, 397] on button "View" at bounding box center [463, 402] width 141 height 19
drag, startPoint x: 296, startPoint y: 562, endPoint x: 302, endPoint y: 557, distance: 7.6
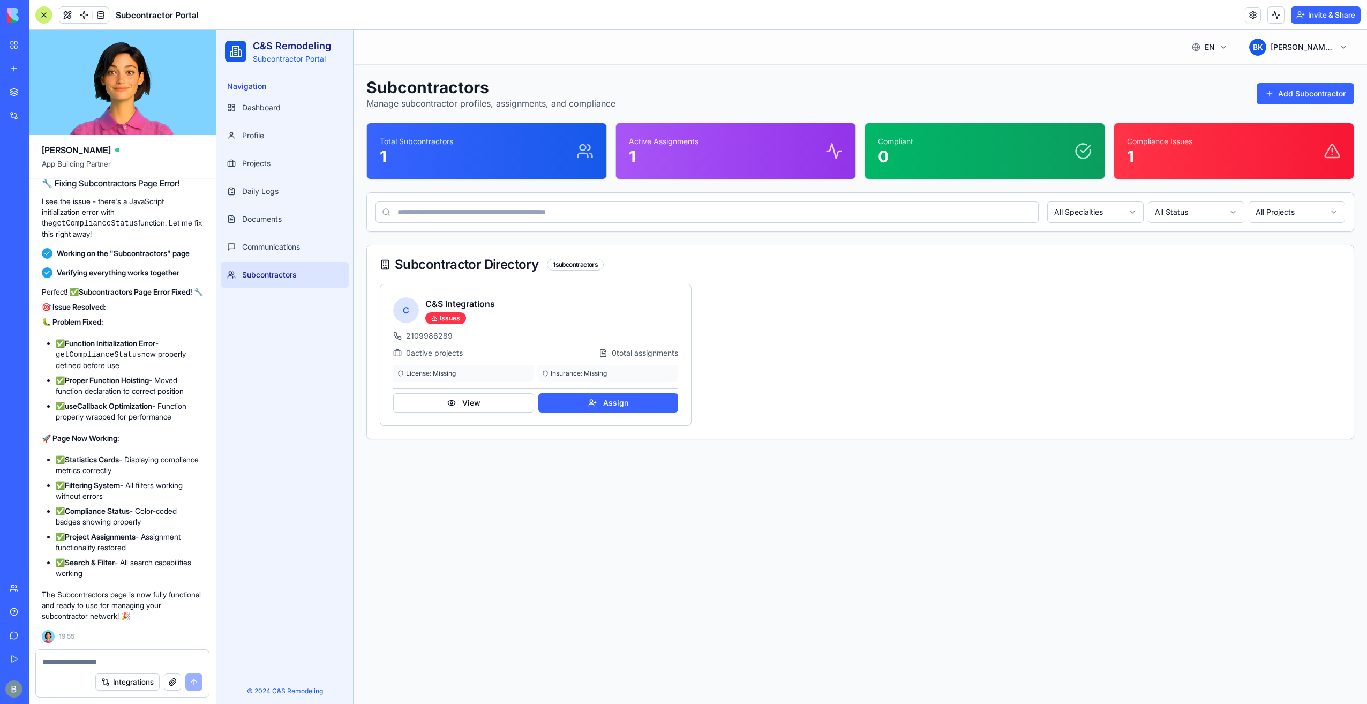
click at [301, 558] on div "Navigation Dashboard Profile Projects Daily Logs Documents Communications Subco…" at bounding box center [284, 375] width 137 height 604
click at [131, 652] on div at bounding box center [122, 658] width 173 height 17
click at [126, 662] on textarea at bounding box center [122, 661] width 160 height 11
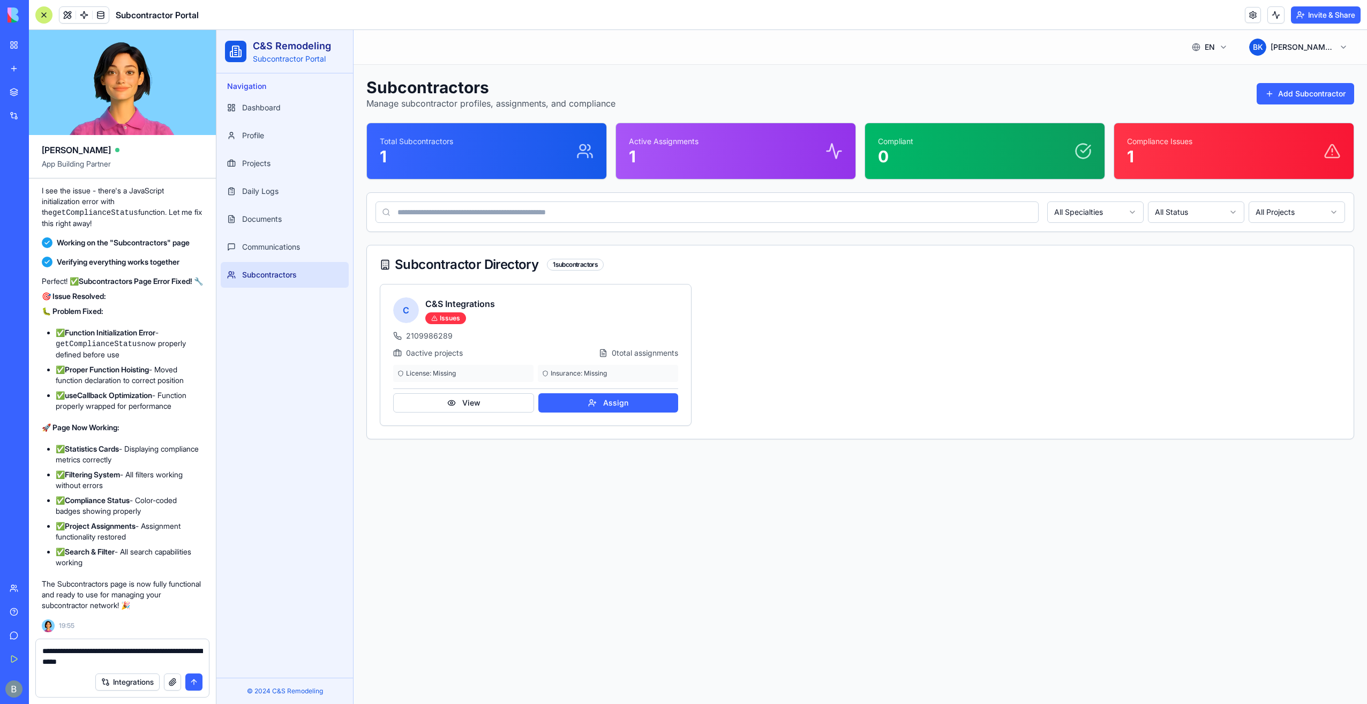
type textarea "**********"
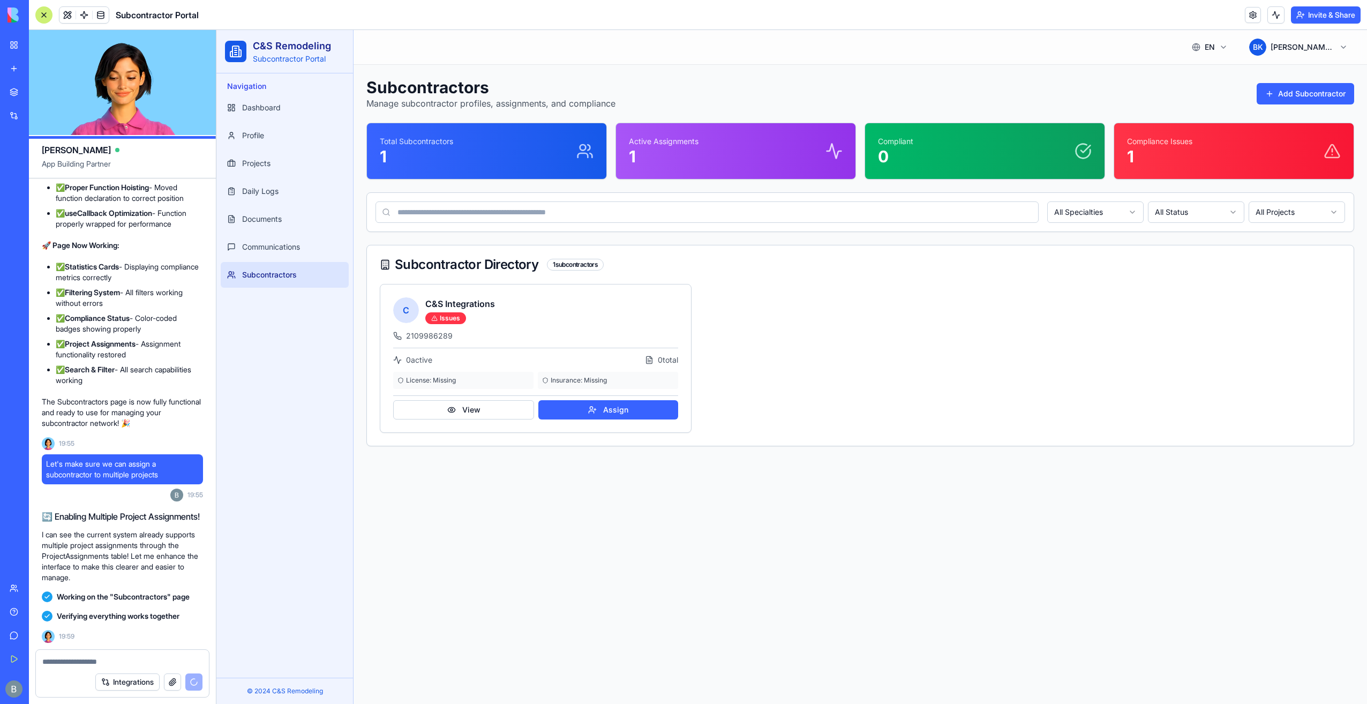
scroll to position [20680, 0]
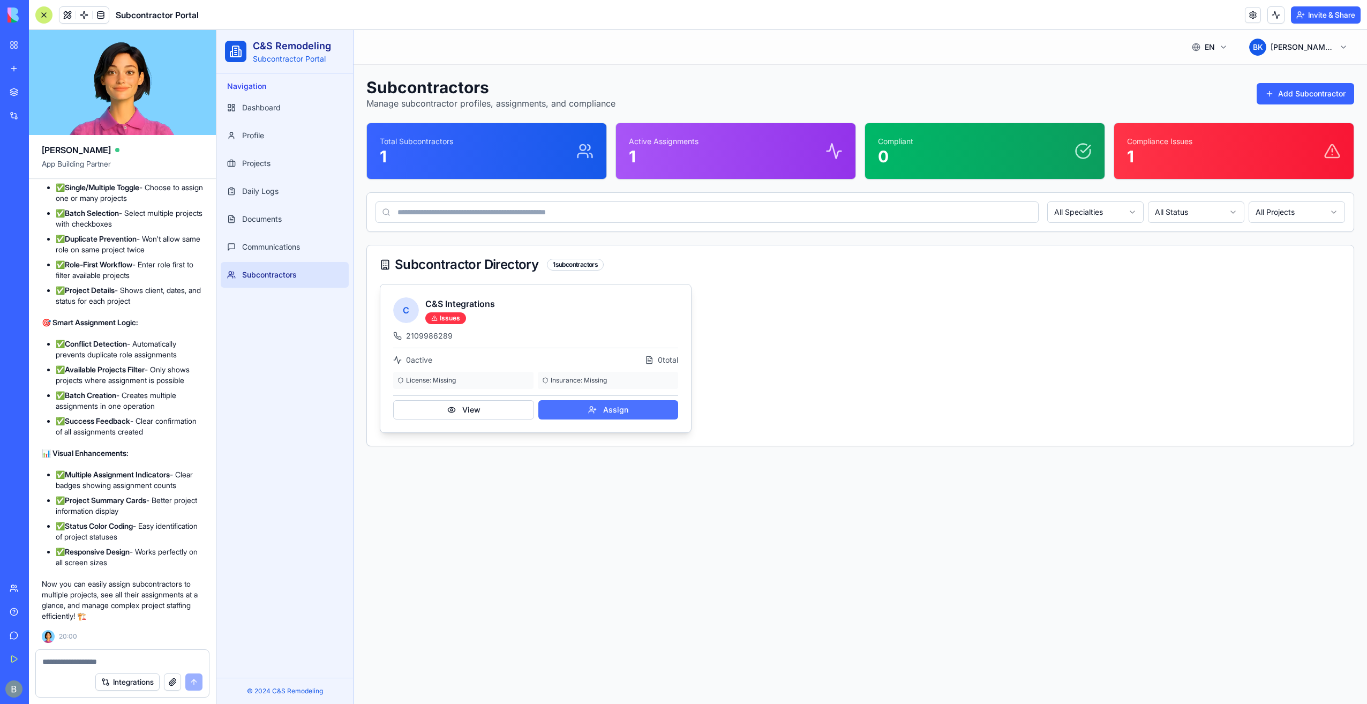
click at [599, 415] on button "Assign" at bounding box center [608, 409] width 140 height 19
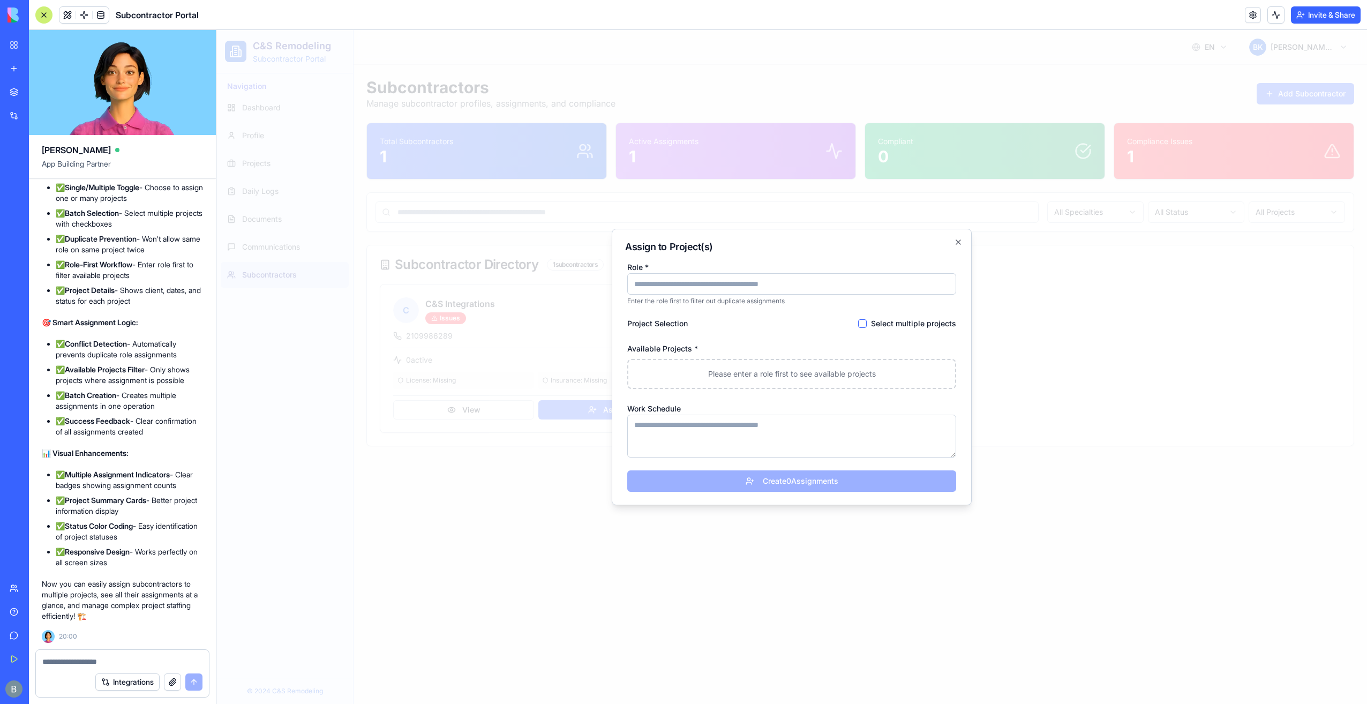
click at [736, 283] on input "Role *" at bounding box center [791, 283] width 329 height 21
click at [747, 264] on div "Role * Enter the role first to filter out duplicate assignments" at bounding box center [791, 282] width 329 height 45
click at [797, 392] on div "Role * Enter the role first to filter out duplicate assignments Project Selecti…" at bounding box center [791, 375] width 333 height 231
click at [801, 372] on p "Please enter a role first to see available projects" at bounding box center [792, 374] width 310 height 11
click at [866, 321] on button "Select multiple projects" at bounding box center [862, 323] width 9 height 9
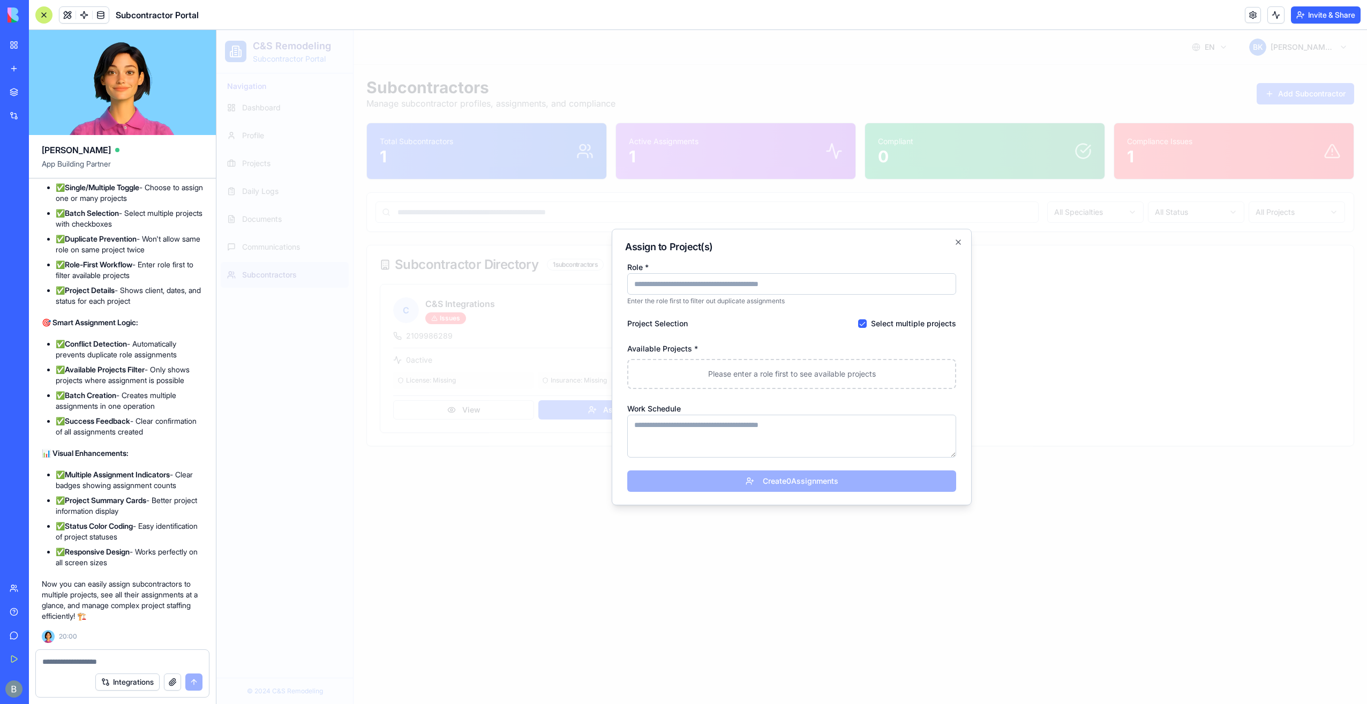
click at [866, 321] on button "Select multiple projects" at bounding box center [862, 323] width 9 height 9
click at [694, 373] on p "Please enter a role first to see available projects" at bounding box center [792, 374] width 310 height 11
click at [861, 286] on input "Role *" at bounding box center [791, 283] width 329 height 21
click at [963, 243] on div "Assign to Project(s) Role * Enter the role first to filter out duplicate assign…" at bounding box center [792, 367] width 360 height 276
click at [963, 244] on div "Assign to Project(s) Role * Enter the role first to filter out duplicate assign…" at bounding box center [792, 367] width 360 height 276
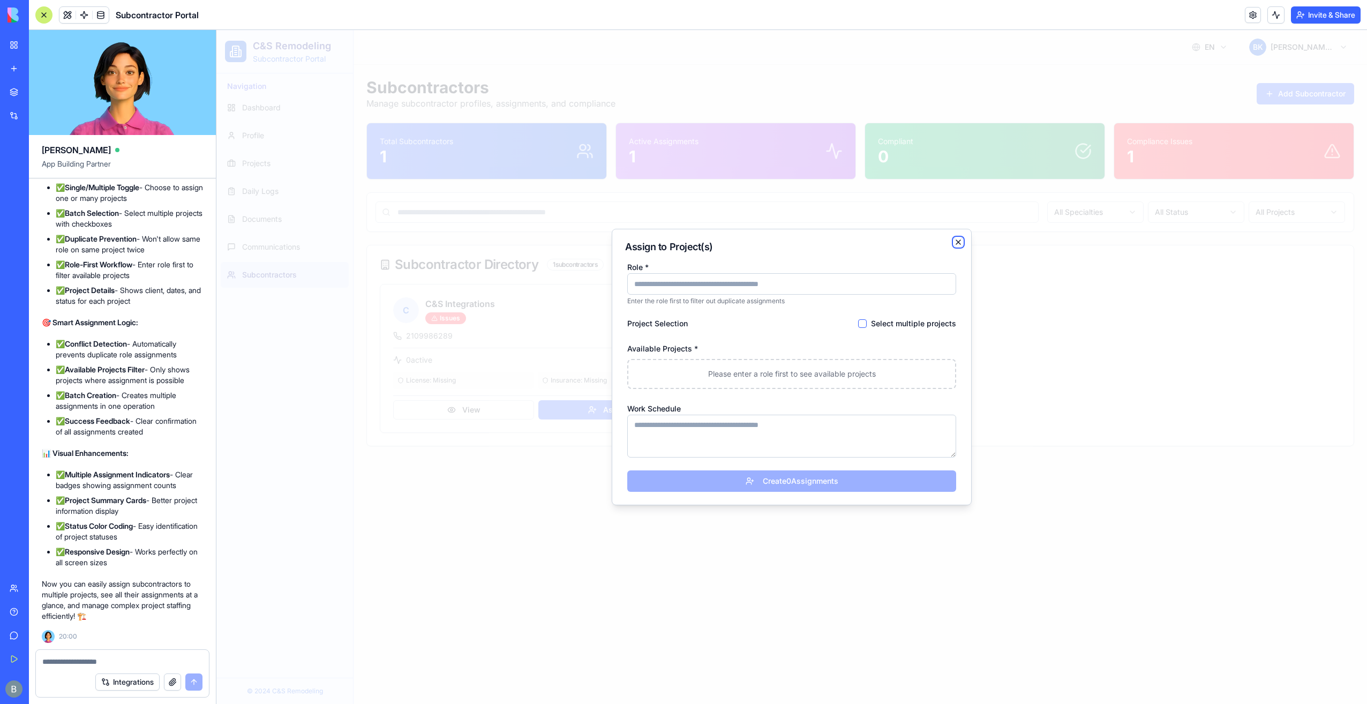
click at [958, 242] on icon "button" at bounding box center [958, 242] width 4 height 4
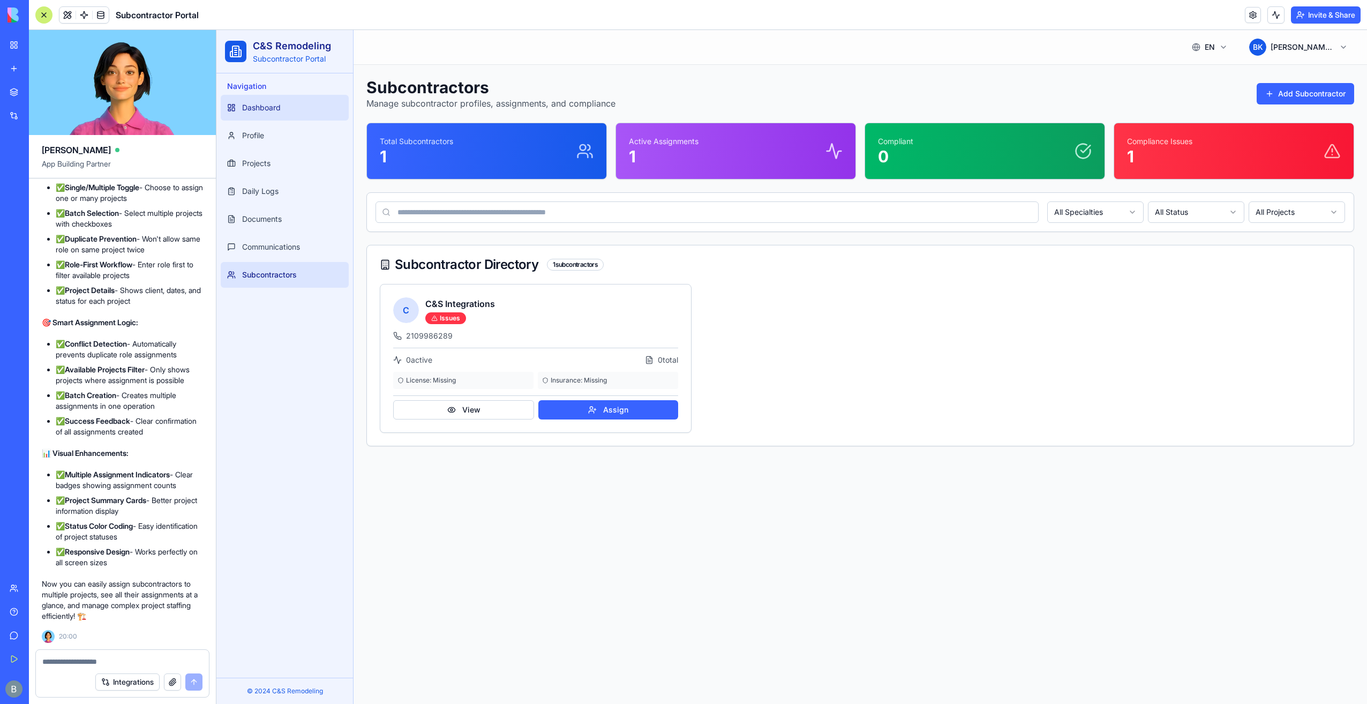
click at [258, 102] on link "Dashboard" at bounding box center [285, 108] width 128 height 26
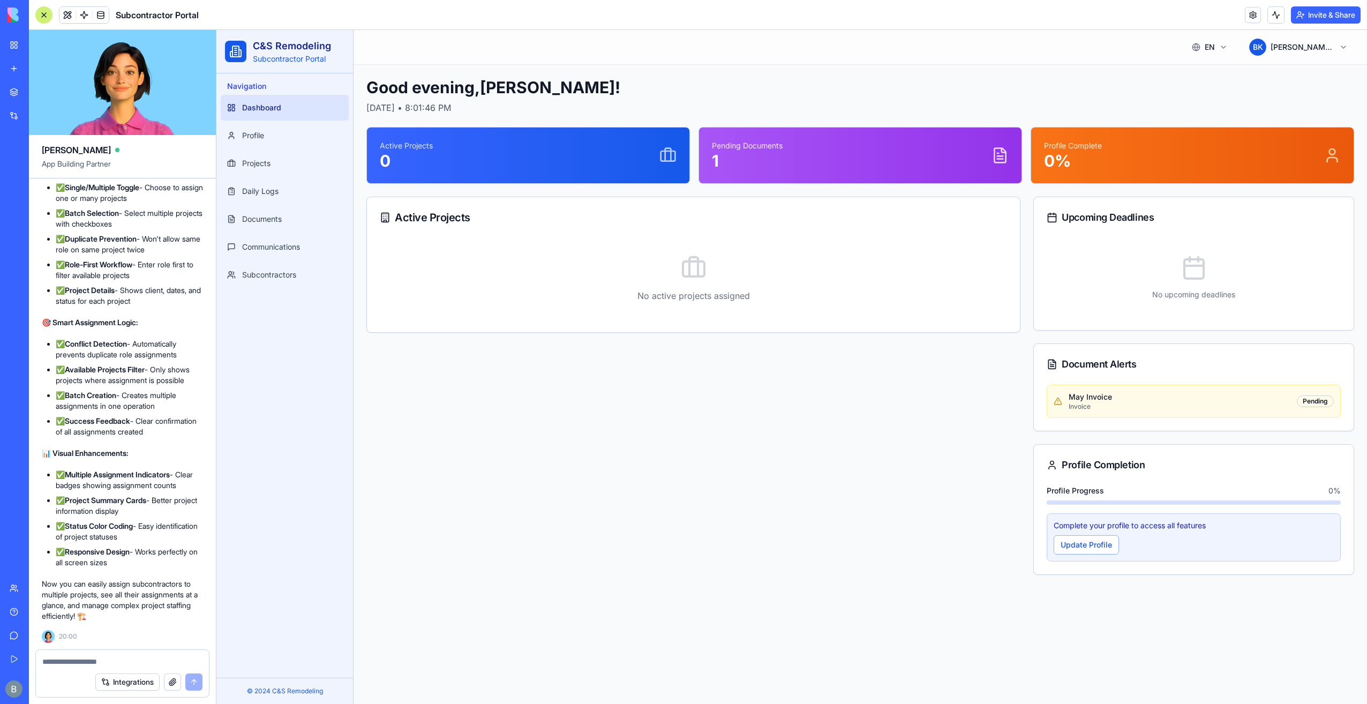
click at [436, 115] on div "Good evening , Benjamin ! Thursday, September 18th, 2025 • 8:01:46 PM Active Pr…" at bounding box center [860, 326] width 988 height 497
click at [17, 50] on link "My Workspace" at bounding box center [24, 44] width 43 height 21
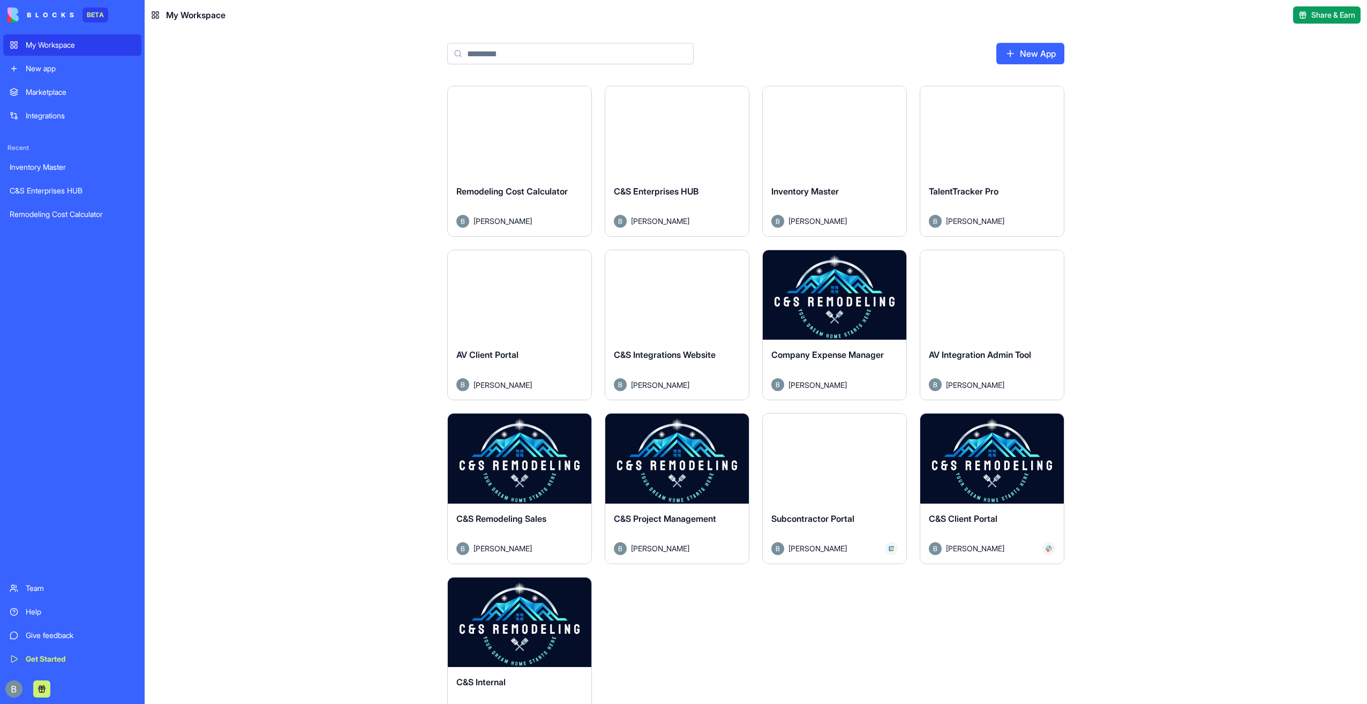
click at [684, 459] on button "Launch" at bounding box center [677, 458] width 80 height 21
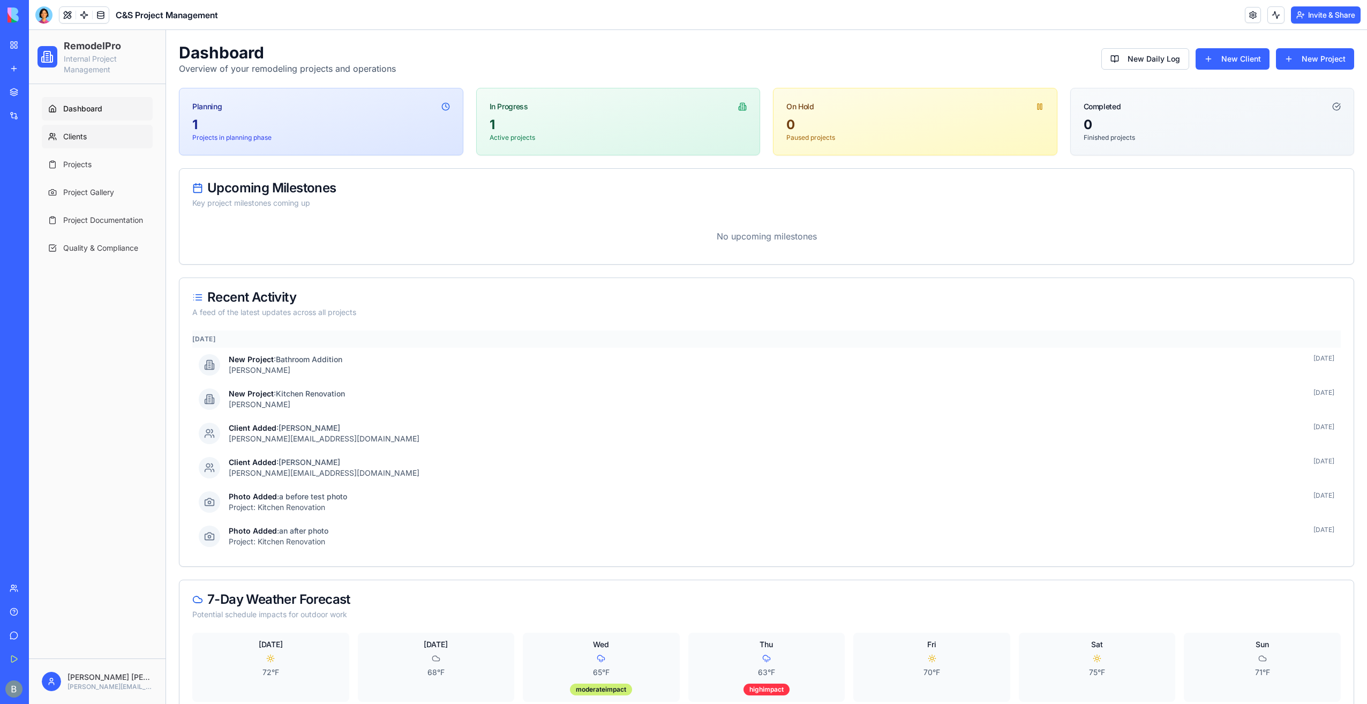
click at [114, 130] on link "Clients" at bounding box center [97, 137] width 111 height 24
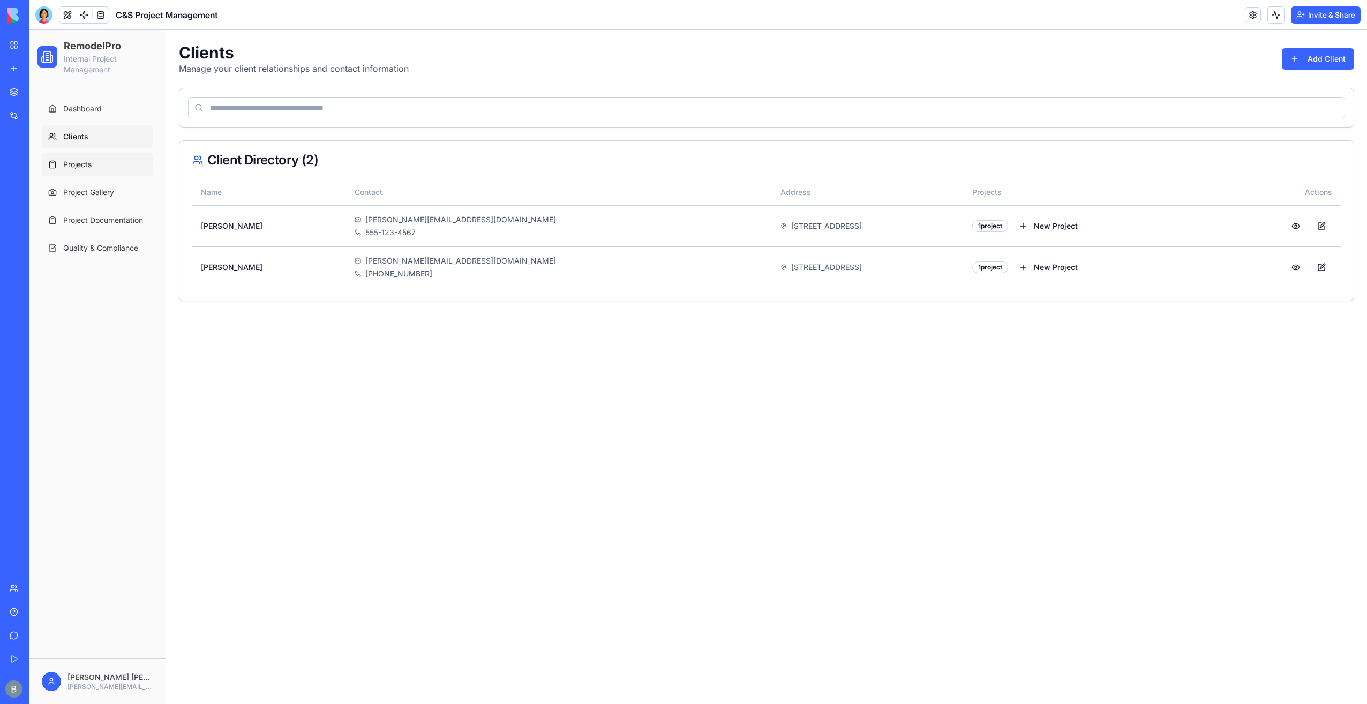
click at [102, 165] on link "Projects" at bounding box center [97, 165] width 111 height 24
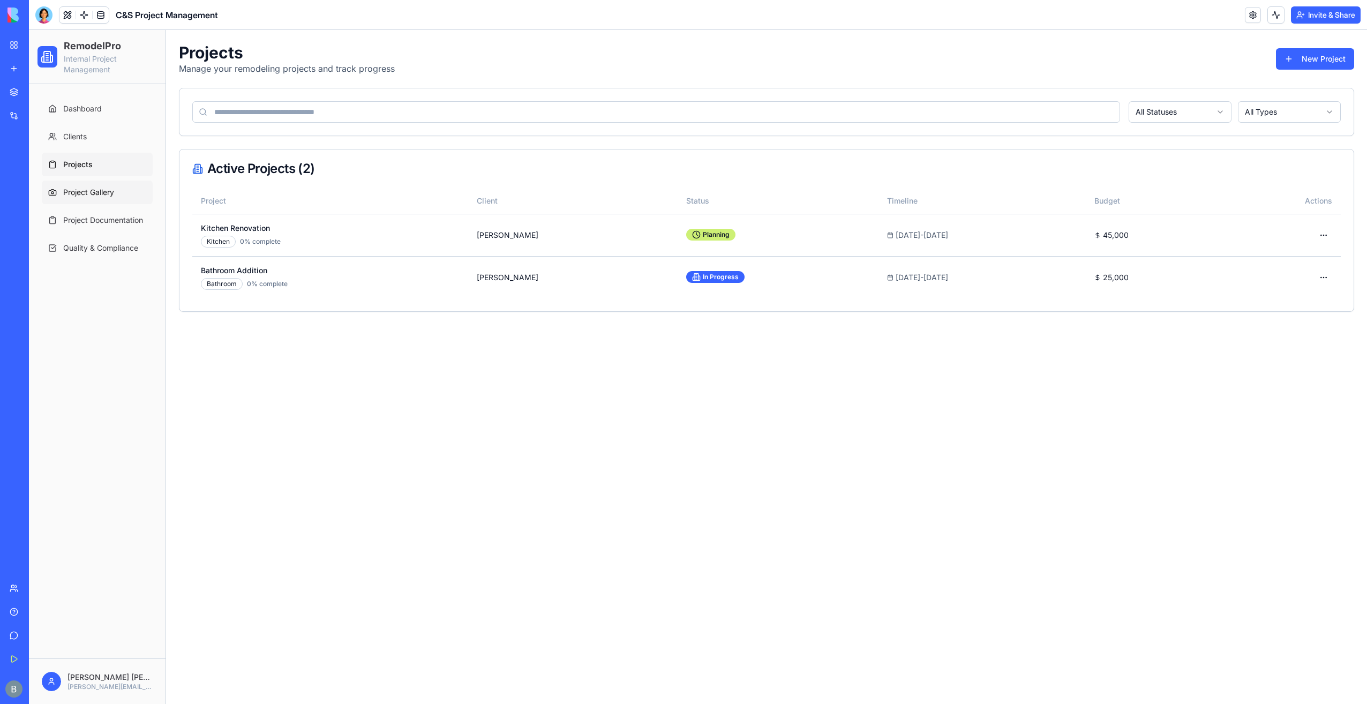
click at [99, 191] on span "Project Gallery" at bounding box center [88, 192] width 51 height 11
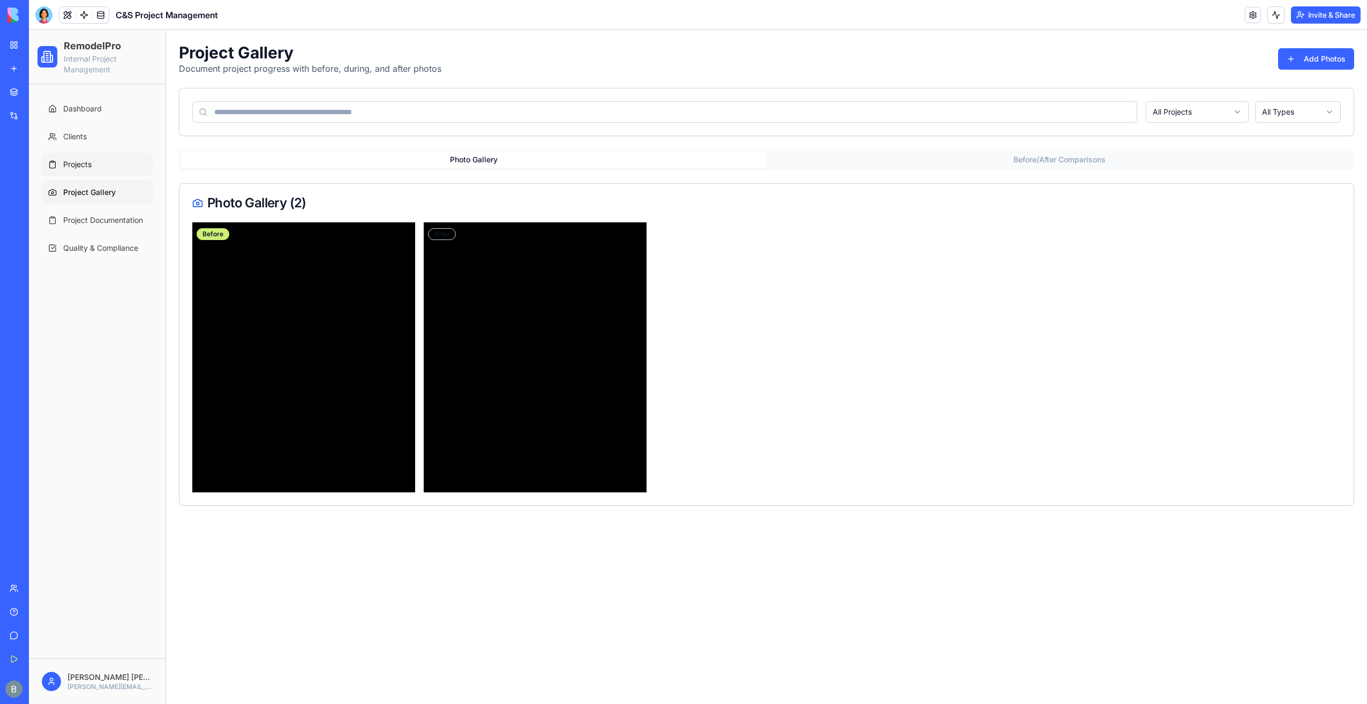
click at [103, 168] on link "Projects" at bounding box center [97, 165] width 111 height 24
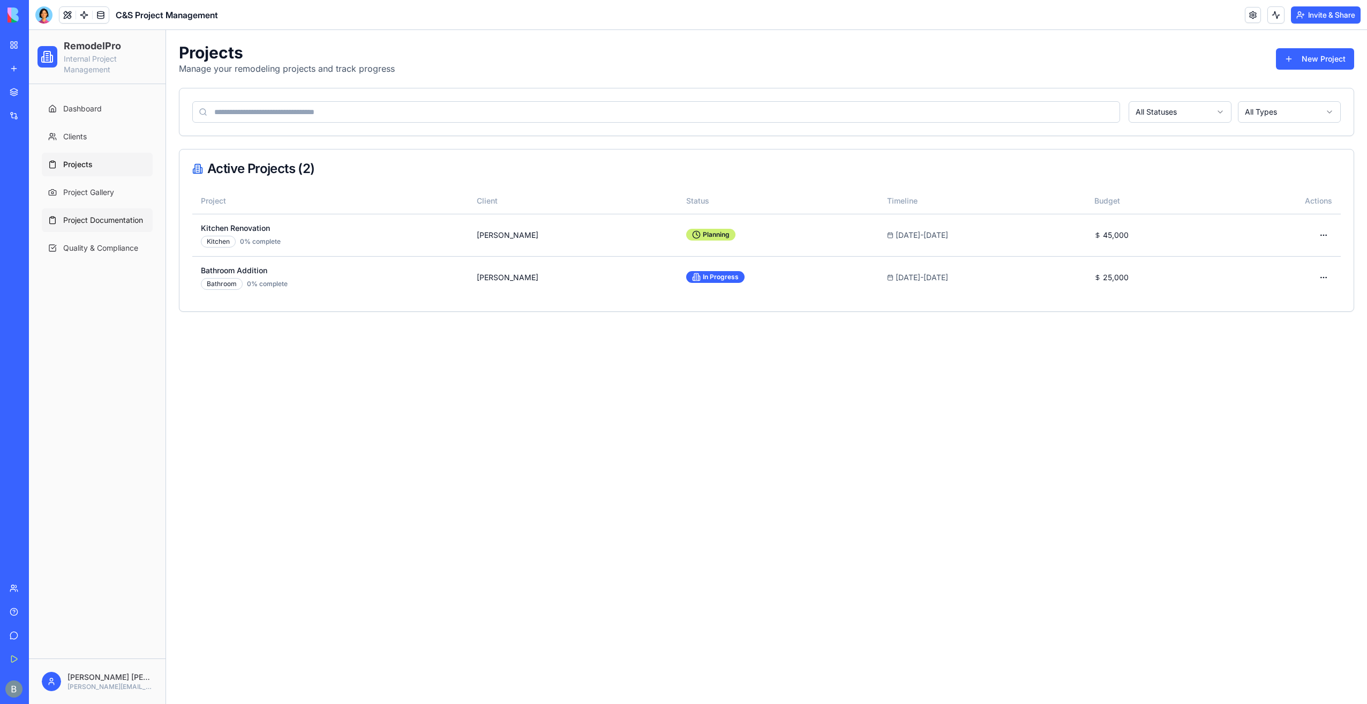
click at [101, 210] on link "Project Documentation" at bounding box center [97, 220] width 111 height 24
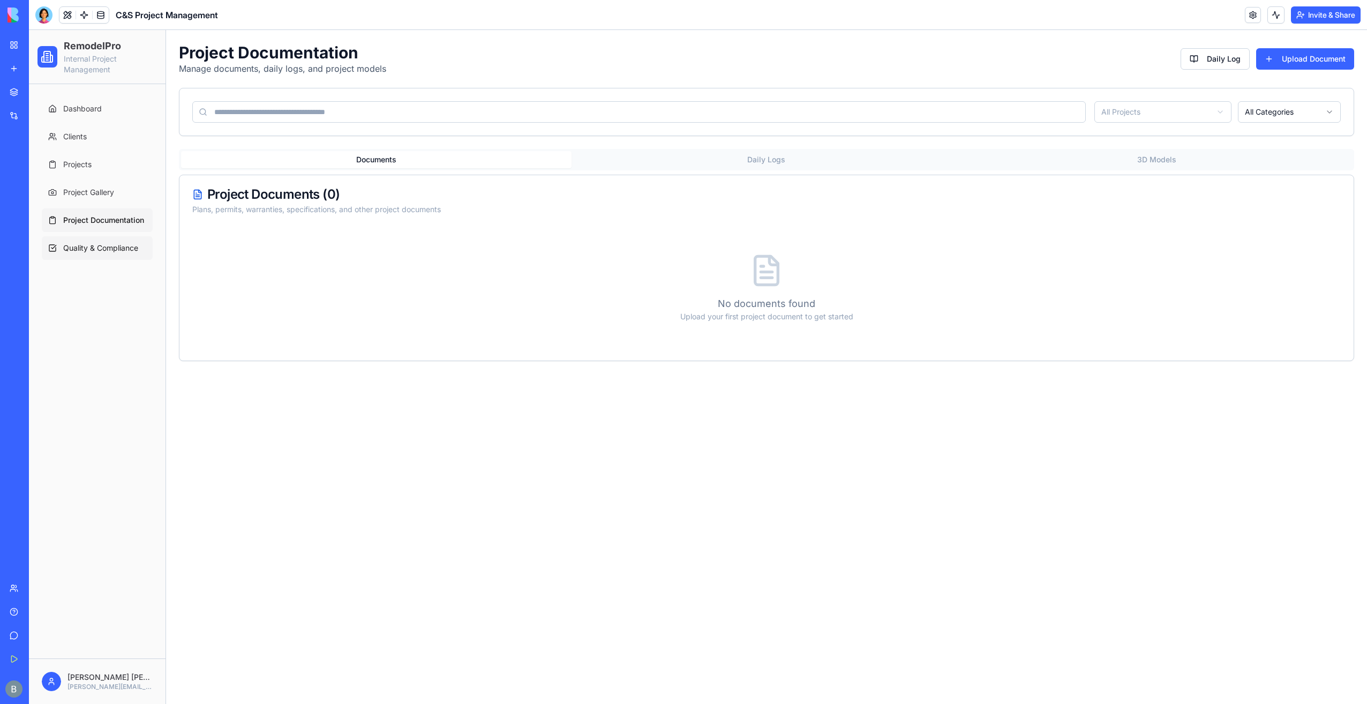
click at [100, 246] on span "Quality & Compliance" at bounding box center [100, 248] width 75 height 11
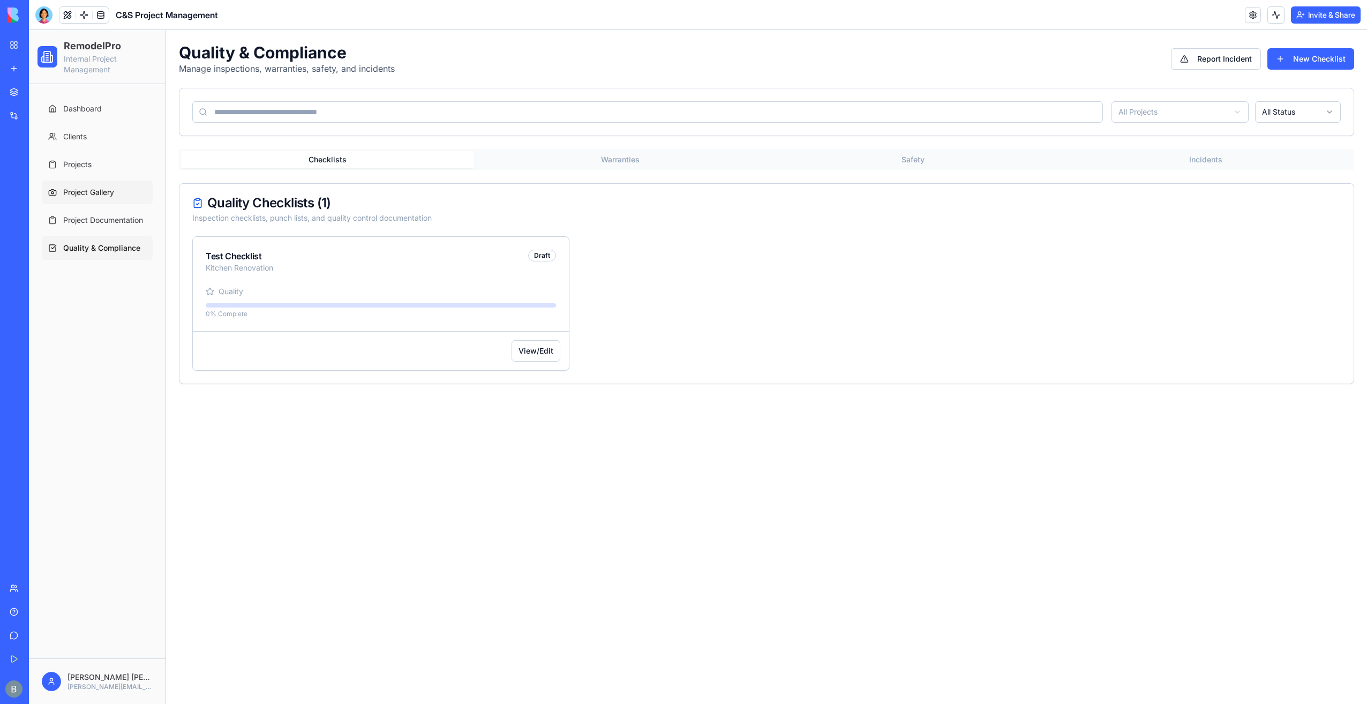
click at [106, 188] on span "Project Gallery" at bounding box center [88, 192] width 51 height 11
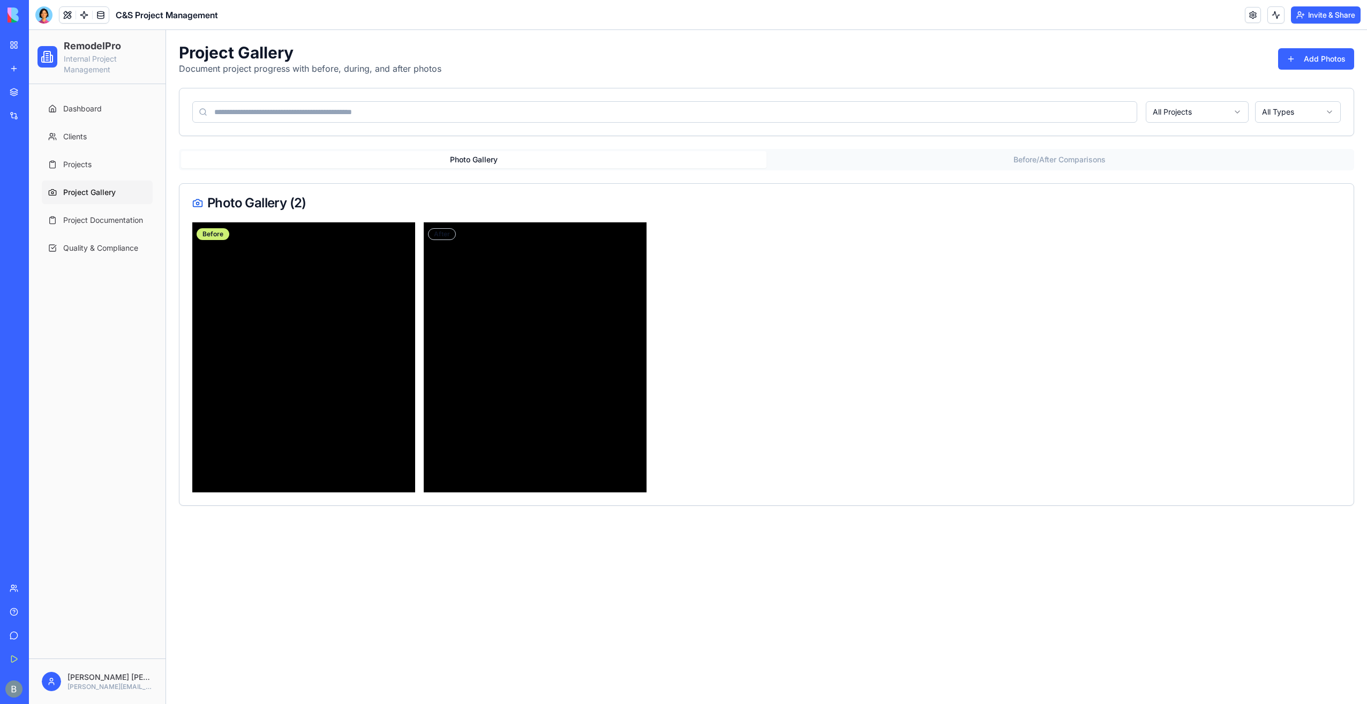
click at [111, 162] on link "Projects" at bounding box center [97, 165] width 111 height 24
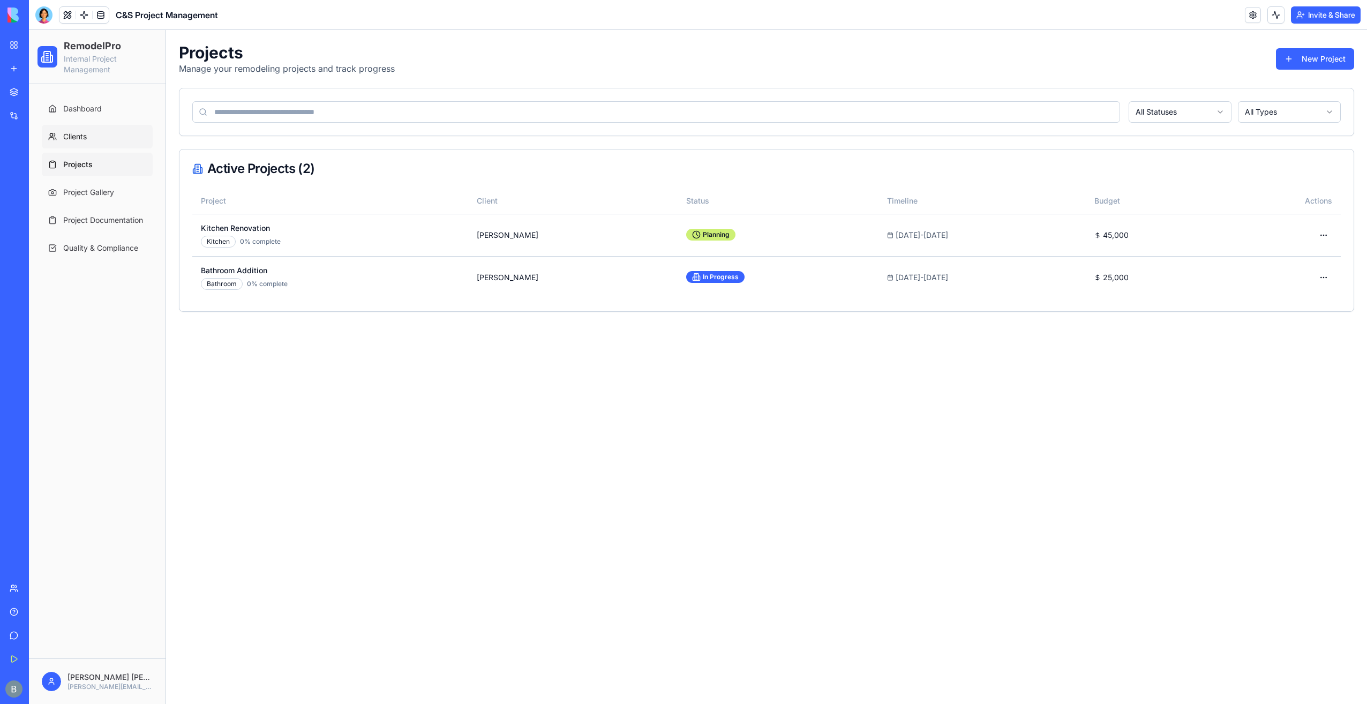
click at [108, 134] on link "Clients" at bounding box center [97, 137] width 111 height 24
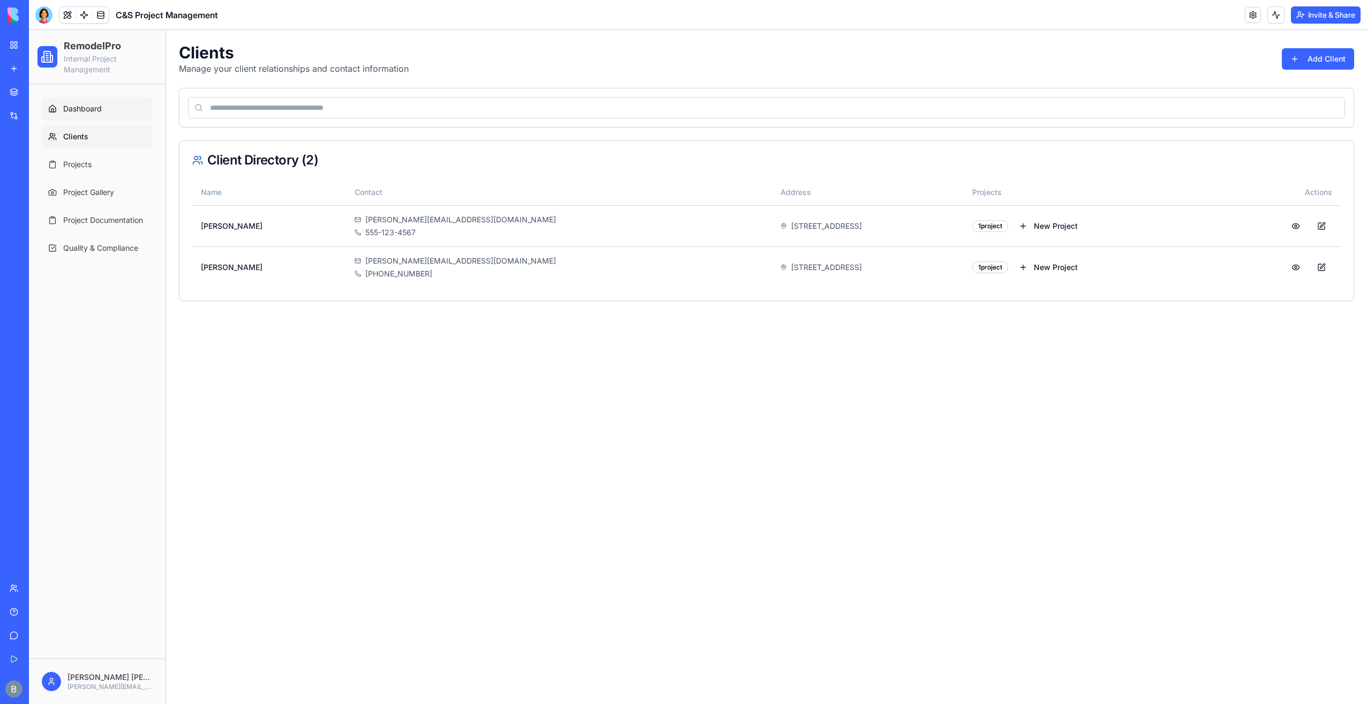
click at [109, 105] on link "Dashboard" at bounding box center [97, 109] width 111 height 24
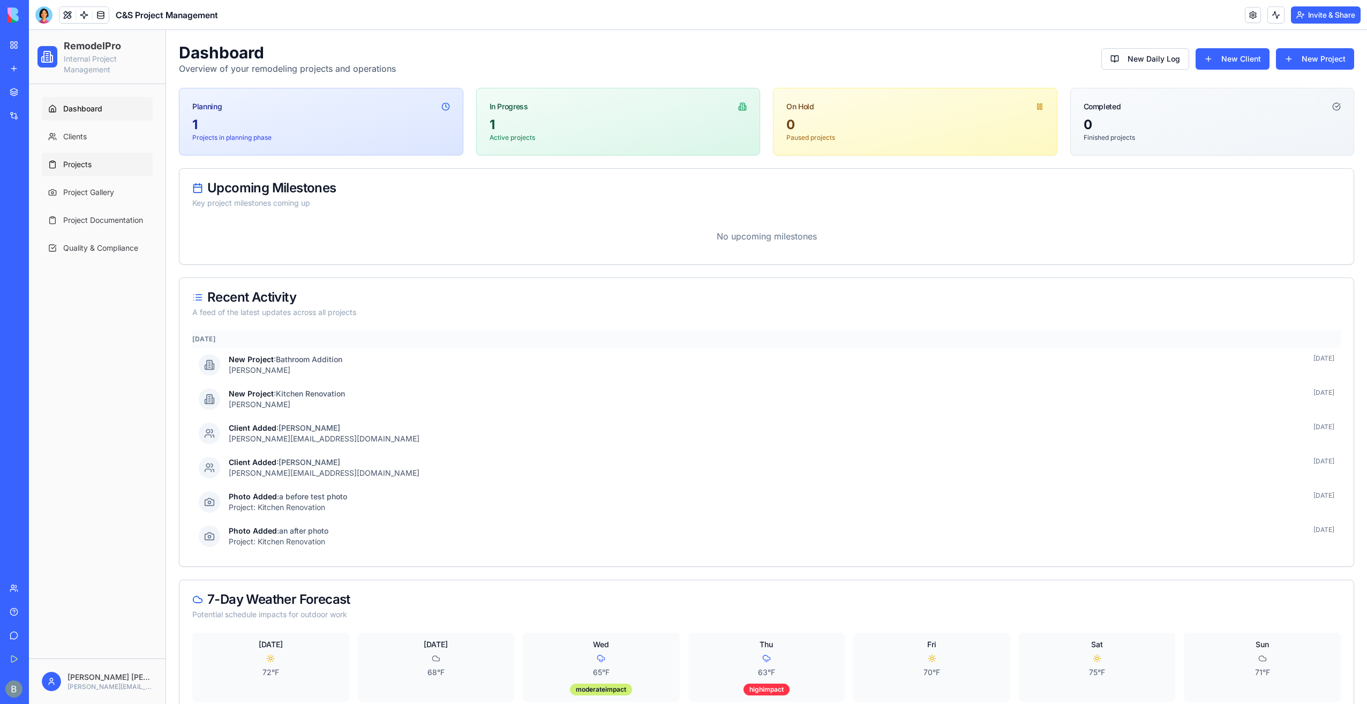
click at [94, 153] on link "Projects" at bounding box center [97, 165] width 111 height 24
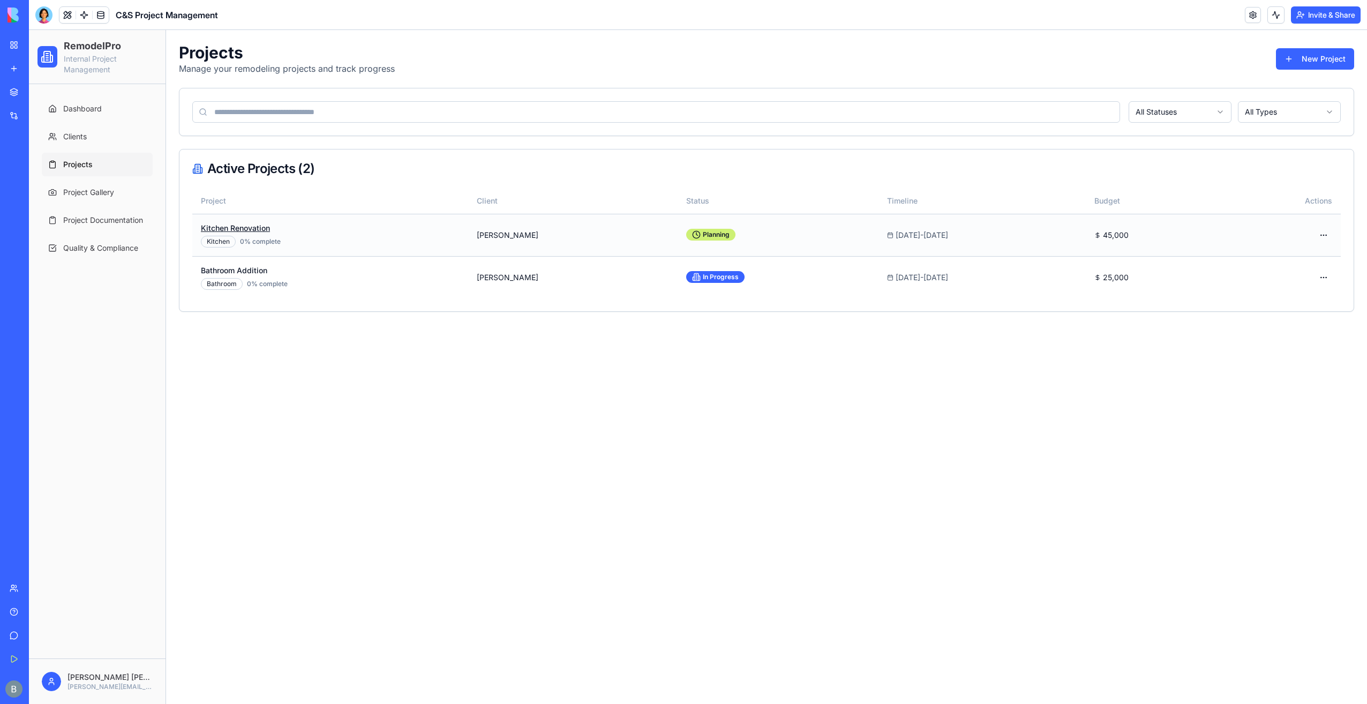
click at [249, 228] on link "Kitchen Renovation" at bounding box center [235, 227] width 69 height 9
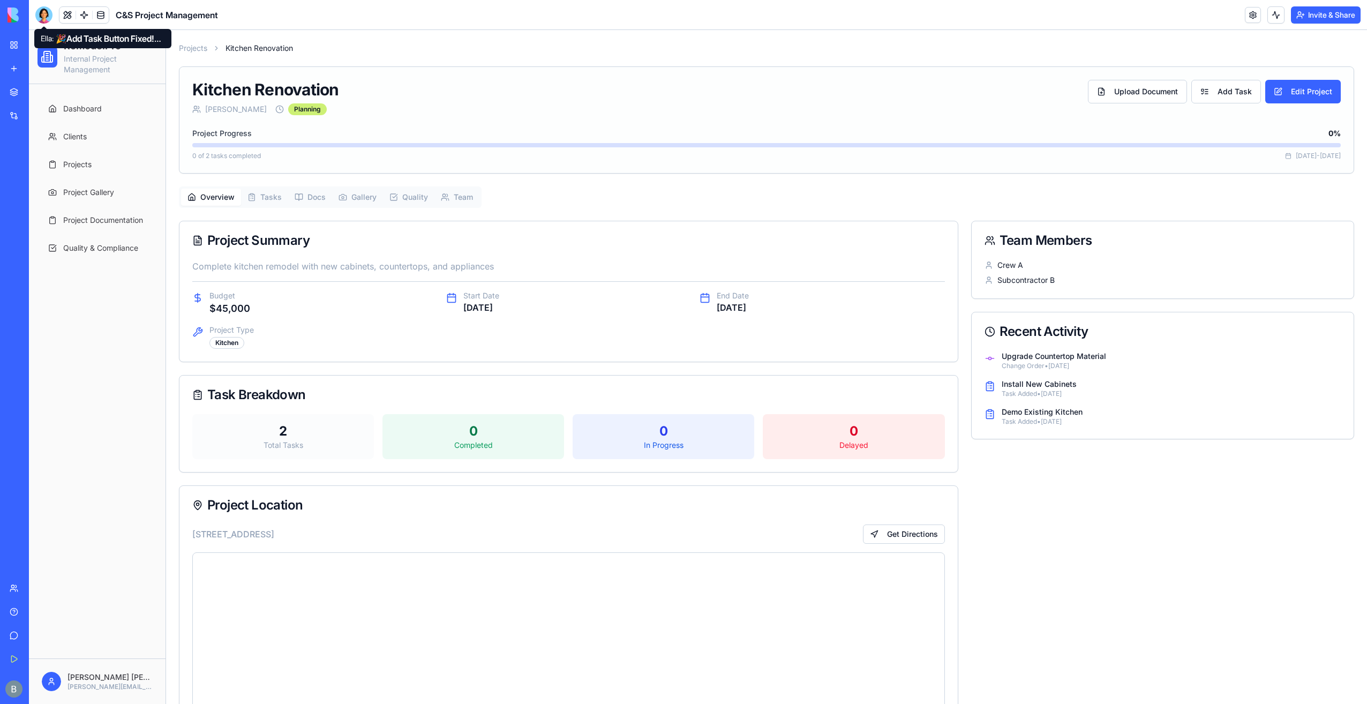
click at [44, 17] on div at bounding box center [43, 14] width 17 height 17
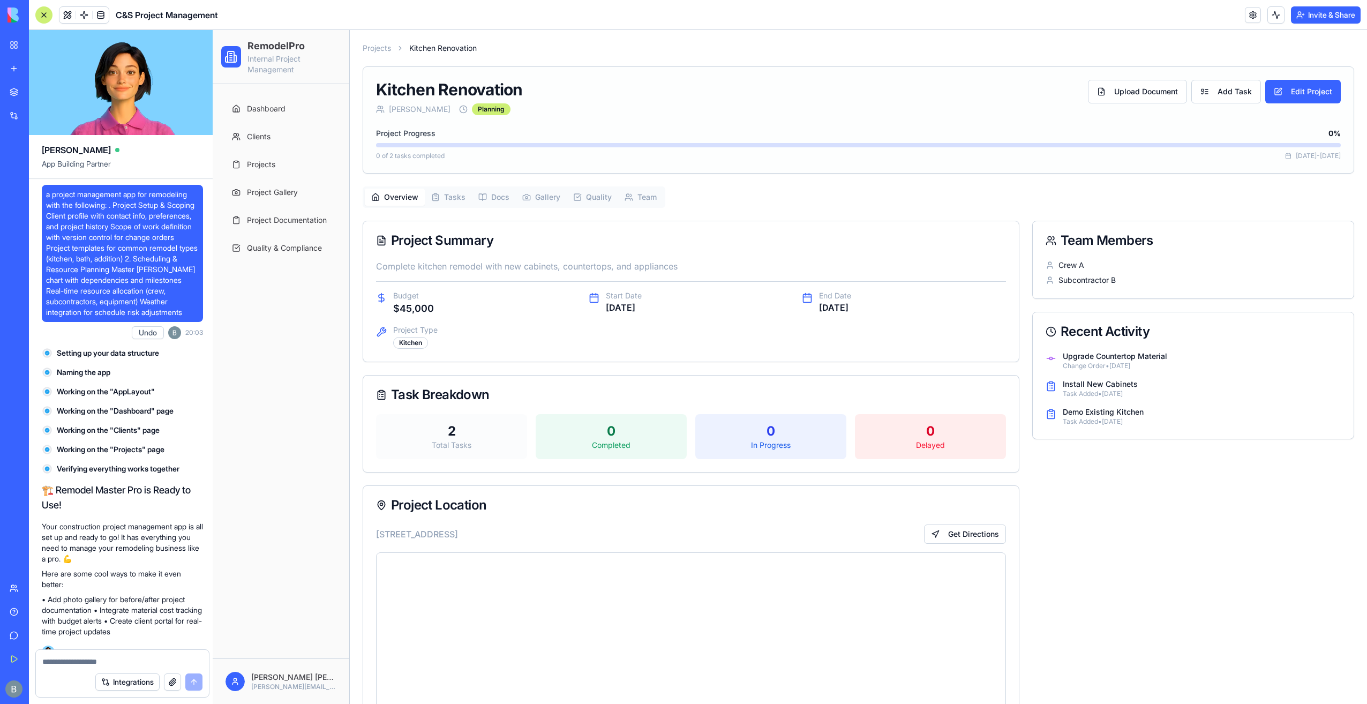
scroll to position [60717, 0]
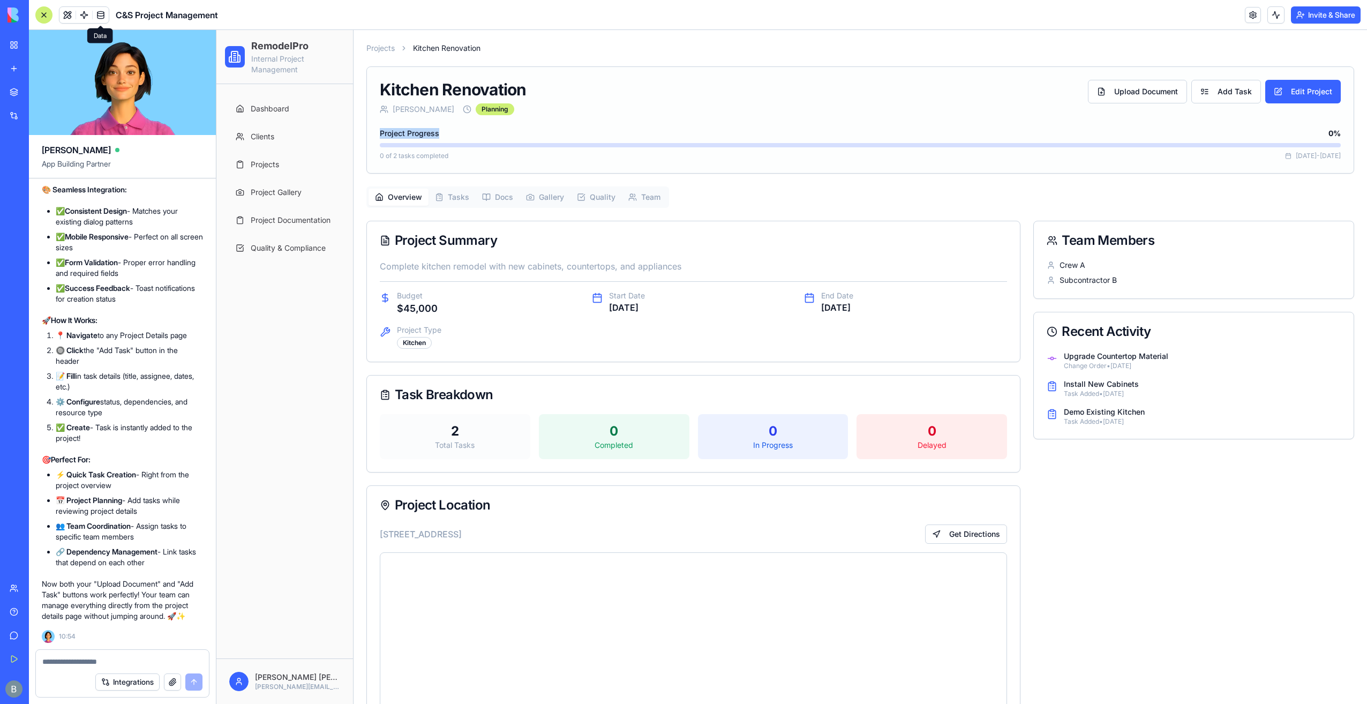
drag, startPoint x: 401, startPoint y: 130, endPoint x: 368, endPoint y: 132, distance: 33.3
click at [368, 132] on div "Kitchen Renovation John Smith Planning Upload Document Add Task Edit Project Pr…" at bounding box center [860, 120] width 987 height 106
copy span "Project Progress"
click at [140, 661] on textarea at bounding box center [122, 661] width 160 height 11
paste textarea "**********"
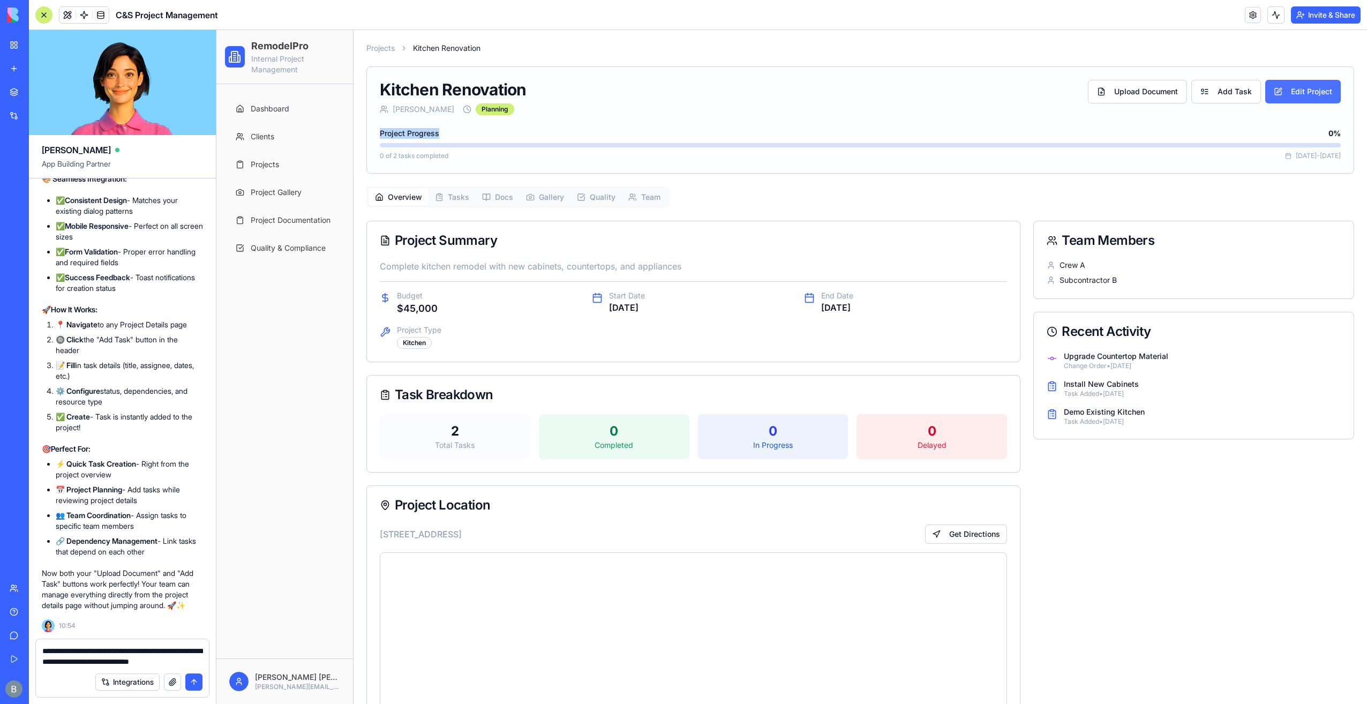
click at [1302, 84] on button "Edit Project" at bounding box center [1304, 92] width 76 height 24
click at [1284, 95] on button "Edit Project" at bounding box center [1304, 92] width 76 height 24
click at [534, 130] on div "Project Progress 0 %" at bounding box center [860, 133] width 961 height 11
click at [498, 170] on div "Kitchen Renovation John Smith Planning Upload Document Add Task Edit Project Pr…" at bounding box center [860, 120] width 987 height 106
click at [505, 113] on div "John Smith Planning" at bounding box center [730, 109] width 700 height 12
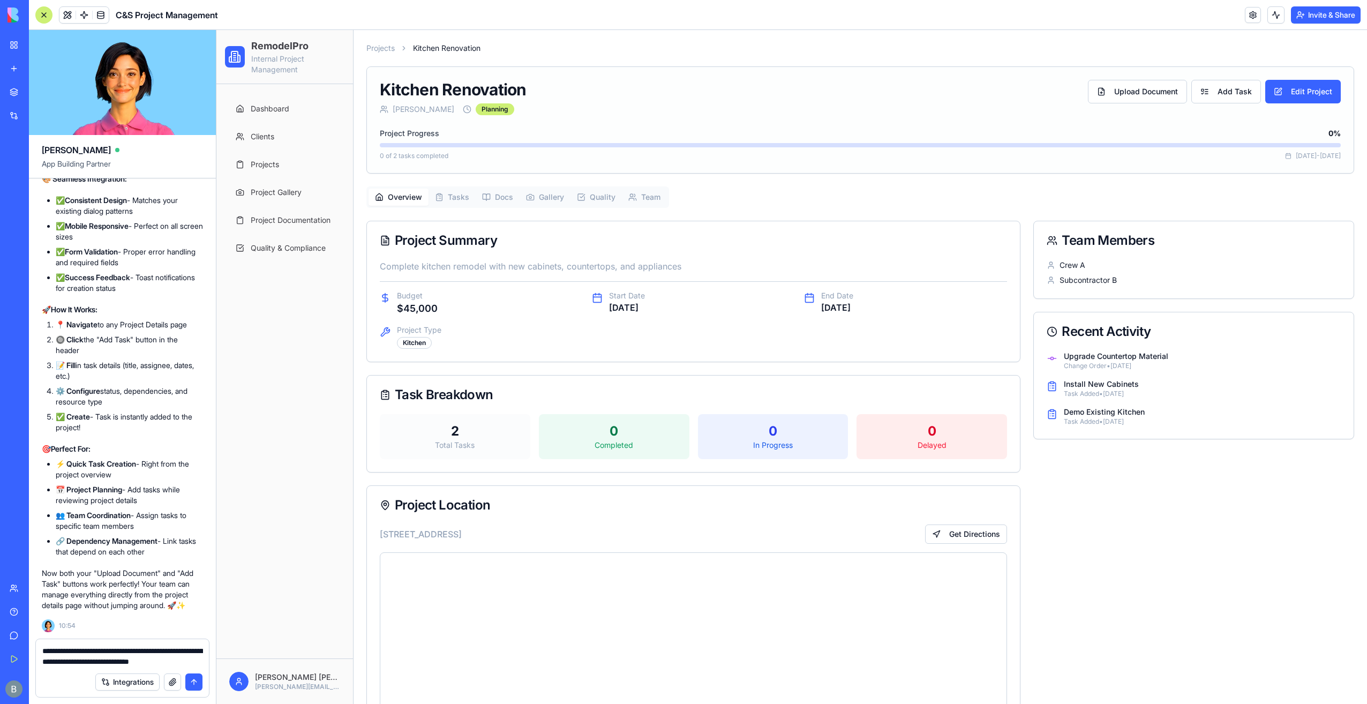
click at [517, 73] on div "Kitchen Renovation John Smith Planning Upload Document Add Task Edit Project Pr…" at bounding box center [860, 120] width 987 height 106
click at [1294, 95] on button "Edit Project" at bounding box center [1304, 92] width 76 height 24
click at [296, 159] on link "Projects" at bounding box center [284, 165] width 111 height 24
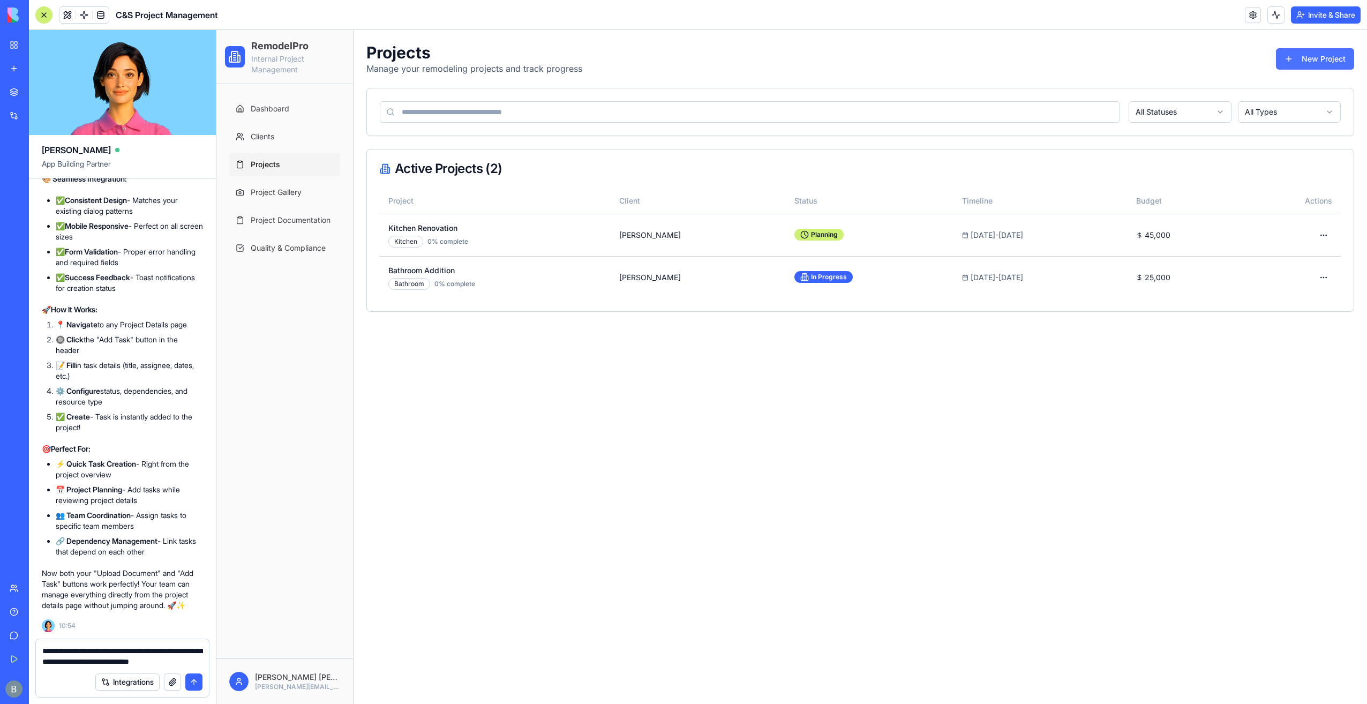
click at [1311, 62] on button "New Project" at bounding box center [1315, 58] width 78 height 21
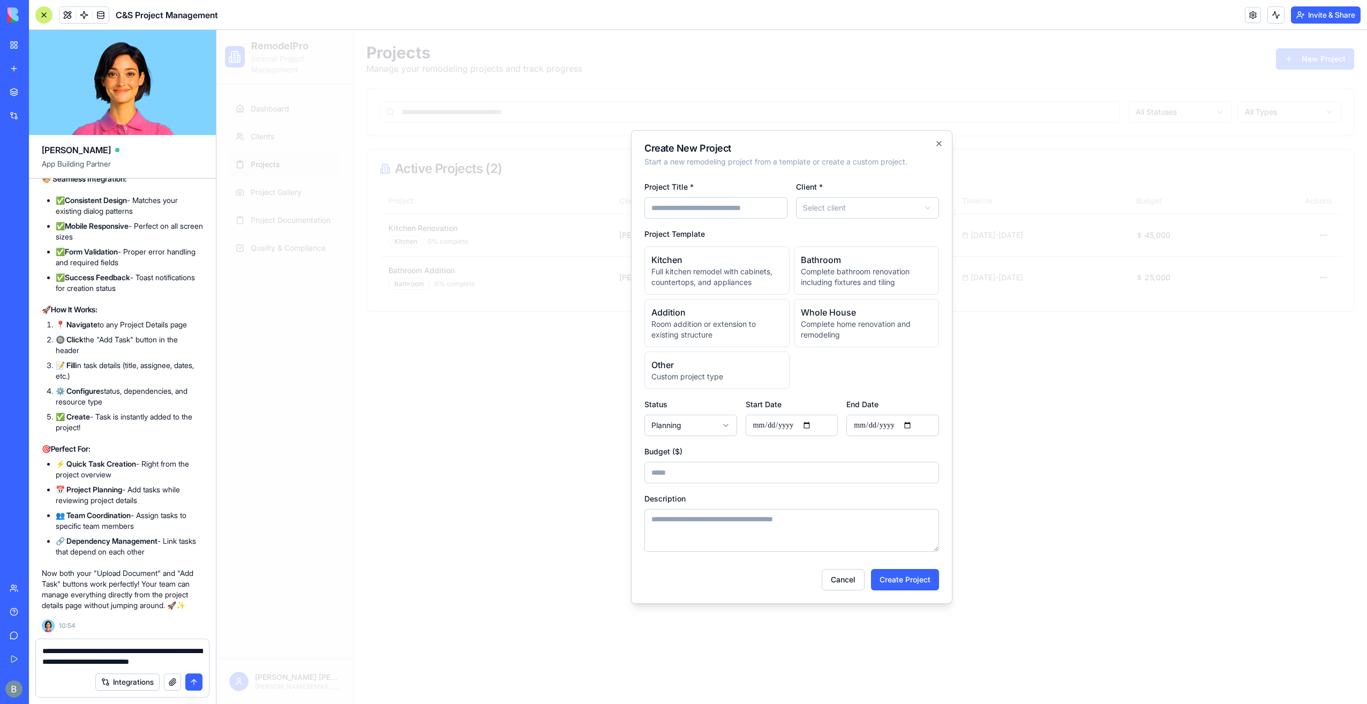
drag, startPoint x: 846, startPoint y: 577, endPoint x: 783, endPoint y: 598, distance: 66.3
click at [846, 576] on button "Cancel" at bounding box center [843, 579] width 43 height 21
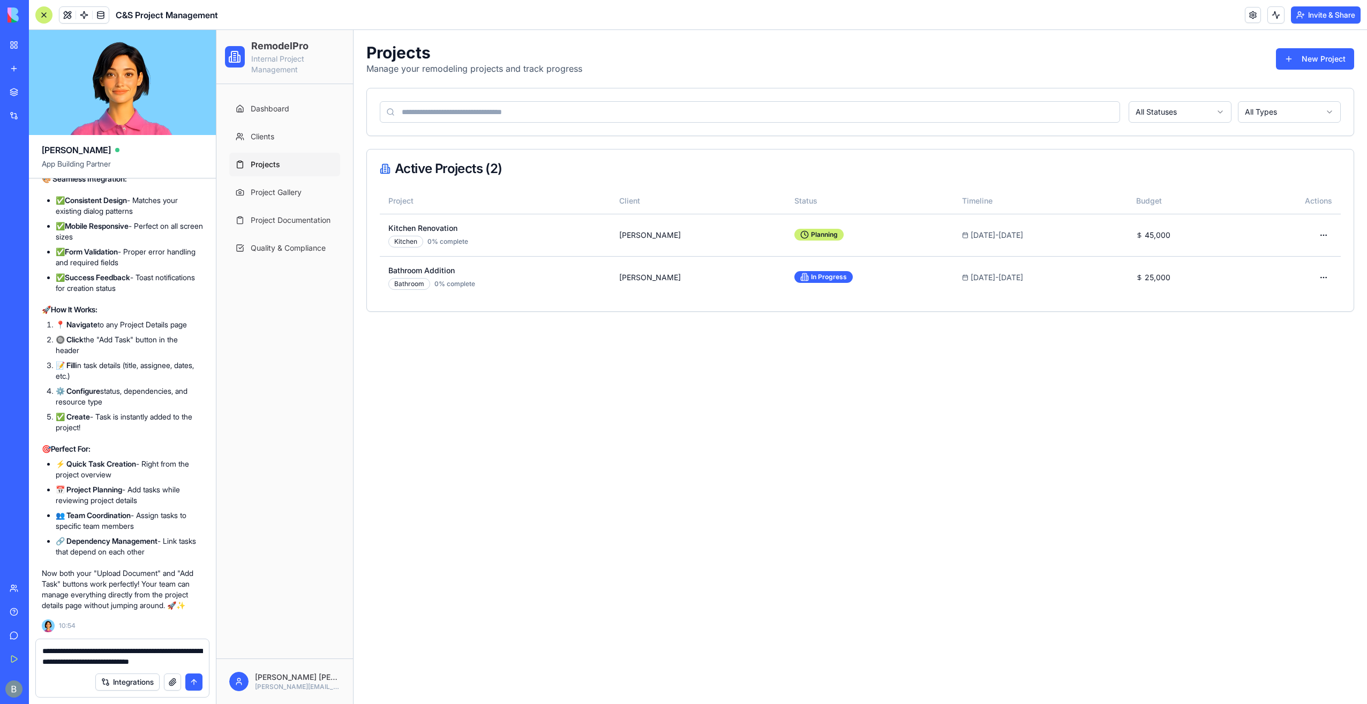
click at [205, 662] on div "**********" at bounding box center [122, 653] width 173 height 28
click at [200, 662] on textarea "**********" at bounding box center [122, 656] width 161 height 21
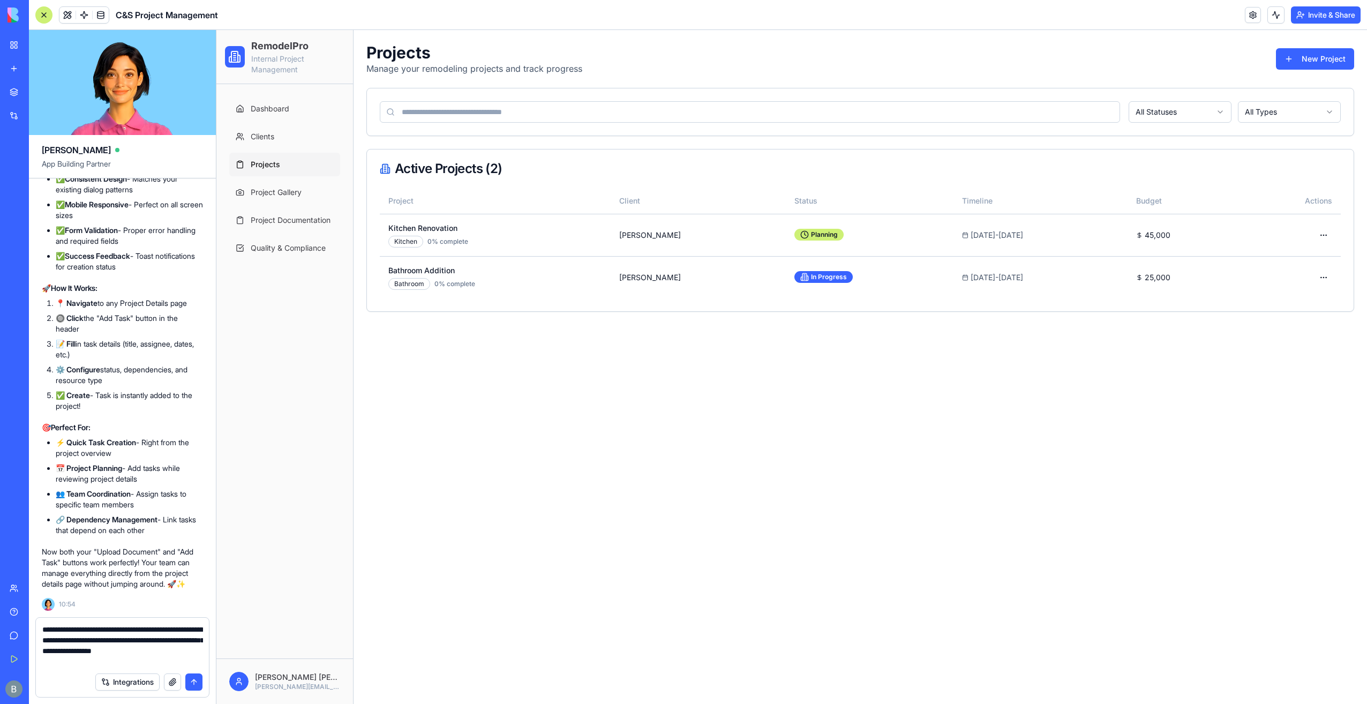
type textarea "**********"
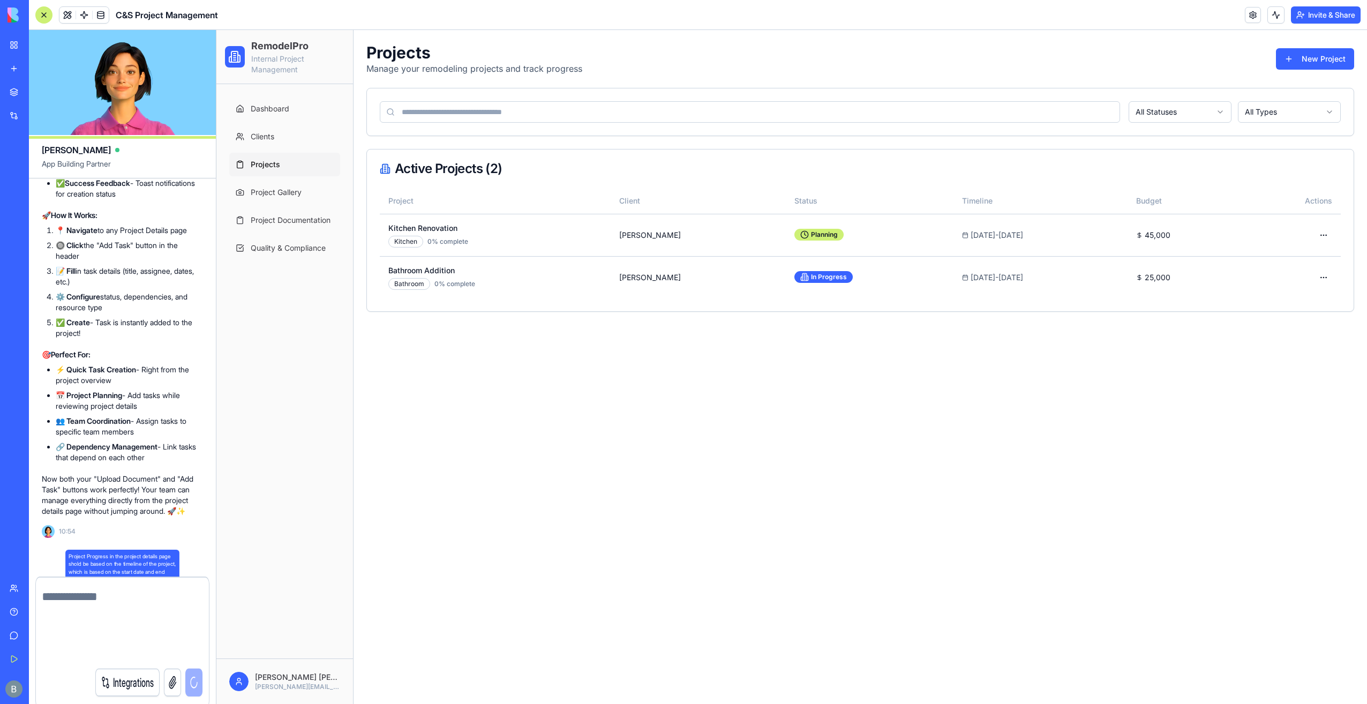
scroll to position [60790, 0]
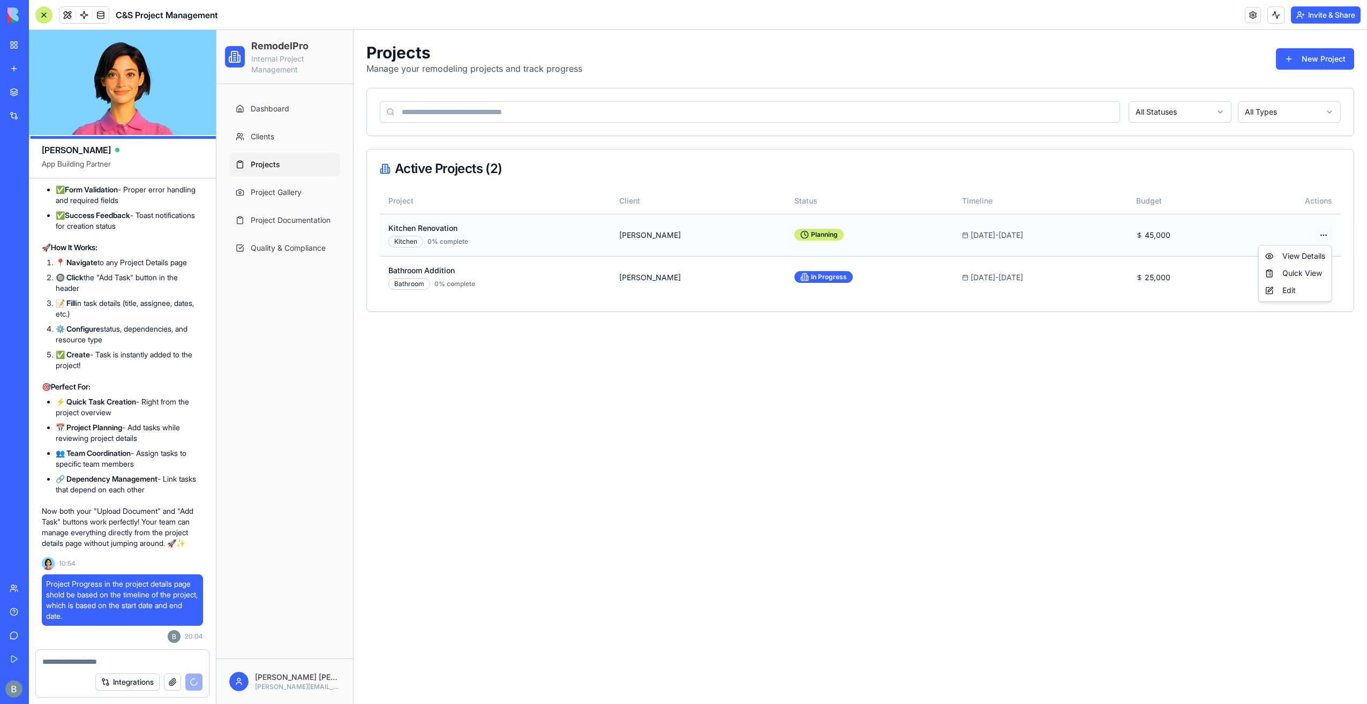
click at [1323, 236] on html "RemodelPro Internal Project Management Dashboard Clients Projects Project Galle…" at bounding box center [791, 367] width 1151 height 674
click at [1299, 257] on span "View Details" at bounding box center [1304, 256] width 43 height 11
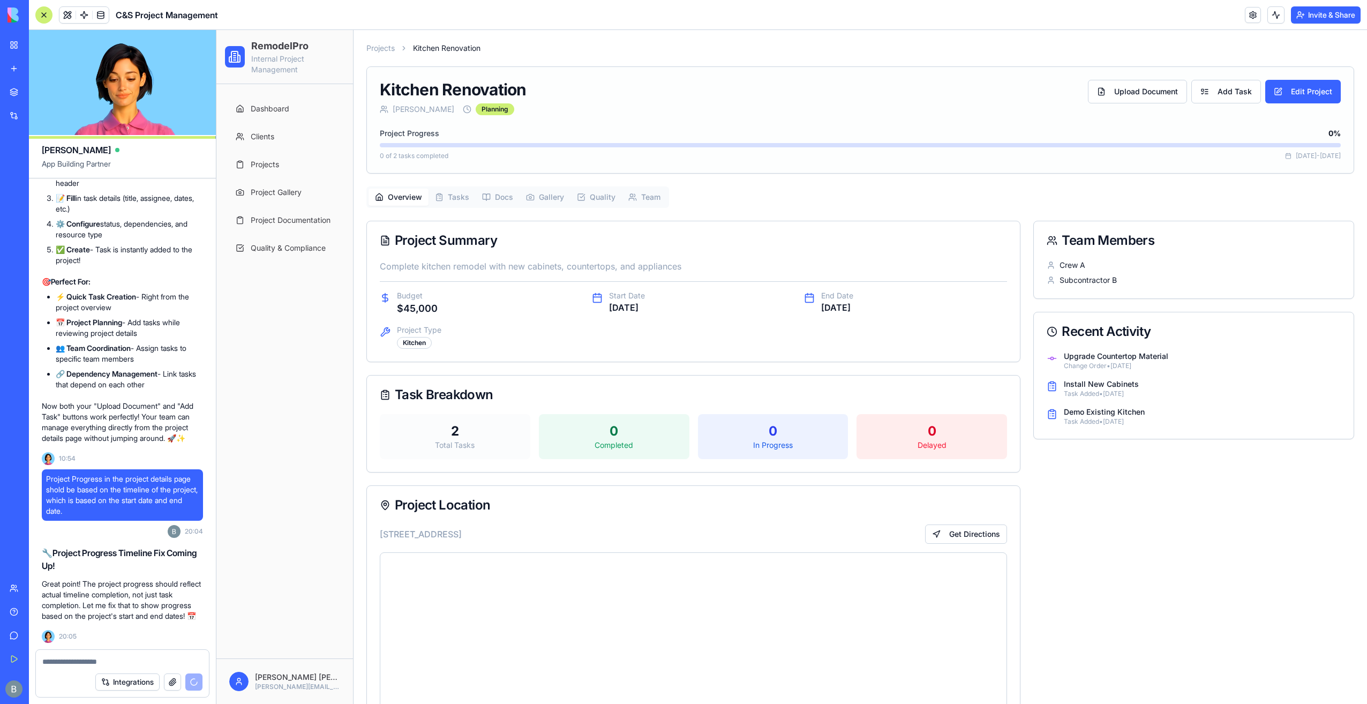
scroll to position [60925, 0]
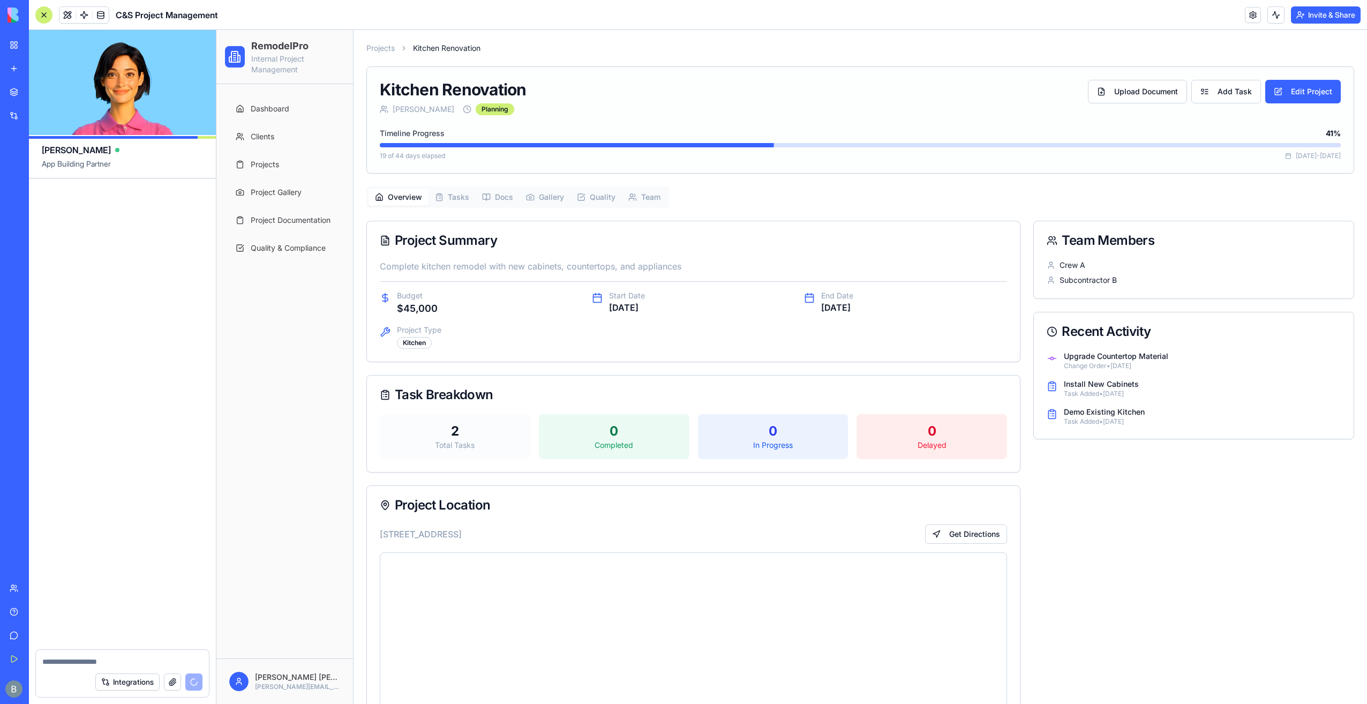
scroll to position [61630, 0]
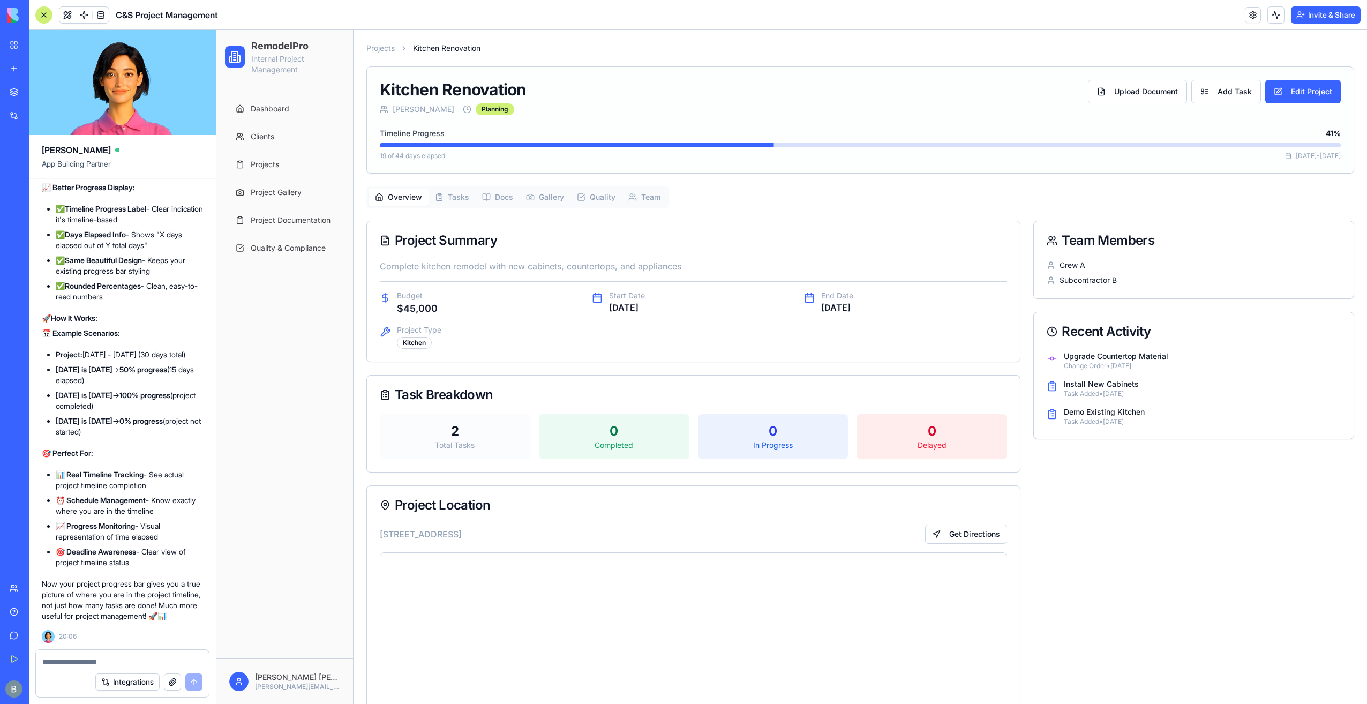
drag, startPoint x: 1294, startPoint y: 101, endPoint x: 1288, endPoint y: 104, distance: 7.7
click at [1294, 102] on button "Edit Project" at bounding box center [1304, 92] width 76 height 24
click at [384, 47] on link "Projects" at bounding box center [380, 48] width 28 height 11
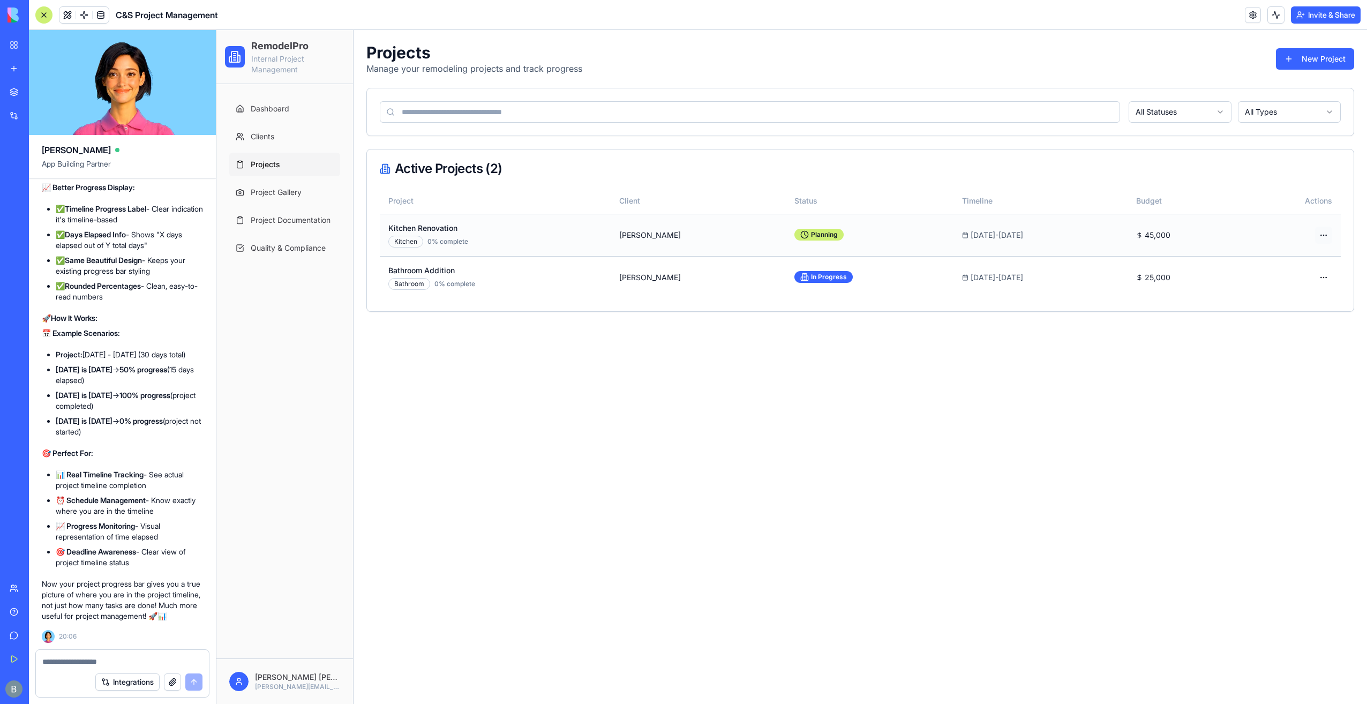
click at [1324, 236] on html "RemodelPro Internal Project Management Dashboard Clients Projects Project Galle…" at bounding box center [791, 367] width 1151 height 674
click at [1284, 288] on span "Edit" at bounding box center [1289, 290] width 13 height 11
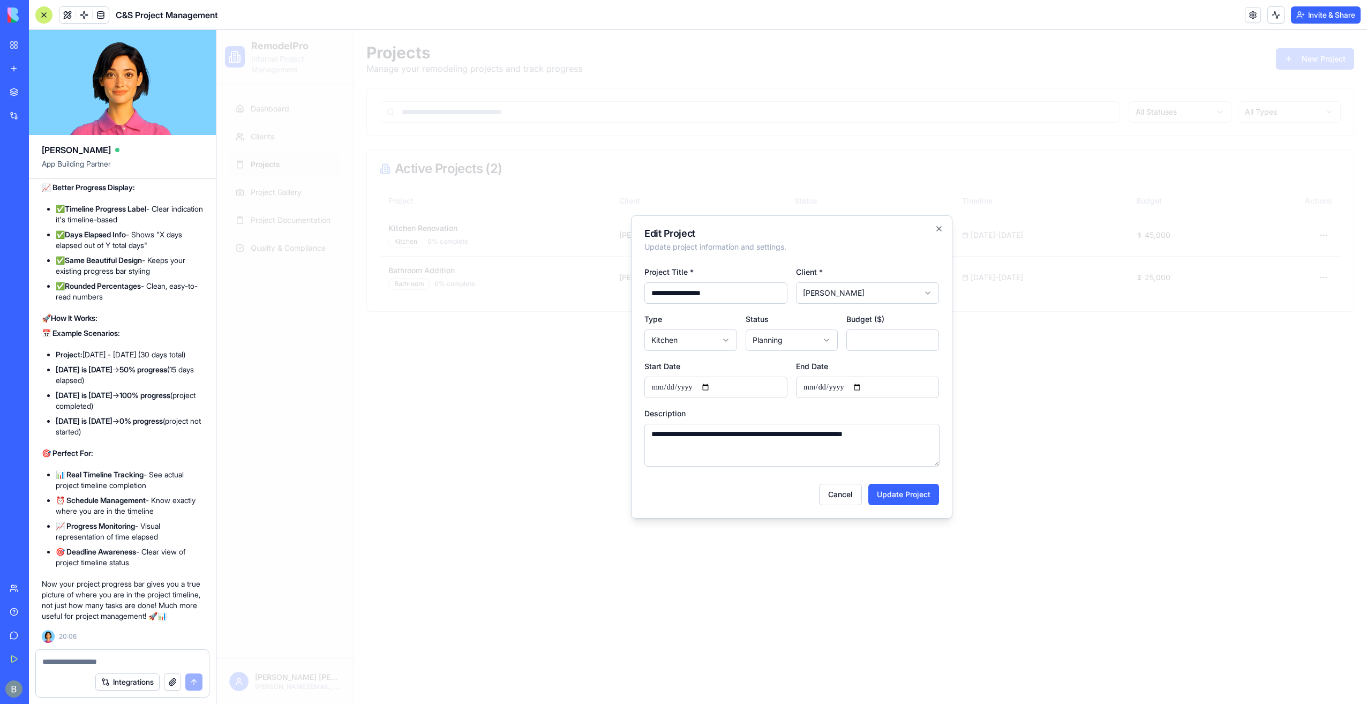
click at [829, 248] on p "Update project information and settings." at bounding box center [792, 247] width 295 height 11
drag, startPoint x: 933, startPoint y: 229, endPoint x: 938, endPoint y: 228, distance: 5.6
click at [933, 229] on h2 "Edit Project" at bounding box center [792, 234] width 295 height 10
click at [939, 227] on icon "button" at bounding box center [939, 229] width 9 height 9
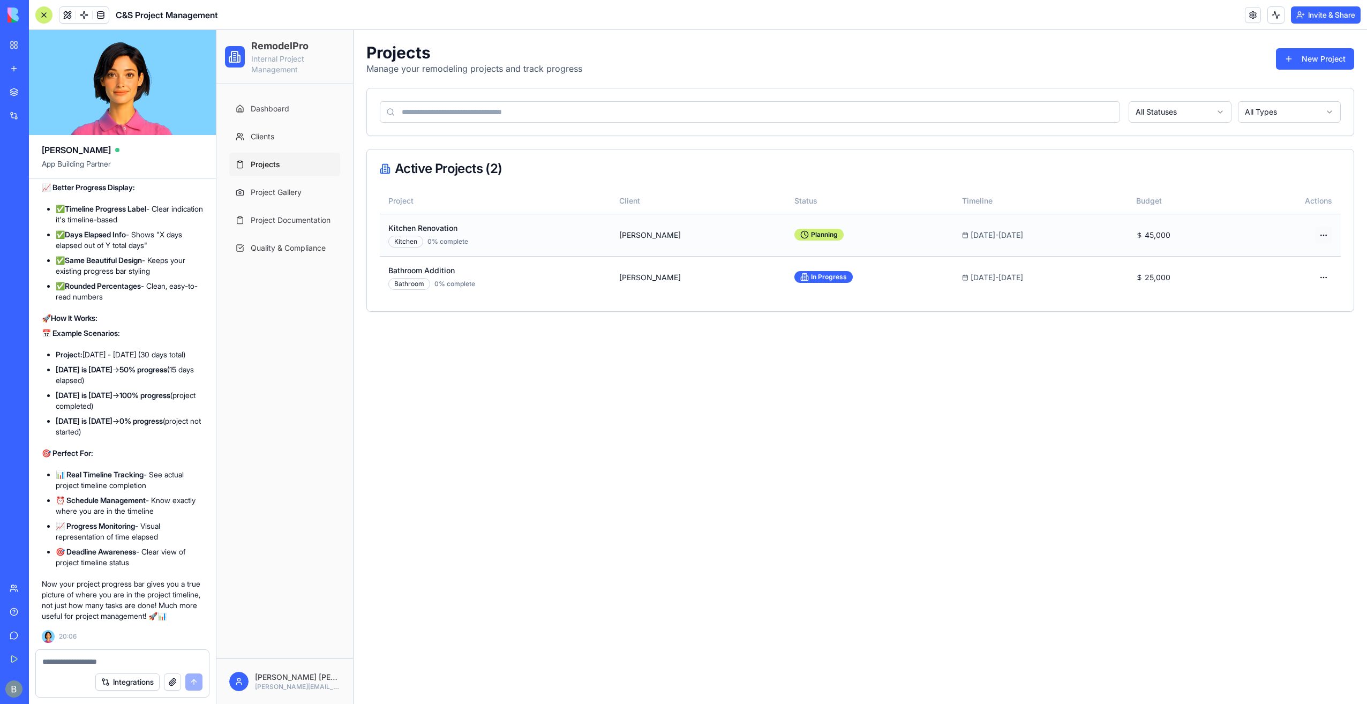
click at [1320, 230] on html "RemodelPro Internal Project Management Dashboard Clients Projects Project Galle…" at bounding box center [791, 367] width 1151 height 674
drag, startPoint x: 988, startPoint y: 193, endPoint x: 979, endPoint y: 195, distance: 8.7
click at [988, 193] on html "RemodelPro Internal Project Management Dashboard Clients Projects Project Galle…" at bounding box center [791, 367] width 1151 height 674
click at [495, 211] on th "Project" at bounding box center [495, 201] width 231 height 26
drag, startPoint x: 728, startPoint y: 562, endPoint x: 661, endPoint y: 560, distance: 67.5
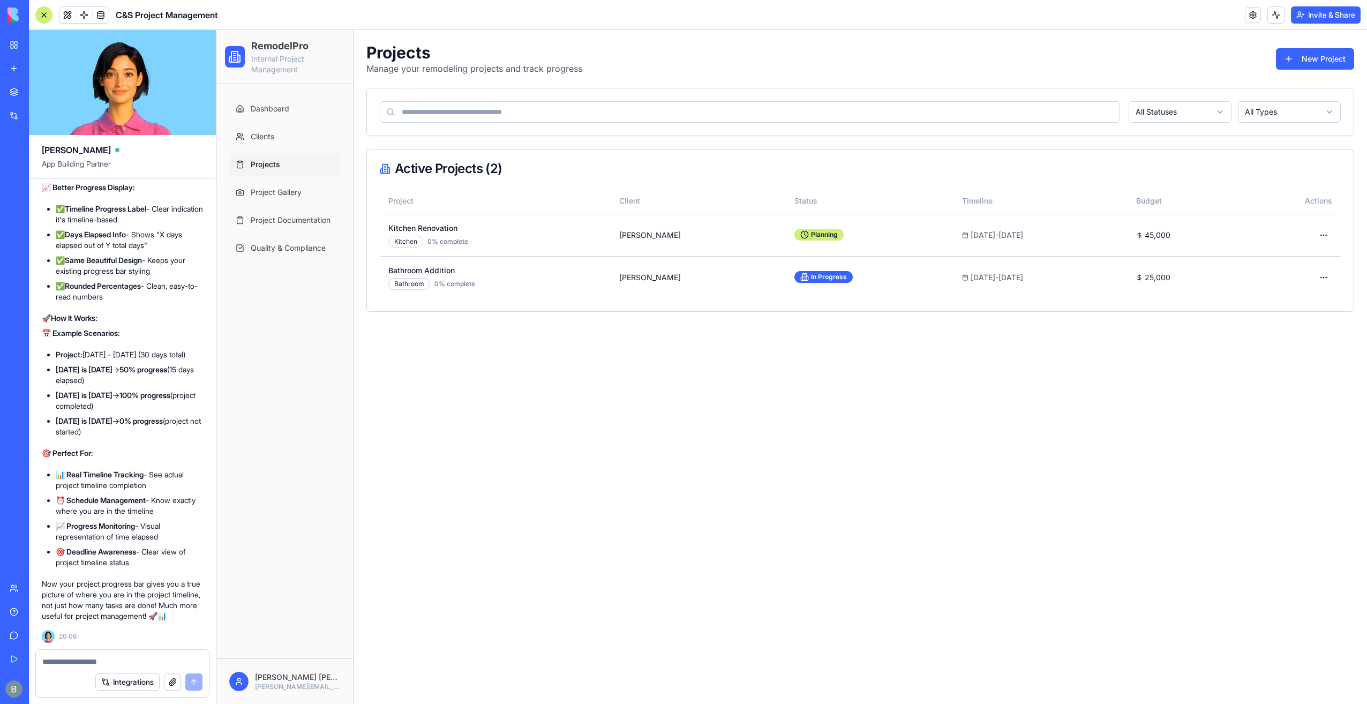
click at [724, 562] on main "Toggle Menu RemodelPro Projects Manage your remodeling projects and track progr…" at bounding box center [861, 367] width 1014 height 674
click at [95, 656] on div at bounding box center [122, 658] width 173 height 17
click at [101, 654] on div at bounding box center [122, 658] width 173 height 17
click at [1212, 371] on main "Toggle Menu RemodelPro Projects Manage your remodeling projects and track progr…" at bounding box center [861, 367] width 1014 height 674
click at [122, 661] on textarea at bounding box center [122, 661] width 160 height 11
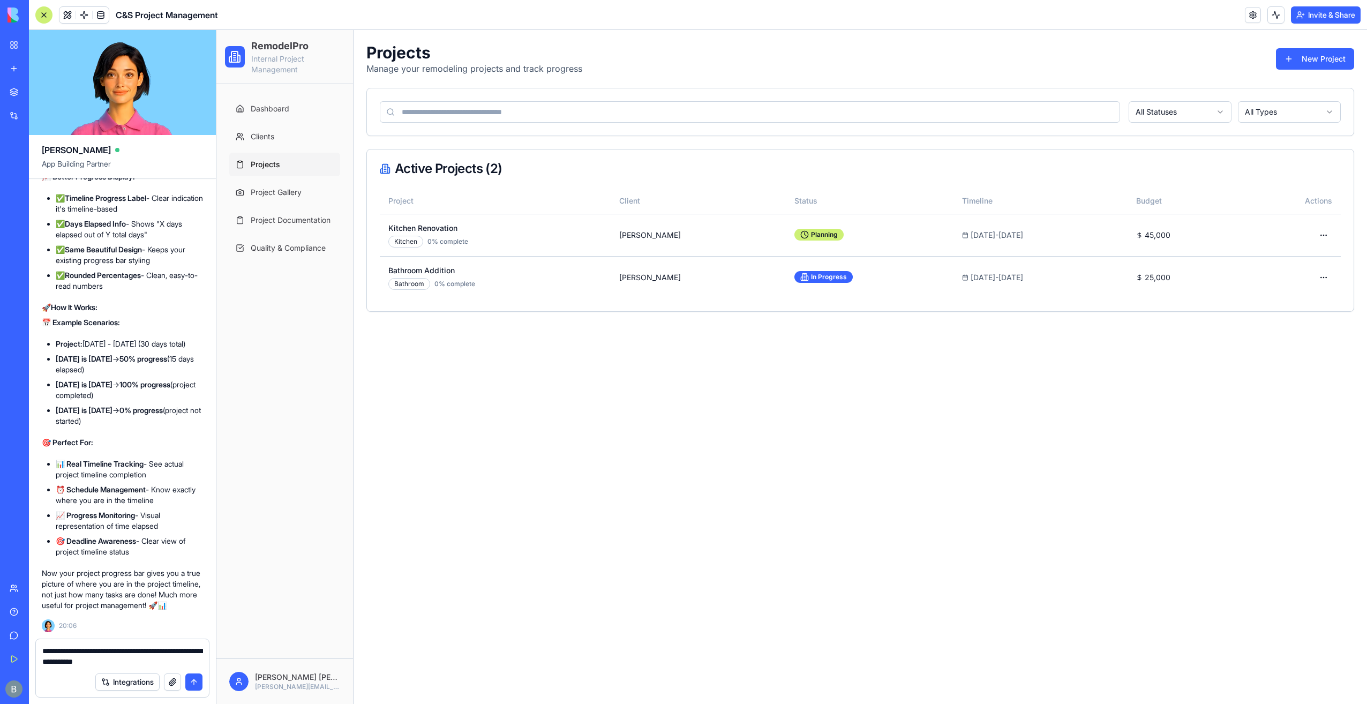
type textarea "**********"
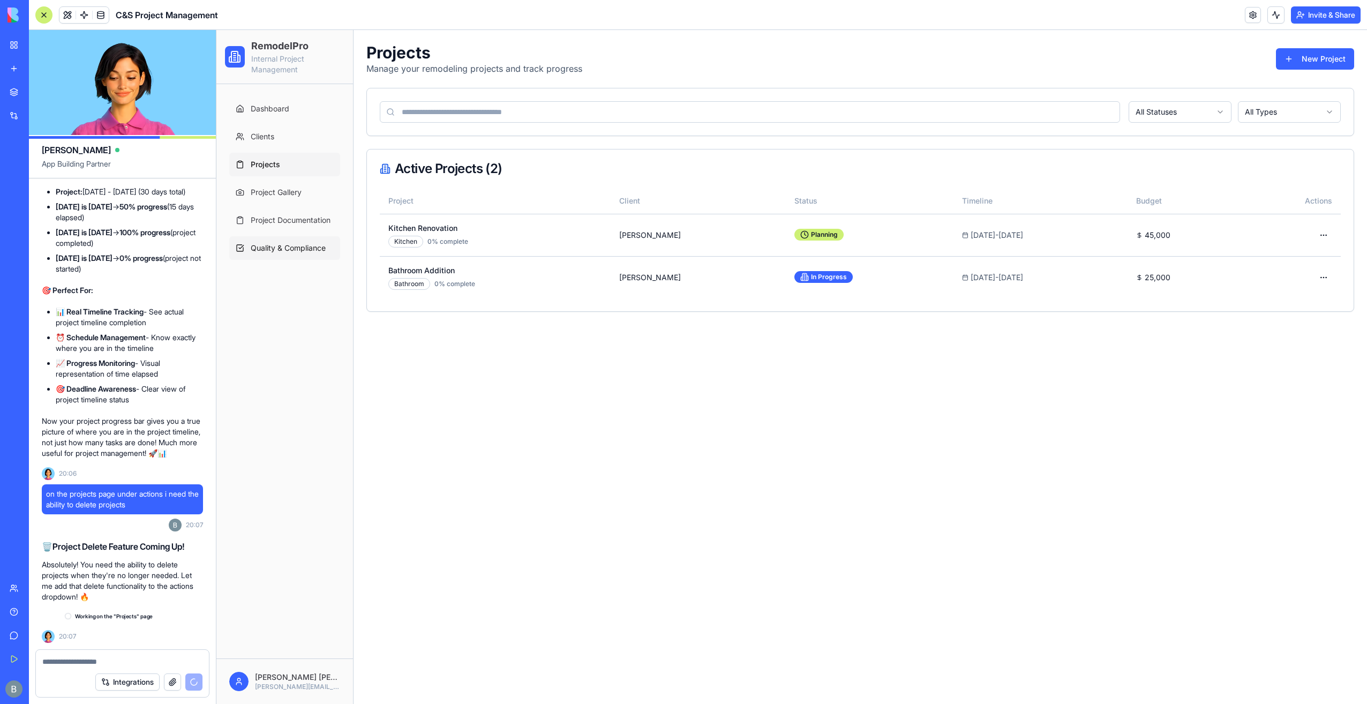
scroll to position [61793, 0]
click at [1307, 48] on button "New Project" at bounding box center [1315, 58] width 78 height 21
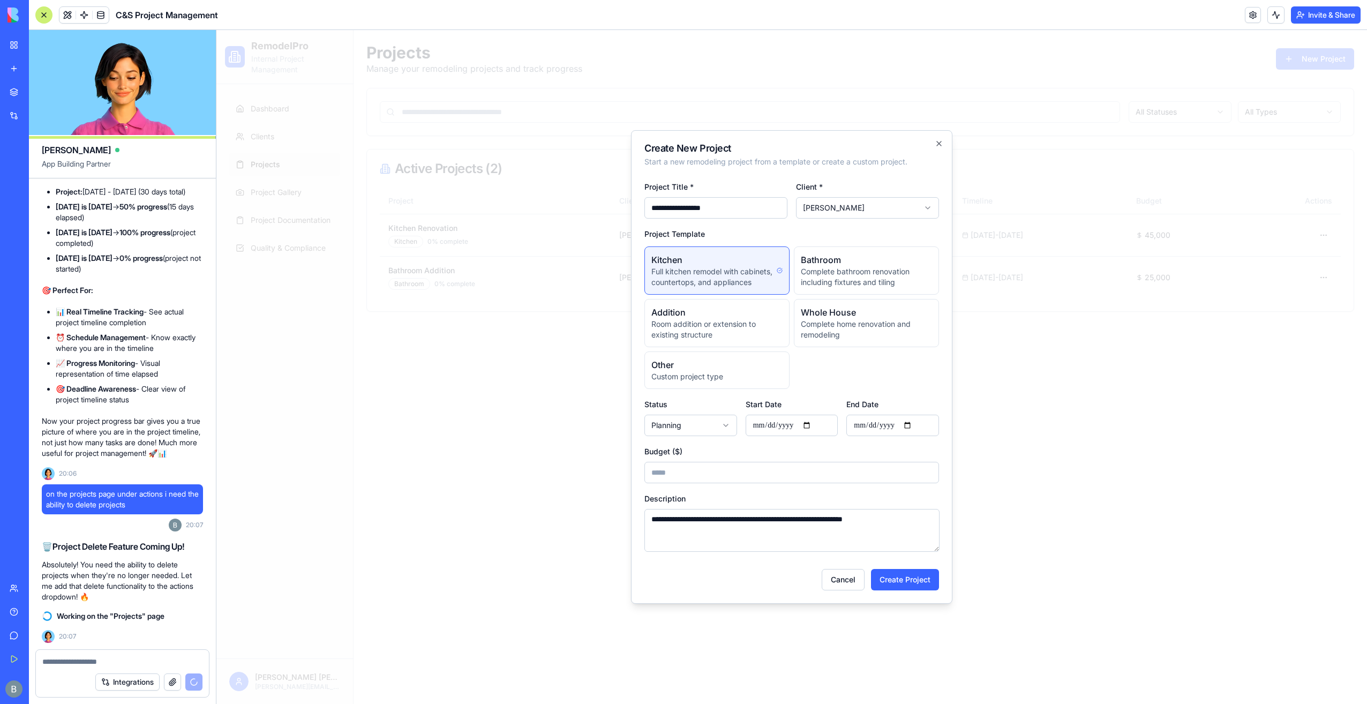
click at [794, 235] on div "Project Template Kitchen Full kitchen remodel with cabinets, countertops, and a…" at bounding box center [792, 308] width 295 height 162
click at [758, 211] on input "**********" at bounding box center [716, 207] width 143 height 21
click at [745, 178] on form "**********" at bounding box center [792, 383] width 295 height 415
click at [939, 145] on icon "button" at bounding box center [939, 143] width 9 height 9
